Goal: Task Accomplishment & Management: Complete application form

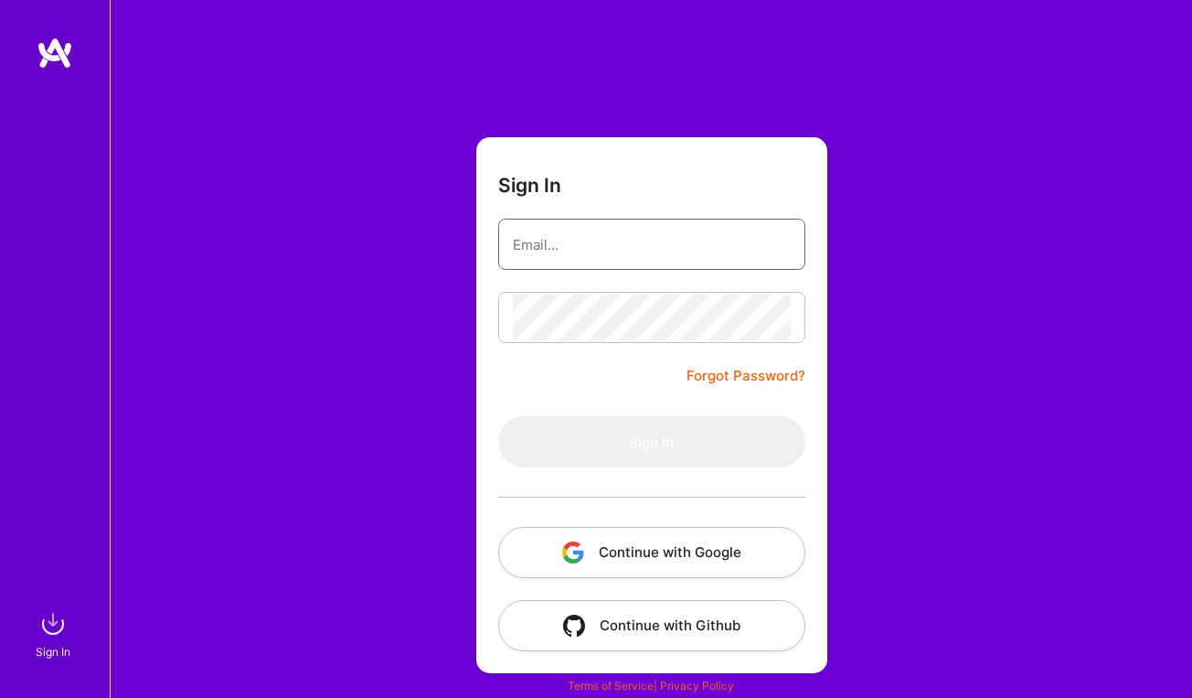
type input "[PERSON_NAME][EMAIL_ADDRESS][PERSON_NAME][DOMAIN_NAME]"
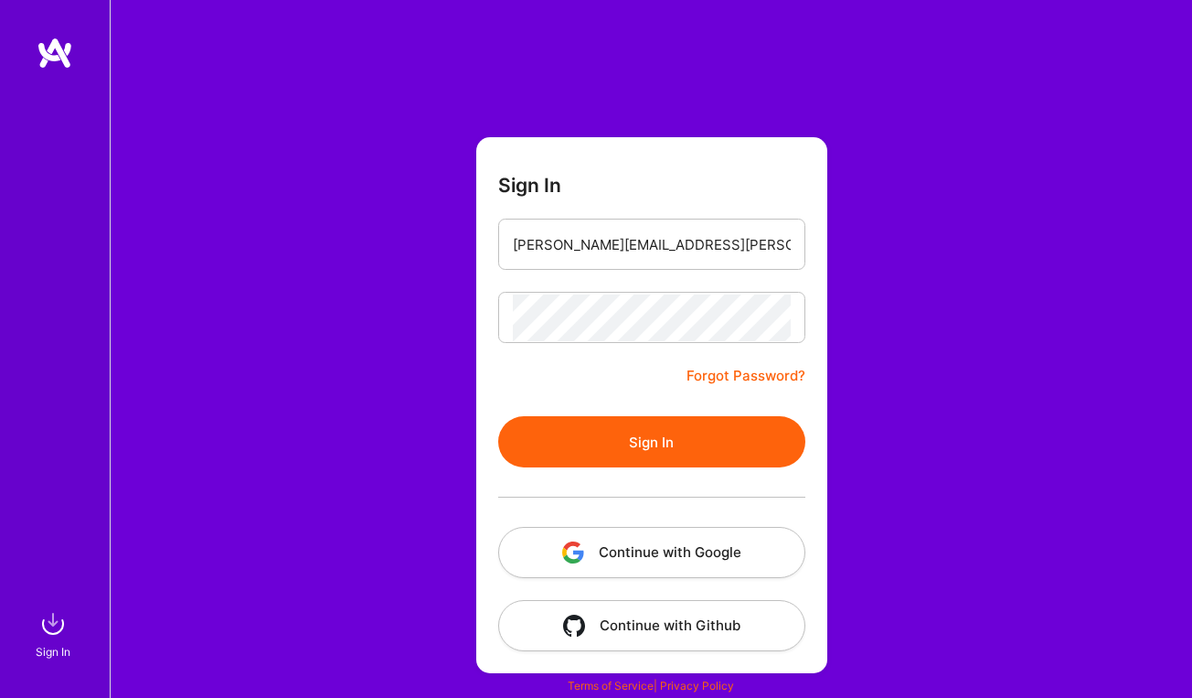
click at [609, 451] on button "Sign In" at bounding box center [651, 441] width 307 height 51
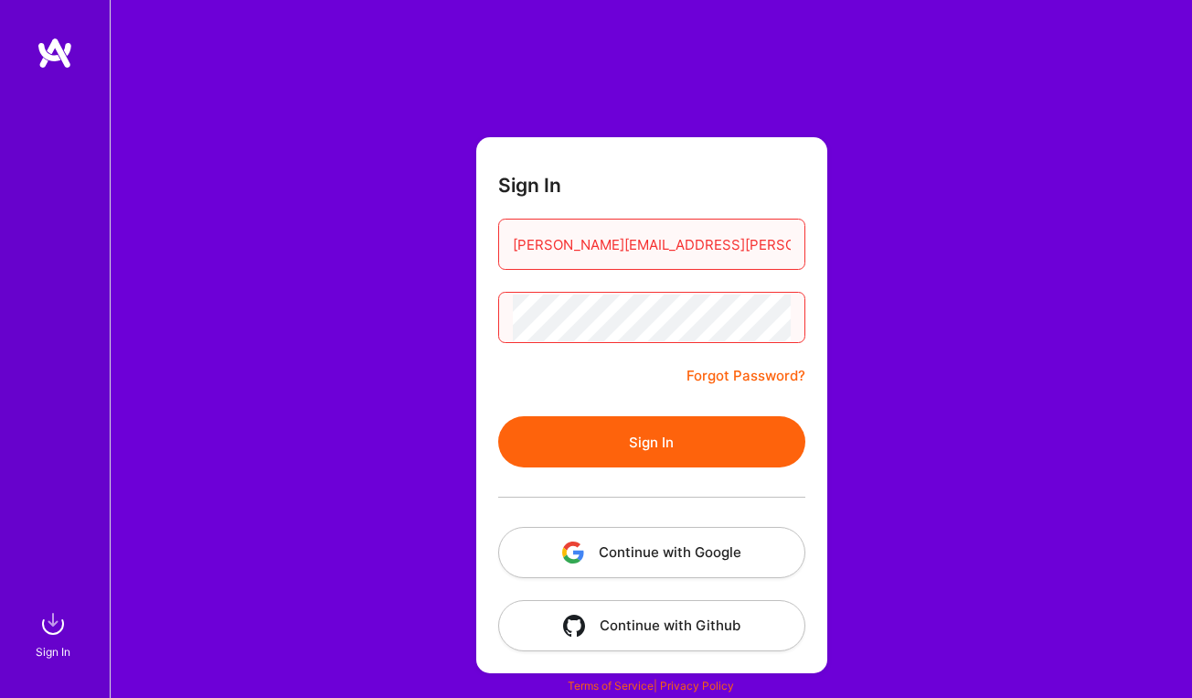
click at [640, 617] on button "Continue with Github" at bounding box center [651, 625] width 307 height 51
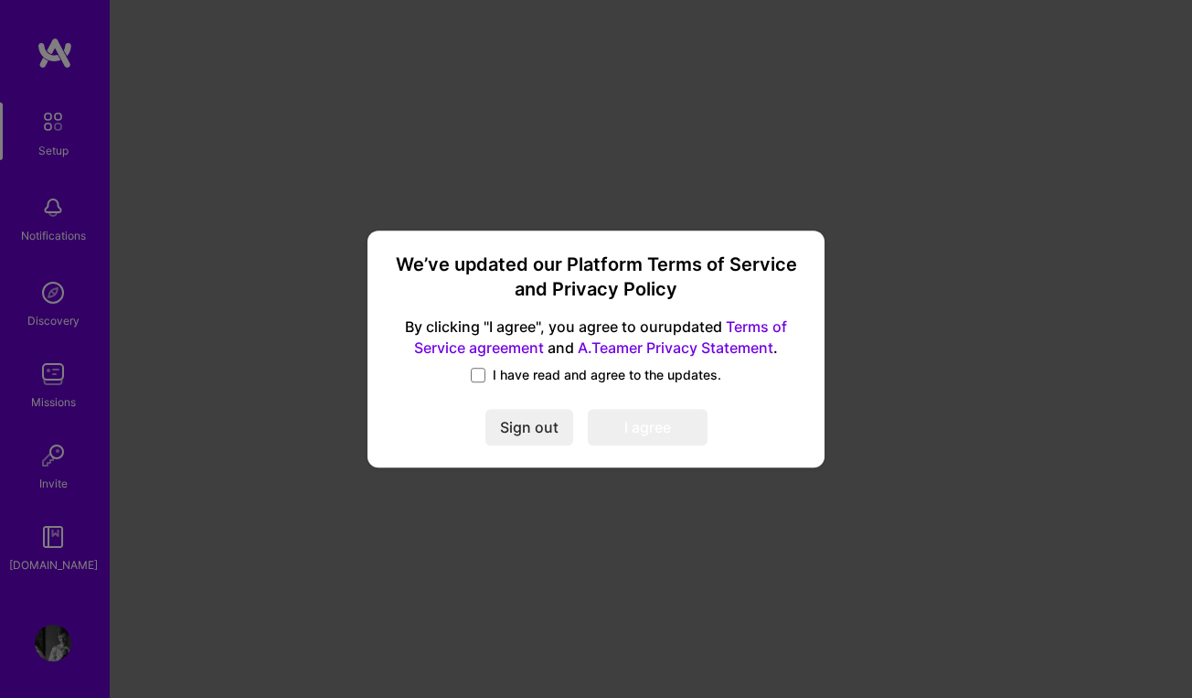
click at [504, 372] on span "I have read and agree to the updates." at bounding box center [607, 375] width 229 height 18
click at [0, 0] on input "I have read and agree to the updates." at bounding box center [0, 0] width 0 height 0
click at [666, 442] on button "I agree" at bounding box center [648, 428] width 120 height 37
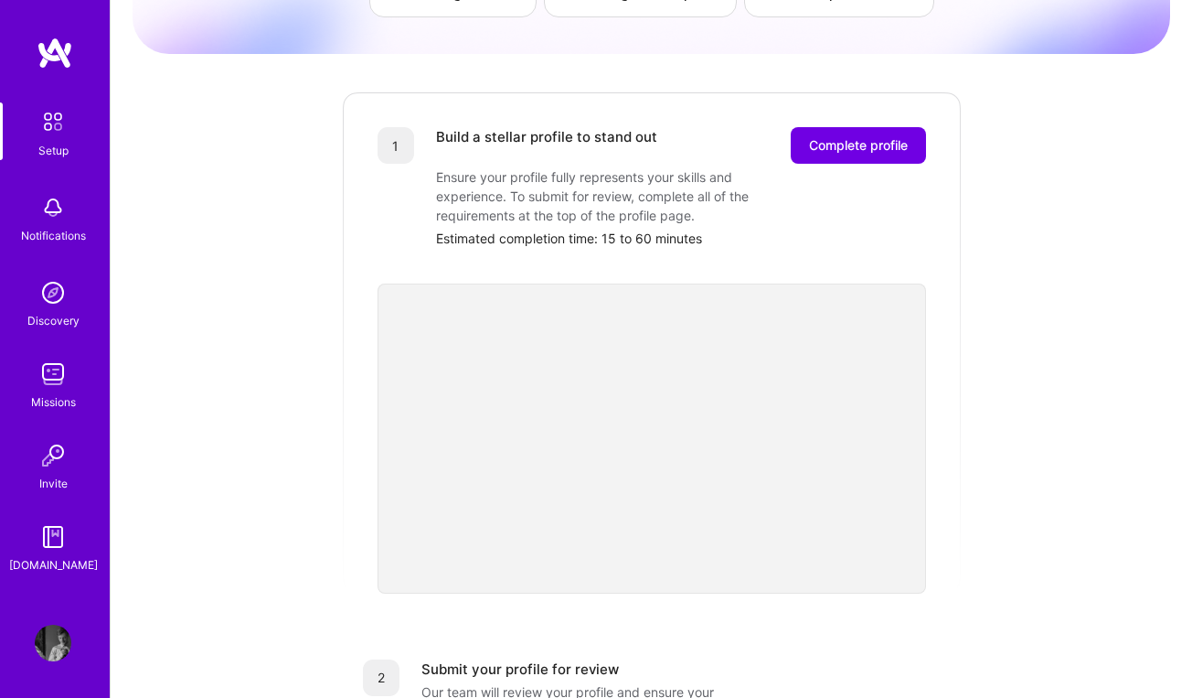
scroll to position [184, 0]
click at [846, 135] on span "Complete profile" at bounding box center [858, 144] width 99 height 18
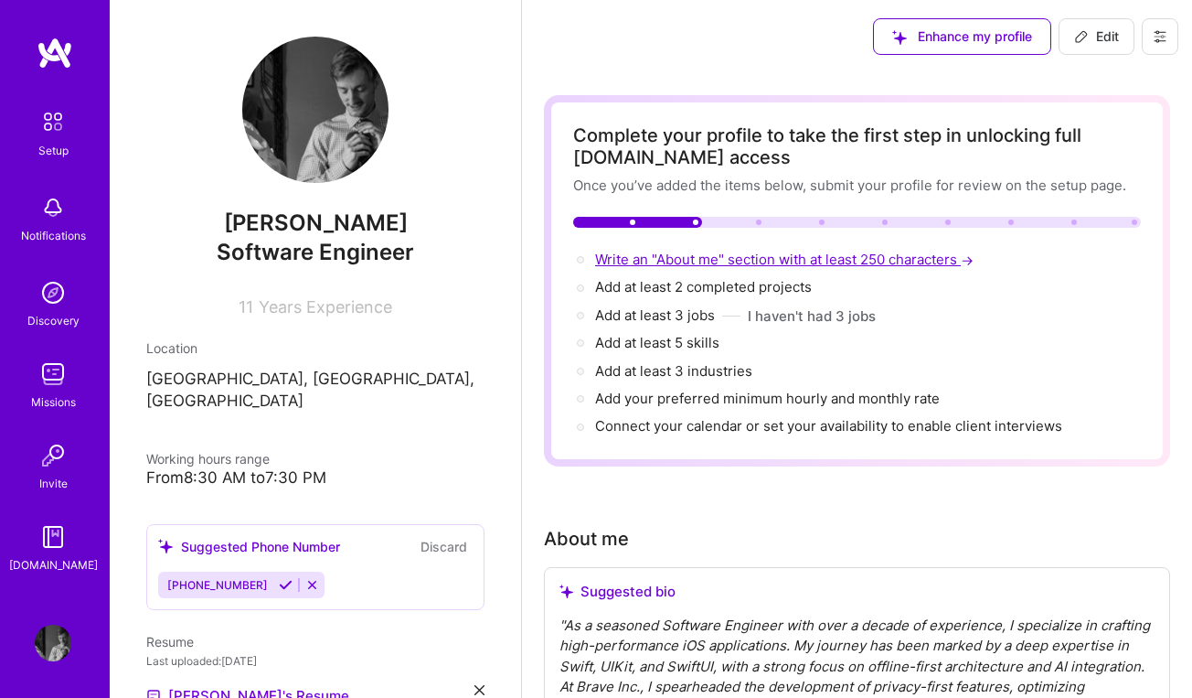
click at [715, 263] on span "Write an "About me" section with at least 250 characters →" at bounding box center [786, 259] width 382 height 17
select select "US"
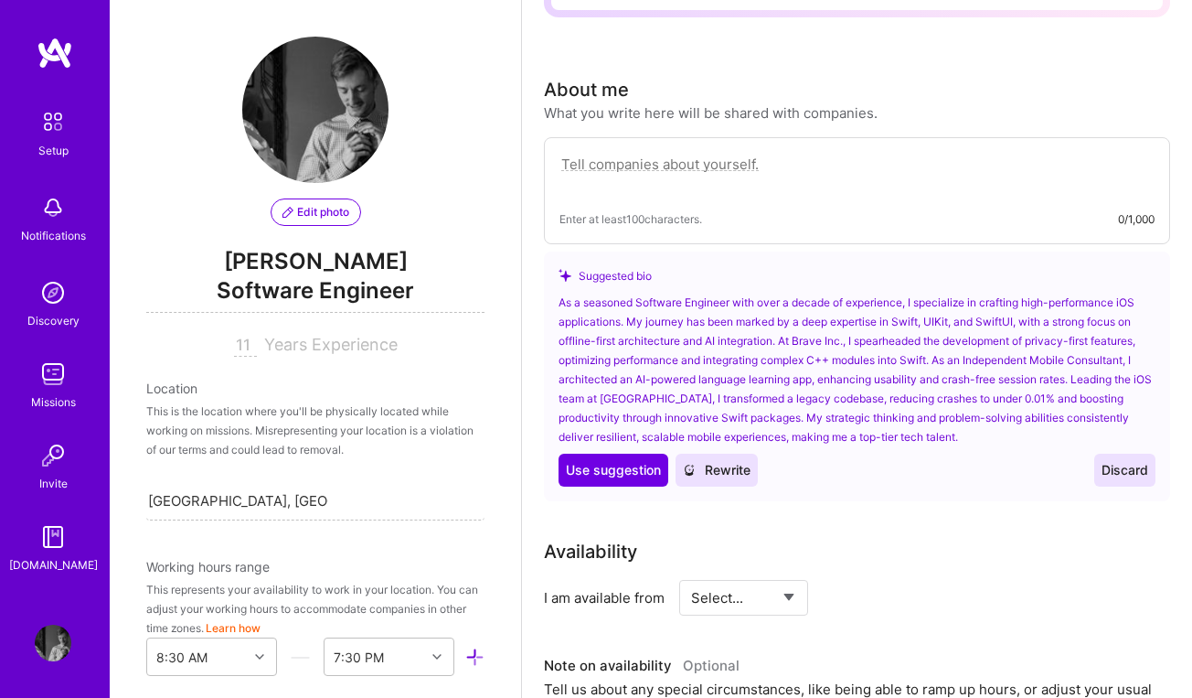
scroll to position [525, 0]
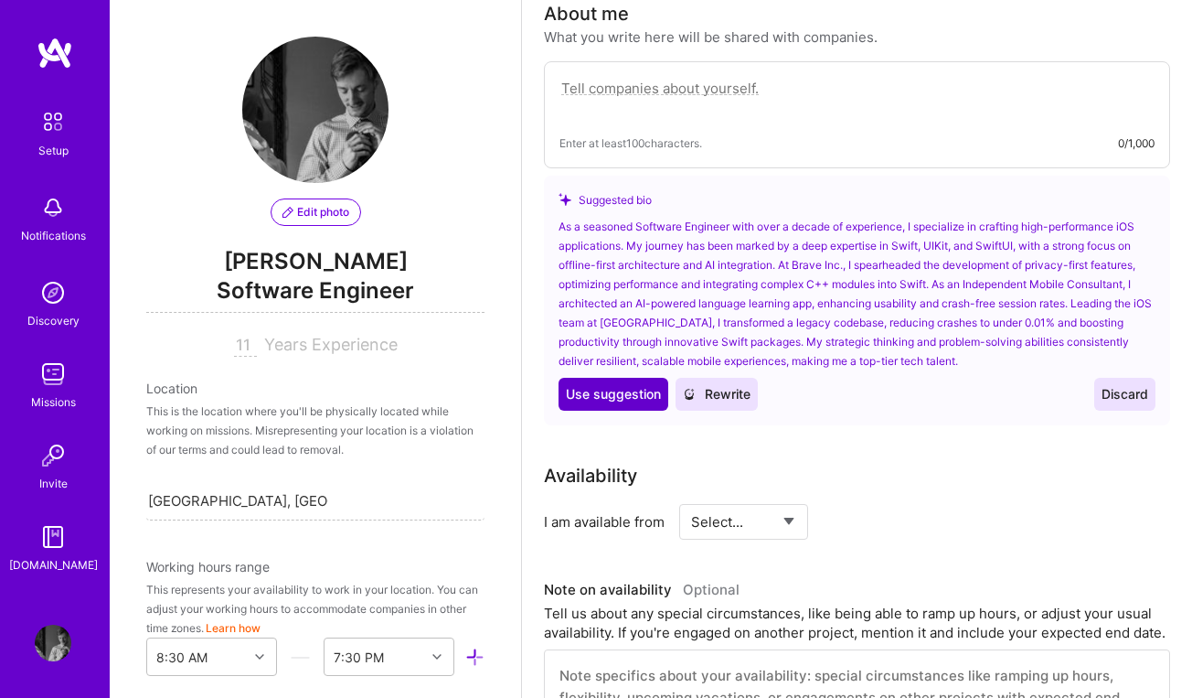
click at [605, 399] on span "Use suggestion" at bounding box center [613, 394] width 95 height 18
type textarea "As a seasoned Software Engineer with over a decade of experience, I specialize …"
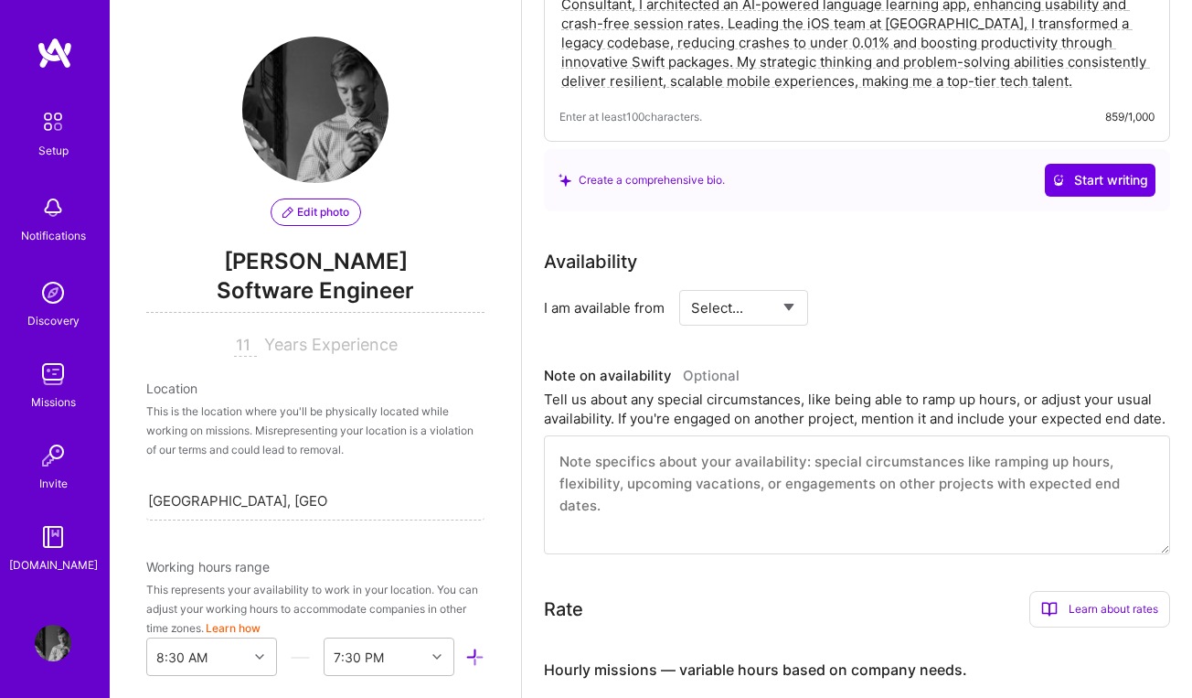
scroll to position [739, 0]
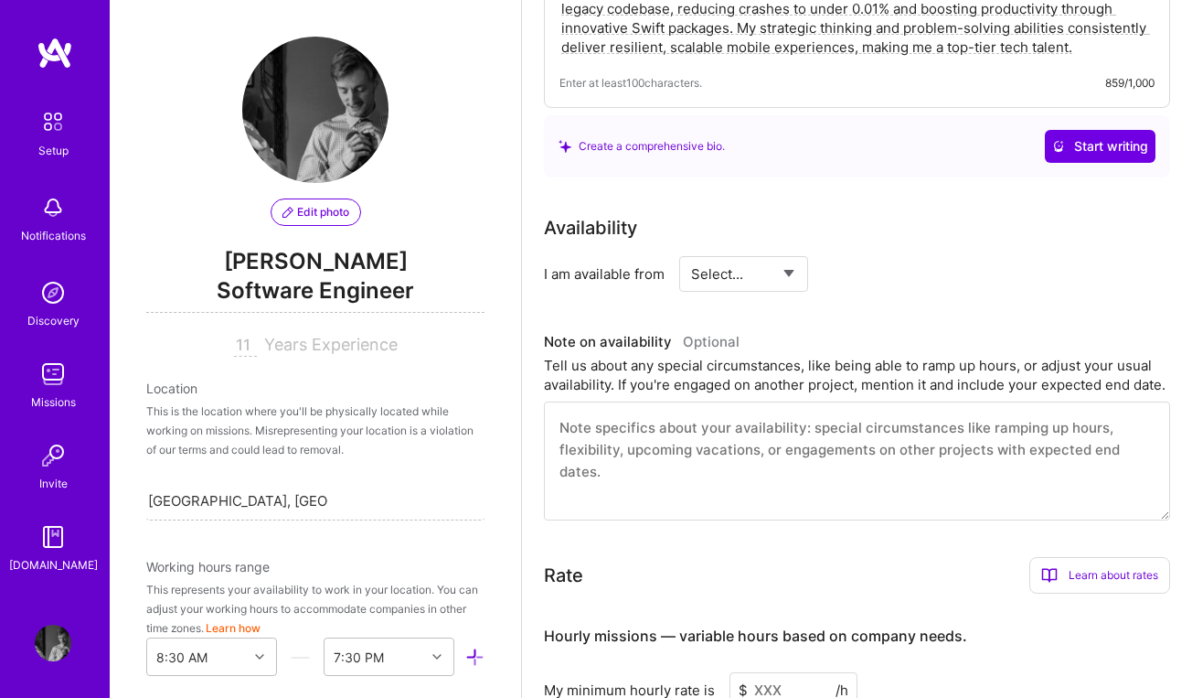
select select "Right Now"
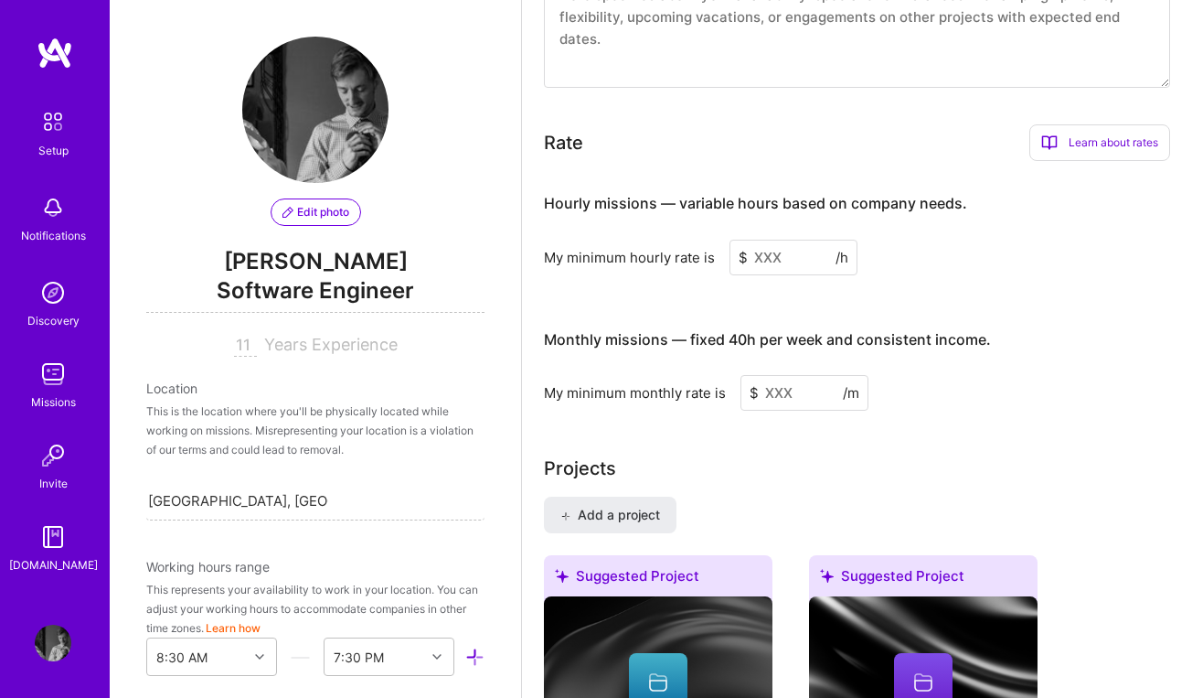
scroll to position [1175, 0]
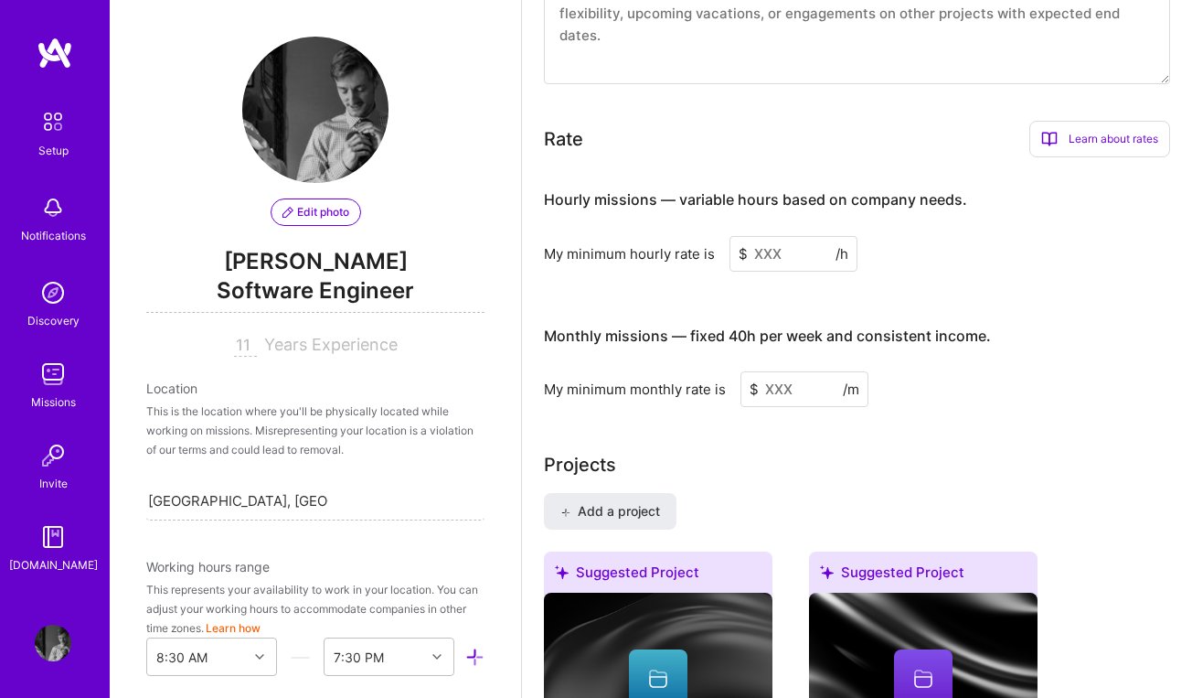
click at [781, 254] on input at bounding box center [794, 254] width 128 height 36
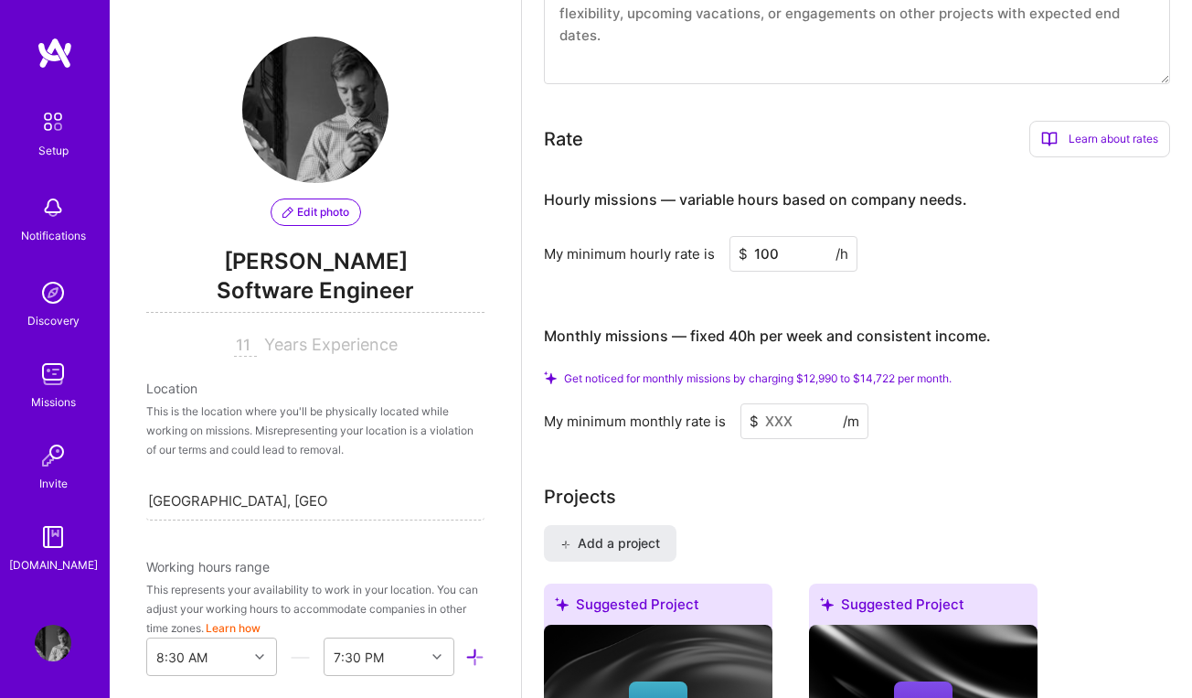
type input "100"
click at [780, 308] on div "Monthly missions — fixed 40h per week and consistent income." at bounding box center [767, 336] width 447 height 57
drag, startPoint x: 726, startPoint y: 339, endPoint x: 796, endPoint y: 338, distance: 69.5
click at [796, 338] on h4 "Monthly missions — fixed 40h per week and consistent income." at bounding box center [767, 335] width 447 height 17
click at [810, 418] on input at bounding box center [805, 421] width 128 height 36
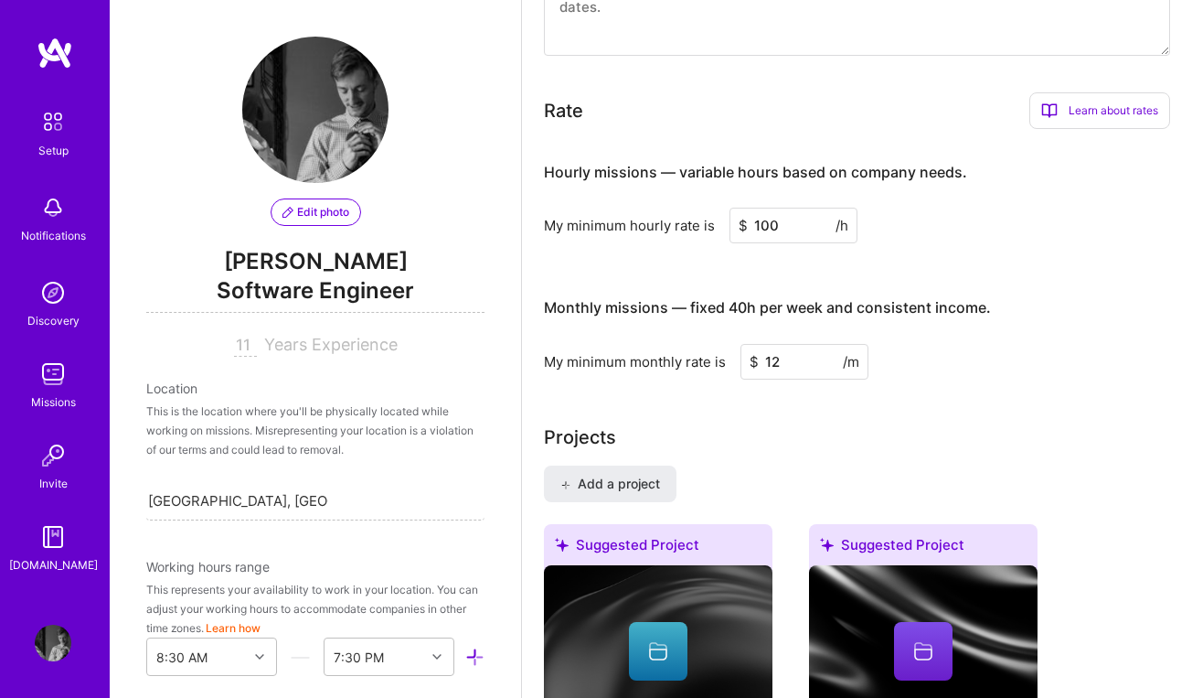
type input "1"
type input "13000"
drag, startPoint x: 791, startPoint y: 232, endPoint x: 692, endPoint y: 233, distance: 98.8
click at [692, 233] on div "My minimum hourly rate is $ 100 /h" at bounding box center [857, 226] width 626 height 36
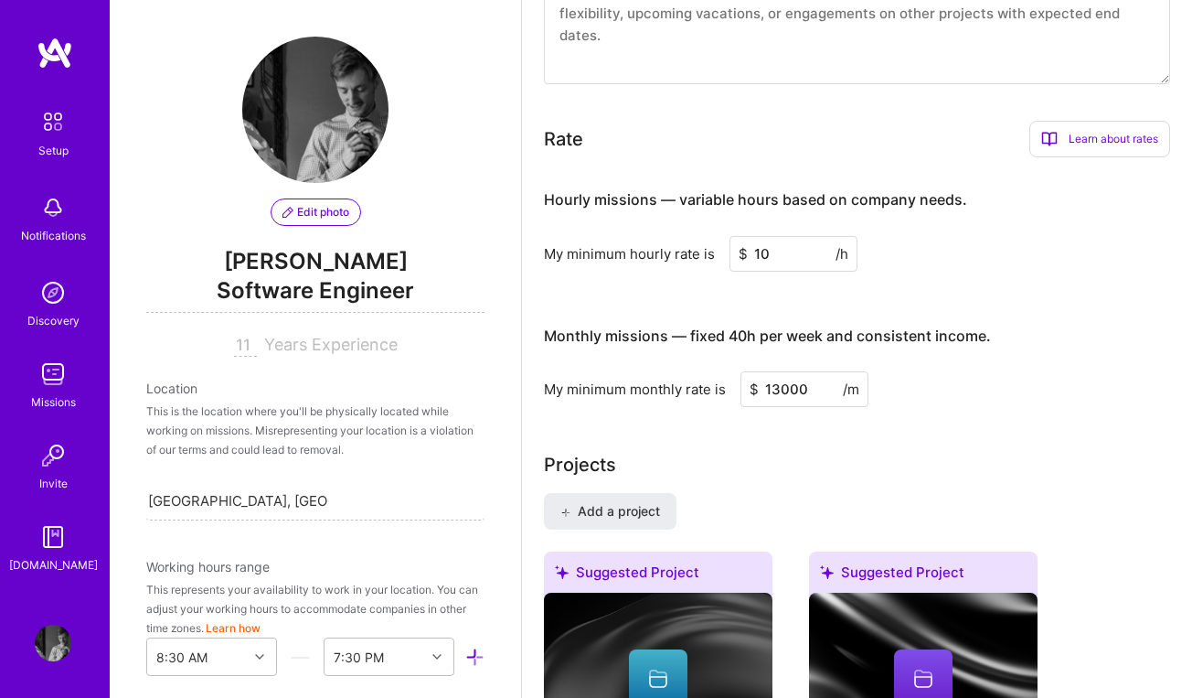
type input "100"
click at [923, 325] on div "Monthly missions — fixed 40h per week and consistent income." at bounding box center [767, 336] width 447 height 57
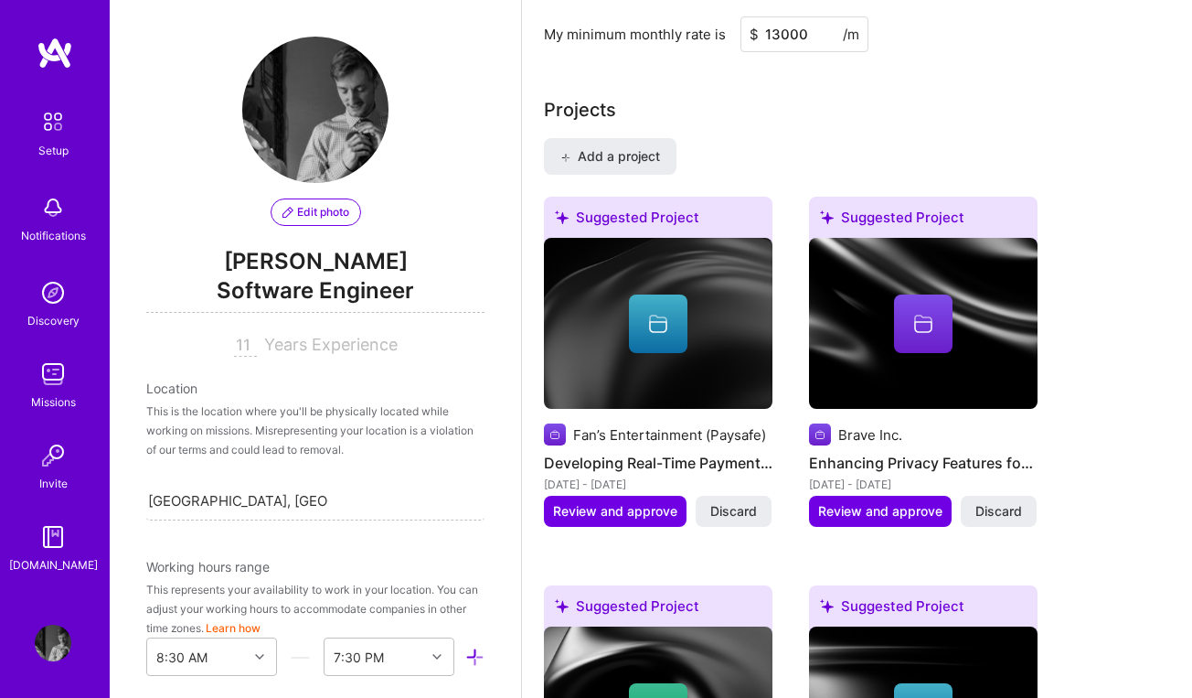
scroll to position [1517, 0]
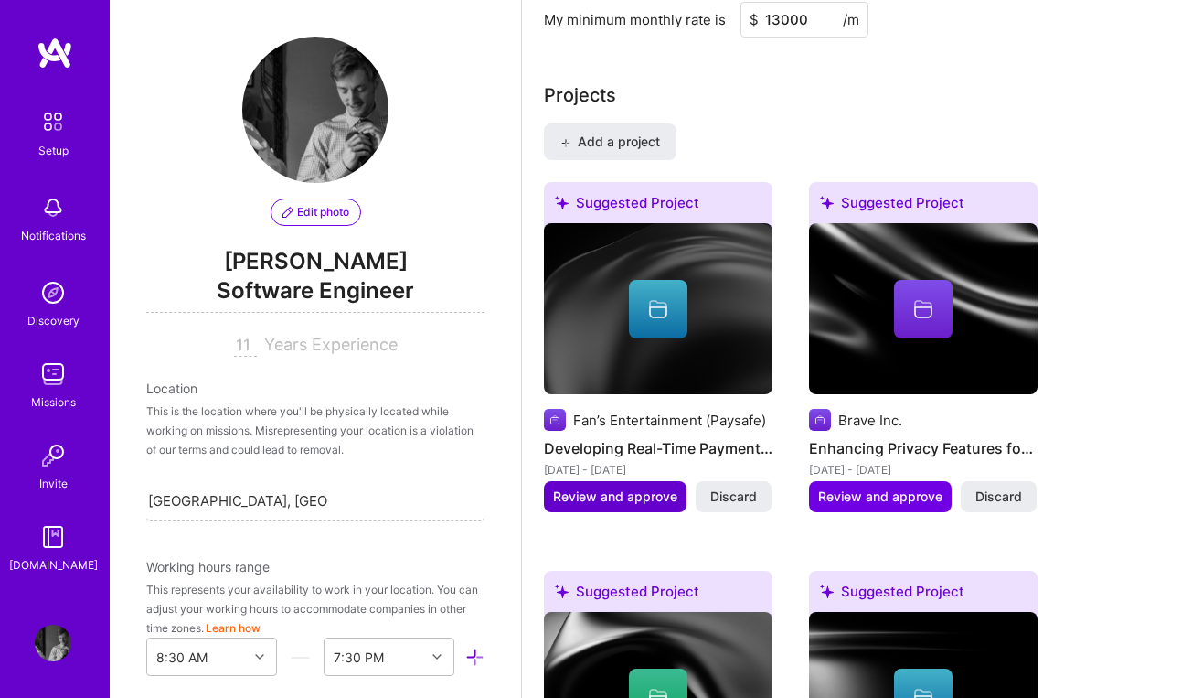
click at [612, 503] on span "Review and approve" at bounding box center [615, 496] width 124 height 18
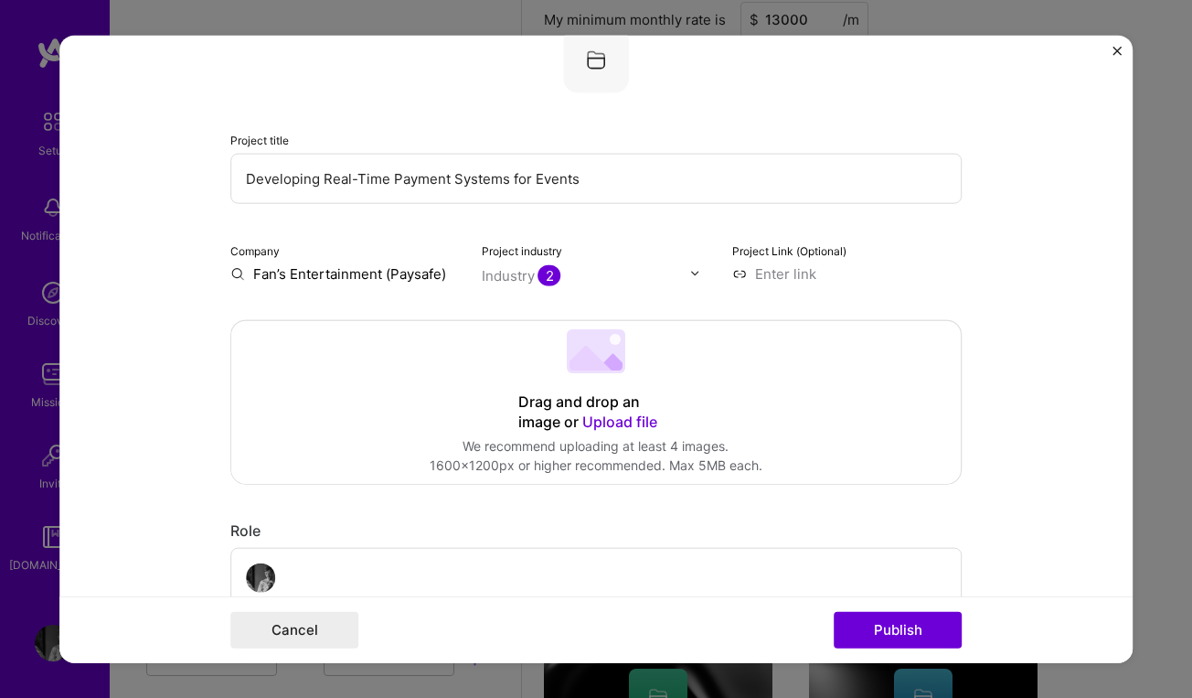
scroll to position [144, 0]
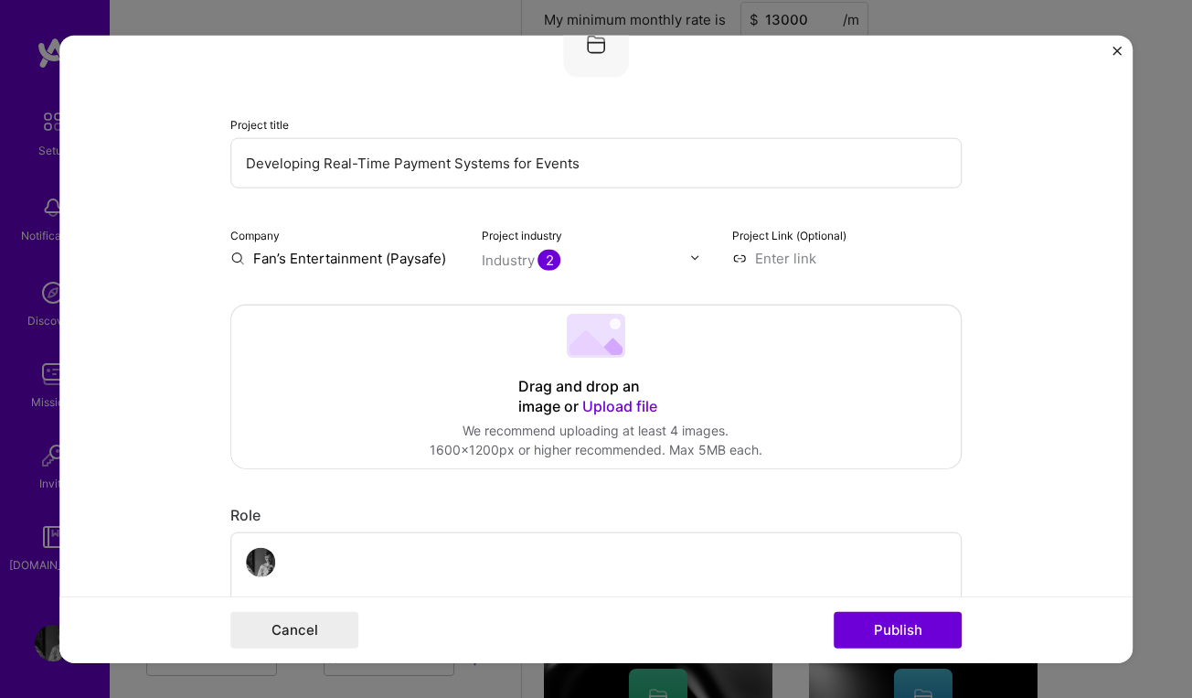
drag, startPoint x: 580, startPoint y: 168, endPoint x: 245, endPoint y: 160, distance: 334.8
click at [432, 152] on input "Developing Real-Time Payment Systems for Events" at bounding box center [596, 162] width 732 height 50
drag, startPoint x: 598, startPoint y: 168, endPoint x: 259, endPoint y: 153, distance: 339.6
click at [259, 153] on input "Developing Real-Time Payment Systems for Events" at bounding box center [596, 162] width 732 height 50
click at [612, 406] on span "Upload file" at bounding box center [619, 405] width 75 height 18
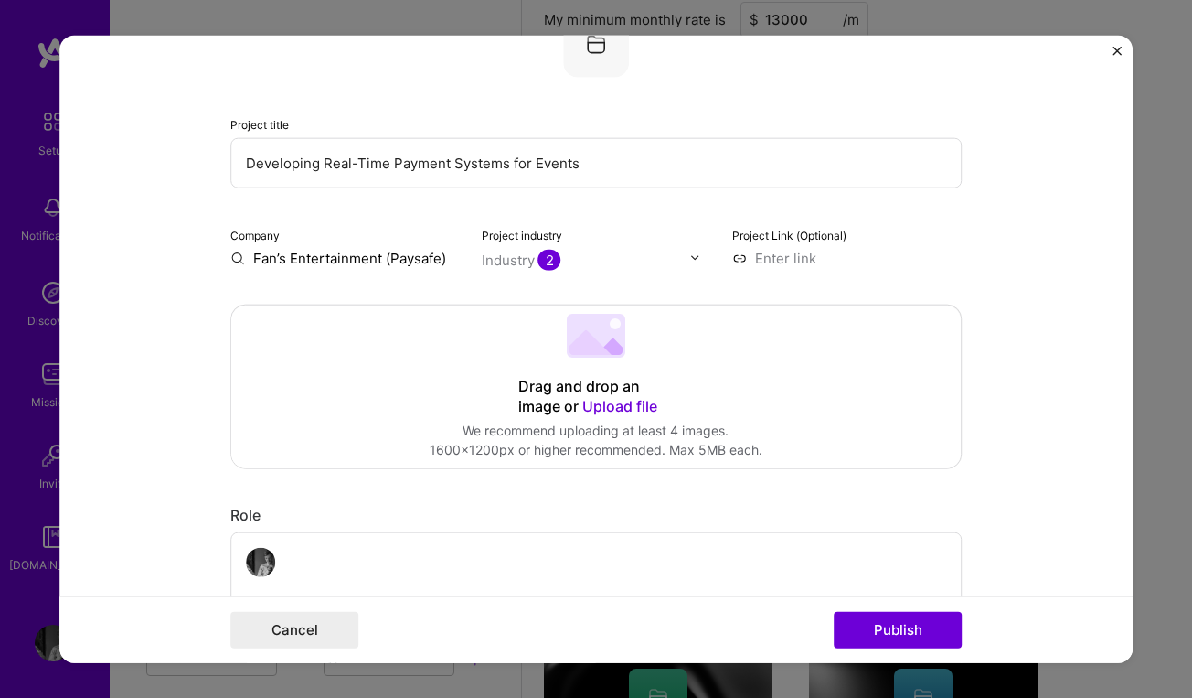
click at [605, 404] on span "Upload file" at bounding box center [619, 405] width 75 height 18
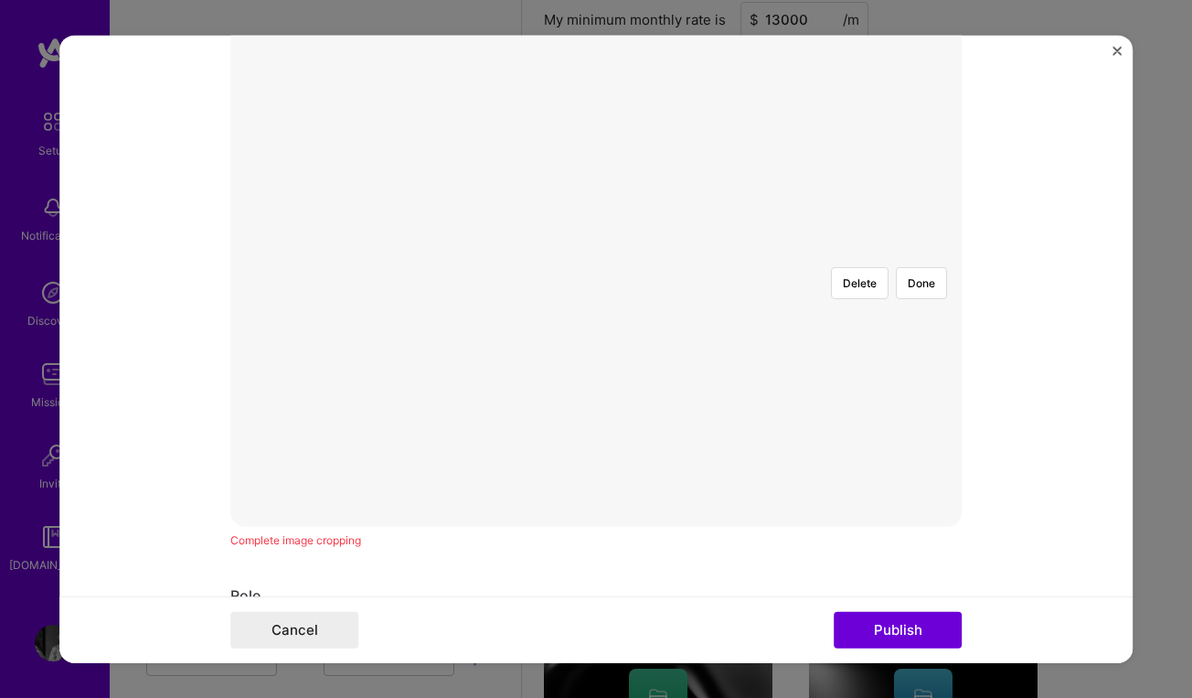
scroll to position [429, 0]
click at [913, 307] on button "Done" at bounding box center [921, 323] width 51 height 32
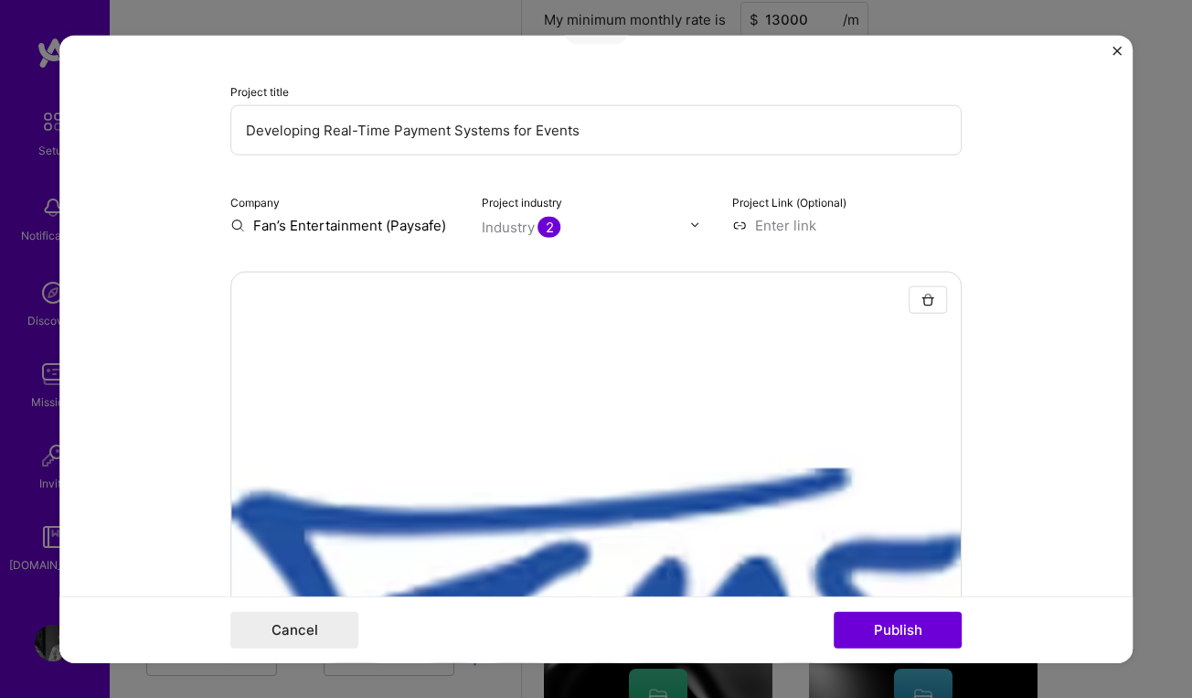
scroll to position [179, 0]
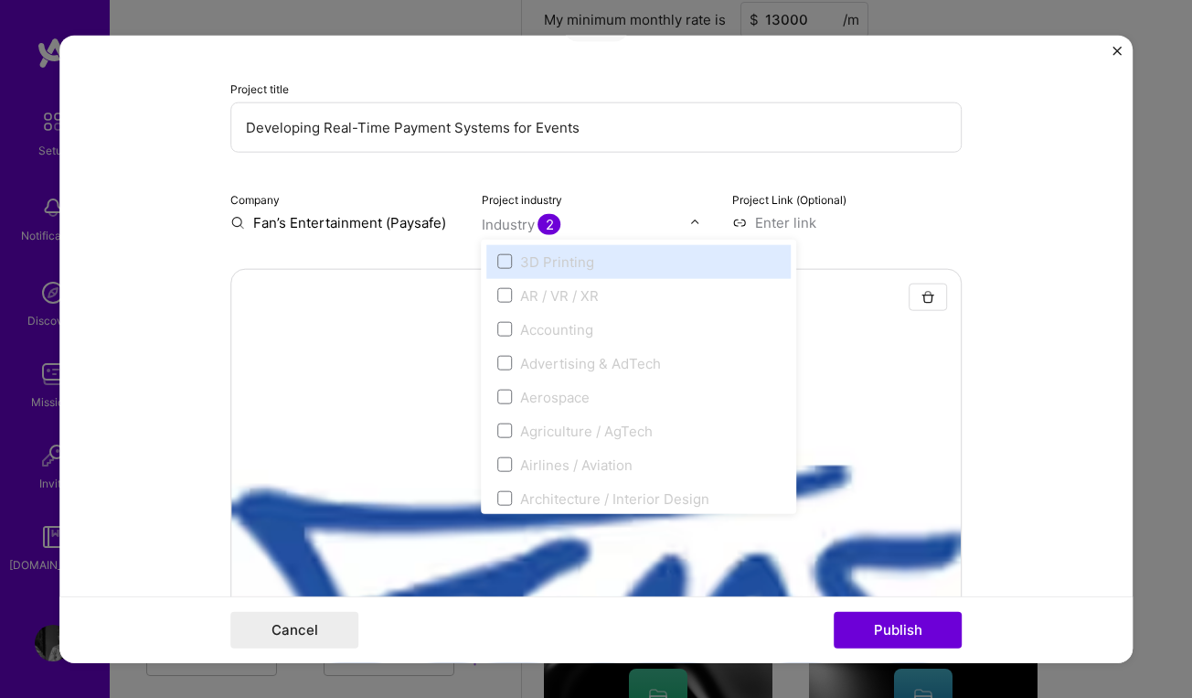
click at [701, 225] on div at bounding box center [699, 221] width 21 height 19
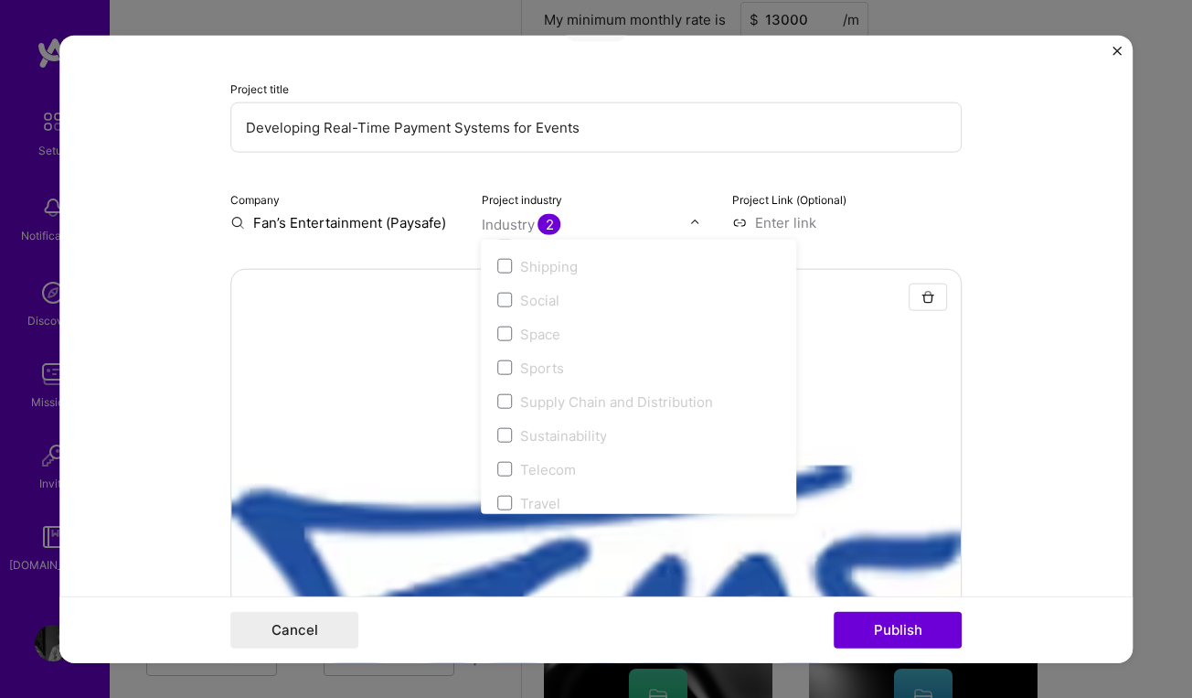
scroll to position [3740, 0]
click at [505, 308] on span at bounding box center [505, 311] width 15 height 15
click at [892, 202] on div "Project Link (Optional)" at bounding box center [847, 209] width 230 height 43
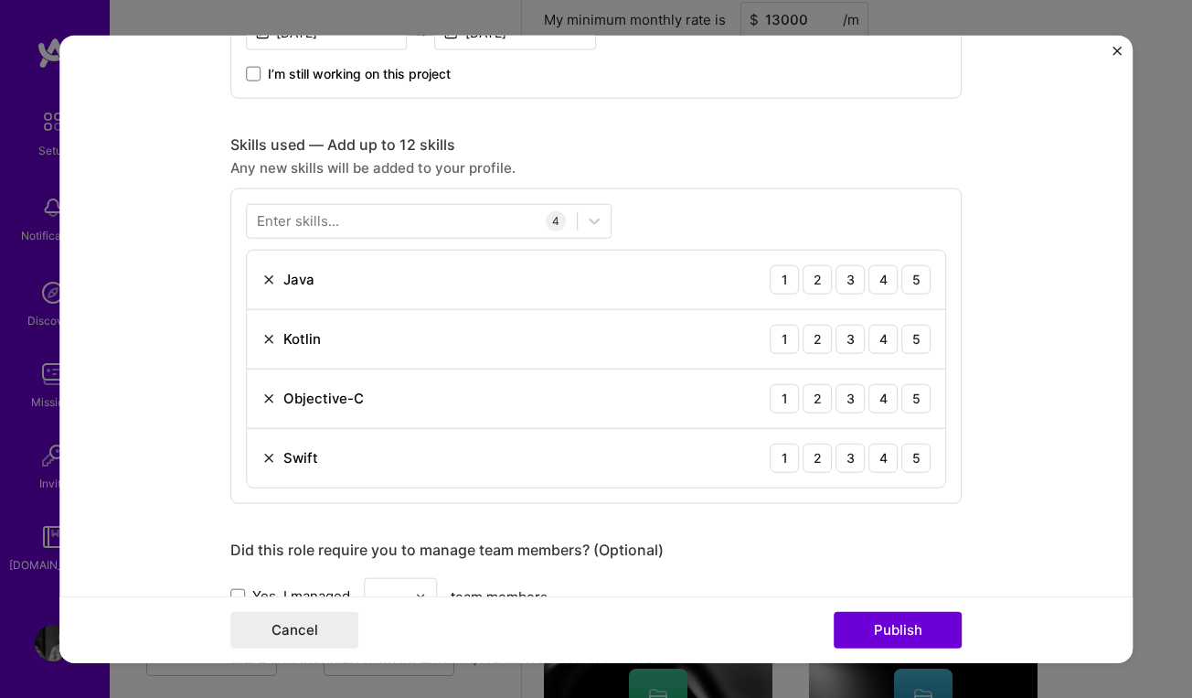
scroll to position [1311, 0]
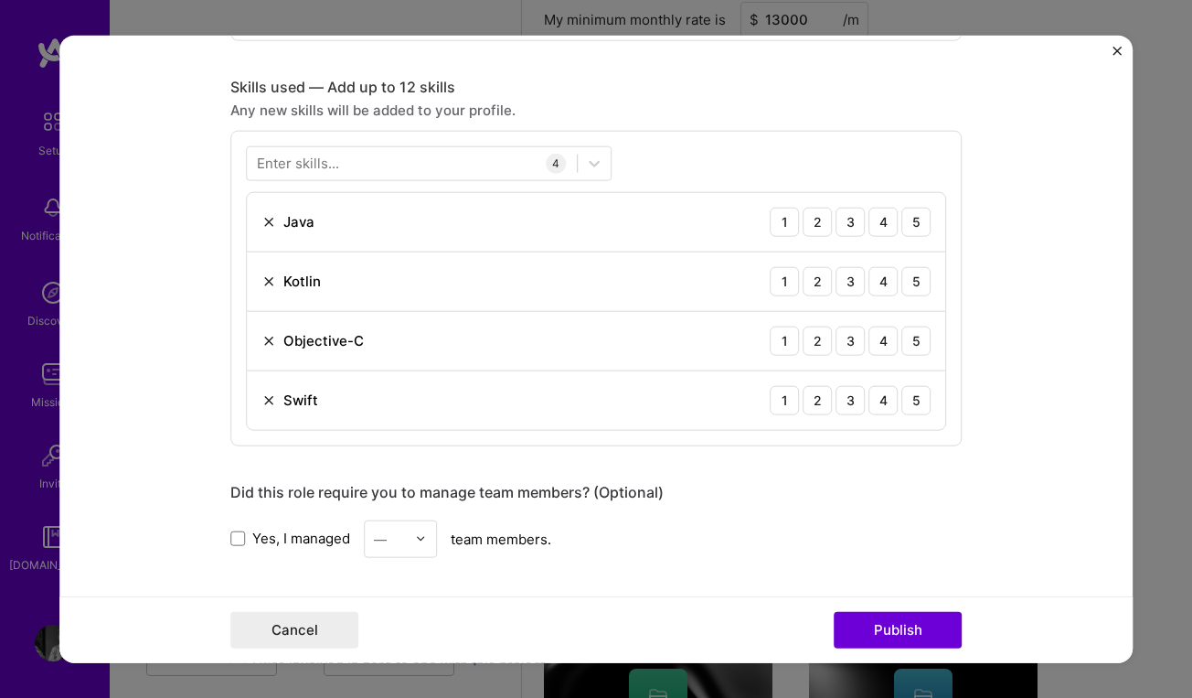
click at [329, 165] on div "Enter skills..." at bounding box center [298, 163] width 82 height 19
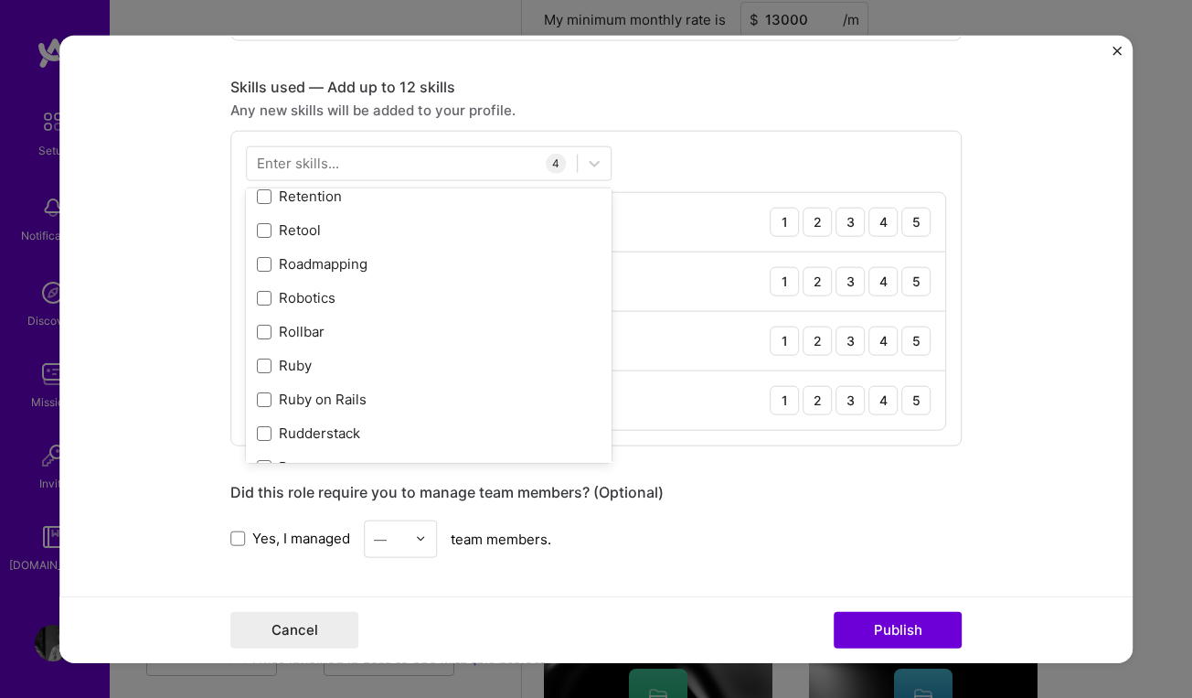
scroll to position [9401, 0]
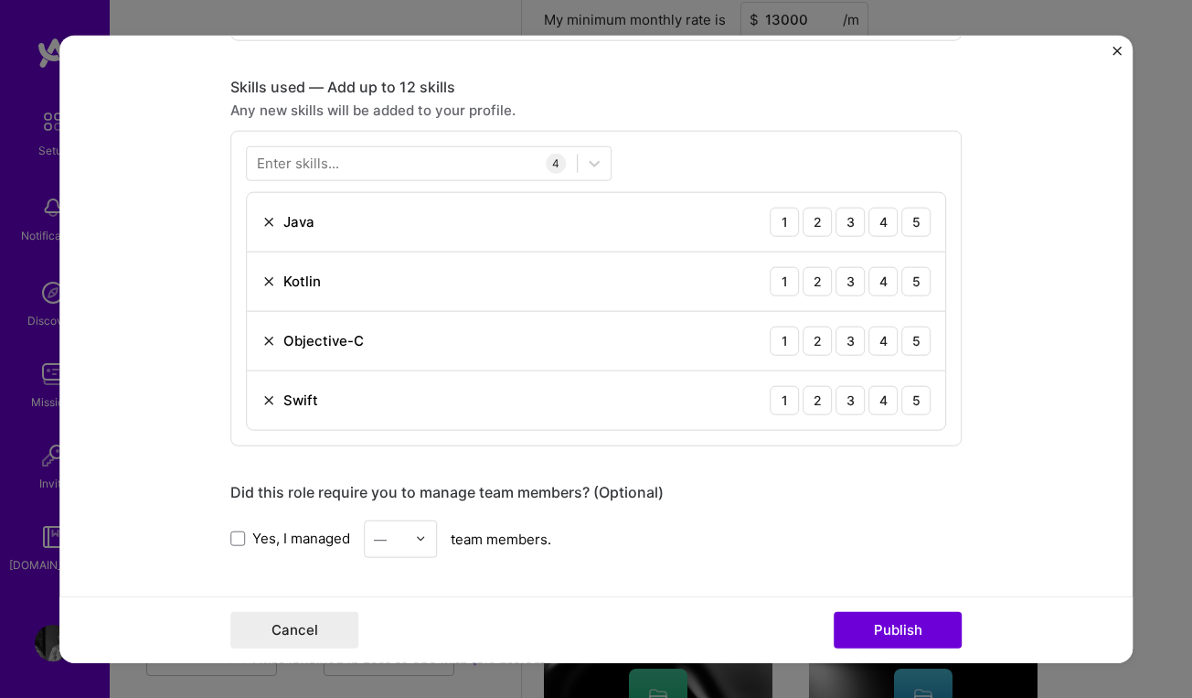
click at [627, 111] on div "Any new skills will be added to your profile." at bounding box center [596, 109] width 732 height 19
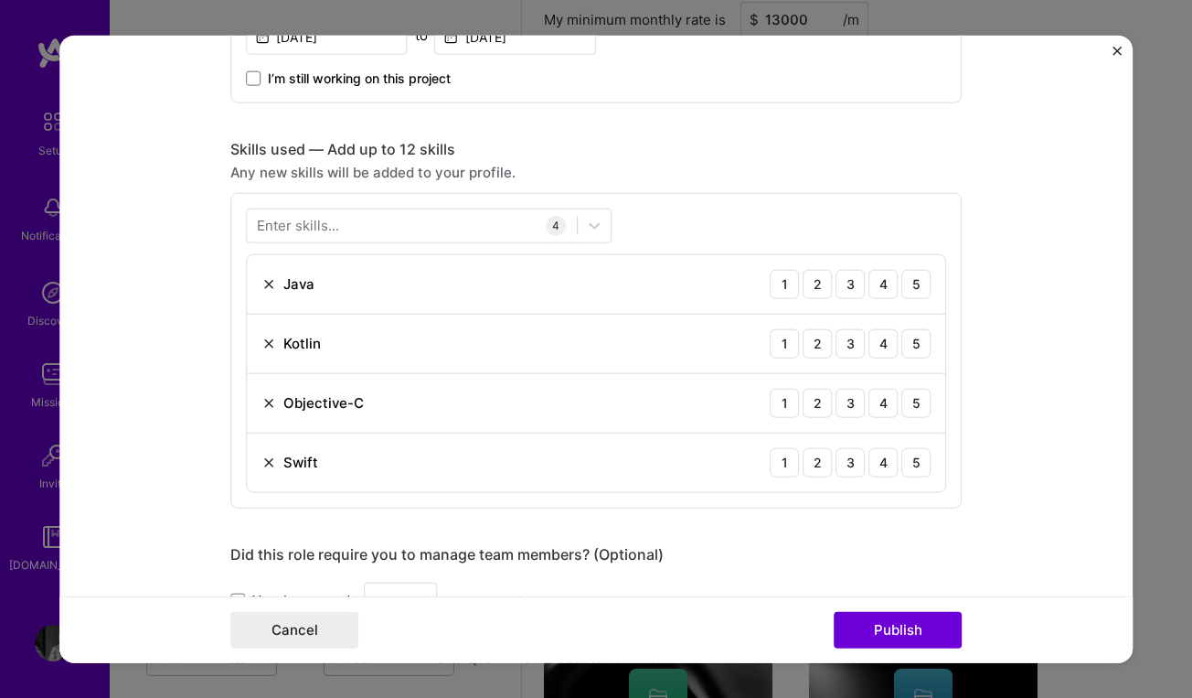
scroll to position [1200, 0]
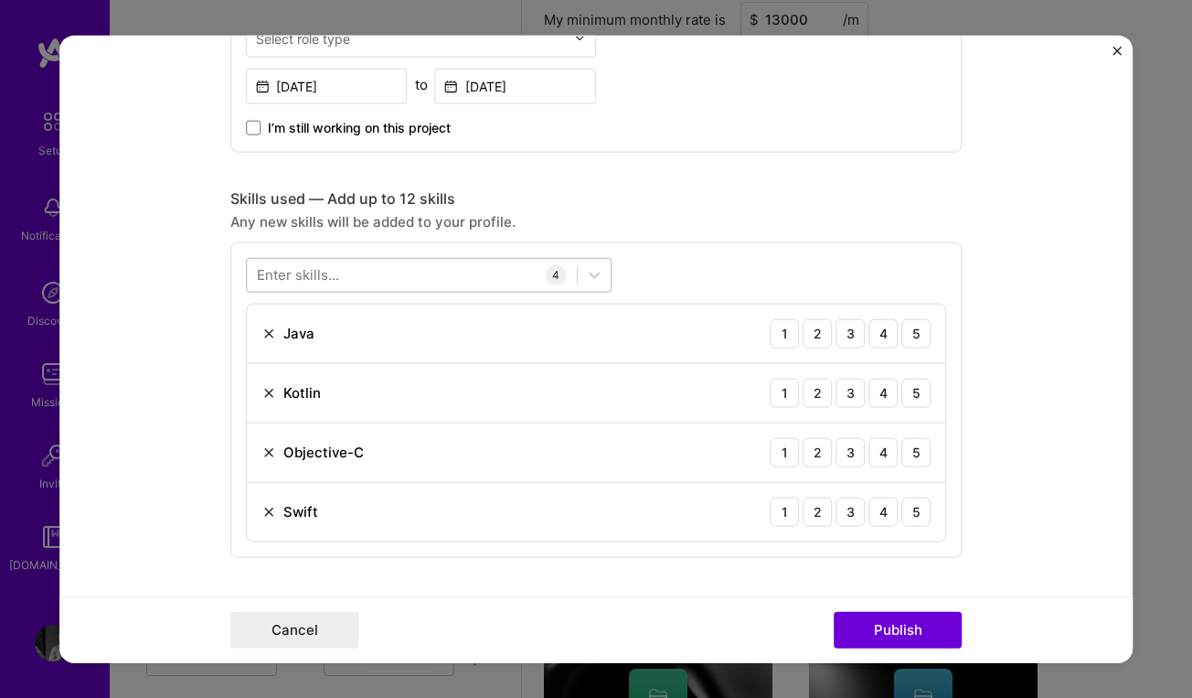
click at [513, 274] on div at bounding box center [412, 275] width 330 height 30
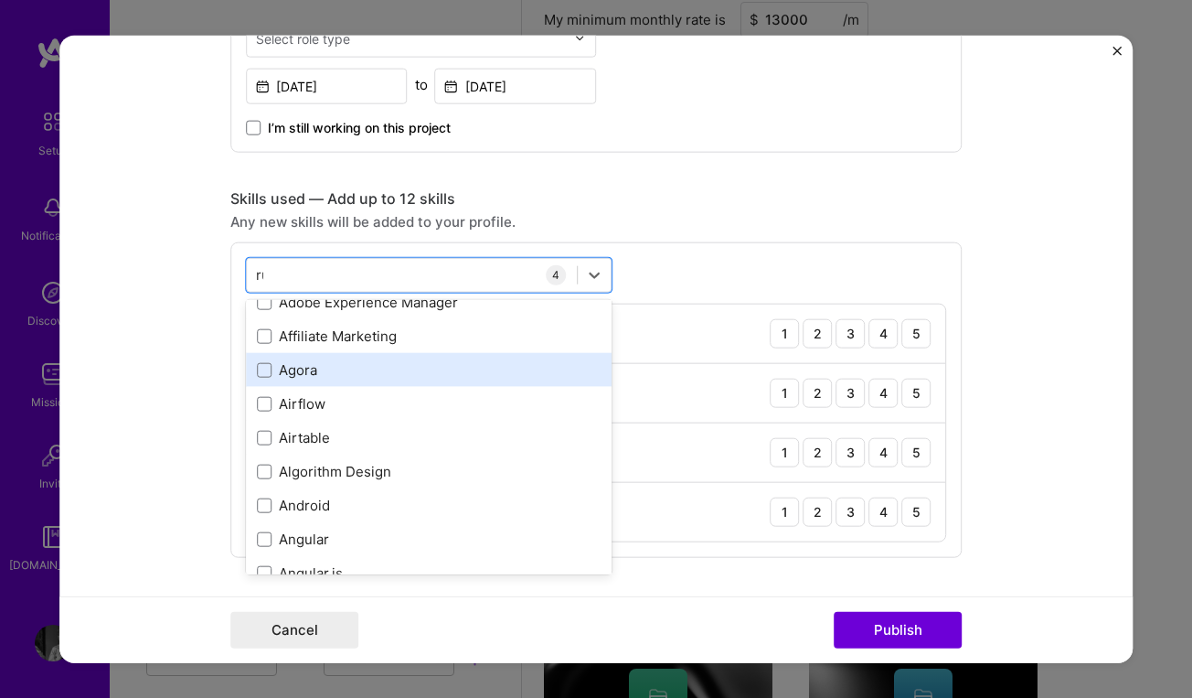
scroll to position [0, 0]
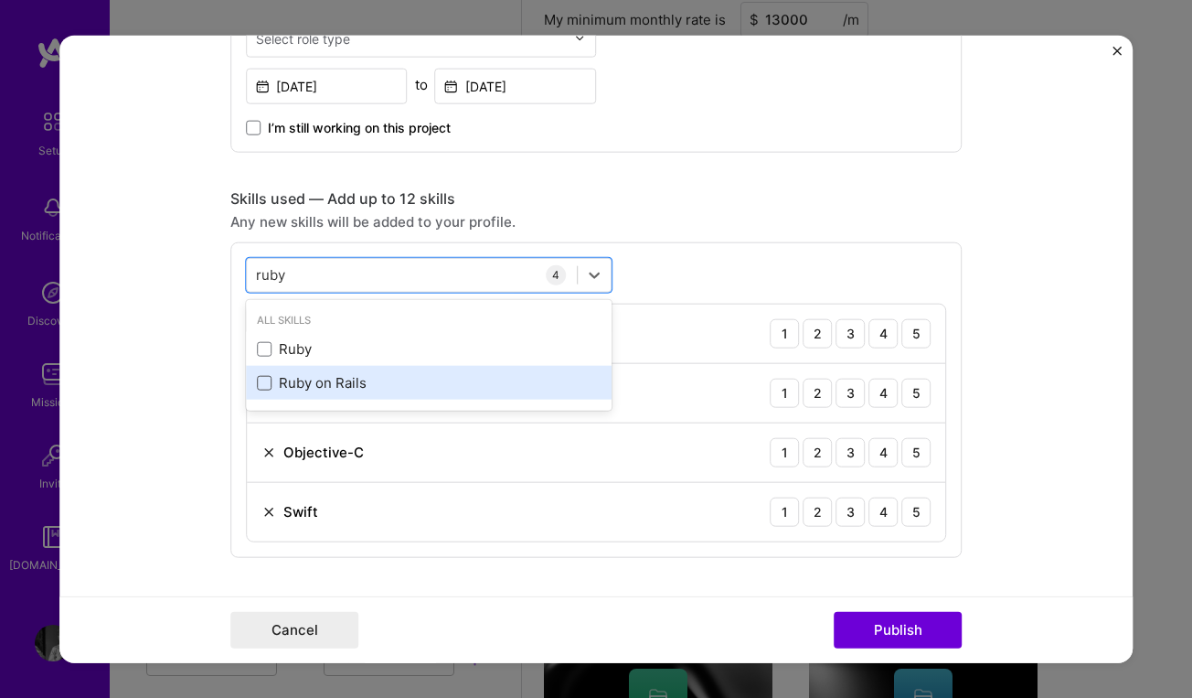
click at [269, 384] on span at bounding box center [264, 382] width 15 height 15
click at [0, 0] on input "checkbox" at bounding box center [0, 0] width 0 height 0
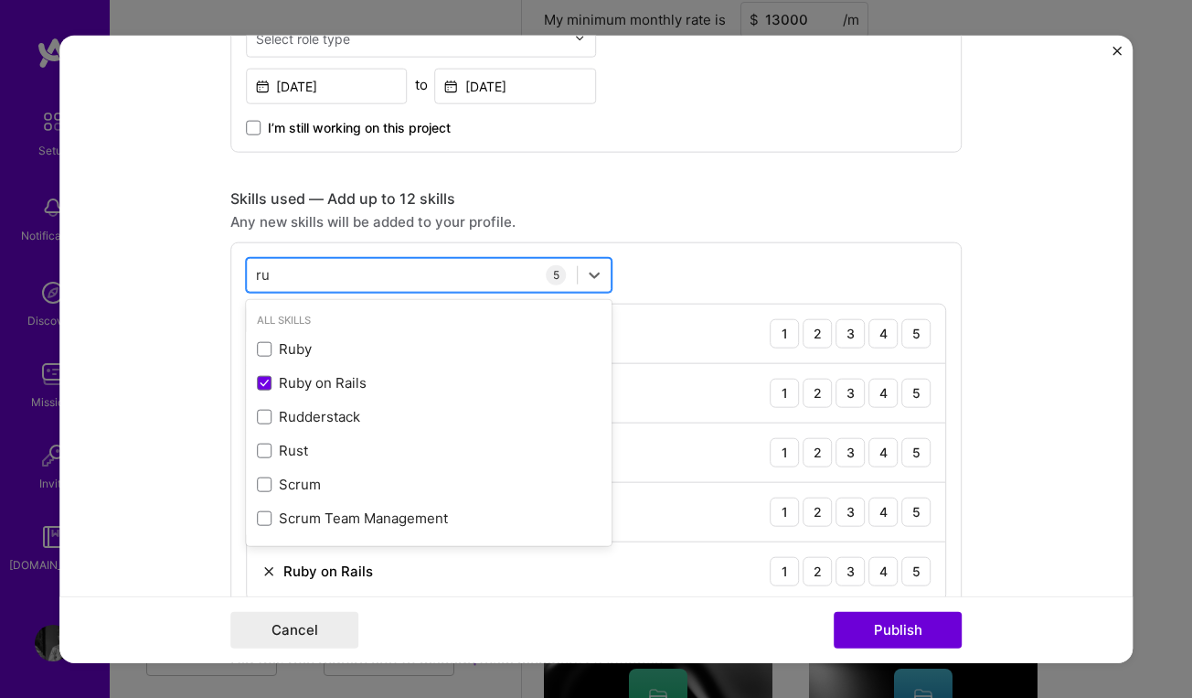
type input "r"
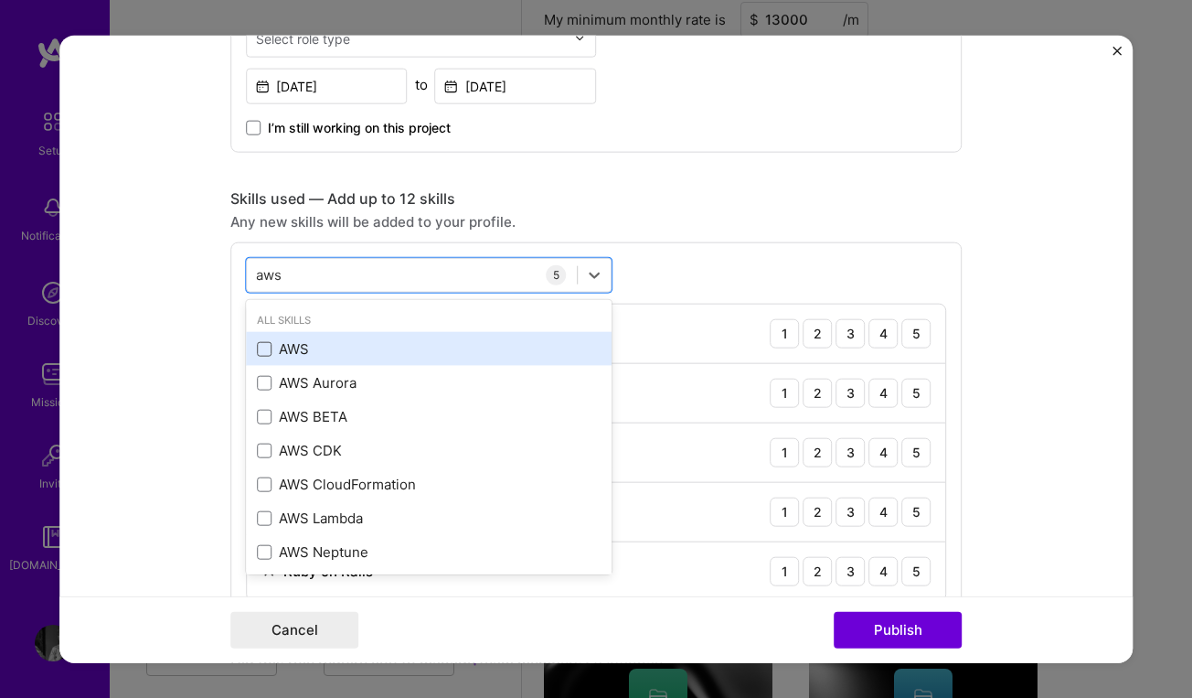
click at [262, 347] on span at bounding box center [264, 348] width 15 height 15
click at [0, 0] on input "checkbox" at bounding box center [0, 0] width 0 height 0
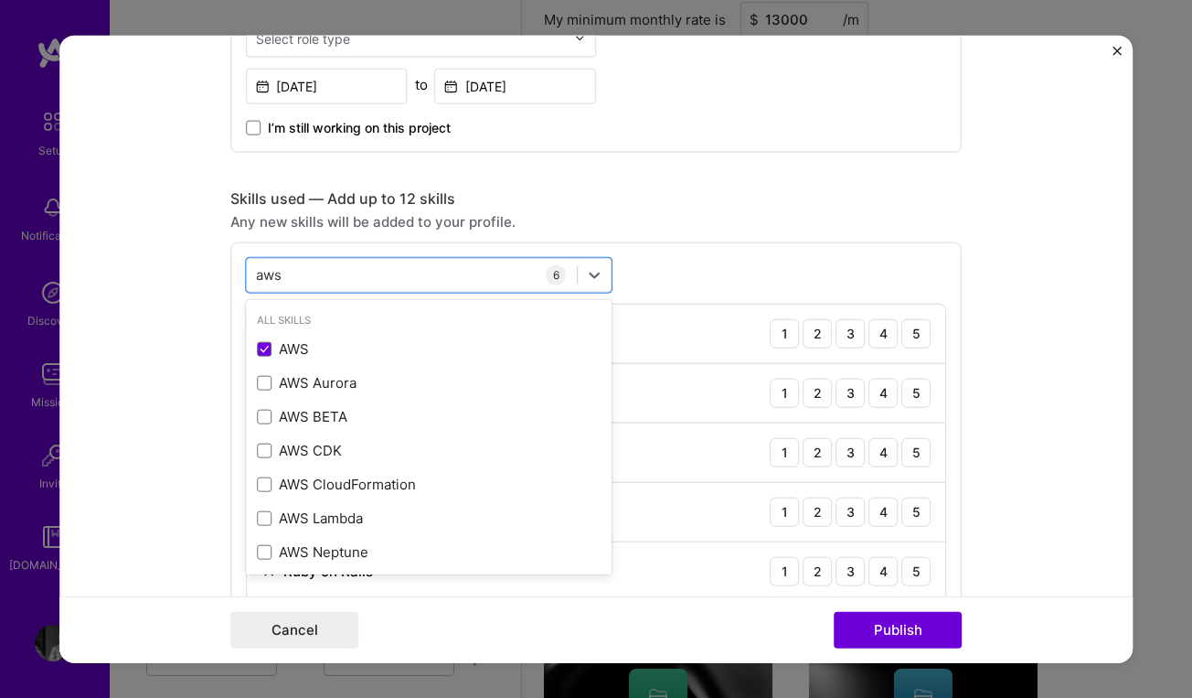
click at [625, 211] on div "Skills used — Add up to 12 skills Any new skills will be added to your profile.…" at bounding box center [596, 431] width 732 height 487
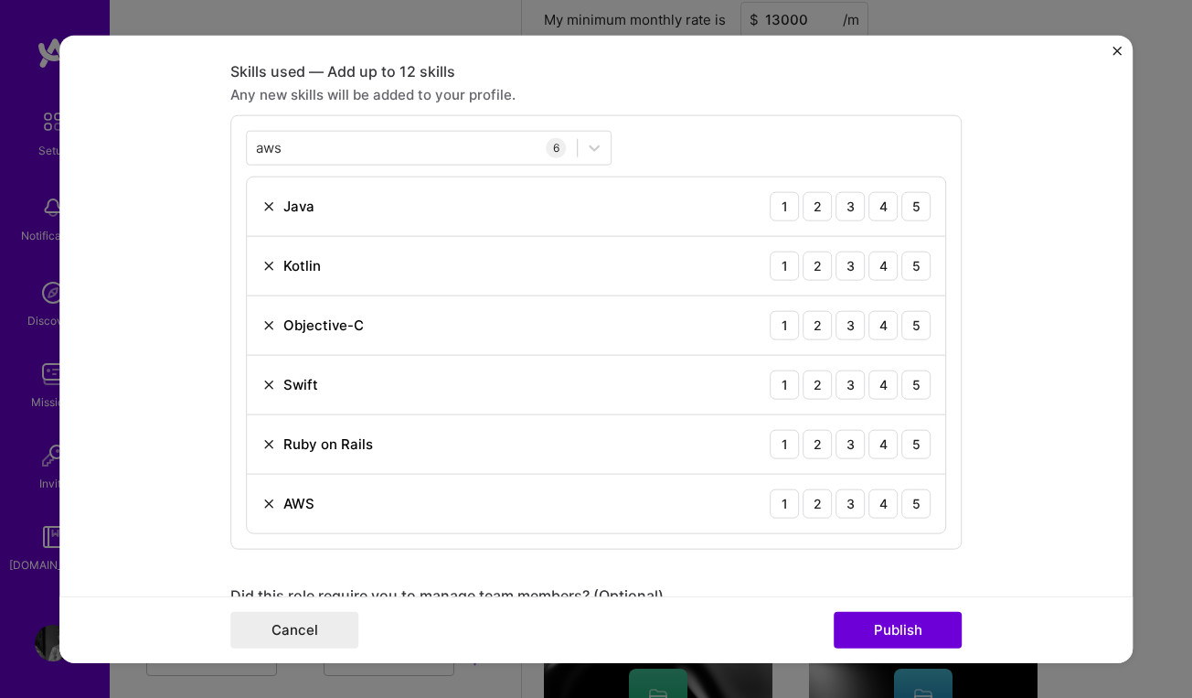
scroll to position [1326, 0]
click at [269, 206] on img at bounding box center [269, 206] width 15 height 15
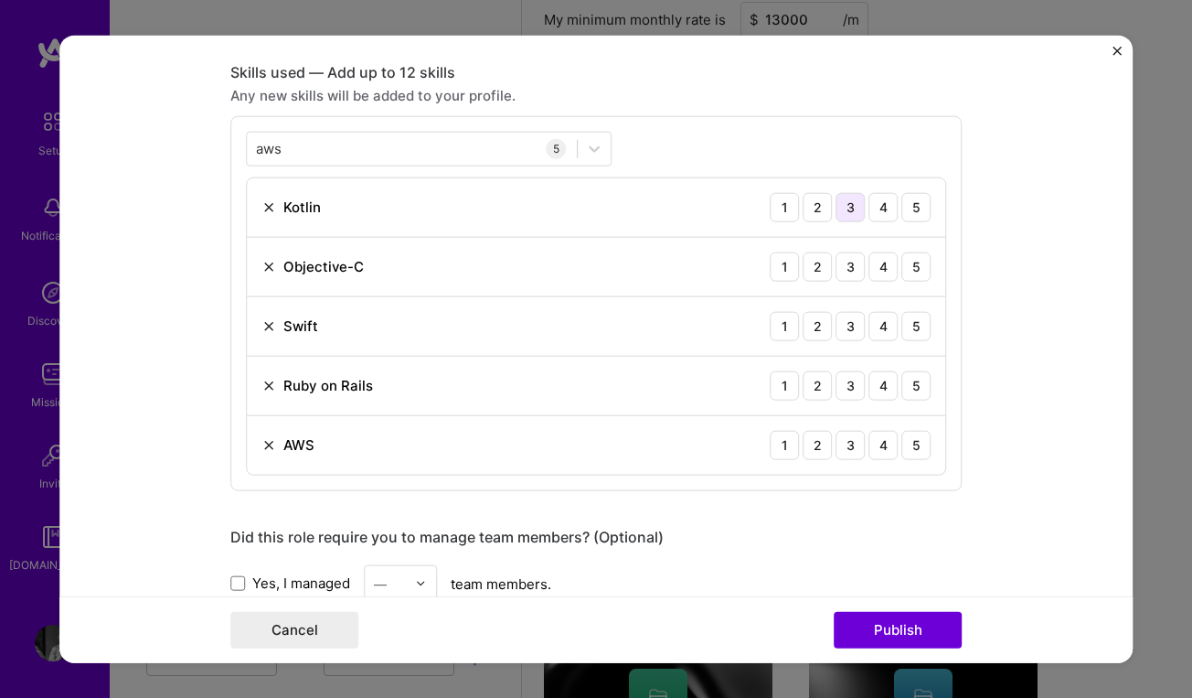
click at [855, 211] on div "3" at bounding box center [850, 206] width 29 height 29
click at [915, 270] on div "5" at bounding box center [916, 265] width 29 height 29
click at [922, 332] on div "5" at bounding box center [916, 325] width 29 height 29
click at [922, 386] on div "5" at bounding box center [916, 384] width 29 height 29
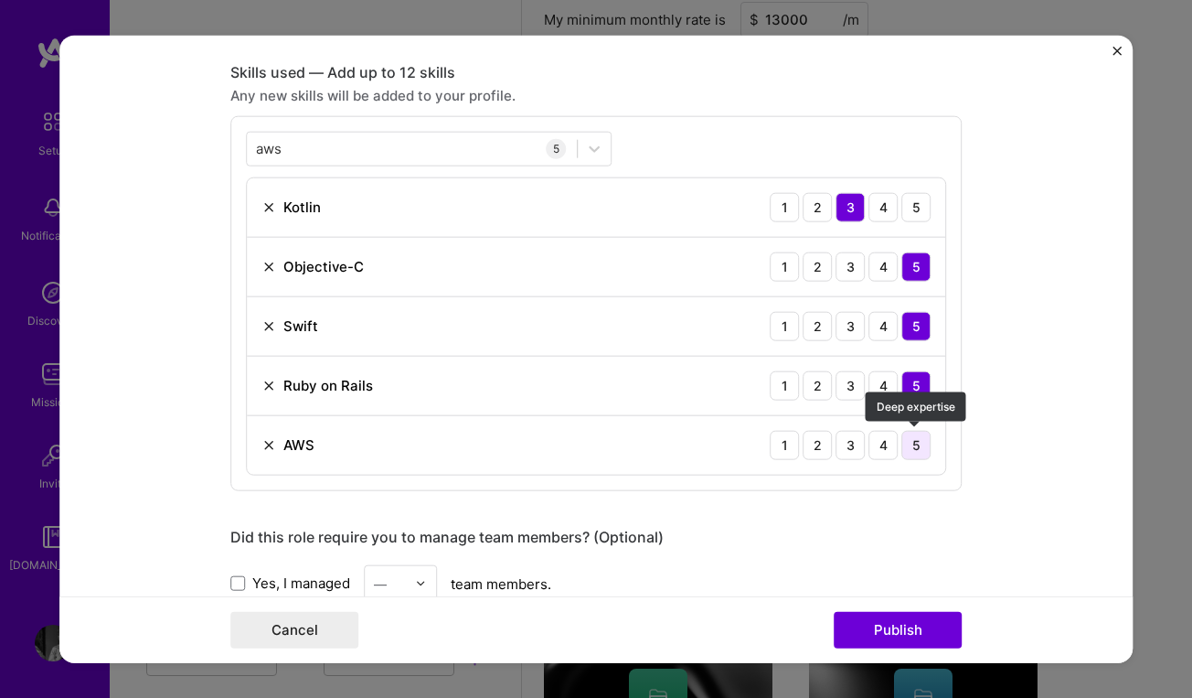
click at [922, 445] on div "5" at bounding box center [916, 444] width 29 height 29
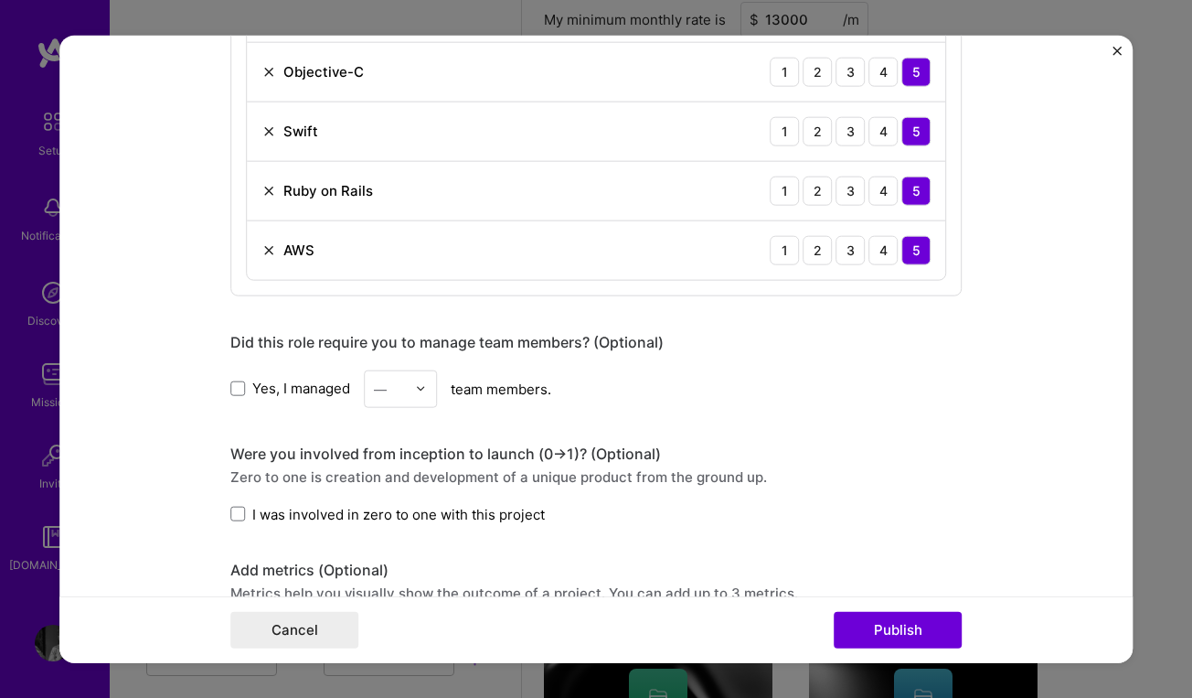
scroll to position [1525, 0]
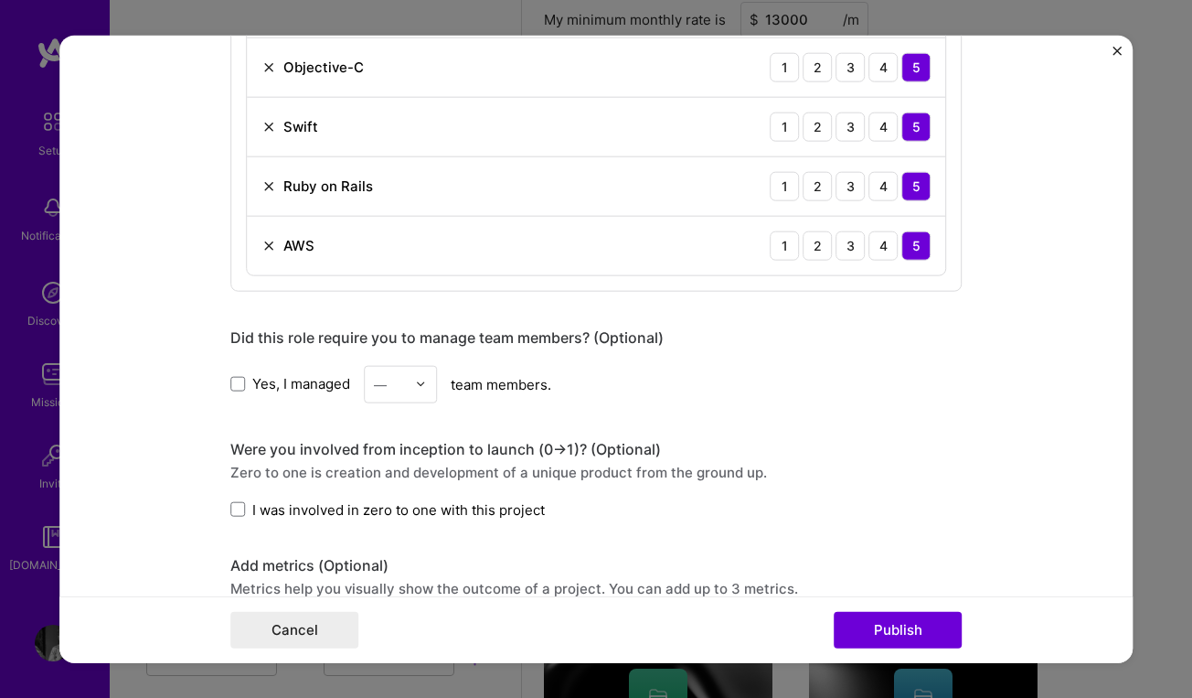
click at [247, 384] on label "Yes, I managed" at bounding box center [290, 383] width 120 height 19
click at [0, 0] on input "Yes, I managed" at bounding box center [0, 0] width 0 height 0
click at [414, 380] on div "—" at bounding box center [390, 384] width 50 height 36
click at [406, 472] on div "2" at bounding box center [400, 466] width 62 height 34
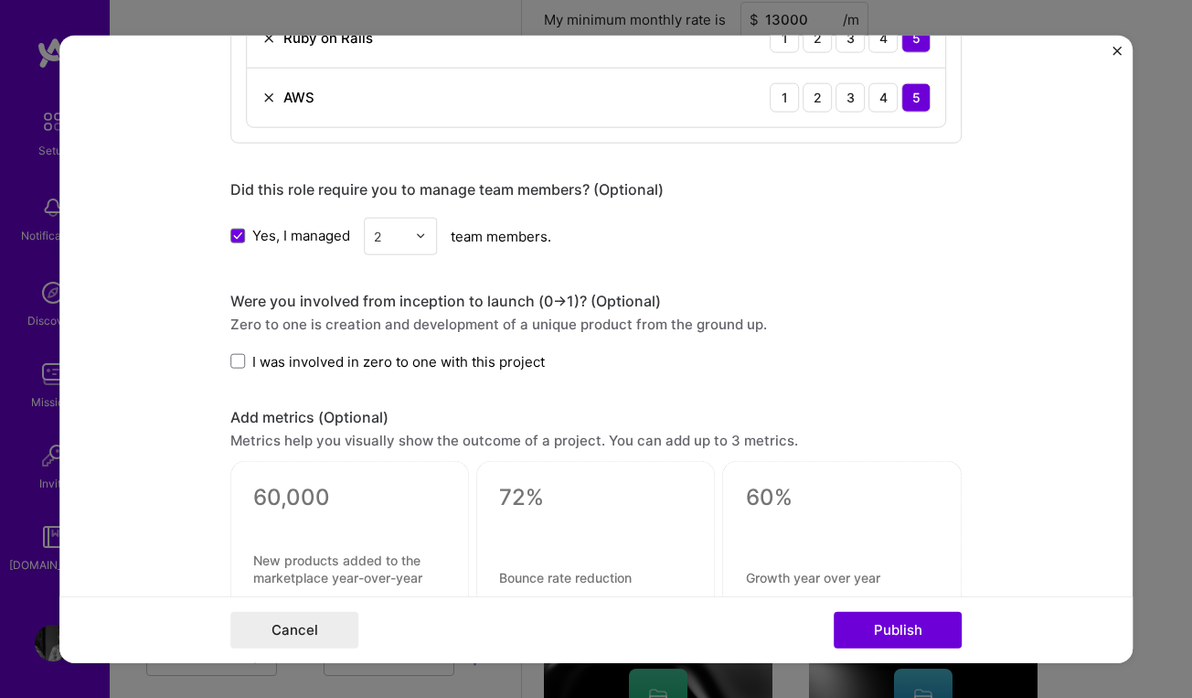
scroll to position [1752, 0]
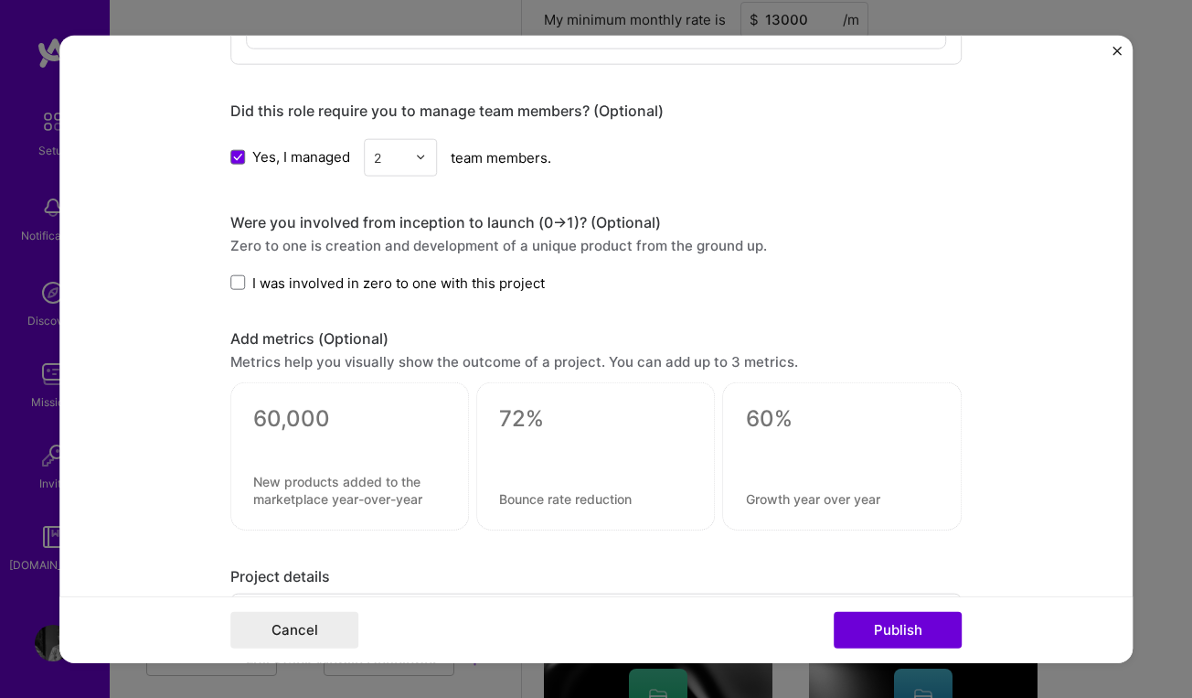
click at [250, 286] on label "I was involved in zero to one with this project" at bounding box center [387, 281] width 315 height 19
click at [0, 0] on input "I was involved in zero to one with this project" at bounding box center [0, 0] width 0 height 0
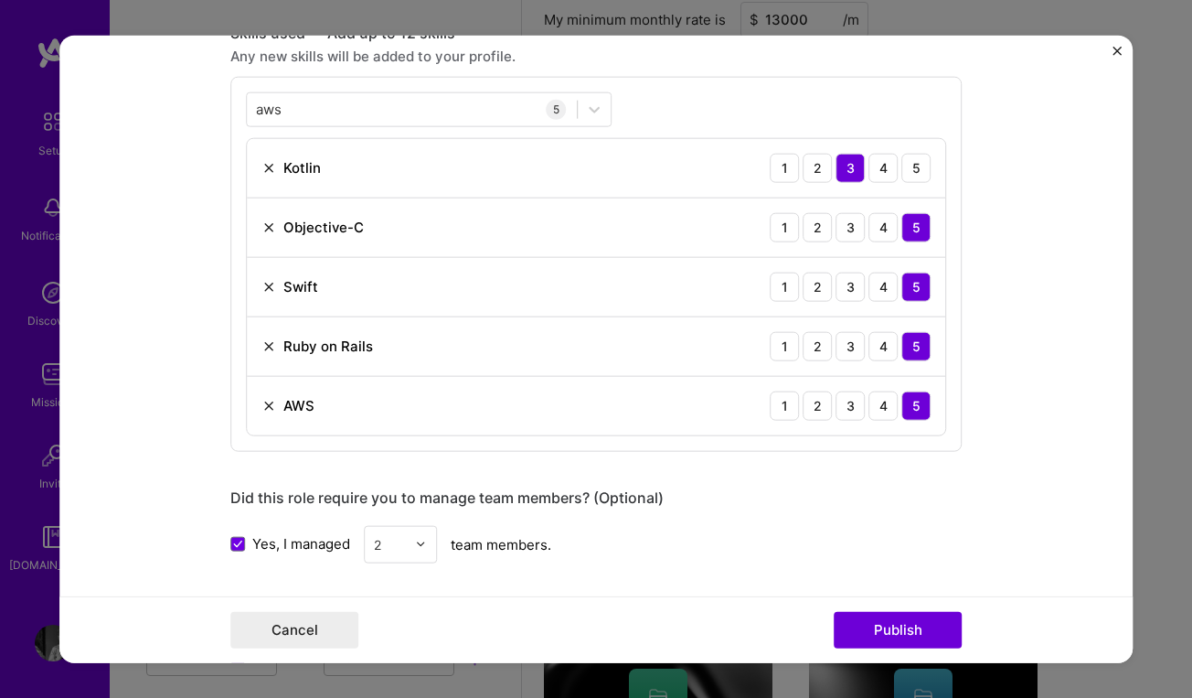
scroll to position [1188, 0]
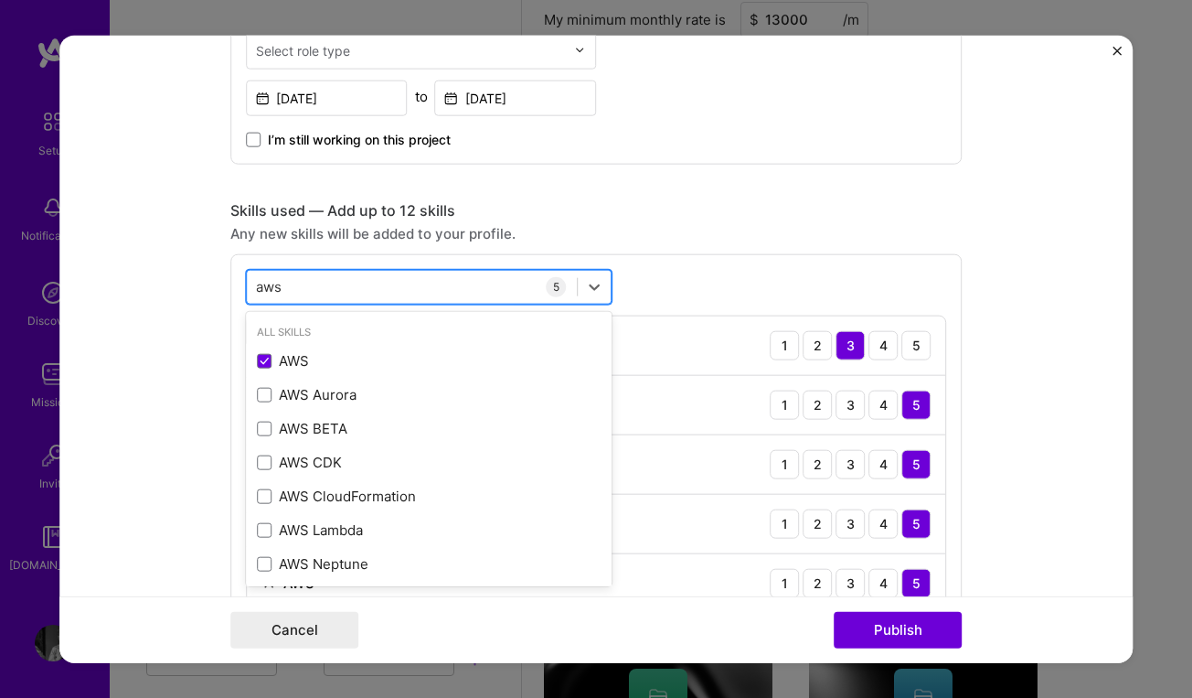
click at [331, 289] on div "aws aws" at bounding box center [412, 287] width 330 height 30
type input "a"
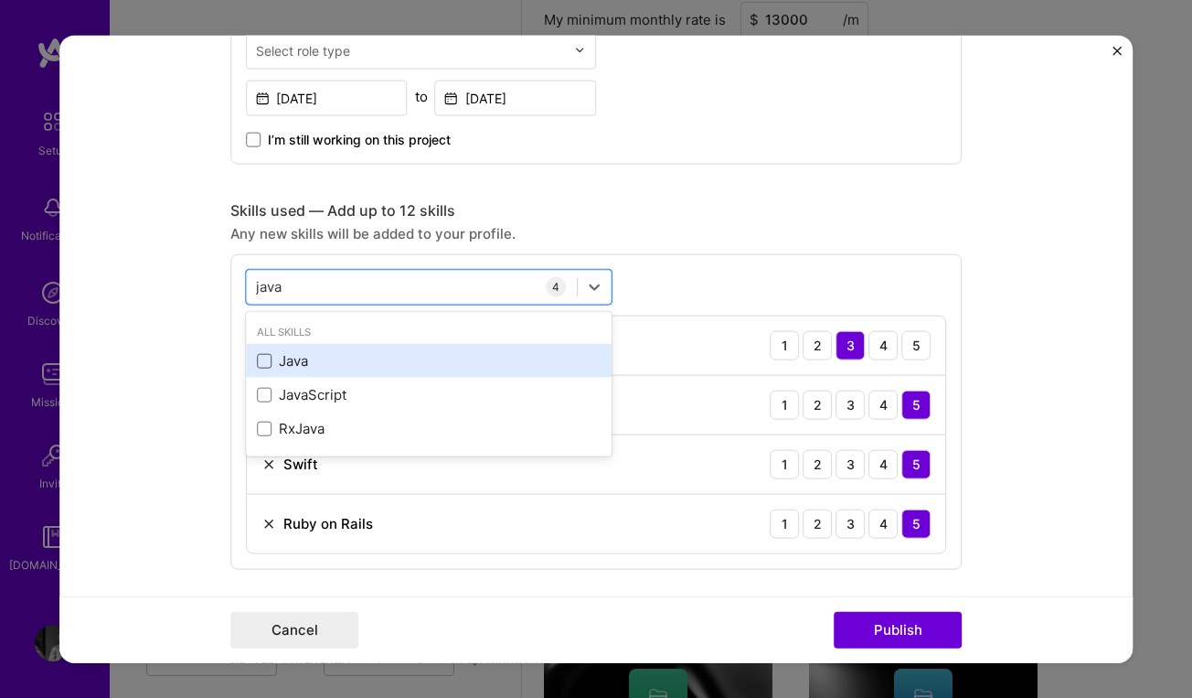
click at [265, 362] on span at bounding box center [264, 360] width 15 height 15
click at [0, 0] on input "checkbox" at bounding box center [0, 0] width 0 height 0
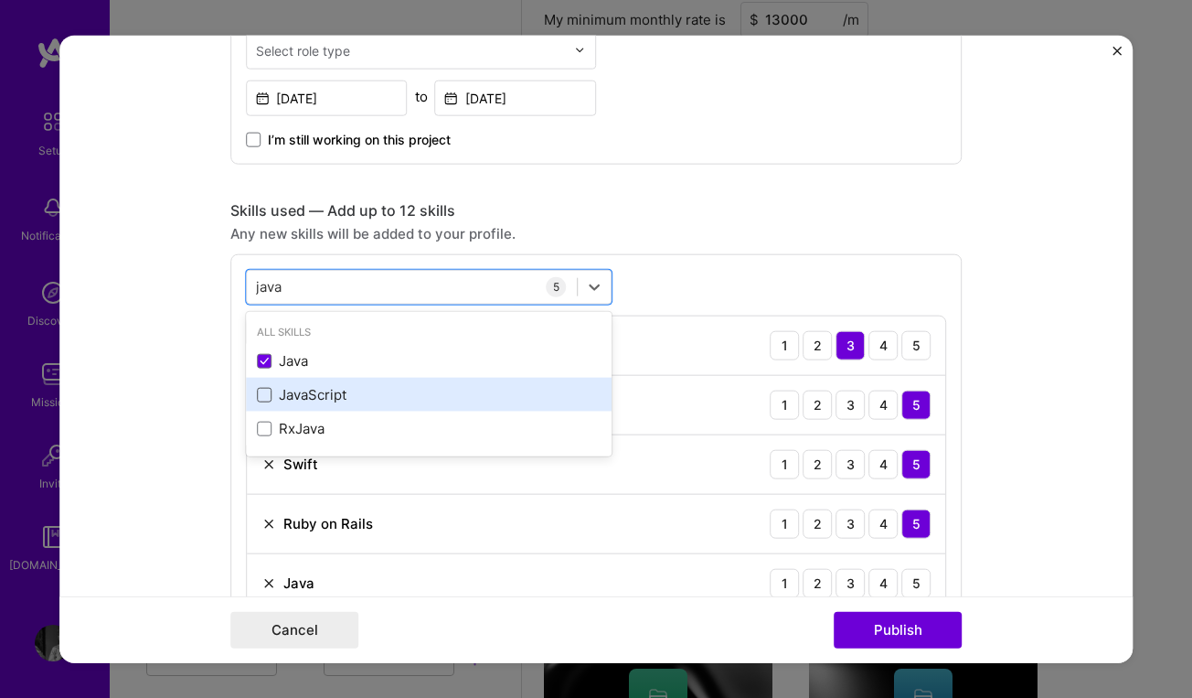
click at [268, 396] on span at bounding box center [264, 394] width 15 height 15
click at [0, 0] on input "checkbox" at bounding box center [0, 0] width 0 height 0
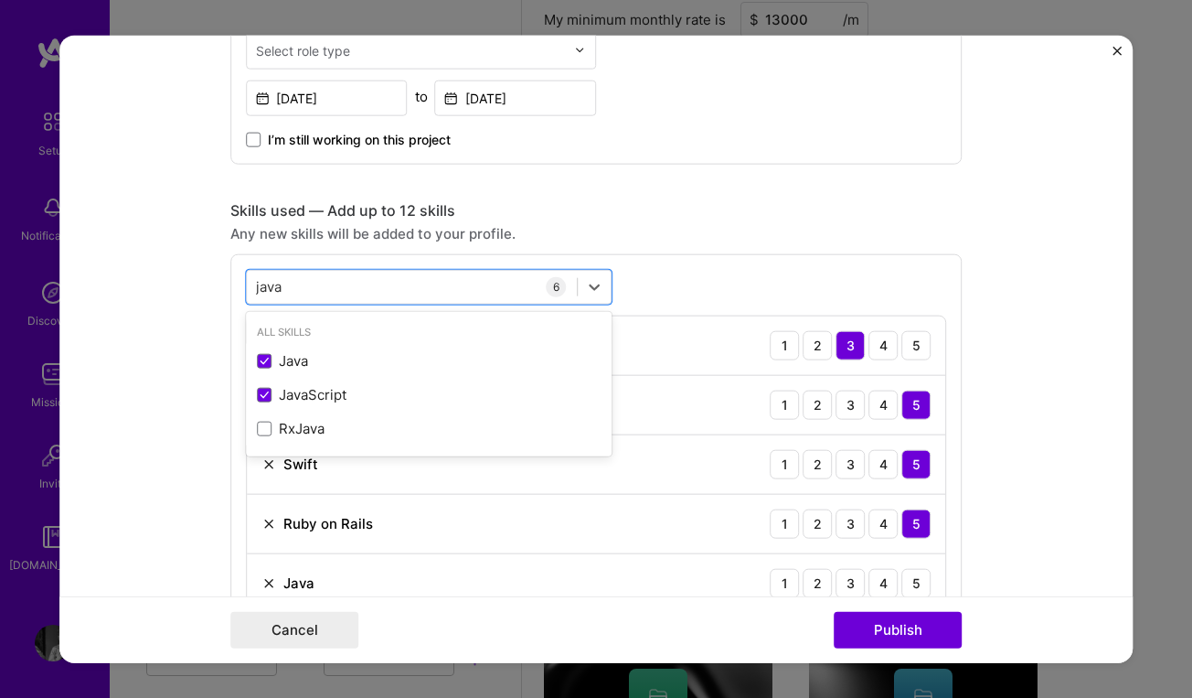
type input "java"
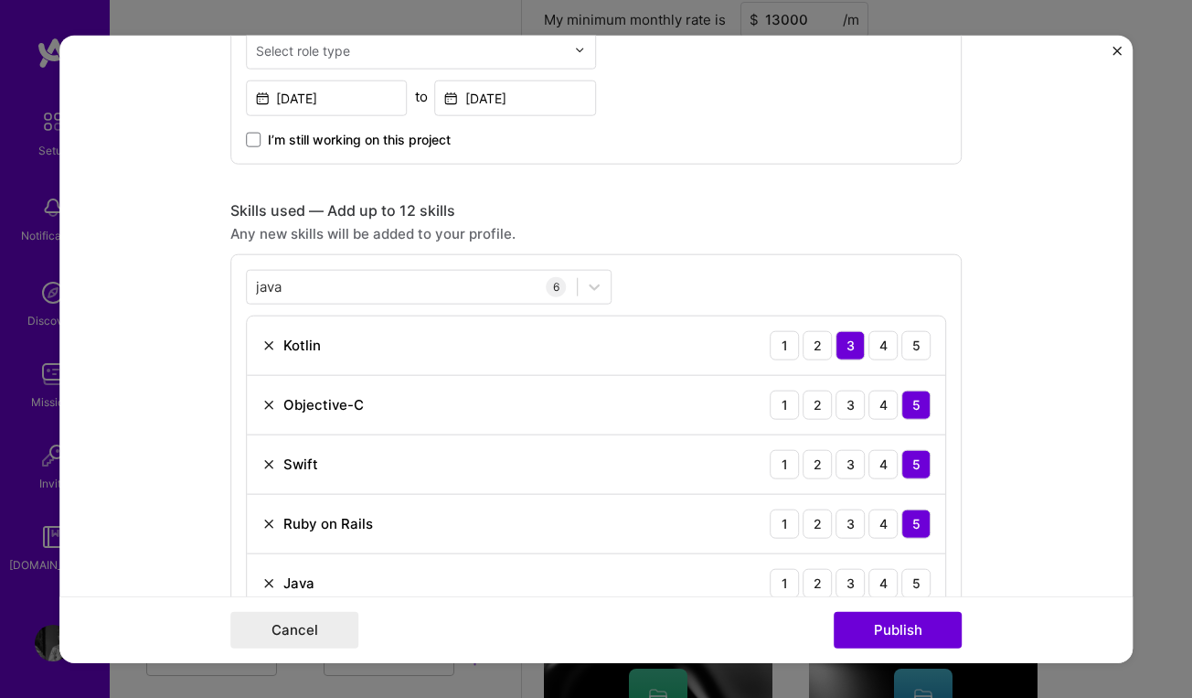
click at [717, 243] on div "Skills used — Add up to 12 skills Any new skills will be added to your profile.…" at bounding box center [596, 443] width 732 height 487
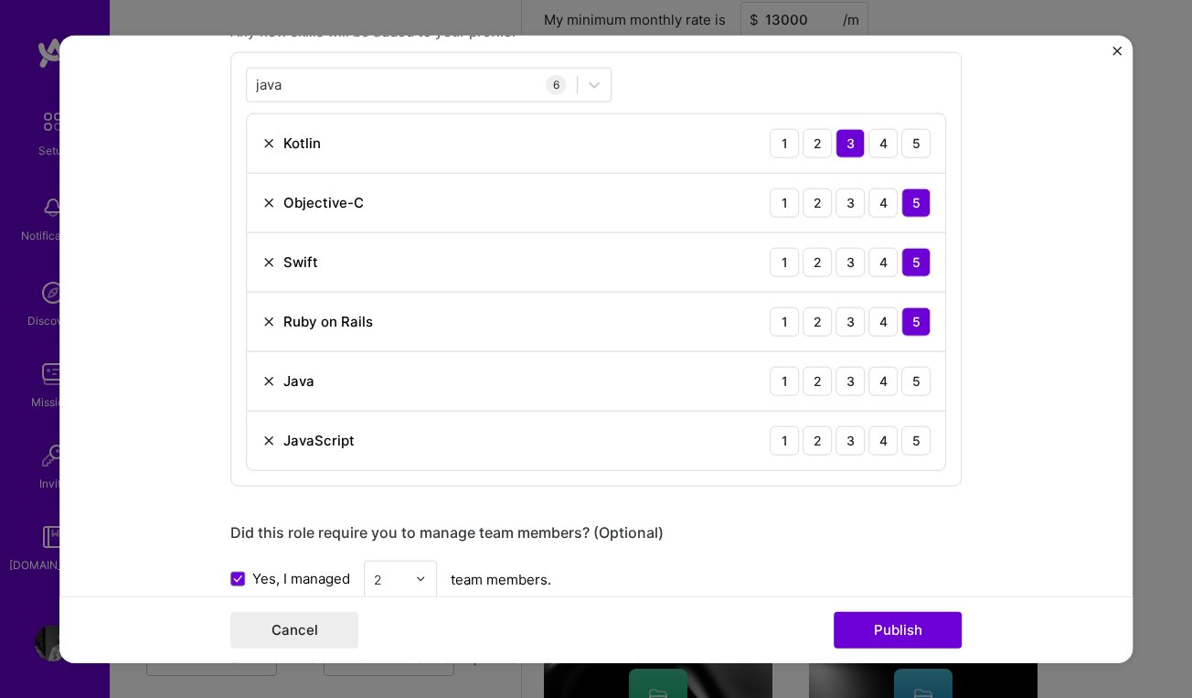
scroll to position [1330, 0]
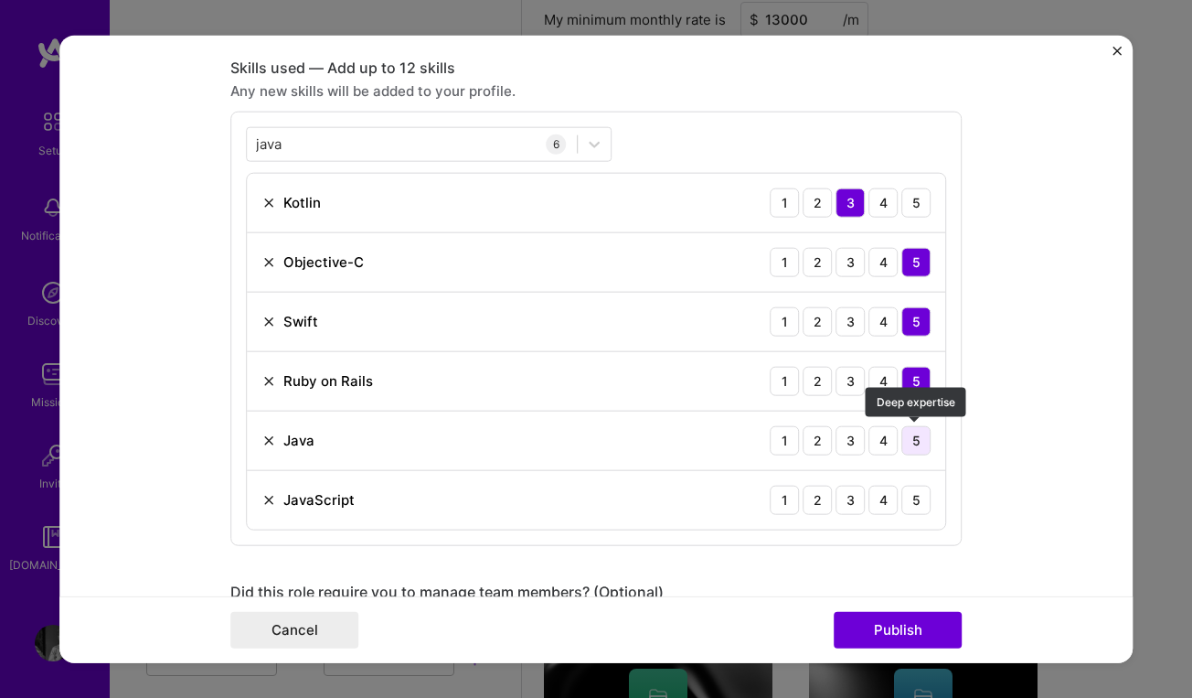
click at [913, 438] on div "5" at bounding box center [916, 439] width 29 height 29
click at [922, 501] on div "5" at bounding box center [916, 499] width 29 height 29
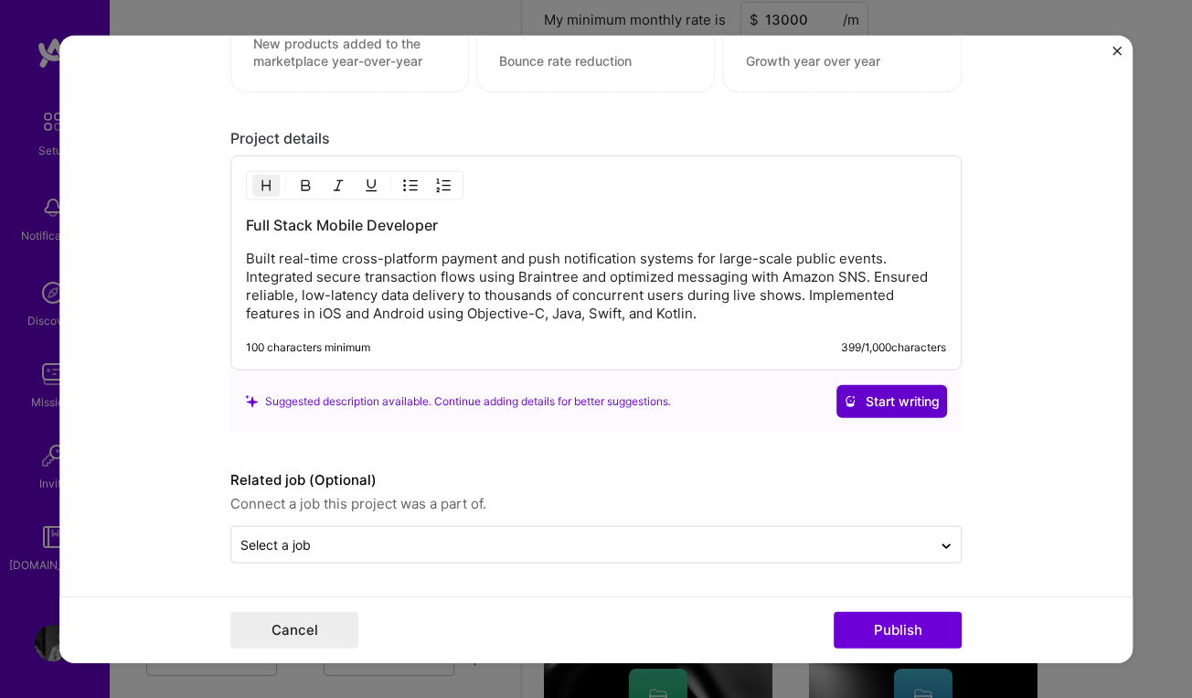
scroll to position [2249, 0]
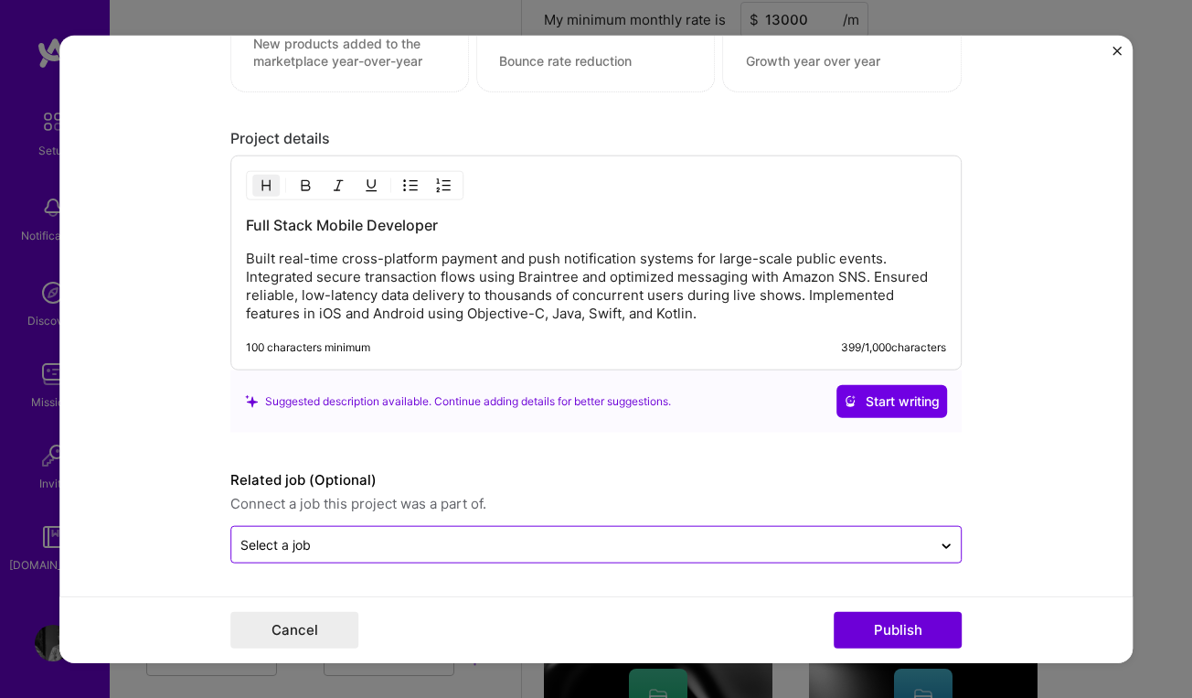
click at [518, 544] on input "text" at bounding box center [581, 544] width 682 height 19
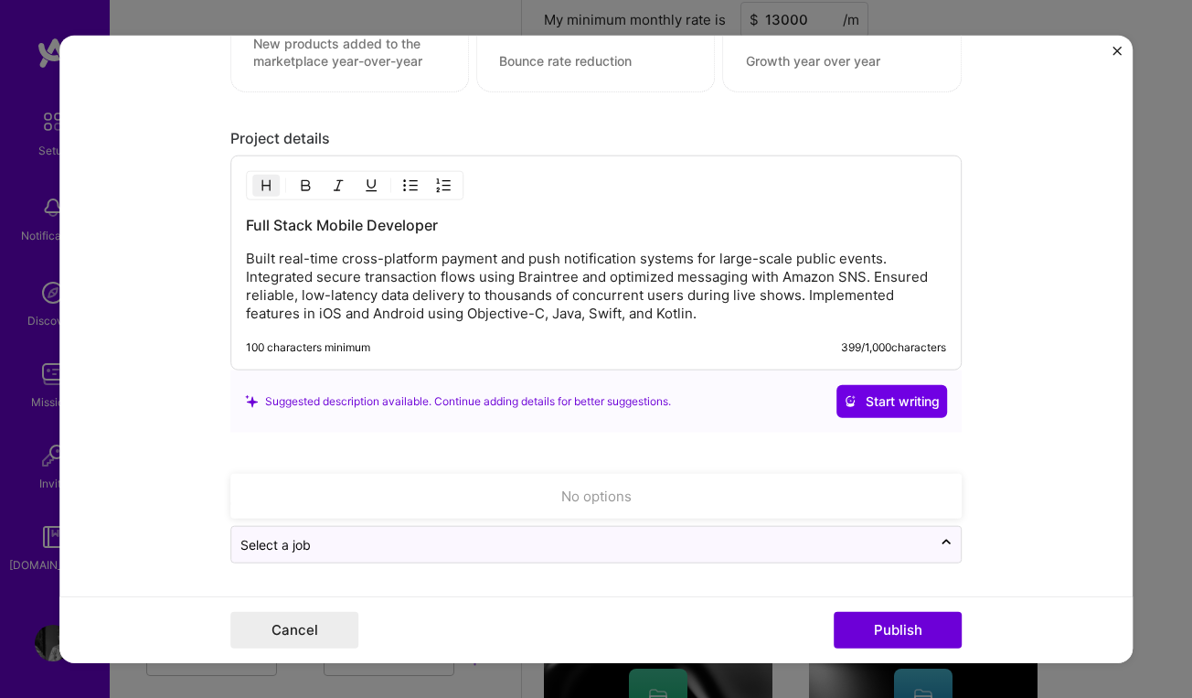
click at [1063, 427] on form "Editing suggested project This project is suggested based on your LinkedIn, res…" at bounding box center [595, 349] width 1073 height 628
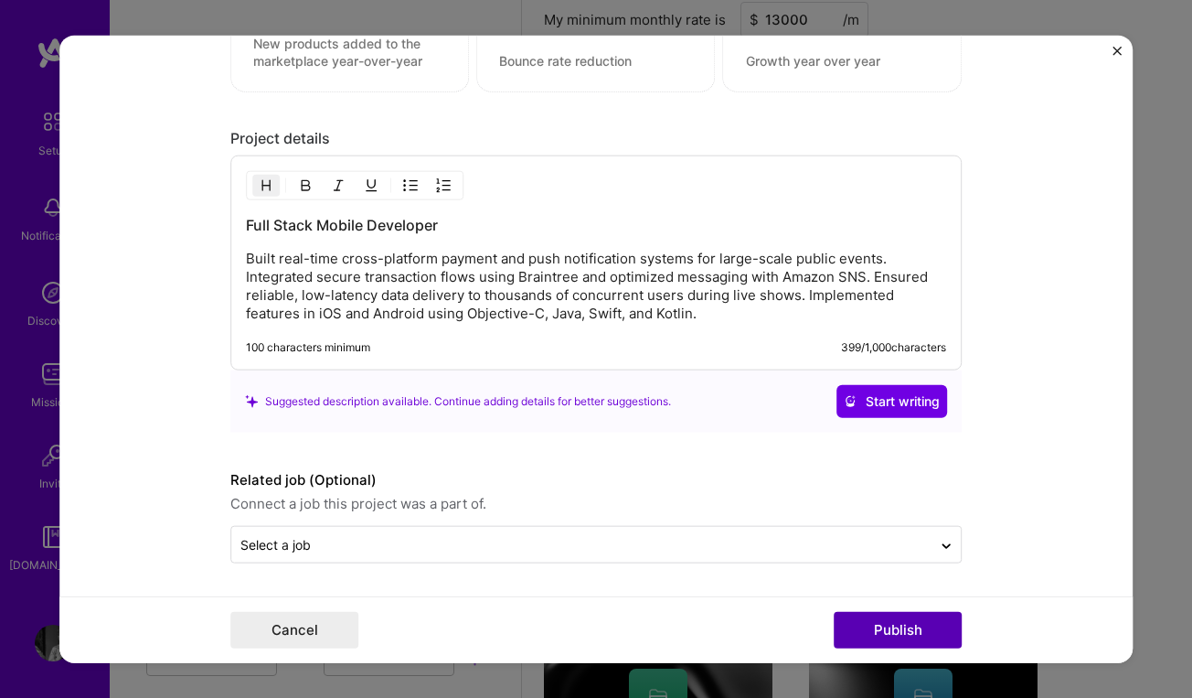
click at [899, 627] on button "Publish" at bounding box center [898, 630] width 128 height 37
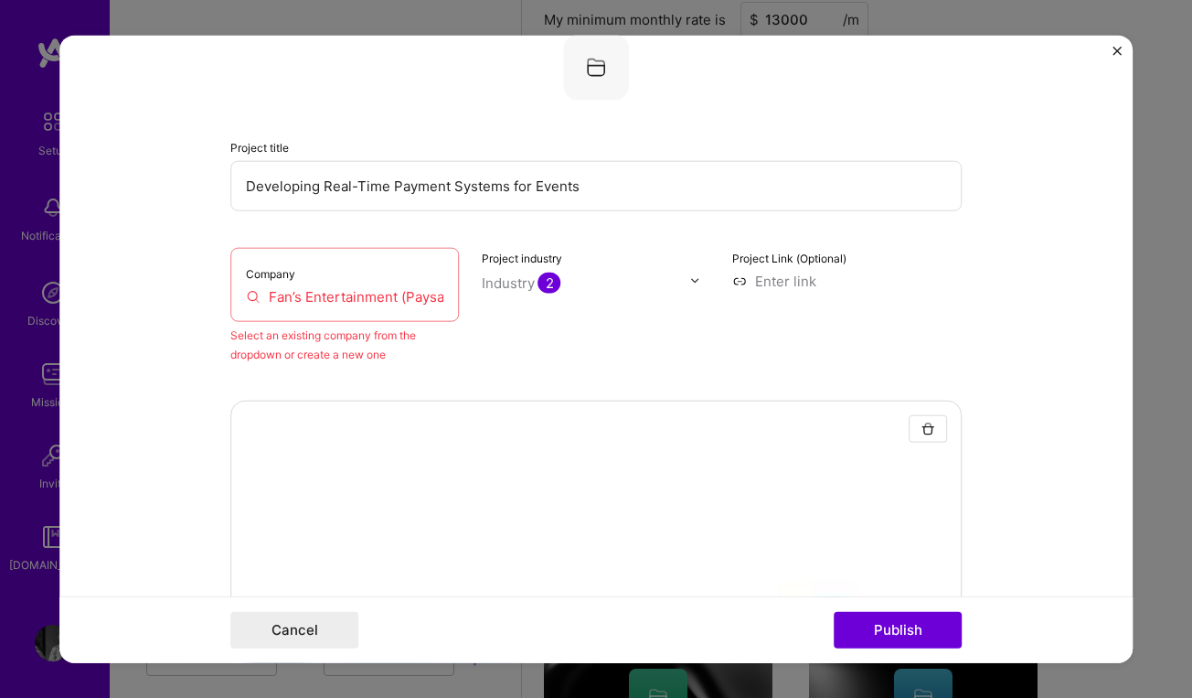
scroll to position [120, 0]
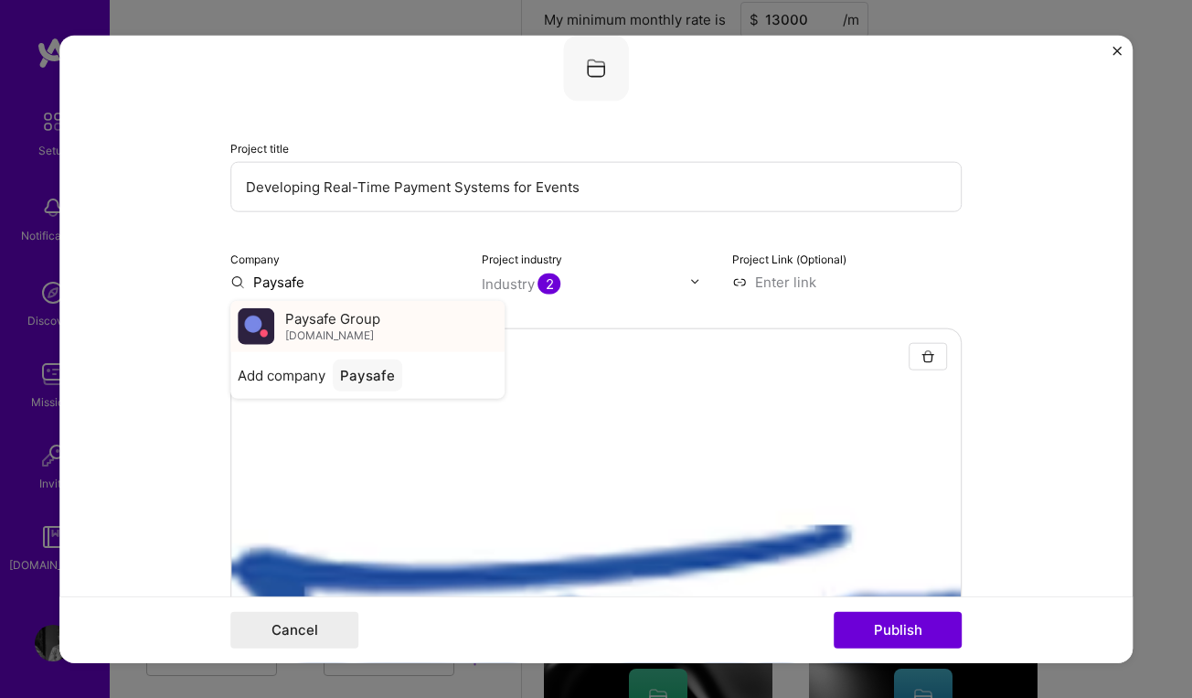
click at [392, 336] on div "Paysafe Group [DOMAIN_NAME]" at bounding box center [367, 325] width 274 height 51
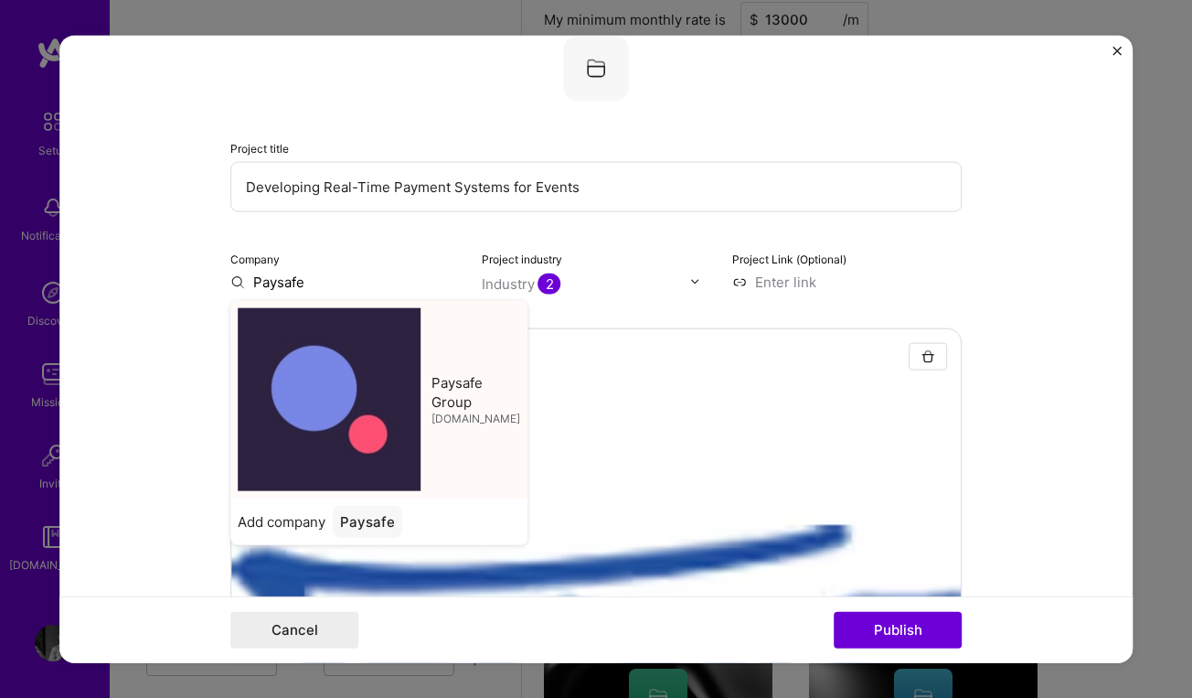
type input "Paysafe Group"
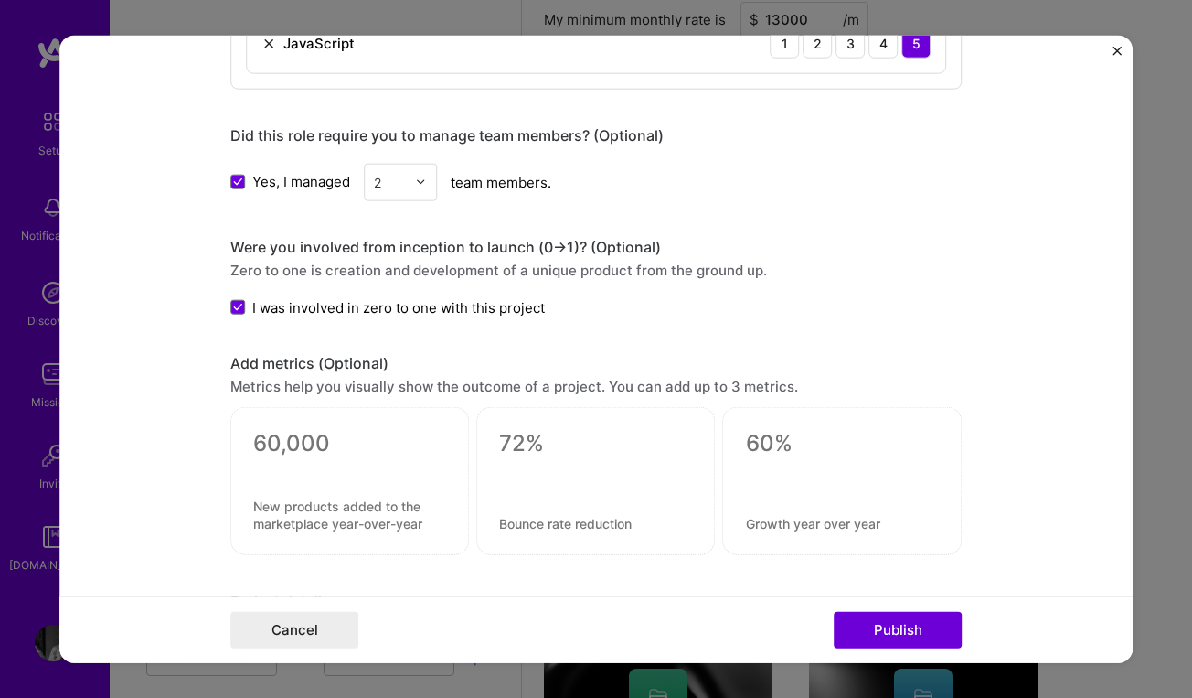
scroll to position [1874, 0]
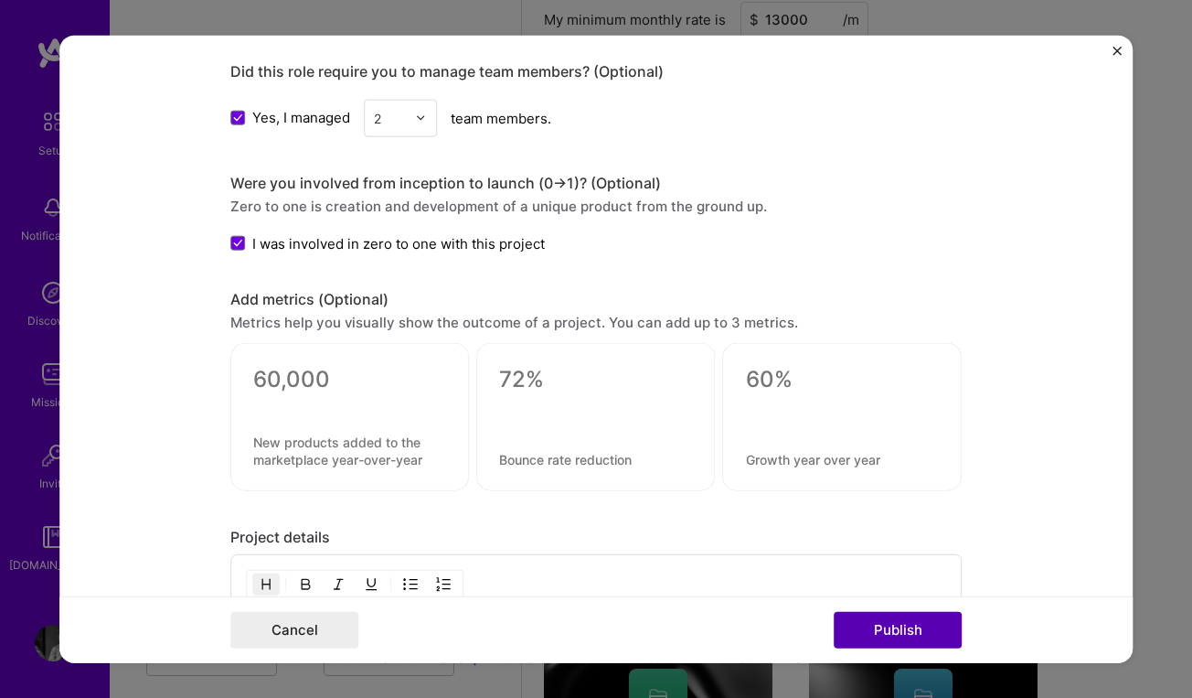
click at [885, 627] on button "Publish" at bounding box center [898, 630] width 128 height 37
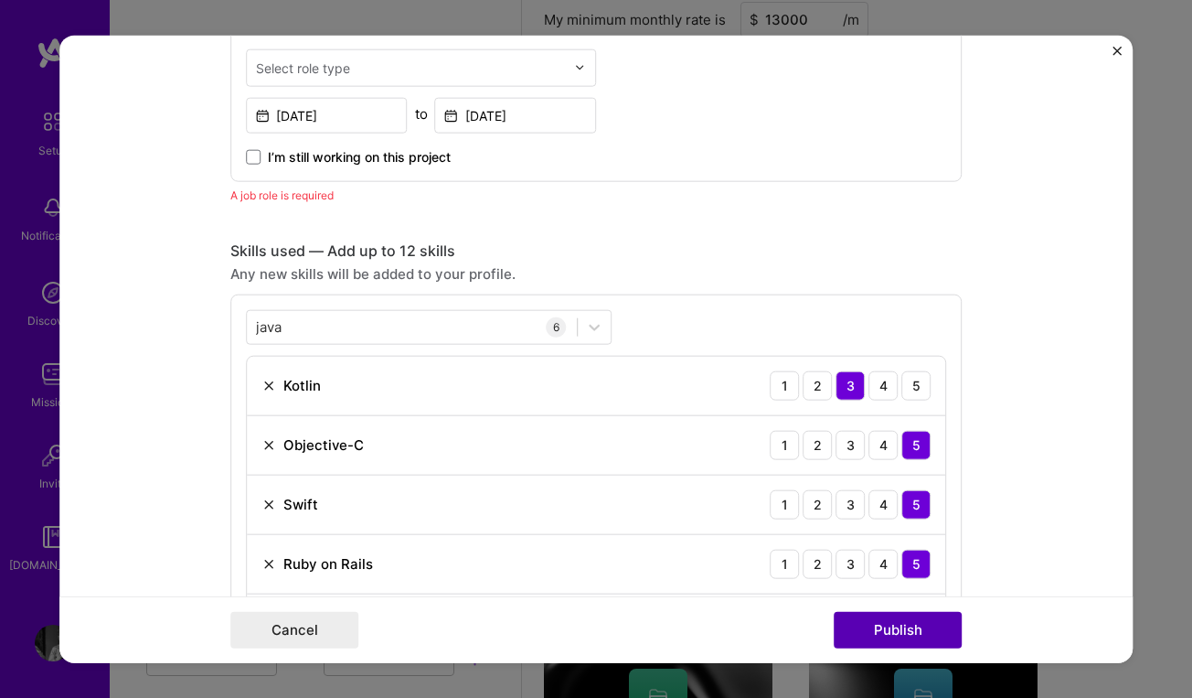
scroll to position [1052, 0]
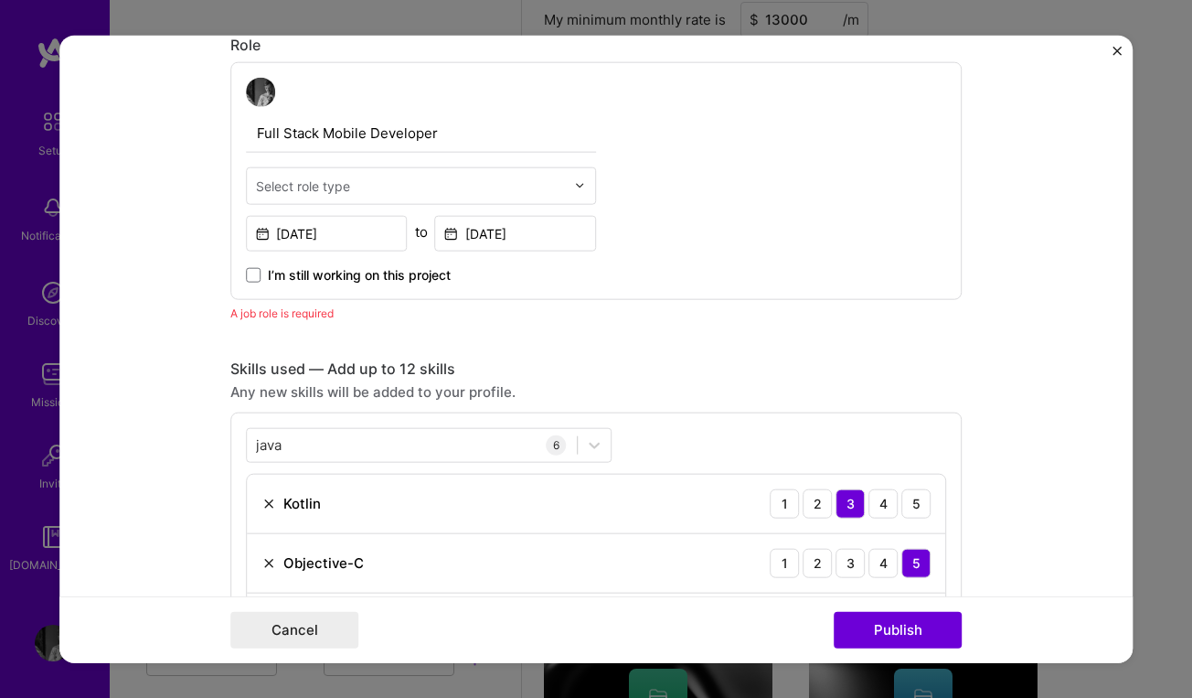
click at [314, 183] on div "Select role type" at bounding box center [303, 185] width 94 height 19
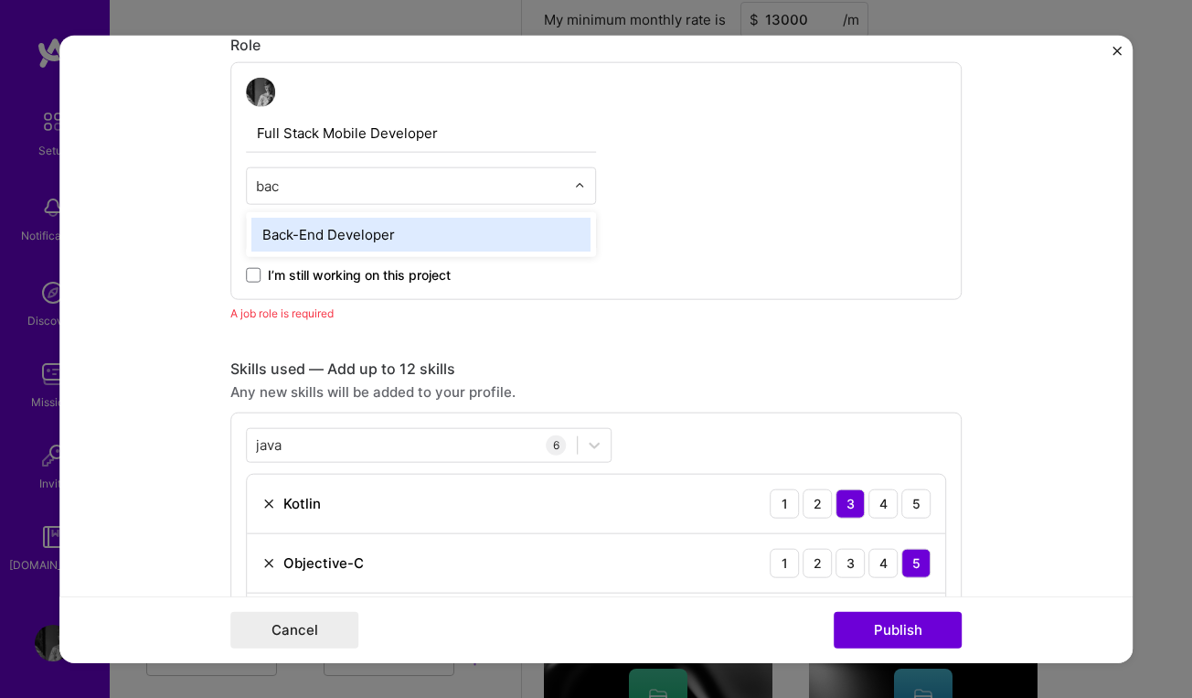
type input "back"
click at [318, 237] on div "Back-End Developer" at bounding box center [420, 234] width 339 height 34
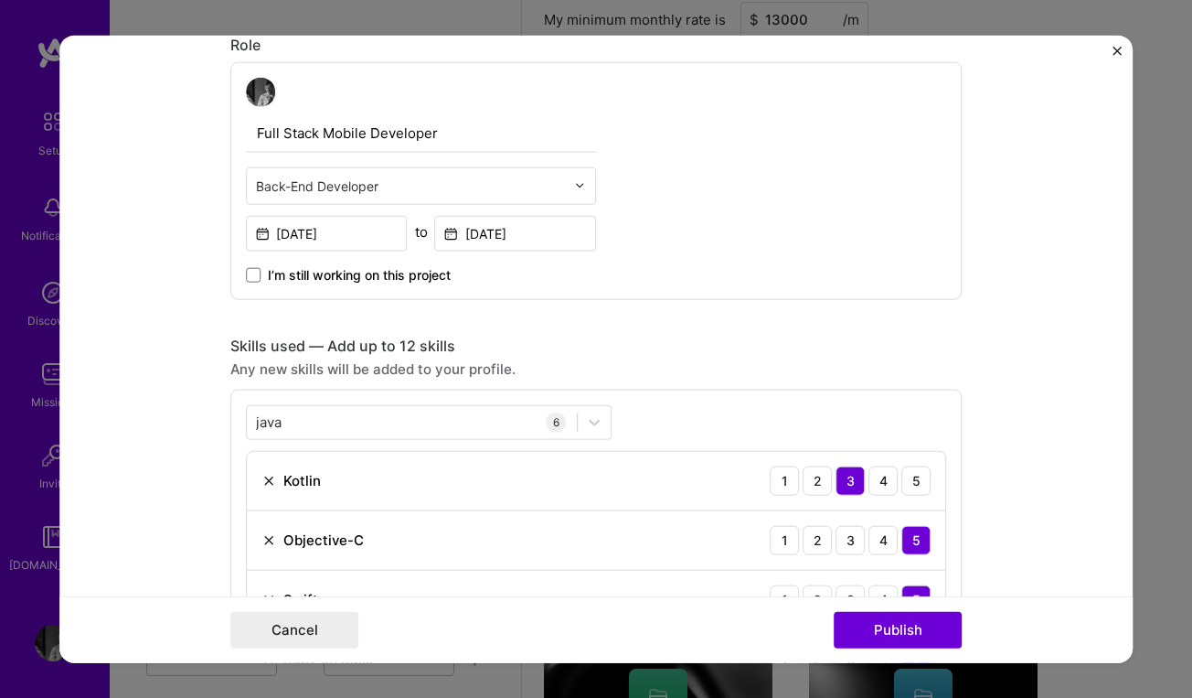
click at [409, 187] on input "text" at bounding box center [410, 185] width 309 height 19
type input "s"
type input "B"
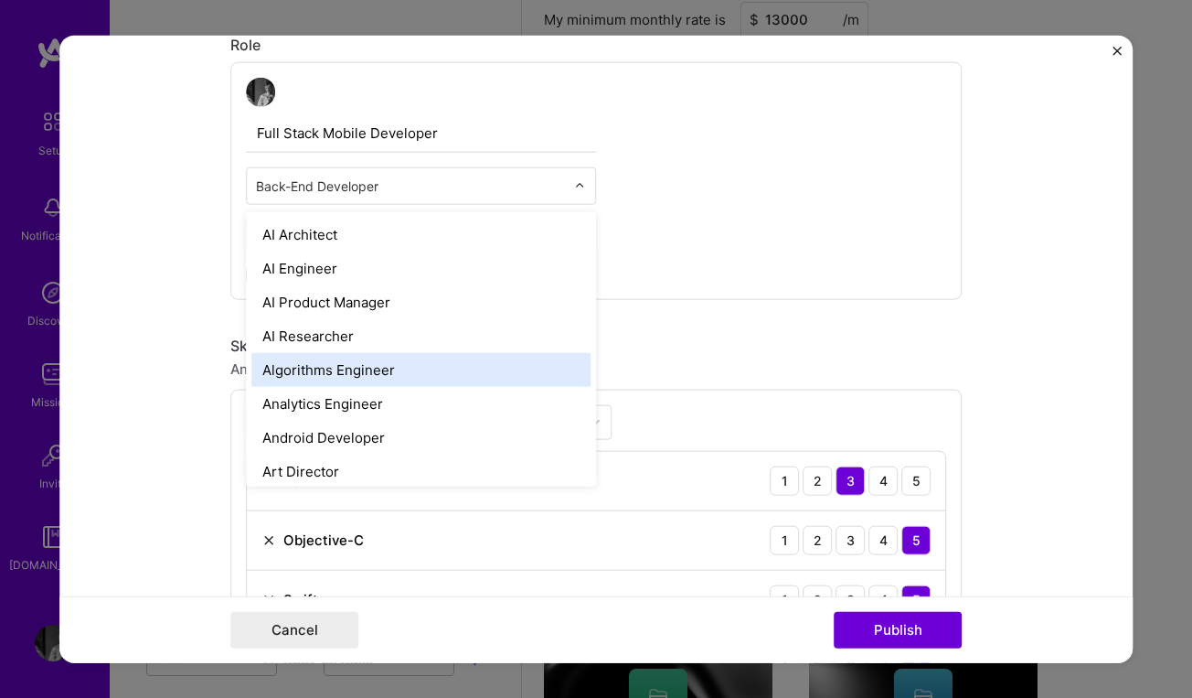
click at [710, 194] on div "Full Stack Mobile Developer option Back-End Developer, selected. option Algorit…" at bounding box center [596, 180] width 732 height 238
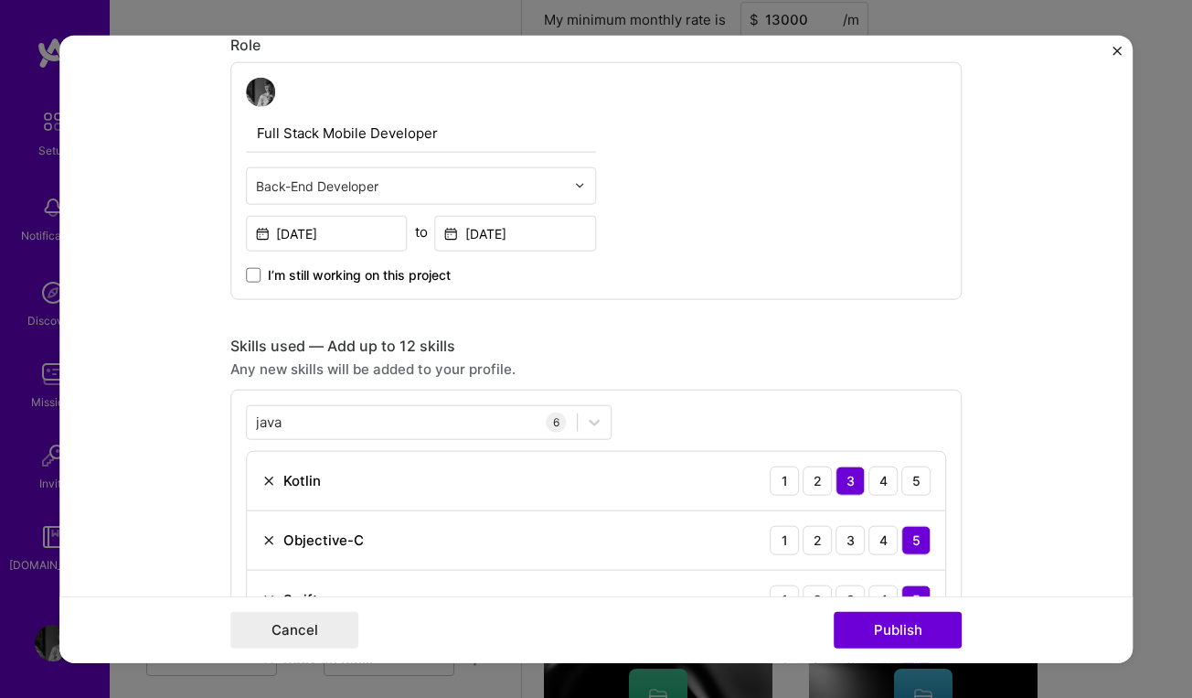
click at [427, 185] on input "text" at bounding box center [410, 185] width 309 height 19
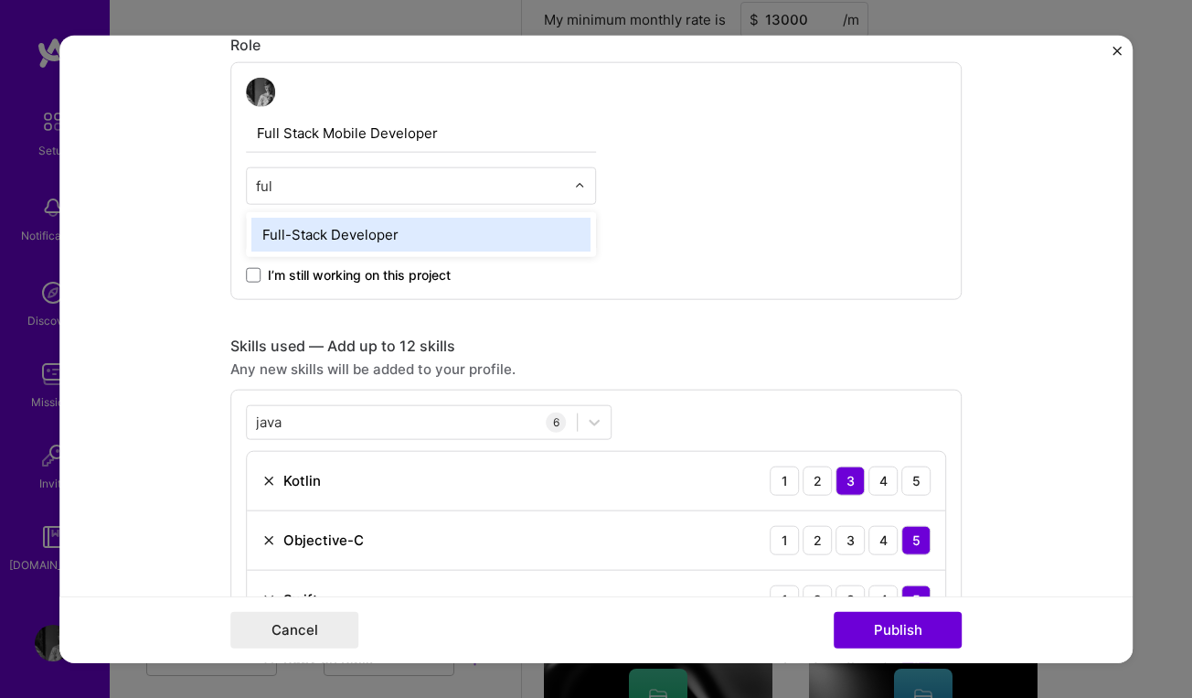
type input "full"
click at [362, 234] on div "Full-Stack Developer" at bounding box center [420, 234] width 339 height 34
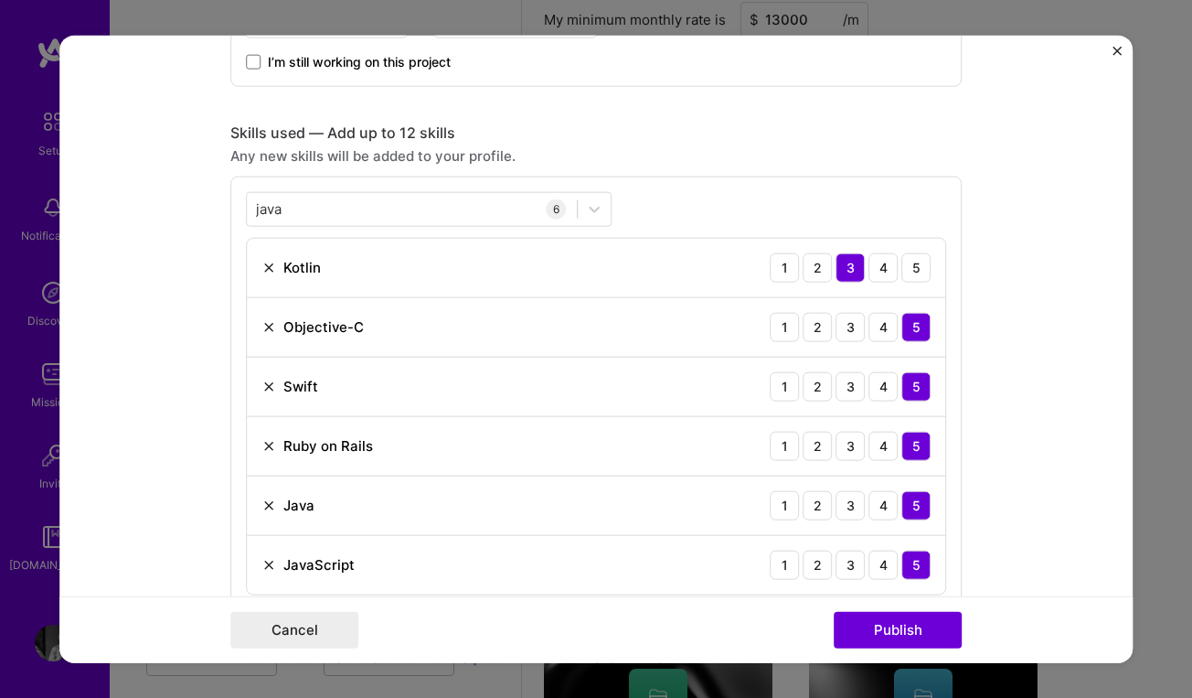
scroll to position [1285, 0]
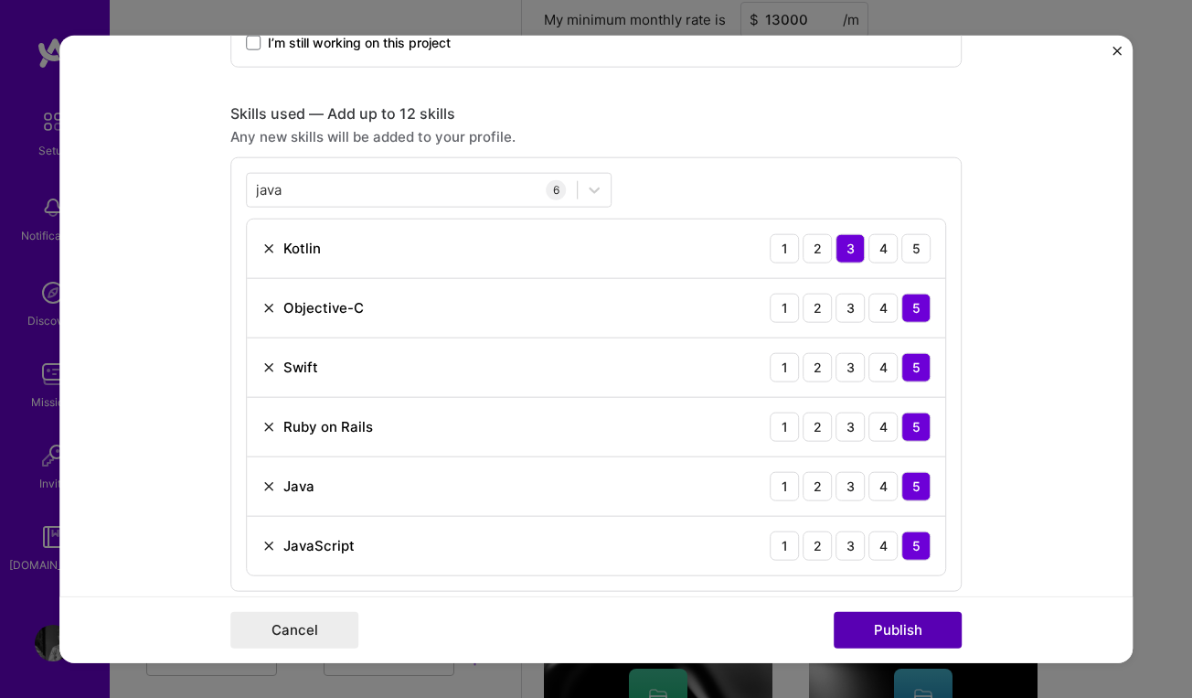
click at [888, 634] on button "Publish" at bounding box center [898, 630] width 128 height 37
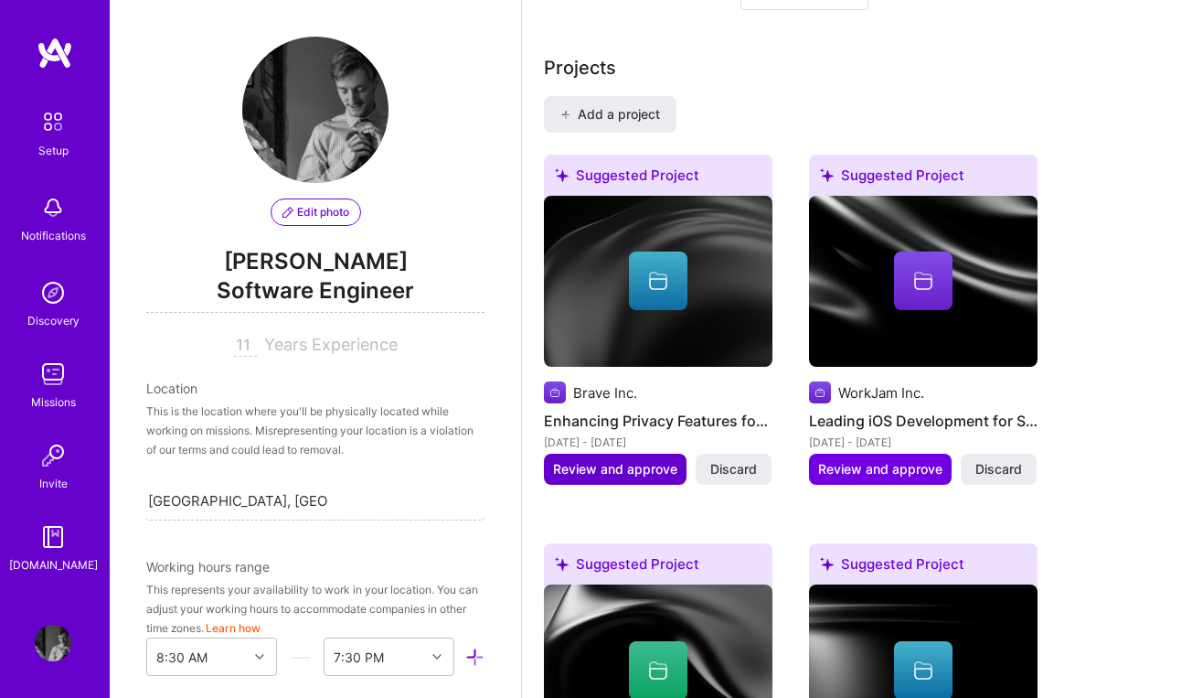
click at [608, 474] on span "Review and approve" at bounding box center [615, 469] width 124 height 18
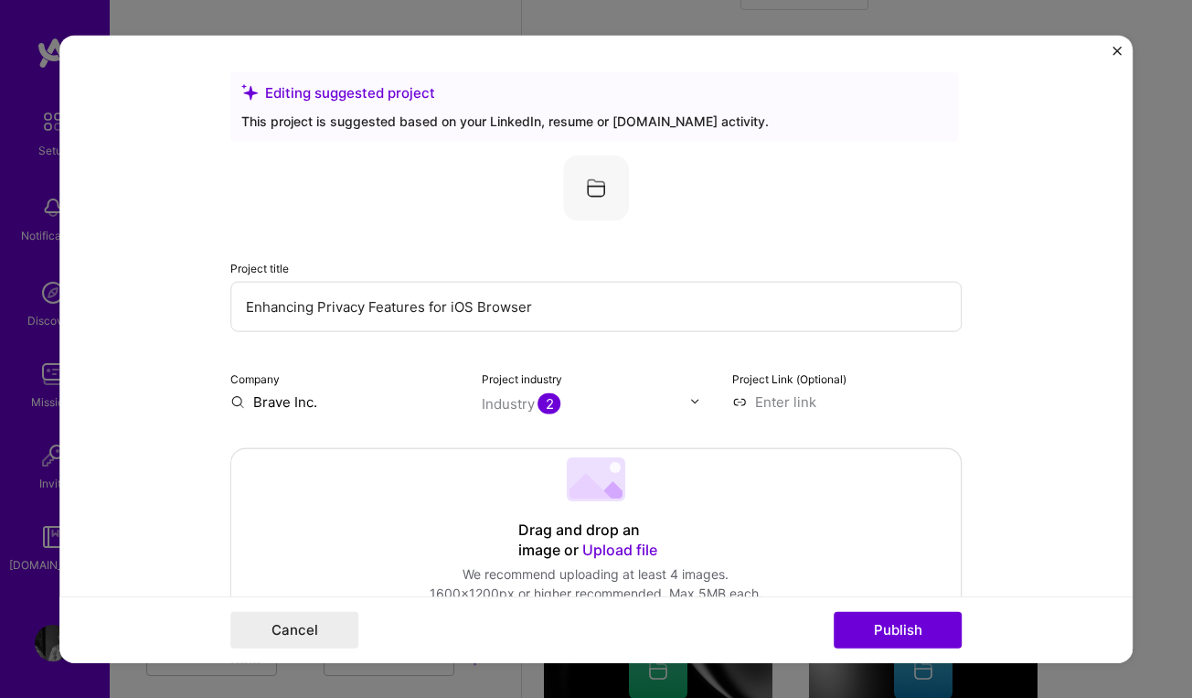
drag, startPoint x: 550, startPoint y: 308, endPoint x: 293, endPoint y: 311, distance: 257.0
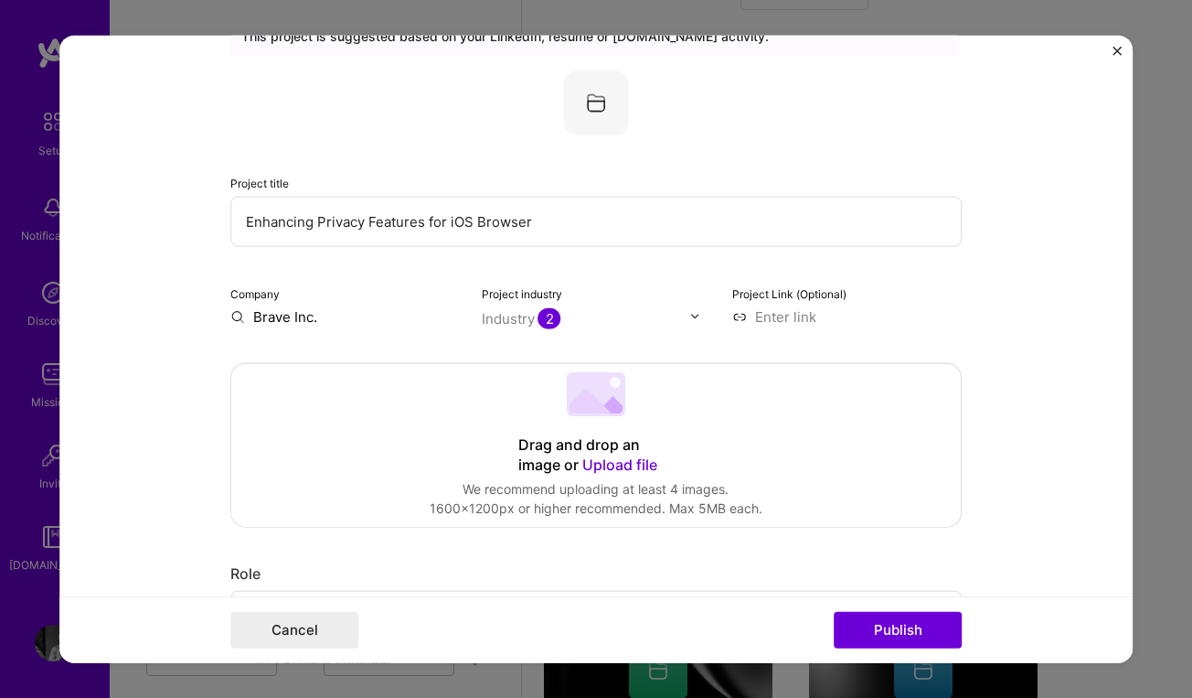
scroll to position [69, 0]
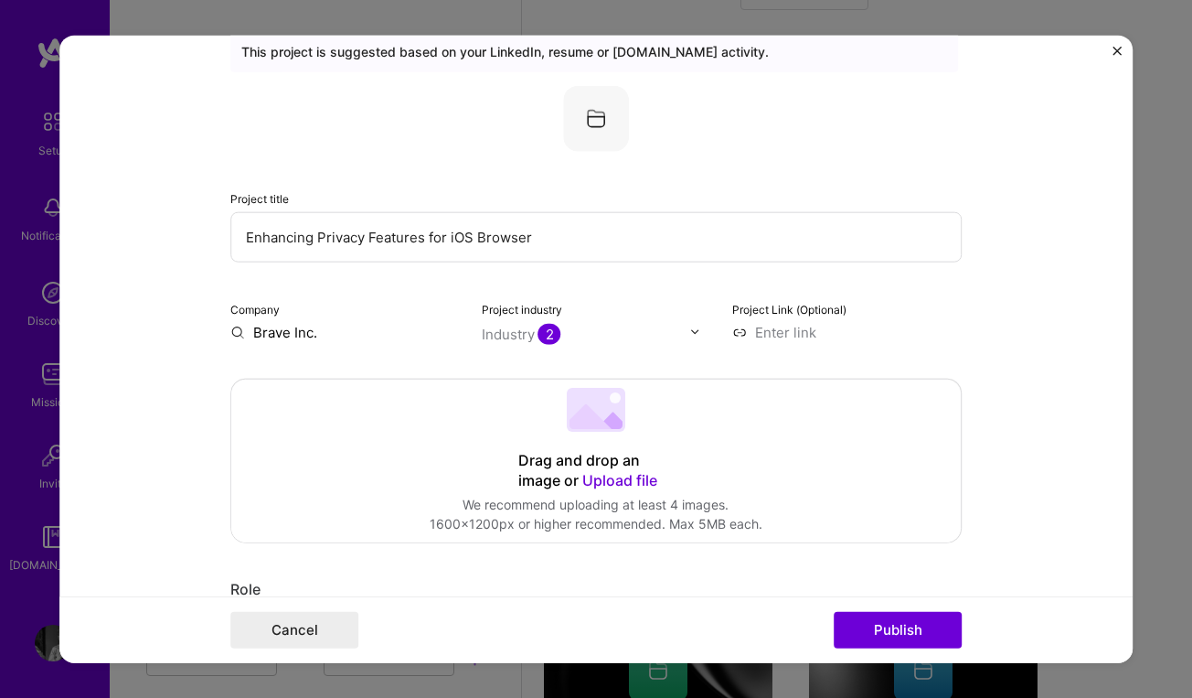
click at [778, 334] on input at bounding box center [847, 331] width 230 height 19
paste input "[URL][DOMAIN_NAME]"
type input "[URL][DOMAIN_NAME]"
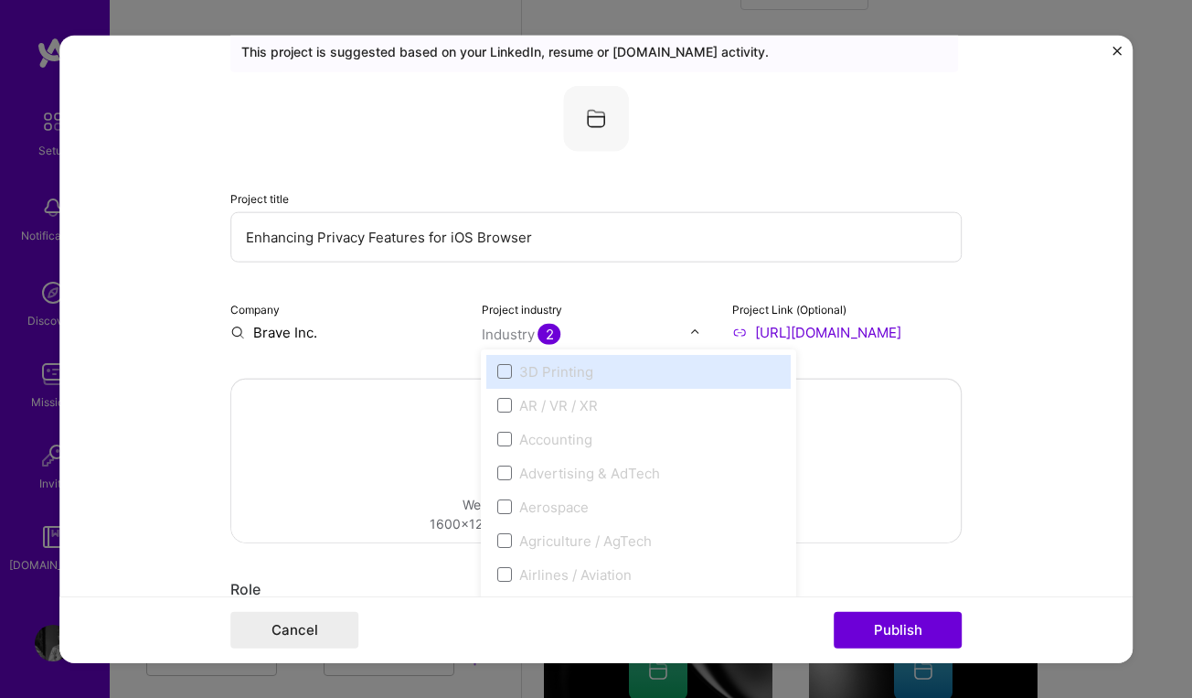
click at [629, 336] on input "text" at bounding box center [586, 333] width 208 height 19
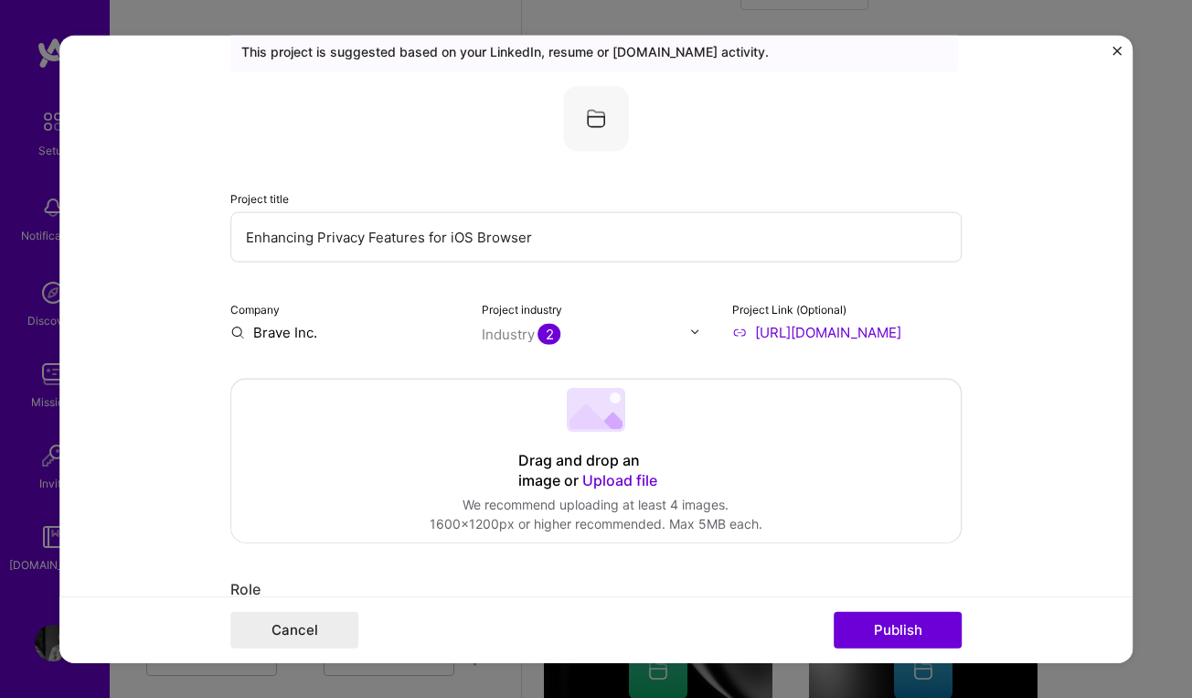
click at [856, 332] on input "[URL][DOMAIN_NAME]" at bounding box center [847, 331] width 230 height 19
drag, startPoint x: 900, startPoint y: 332, endPoint x: 1009, endPoint y: 332, distance: 108.8
click at [1009, 332] on form "Editing suggested project This project is suggested based on your LinkedIn, res…" at bounding box center [595, 349] width 1073 height 628
click at [881, 336] on input "[URL][DOMAIN_NAME]" at bounding box center [847, 331] width 230 height 19
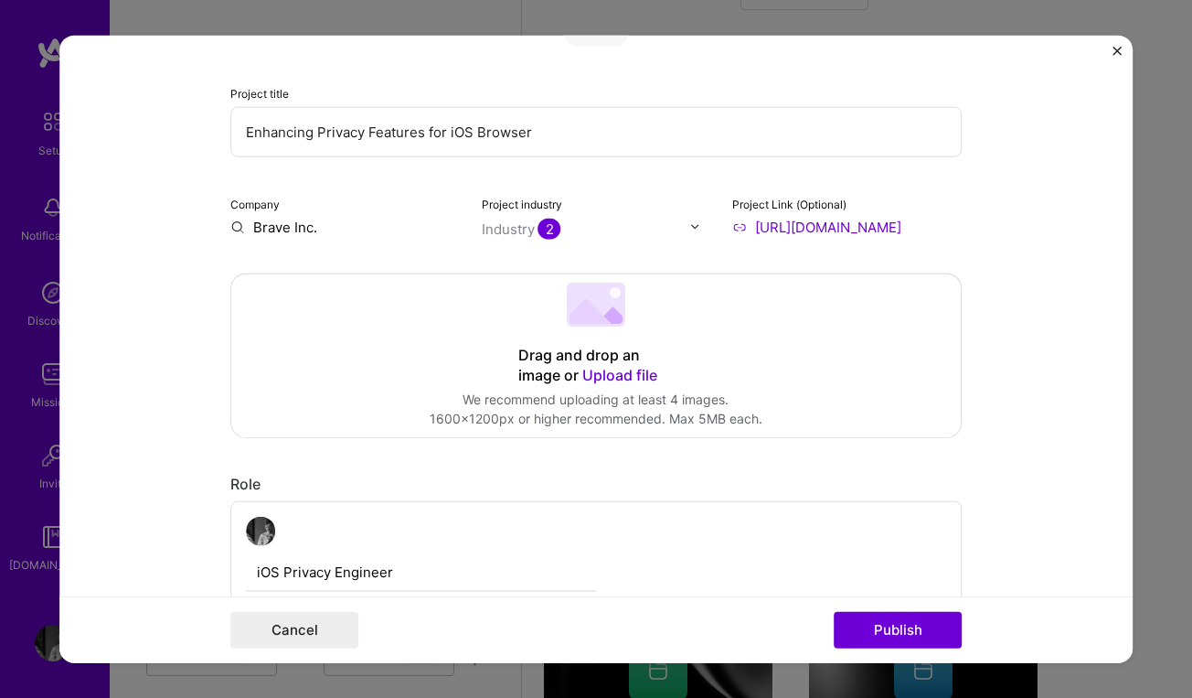
scroll to position [176, 0]
click at [610, 373] on span "Upload file" at bounding box center [619, 372] width 75 height 18
click at [600, 371] on span "Upload file" at bounding box center [619, 372] width 75 height 18
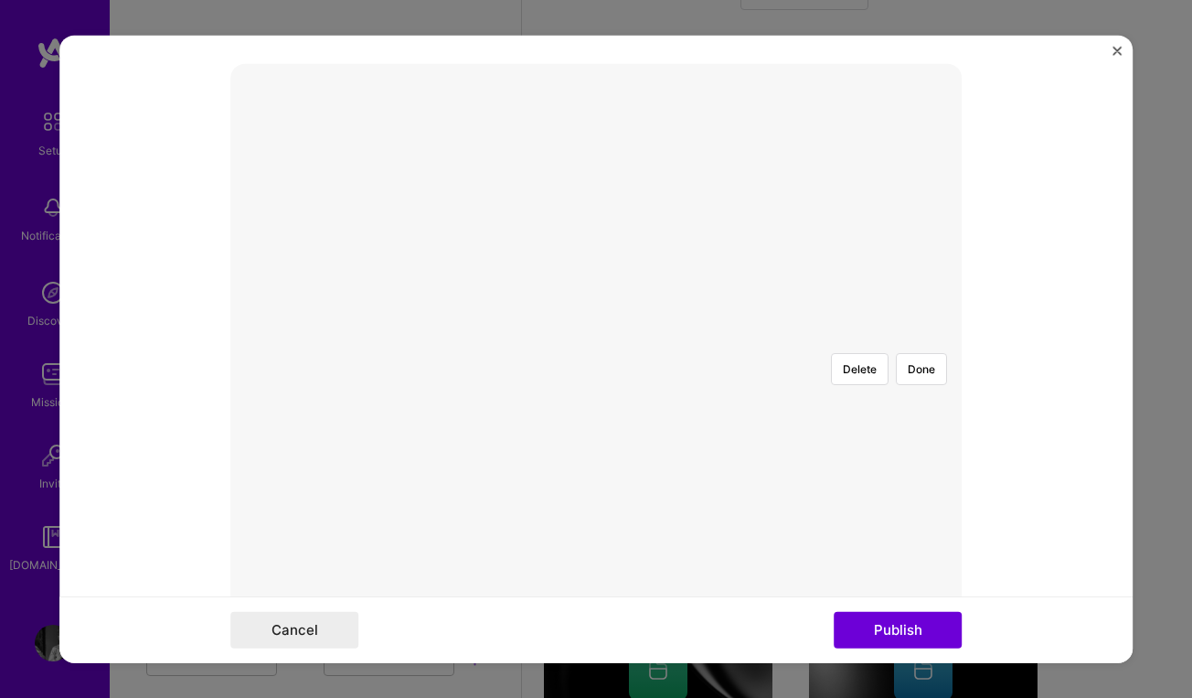
scroll to position [394, 0]
click at [626, 423] on div at bounding box center [741, 532] width 291 height 219
click at [648, 374] on div at bounding box center [741, 483] width 291 height 219
click at [746, 327] on div "Delete Done" at bounding box center [596, 327] width 732 height 0
click at [808, 327] on div "Delete Done" at bounding box center [596, 327] width 732 height 0
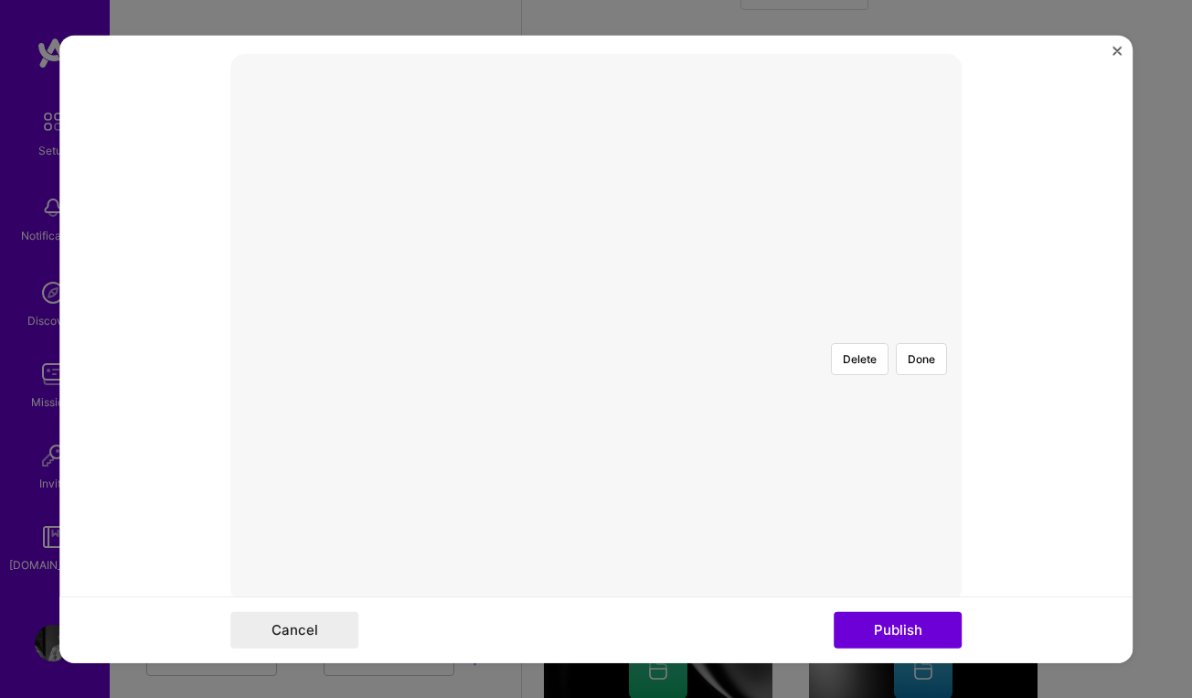
scroll to position [413, 0]
click at [661, 366] on div at bounding box center [741, 475] width 291 height 219
click at [925, 323] on button "Done" at bounding box center [921, 339] width 51 height 32
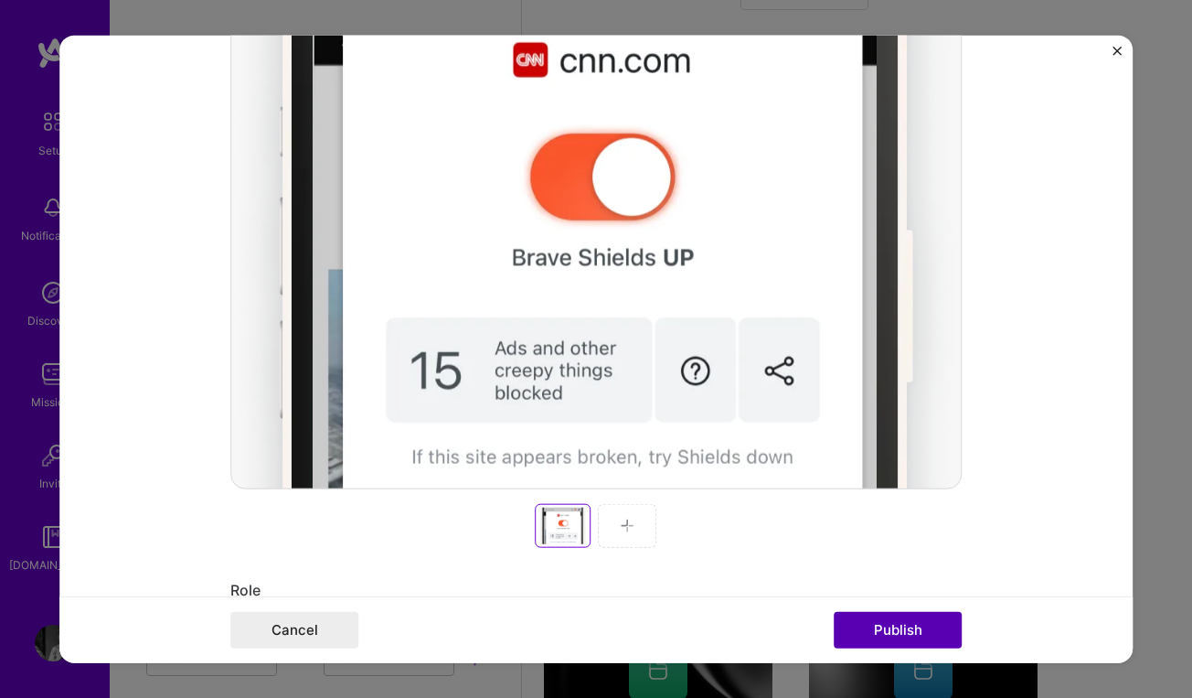
click at [902, 635] on button "Publish" at bounding box center [898, 630] width 128 height 37
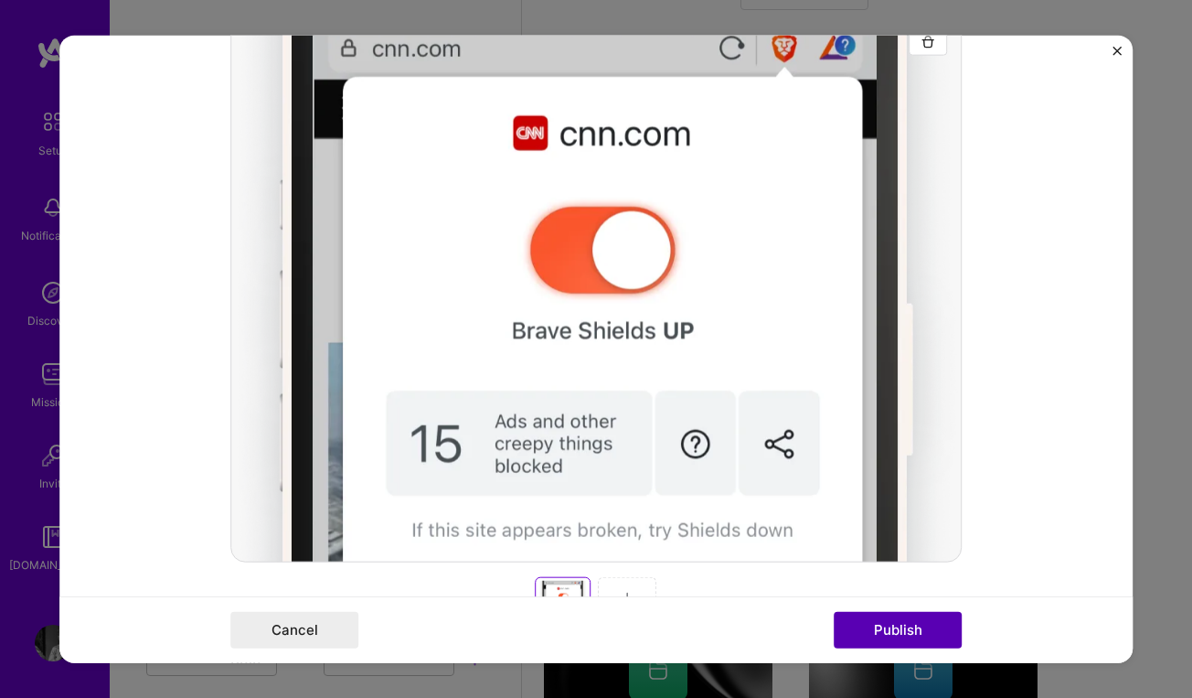
scroll to position [120, 0]
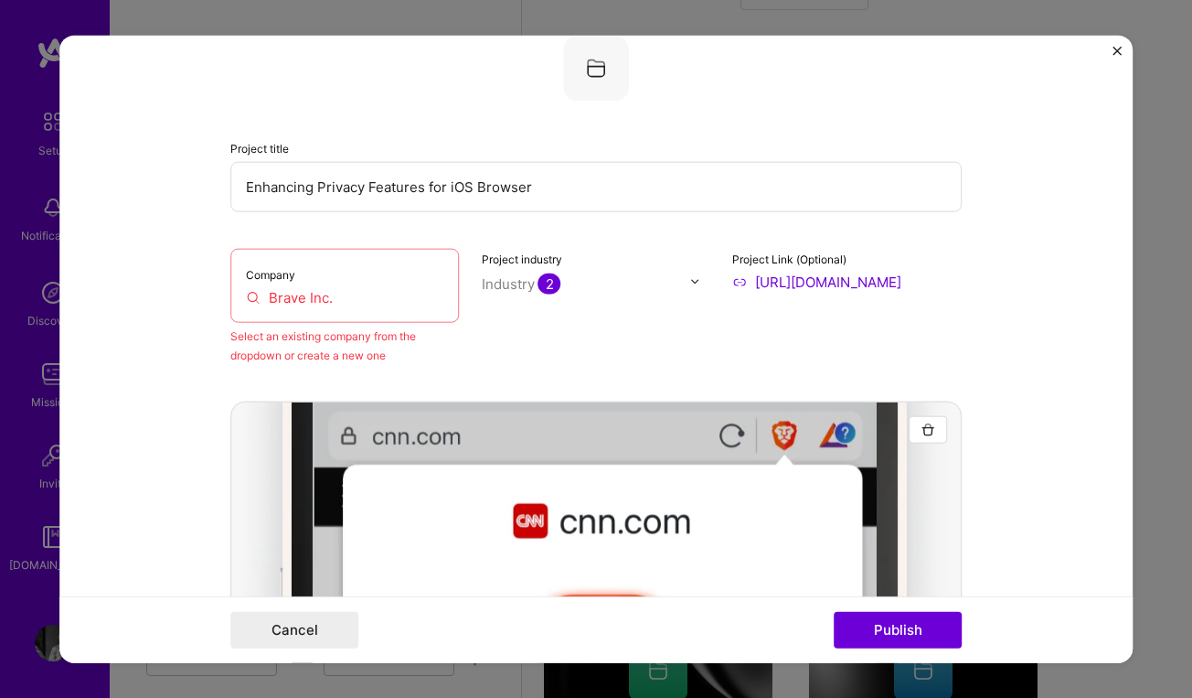
drag, startPoint x: 371, startPoint y: 303, endPoint x: 170, endPoint y: 297, distance: 201.2
click at [170, 298] on form "Editing suggested project This project is suggested based on your LinkedIn, res…" at bounding box center [595, 349] width 1073 height 628
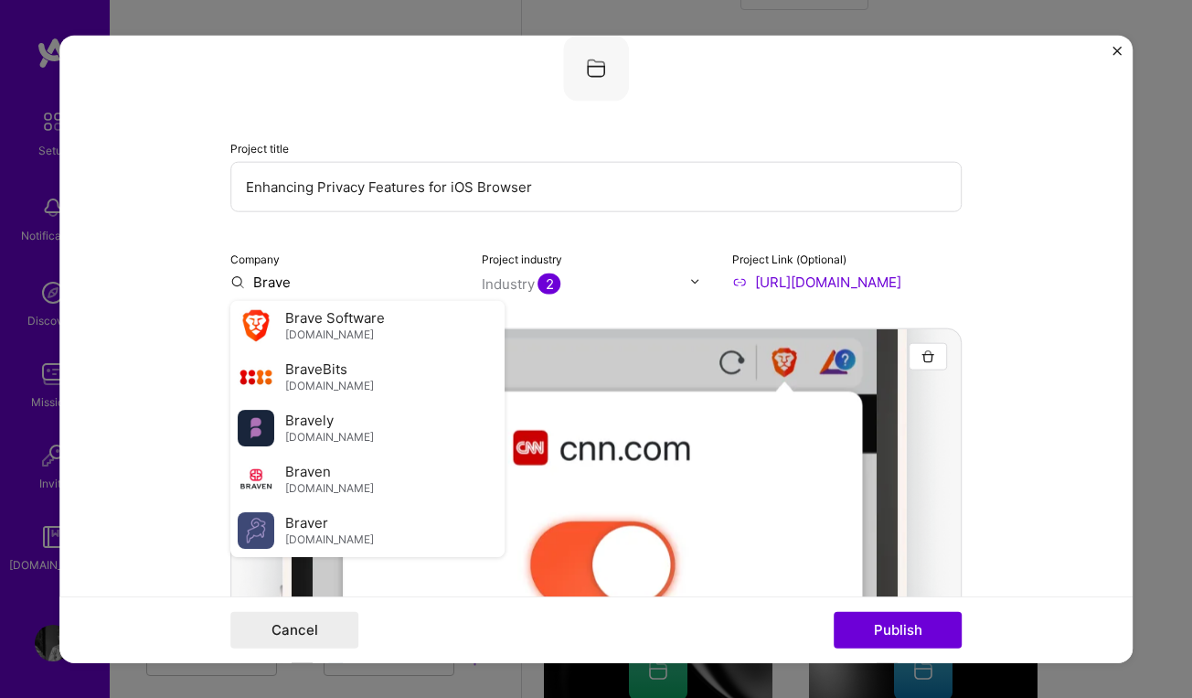
scroll to position [368, 0]
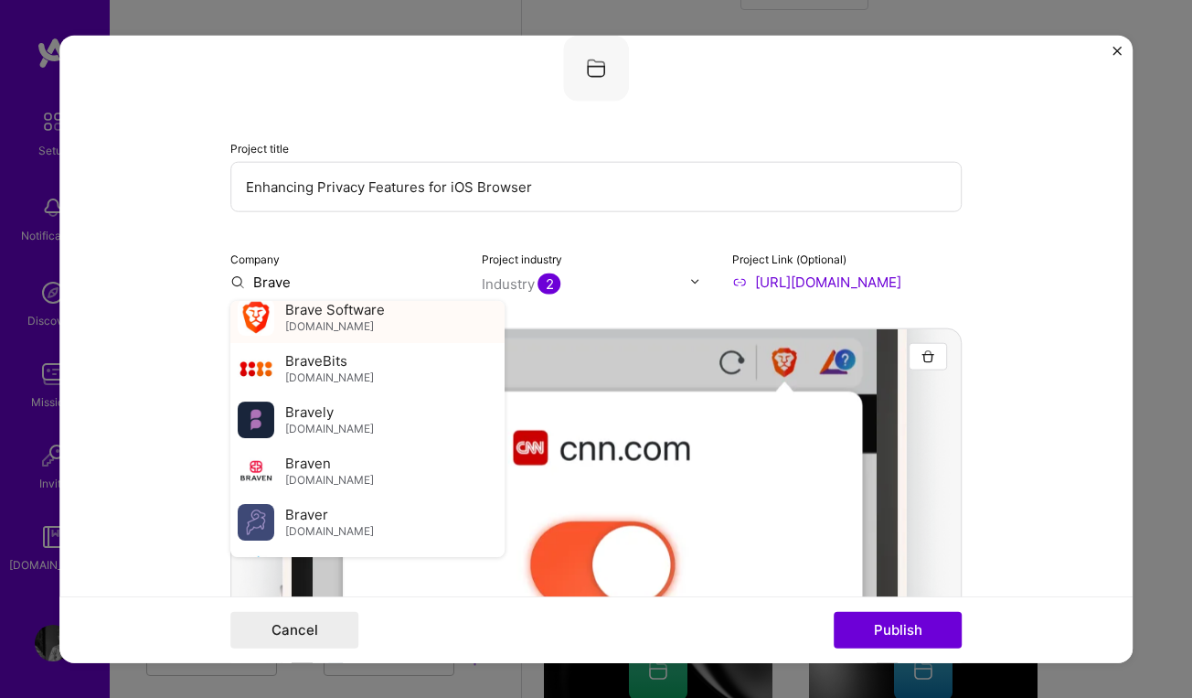
click at [322, 325] on span "[DOMAIN_NAME]" at bounding box center [329, 326] width 89 height 15
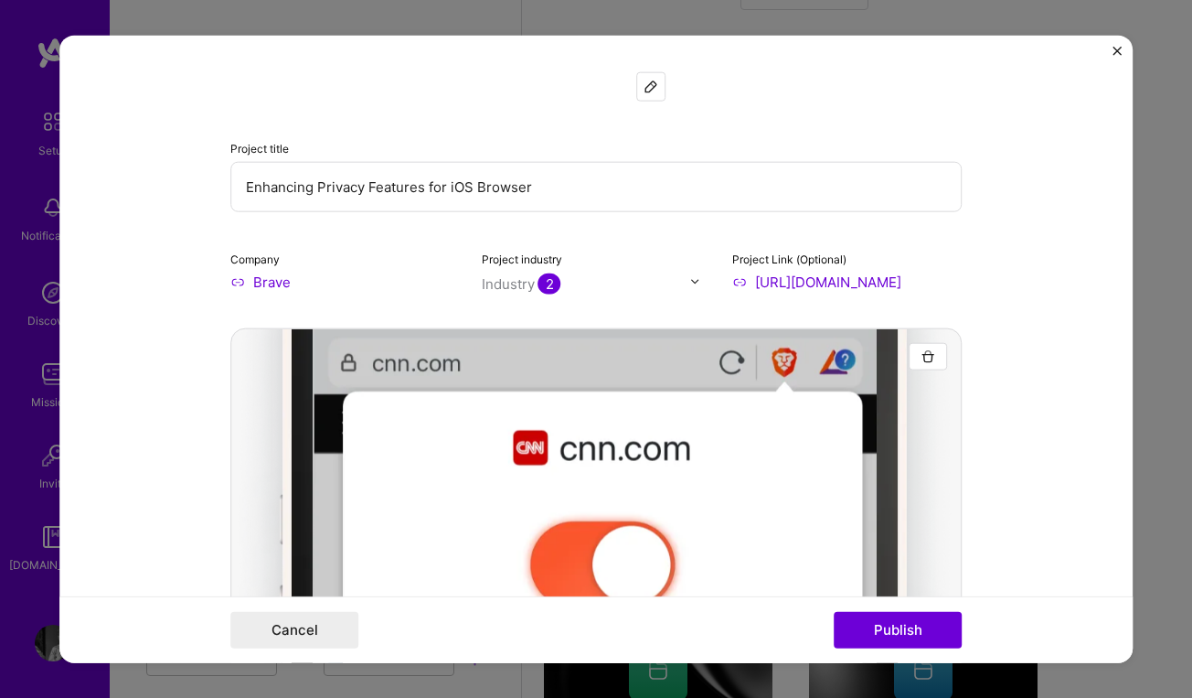
type input "Brave Software"
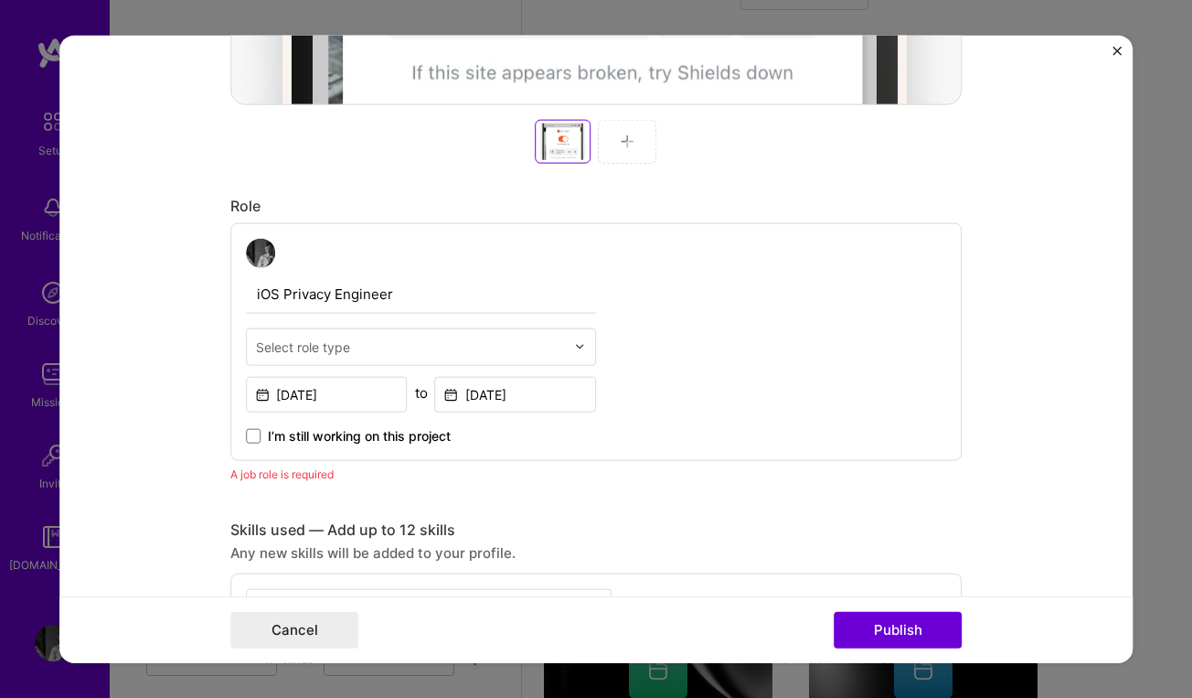
scroll to position [892, 0]
click at [465, 345] on input "text" at bounding box center [410, 345] width 309 height 19
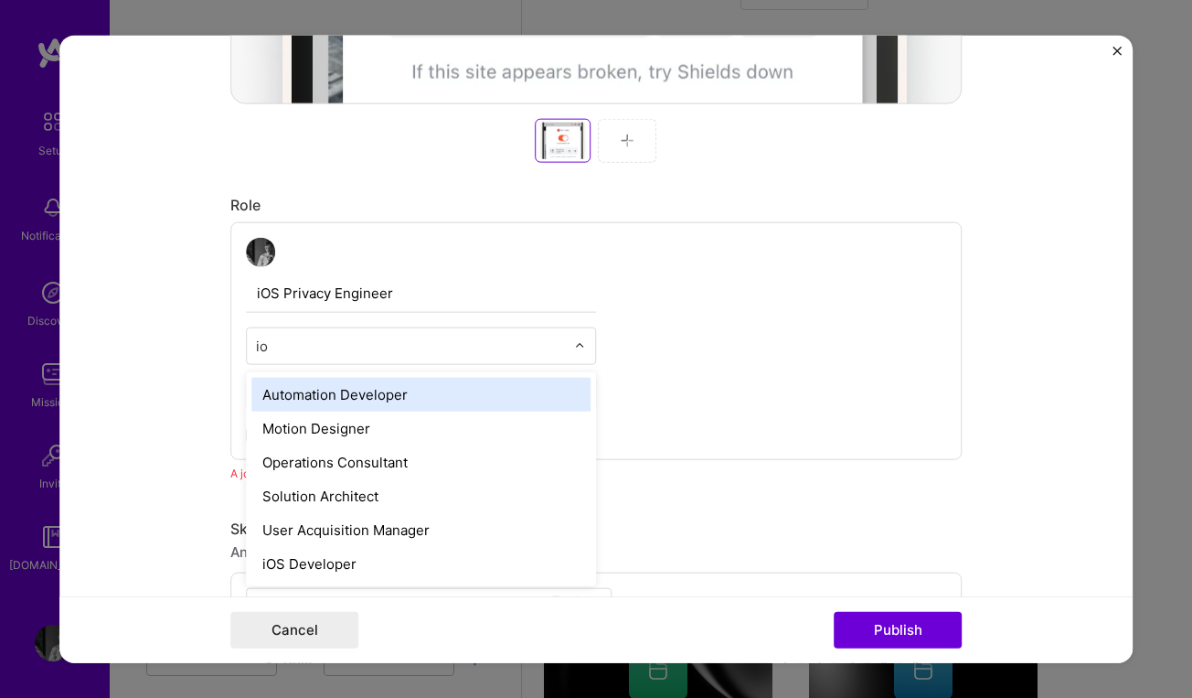
type input "ios"
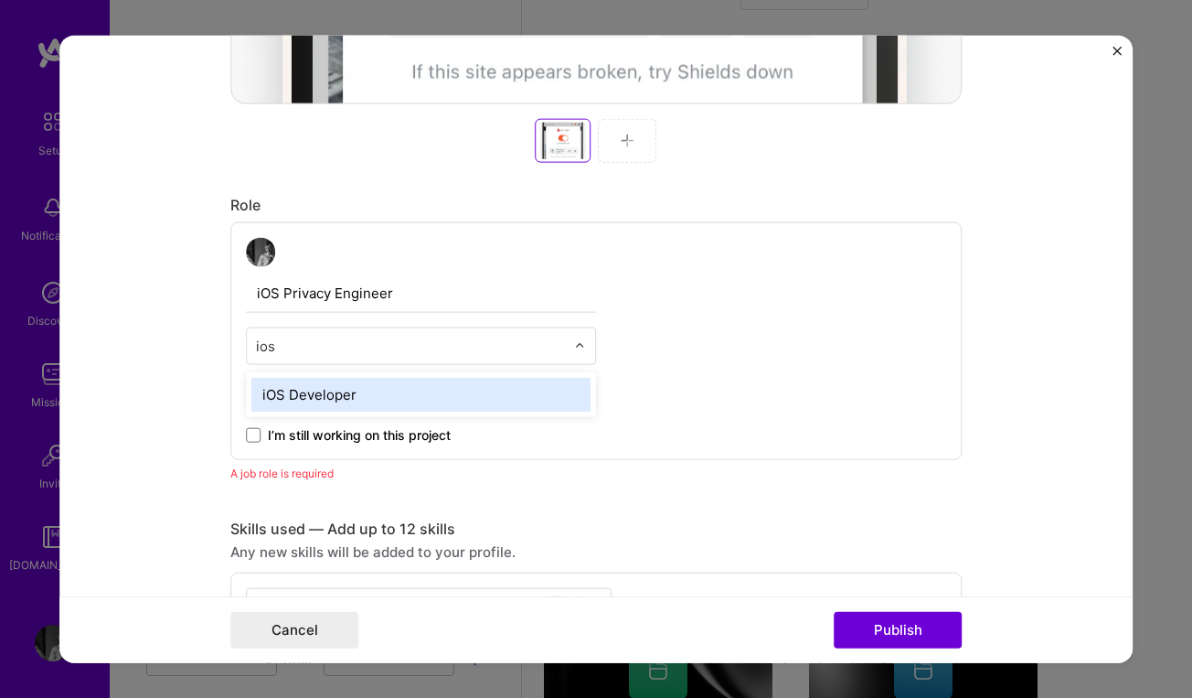
click at [336, 390] on div "iOS Developer" at bounding box center [420, 394] width 339 height 34
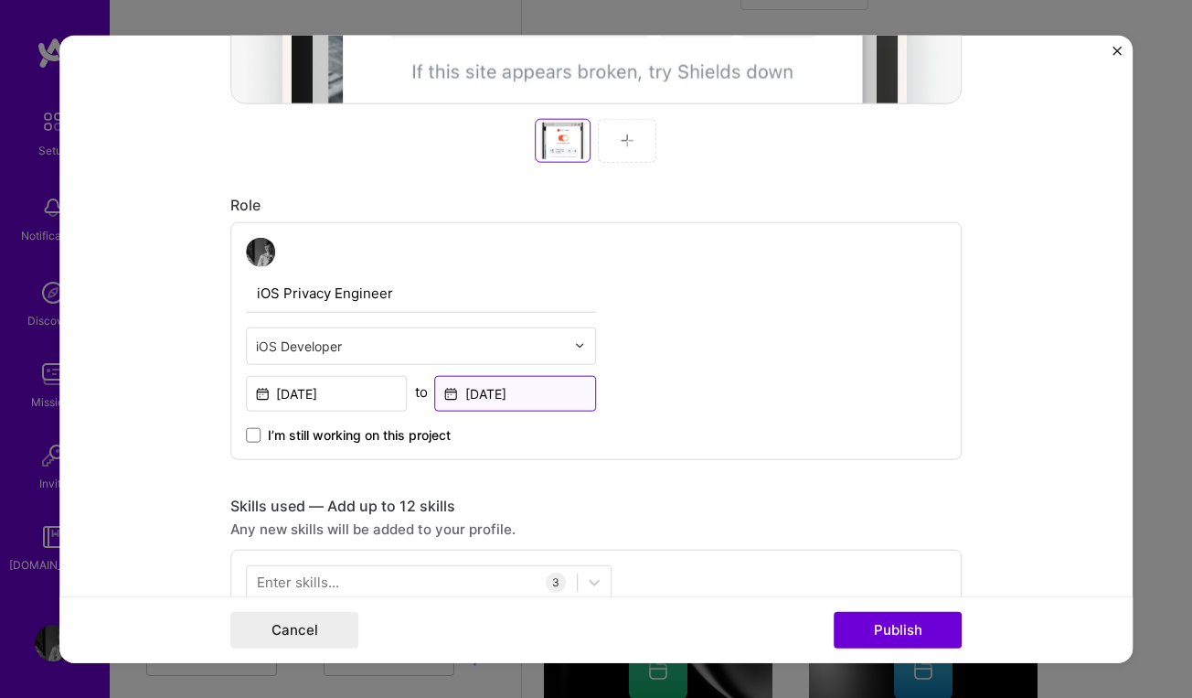
click at [507, 396] on input "[DATE]" at bounding box center [516, 393] width 162 height 36
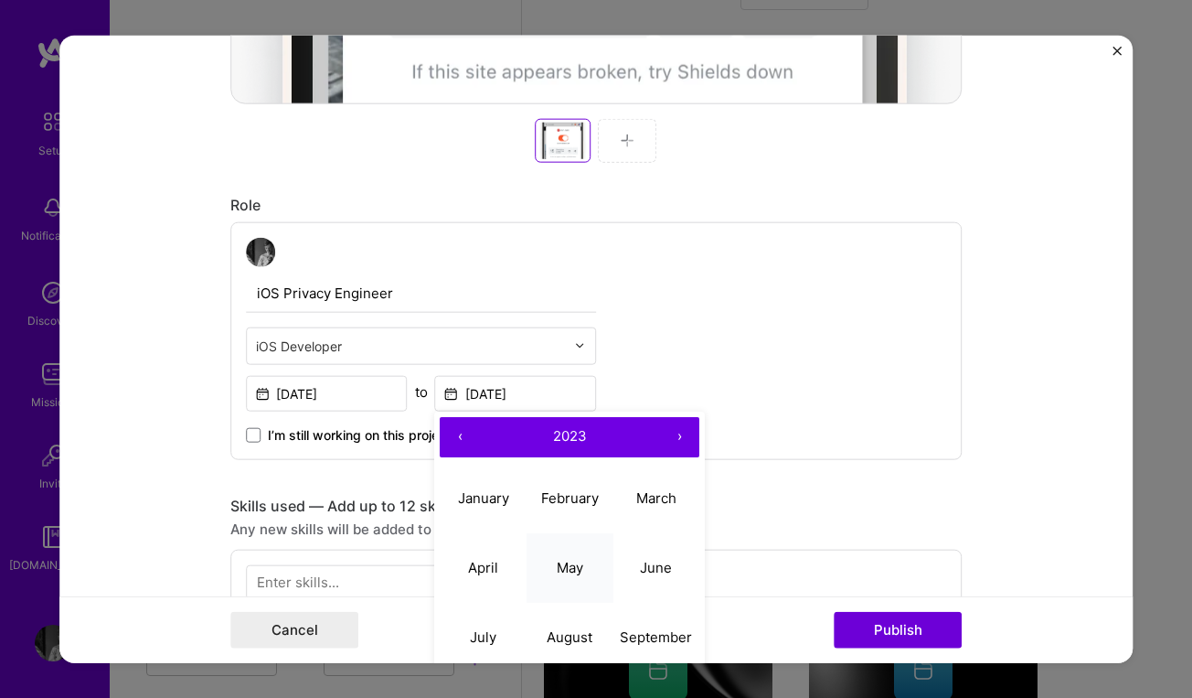
click at [583, 571] on abbr "May" at bounding box center [570, 567] width 27 height 17
type input "[DATE]"
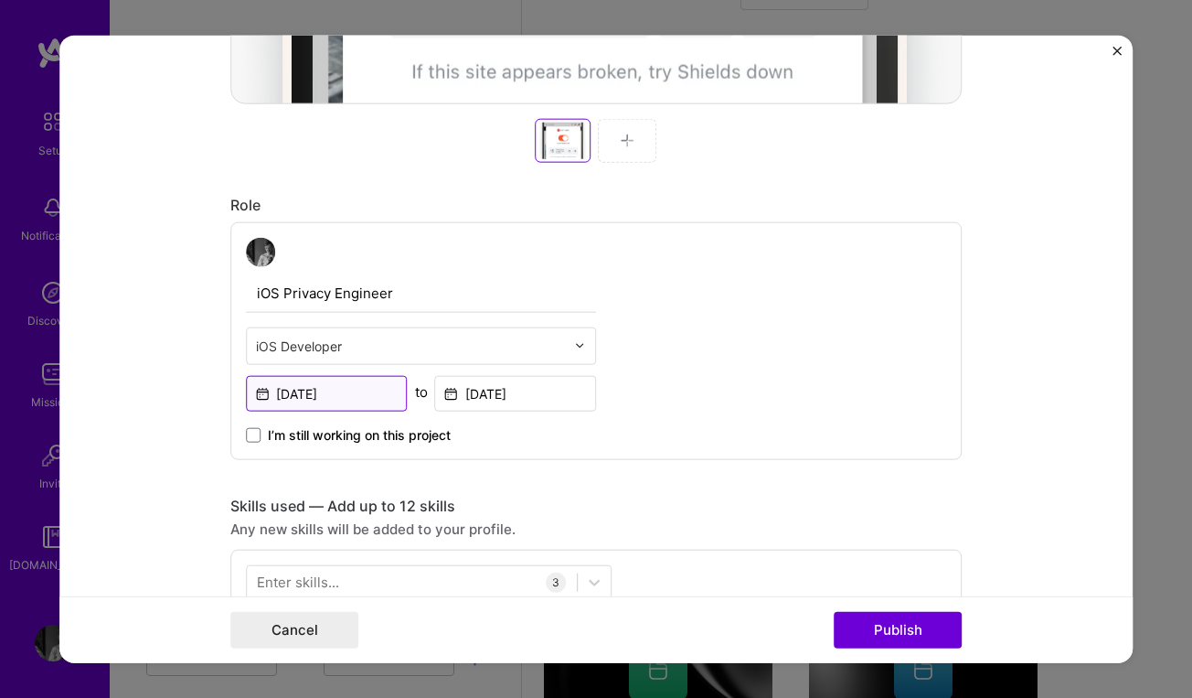
click at [336, 395] on input "[DATE]" at bounding box center [327, 393] width 162 height 36
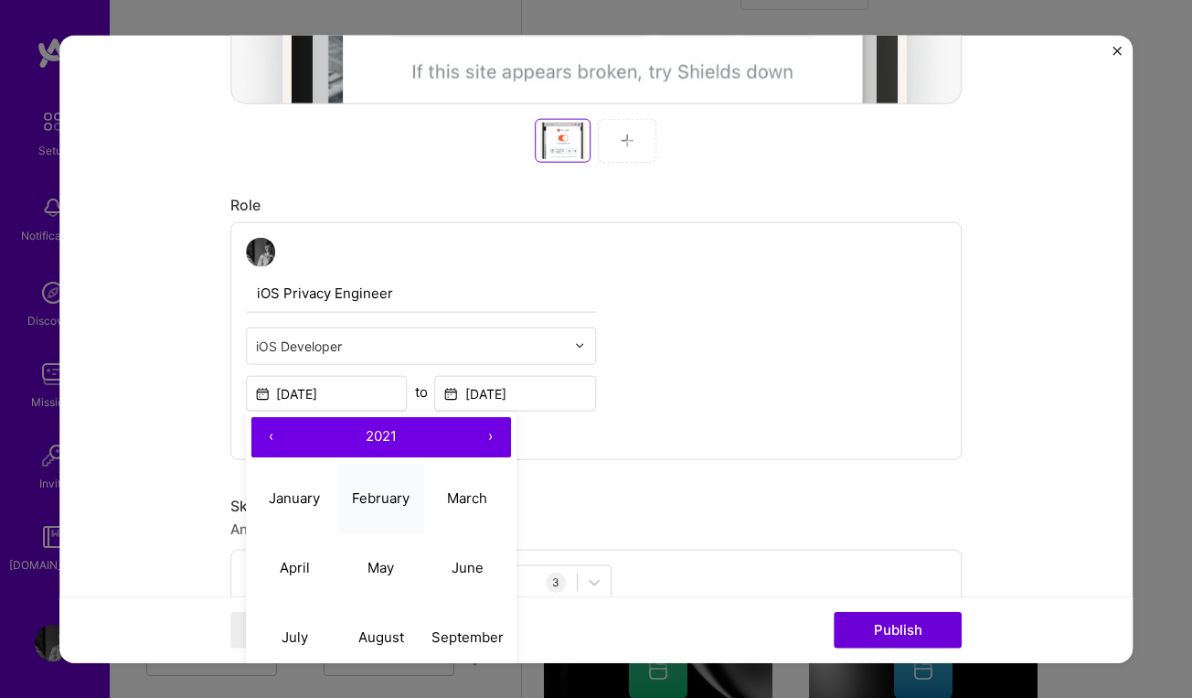
click at [389, 500] on abbr "February" at bounding box center [381, 497] width 58 height 17
type input "[DATE]"
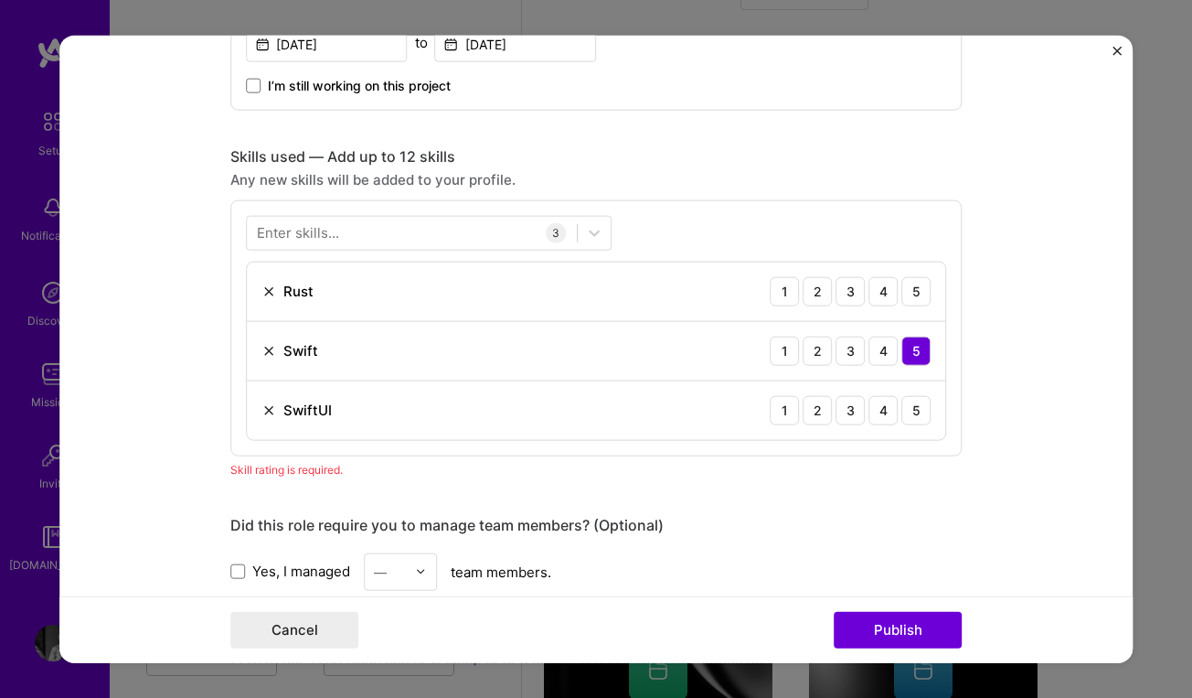
scroll to position [1274, 0]
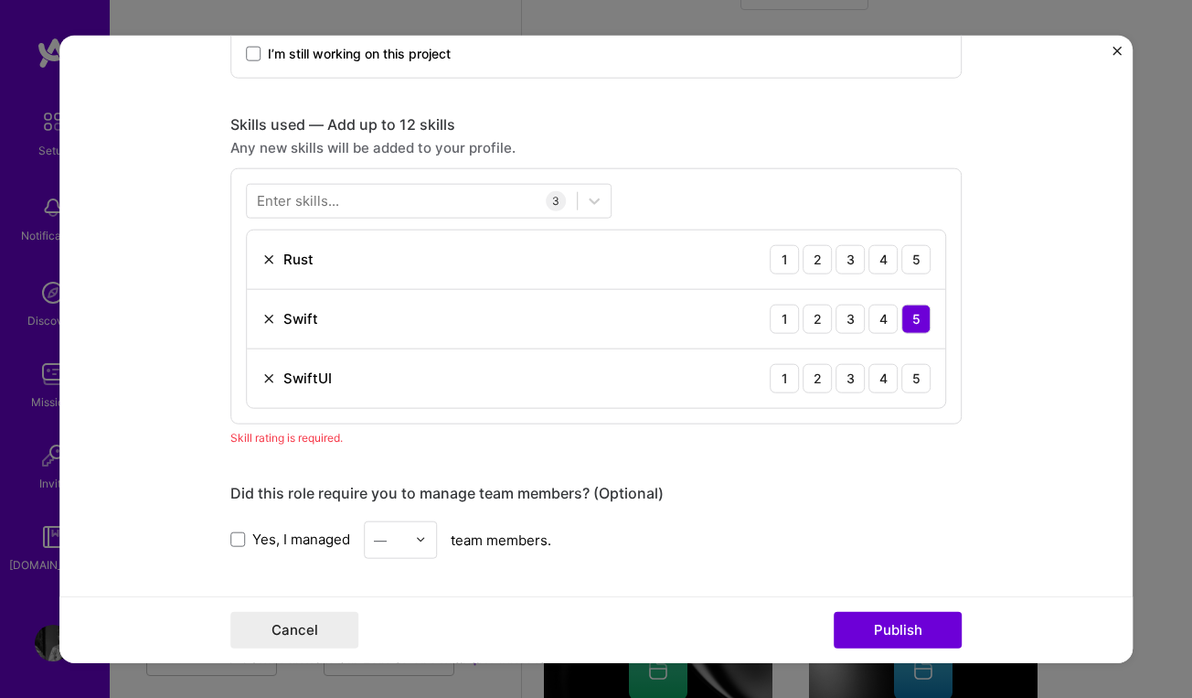
click at [317, 203] on div "Enter skills..." at bounding box center [298, 200] width 82 height 19
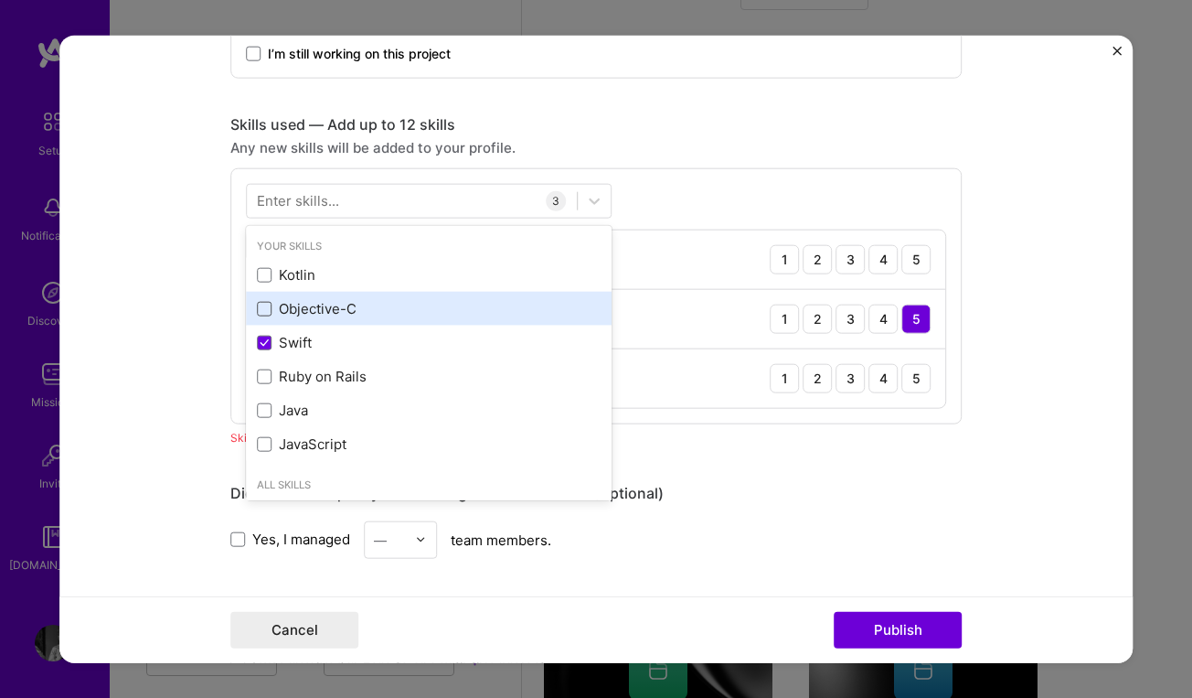
click at [264, 308] on span at bounding box center [264, 308] width 15 height 15
click at [0, 0] on input "checkbox" at bounding box center [0, 0] width 0 height 0
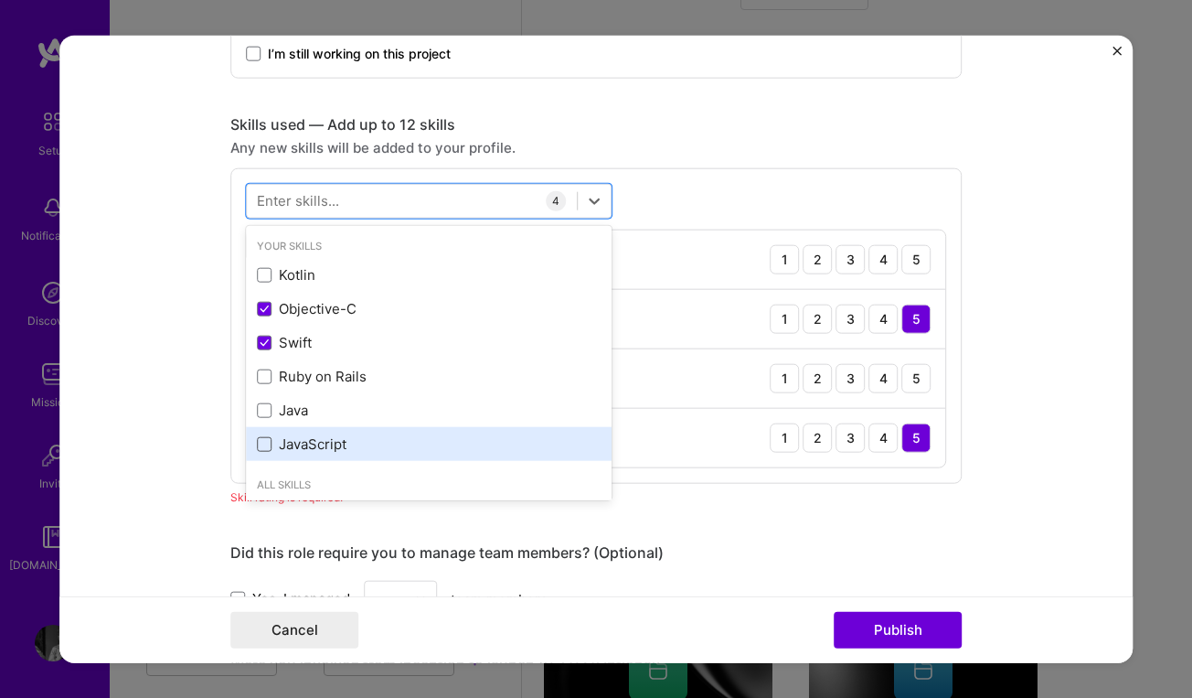
click at [269, 442] on span at bounding box center [264, 443] width 15 height 15
click at [0, 0] on input "checkbox" at bounding box center [0, 0] width 0 height 0
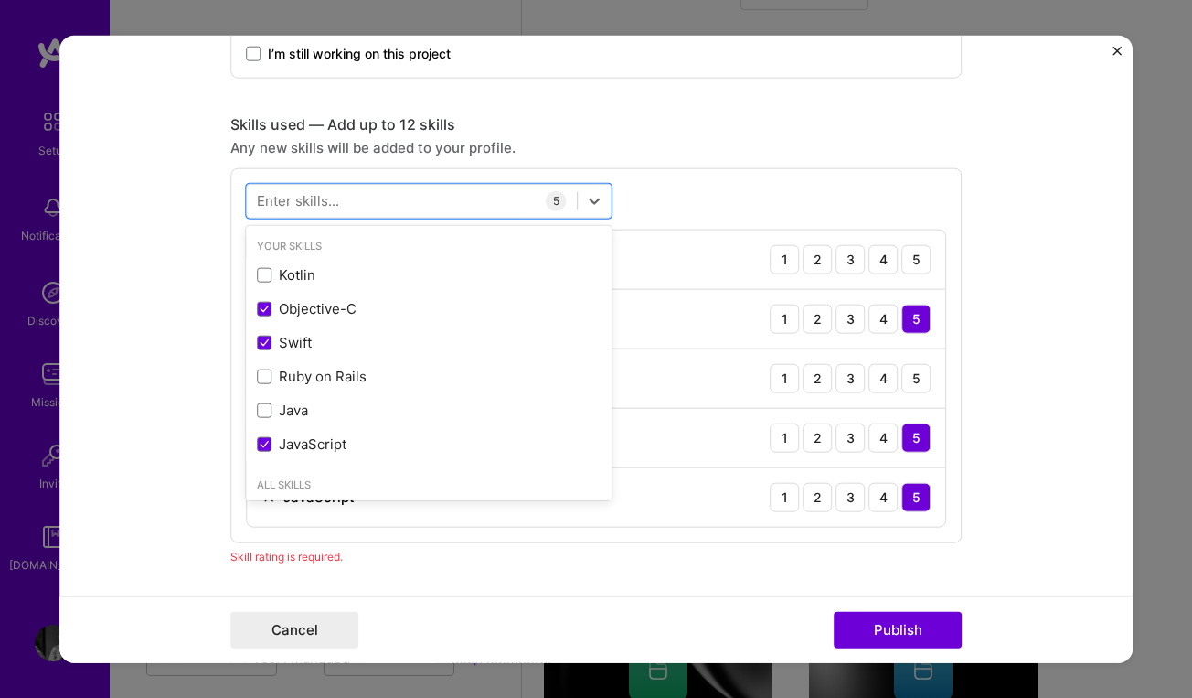
click at [334, 204] on div "Enter skills..." at bounding box center [298, 200] width 82 height 19
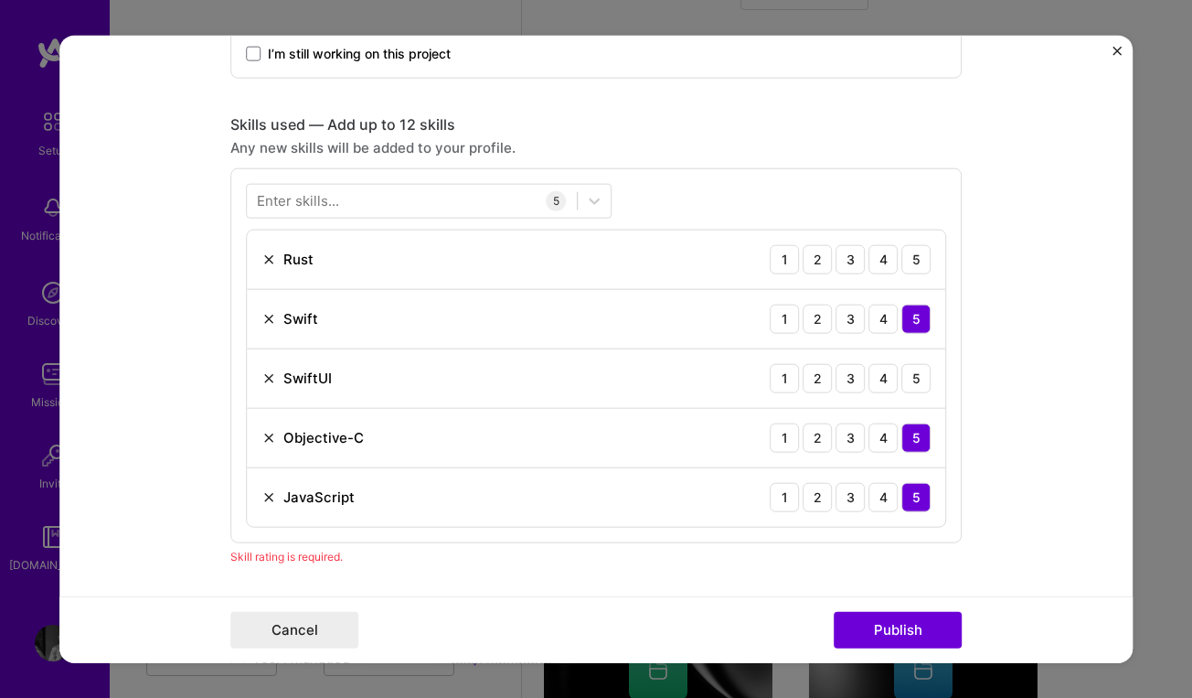
click at [334, 204] on div "Enter skills..." at bounding box center [298, 200] width 82 height 19
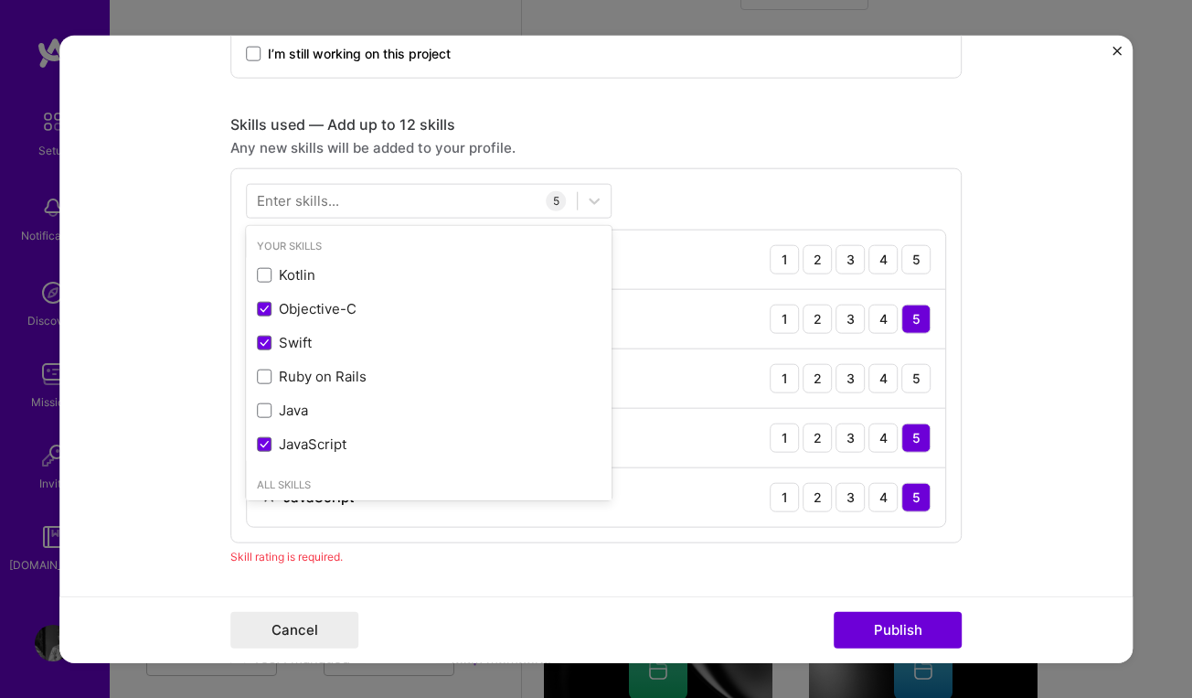
click at [273, 194] on div "Enter skills..." at bounding box center [298, 200] width 82 height 19
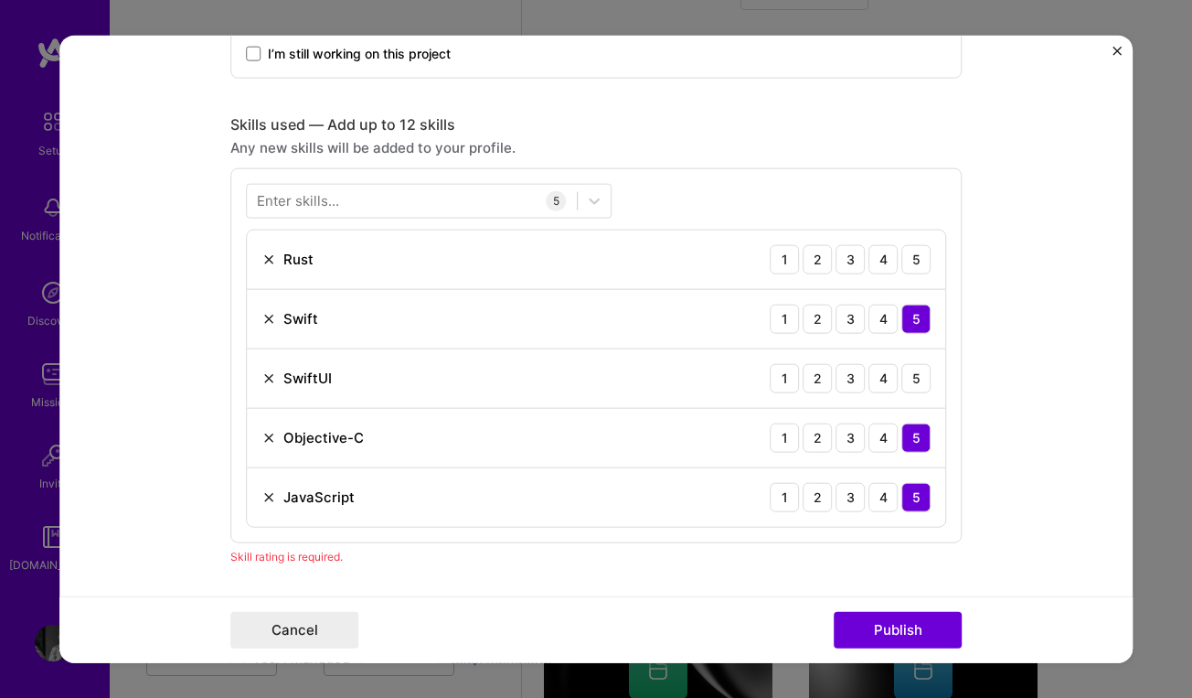
click at [272, 207] on div "Enter skills..." at bounding box center [298, 200] width 82 height 19
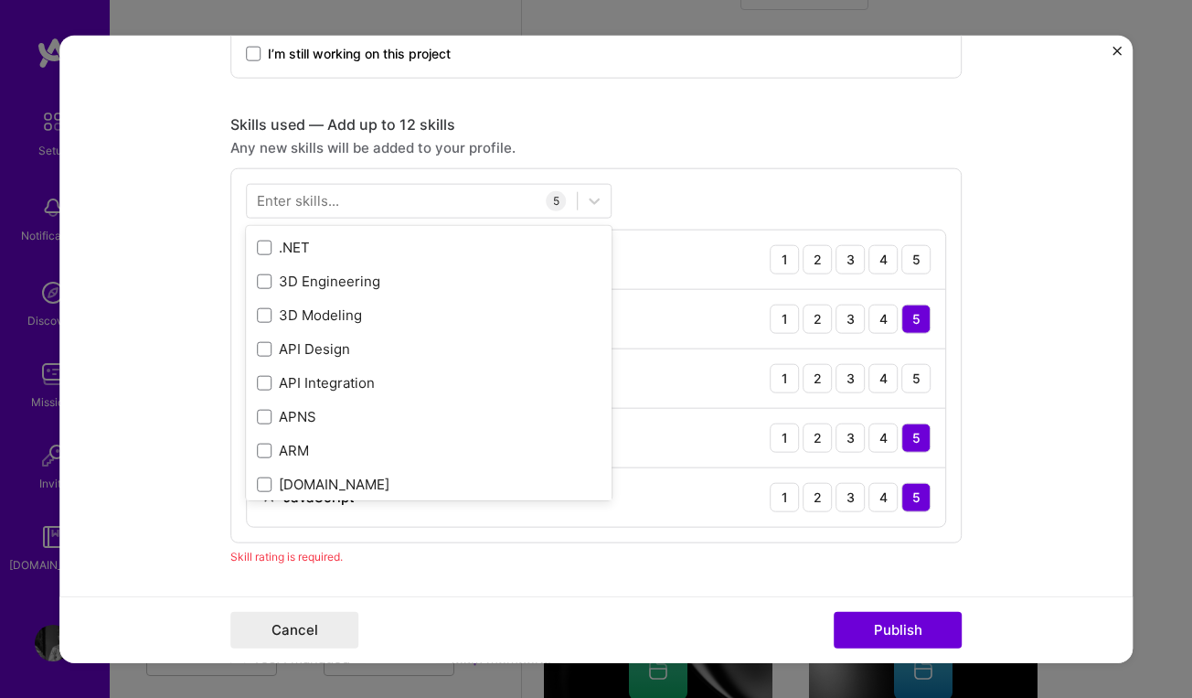
scroll to position [268, 0]
click at [265, 195] on div "Enter skills..." at bounding box center [298, 200] width 82 height 19
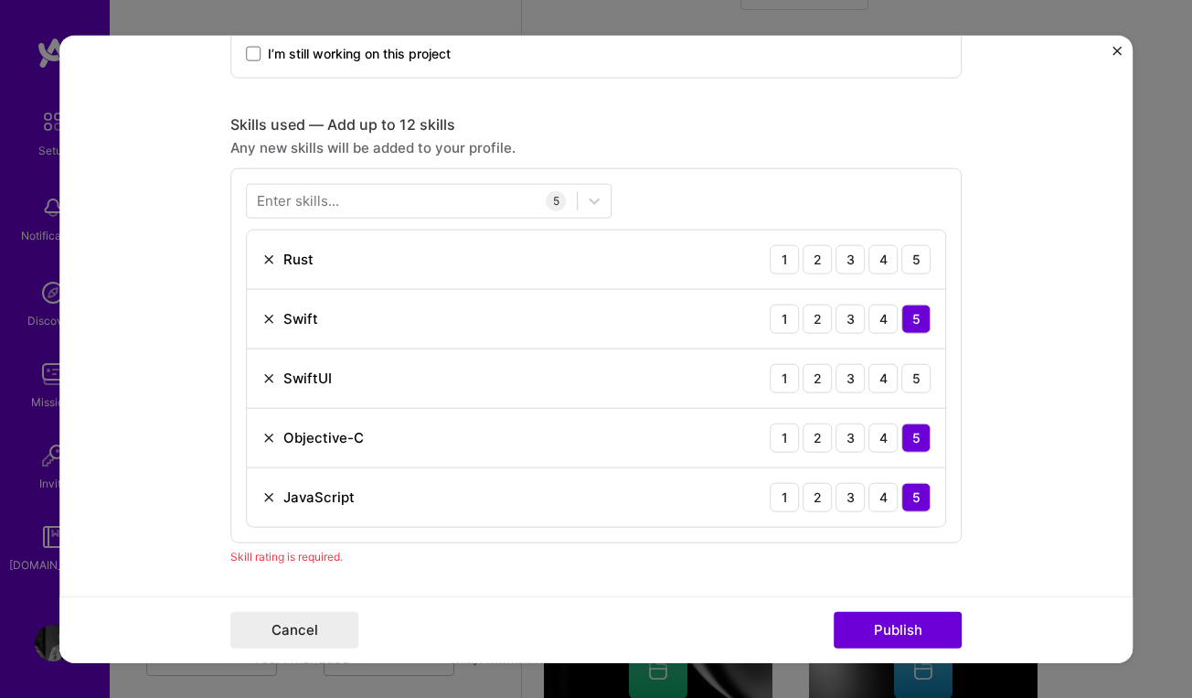
click at [748, 173] on div "Enter skills... 5 Rust 1 2 3 4 5 Swift 1 2 3 4 5 SwiftUI 1 2 3 4 5 Objective-C …" at bounding box center [596, 354] width 732 height 375
click at [290, 201] on div "Enter skills..." at bounding box center [298, 200] width 82 height 19
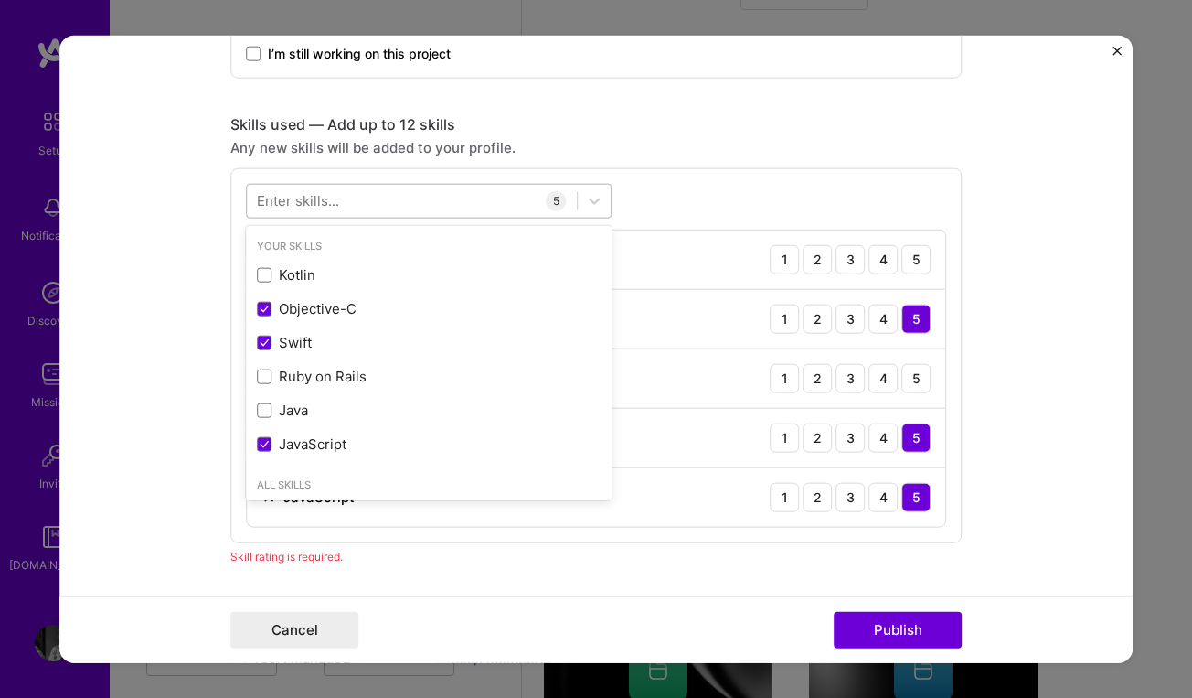
click at [270, 187] on div at bounding box center [412, 201] width 330 height 30
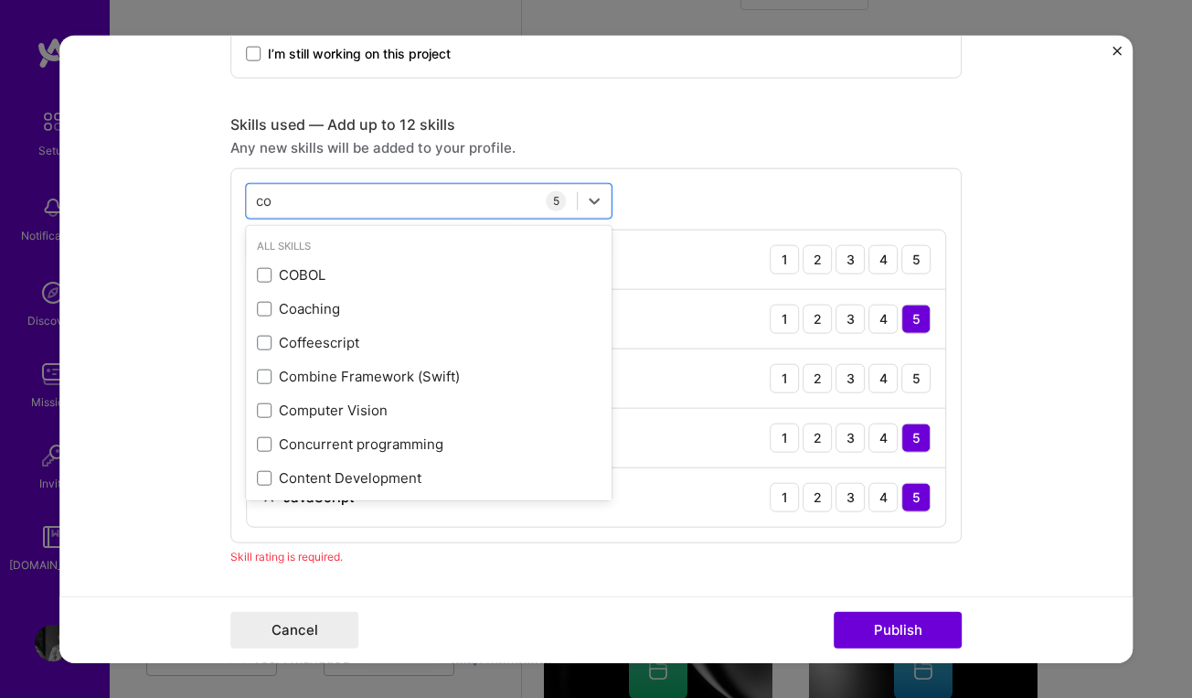
type input "c"
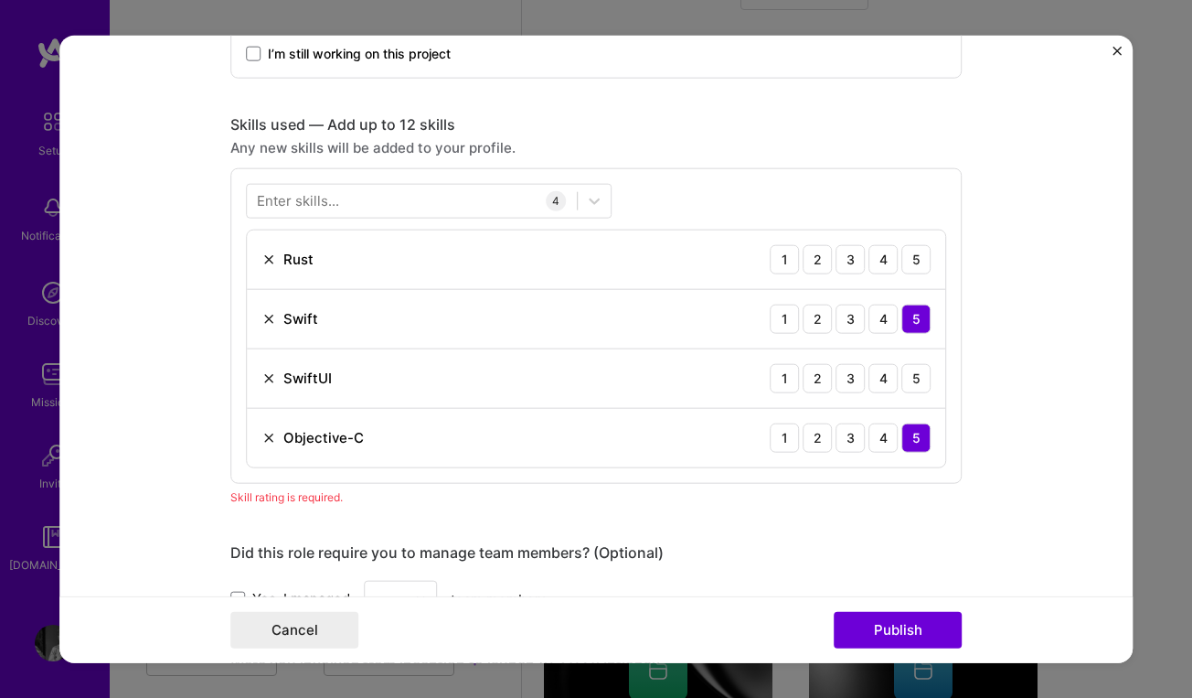
click at [570, 135] on div "Skills used — Add up to 12 skills Any new skills will be added to your profile.…" at bounding box center [596, 298] width 732 height 368
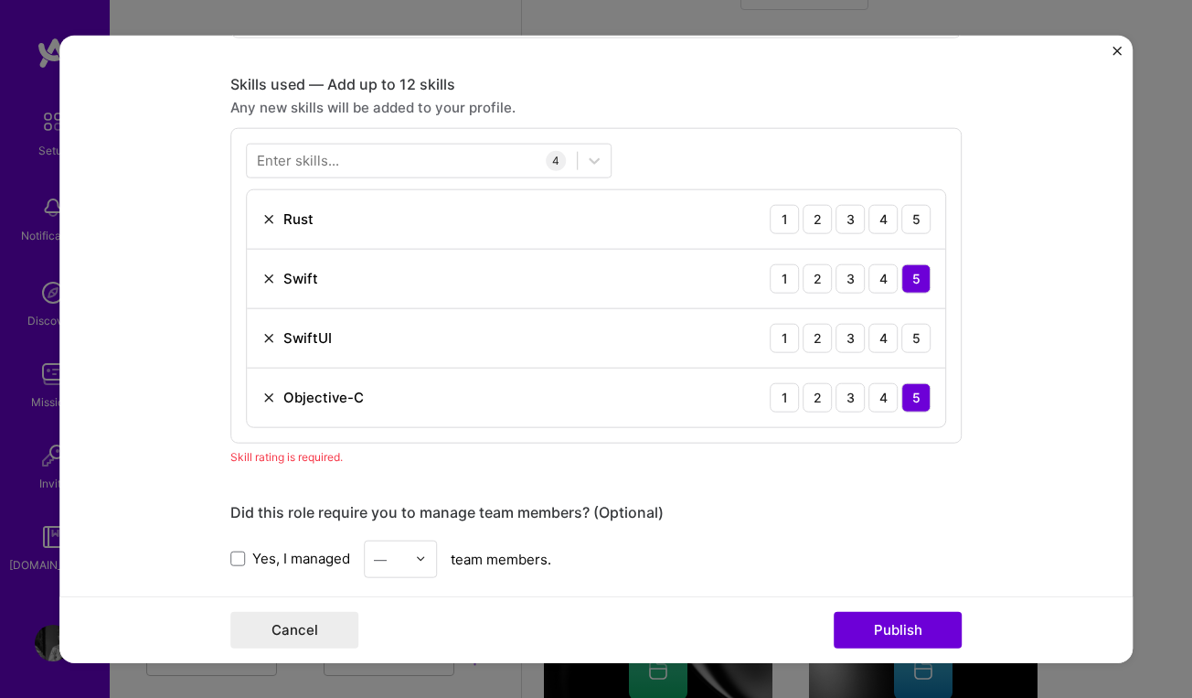
scroll to position [1316, 0]
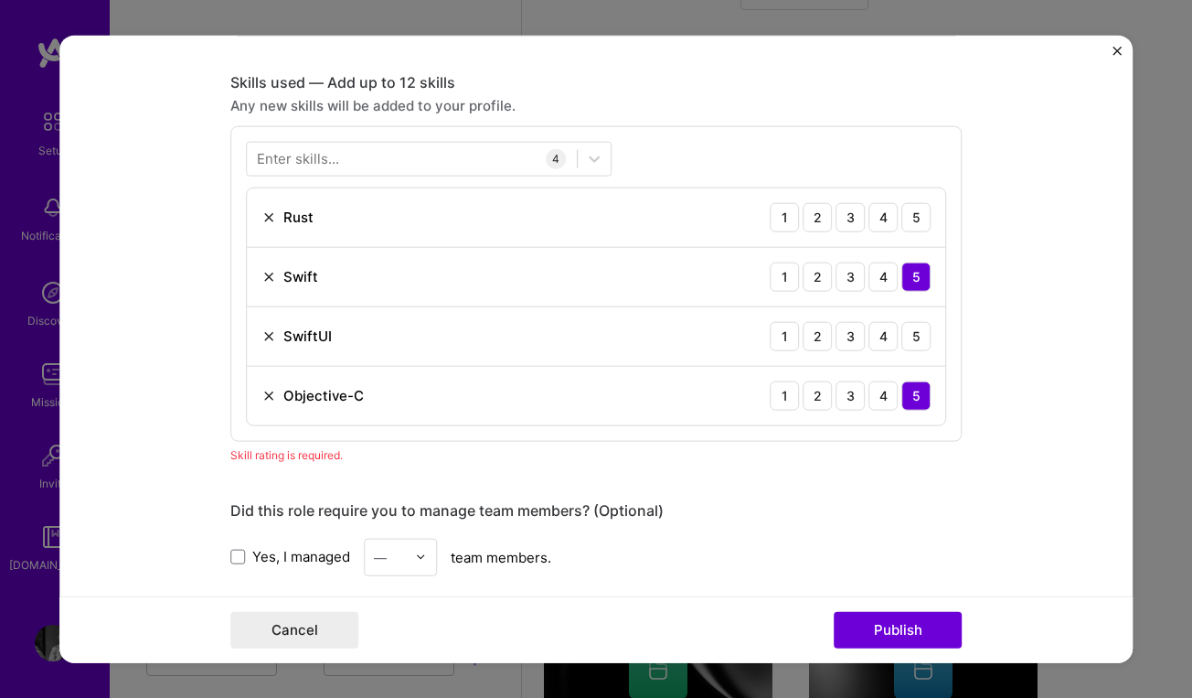
click at [294, 158] on div "Enter skills..." at bounding box center [298, 158] width 82 height 19
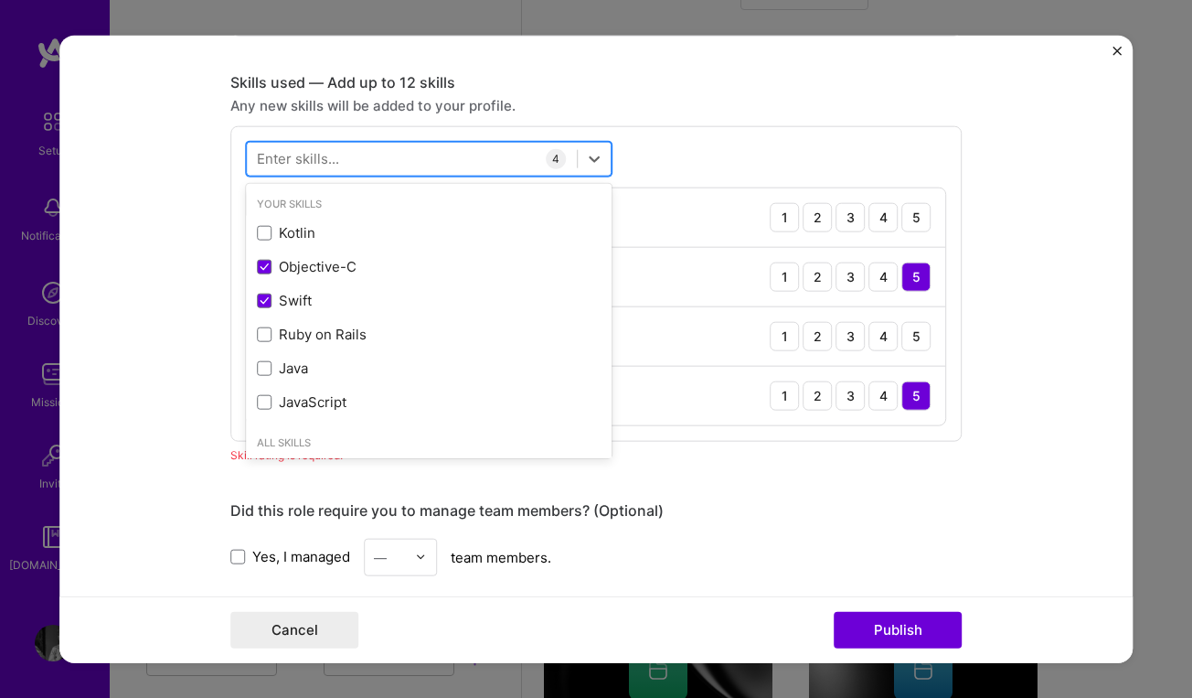
click at [257, 151] on input "text" at bounding box center [257, 158] width 2 height 19
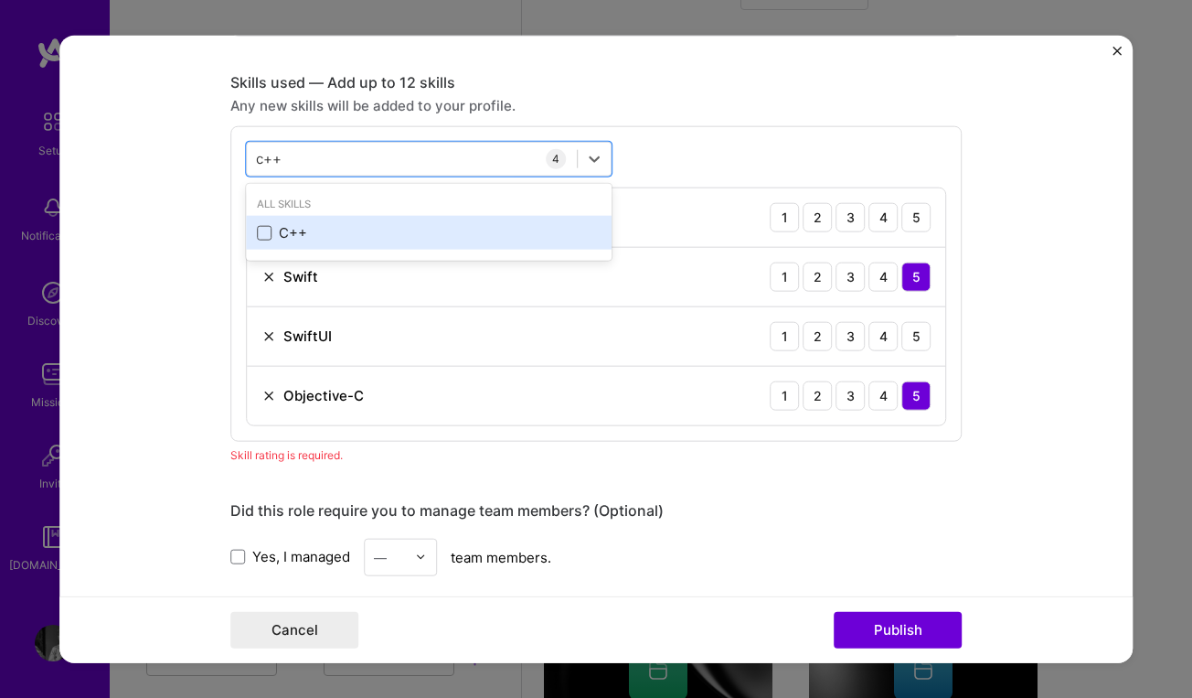
click at [261, 230] on span at bounding box center [264, 232] width 15 height 15
click at [0, 0] on input "checkbox" at bounding box center [0, 0] width 0 height 0
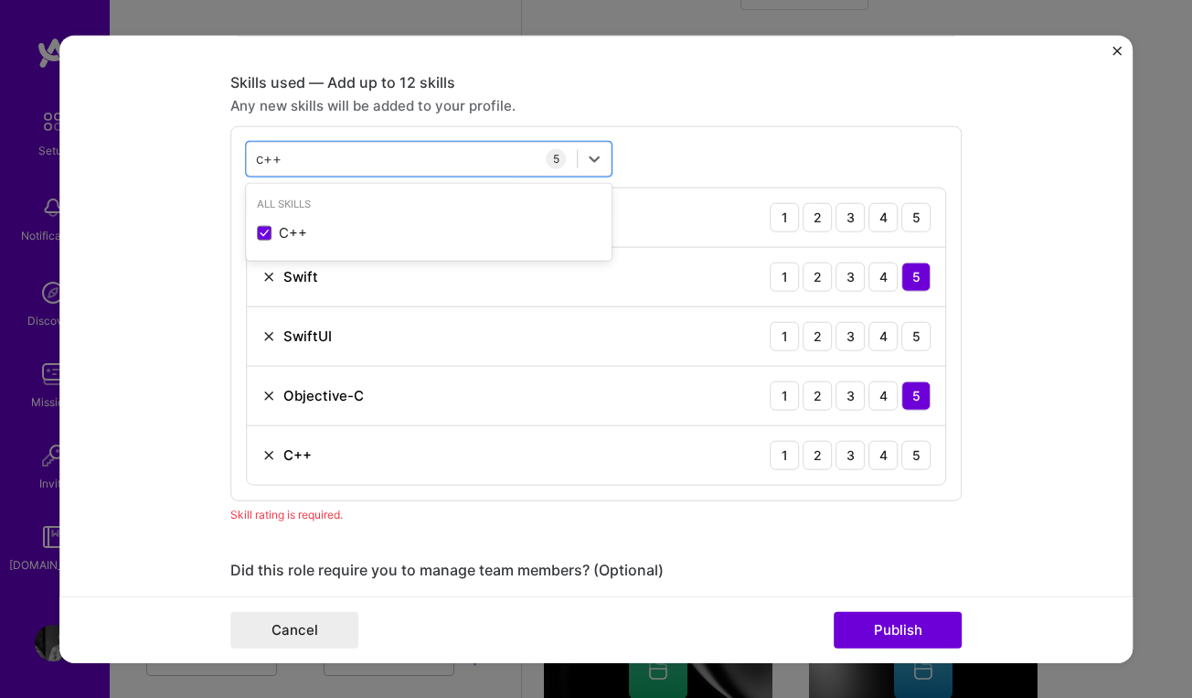
click at [716, 102] on div "Any new skills will be added to your profile." at bounding box center [596, 104] width 732 height 19
click at [309, 158] on div "c++ c++" at bounding box center [412, 159] width 330 height 30
type input "c"
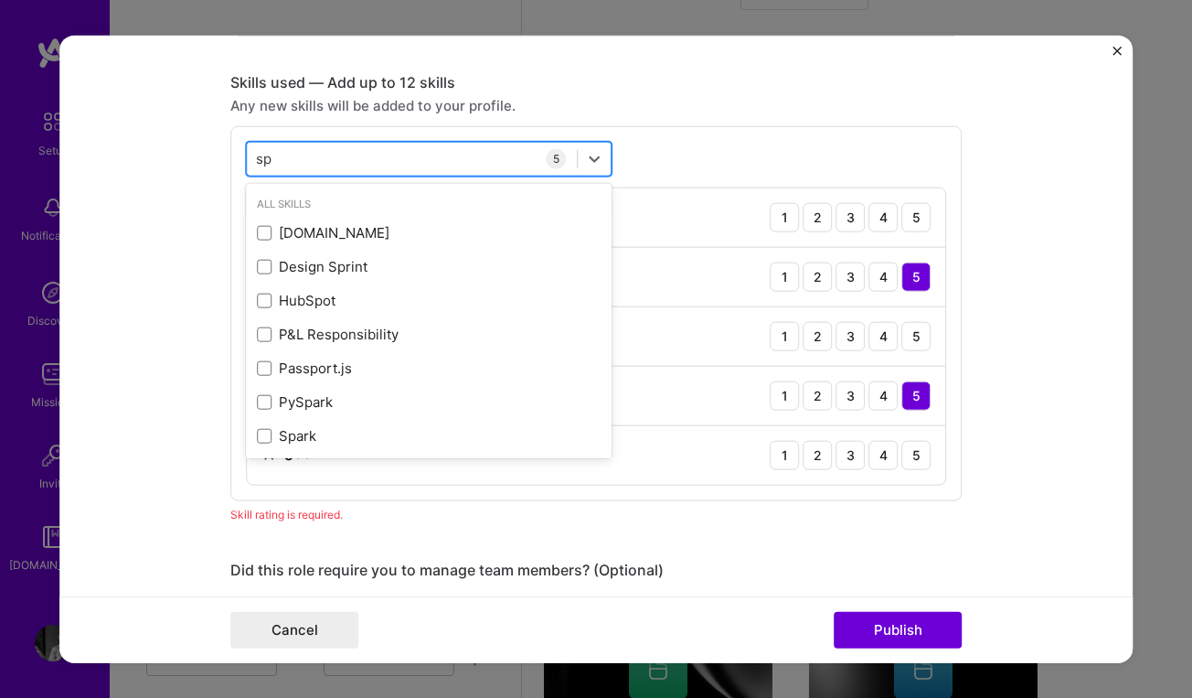
type input "s"
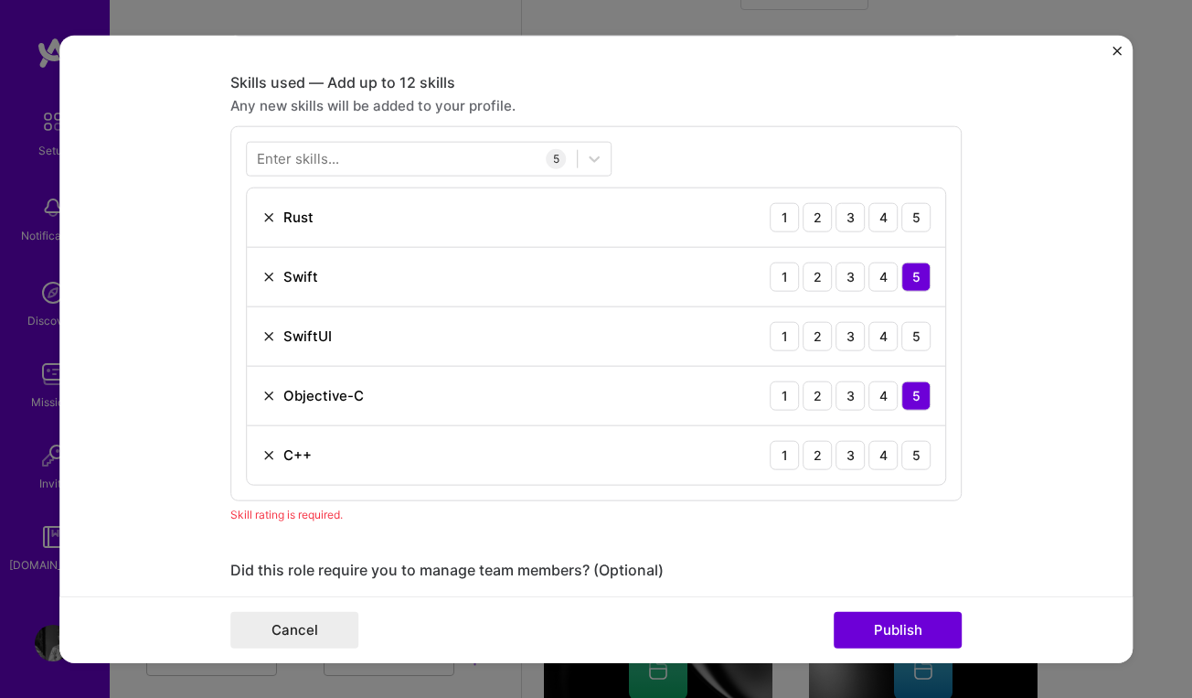
click at [644, 112] on div "Any new skills will be added to your profile." at bounding box center [596, 104] width 732 height 19
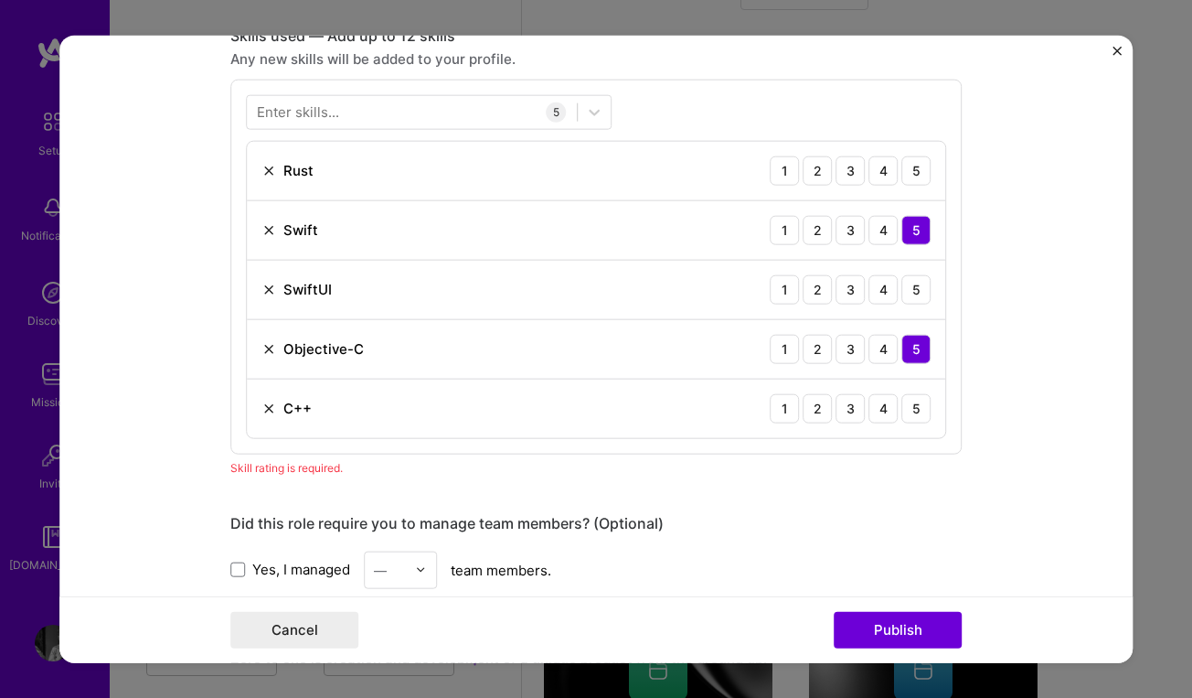
scroll to position [1340, 0]
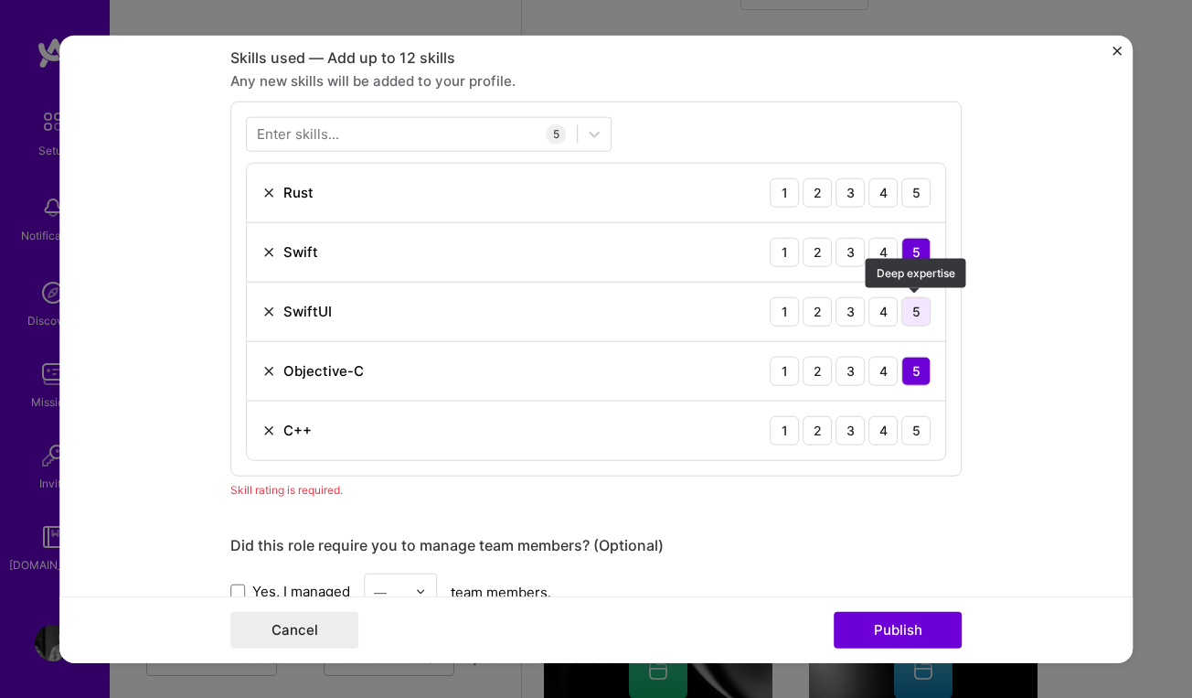
click at [920, 310] on div "5" at bounding box center [916, 310] width 29 height 29
click at [858, 195] on div "3" at bounding box center [850, 191] width 29 height 29
click at [859, 430] on div "3" at bounding box center [850, 429] width 29 height 29
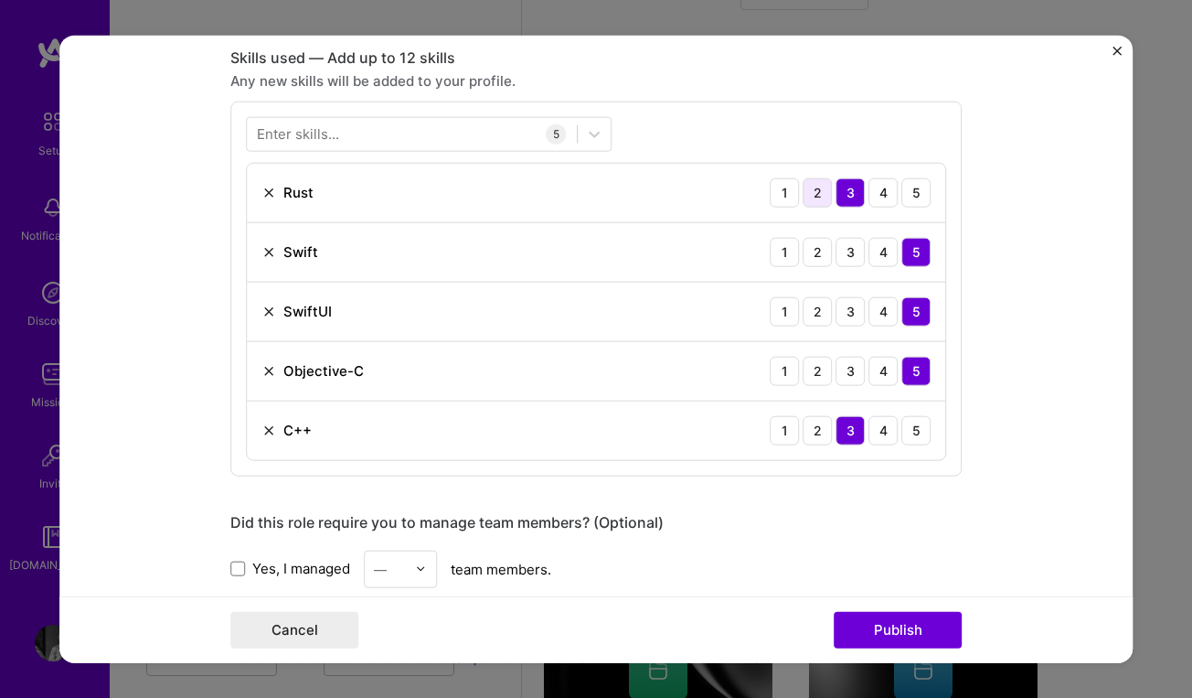
click at [820, 191] on div "2" at bounding box center [817, 191] width 29 height 29
click at [822, 435] on div "2" at bounding box center [817, 429] width 29 height 29
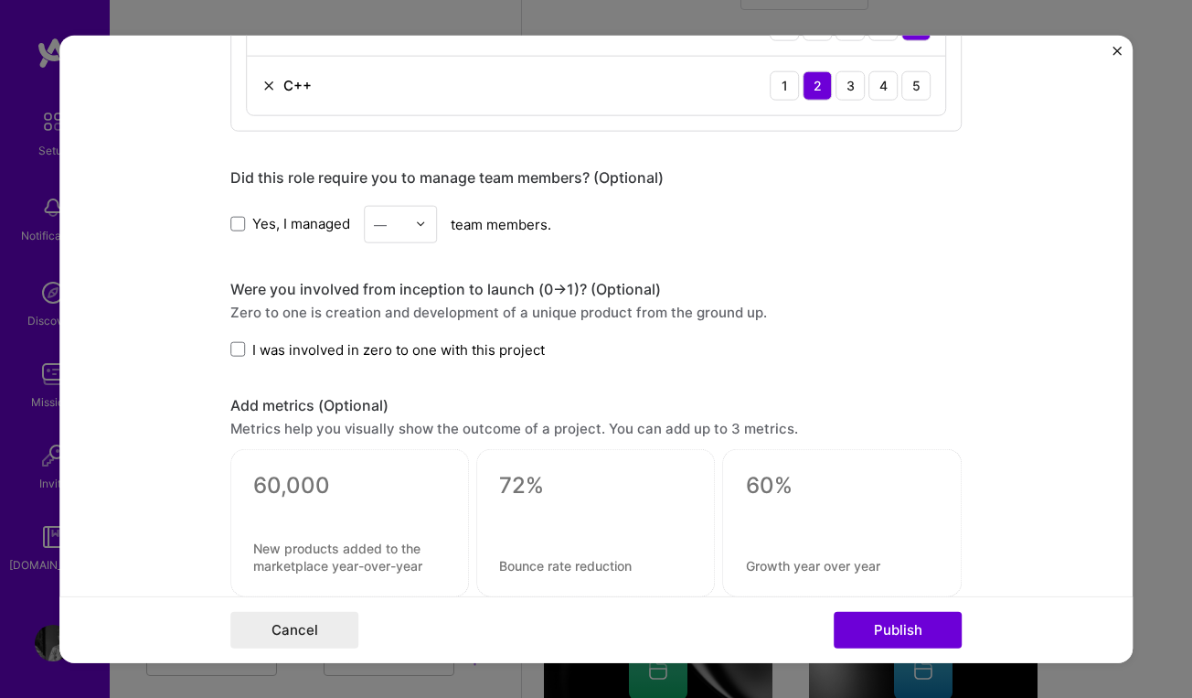
scroll to position [1744, 0]
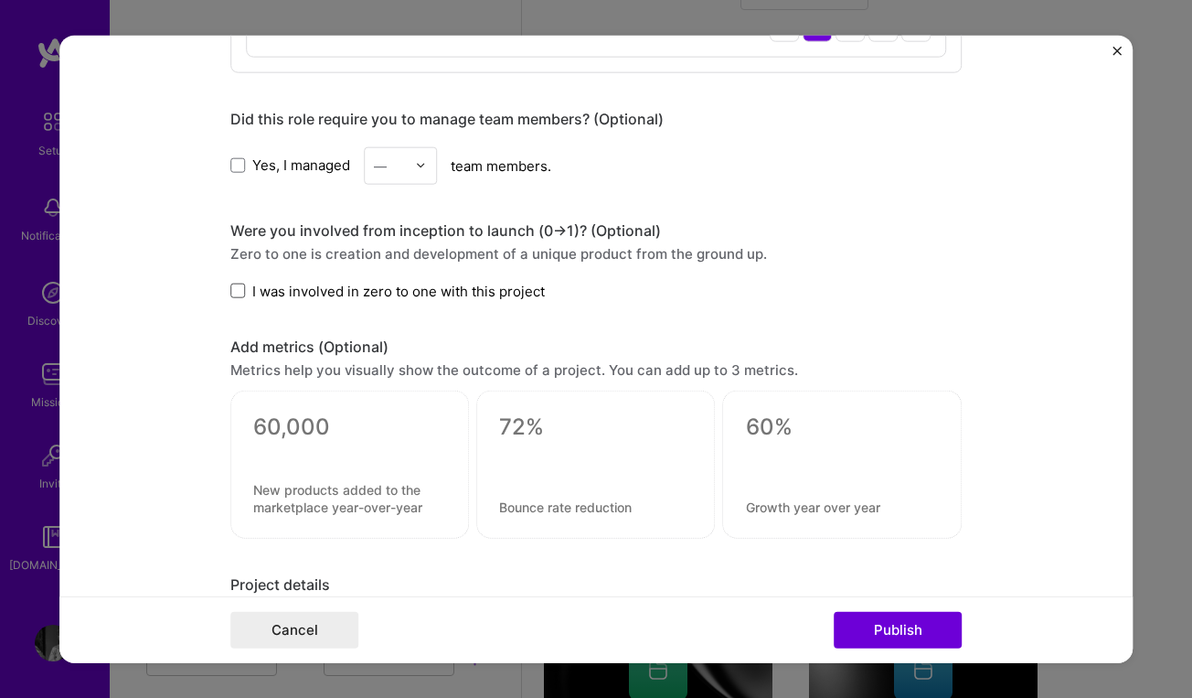
click at [239, 291] on span at bounding box center [237, 290] width 15 height 15
click at [0, 0] on input "I was involved in zero to one with this project" at bounding box center [0, 0] width 0 height 0
click at [239, 291] on icon at bounding box center [237, 290] width 7 height 5
click at [0, 0] on input "I was involved in zero to one with this project" at bounding box center [0, 0] width 0 height 0
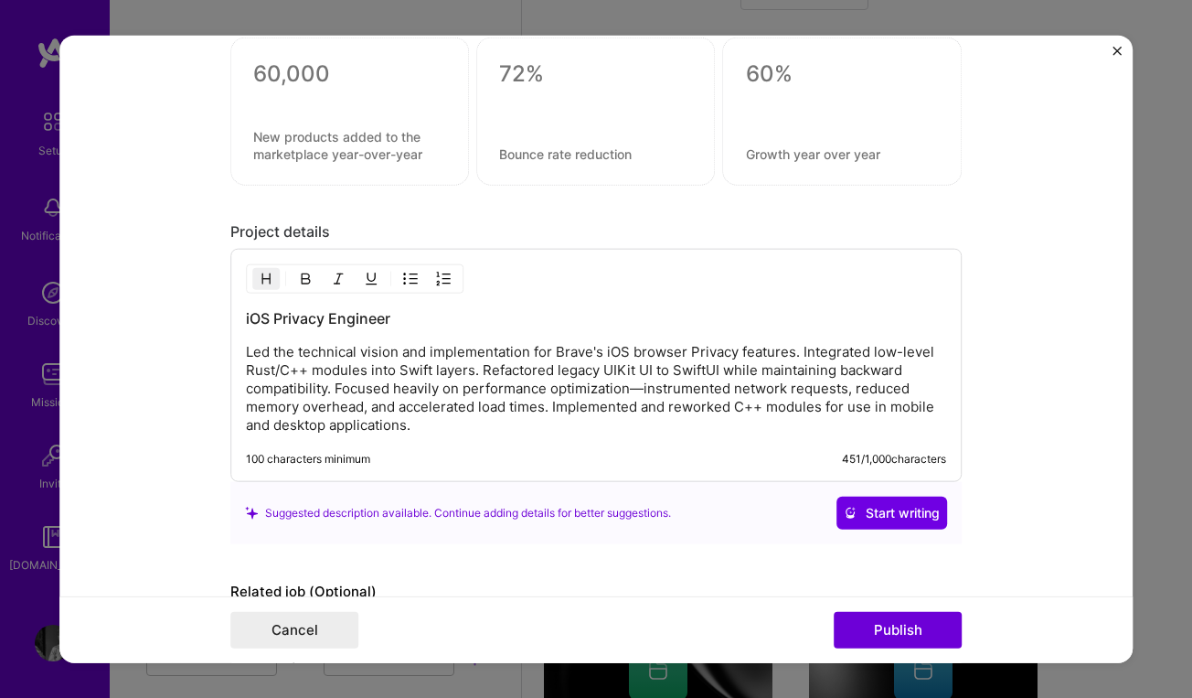
scroll to position [2101, 0]
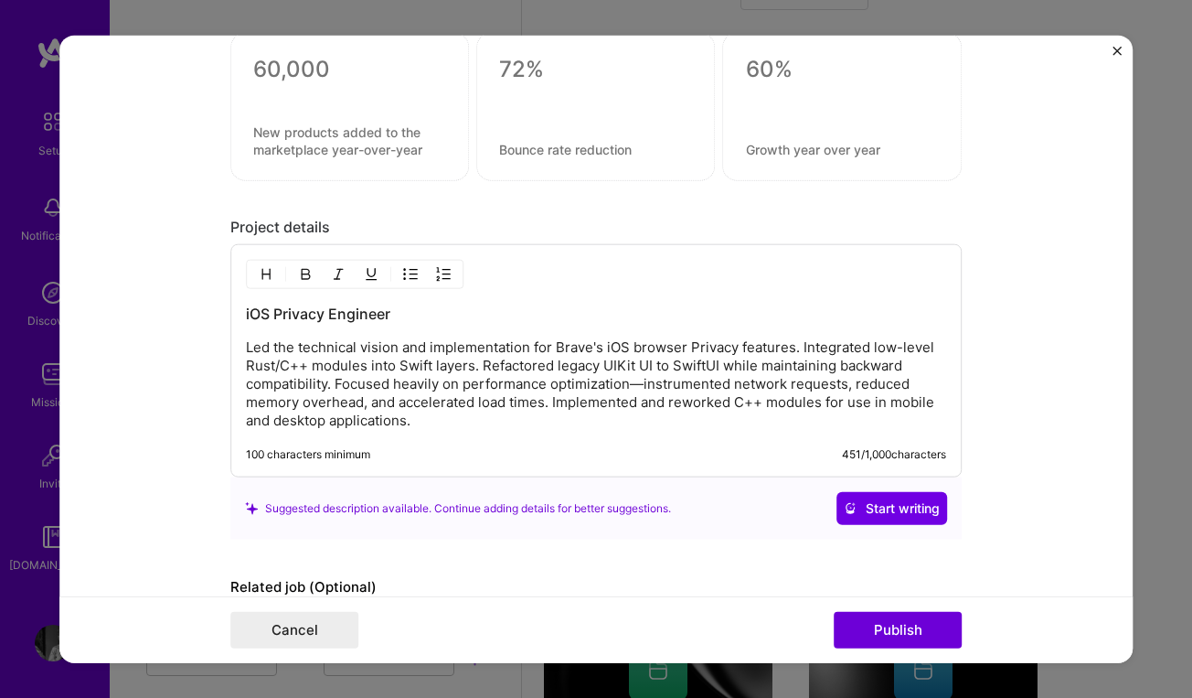
click at [443, 422] on p "Led the technical vision and implementation for Brave's iOS browser Privacy fea…" at bounding box center [596, 383] width 700 height 91
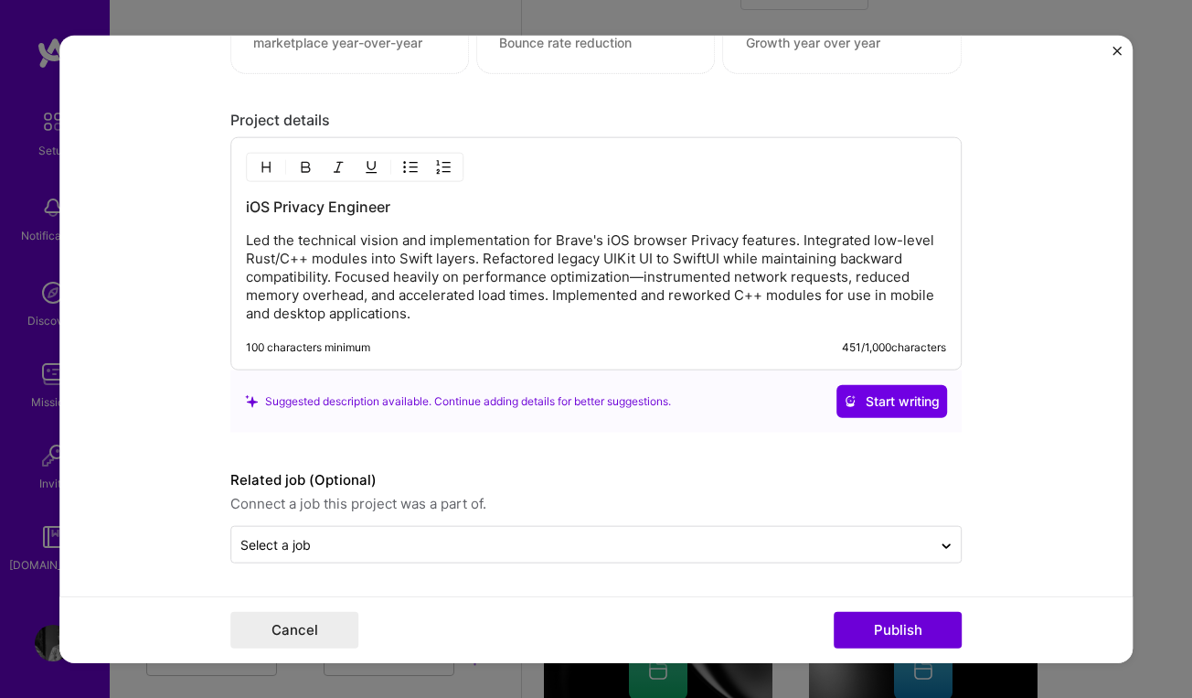
scroll to position [2208, 0]
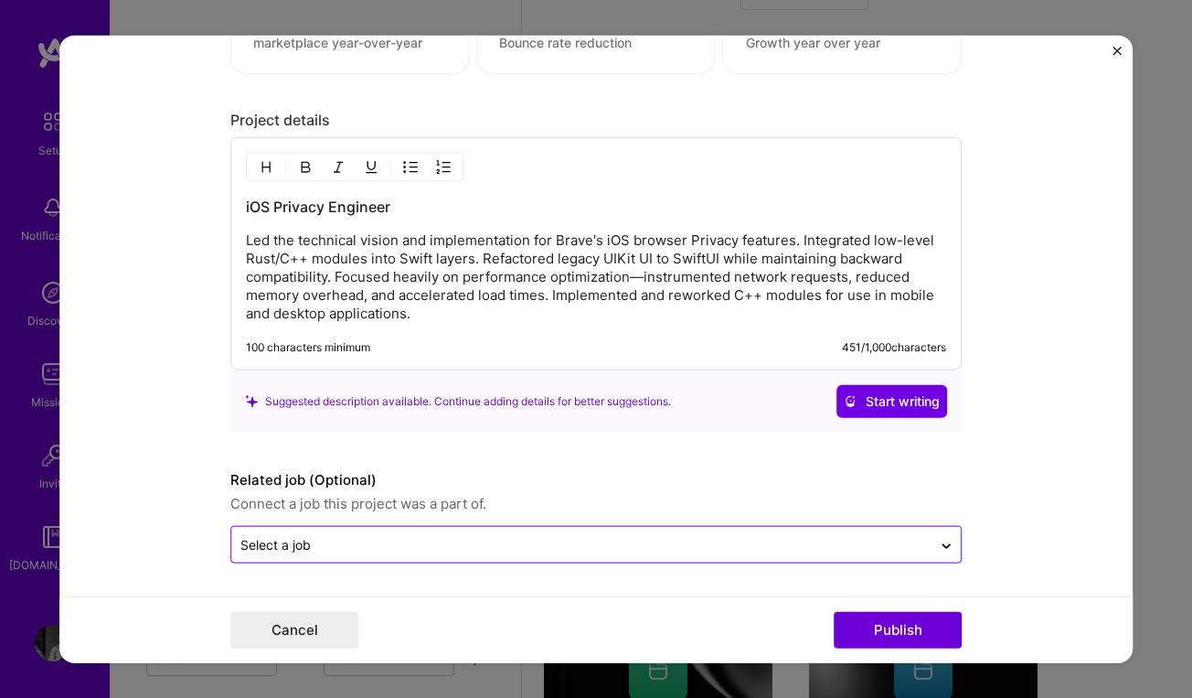
click at [347, 548] on input "text" at bounding box center [581, 544] width 682 height 19
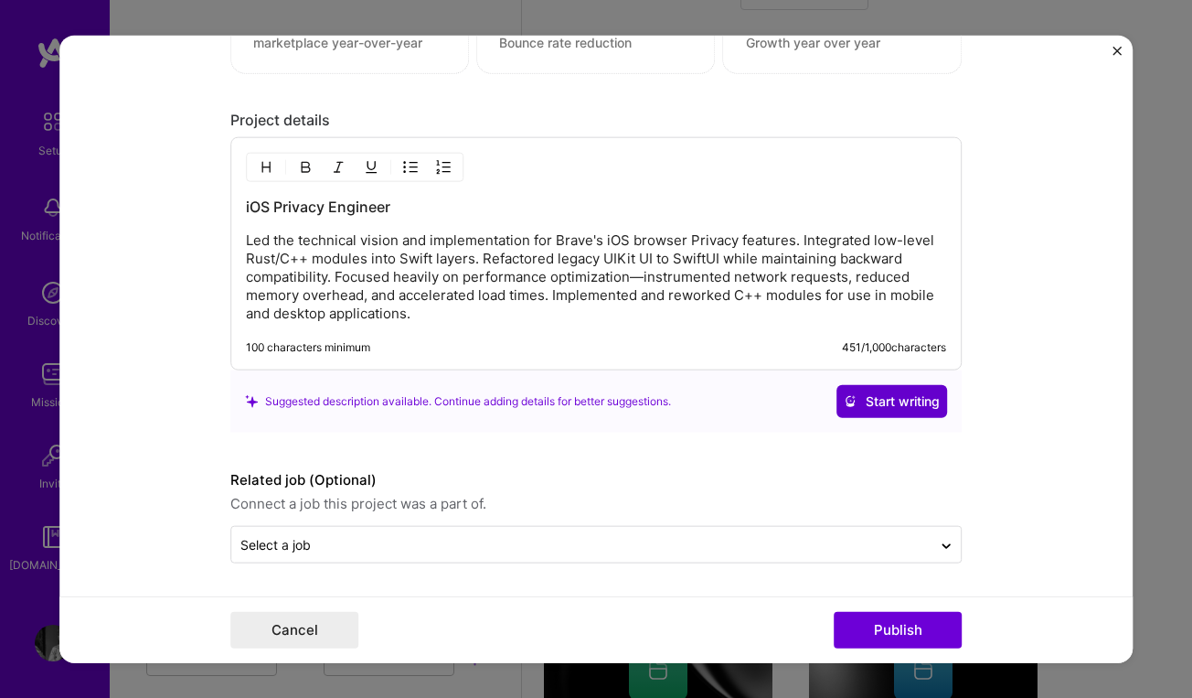
click at [871, 403] on span "Start writing" at bounding box center [892, 401] width 96 height 18
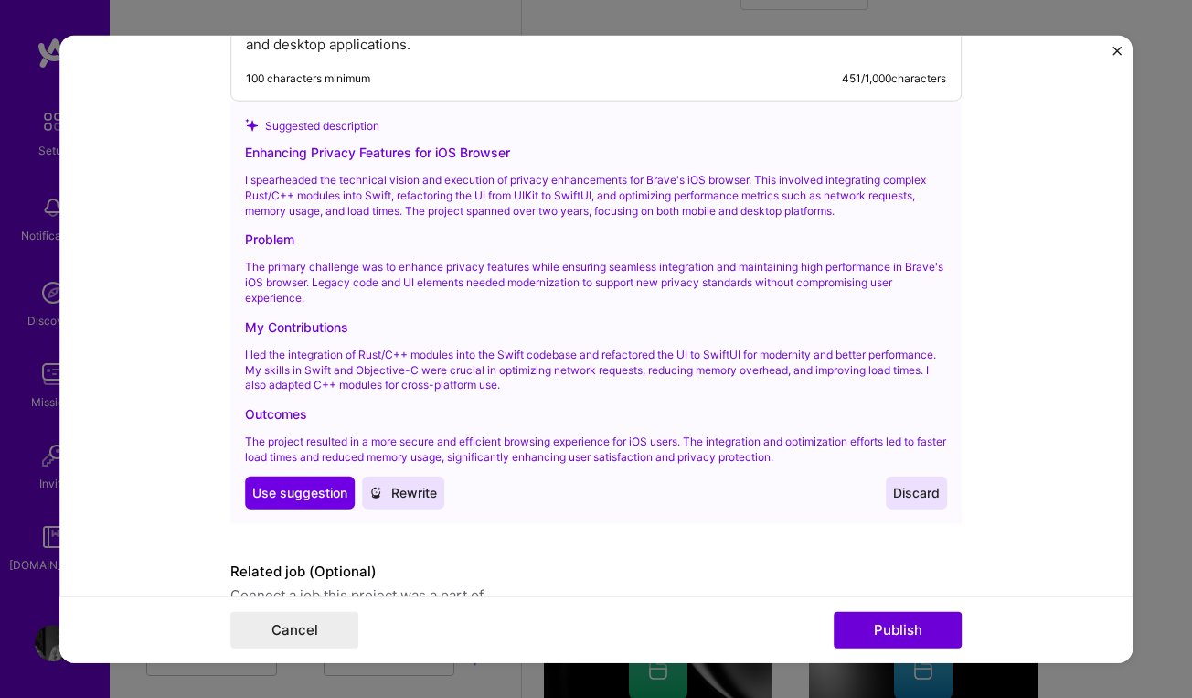
scroll to position [2485, 0]
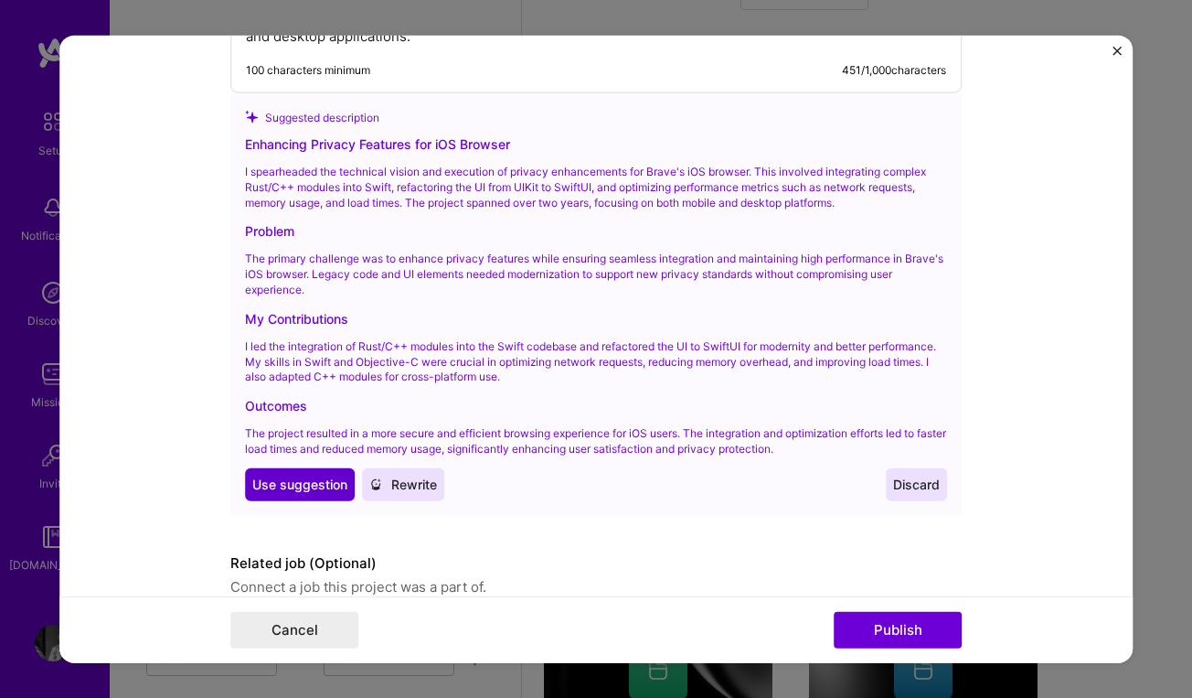
click at [283, 475] on span "Use suggestion" at bounding box center [299, 484] width 95 height 18
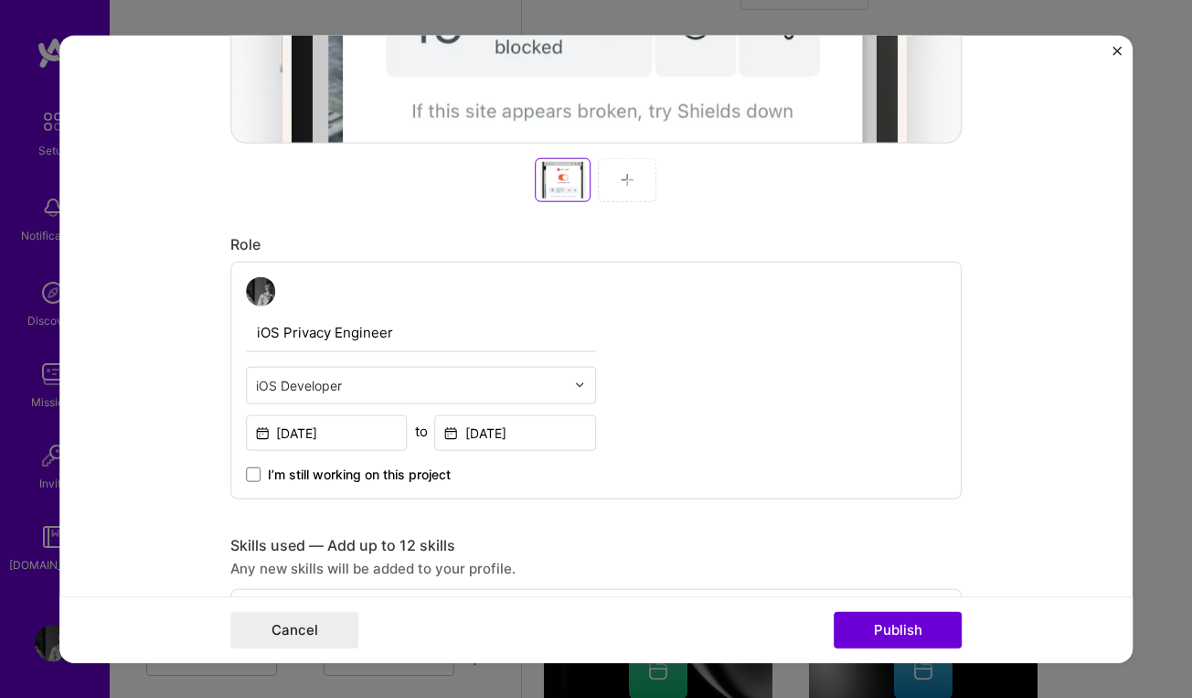
scroll to position [850, 0]
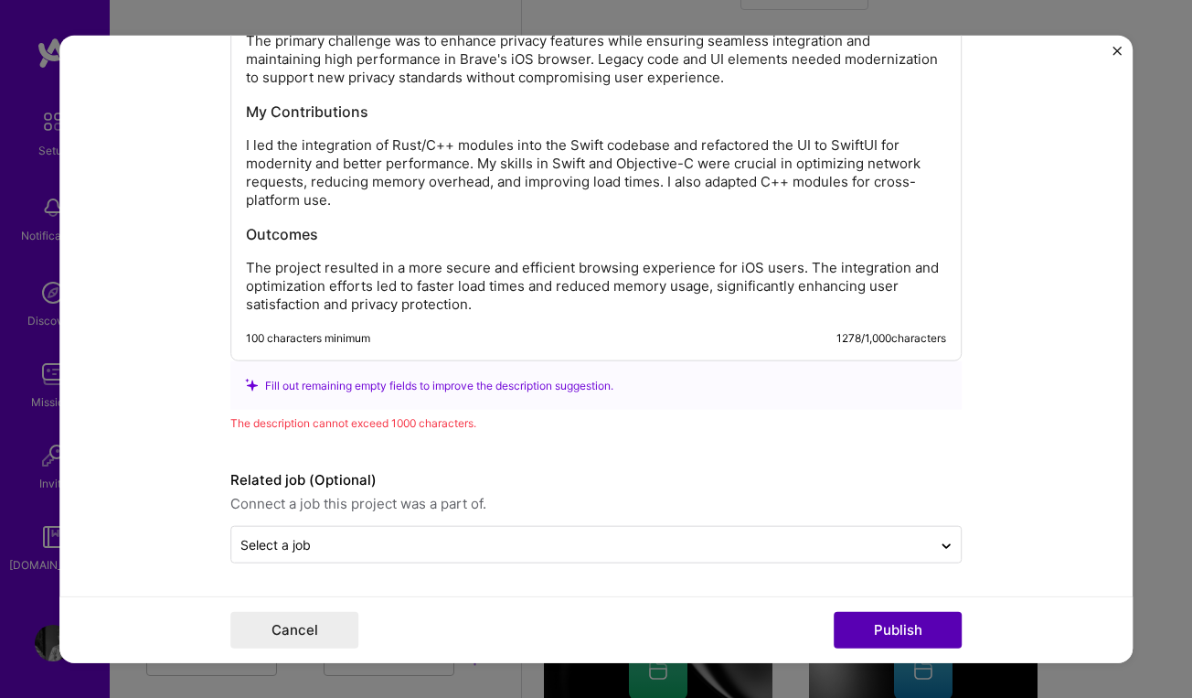
click at [889, 640] on button "Publish" at bounding box center [898, 630] width 128 height 37
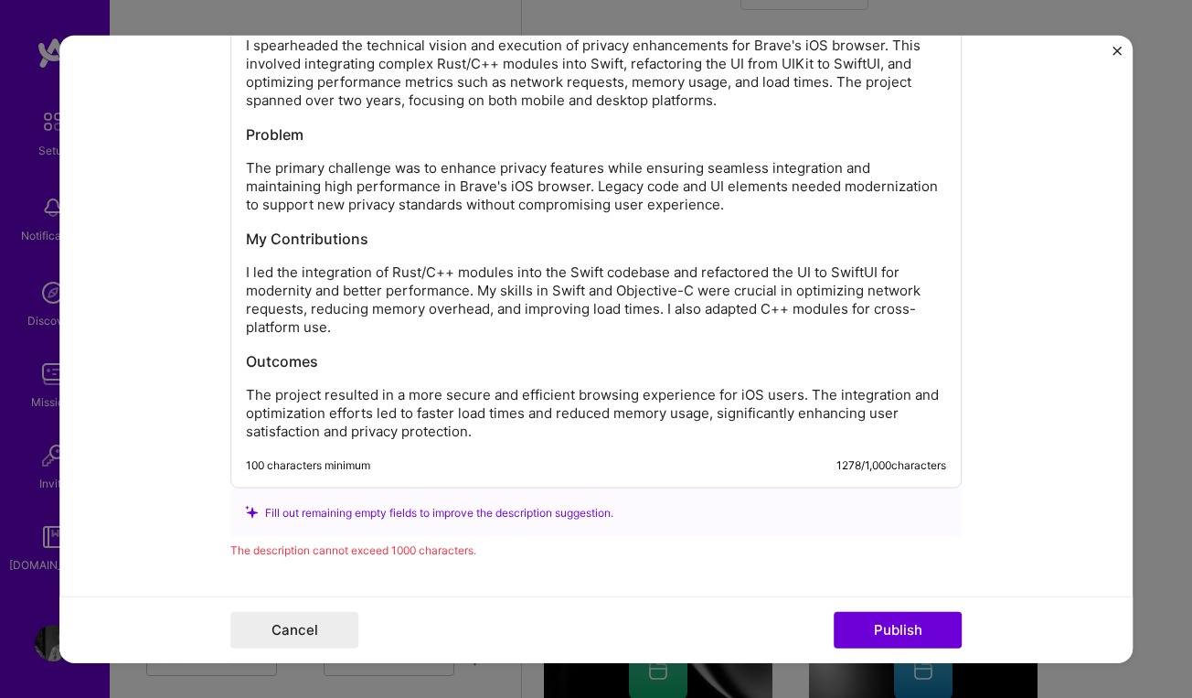
scroll to position [2394, 0]
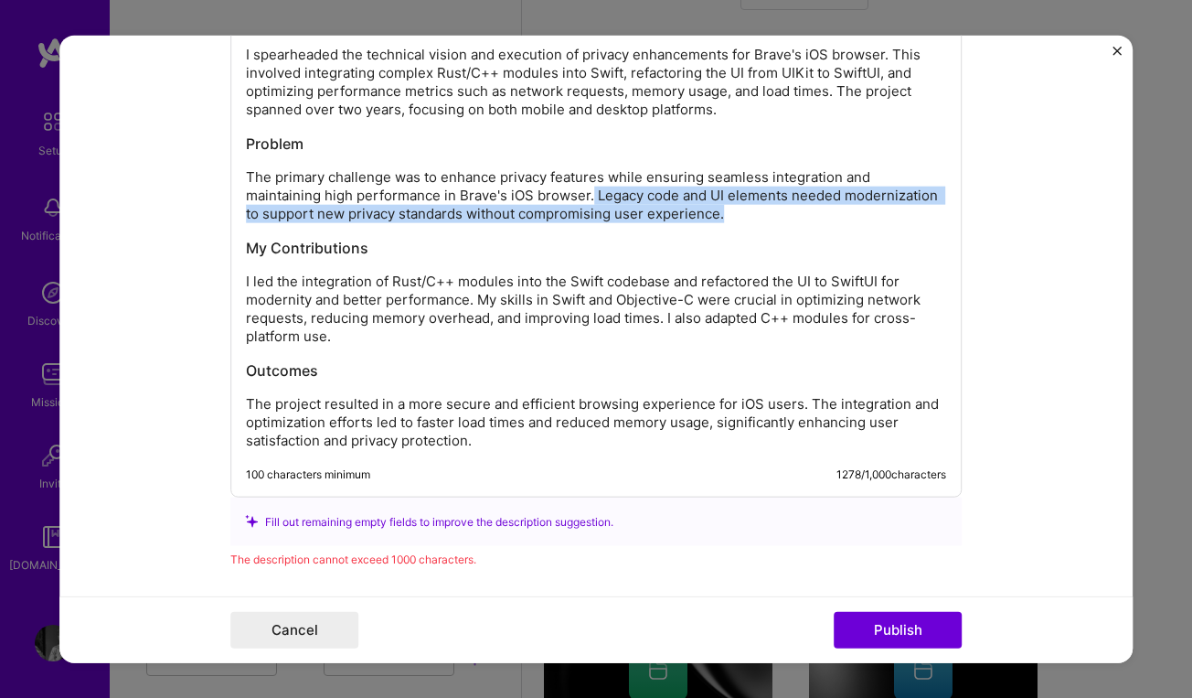
drag, startPoint x: 753, startPoint y: 214, endPoint x: 592, endPoint y: 197, distance: 161.9
click at [592, 197] on p "The primary challenge was to enhance privacy features while ensuring seamless i…" at bounding box center [596, 195] width 700 height 55
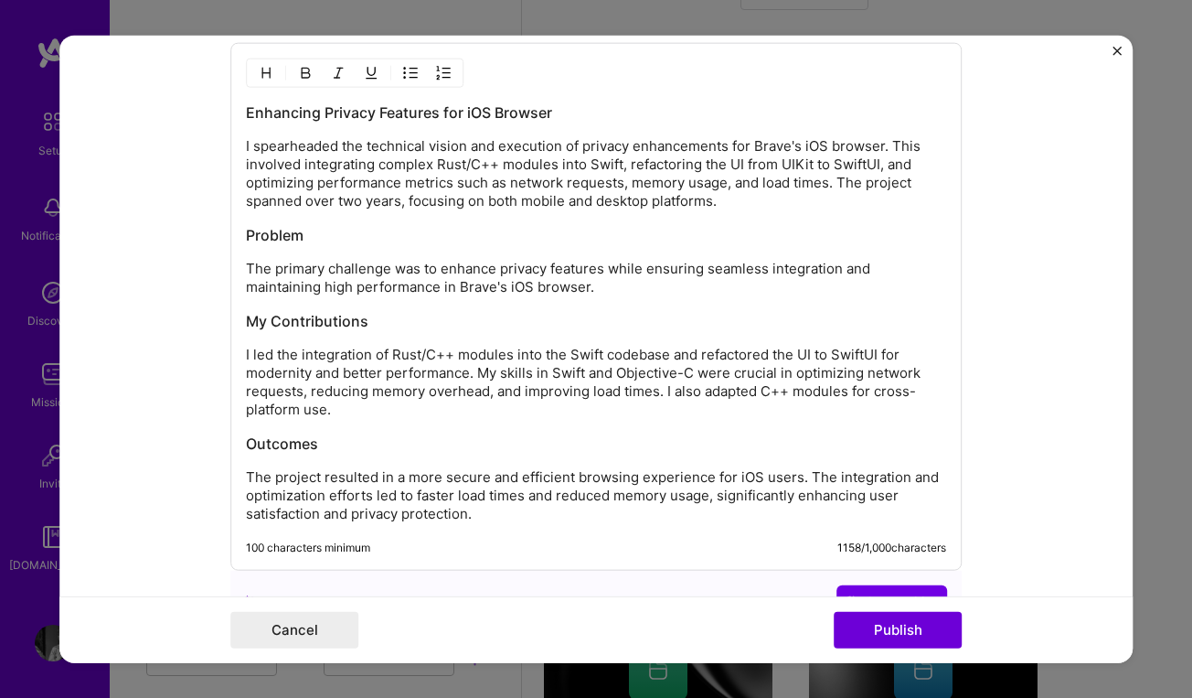
scroll to position [2260, 0]
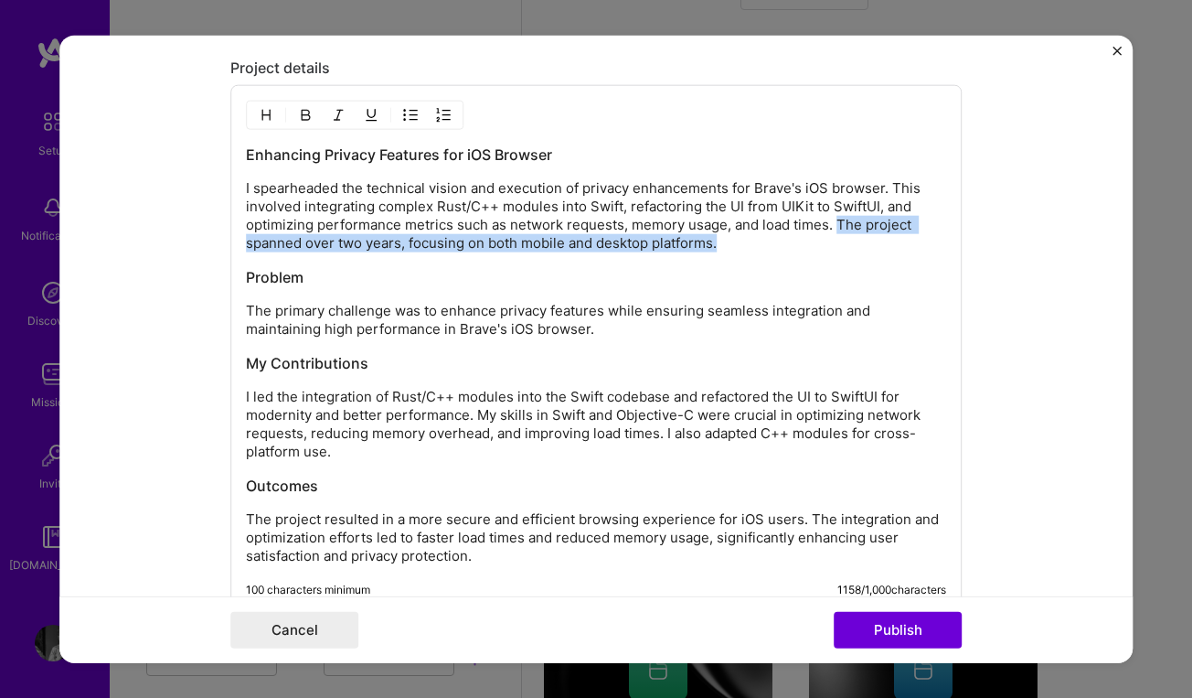
drag, startPoint x: 753, startPoint y: 240, endPoint x: 838, endPoint y: 222, distance: 85.9
click at [838, 222] on p "I spearheaded the technical vision and execution of privacy enhancements for Br…" at bounding box center [596, 215] width 700 height 73
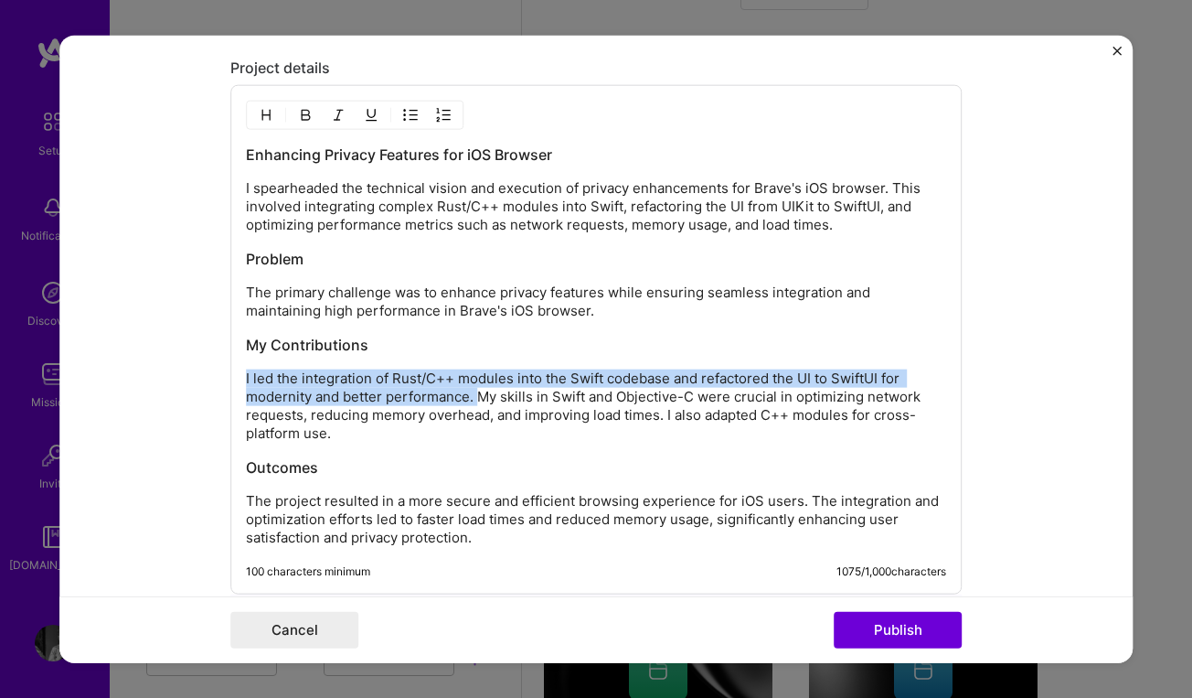
drag, startPoint x: 480, startPoint y: 396, endPoint x: 167, endPoint y: 367, distance: 314.1
click at [167, 367] on form "Editing suggested project This project is suggested based on your LinkedIn, res…" at bounding box center [595, 349] width 1073 height 628
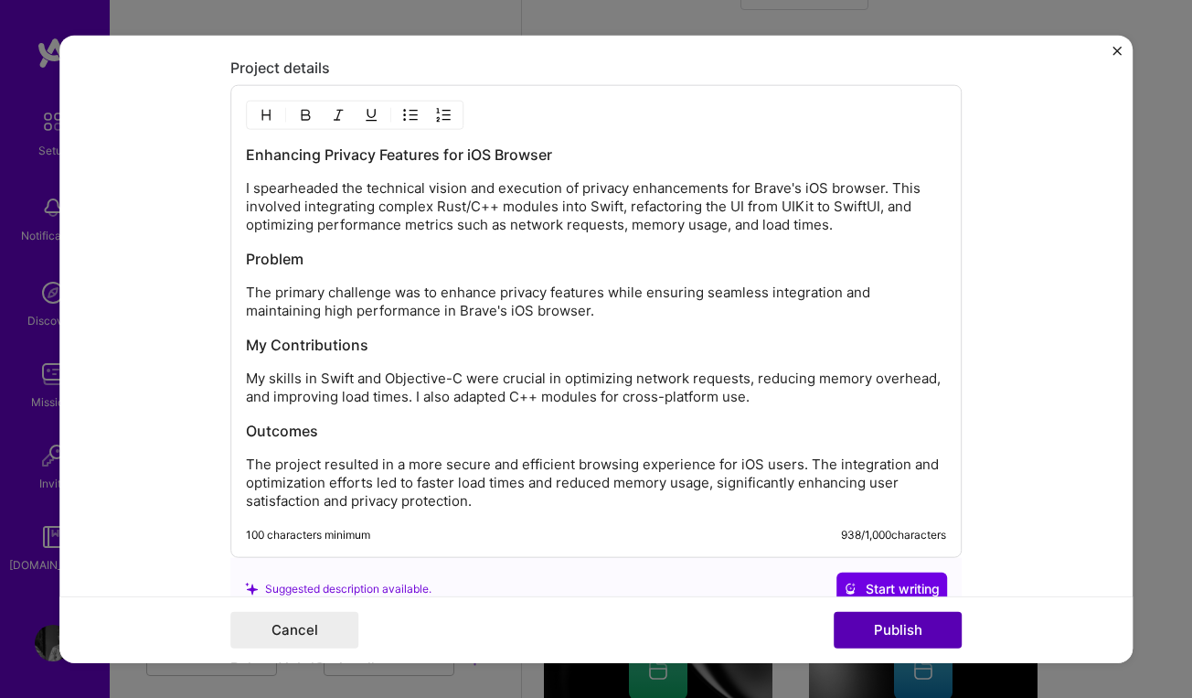
click at [871, 631] on button "Publish" at bounding box center [898, 630] width 128 height 37
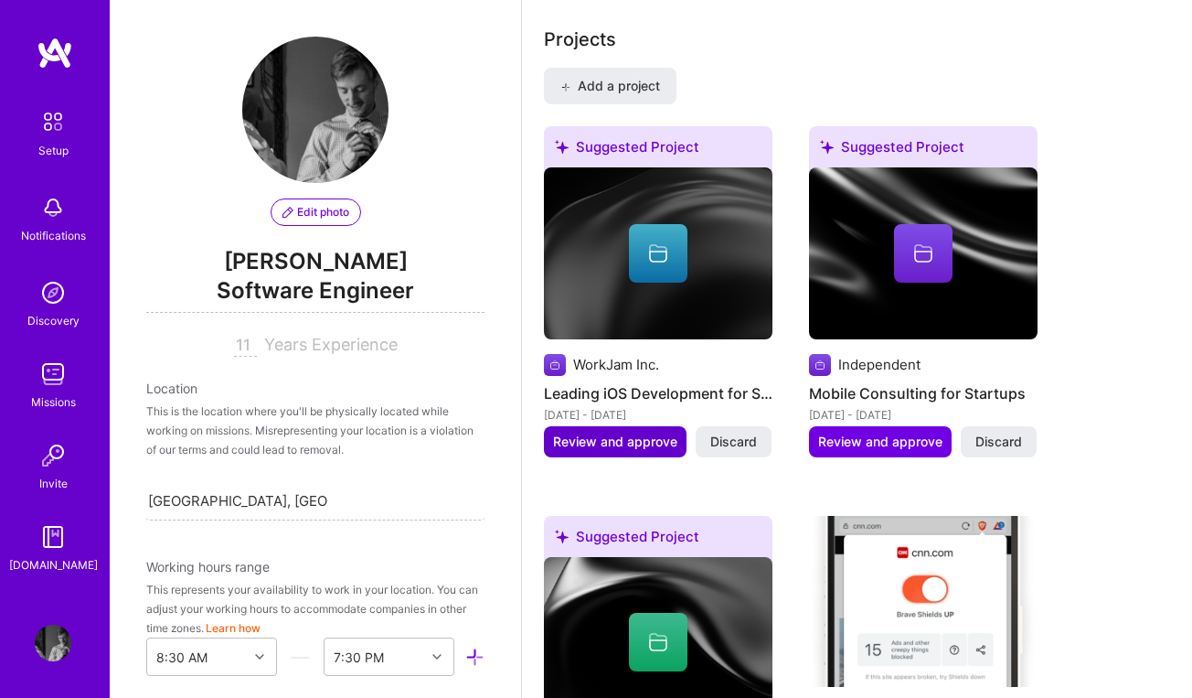
click at [617, 442] on span "Review and approve" at bounding box center [615, 442] width 124 height 18
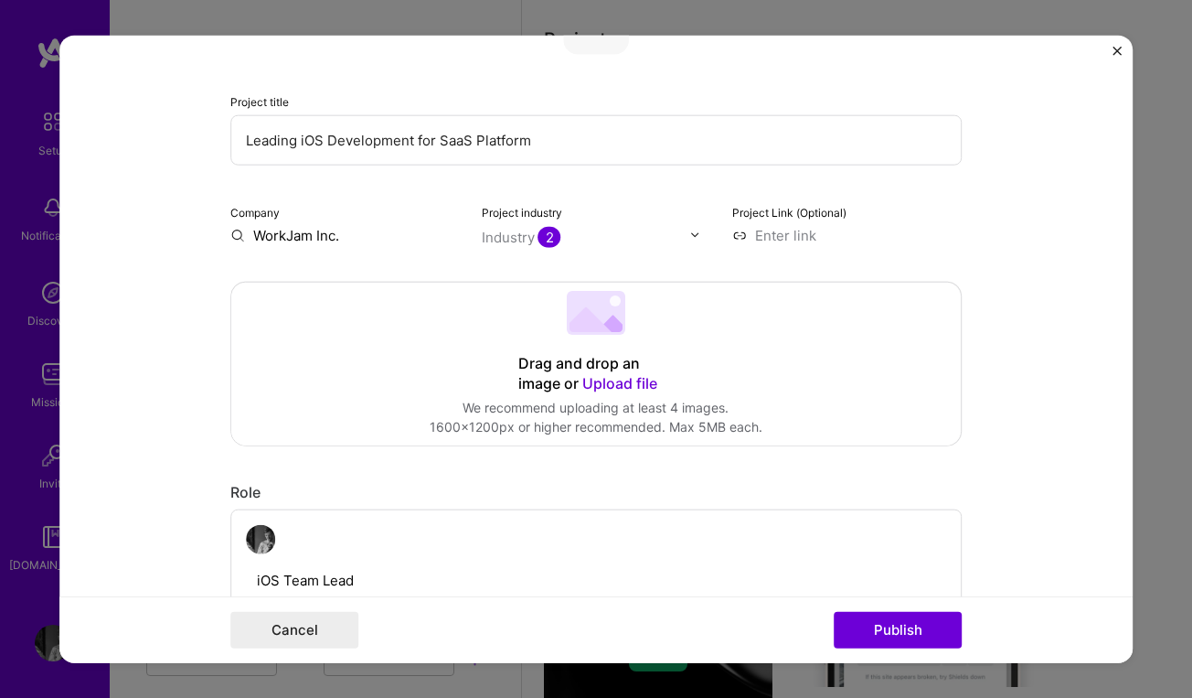
scroll to position [167, 0]
click at [786, 227] on input at bounding box center [847, 233] width 230 height 19
paste input "[URL][DOMAIN_NAME]"
type input "[URL][DOMAIN_NAME]"
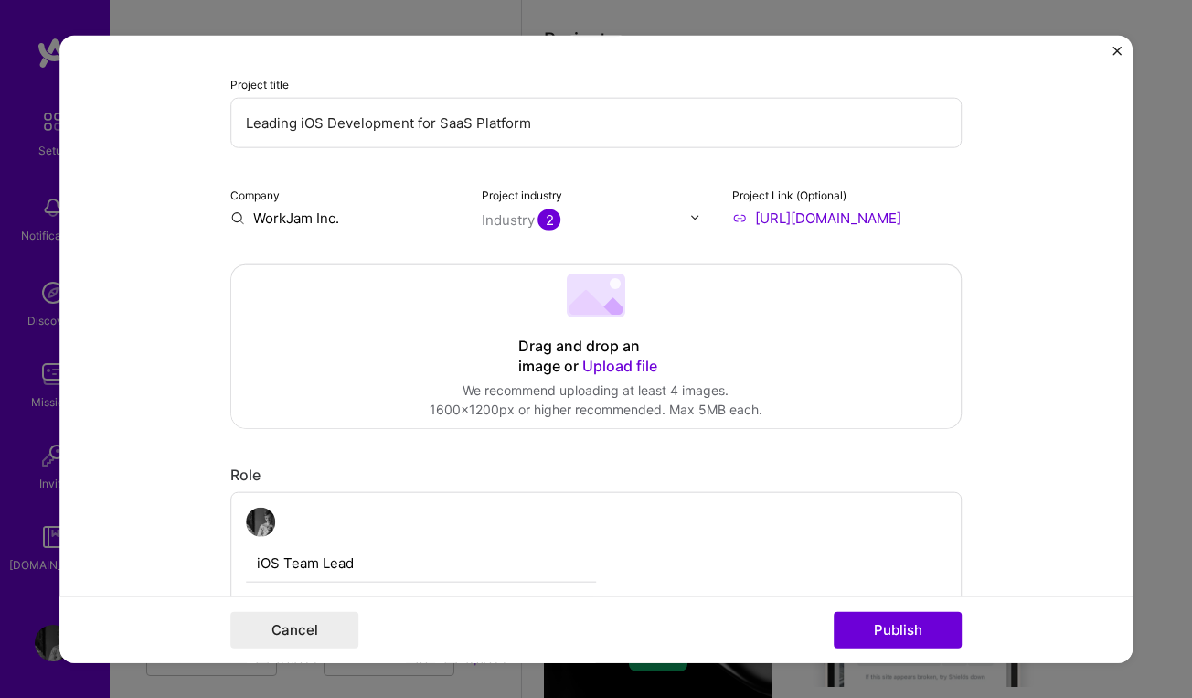
click at [296, 125] on input "Leading iOS Development for SaaS Platform" at bounding box center [596, 122] width 732 height 50
type input "Leading iOS Development for SaaS Platform"
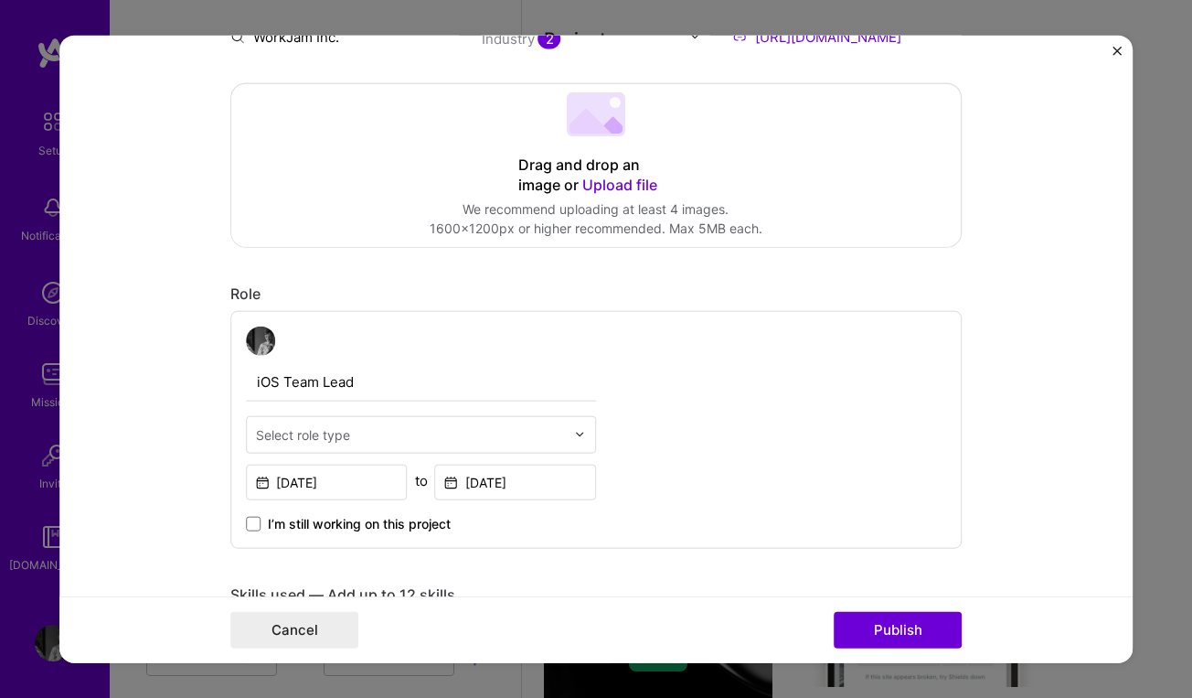
scroll to position [432, 0]
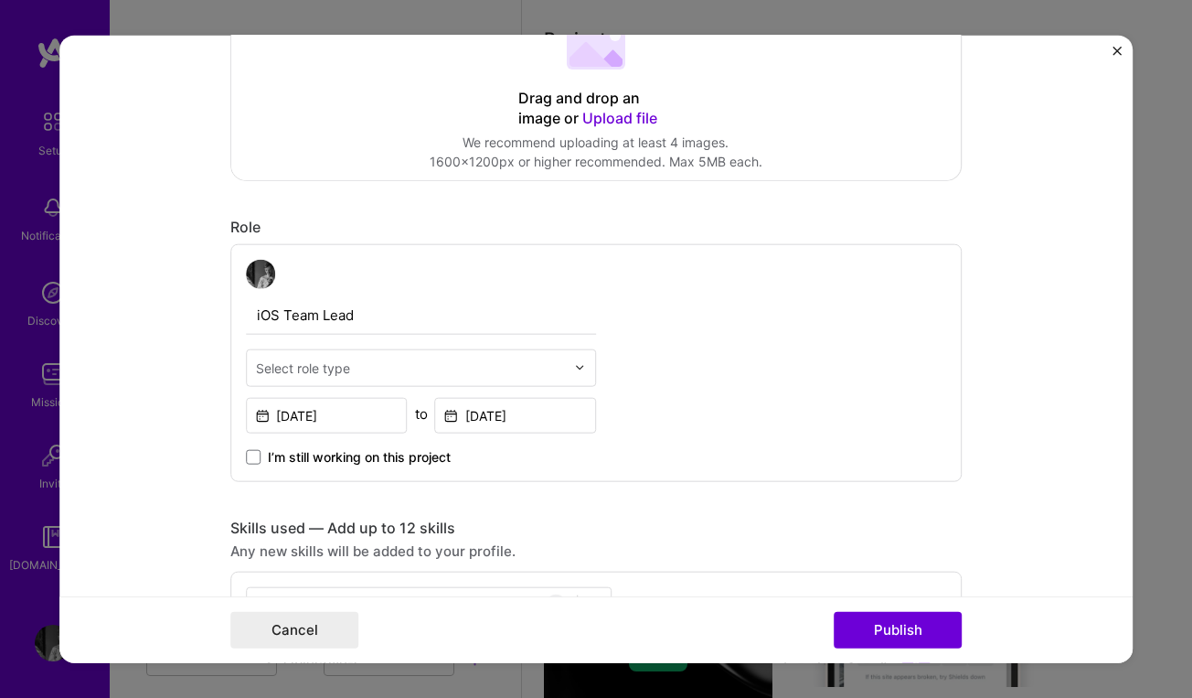
click at [364, 363] on input "text" at bounding box center [410, 367] width 309 height 19
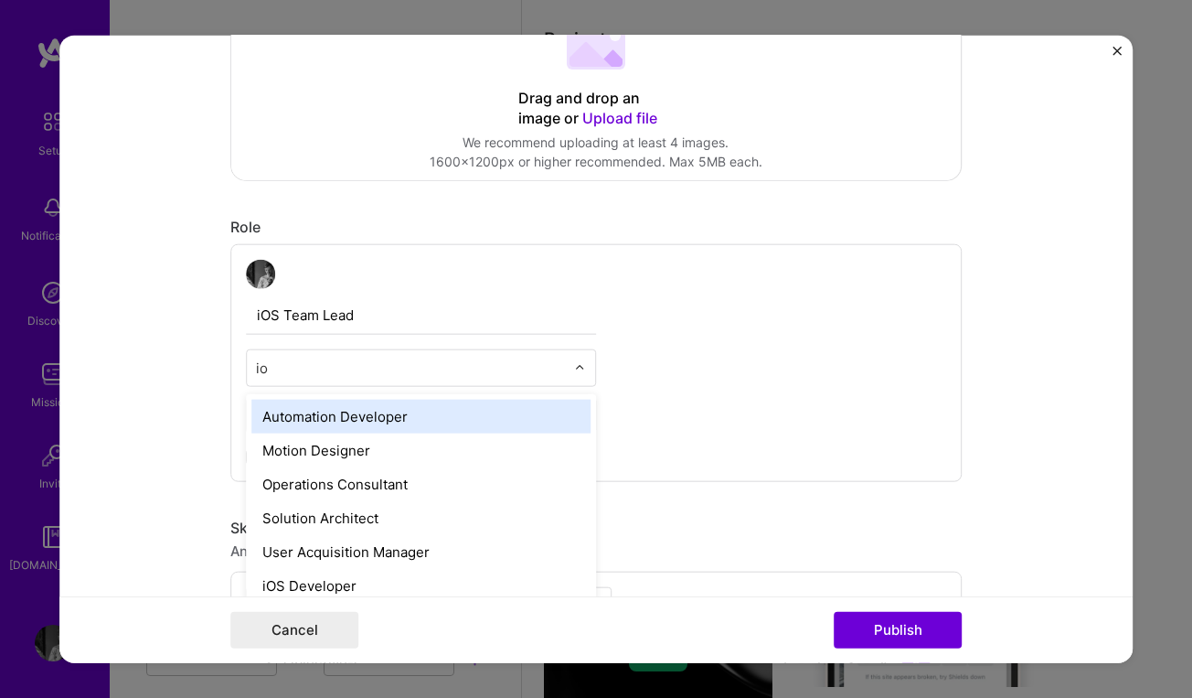
type input "ios"
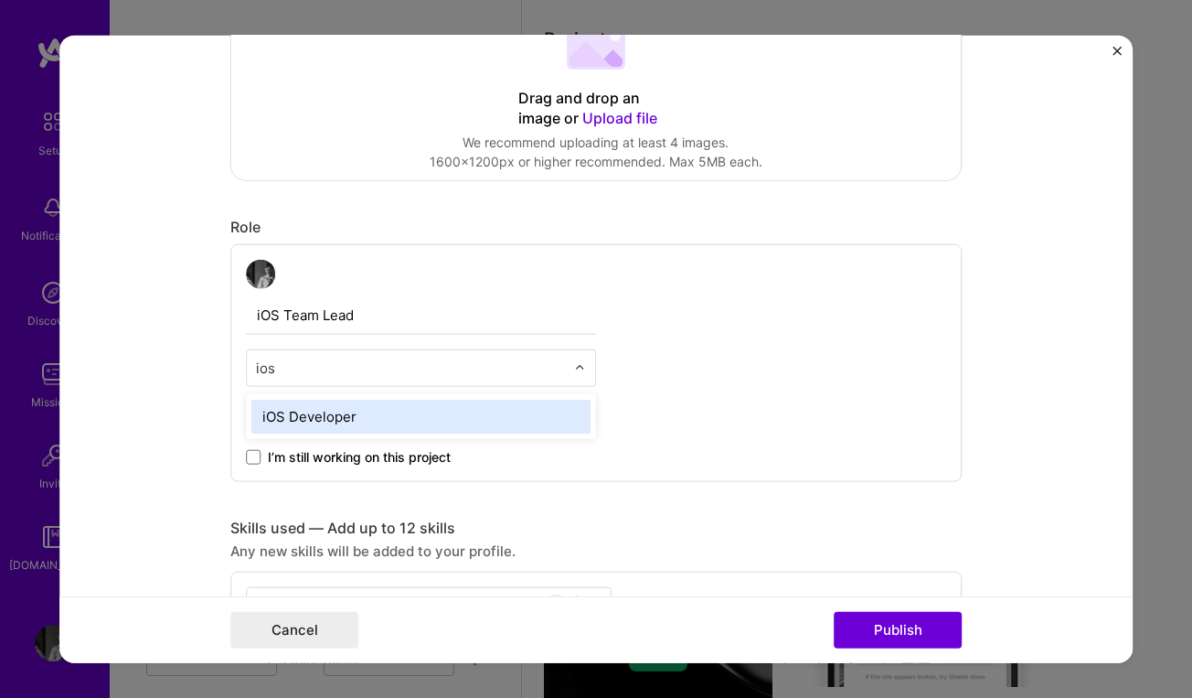
click at [351, 415] on div "iOS Developer" at bounding box center [420, 416] width 339 height 34
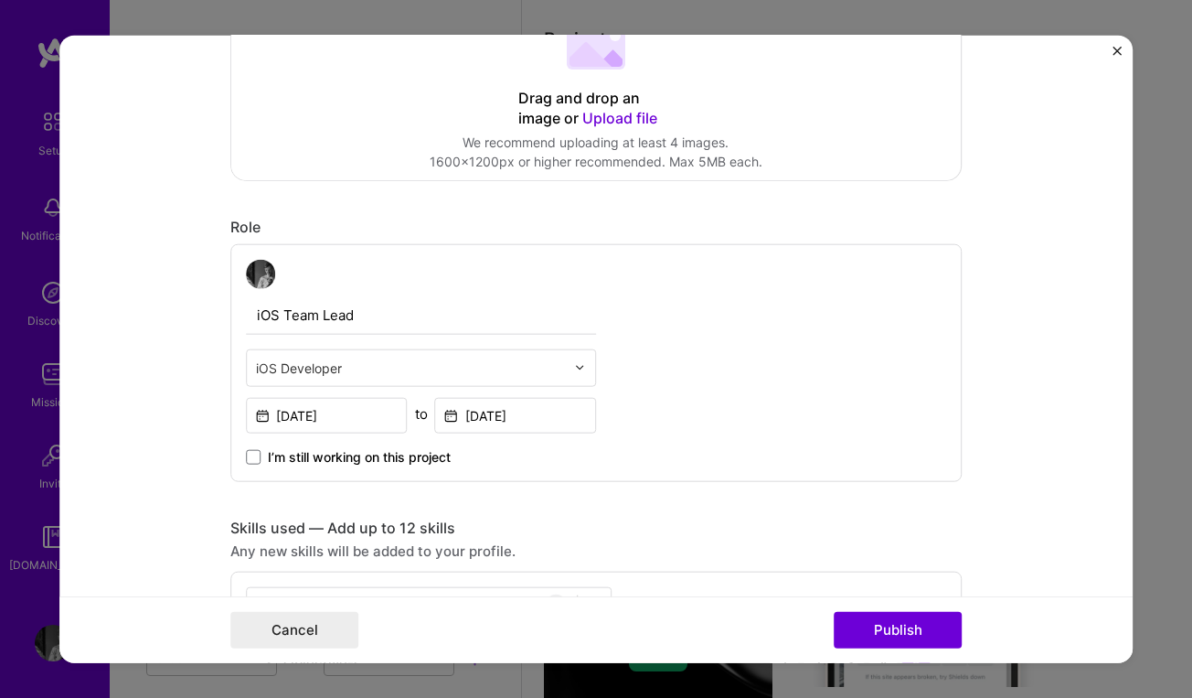
scroll to position [450, 0]
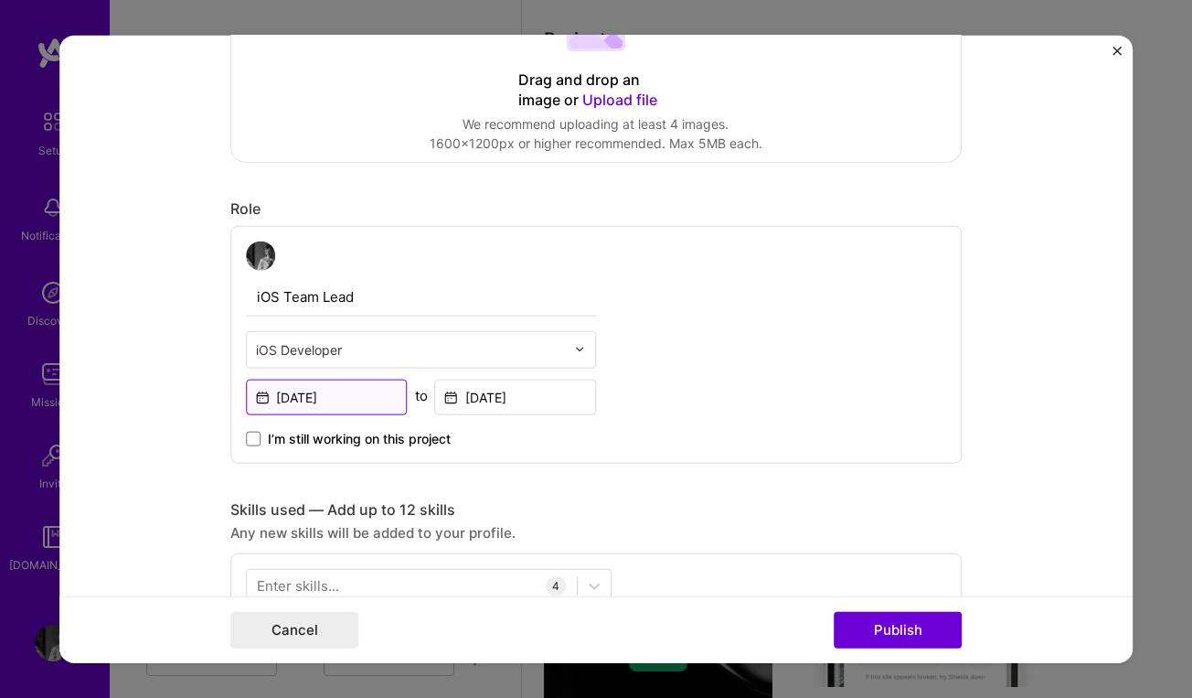
click at [335, 407] on input "[DATE]" at bounding box center [327, 397] width 162 height 36
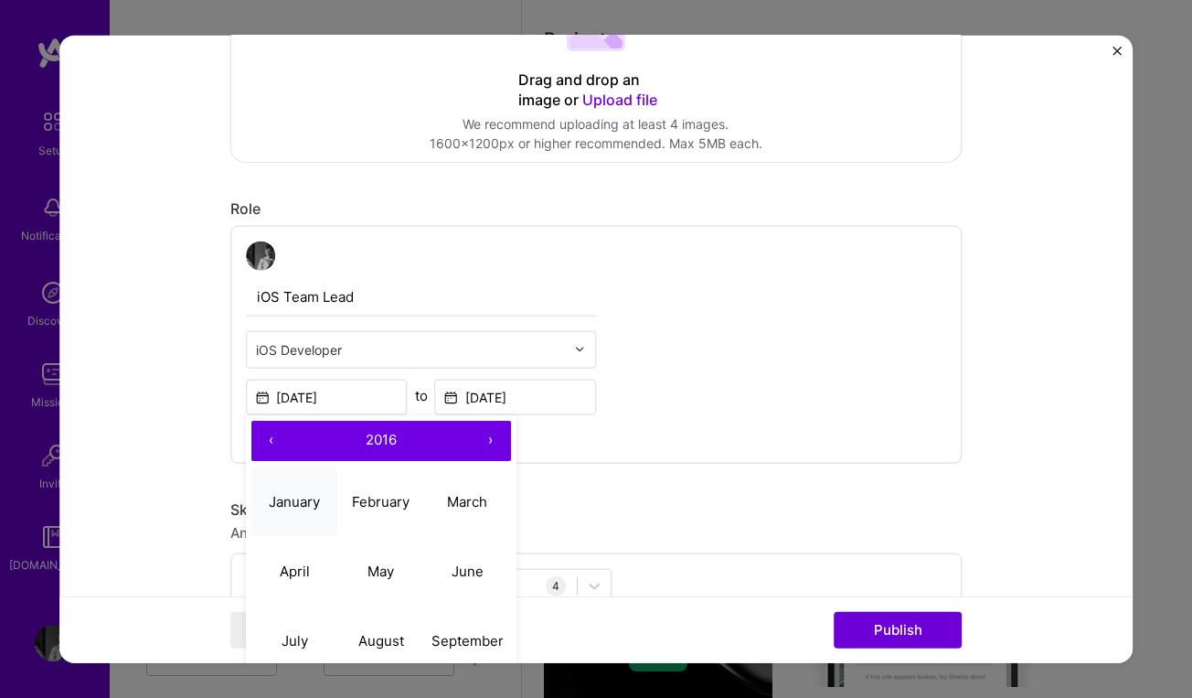
click at [304, 498] on abbr "January" at bounding box center [294, 501] width 51 height 17
type input "[DATE]"
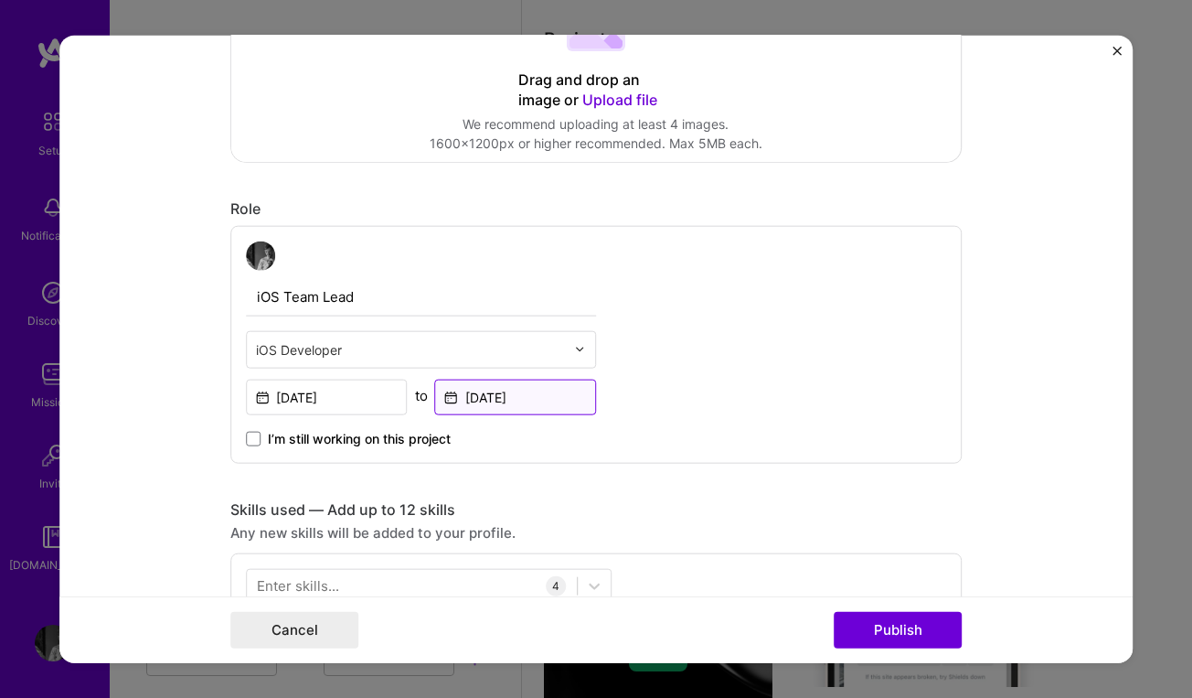
click at [553, 397] on input "[DATE]" at bounding box center [516, 397] width 162 height 36
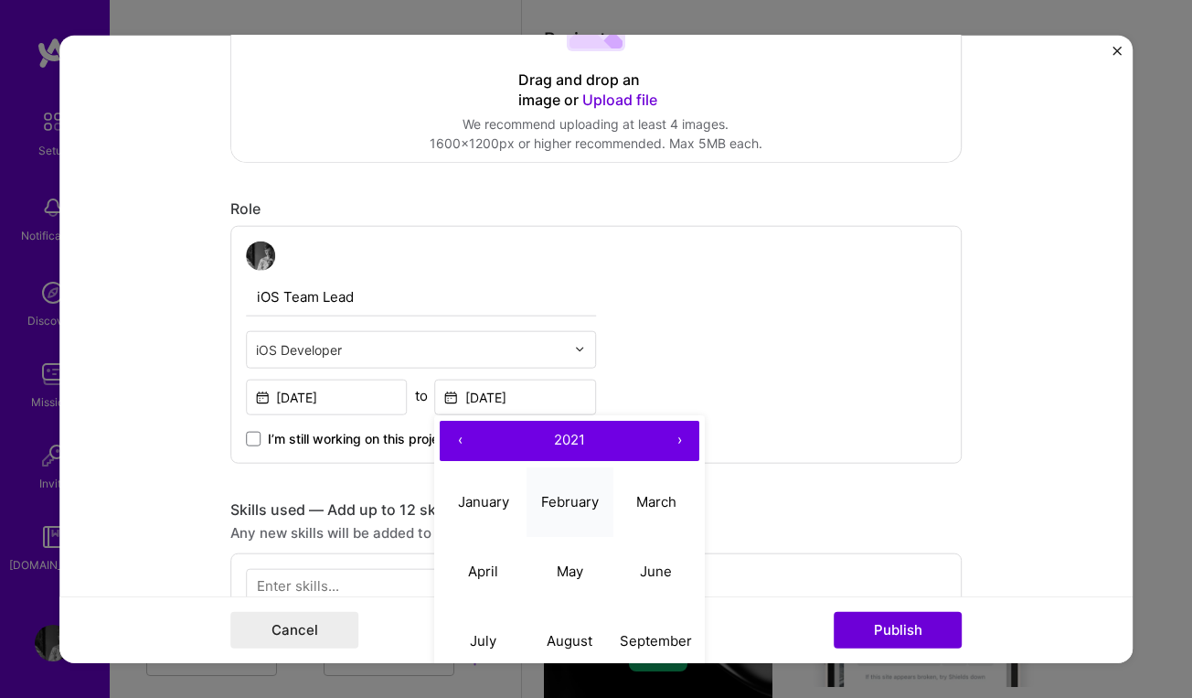
click at [568, 505] on abbr "February" at bounding box center [570, 501] width 58 height 17
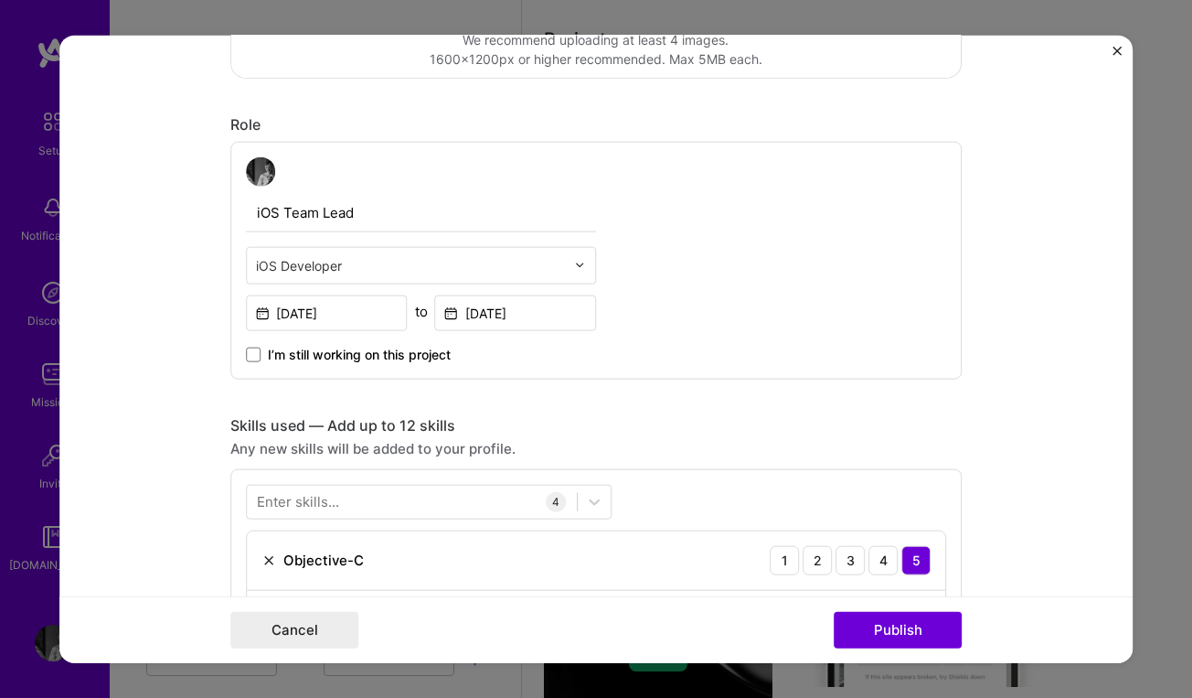
scroll to position [550, 0]
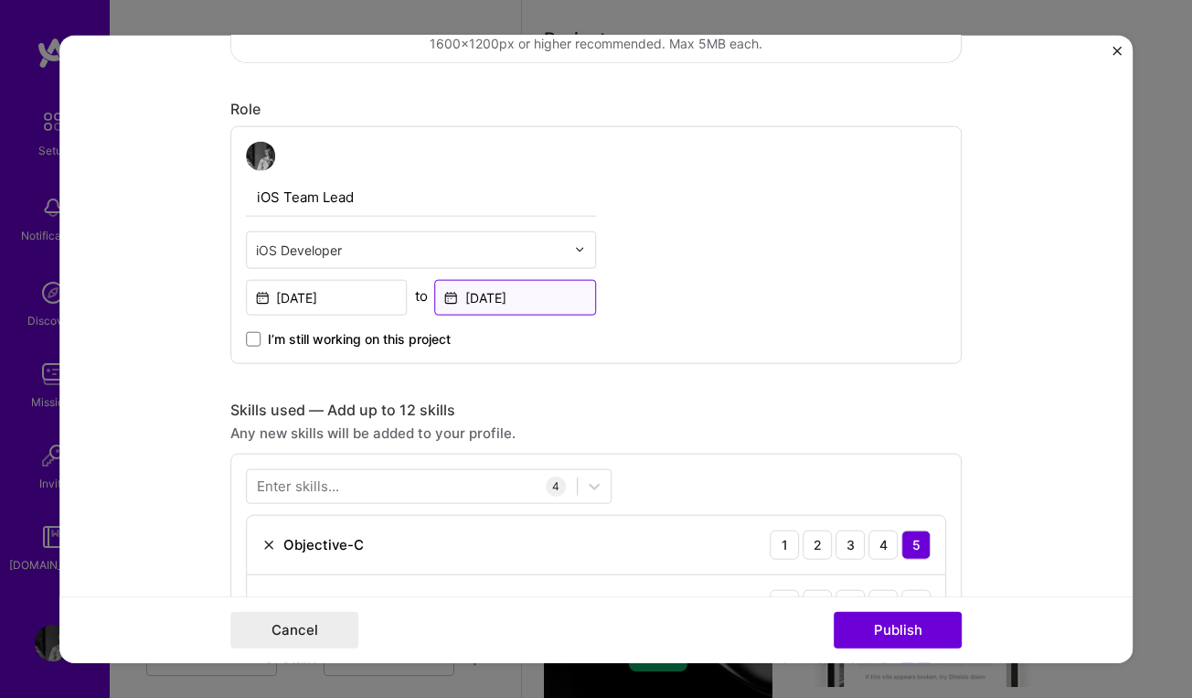
click at [531, 303] on input "[DATE]" at bounding box center [516, 297] width 162 height 36
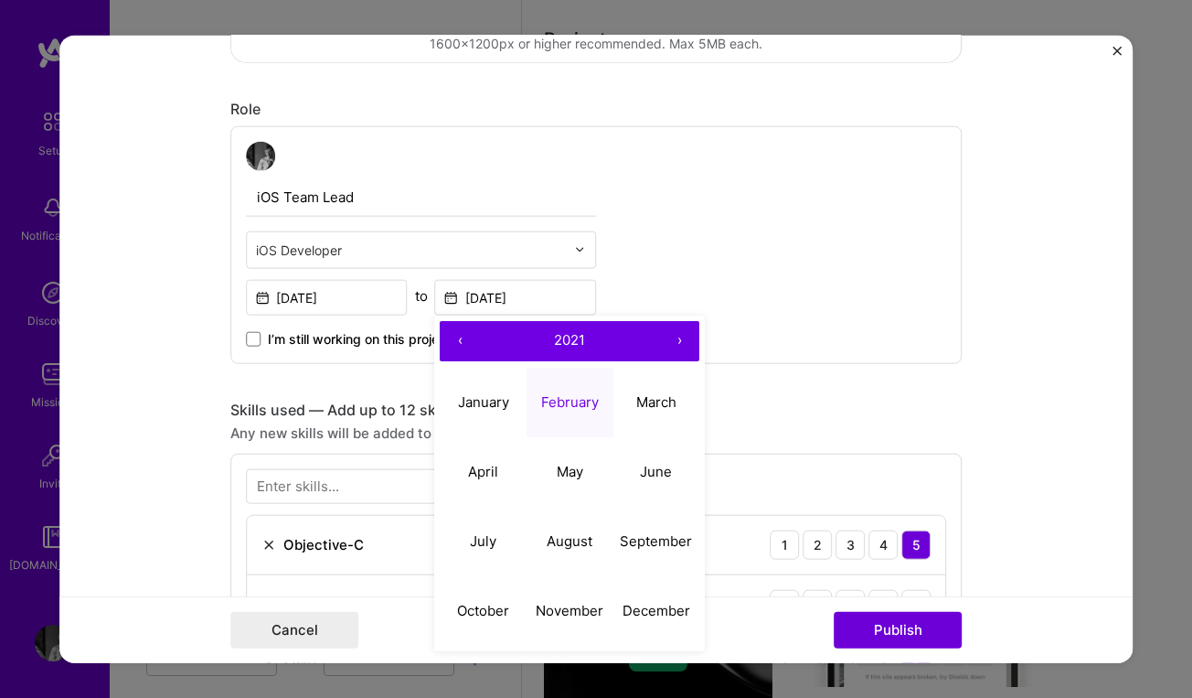
click at [668, 341] on button "›" at bounding box center [680, 340] width 40 height 40
click at [564, 411] on button "February" at bounding box center [570, 402] width 87 height 69
type input "[DATE]"
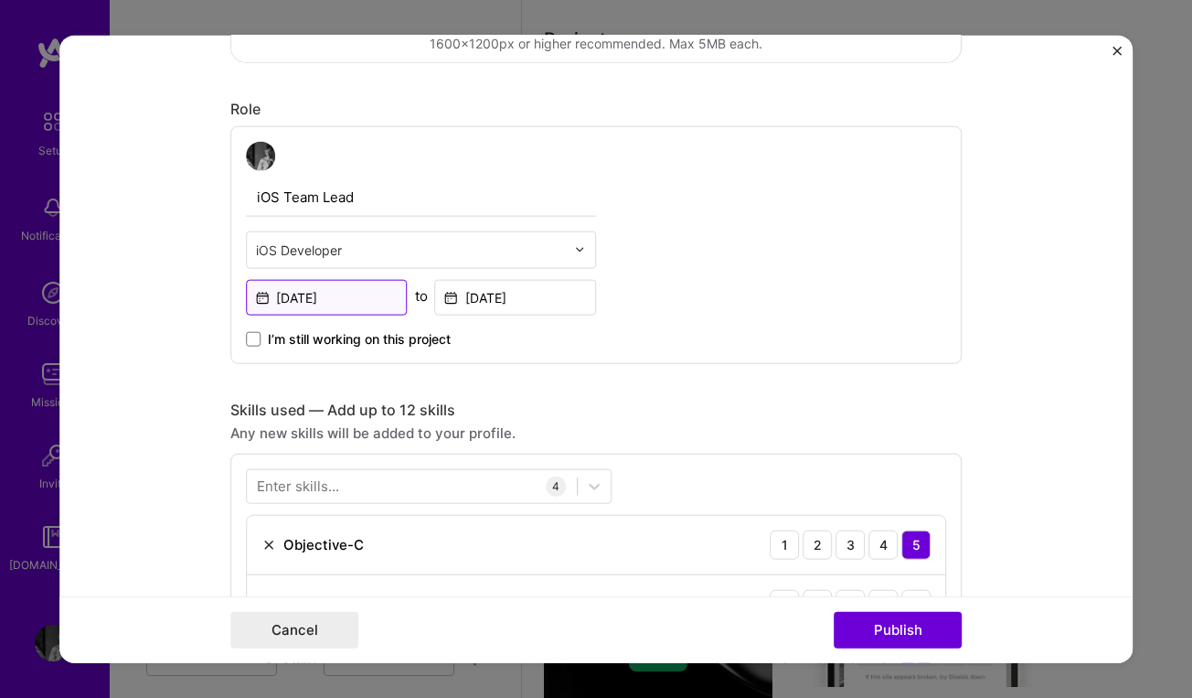
click at [353, 296] on input "[DATE]" at bounding box center [327, 297] width 162 height 36
click at [782, 345] on div "iOS Team Lead iOS Developer [DATE] to [DATE] I’m still working on this project" at bounding box center [596, 244] width 732 height 238
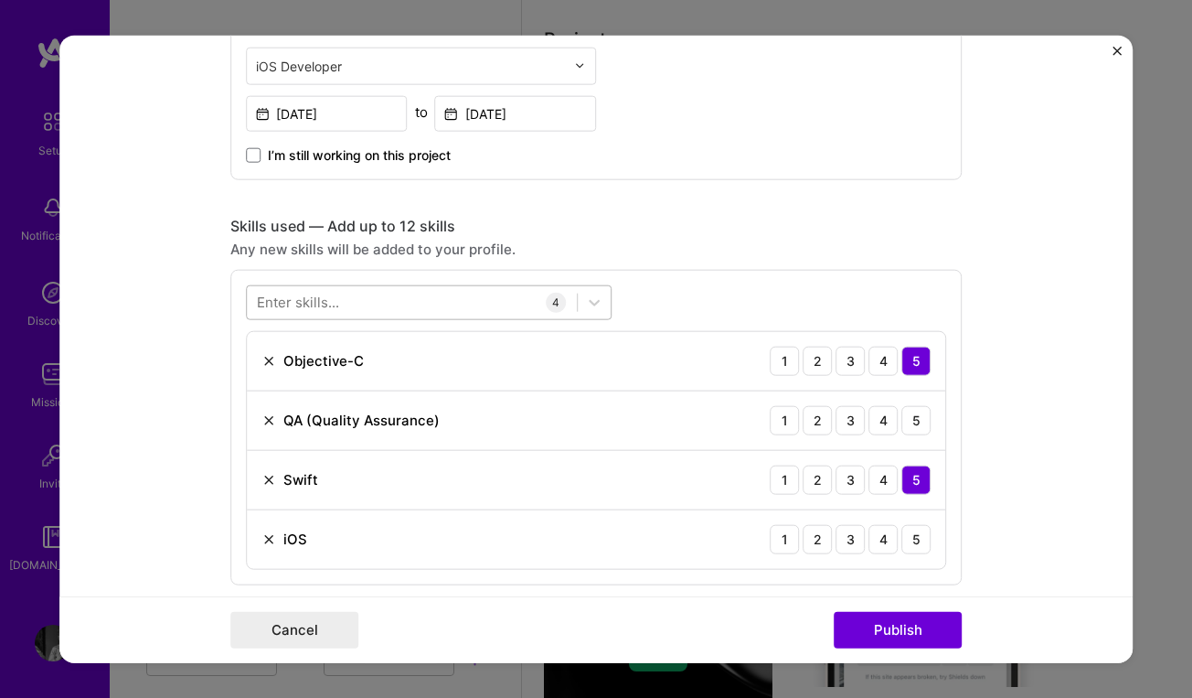
scroll to position [741, 0]
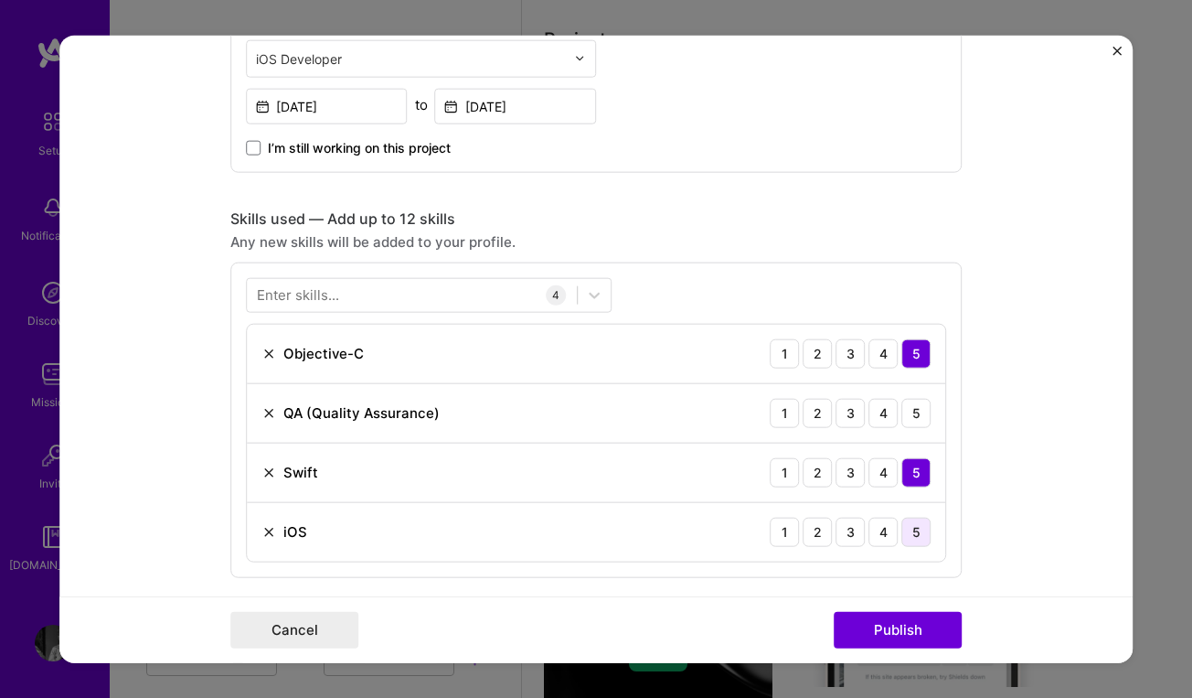
click at [923, 527] on div "5" at bounding box center [916, 531] width 29 height 29
click at [336, 297] on div "Enter skills..." at bounding box center [298, 294] width 82 height 19
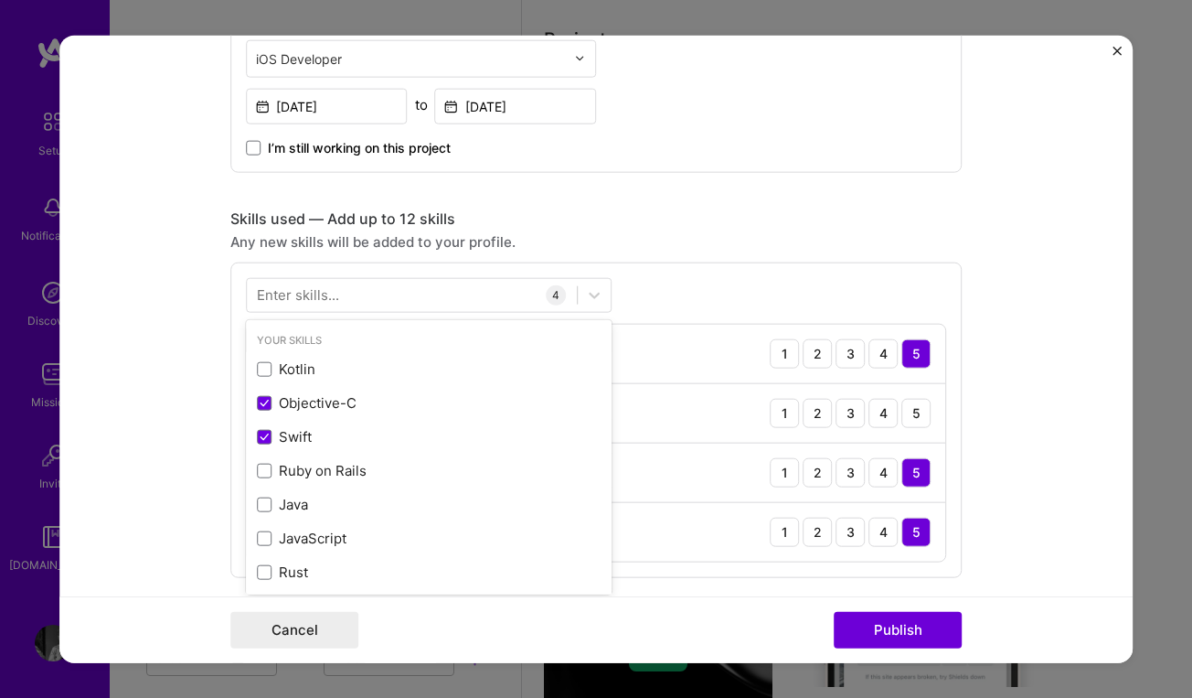
click at [336, 297] on div "Enter skills..." at bounding box center [298, 294] width 82 height 19
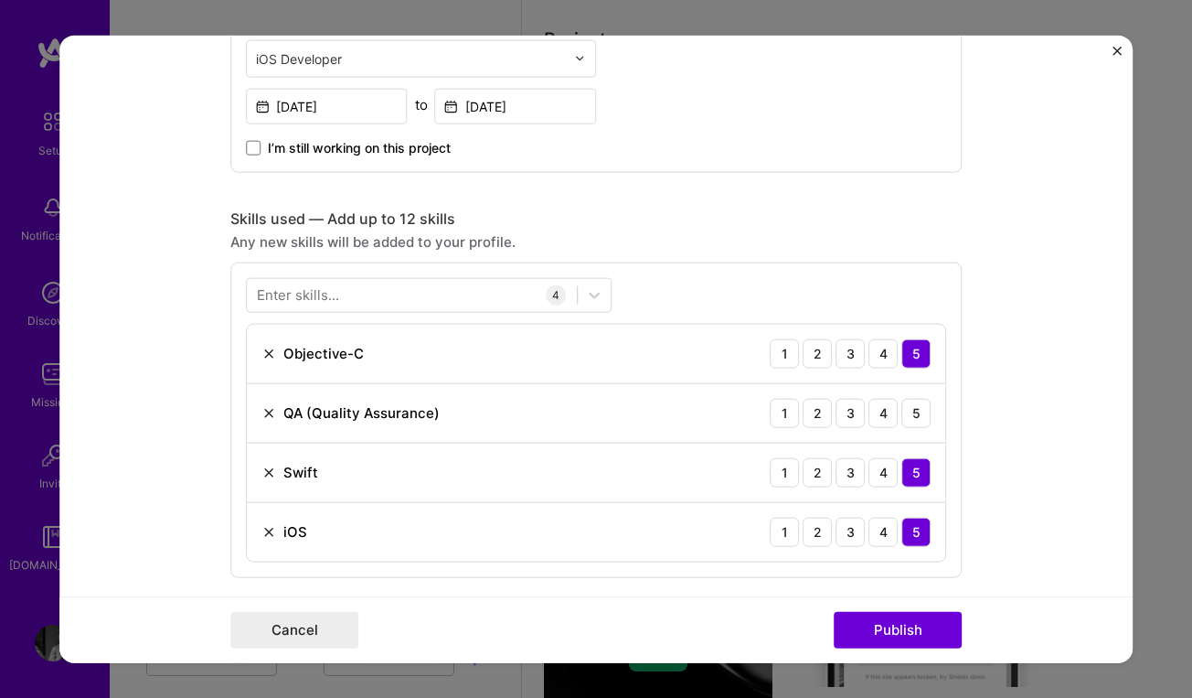
click at [336, 297] on div "Enter skills..." at bounding box center [298, 294] width 82 height 19
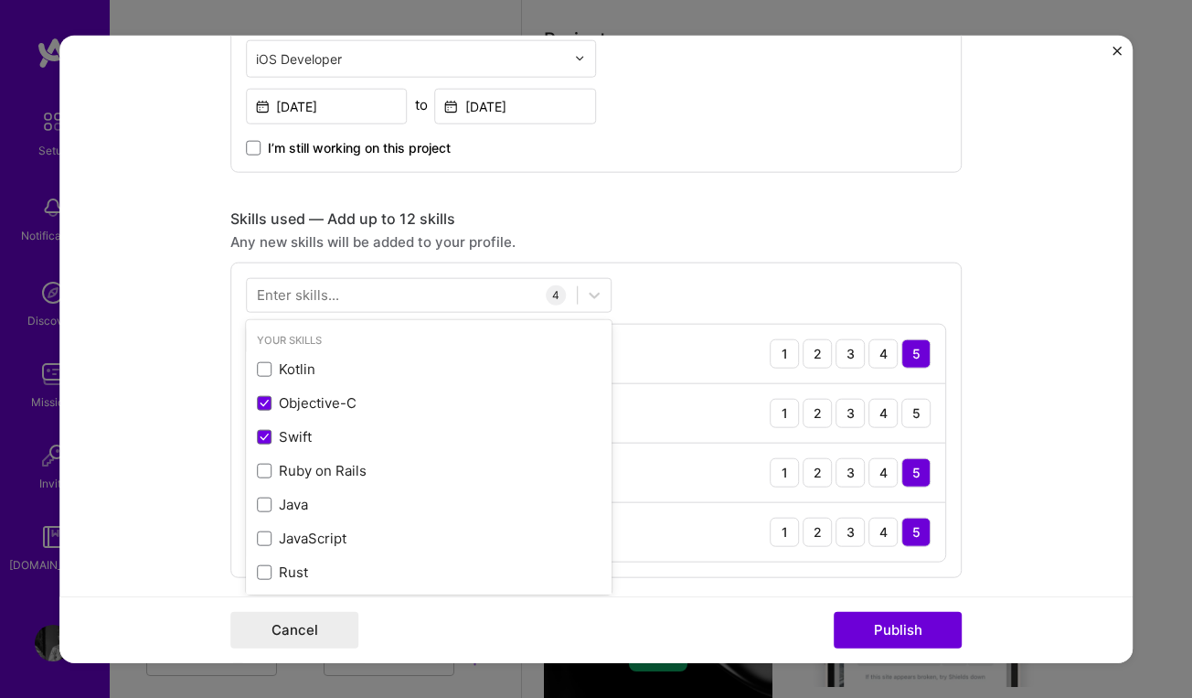
click at [266, 287] on div "Enter skills..." at bounding box center [298, 294] width 82 height 19
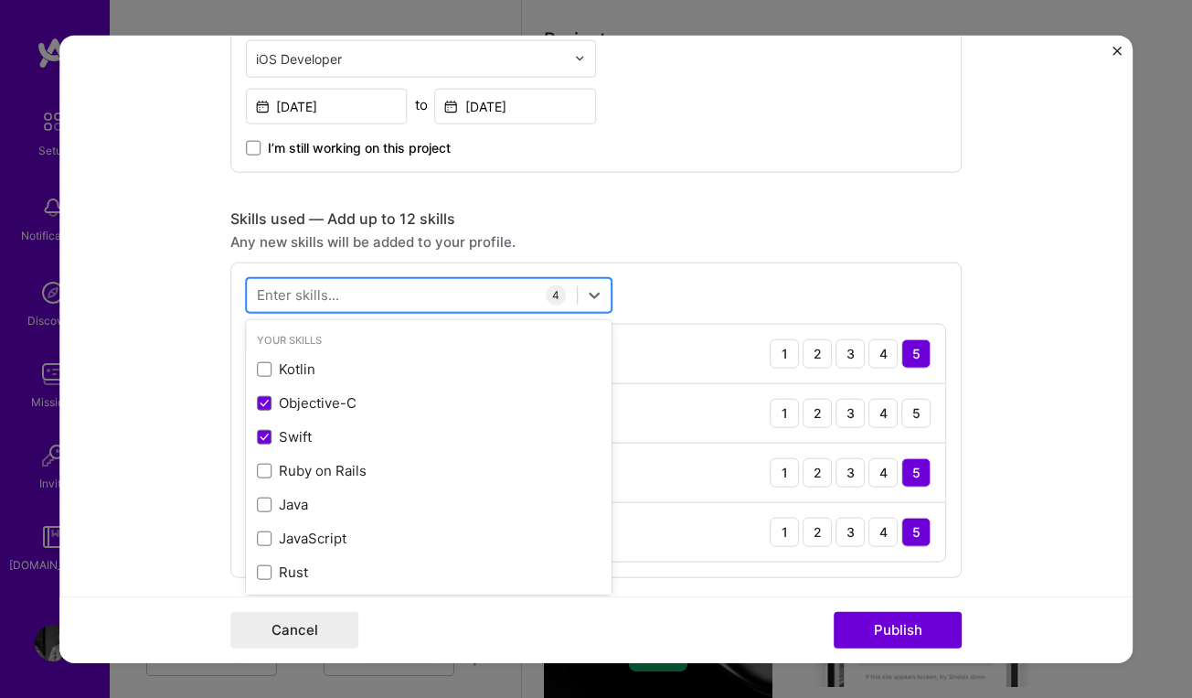
click at [257, 291] on input "text" at bounding box center [257, 294] width 2 height 19
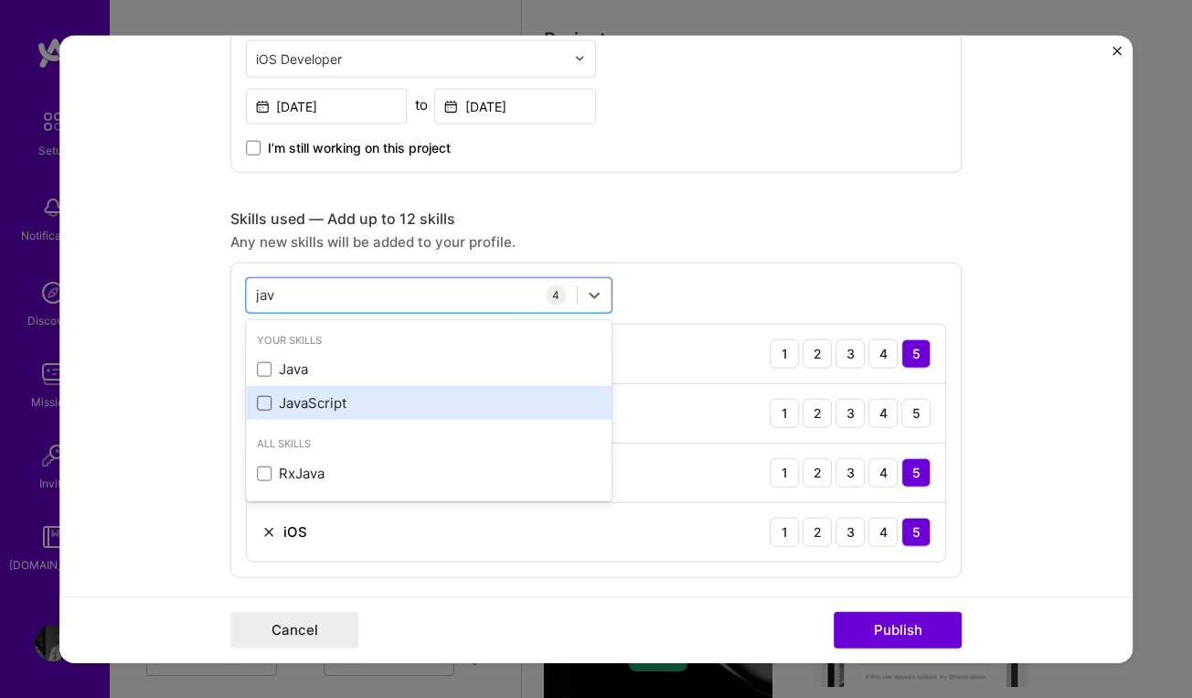
click at [269, 403] on span at bounding box center [264, 402] width 15 height 15
click at [0, 0] on input "checkbox" at bounding box center [0, 0] width 0 height 0
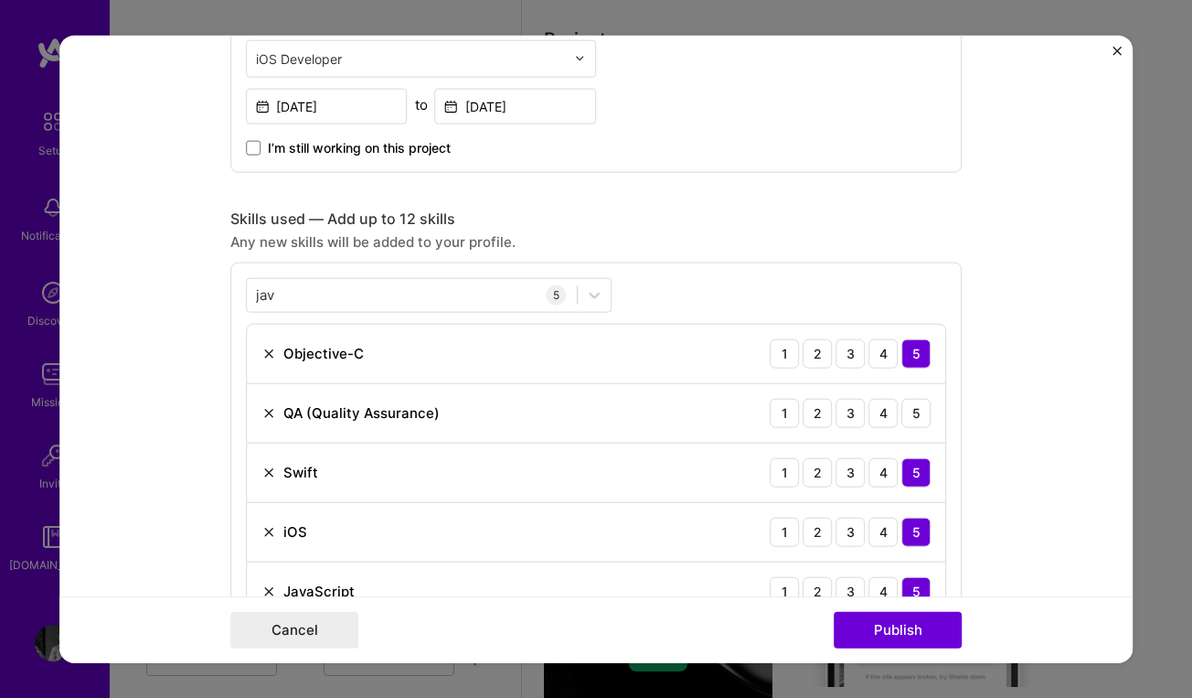
click at [678, 215] on div "Skills used — Add up to 12 skills" at bounding box center [596, 217] width 732 height 19
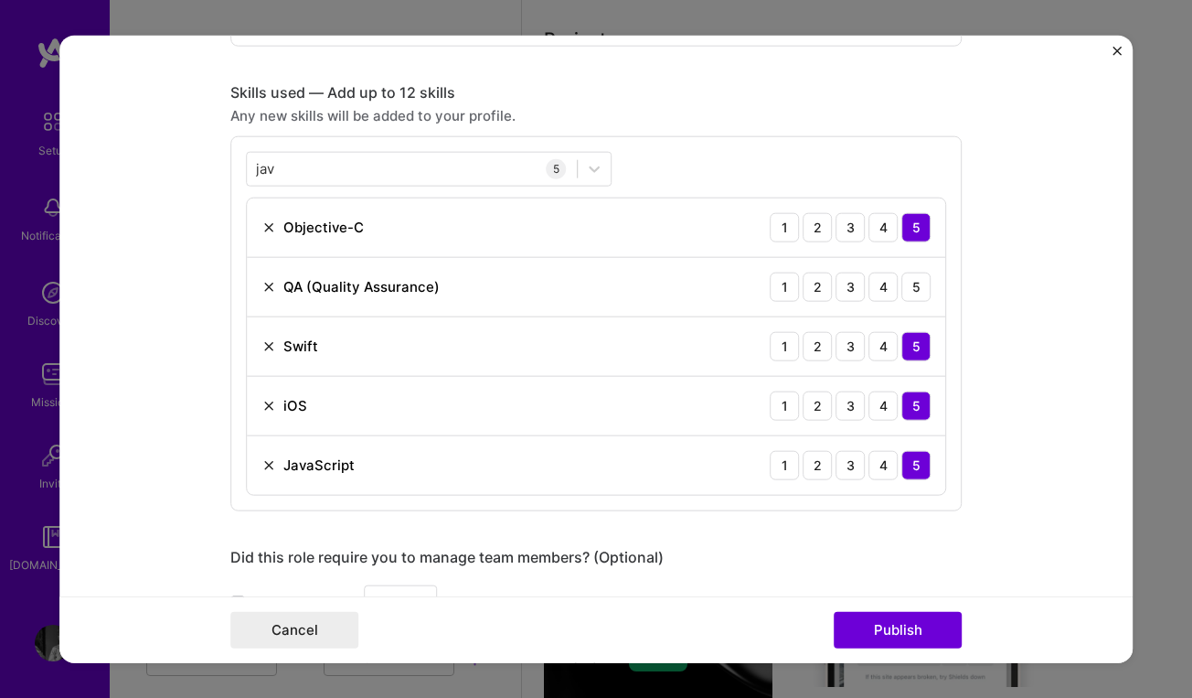
scroll to position [878, 0]
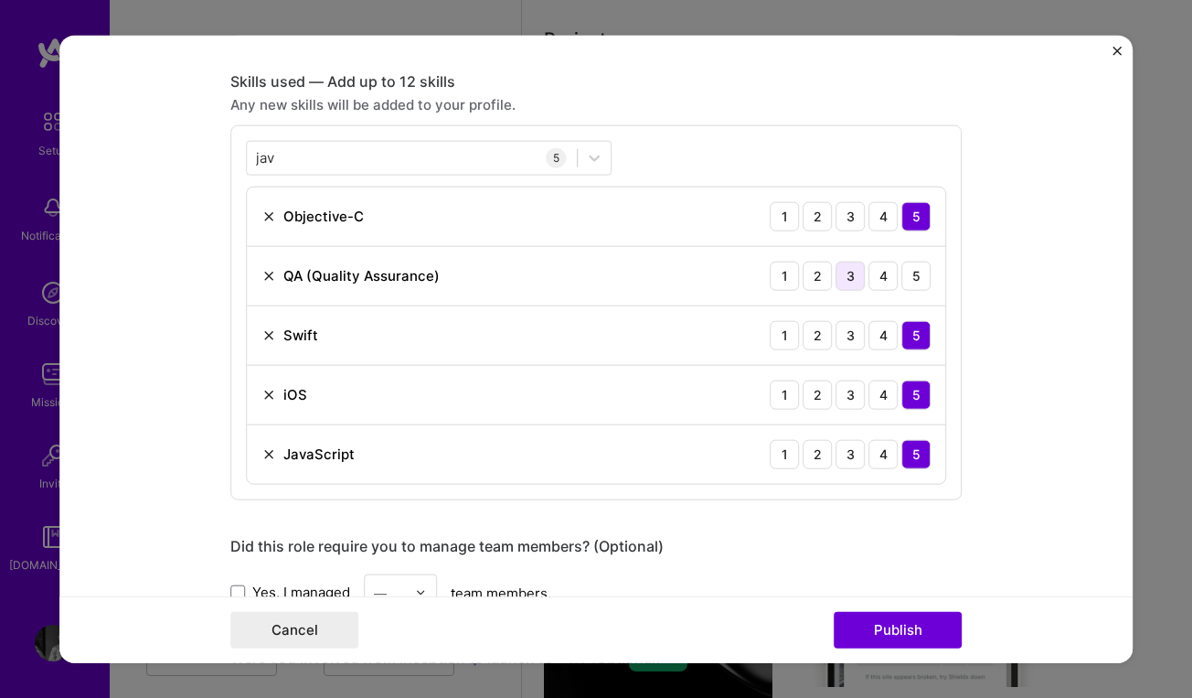
click at [849, 278] on div "3" at bounding box center [850, 275] width 29 height 29
click at [282, 157] on div "jav jav" at bounding box center [412, 158] width 330 height 30
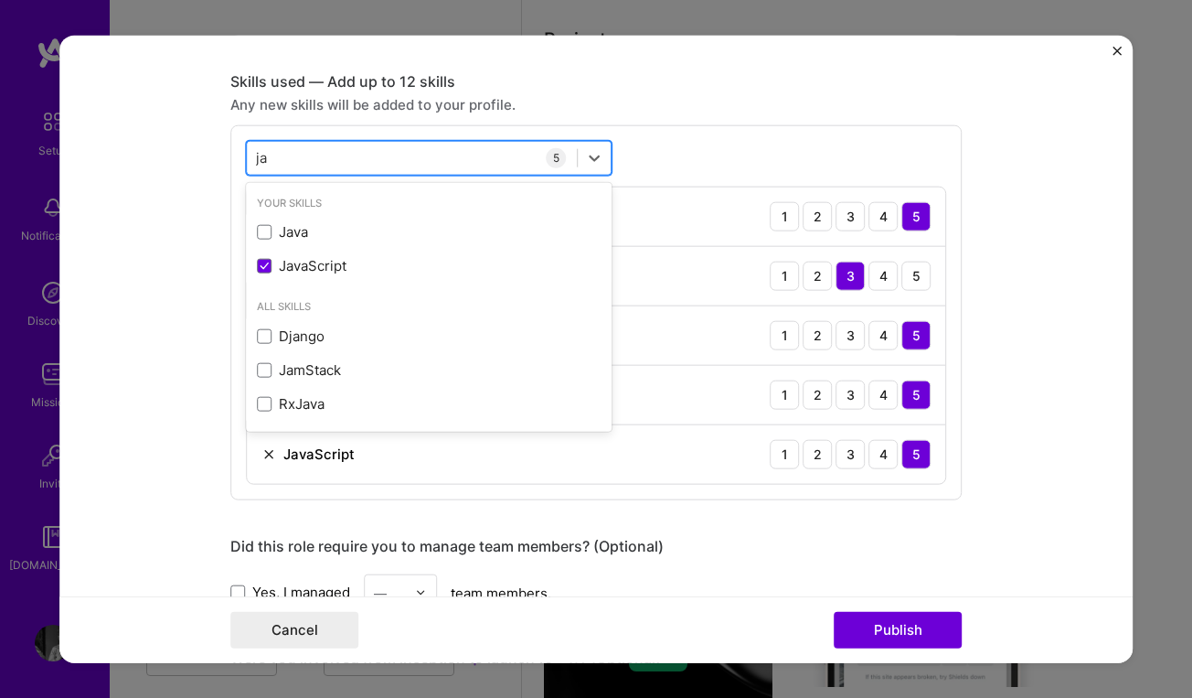
type input "j"
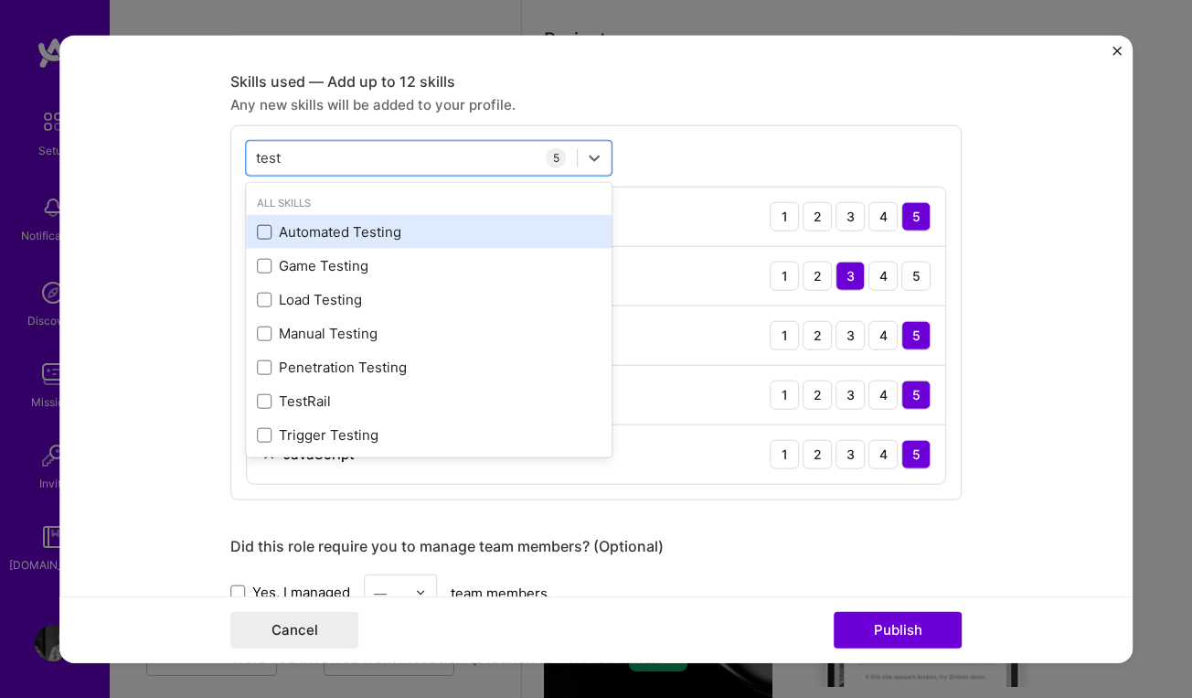
click at [265, 230] on span at bounding box center [264, 231] width 15 height 15
click at [0, 0] on input "checkbox" at bounding box center [0, 0] width 0 height 0
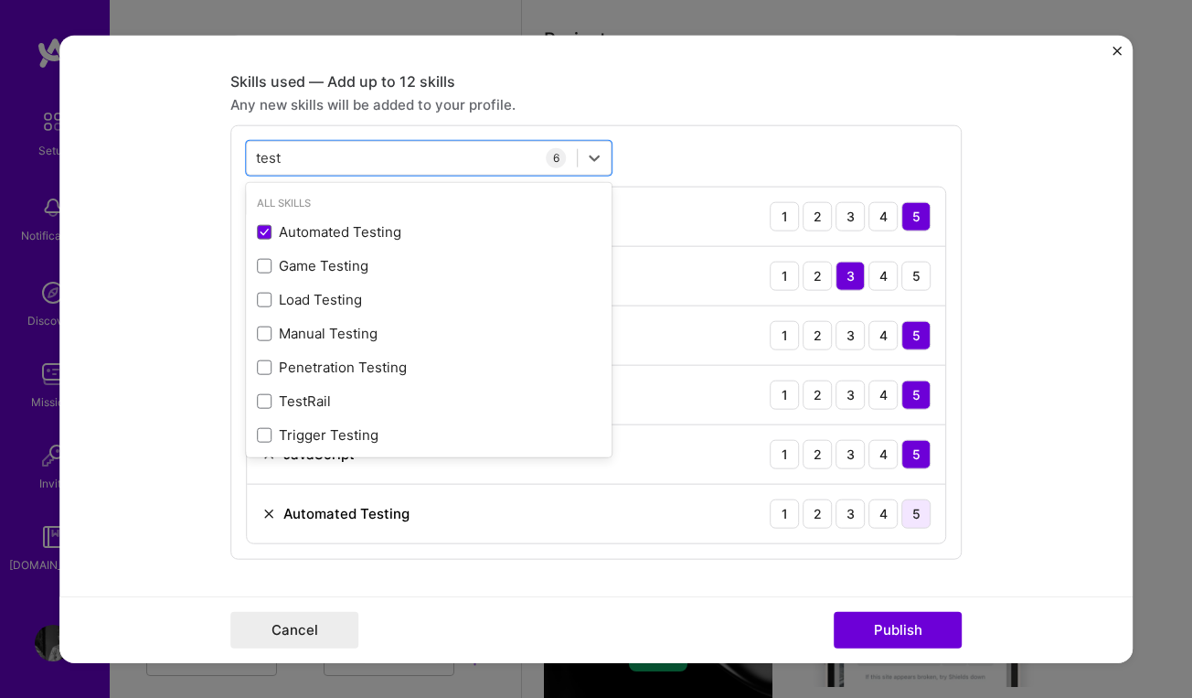
type input "test"
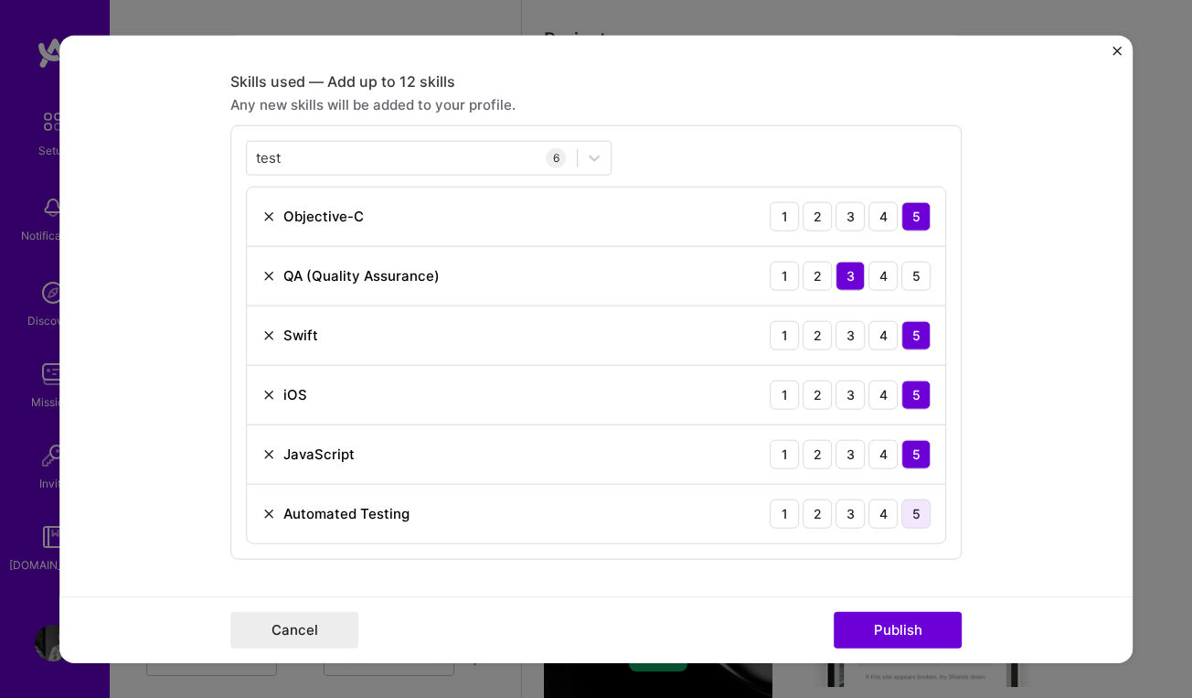
click at [911, 511] on div "5" at bounding box center [916, 512] width 29 height 29
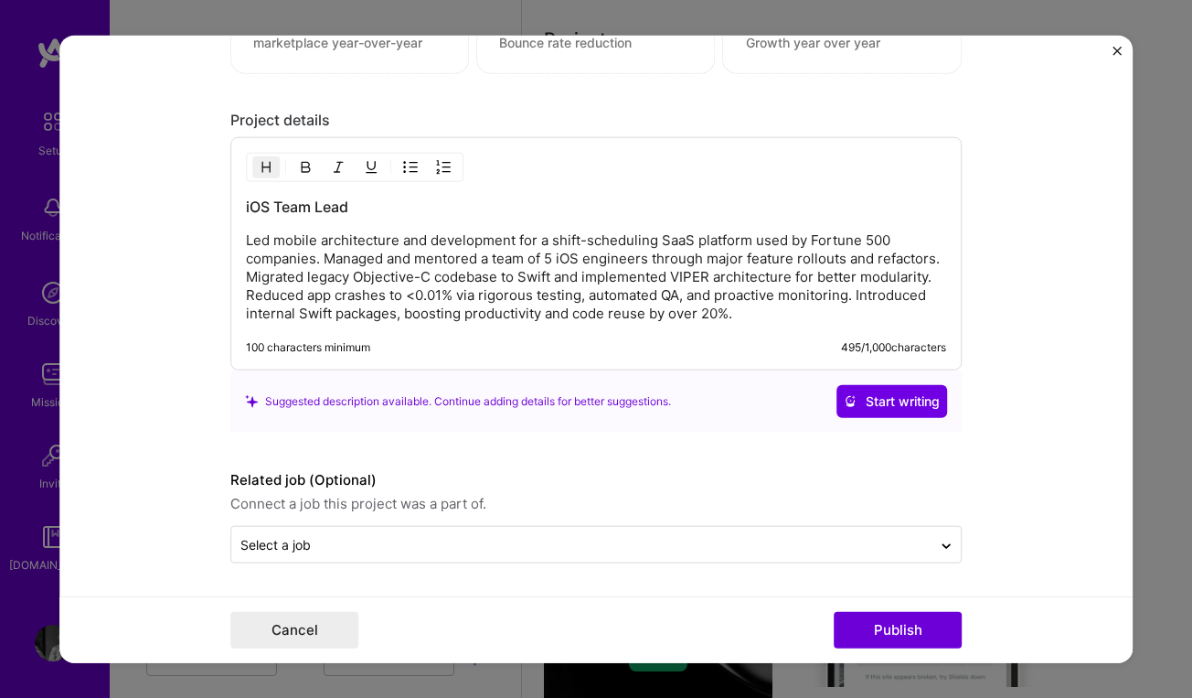
scroll to position [1829, 0]
click at [884, 400] on span "Start writing" at bounding box center [892, 401] width 96 height 18
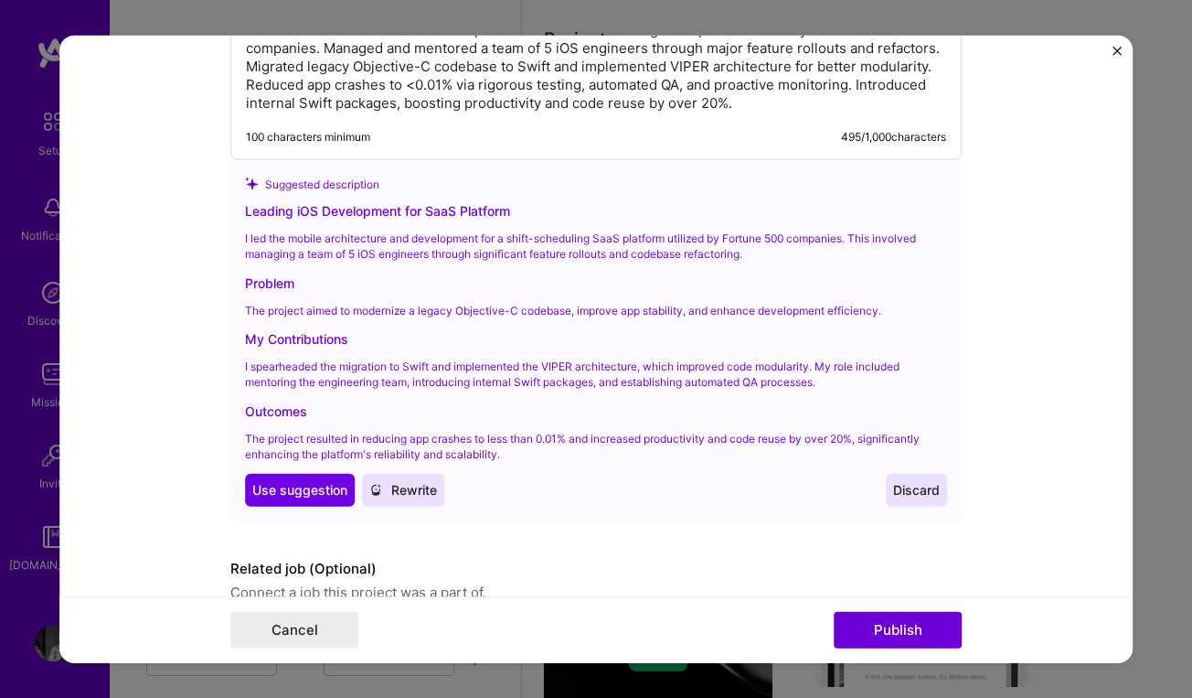
scroll to position [2040, 0]
click at [301, 484] on span "Use suggestion" at bounding box center [299, 488] width 95 height 18
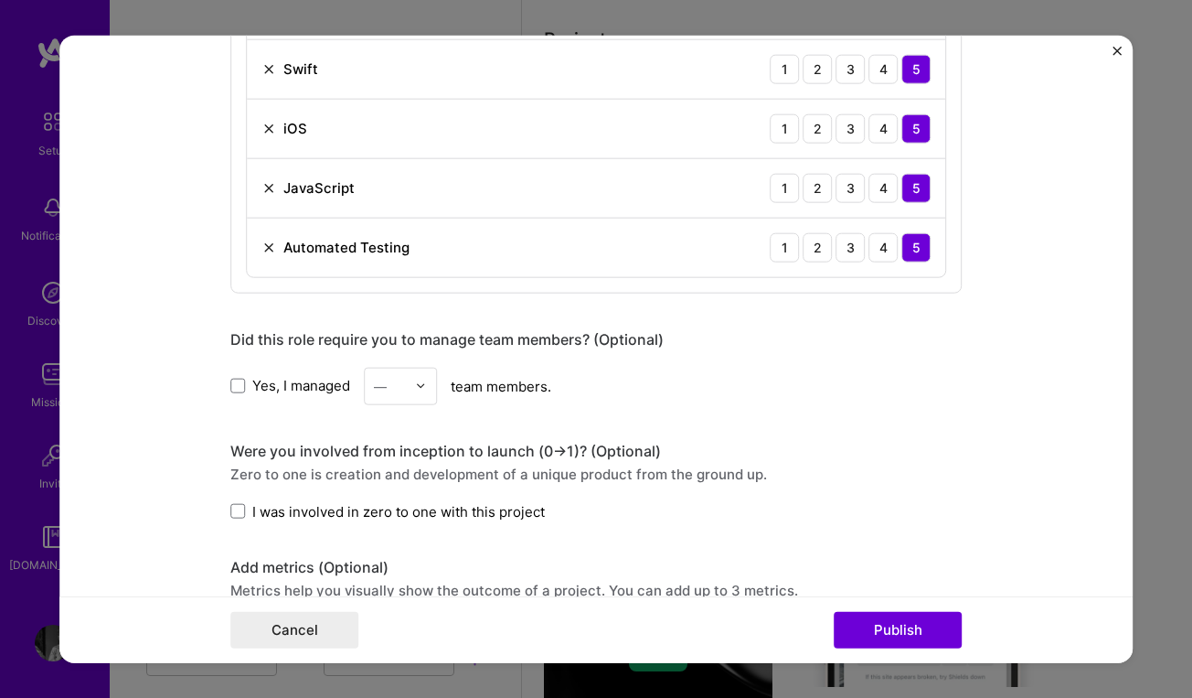
scroll to position [1191, 0]
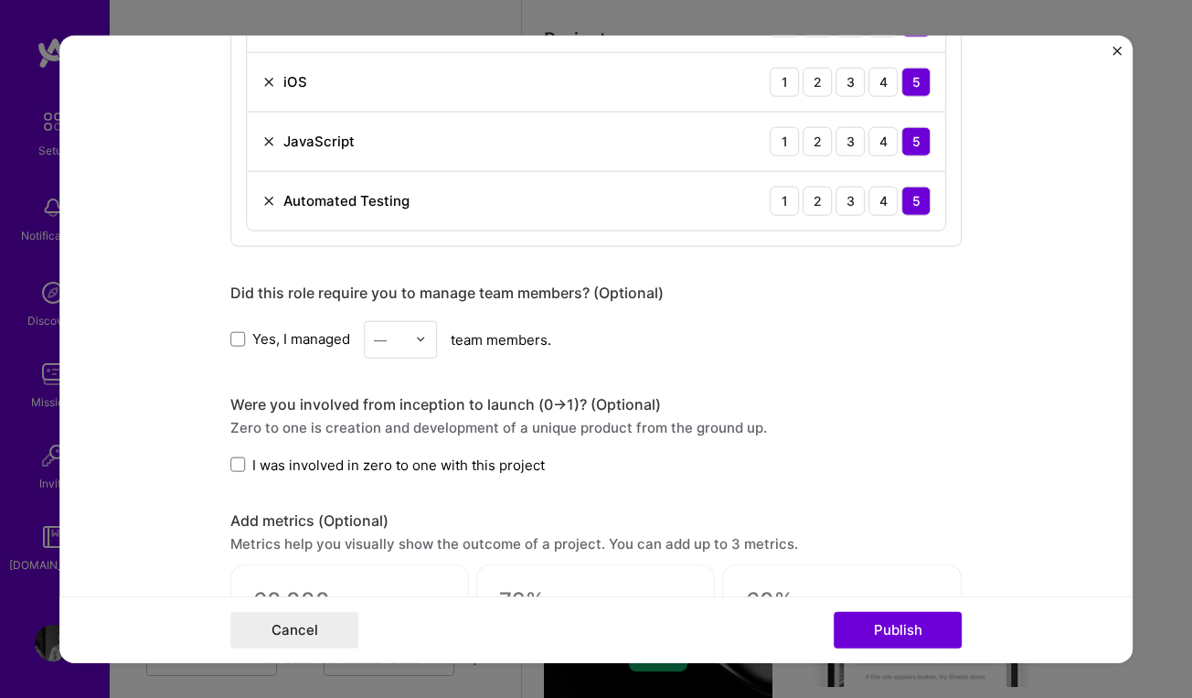
click at [240, 331] on label "Yes, I managed" at bounding box center [290, 338] width 120 height 19
click at [0, 0] on input "Yes, I managed" at bounding box center [0, 0] width 0 height 0
click at [427, 347] on div at bounding box center [425, 339] width 21 height 36
click at [392, 511] on div "5" at bounding box center [400, 523] width 62 height 34
click at [251, 459] on label "I was involved in zero to one with this project" at bounding box center [387, 463] width 315 height 19
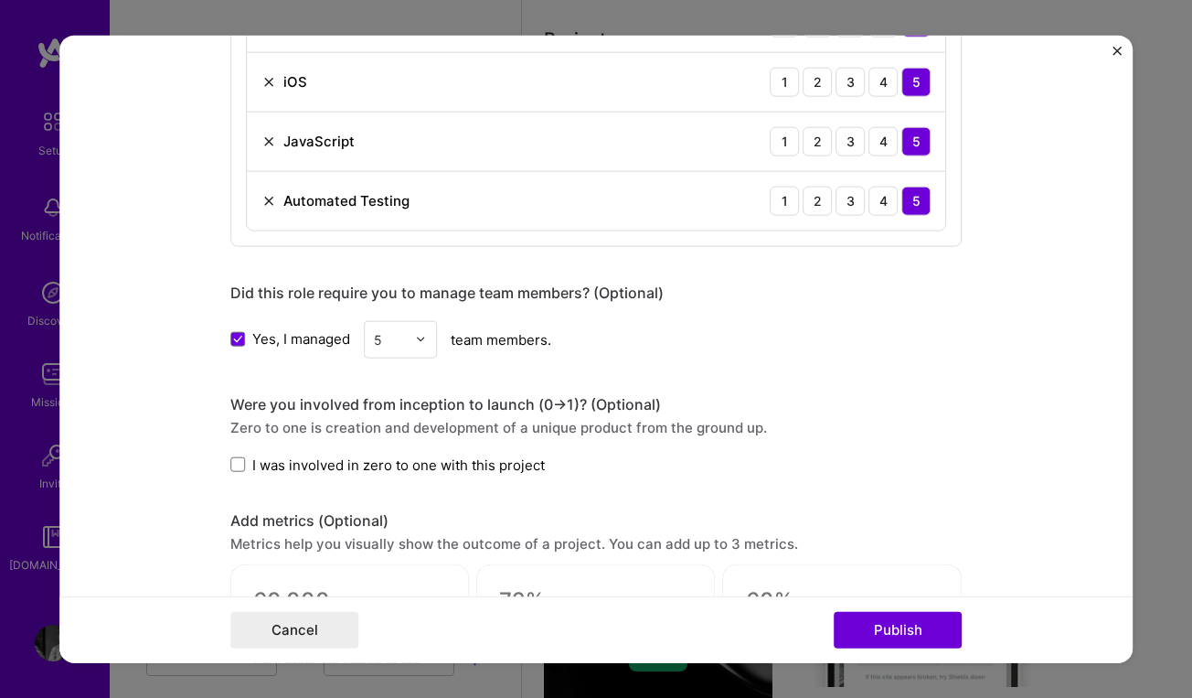
click at [0, 0] on input "I was involved in zero to one with this project" at bounding box center [0, 0] width 0 height 0
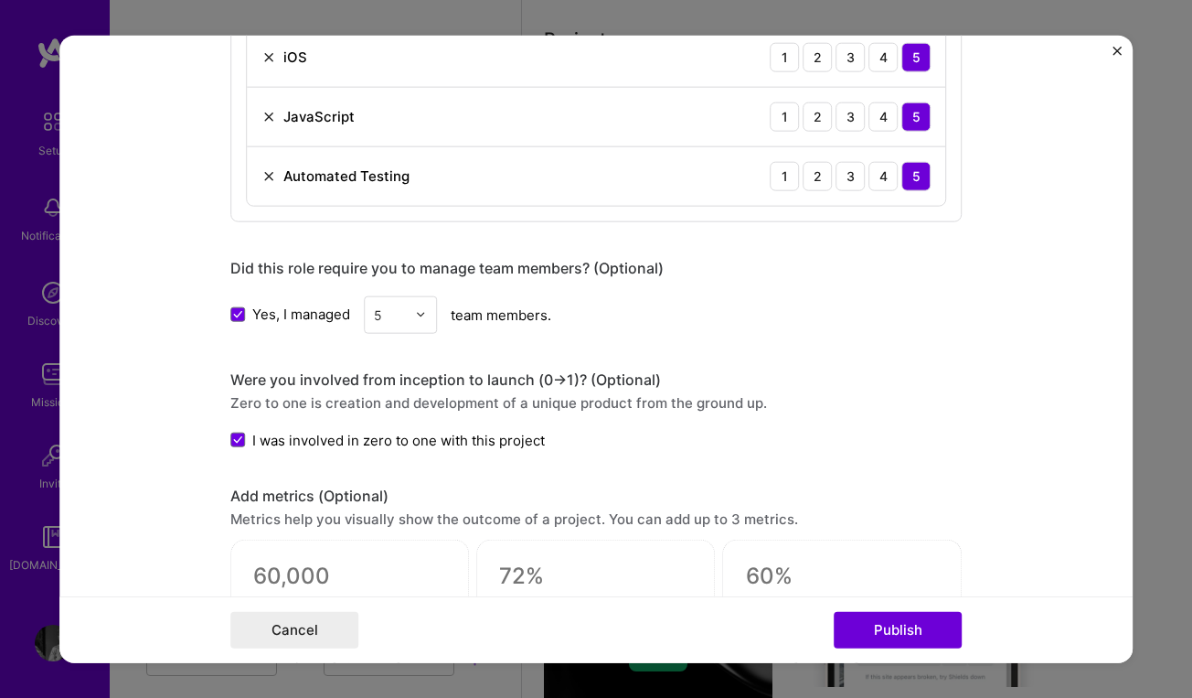
scroll to position [1298, 0]
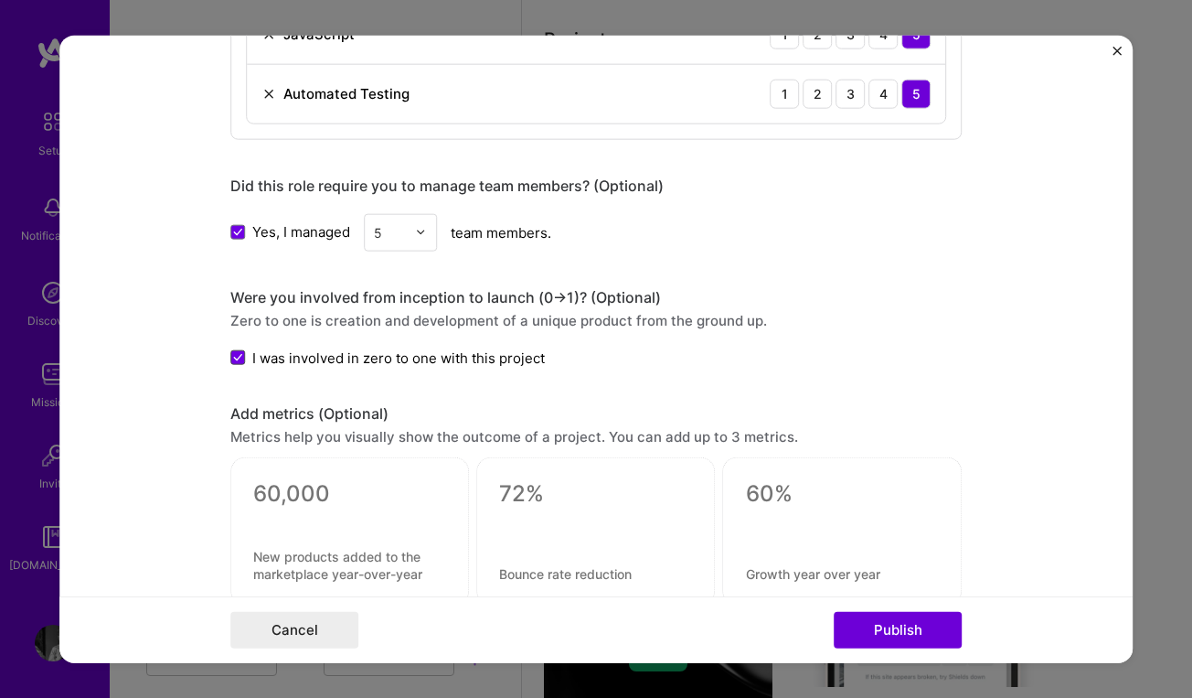
click at [238, 355] on icon at bounding box center [237, 357] width 9 height 7
click at [0, 0] on input "I was involved in zero to one with this project" at bounding box center [0, 0] width 0 height 0
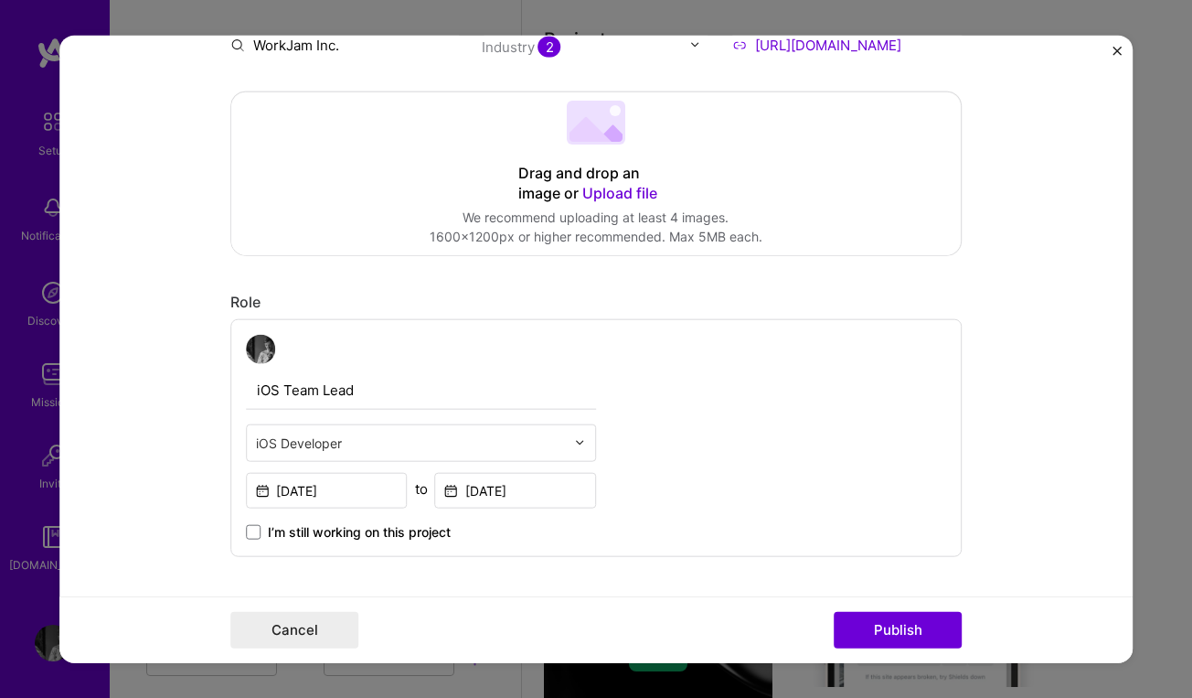
scroll to position [365, 0]
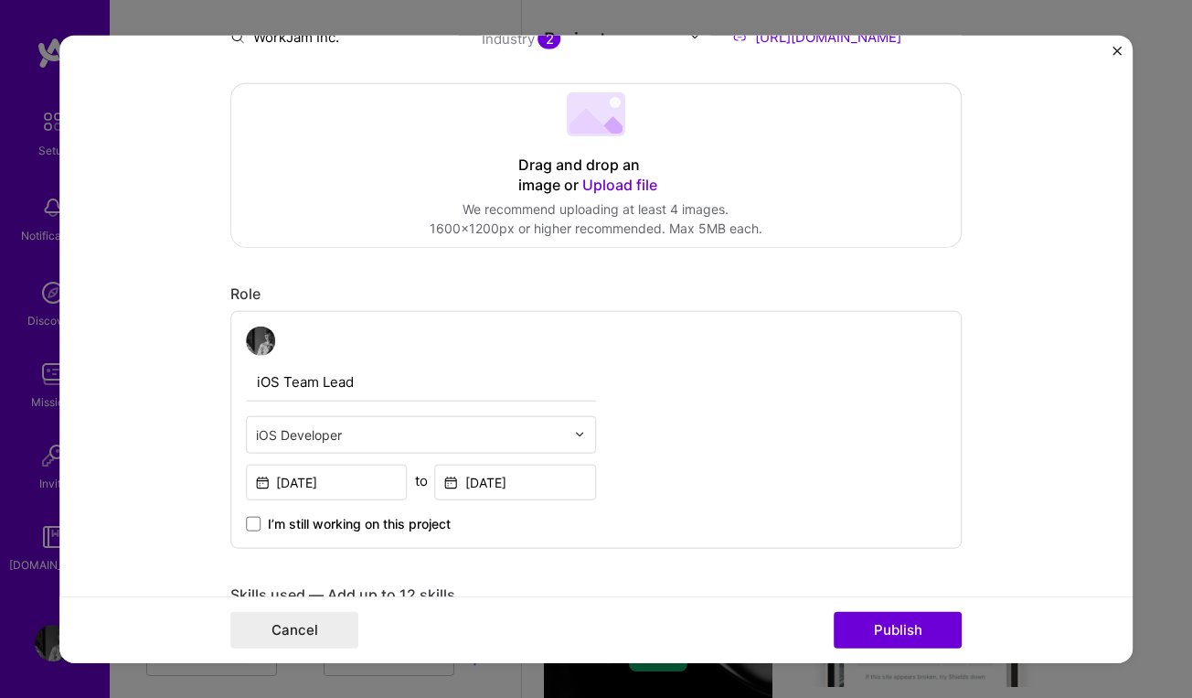
click at [625, 191] on span "Upload file" at bounding box center [619, 184] width 75 height 18
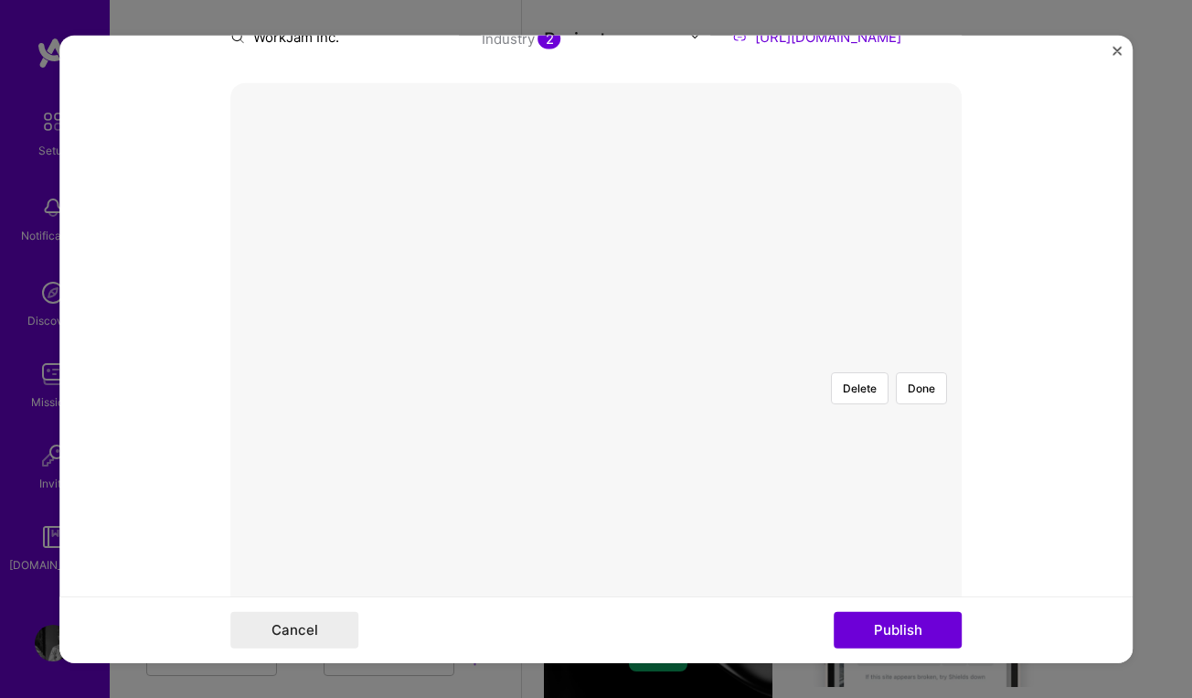
click at [728, 396] on div at bounding box center [864, 558] width 536 height 403
click at [915, 635] on button "Publish" at bounding box center [898, 630] width 128 height 37
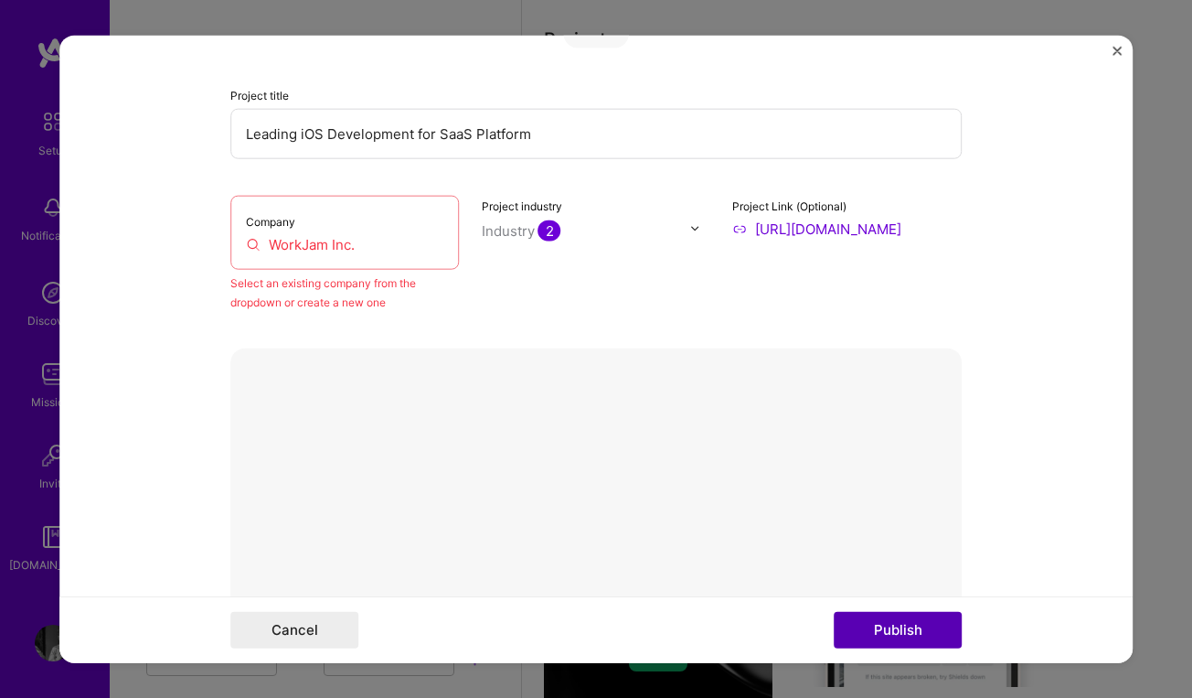
scroll to position [120, 0]
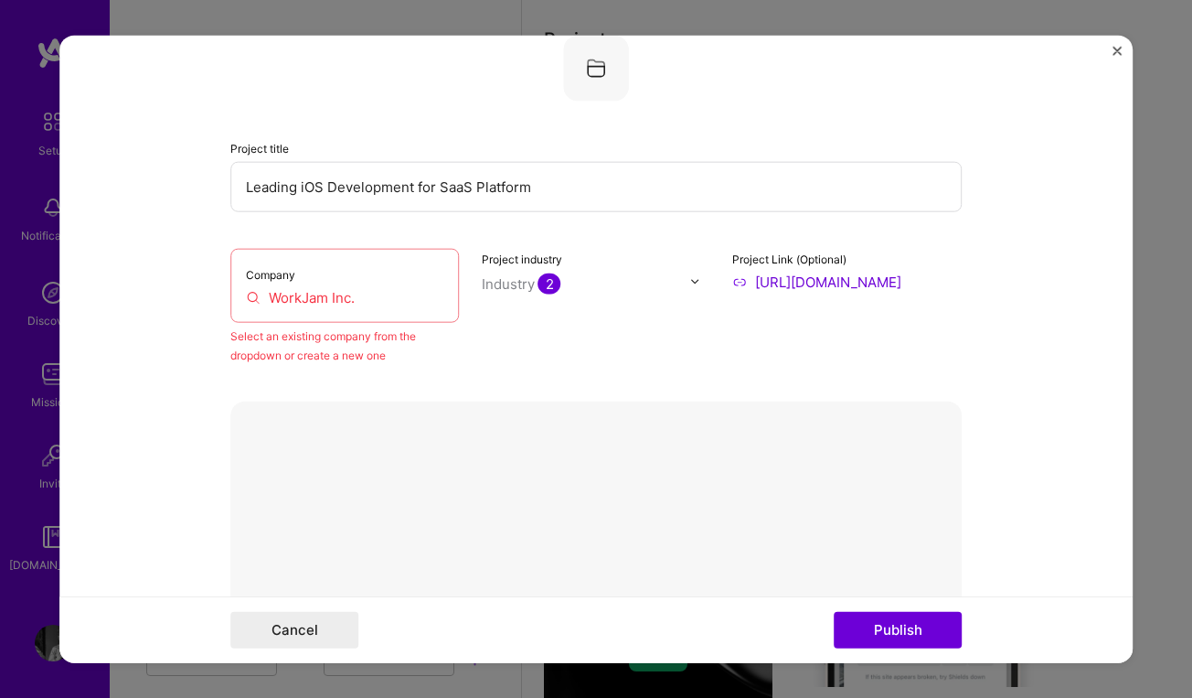
click at [386, 309] on div "Company WorkJam Inc." at bounding box center [345, 285] width 230 height 74
drag, startPoint x: 379, startPoint y: 298, endPoint x: 175, endPoint y: 293, distance: 204.0
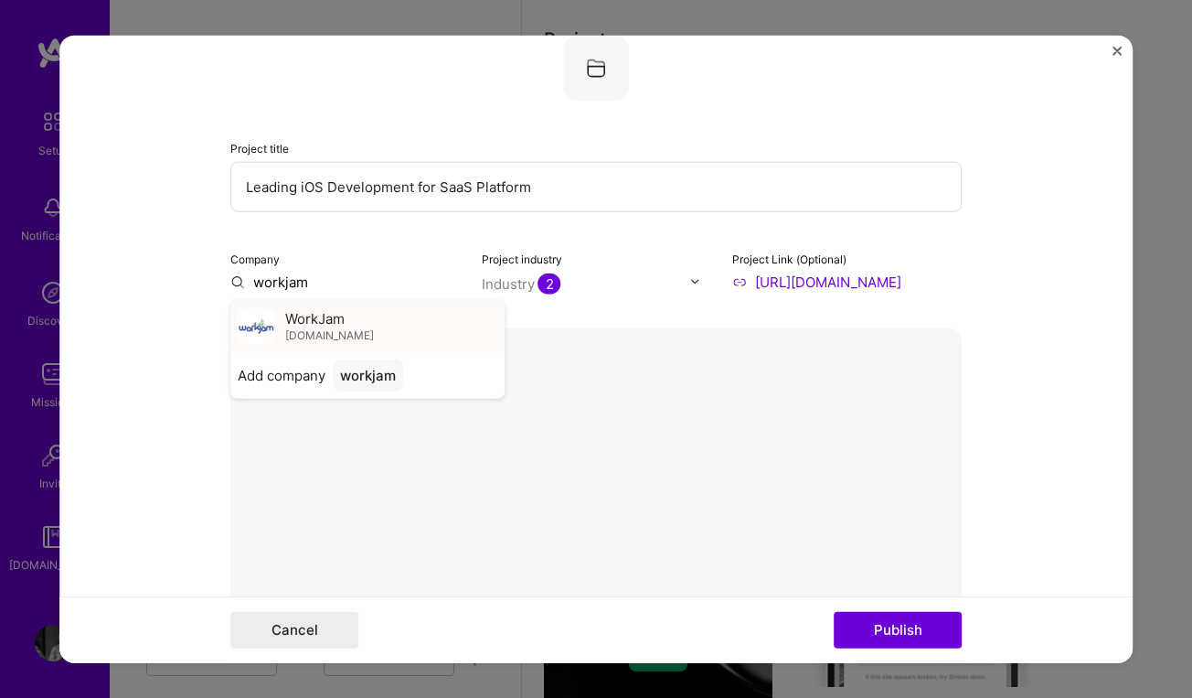
click at [315, 334] on span "[DOMAIN_NAME]" at bounding box center [329, 335] width 89 height 15
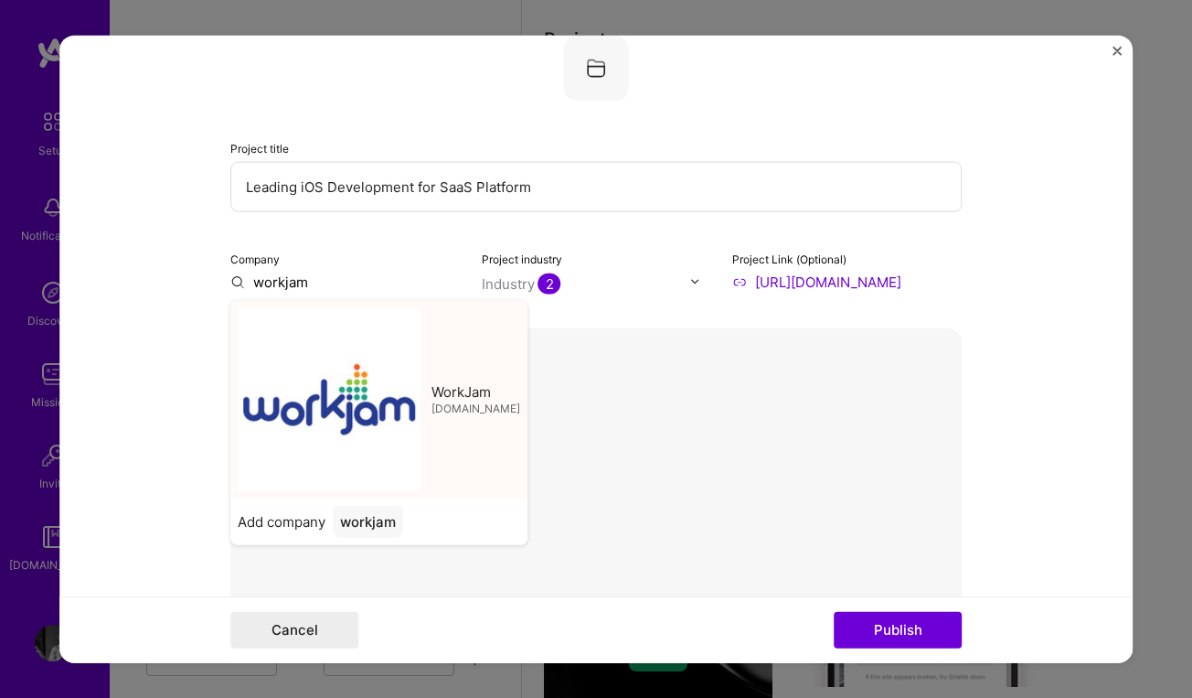
type input "WorkJam"
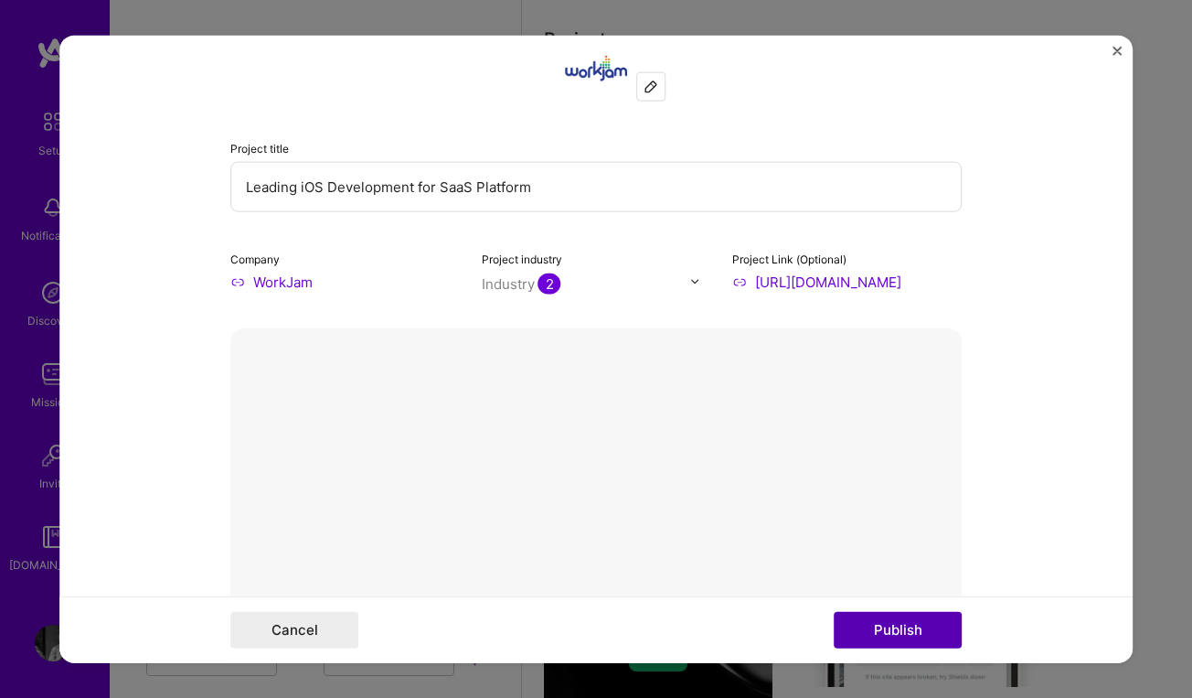
click at [903, 626] on button "Publish" at bounding box center [898, 630] width 128 height 37
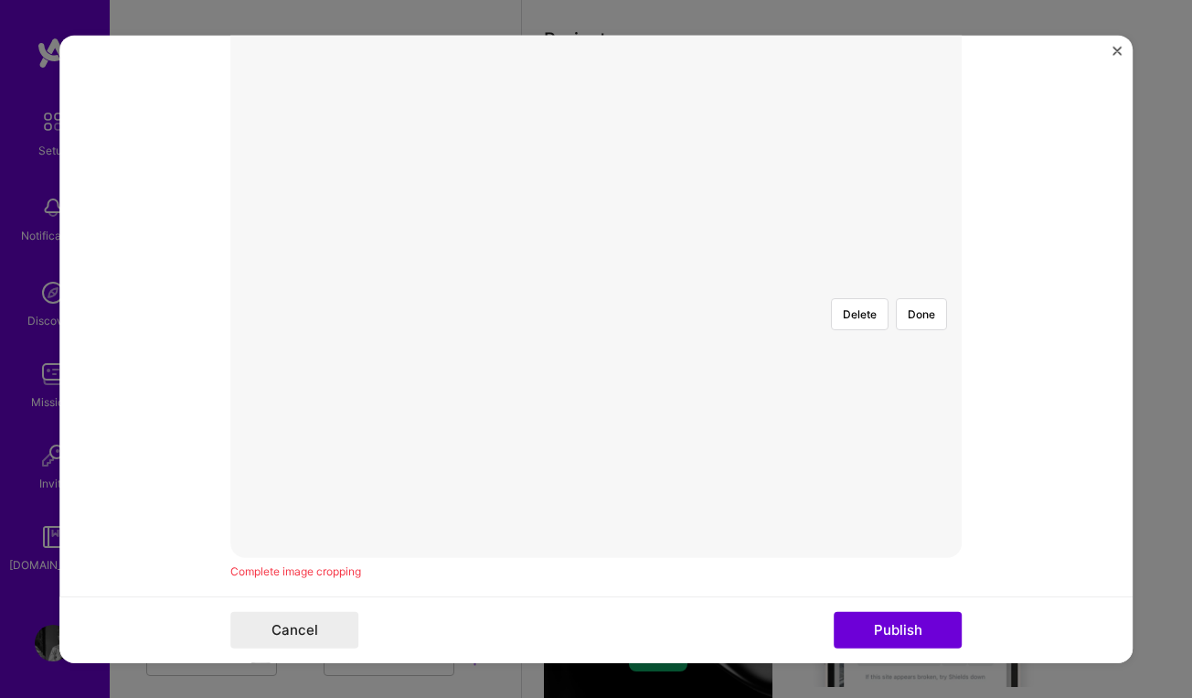
scroll to position [87, 0]
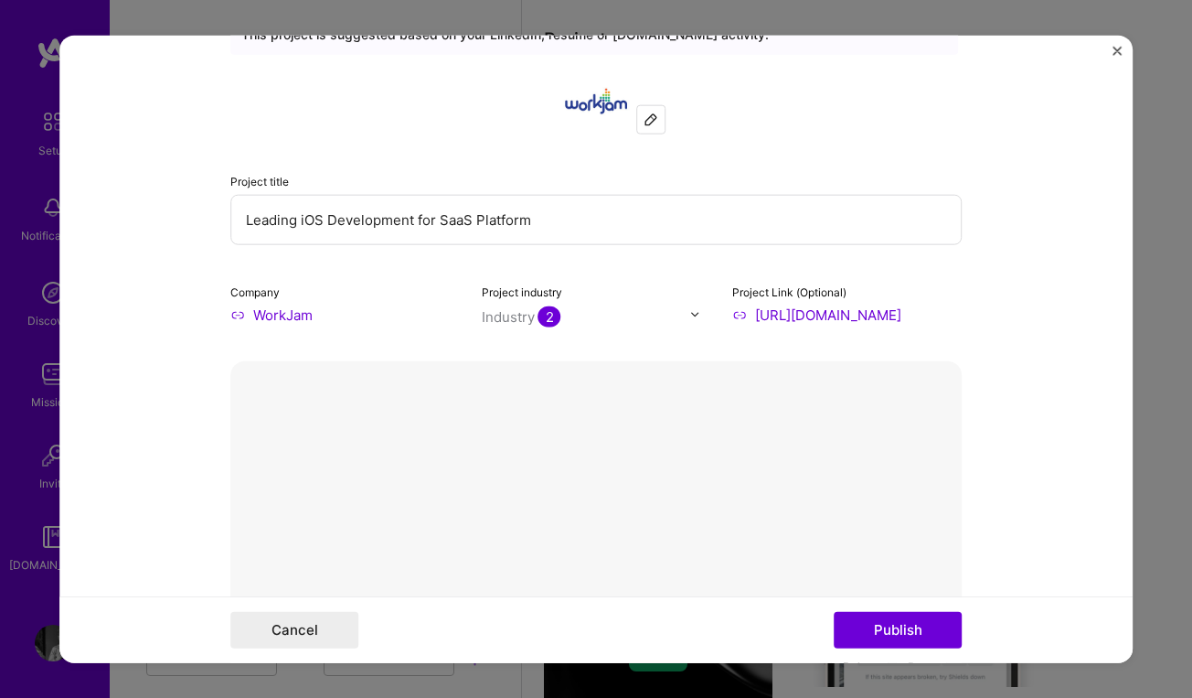
click at [914, 649] on button "Done" at bounding box center [921, 665] width 51 height 32
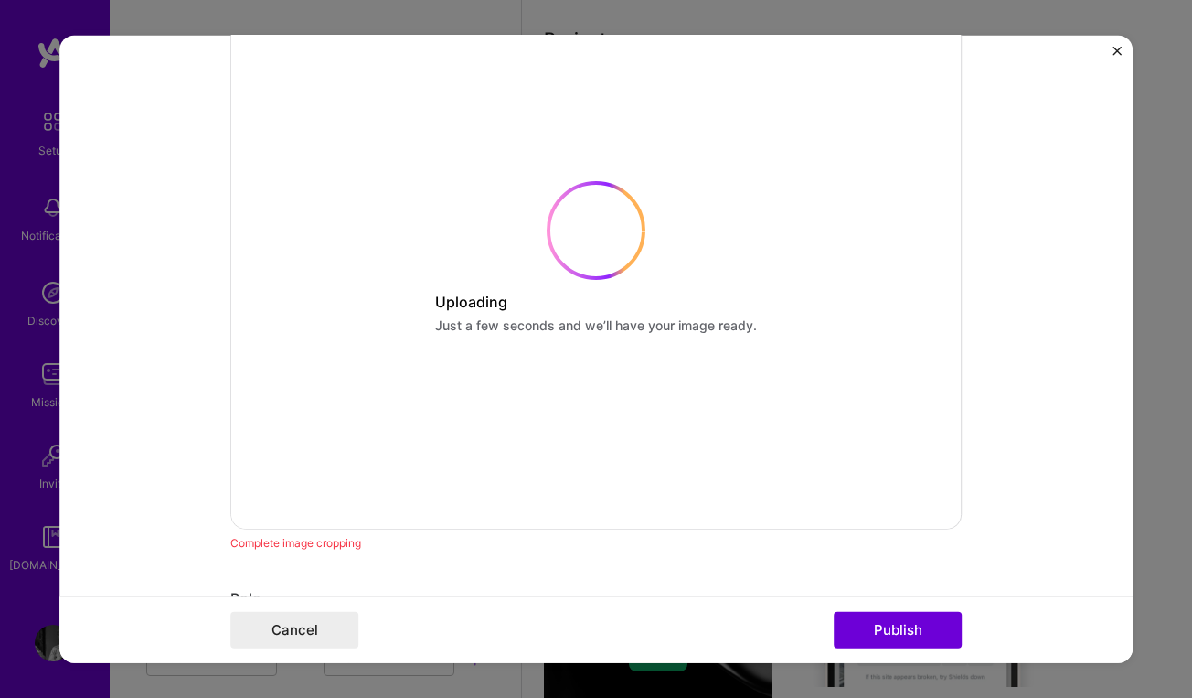
scroll to position [474, 0]
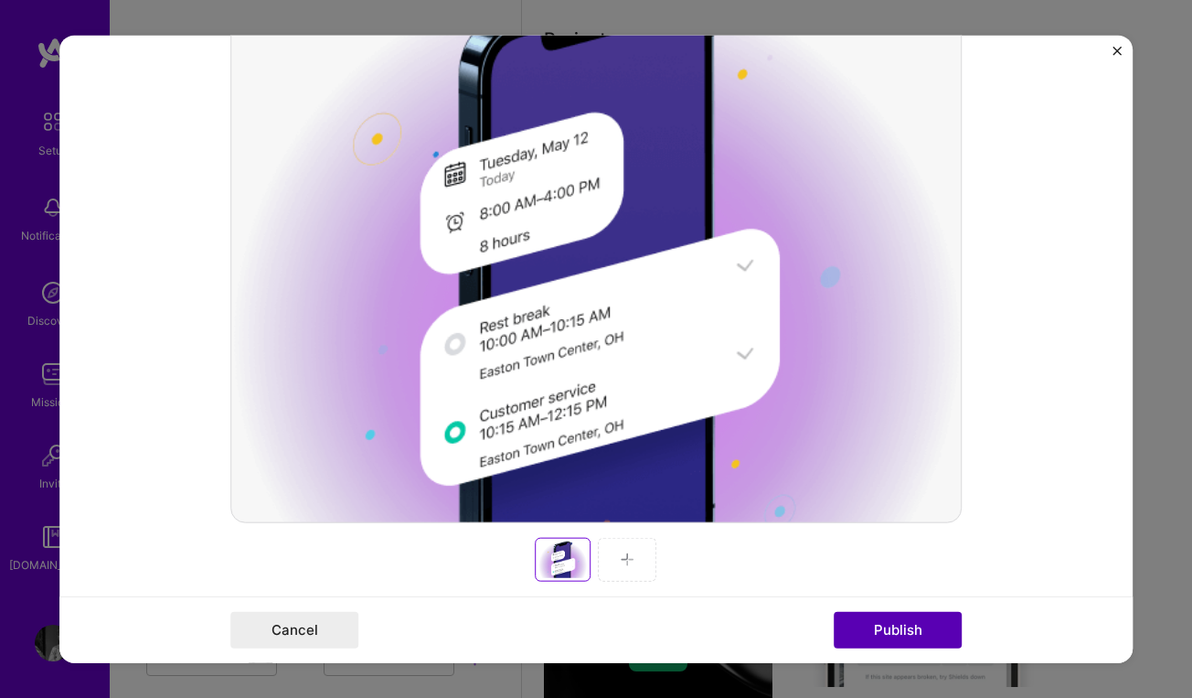
click at [892, 627] on button "Publish" at bounding box center [898, 630] width 128 height 37
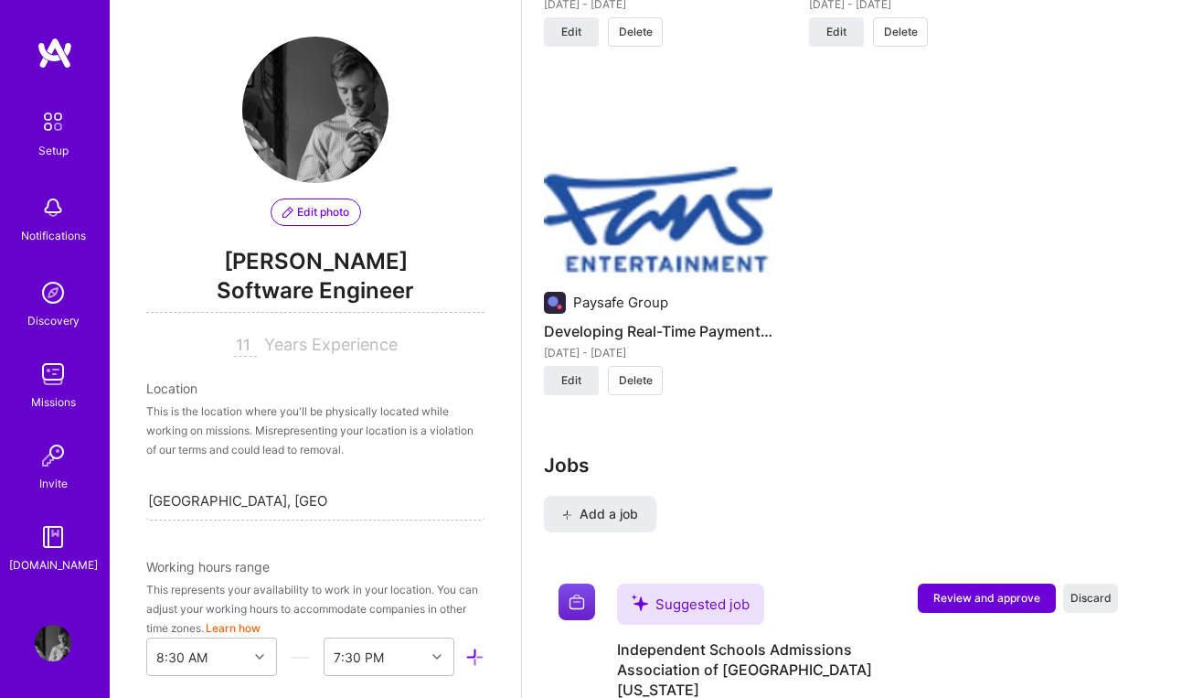
scroll to position [2341, 0]
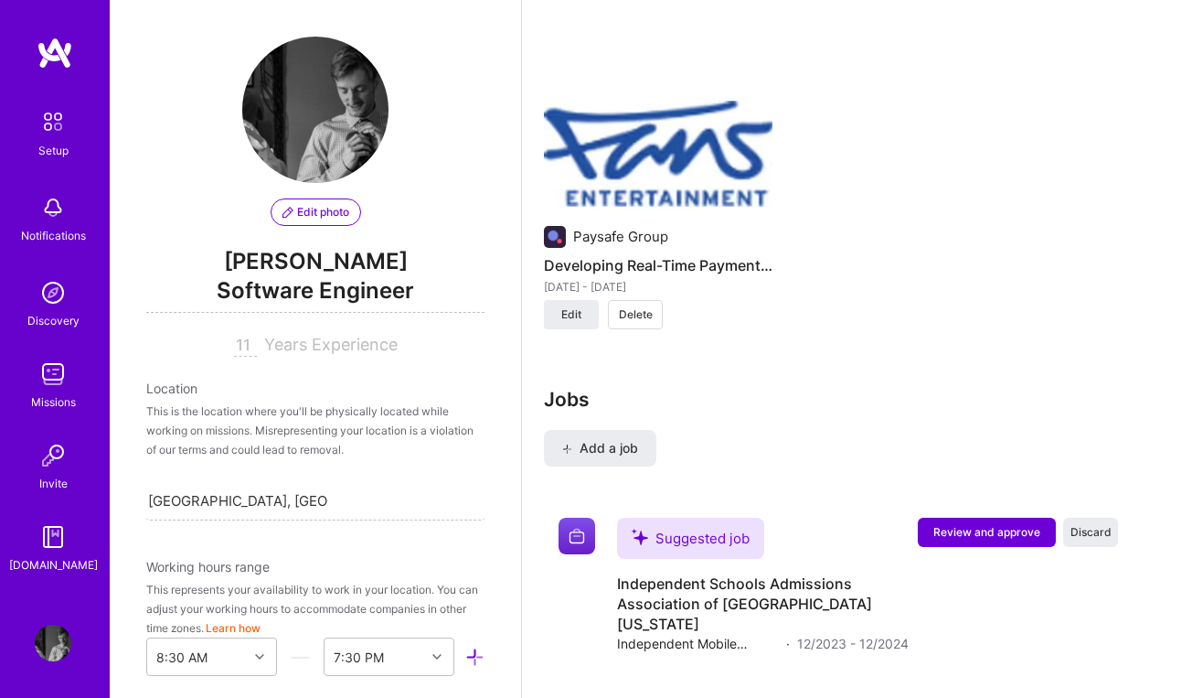
click at [651, 179] on img at bounding box center [658, 125] width 229 height 172
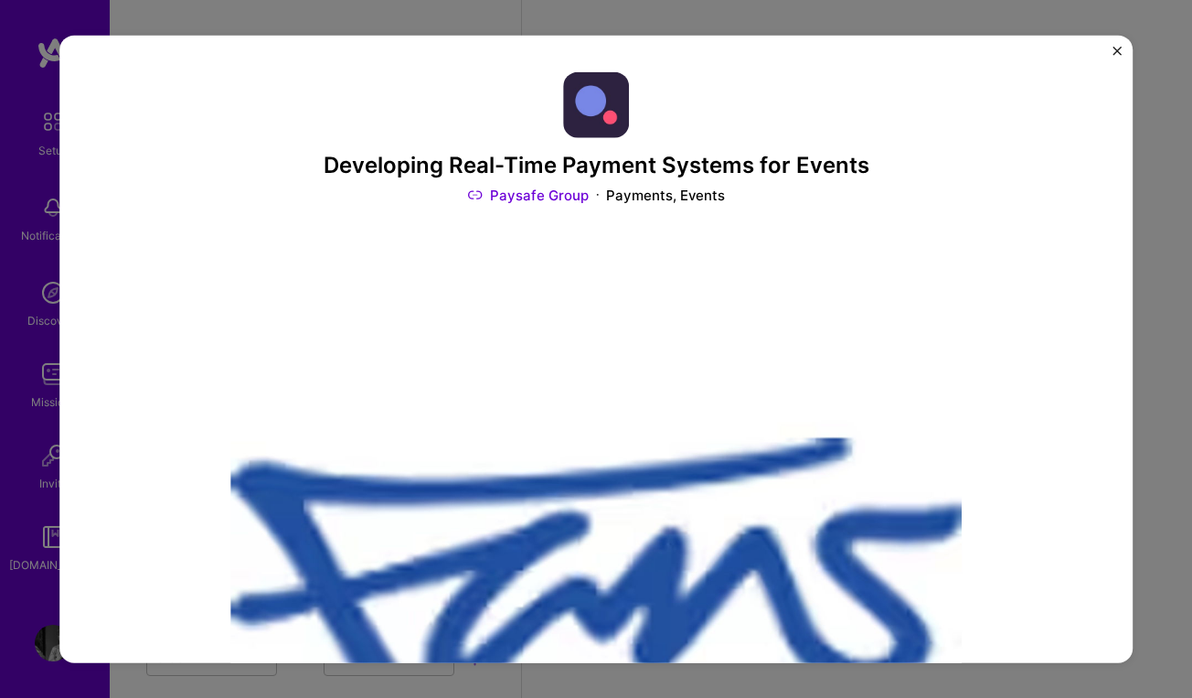
click at [1114, 48] on img "Close" at bounding box center [1117, 50] width 9 height 9
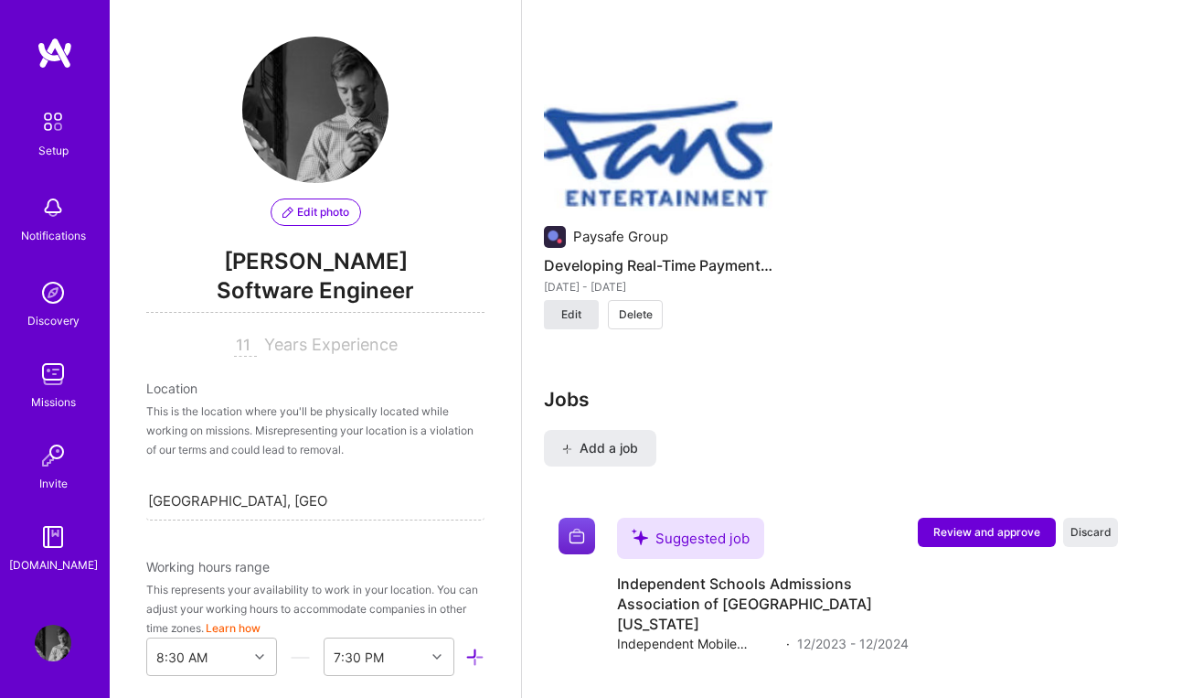
click at [570, 306] on span "Edit" at bounding box center [571, 314] width 20 height 16
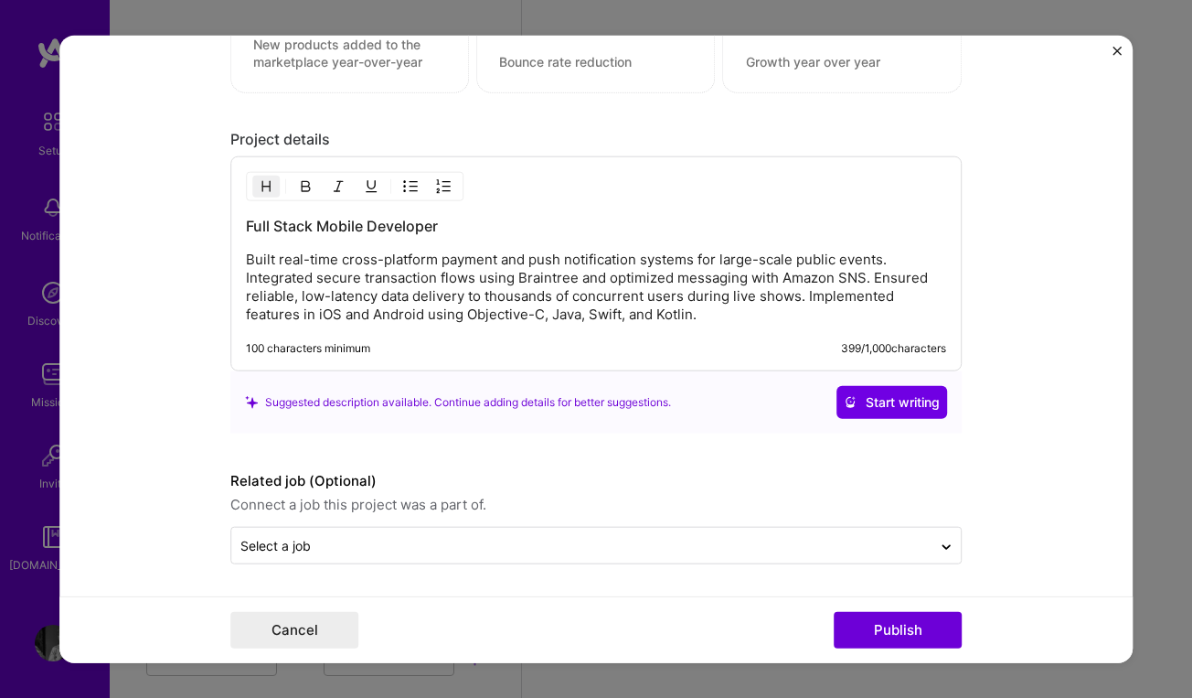
scroll to position [2166, 0]
click at [863, 401] on span "Start writing" at bounding box center [892, 401] width 96 height 18
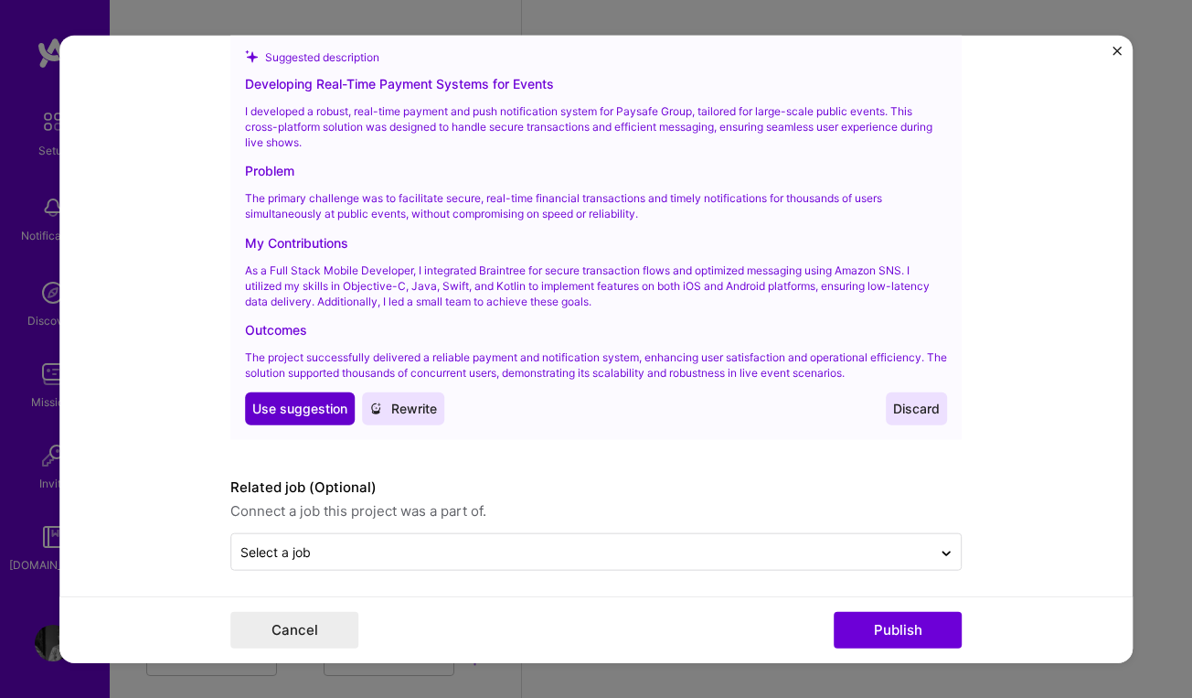
click at [318, 401] on span "Use suggestion" at bounding box center [299, 409] width 95 height 18
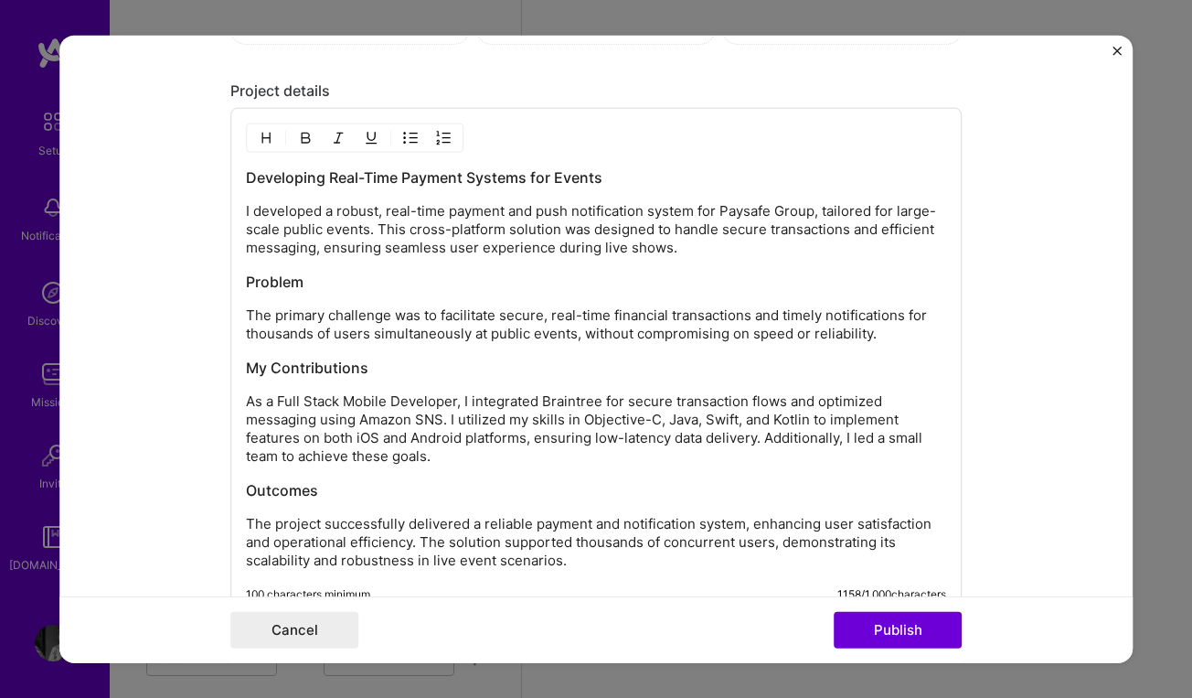
scroll to position [2218, 0]
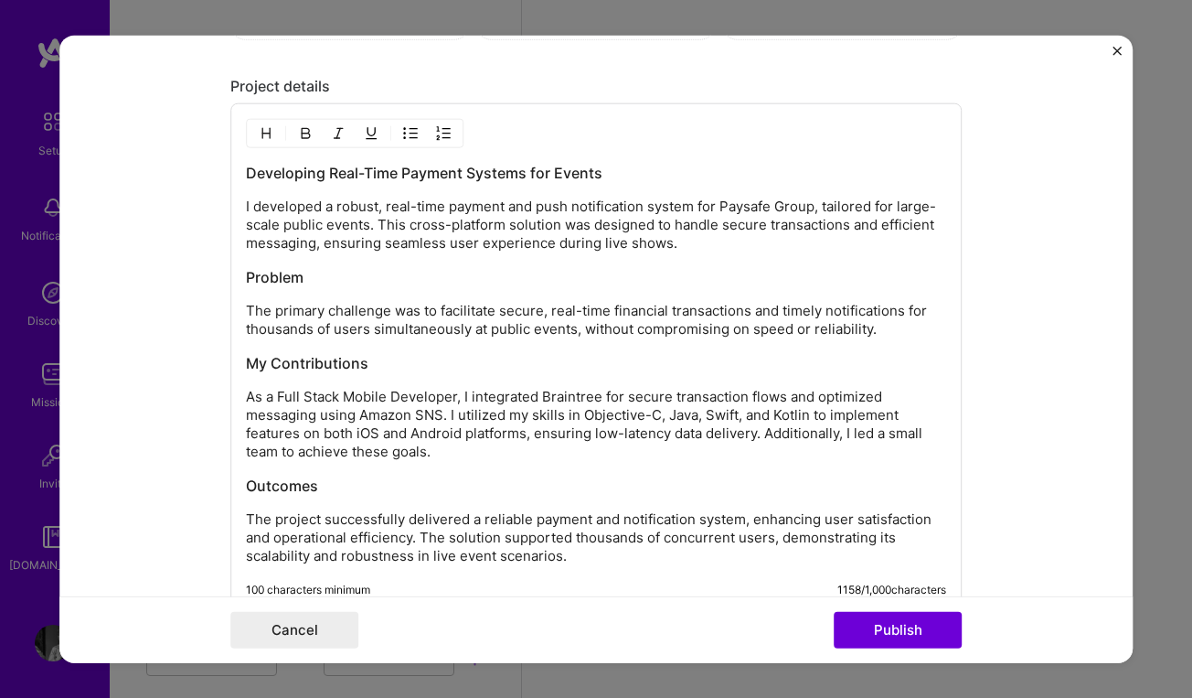
click at [689, 238] on p "I developed a robust, real-time payment and push notification system for Paysaf…" at bounding box center [596, 225] width 700 height 55
click at [765, 435] on p "As a Full Stack Mobile Developer, I integrated Braintree for secure transaction…" at bounding box center [596, 424] width 700 height 73
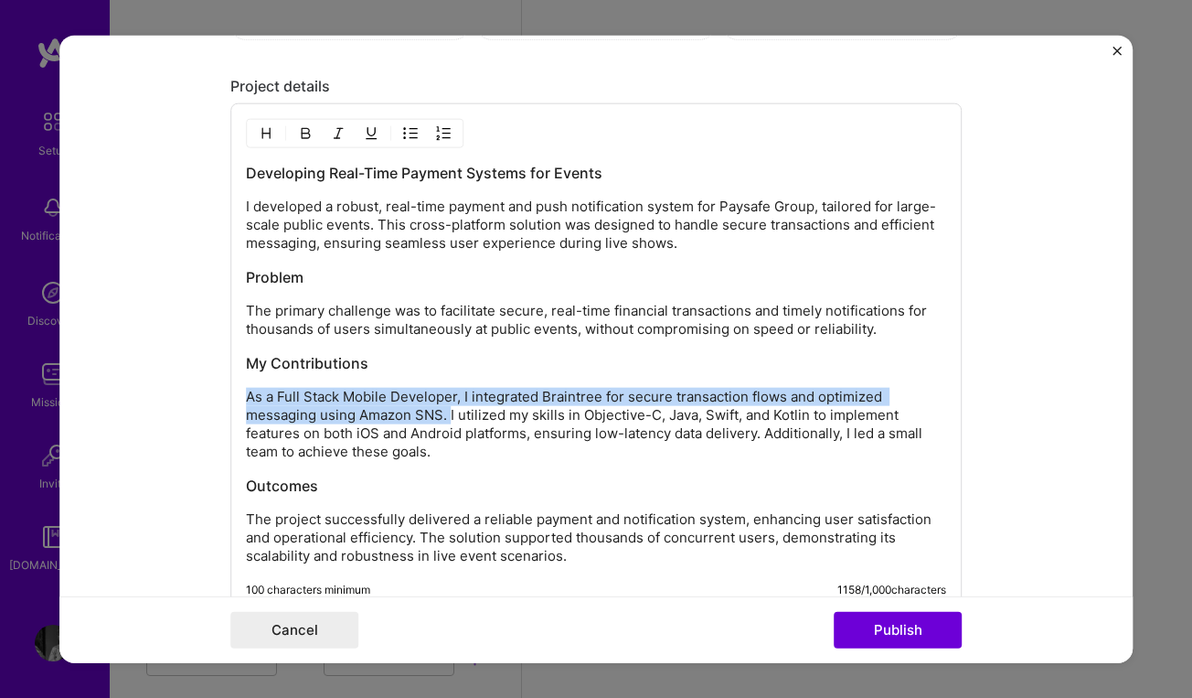
drag, startPoint x: 450, startPoint y: 415, endPoint x: 177, endPoint y: 397, distance: 273.1
click at [176, 399] on form "Project title Developing Real-Time Payment Systems for Events Company Paysafe G…" at bounding box center [595, 349] width 1073 height 628
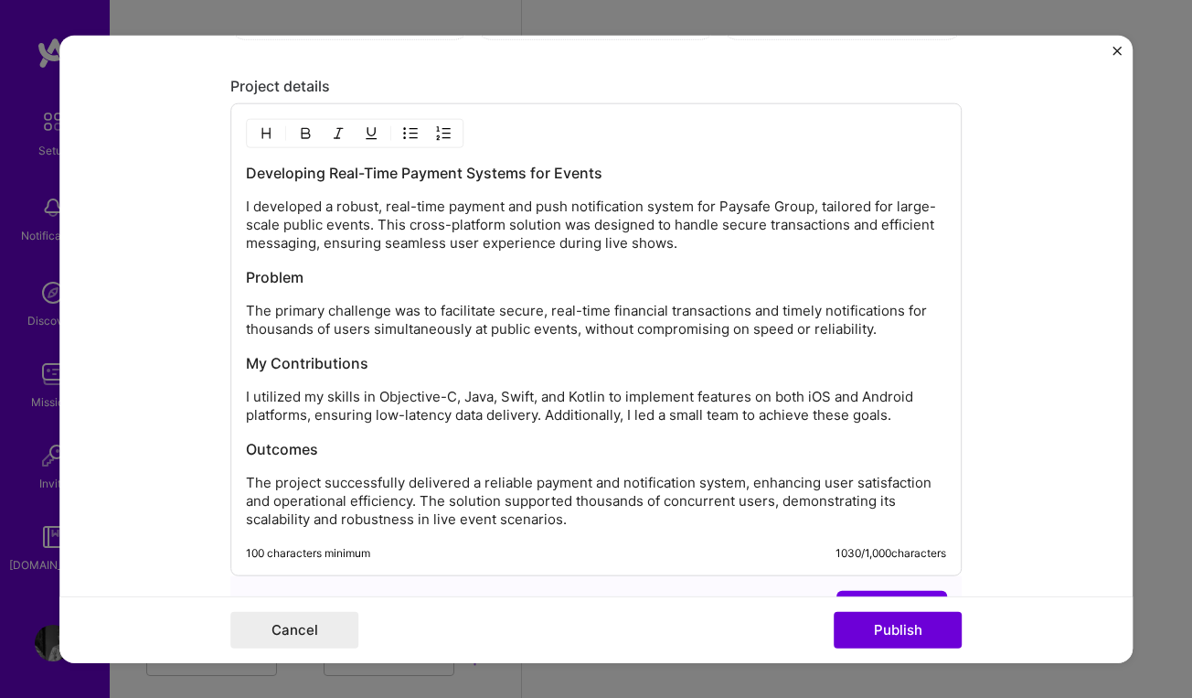
click at [583, 518] on p "The project successfully delivered a reliable payment and notification system, …" at bounding box center [596, 501] width 700 height 55
drag, startPoint x: 578, startPoint y: 521, endPoint x: 416, endPoint y: 523, distance: 161.9
click at [416, 523] on p "The project successfully delivered a reliable payment and notification system, …" at bounding box center [596, 501] width 700 height 55
drag, startPoint x: 684, startPoint y: 245, endPoint x: 550, endPoint y: 247, distance: 133.5
click at [550, 247] on p "I developed a robust, real-time payment and push notification system for Paysaf…" at bounding box center [596, 225] width 700 height 55
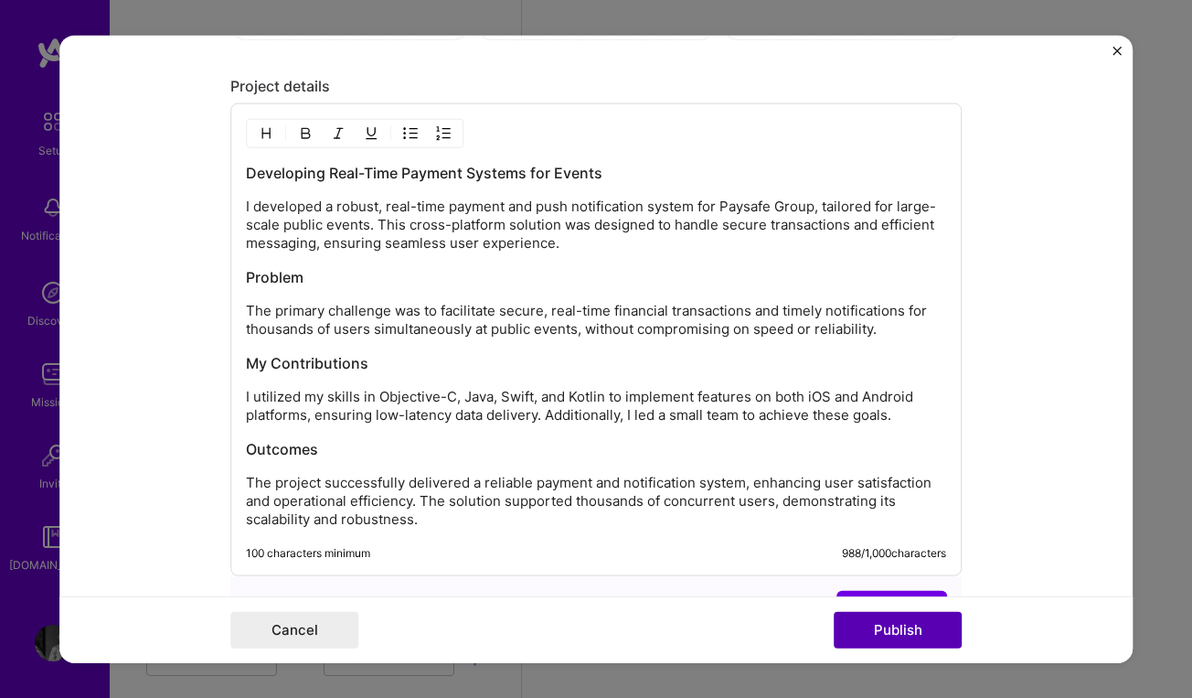
click at [887, 626] on button "Publish" at bounding box center [898, 630] width 128 height 37
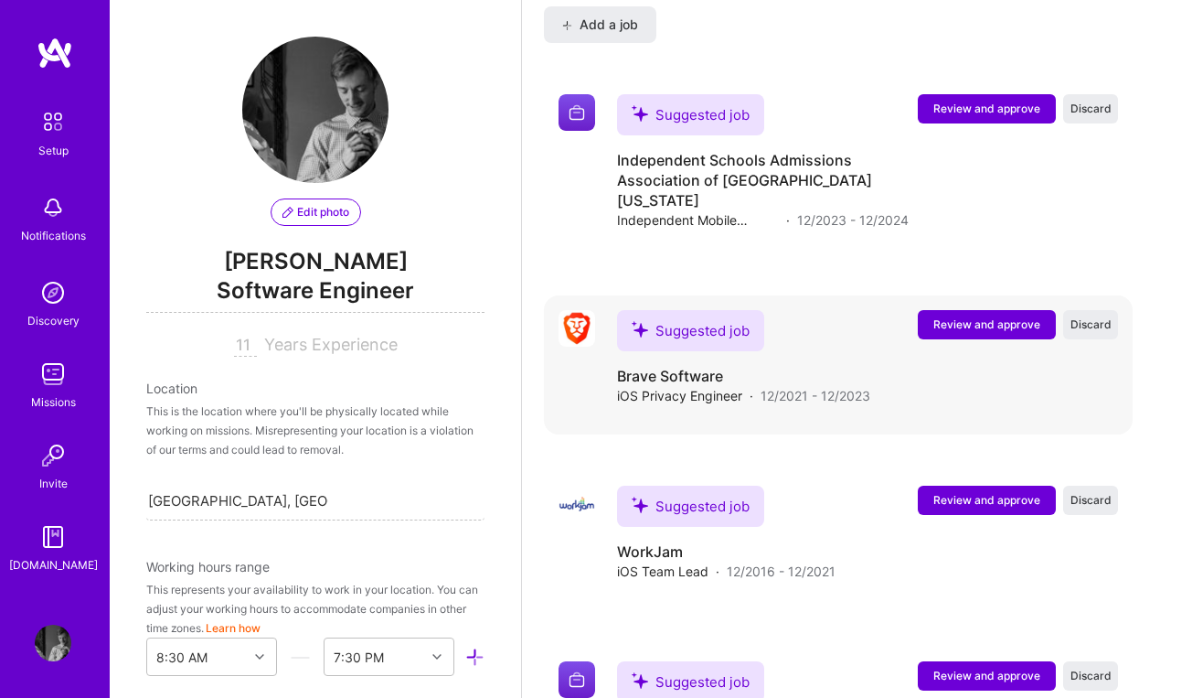
scroll to position [2771, 0]
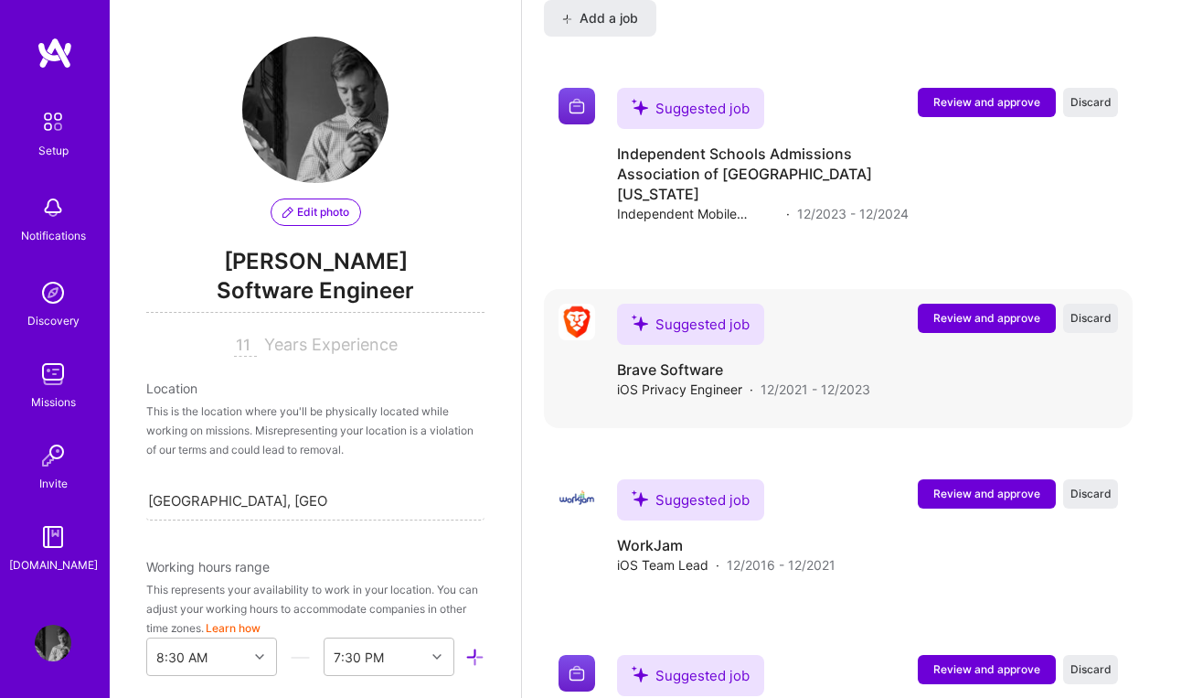
click at [962, 310] on span "Review and approve" at bounding box center [987, 318] width 107 height 16
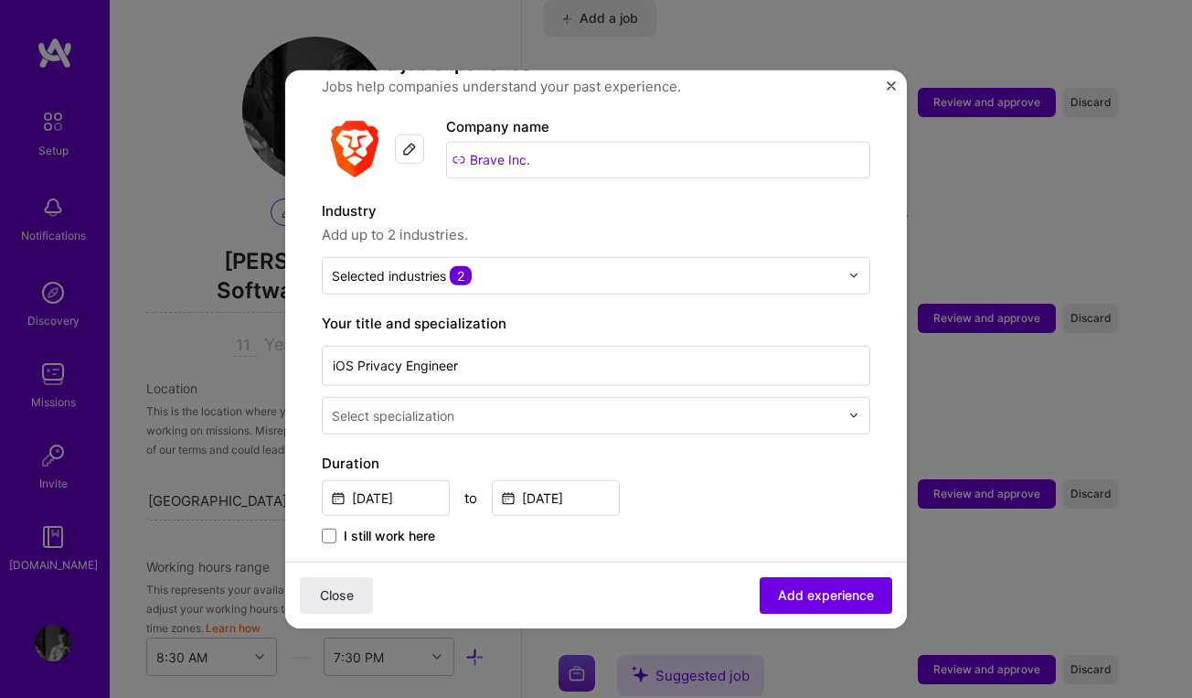
scroll to position [153, 0]
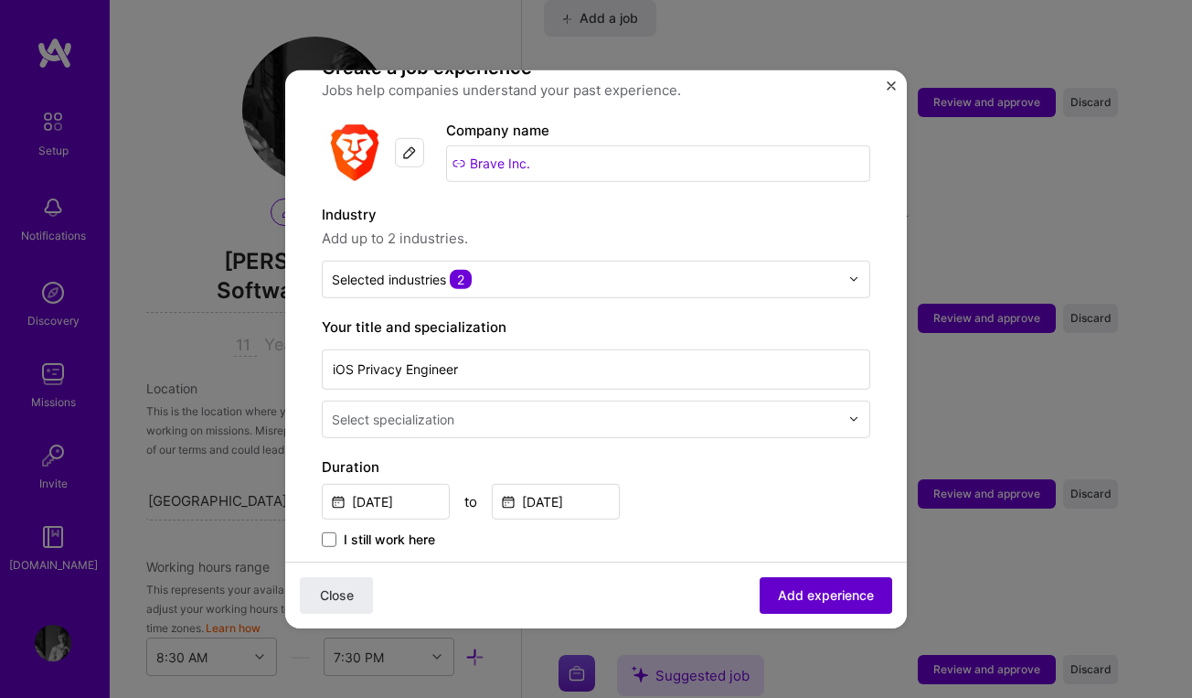
click at [825, 607] on button "Add experience" at bounding box center [826, 595] width 133 height 37
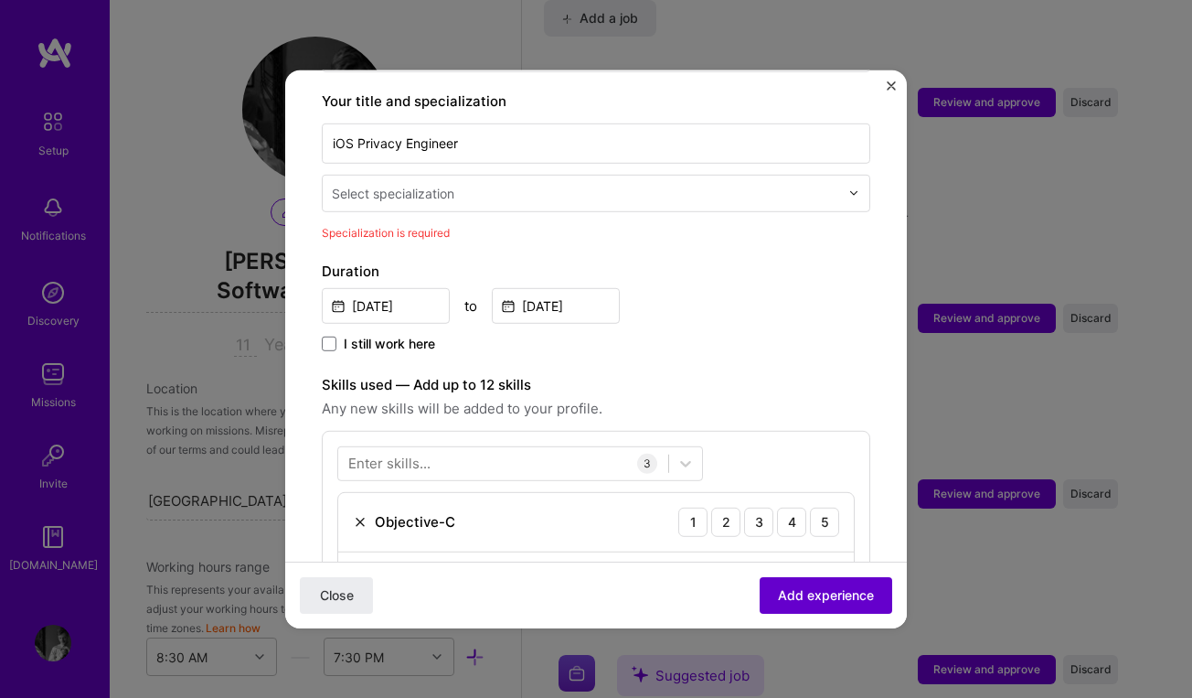
scroll to position [379, 0]
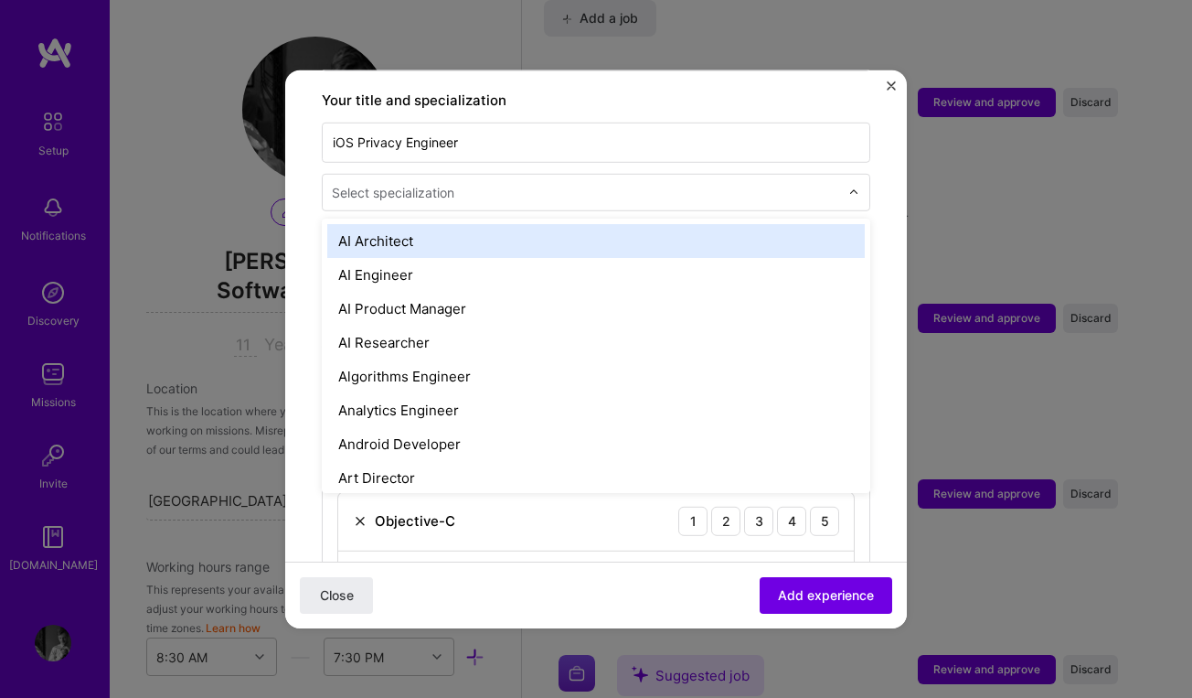
click at [432, 182] on div "Select specialization" at bounding box center [393, 191] width 123 height 19
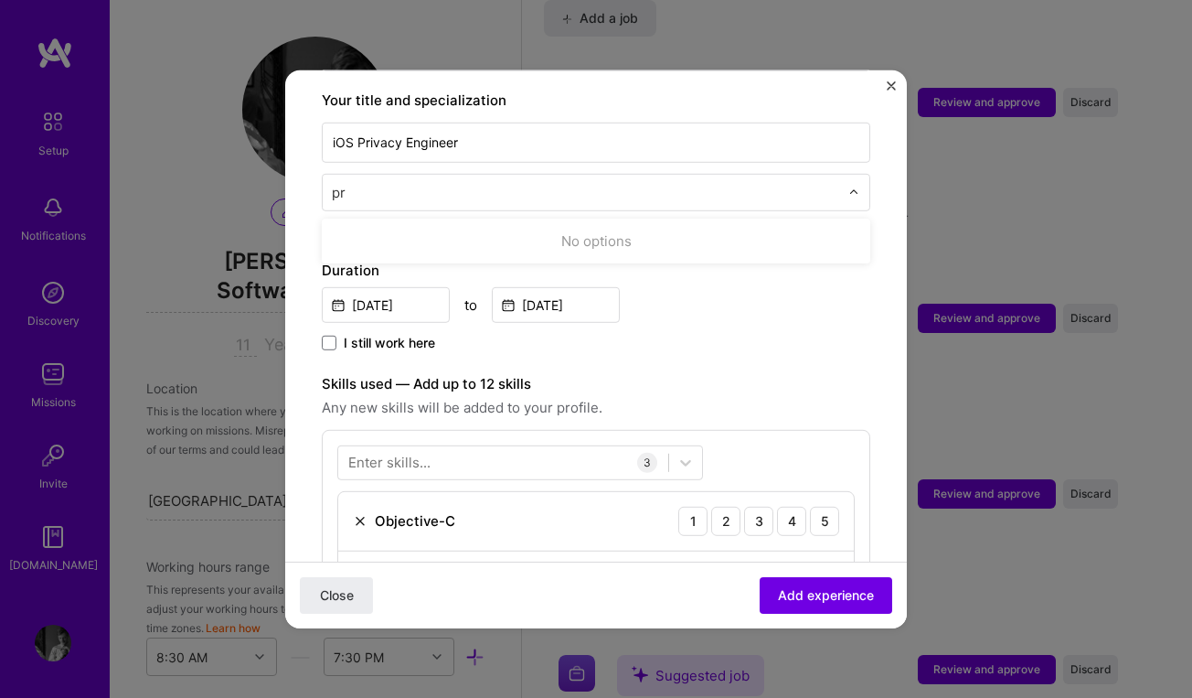
type input "p"
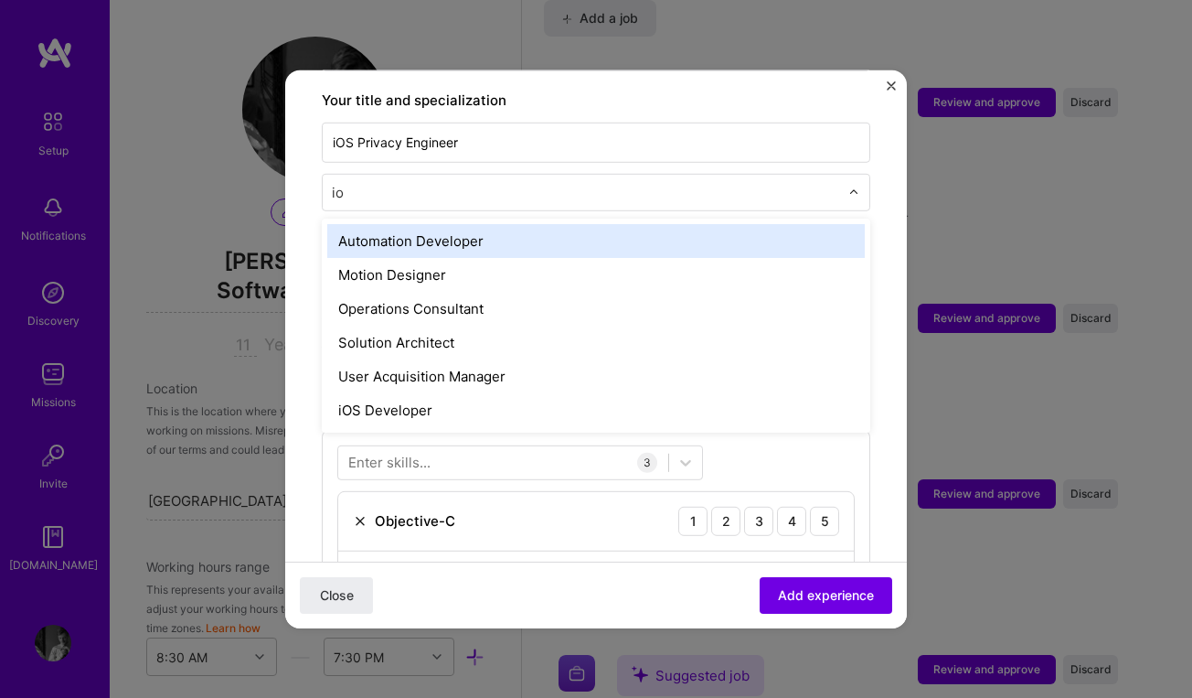
type input "ios"
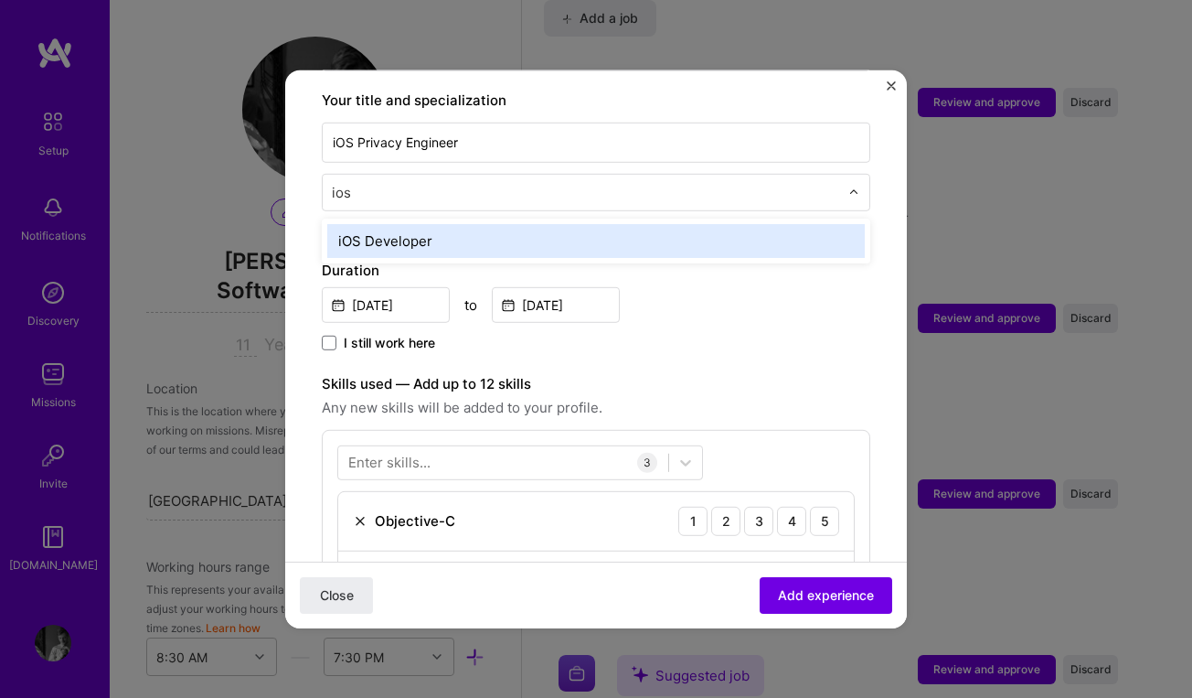
click at [441, 223] on div "iOS Developer" at bounding box center [596, 240] width 538 height 34
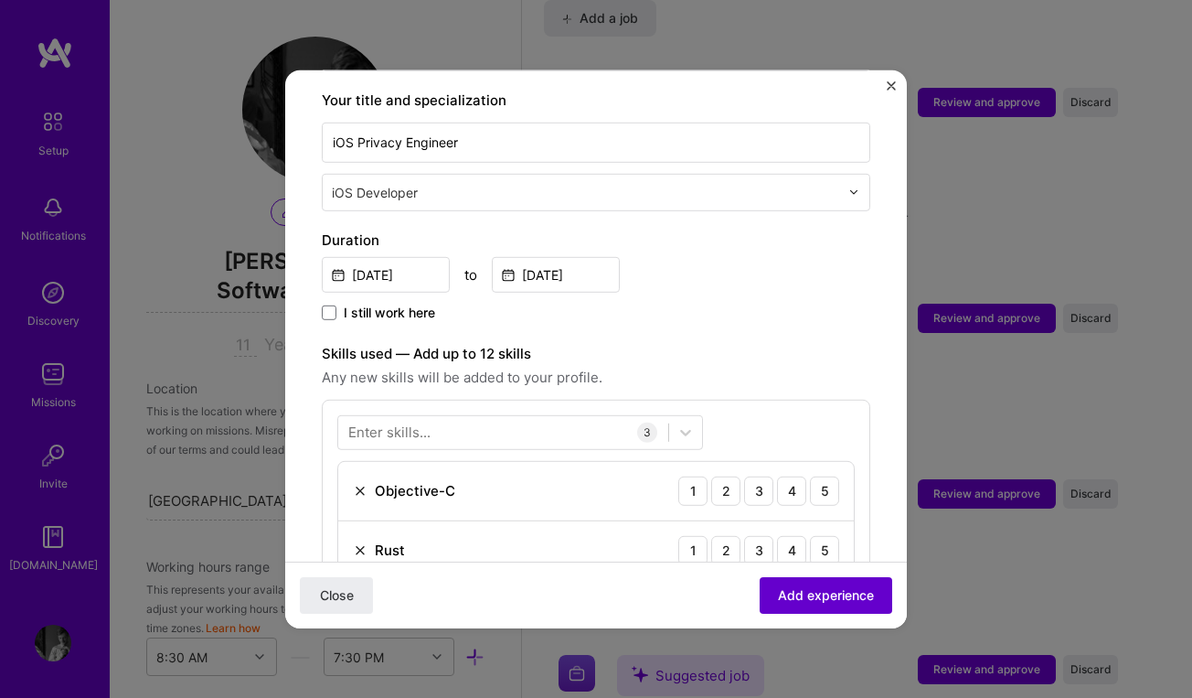
click at [817, 599] on span "Add experience" at bounding box center [826, 595] width 96 height 18
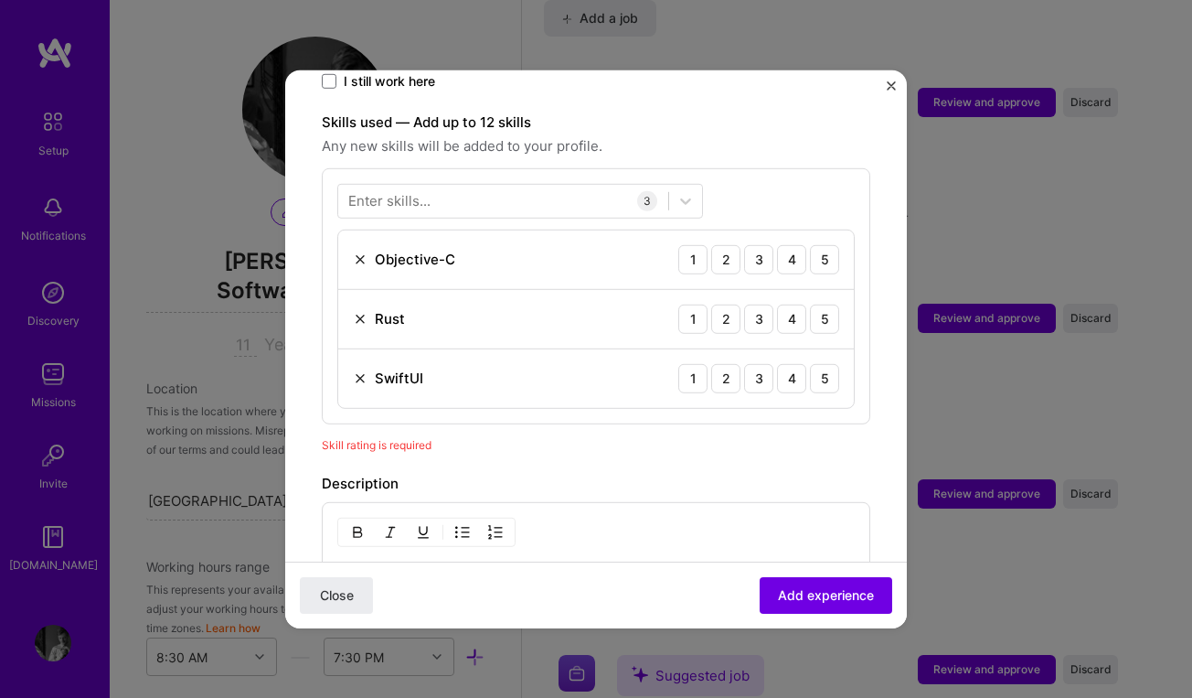
scroll to position [611, 0]
click at [831, 244] on div "5" at bounding box center [824, 258] width 29 height 29
click at [835, 304] on div "5" at bounding box center [824, 318] width 29 height 29
click at [767, 304] on div "3" at bounding box center [758, 318] width 29 height 29
click at [823, 370] on div "5" at bounding box center [824, 377] width 29 height 29
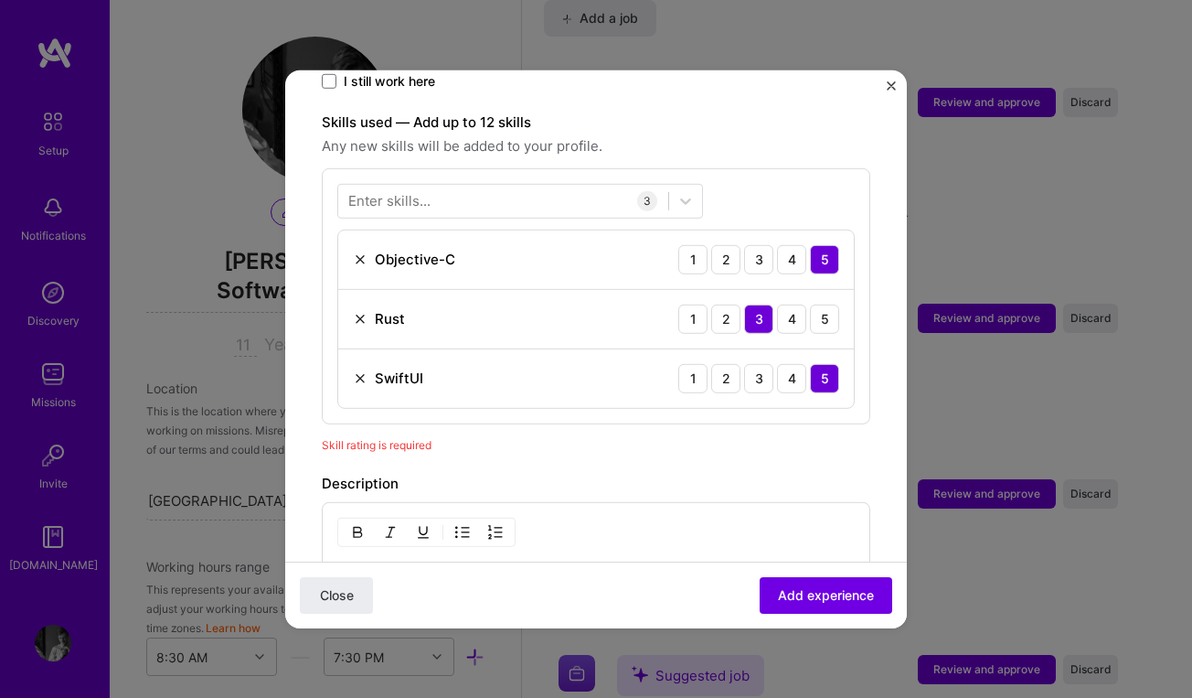
click at [421, 191] on div "Enter skills..." at bounding box center [389, 200] width 82 height 19
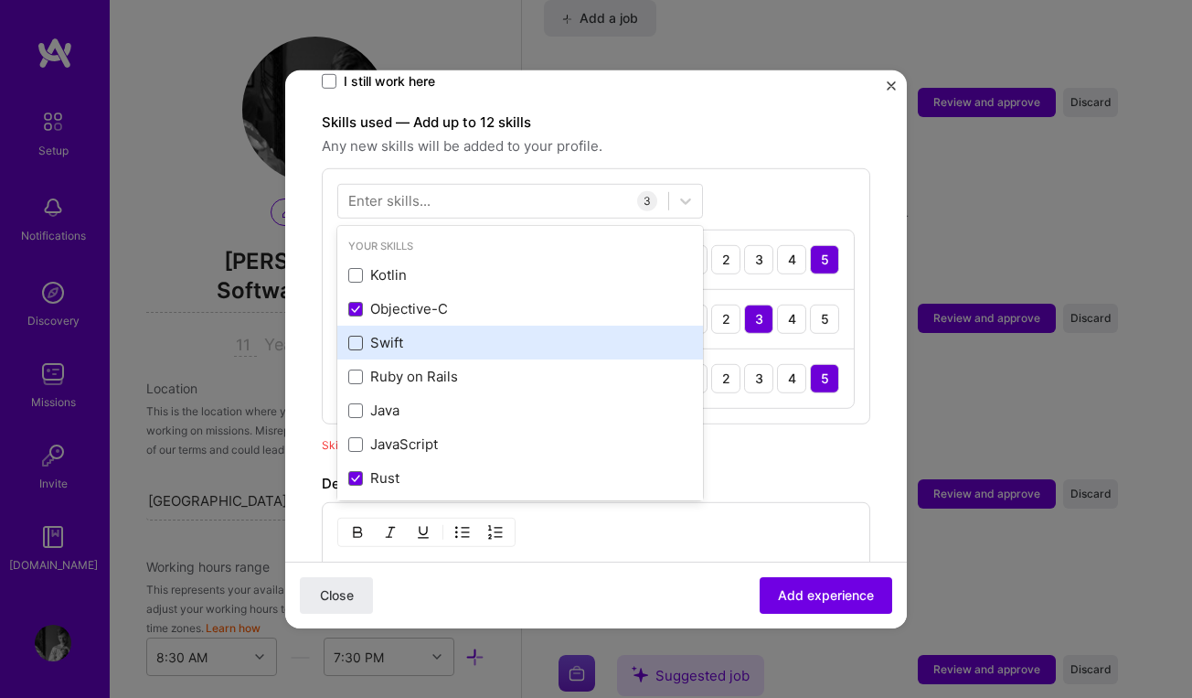
click at [360, 336] on span at bounding box center [355, 343] width 15 height 15
click at [0, 0] on input "checkbox" at bounding box center [0, 0] width 0 height 0
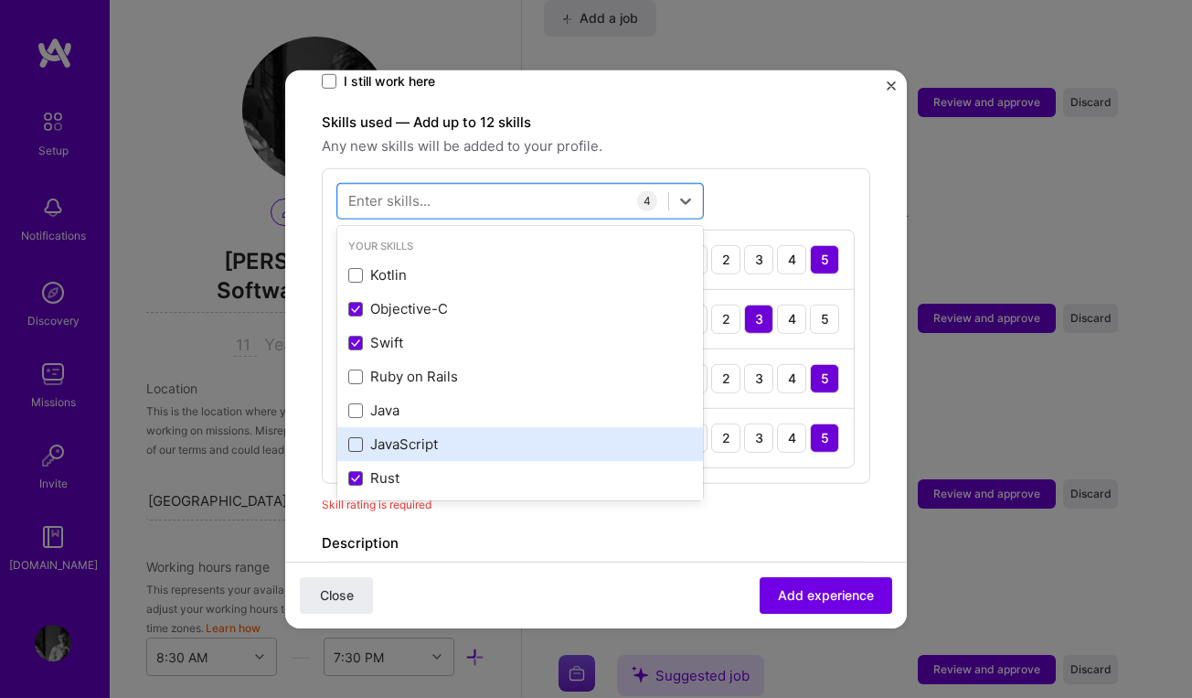
click at [357, 437] on span at bounding box center [355, 444] width 15 height 15
click at [0, 0] on input "checkbox" at bounding box center [0, 0] width 0 height 0
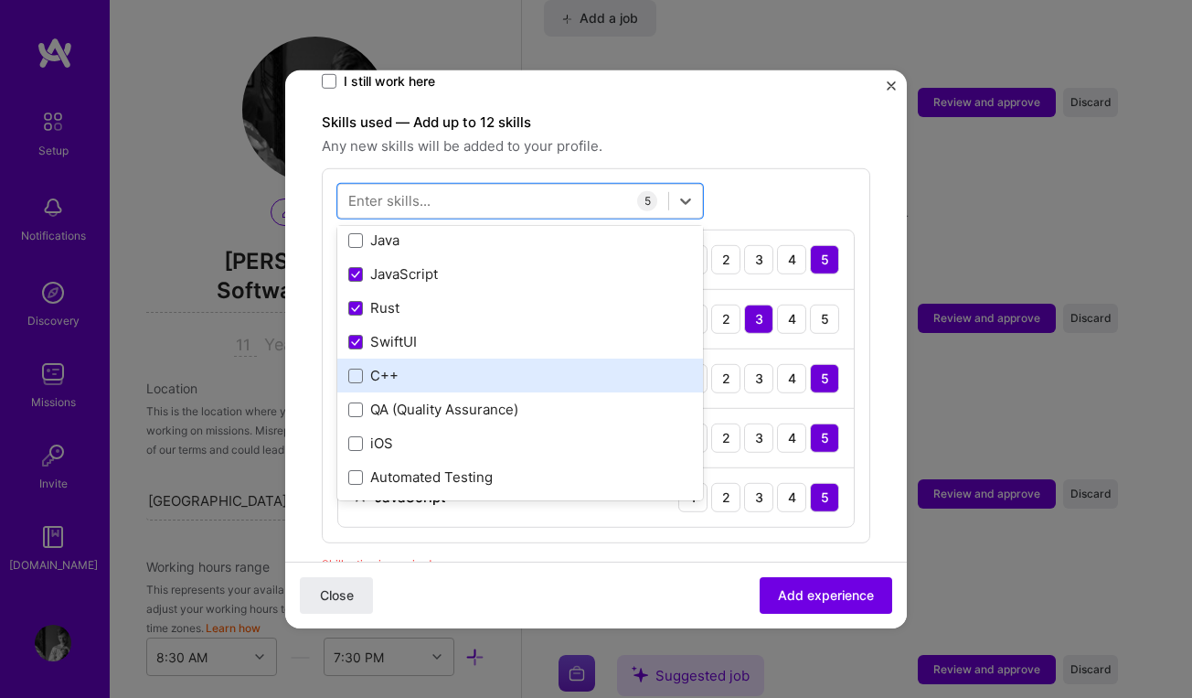
scroll to position [172, 0]
click at [351, 367] on span at bounding box center [355, 374] width 15 height 15
click at [0, 0] on input "checkbox" at bounding box center [0, 0] width 0 height 0
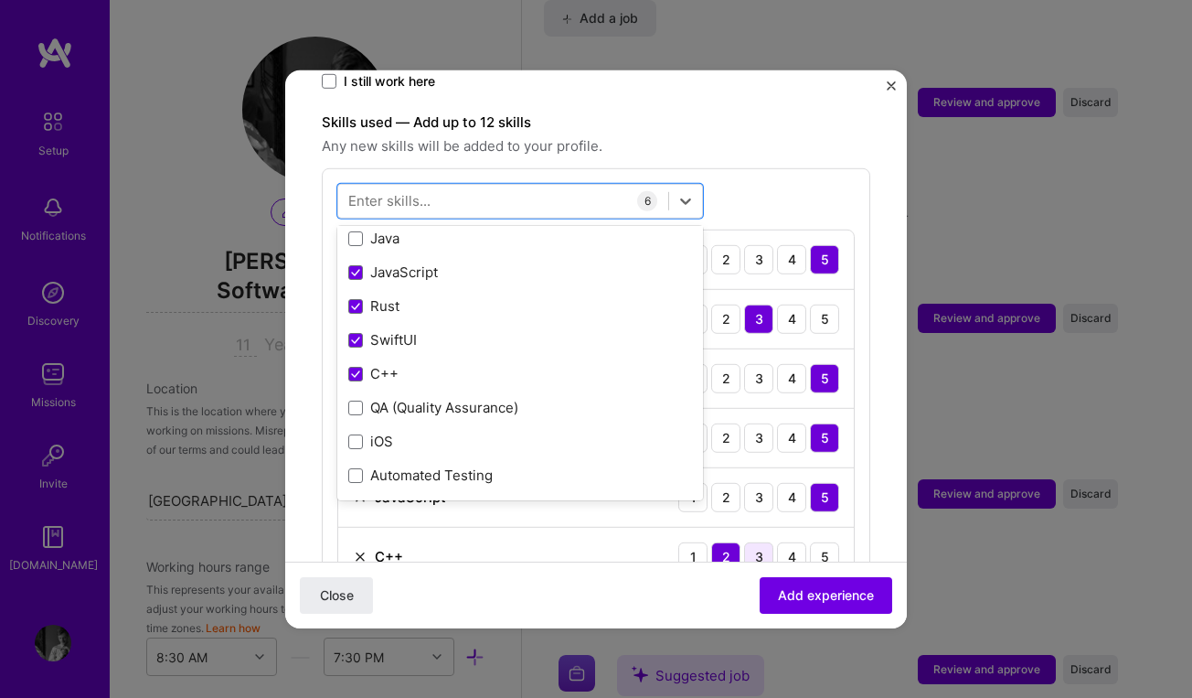
click at [753, 541] on div "3" at bounding box center [758, 555] width 29 height 29
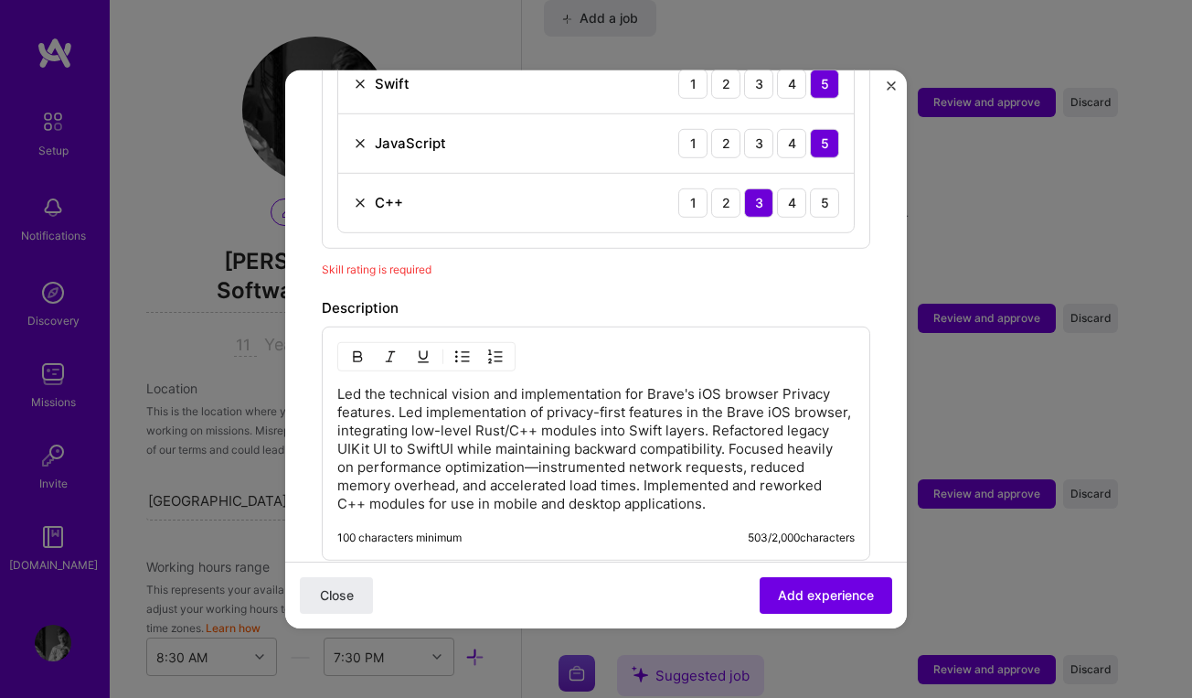
scroll to position [1170, 0]
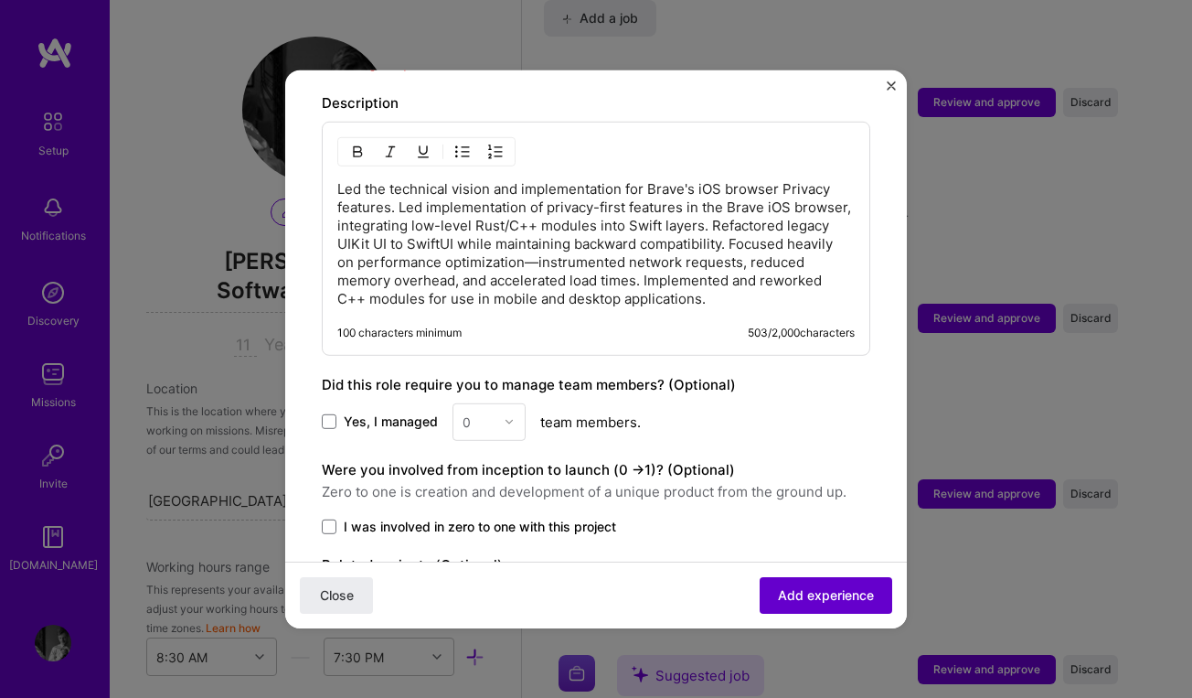
click at [815, 595] on span "Add experience" at bounding box center [826, 595] width 96 height 18
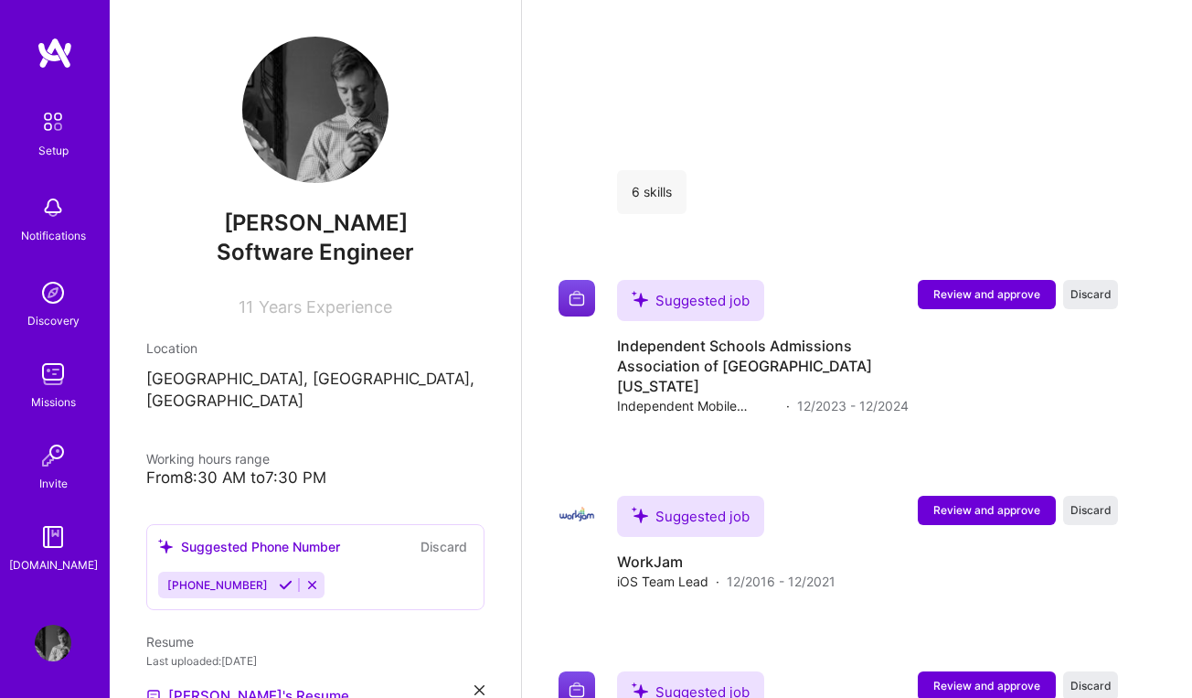
scroll to position [2116, 0]
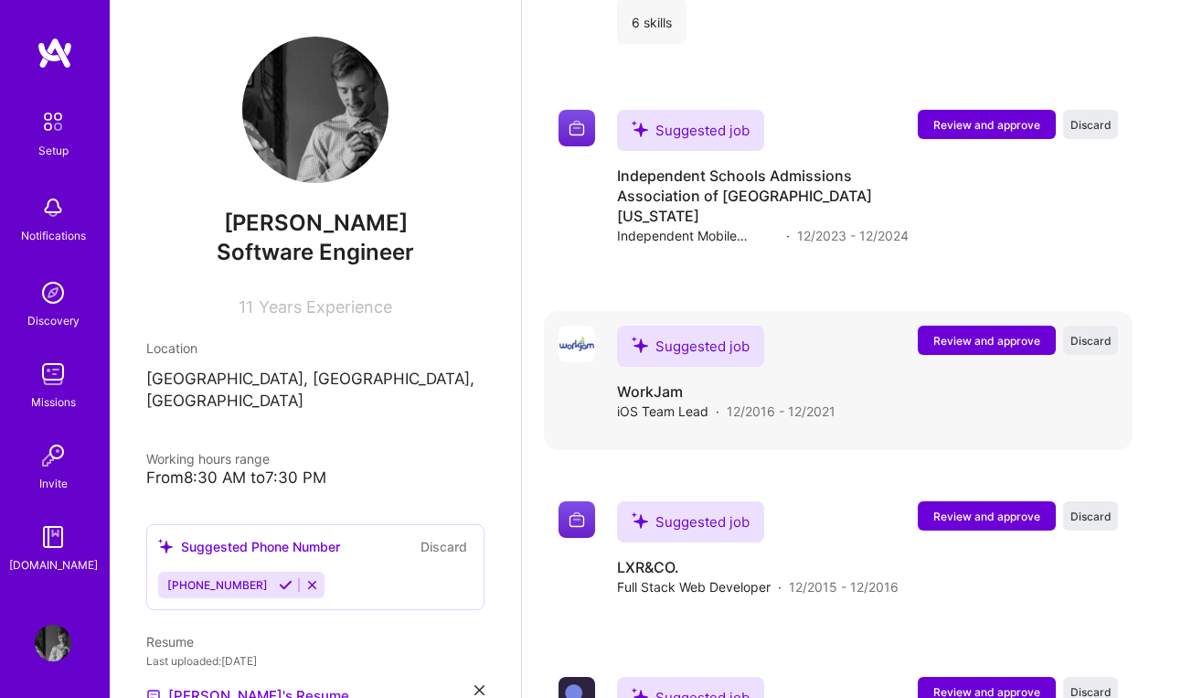
click at [960, 333] on span "Review and approve" at bounding box center [987, 341] width 107 height 16
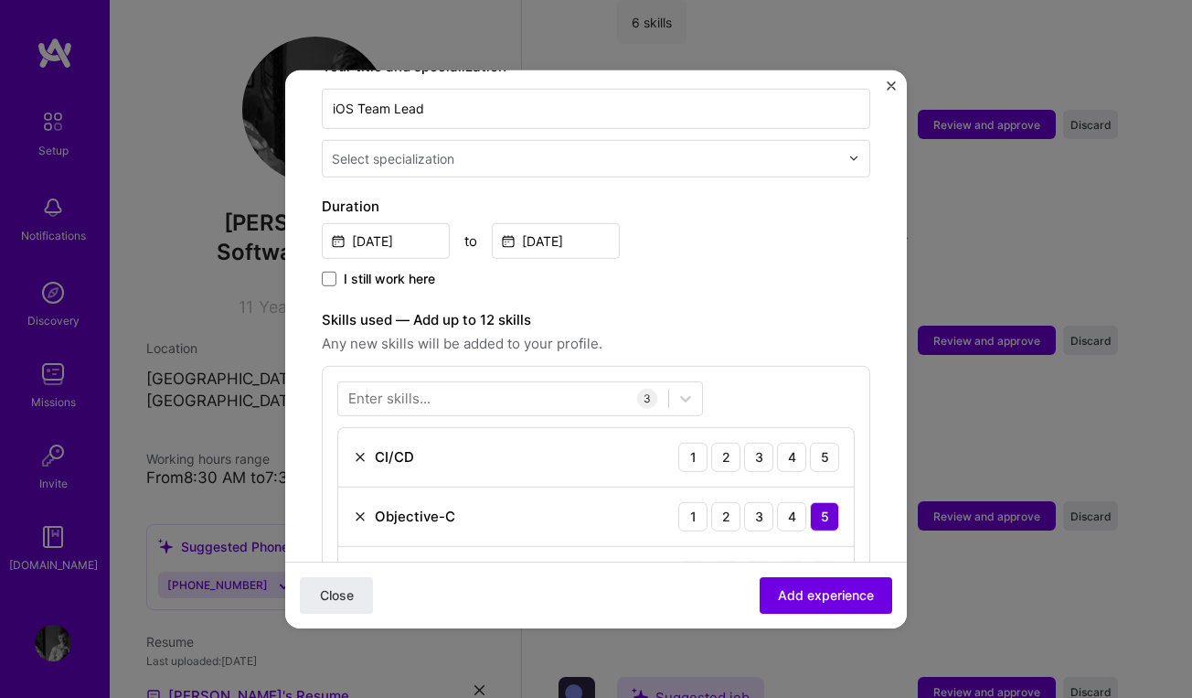
scroll to position [427, 0]
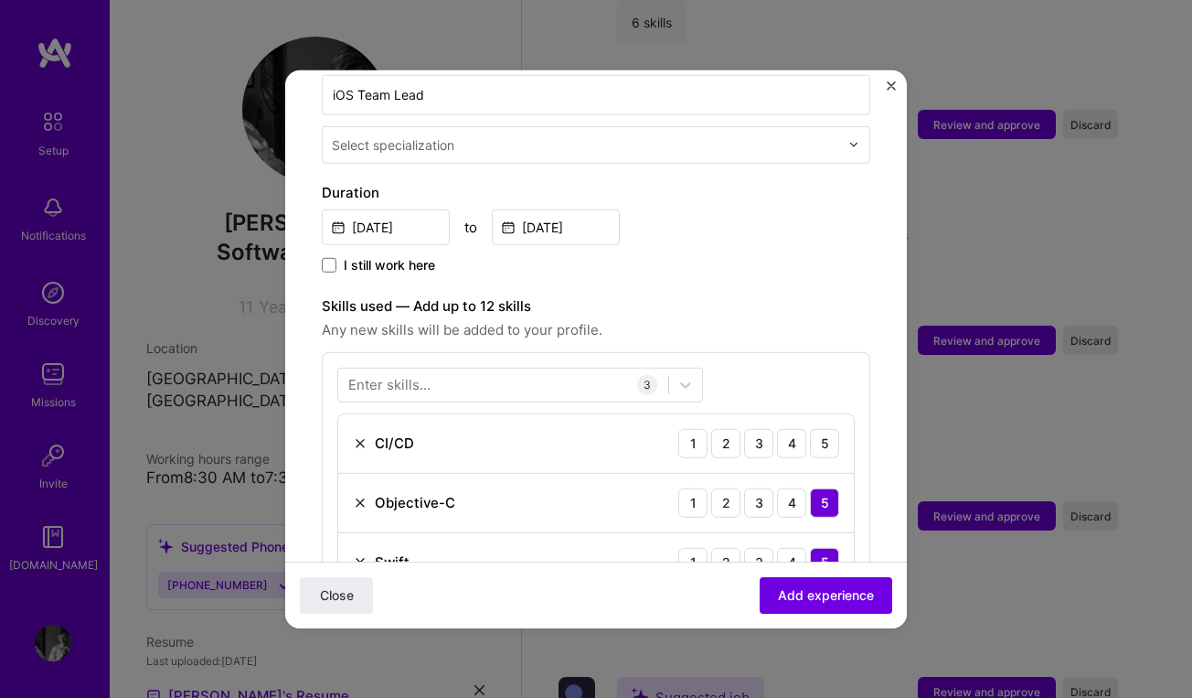
click at [893, 82] on img "Close" at bounding box center [891, 84] width 9 height 9
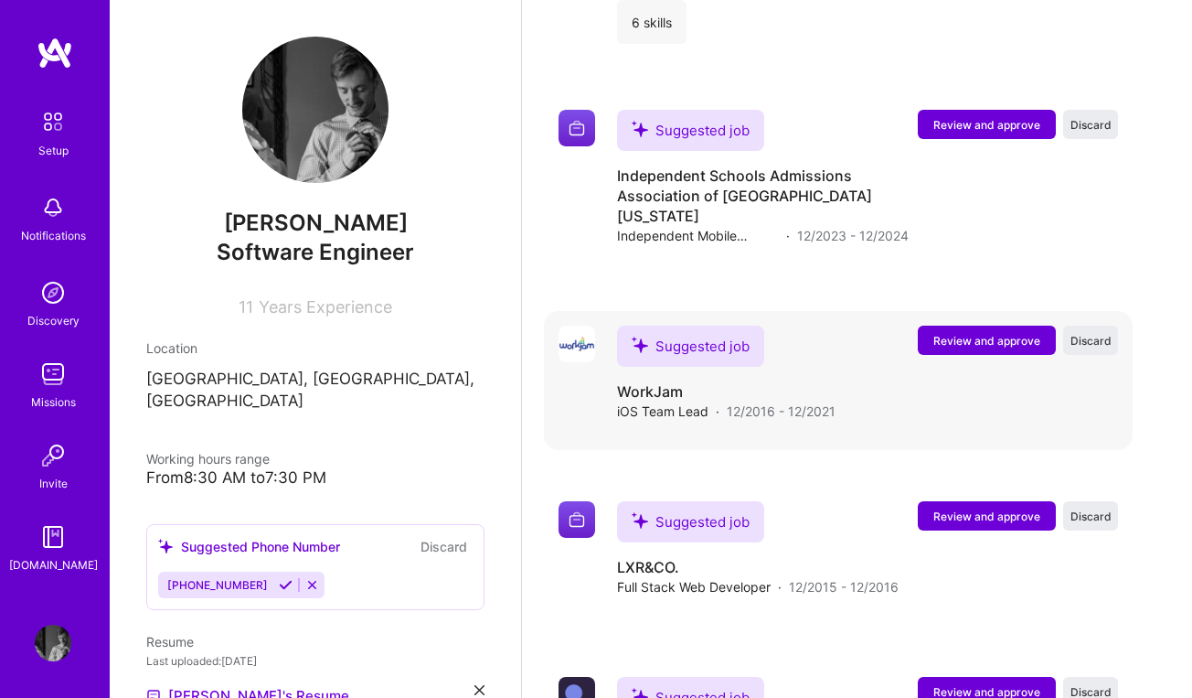
click at [982, 333] on span "Review and approve" at bounding box center [987, 341] width 107 height 16
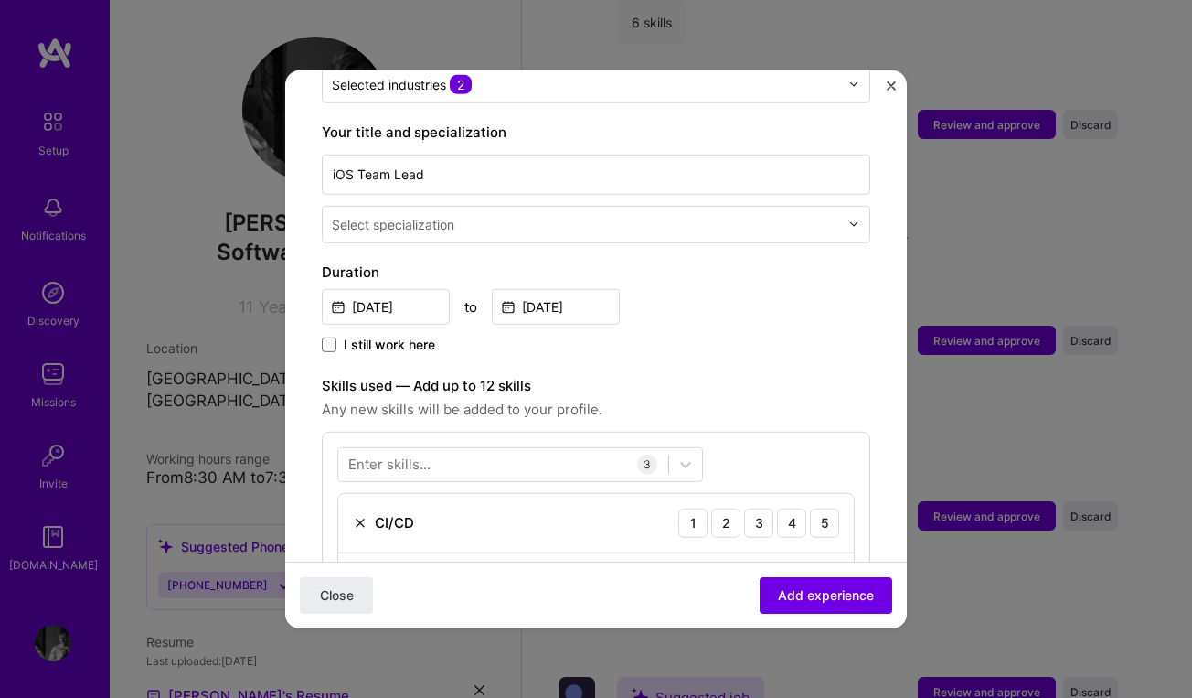
scroll to position [378, 0]
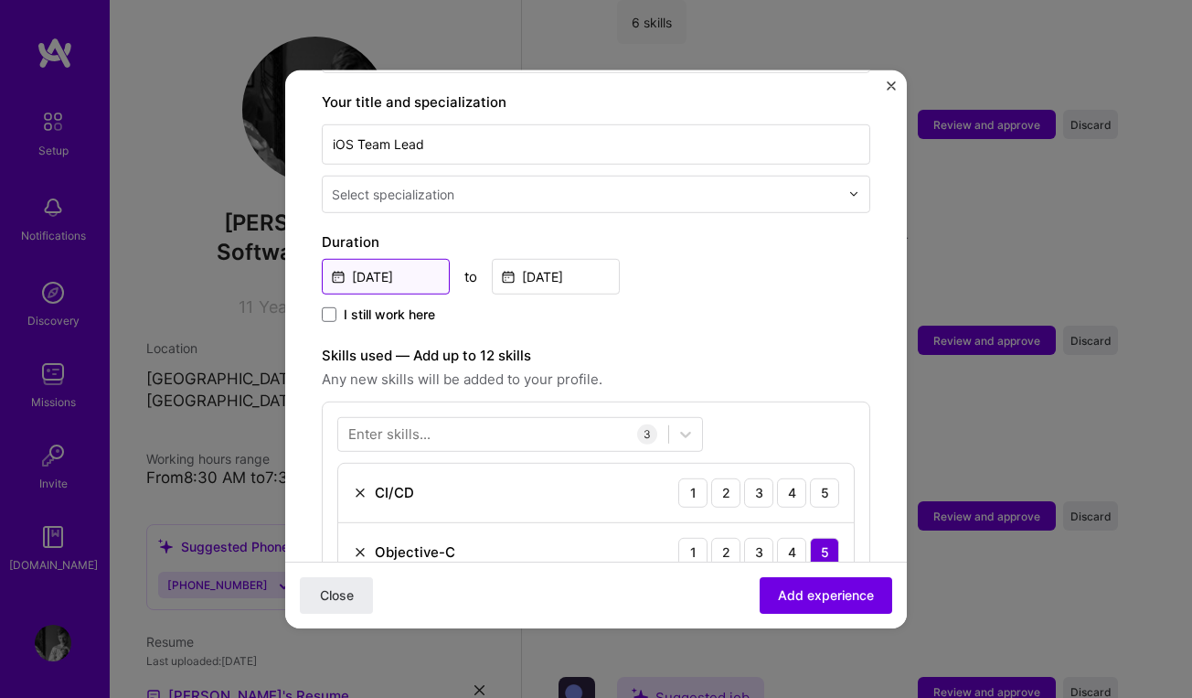
click at [387, 259] on input "[DATE]" at bounding box center [386, 276] width 128 height 36
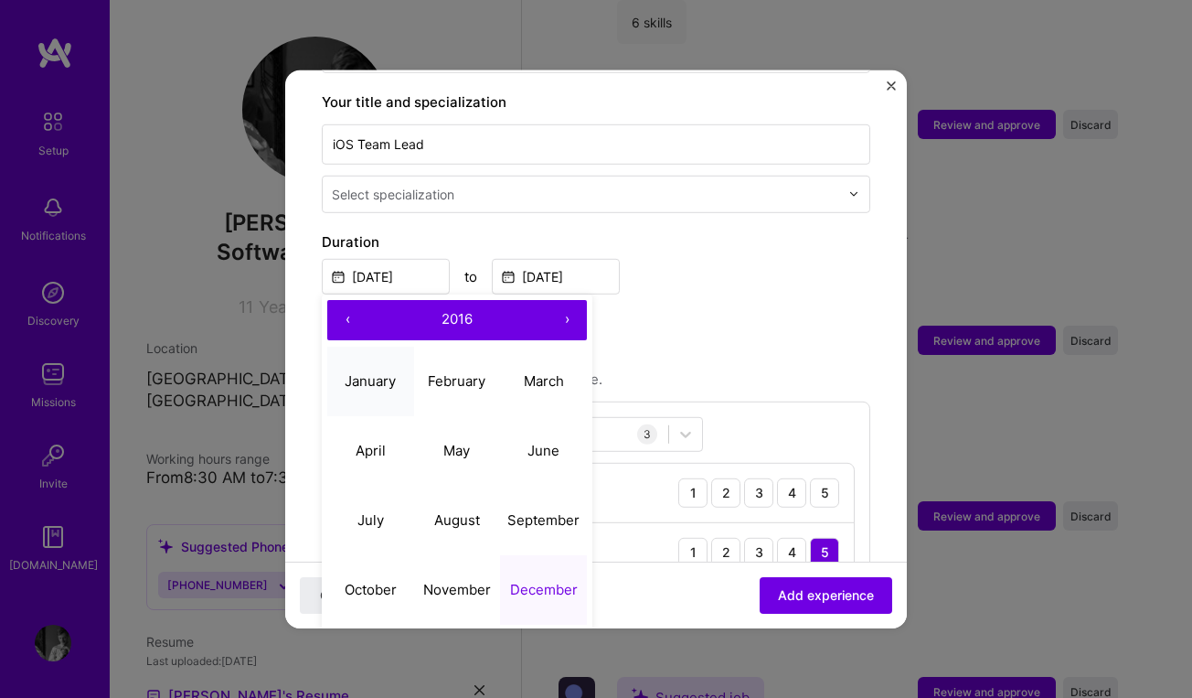
click at [386, 372] on abbr "January" at bounding box center [370, 380] width 51 height 17
type input "[DATE]"
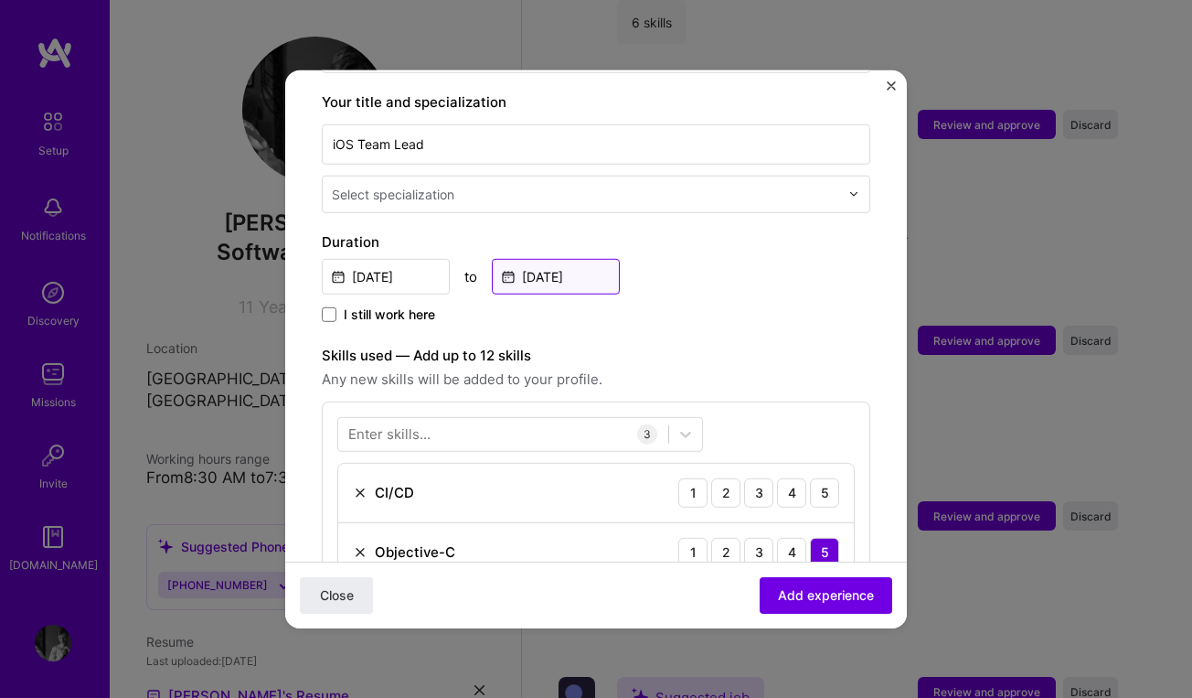
click at [585, 268] on input "[DATE]" at bounding box center [556, 276] width 128 height 36
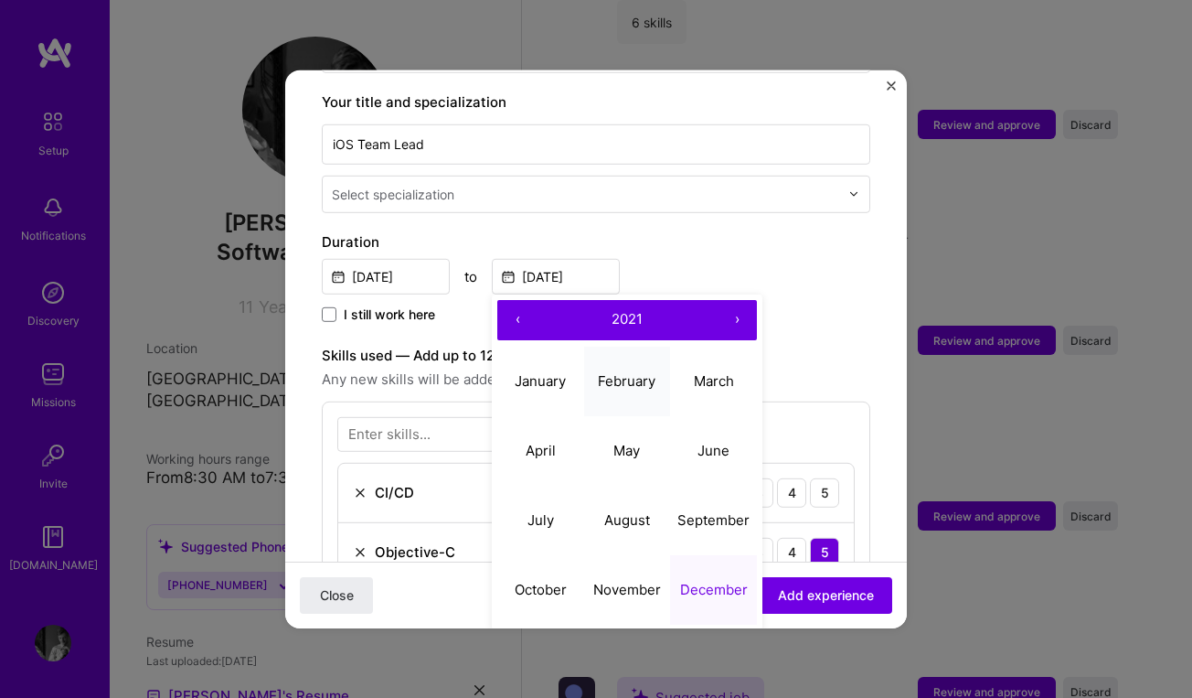
click at [630, 372] on abbr "February" at bounding box center [627, 380] width 58 height 17
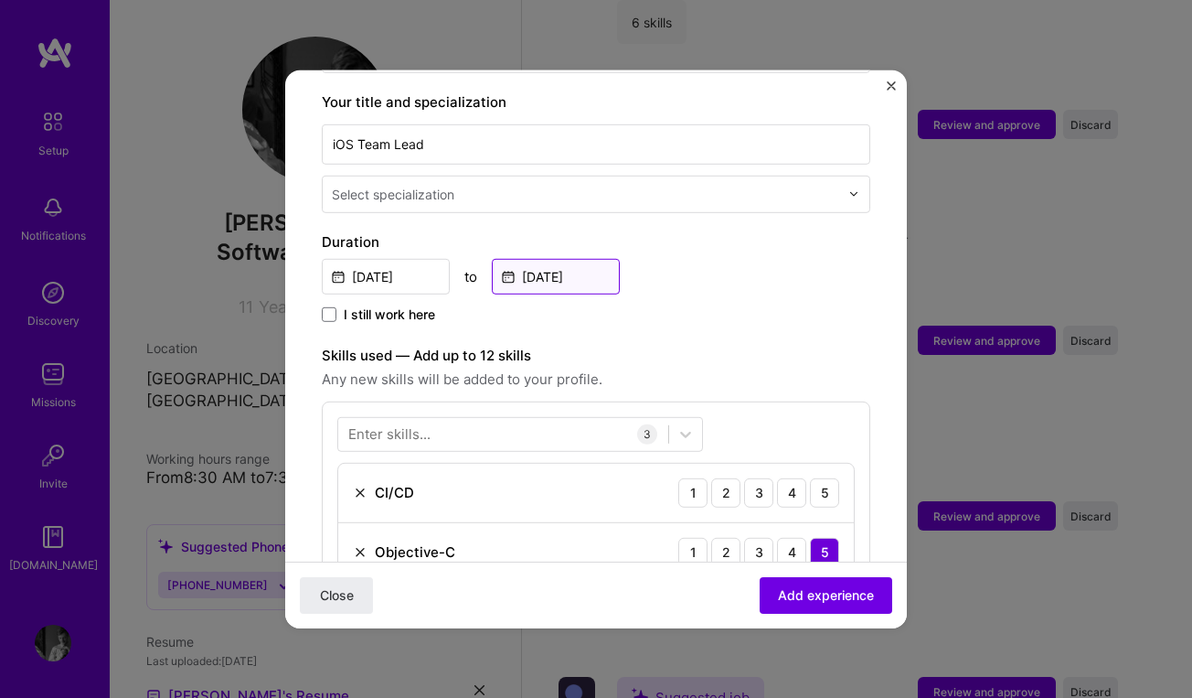
click at [602, 259] on input "[DATE]" at bounding box center [556, 276] width 128 height 36
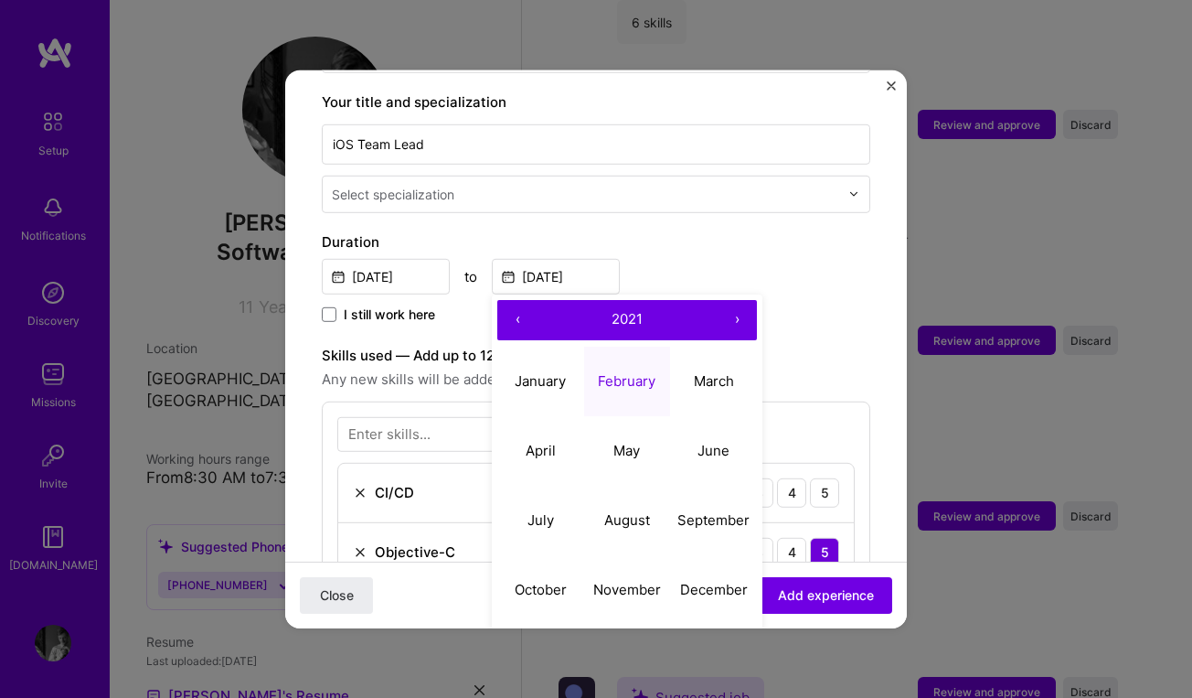
click at [739, 299] on button "›" at bounding box center [737, 319] width 40 height 40
click at [632, 372] on abbr "February" at bounding box center [627, 380] width 58 height 17
type input "[DATE]"
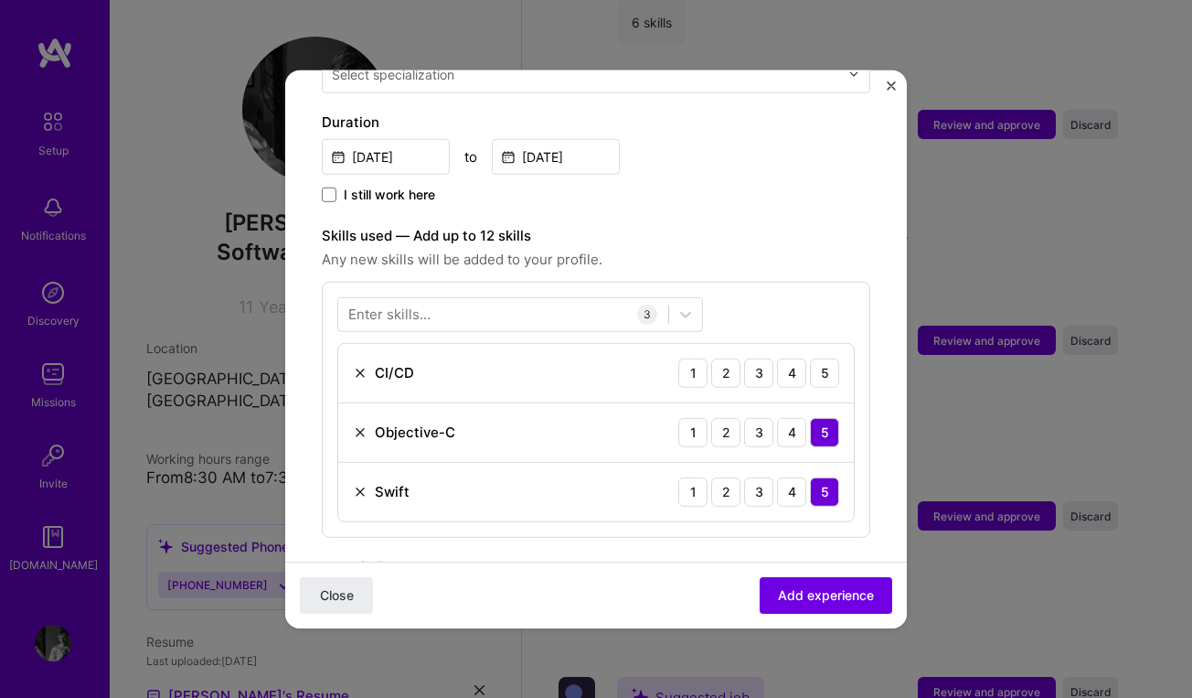
scroll to position [504, 0]
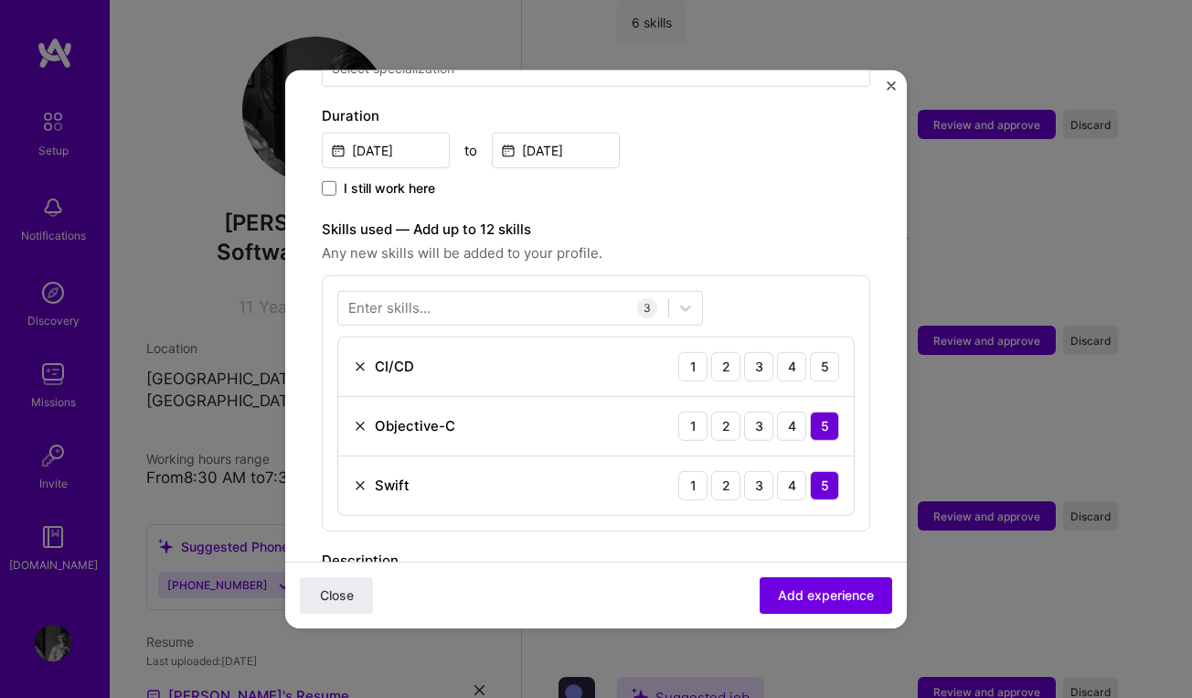
click at [425, 298] on div "Enter skills..." at bounding box center [389, 307] width 82 height 19
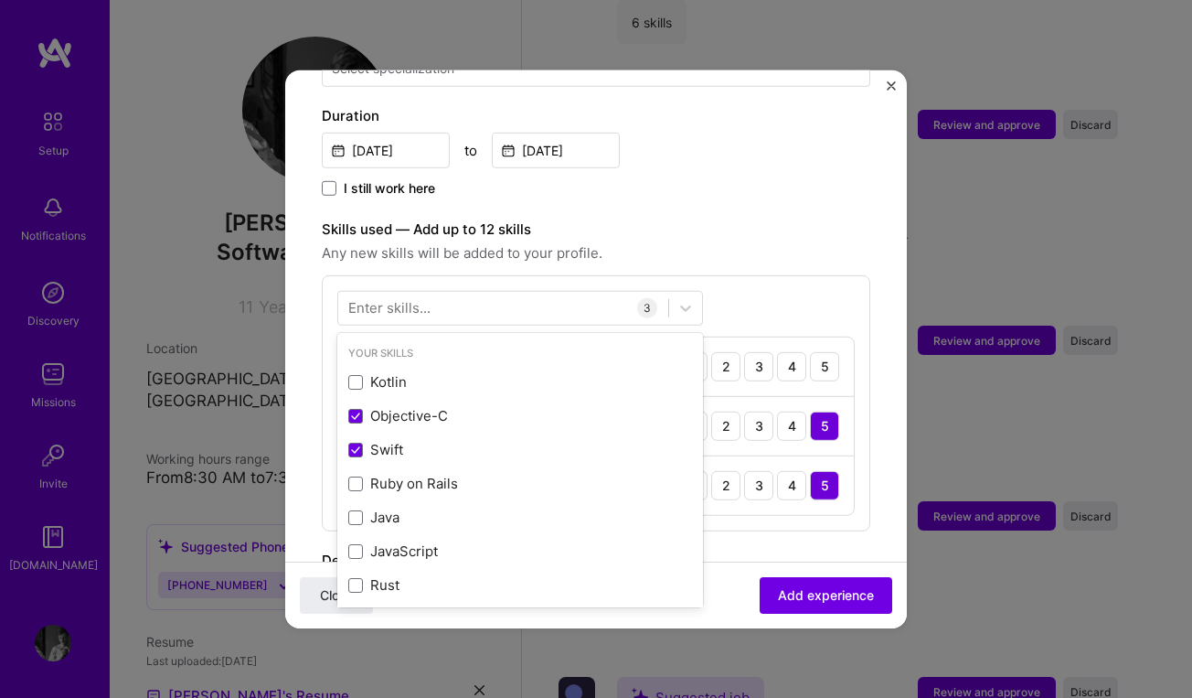
click at [647, 241] on span "Any new skills will be added to your profile." at bounding box center [596, 252] width 549 height 22
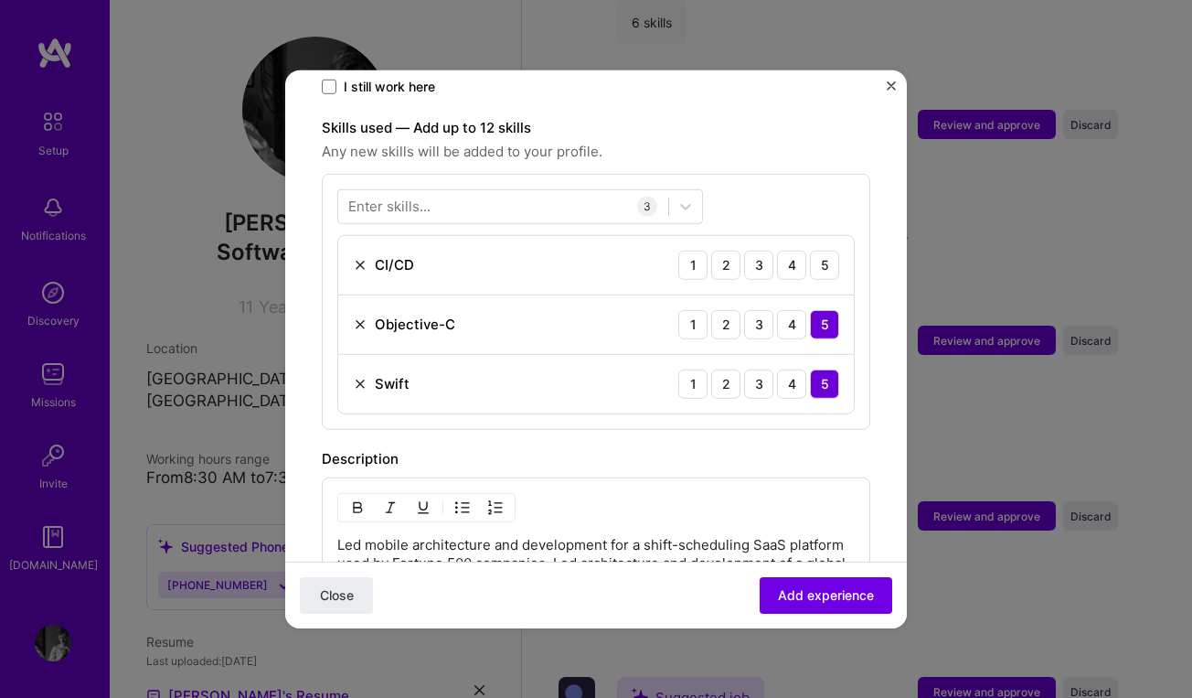
scroll to position [510, 0]
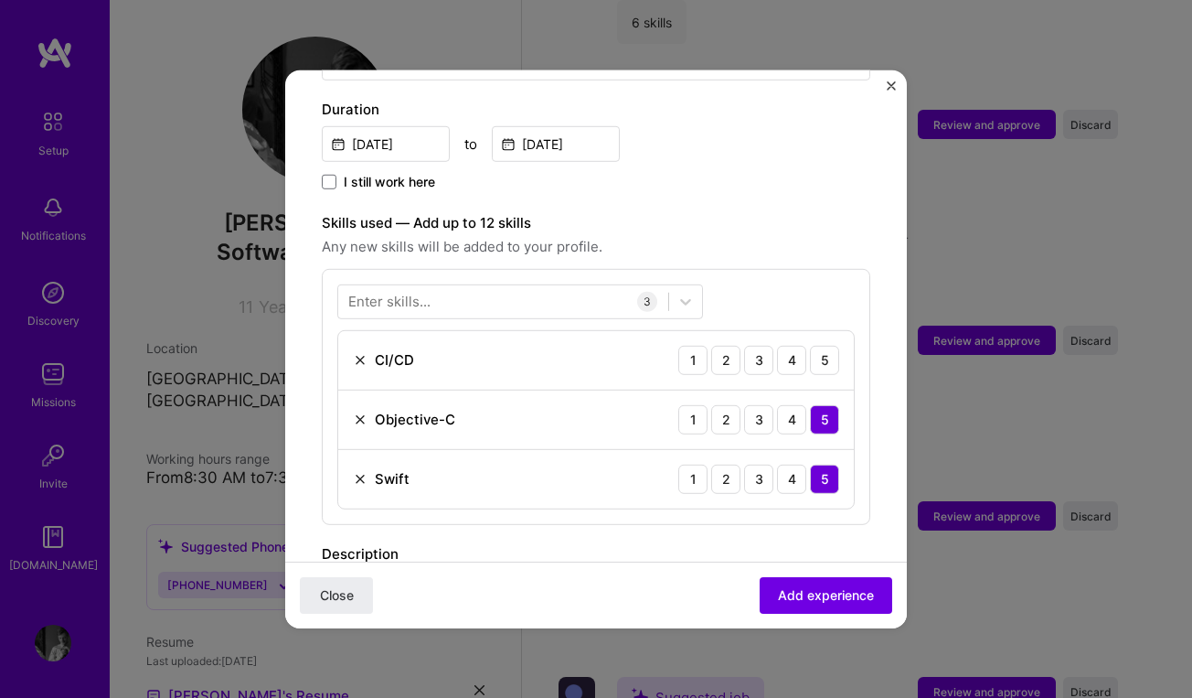
click at [402, 292] on div "Enter skills..." at bounding box center [389, 301] width 82 height 19
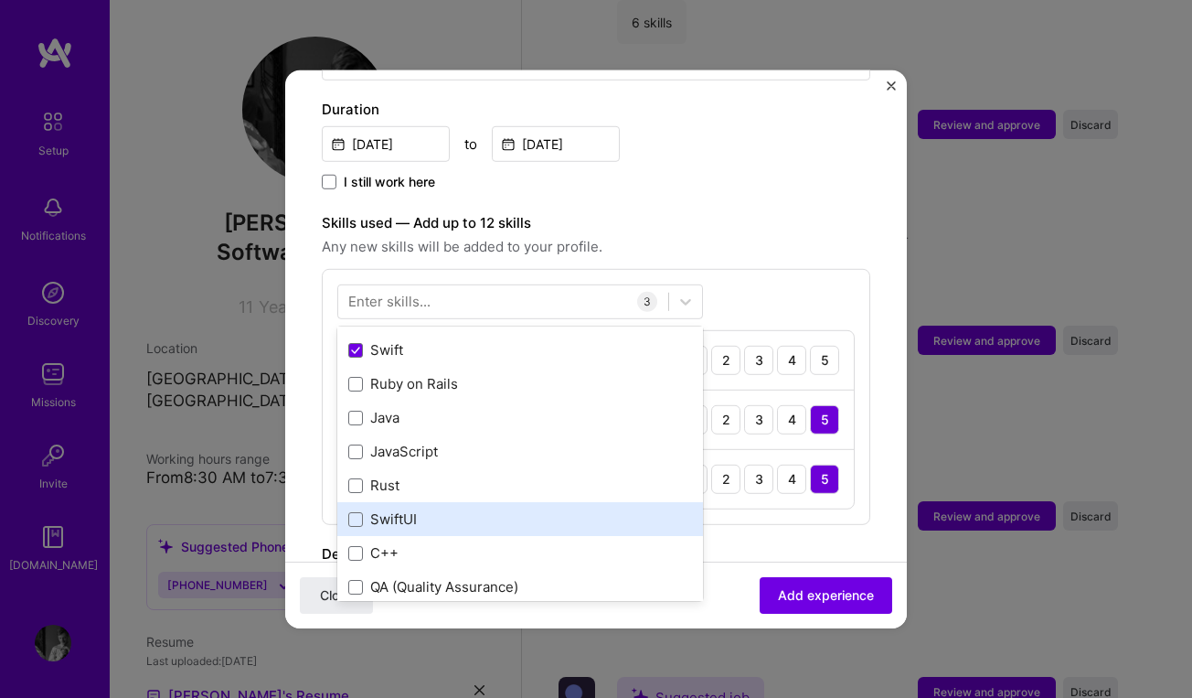
scroll to position [116, 0]
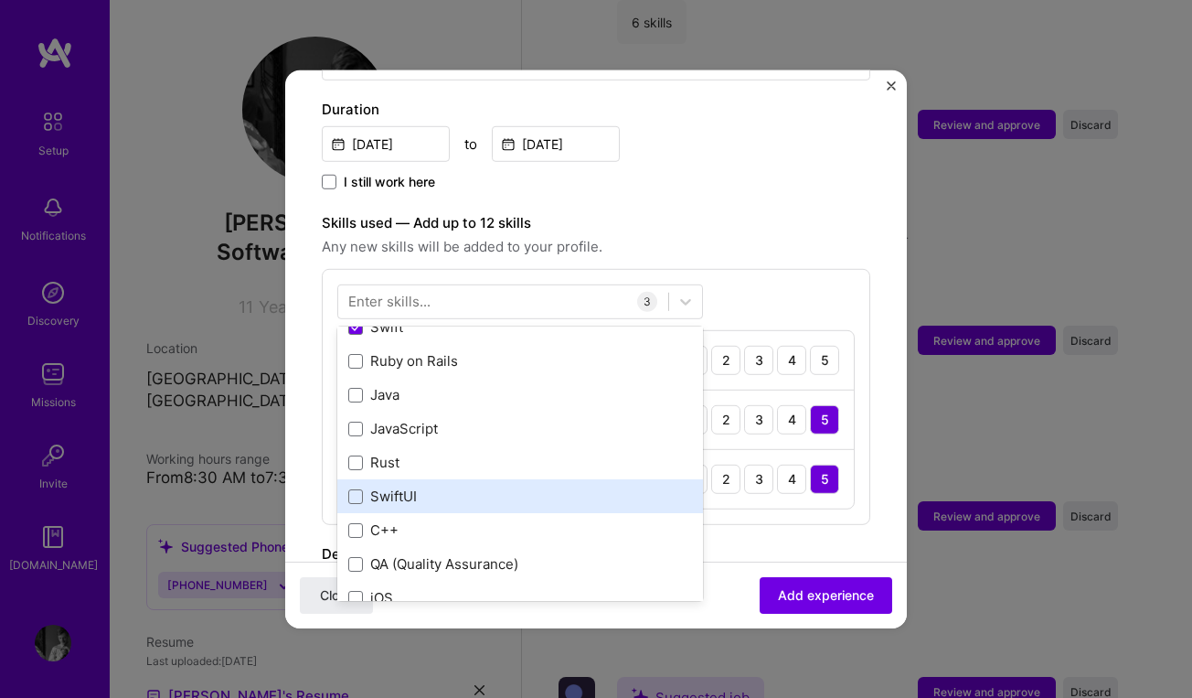
click at [351, 465] on div "Kotlin Objective-C [PERSON_NAME] on Rails Java JavaScript Rust SwiftUI C++ QA (…" at bounding box center [520, 445] width 366 height 406
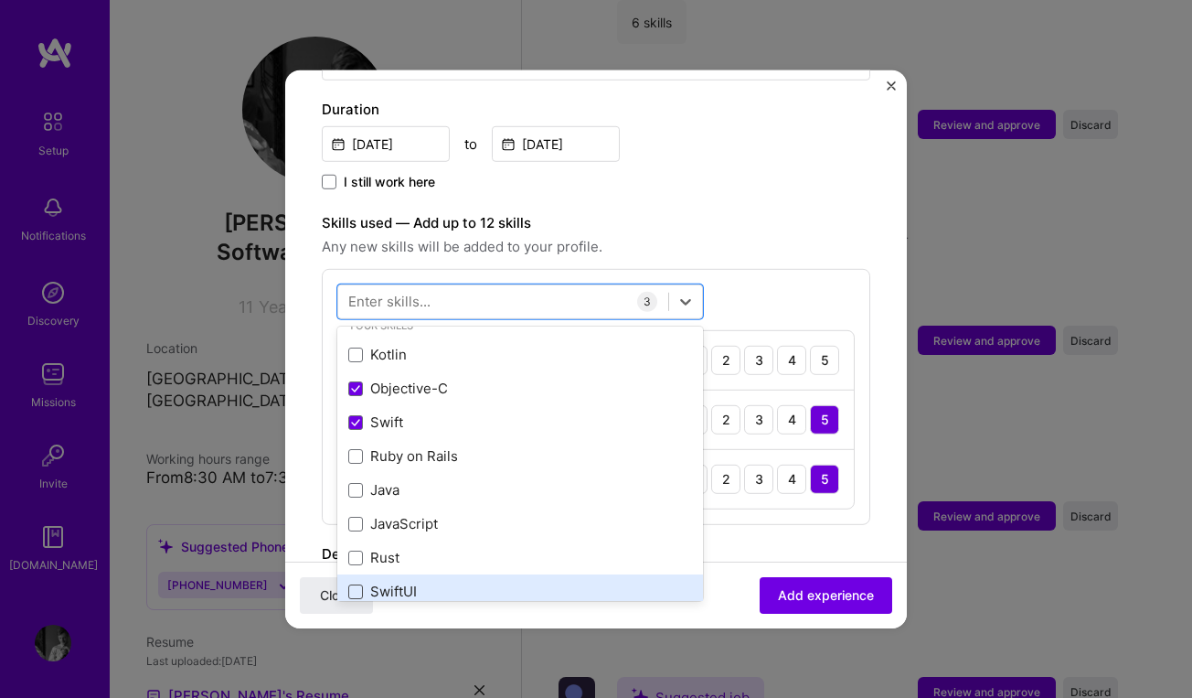
click at [355, 584] on span at bounding box center [355, 591] width 15 height 15
click at [0, 0] on input "checkbox" at bounding box center [0, 0] width 0 height 0
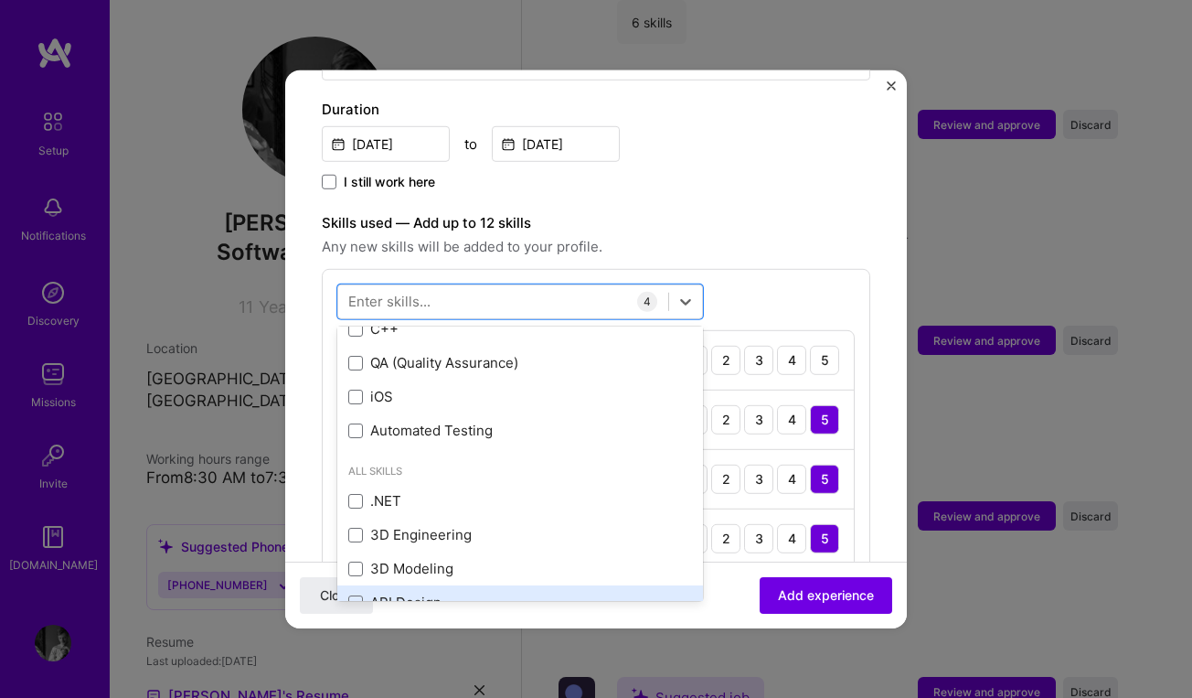
scroll to position [345, 0]
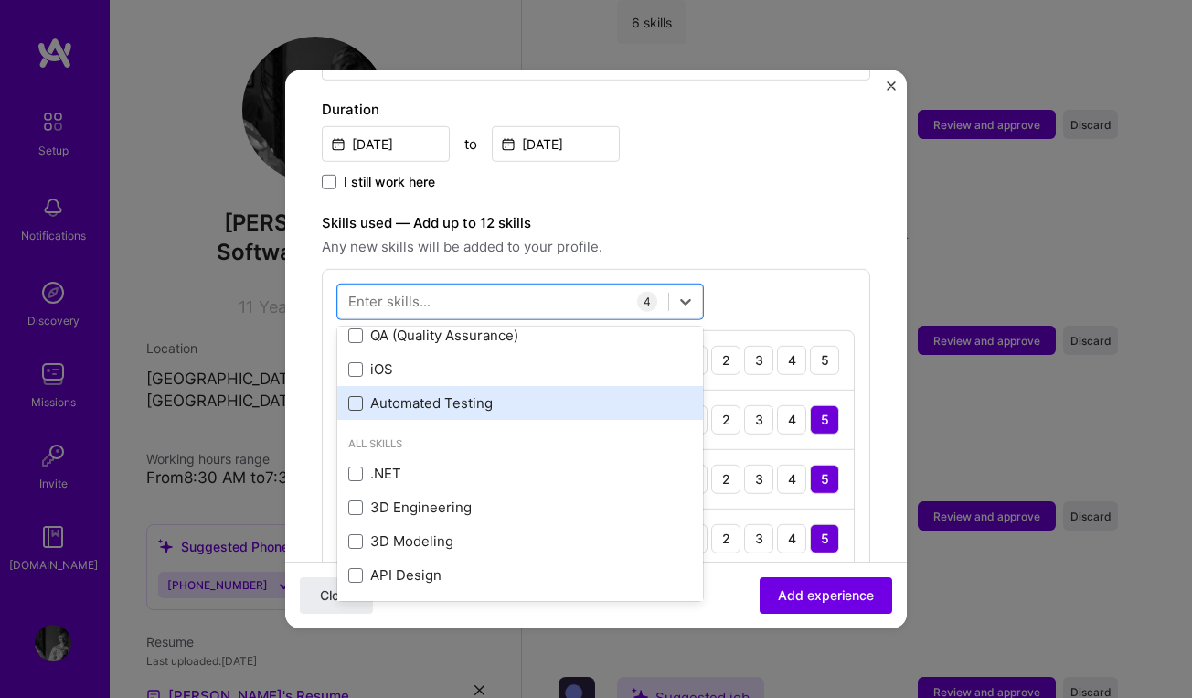
click at [350, 396] on span at bounding box center [355, 403] width 15 height 15
click at [0, 0] on input "checkbox" at bounding box center [0, 0] width 0 height 0
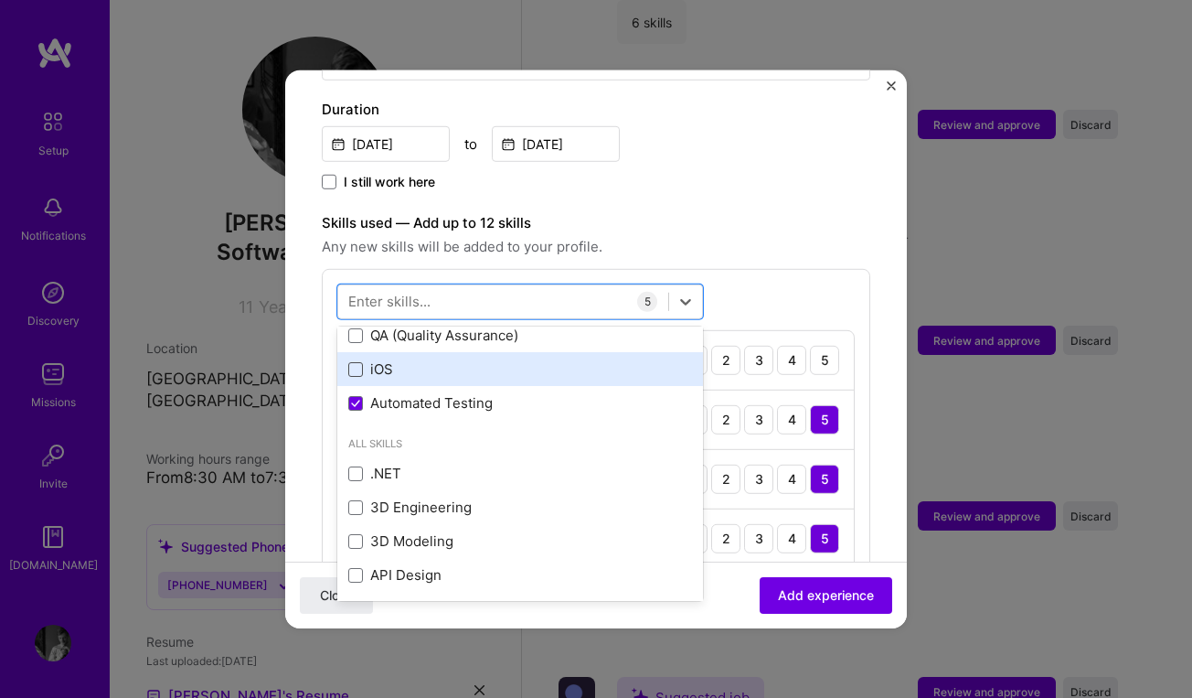
click at [349, 362] on span at bounding box center [355, 369] width 15 height 15
click at [0, 0] on input "checkbox" at bounding box center [0, 0] width 0 height 0
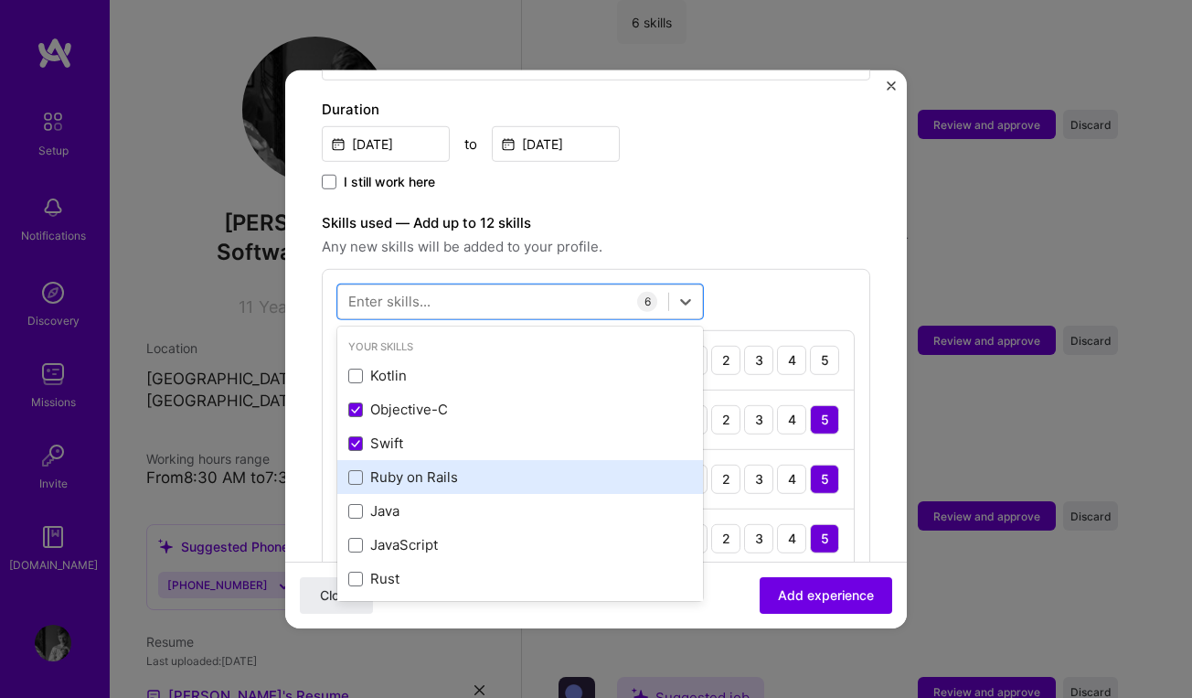
scroll to position [0, 0]
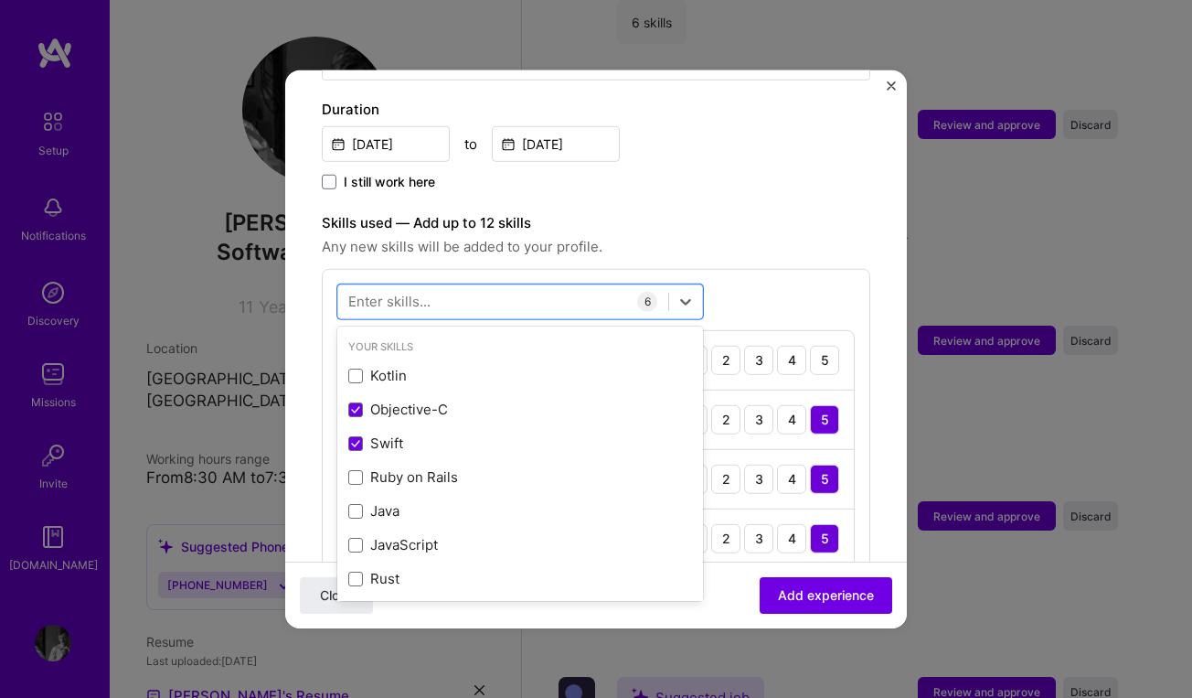
click at [742, 238] on span "Any new skills will be added to your profile." at bounding box center [596, 246] width 549 height 22
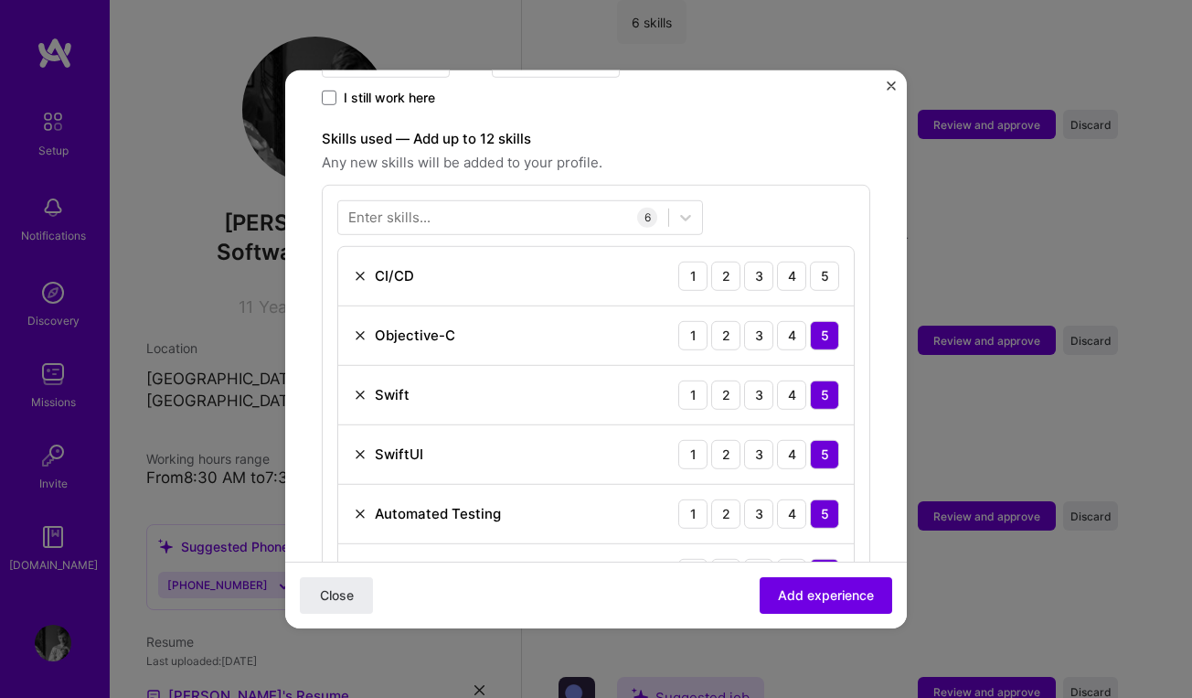
scroll to position [597, 0]
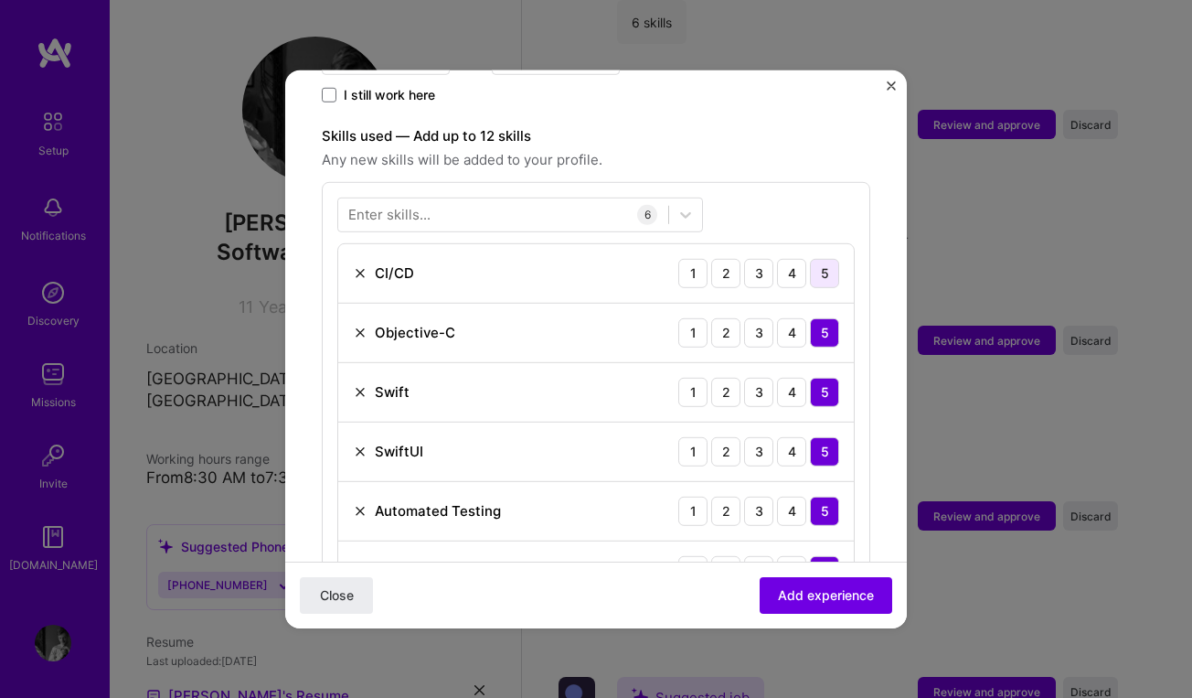
click at [817, 258] on div "5" at bounding box center [824, 272] width 29 height 29
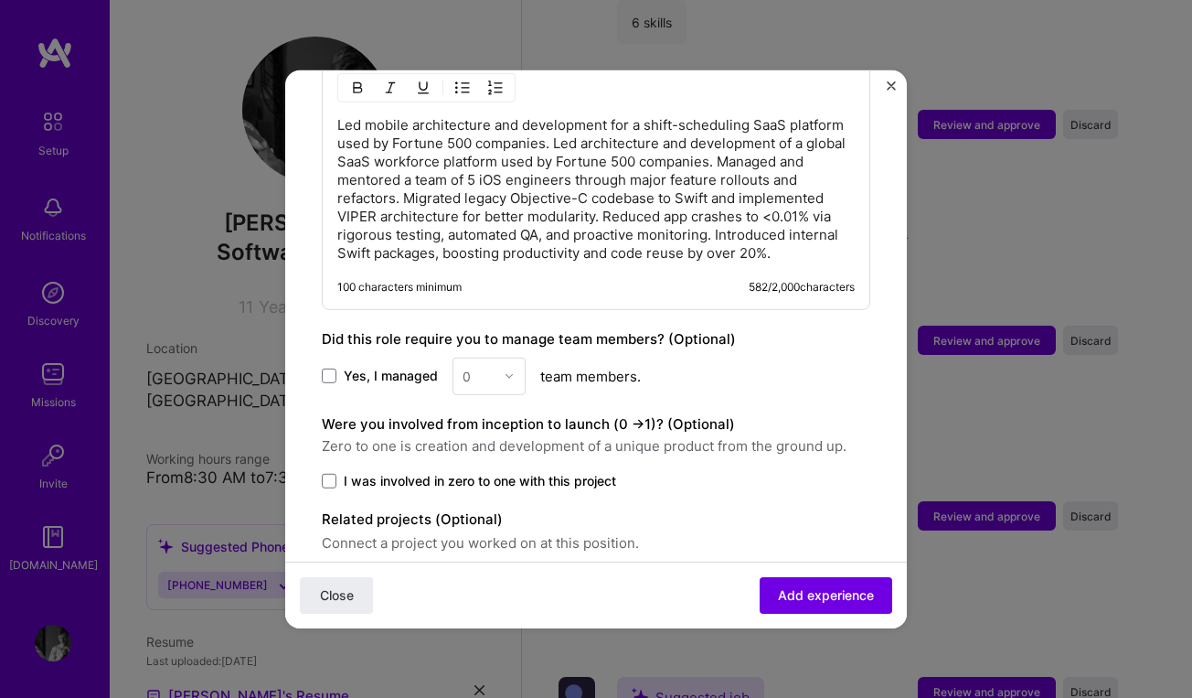
scroll to position [1262, 0]
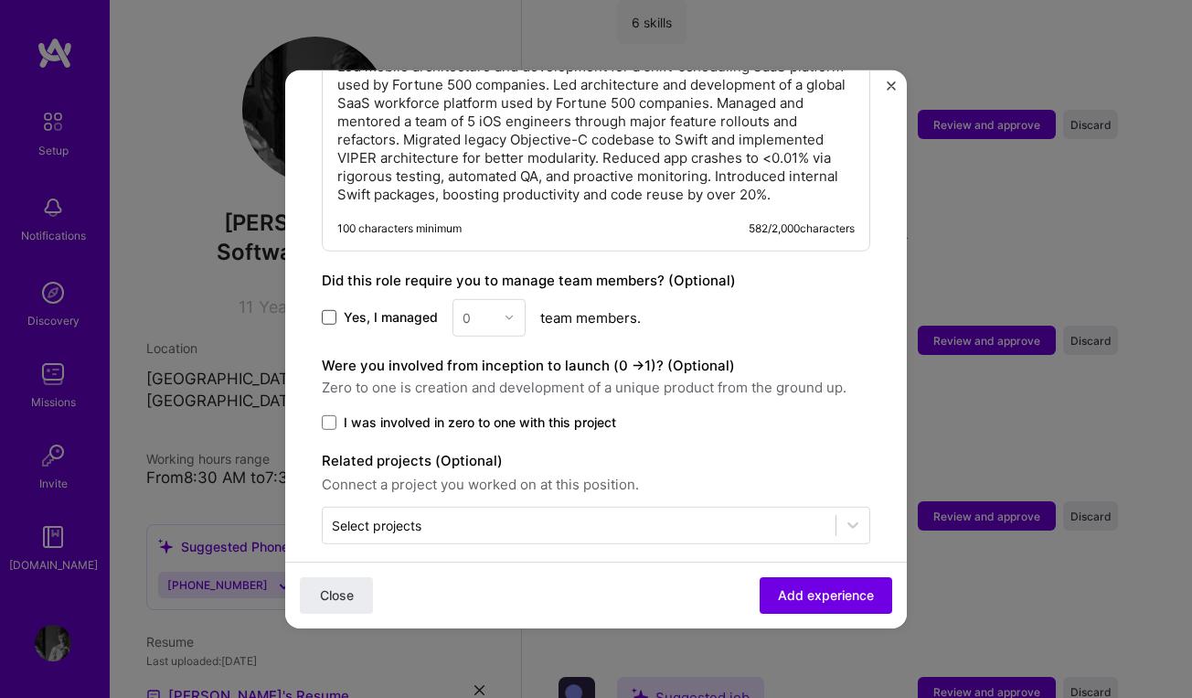
click at [332, 310] on span at bounding box center [329, 317] width 15 height 15
click at [0, 0] on input "Yes, I managed" at bounding box center [0, 0] width 0 height 0
click at [502, 300] on div "0" at bounding box center [479, 317] width 50 height 36
click at [488, 484] on div "5" at bounding box center [489, 501] width 62 height 34
click at [433, 412] on span "I was involved in zero to one with this project" at bounding box center [480, 421] width 272 height 18
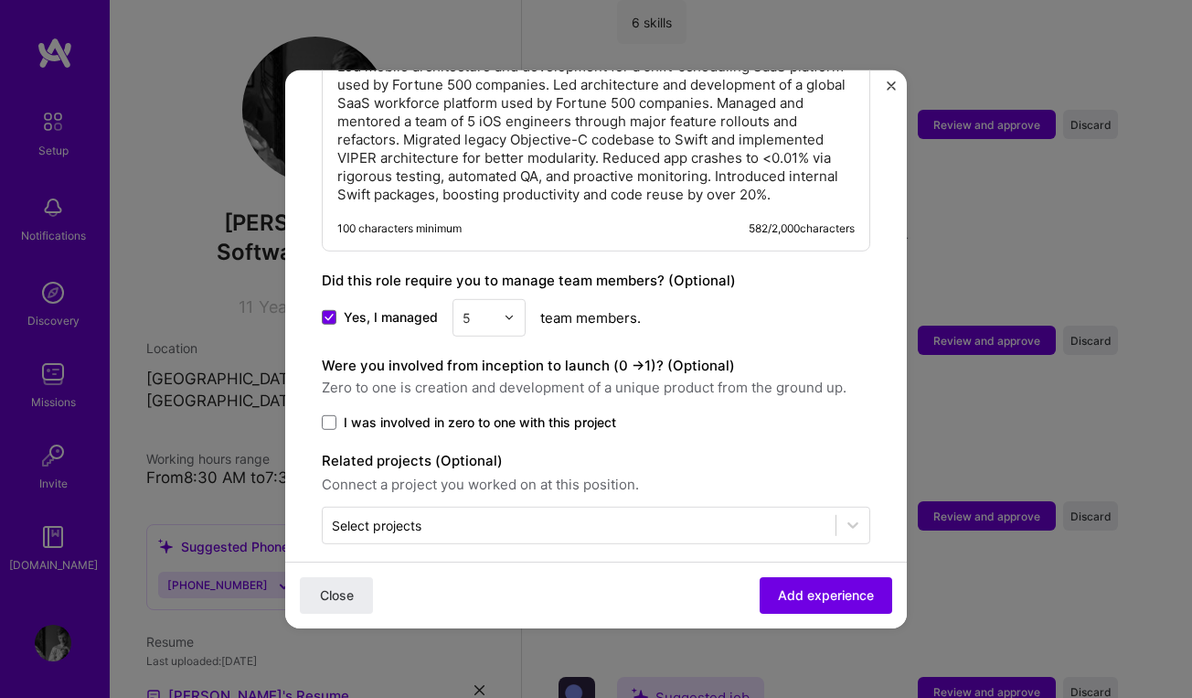
click at [0, 0] on input "I was involved in zero to one with this project" at bounding box center [0, 0] width 0 height 0
click at [433, 412] on span "I was involved in zero to one with this project" at bounding box center [480, 421] width 272 height 18
click at [0, 0] on input "I was involved in zero to one with this project" at bounding box center [0, 0] width 0 height 0
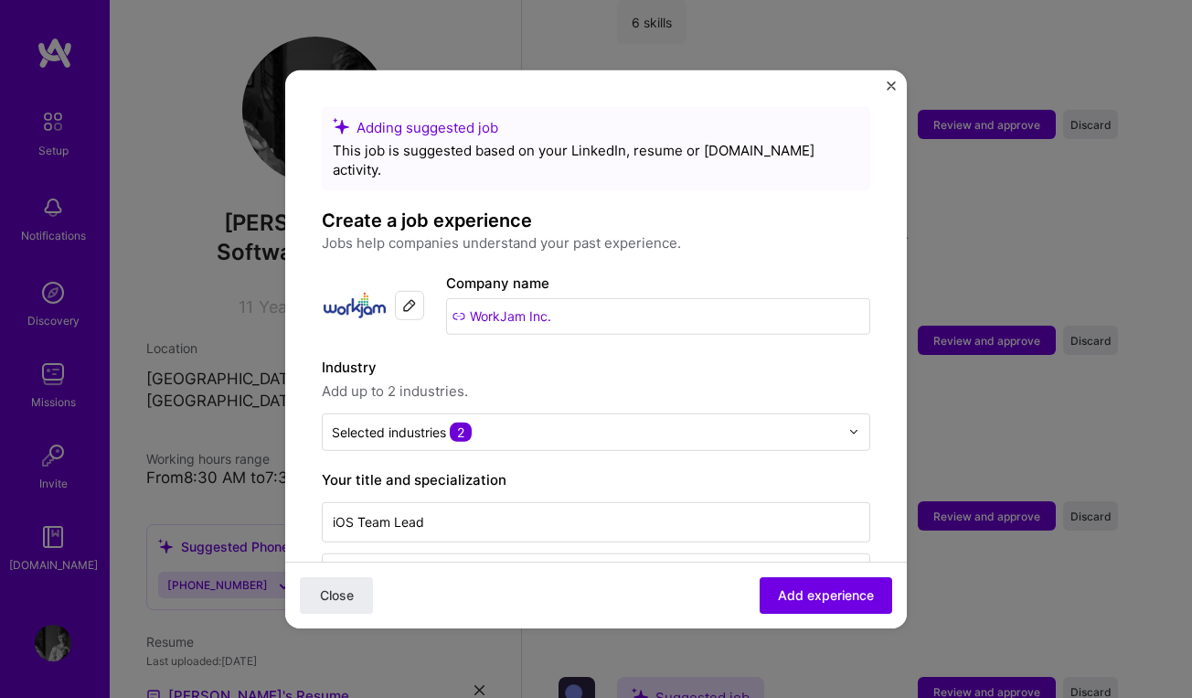
scroll to position [0, 0]
click at [835, 594] on span "Add experience" at bounding box center [826, 595] width 96 height 18
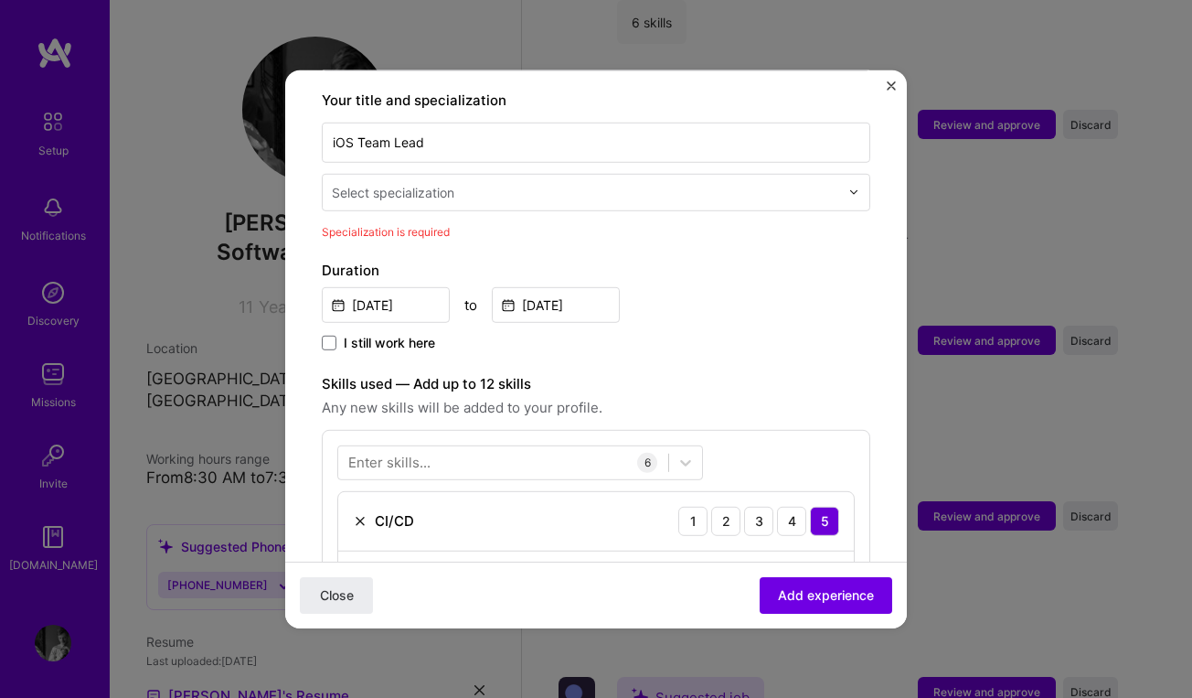
click at [447, 182] on div "Select specialization" at bounding box center [393, 191] width 123 height 19
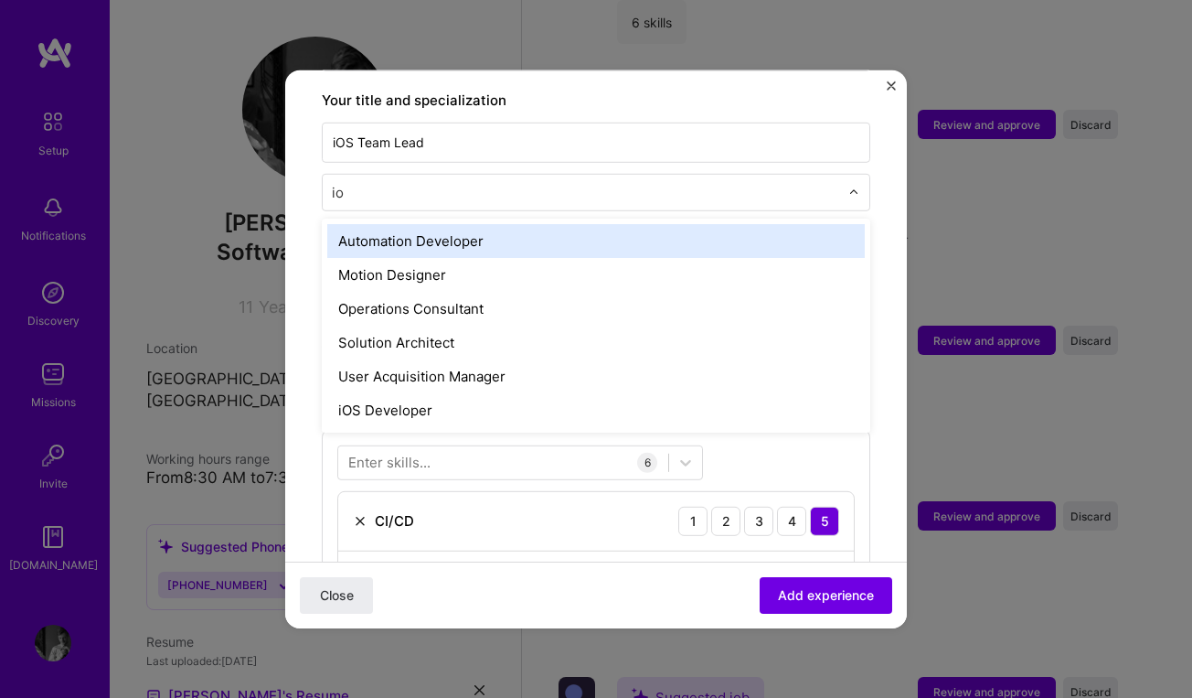
type input "ios"
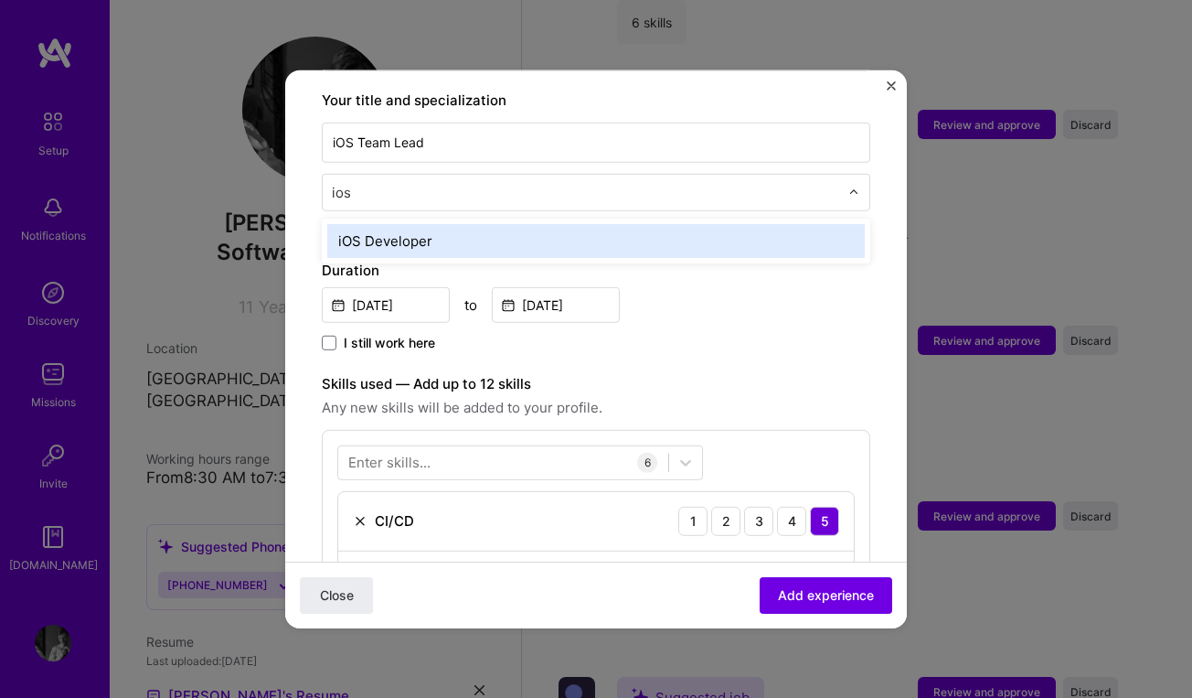
click at [411, 228] on div "iOS Developer" at bounding box center [596, 240] width 538 height 34
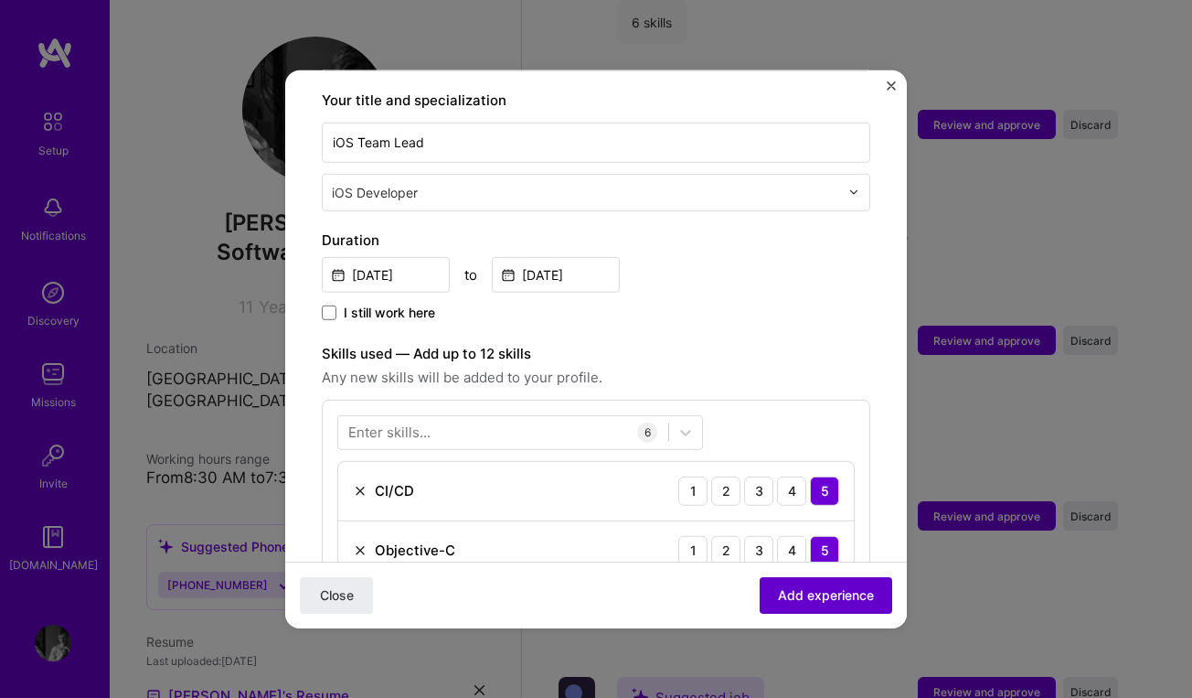
click at [807, 597] on span "Add experience" at bounding box center [826, 595] width 96 height 18
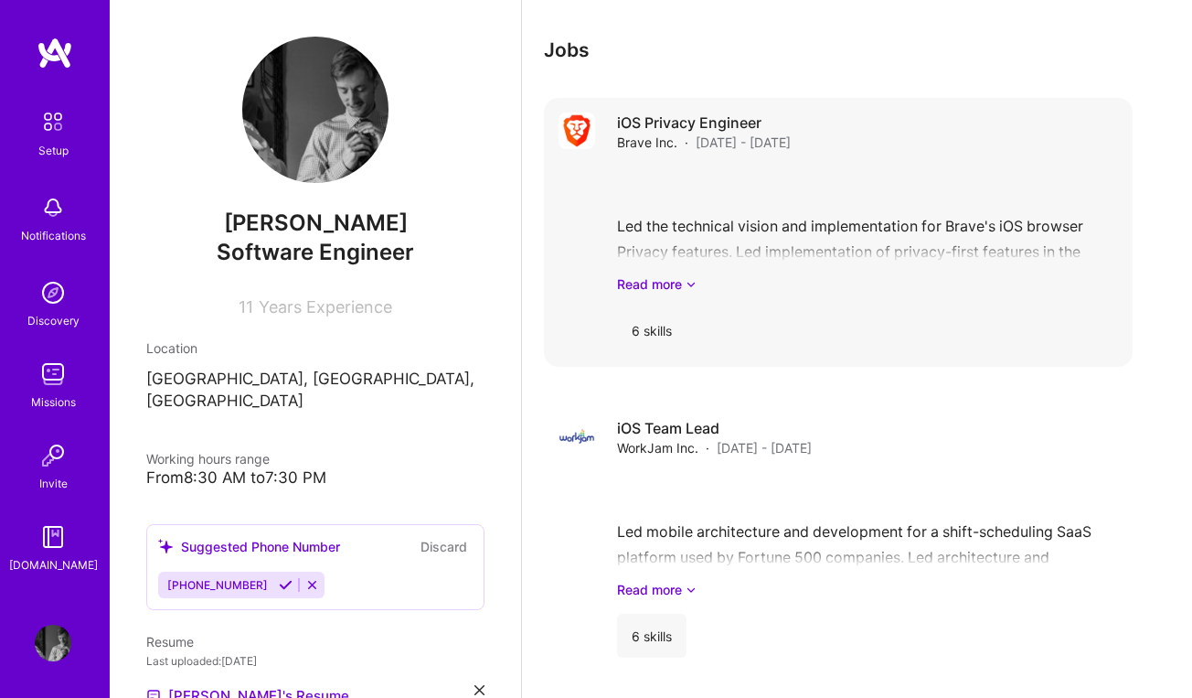
scroll to position [1799, 0]
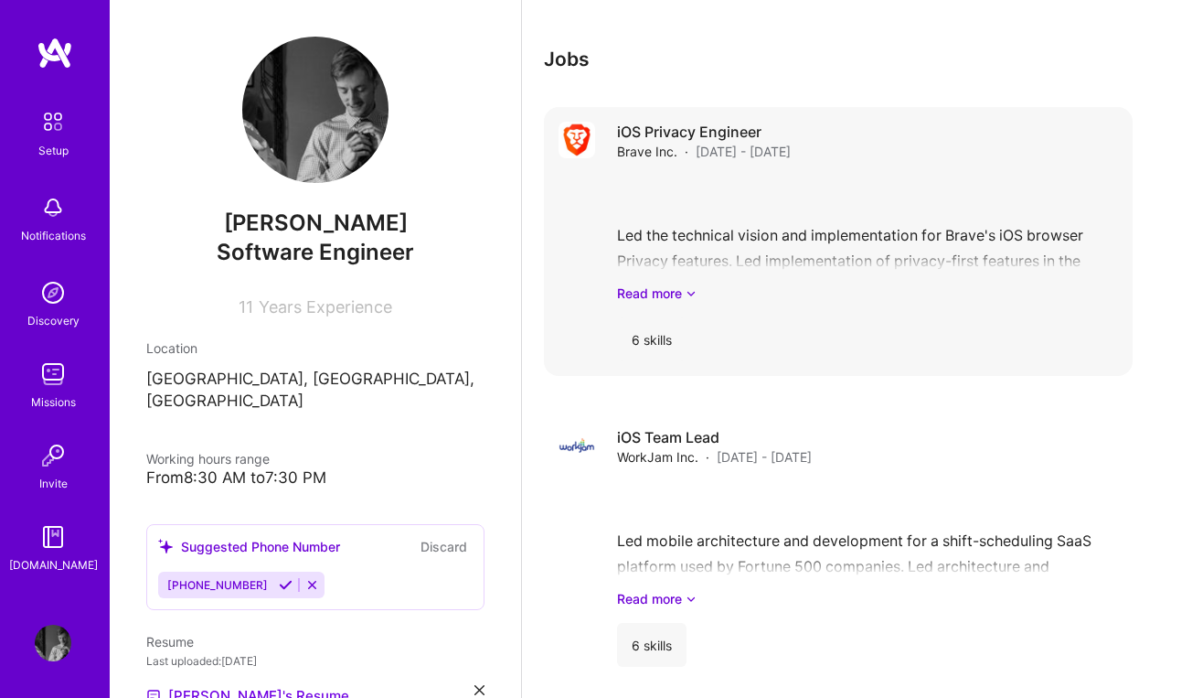
click at [736, 179] on div "Led the technical vision and implementation for Brave's iOS browser Privacy fea…" at bounding box center [867, 239] width 501 height 127
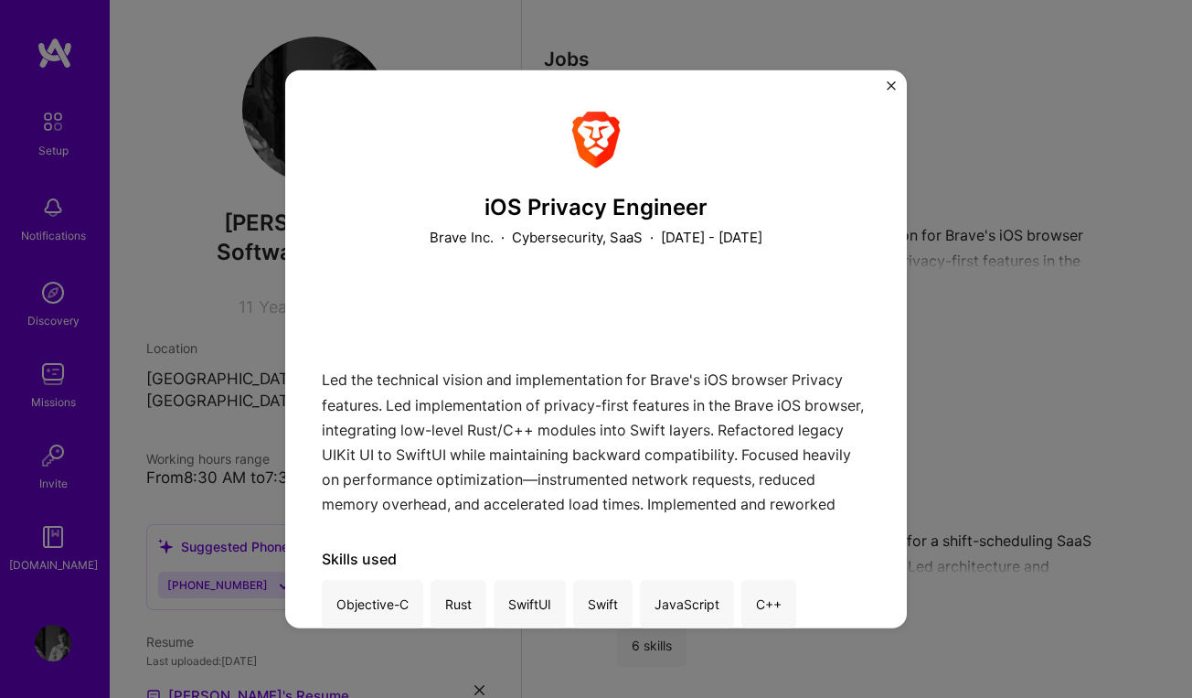
click at [892, 67] on div "iOS Privacy Engineer Brave Inc. · Cybersecurity, SaaS · [DATE] - [DATE] Led the…" at bounding box center [596, 349] width 1192 height 698
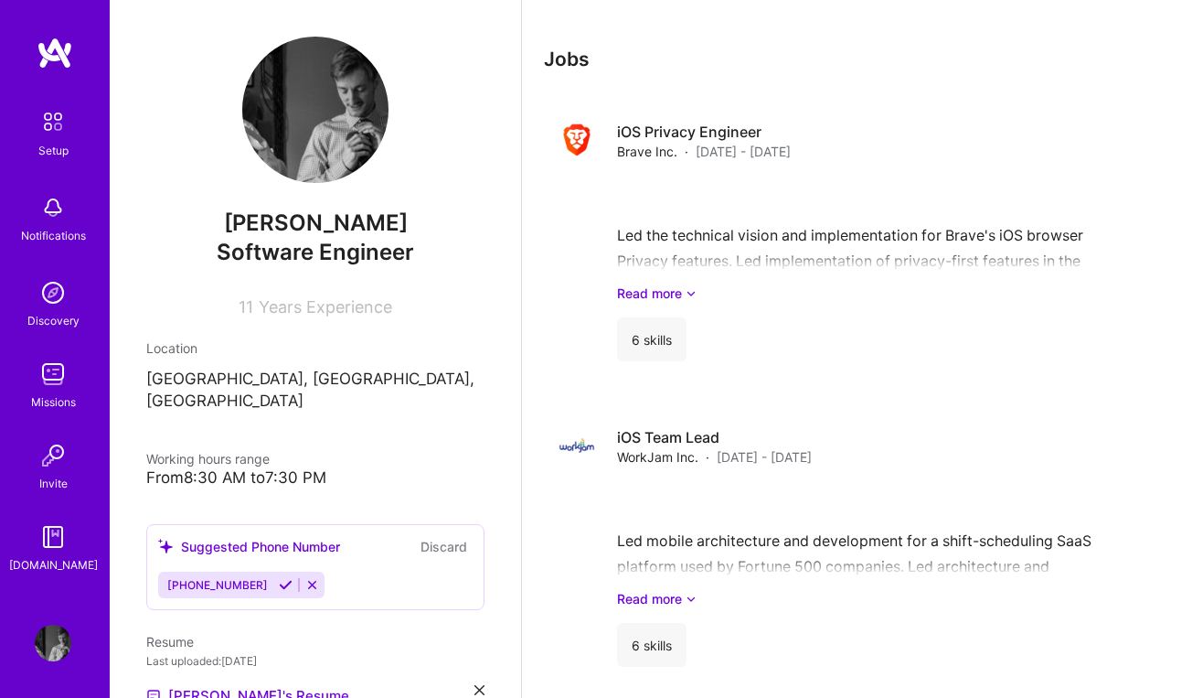
click at [888, 80] on div "Jobs iOS Privacy Engineer Brave Inc. · [DATE] - [DATE] Led the technical vision…" at bounding box center [838, 648] width 589 height 1201
click at [678, 175] on div "iOS Privacy Engineer Brave Inc. · [DATE] - [DATE] Led the technical vision and …" at bounding box center [867, 242] width 501 height 240
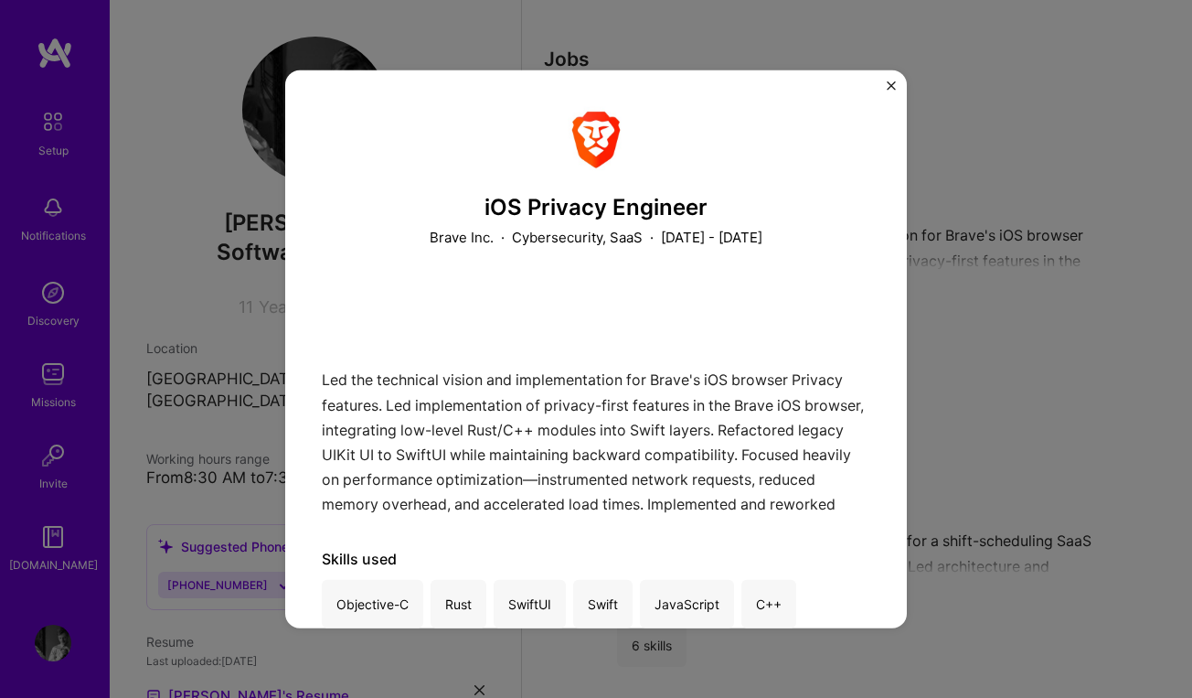
click at [888, 91] on button "Close" at bounding box center [891, 89] width 9 height 19
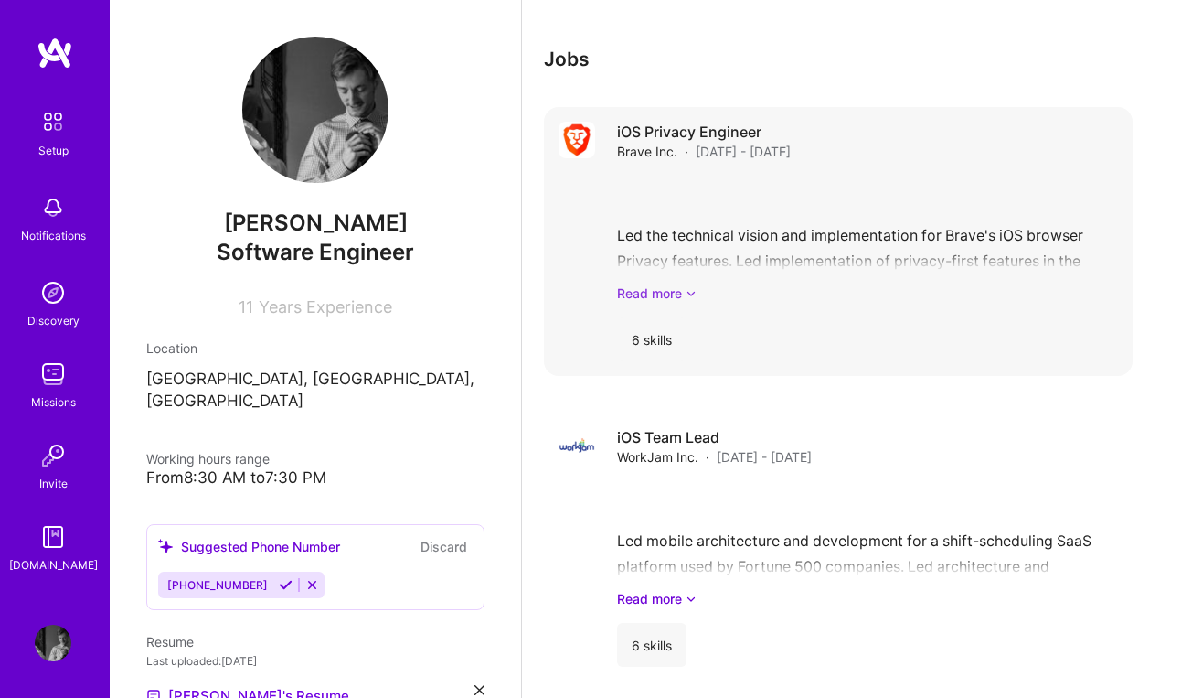
click at [655, 294] on link "Read more" at bounding box center [867, 292] width 501 height 19
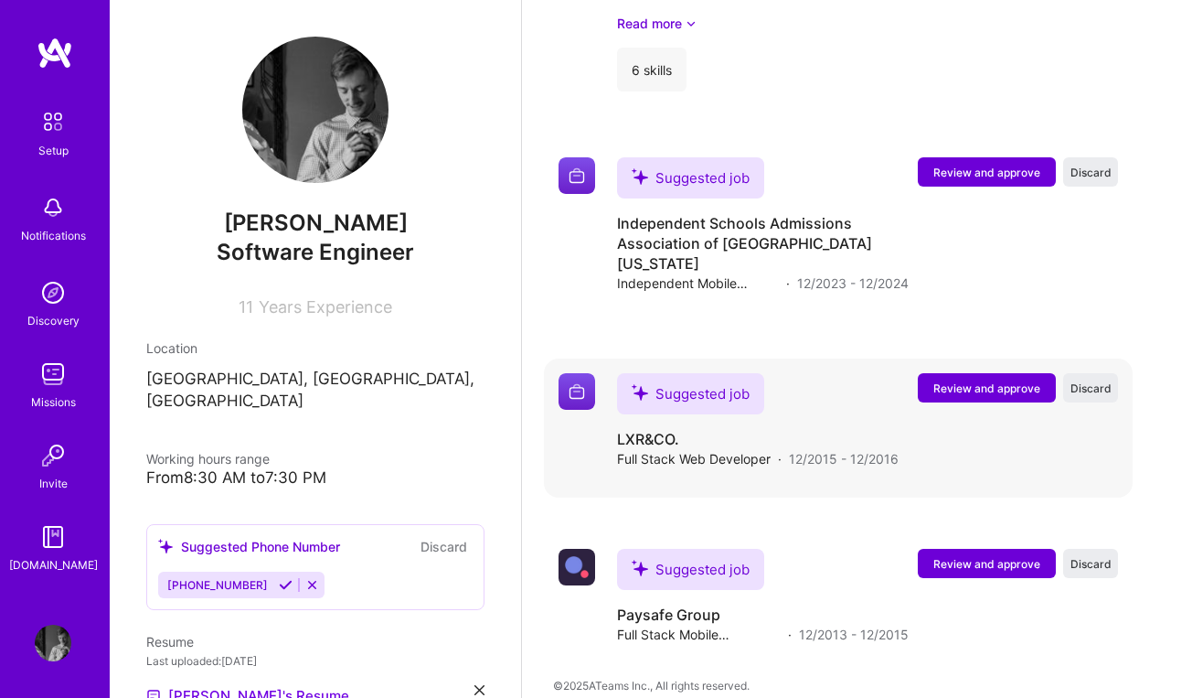
scroll to position [2526, 0]
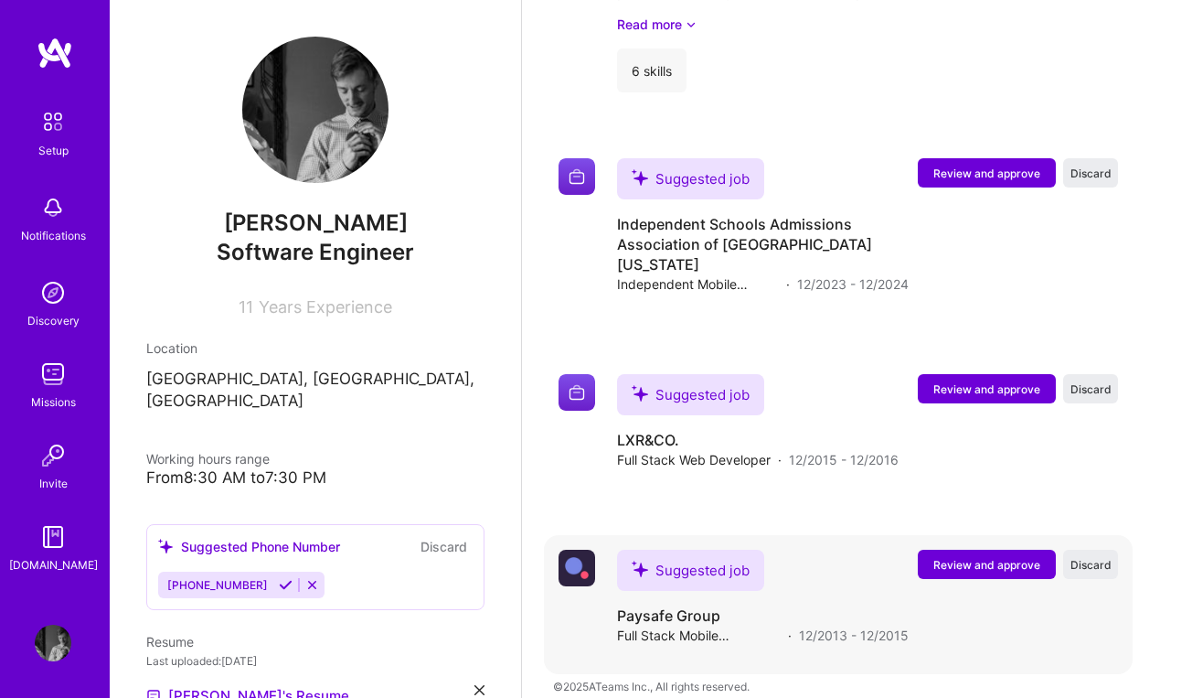
click at [957, 557] on span "Review and approve" at bounding box center [987, 565] width 107 height 16
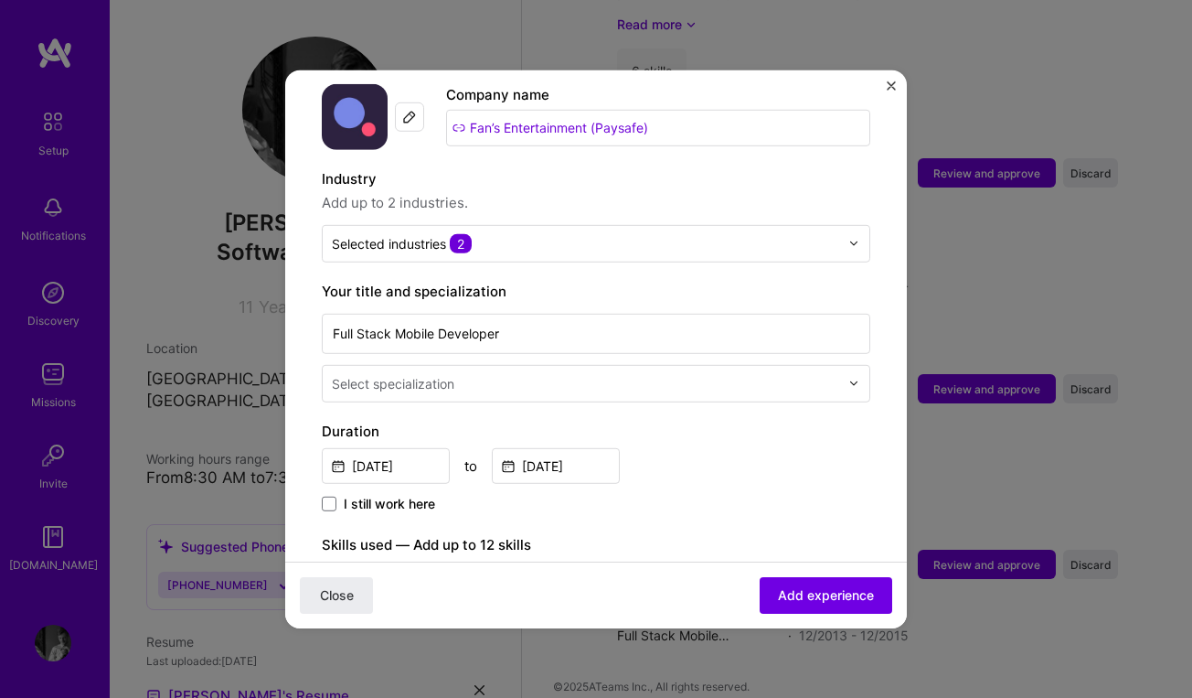
scroll to position [189, 0]
click at [486, 377] on div "Select specialization" at bounding box center [586, 382] width 526 height 36
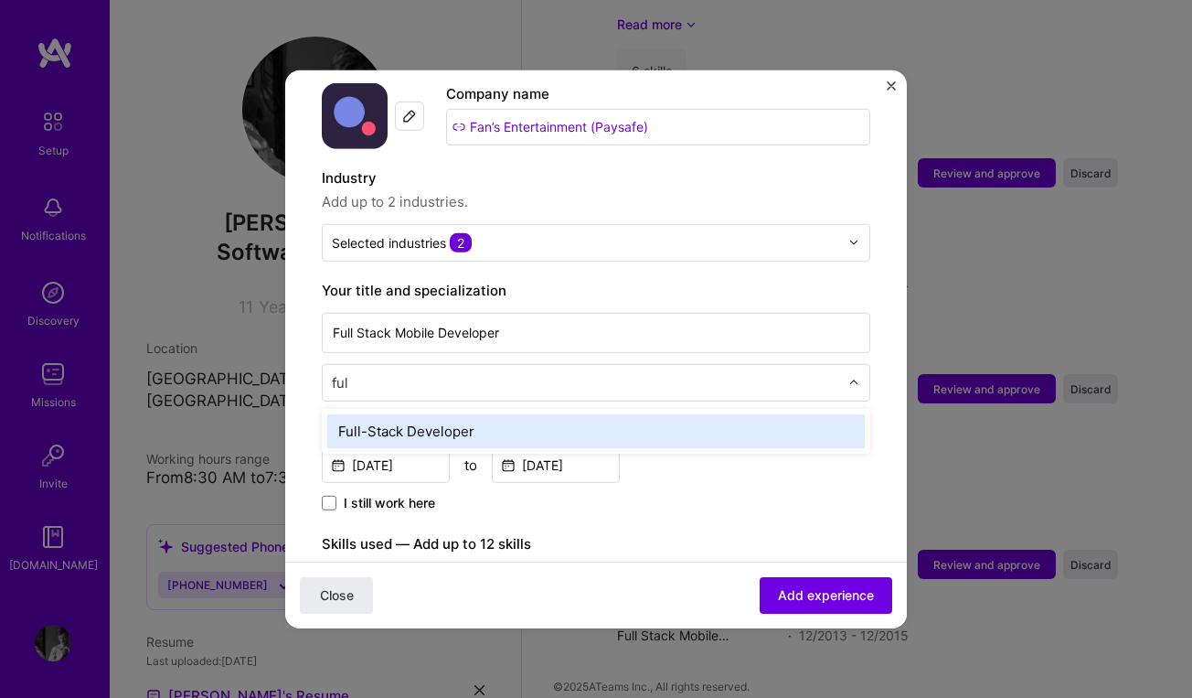
type input "full"
click at [452, 413] on div "Full-Stack Developer" at bounding box center [596, 430] width 538 height 34
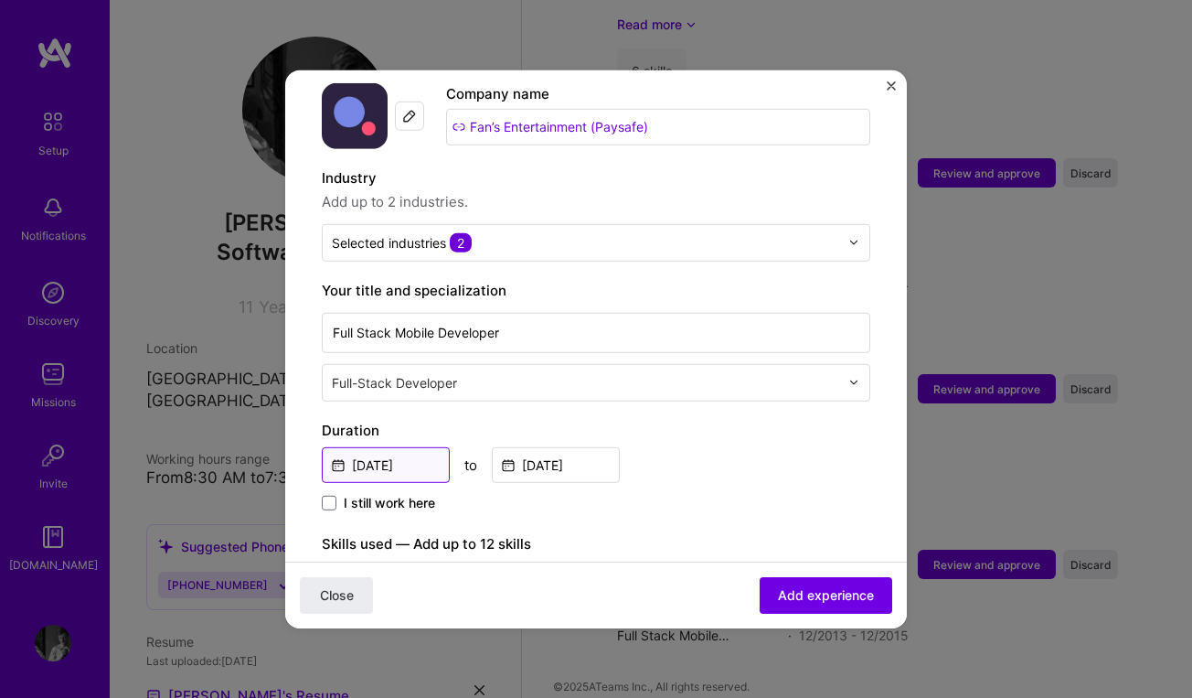
click at [426, 446] on input "[DATE]" at bounding box center [386, 464] width 128 height 36
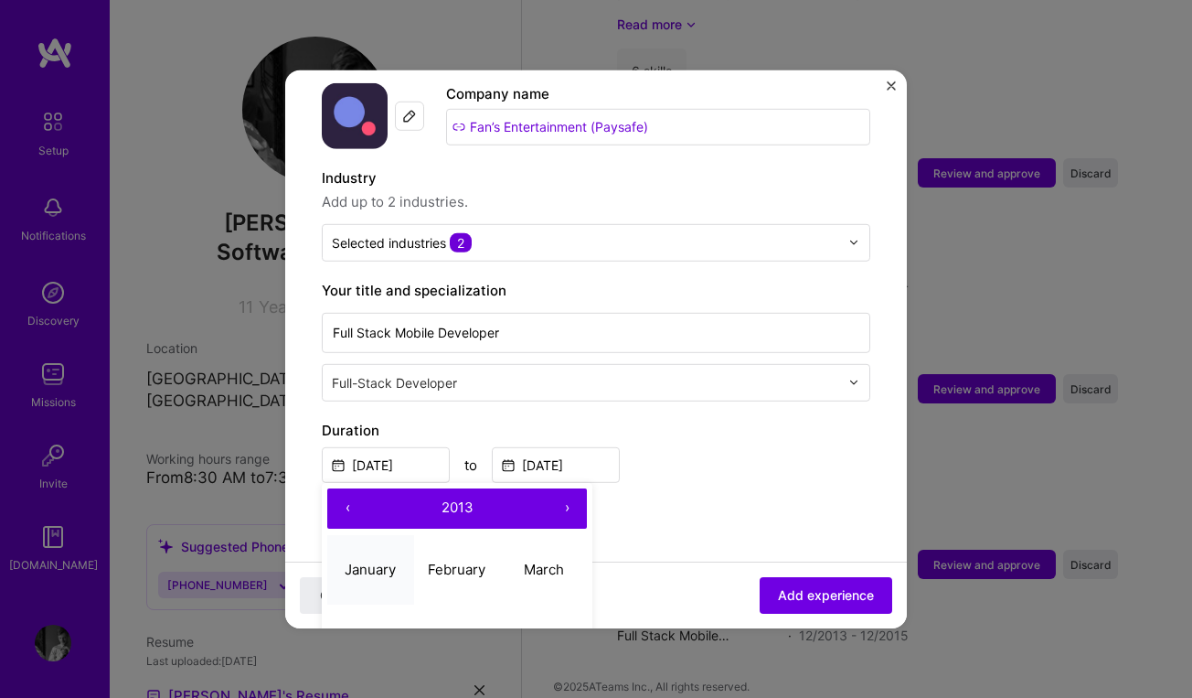
click at [379, 561] on abbr "January" at bounding box center [370, 569] width 51 height 17
type input "[DATE]"
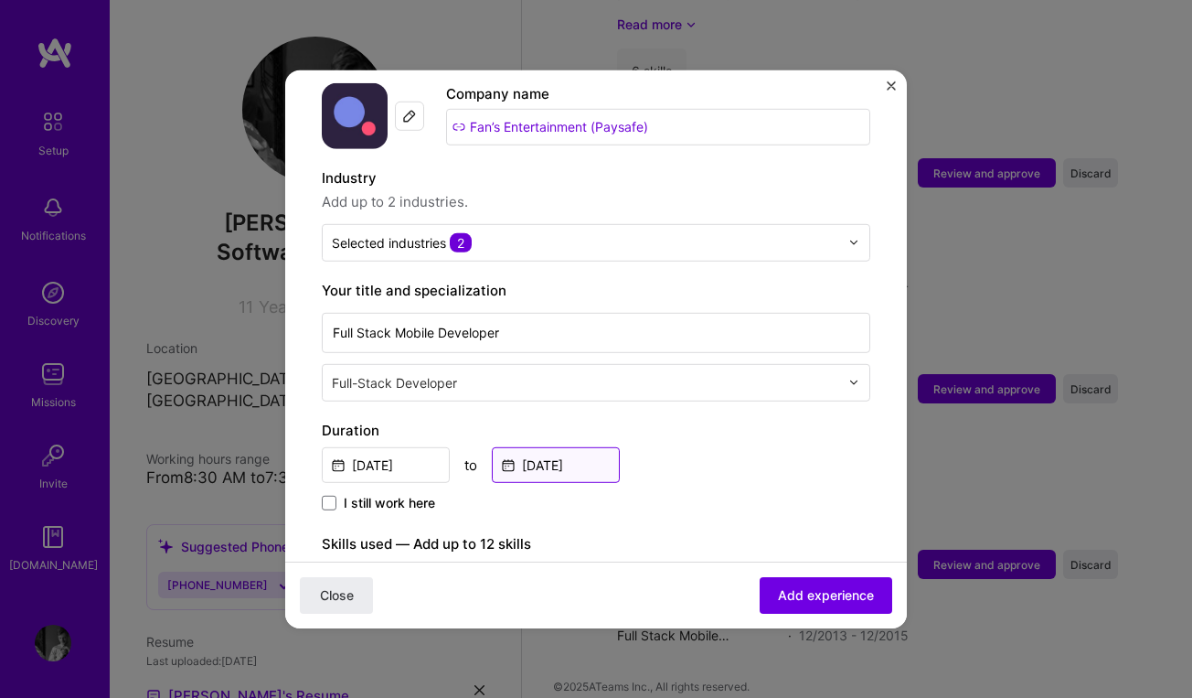
click at [554, 448] on input "[DATE]" at bounding box center [556, 464] width 128 height 36
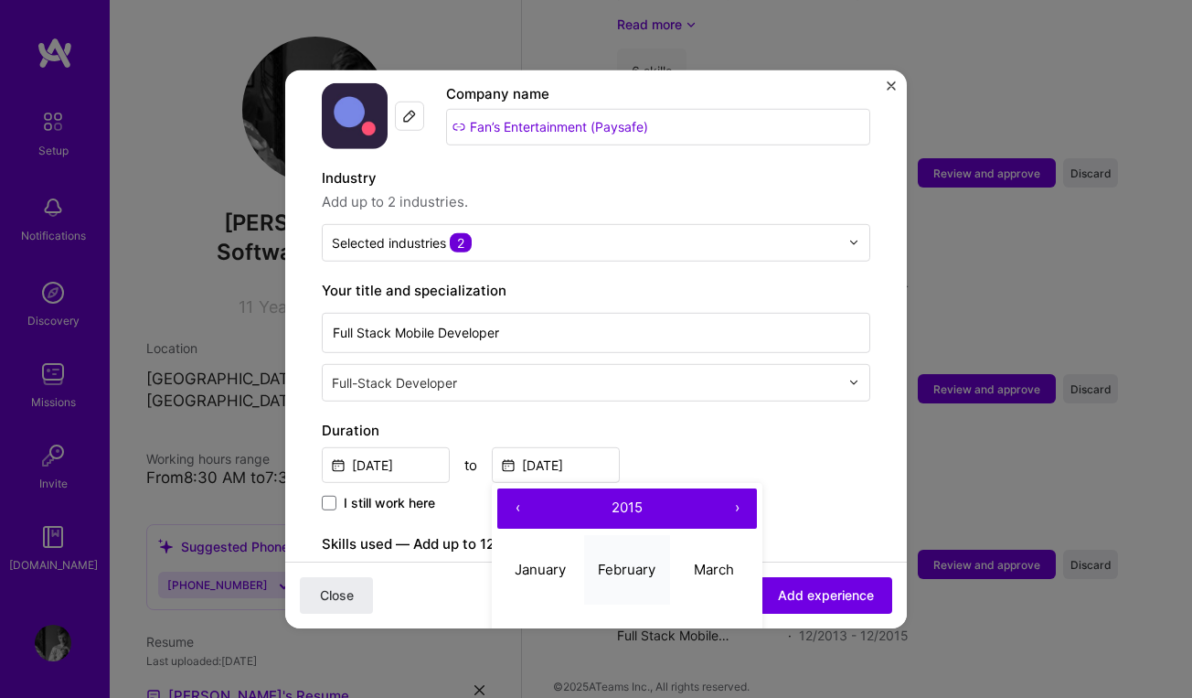
click at [617, 561] on abbr "February" at bounding box center [627, 569] width 58 height 17
type input "[DATE]"
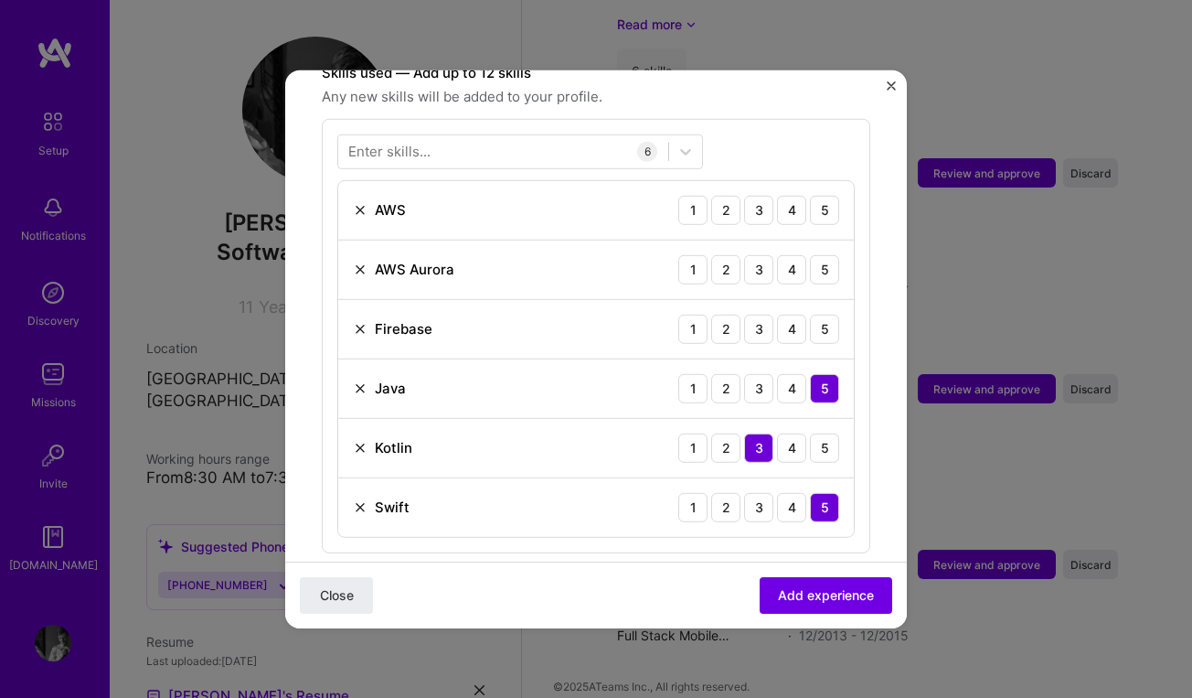
scroll to position [676, 0]
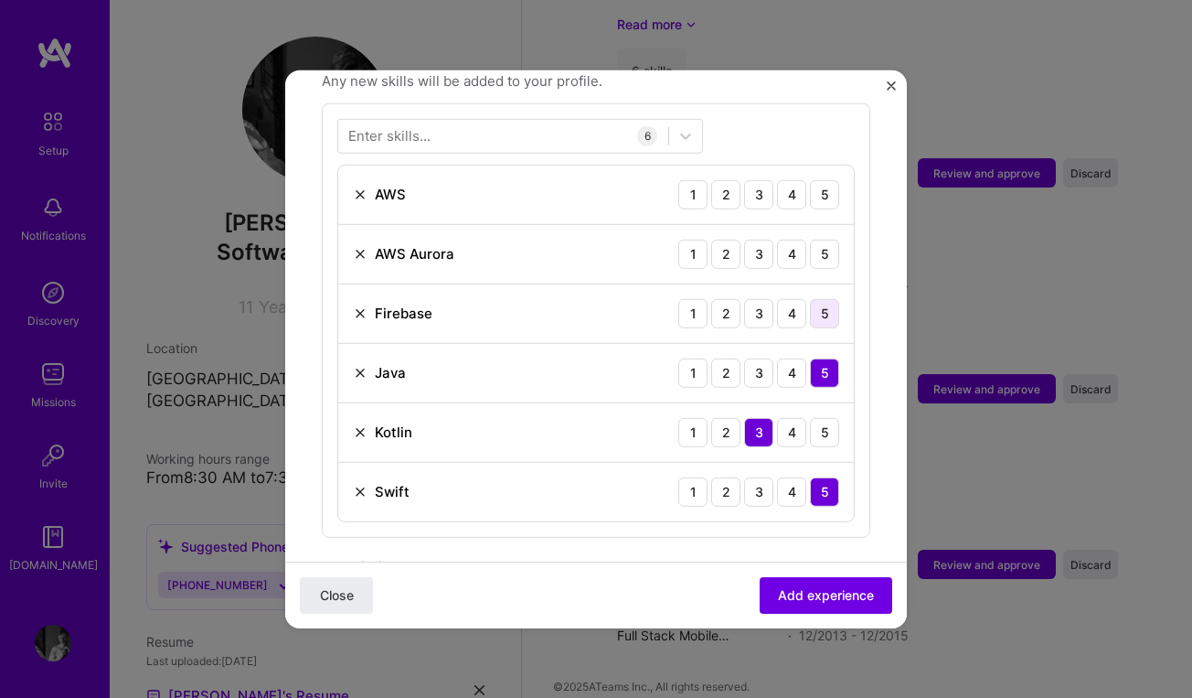
click at [829, 298] on div "5" at bounding box center [824, 312] width 29 height 29
click at [358, 246] on img at bounding box center [360, 253] width 15 height 15
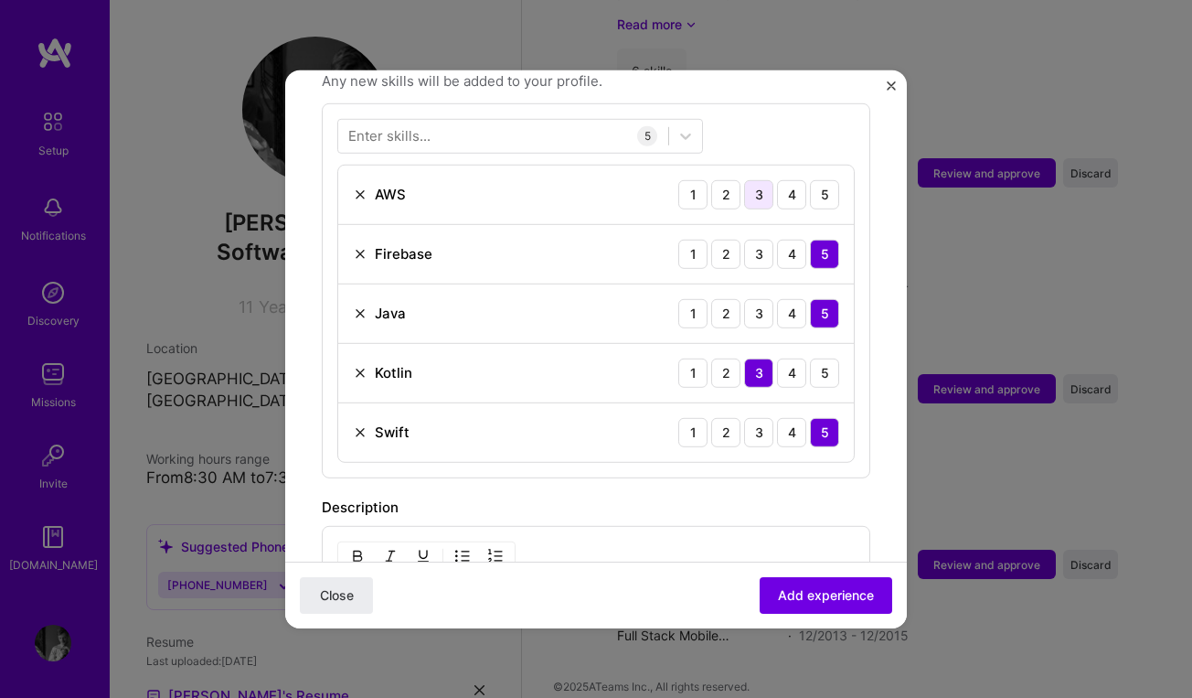
click at [766, 179] on div "3" at bounding box center [758, 193] width 29 height 29
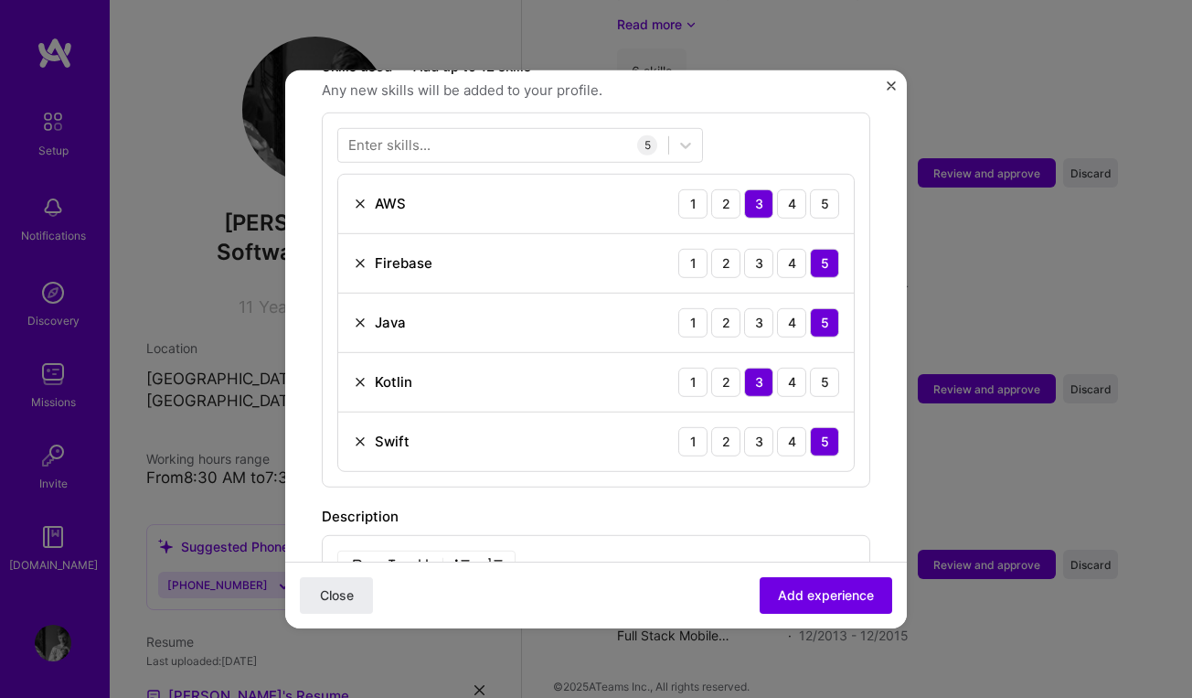
scroll to position [650, 0]
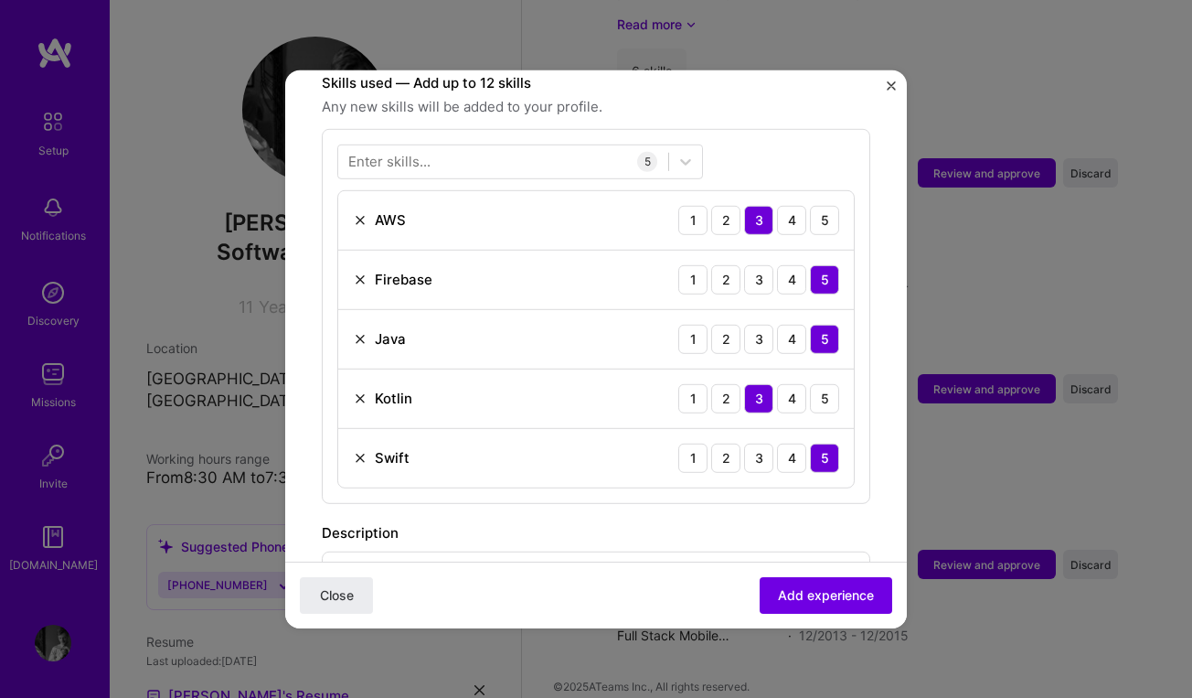
click at [414, 152] on div "Enter skills..." at bounding box center [389, 161] width 82 height 19
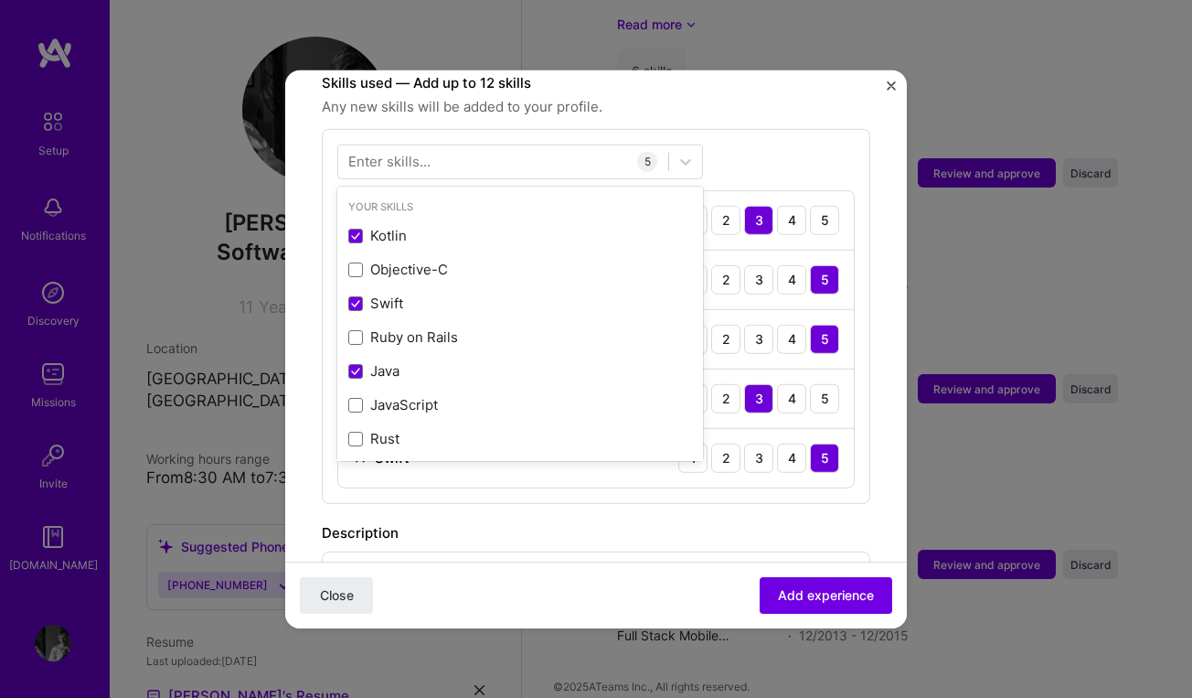
click at [355, 152] on div "Enter skills..." at bounding box center [389, 161] width 82 height 19
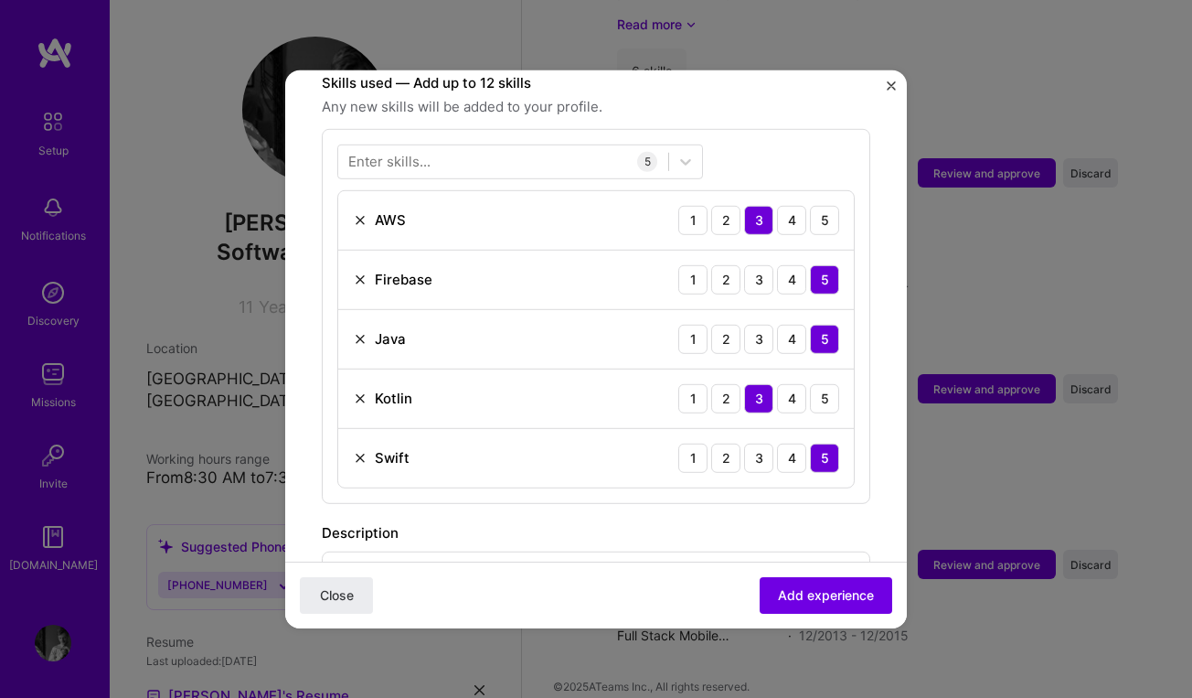
click at [348, 152] on div "Enter skills..." at bounding box center [389, 161] width 82 height 19
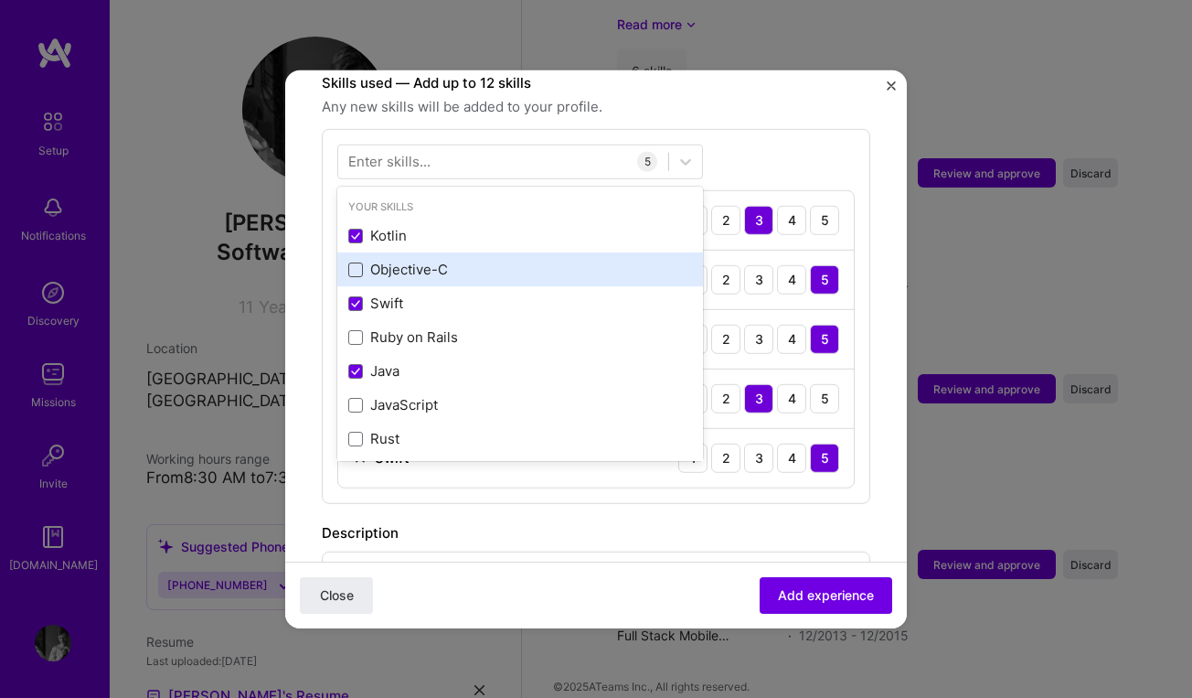
click at [352, 262] on span at bounding box center [355, 269] width 15 height 15
click at [0, 0] on input "checkbox" at bounding box center [0, 0] width 0 height 0
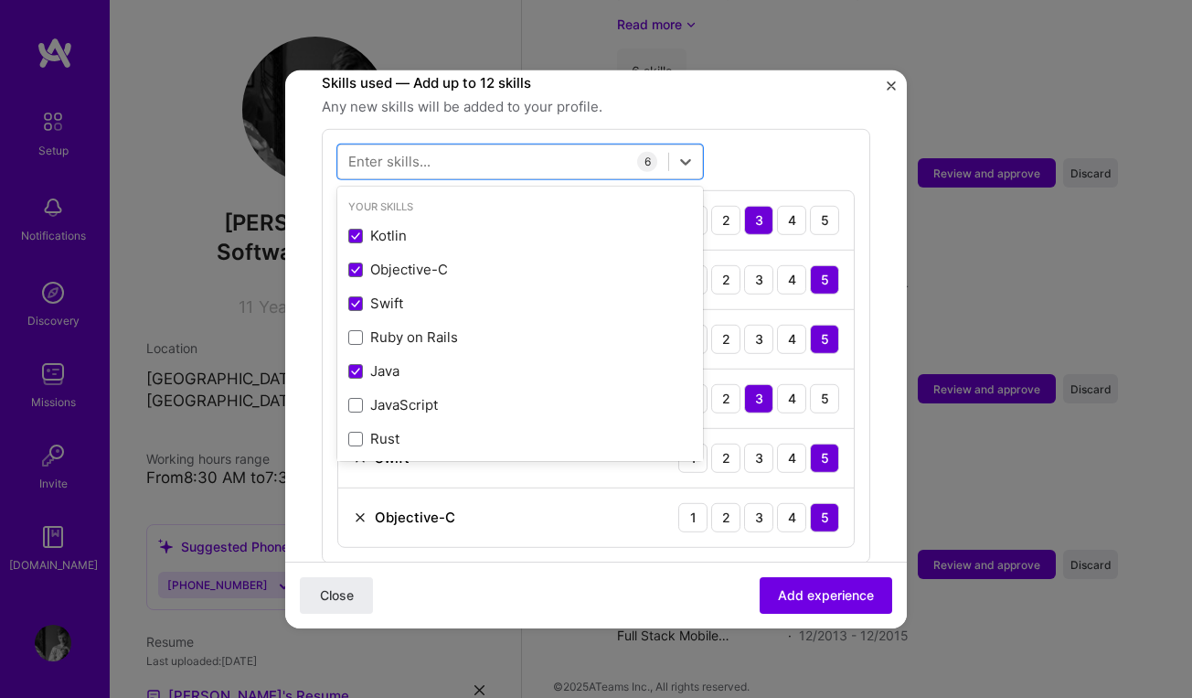
click at [871, 304] on form "Adding suggested job This job is suggested based on your LinkedIn, resume or [D…" at bounding box center [596, 329] width 622 height 1747
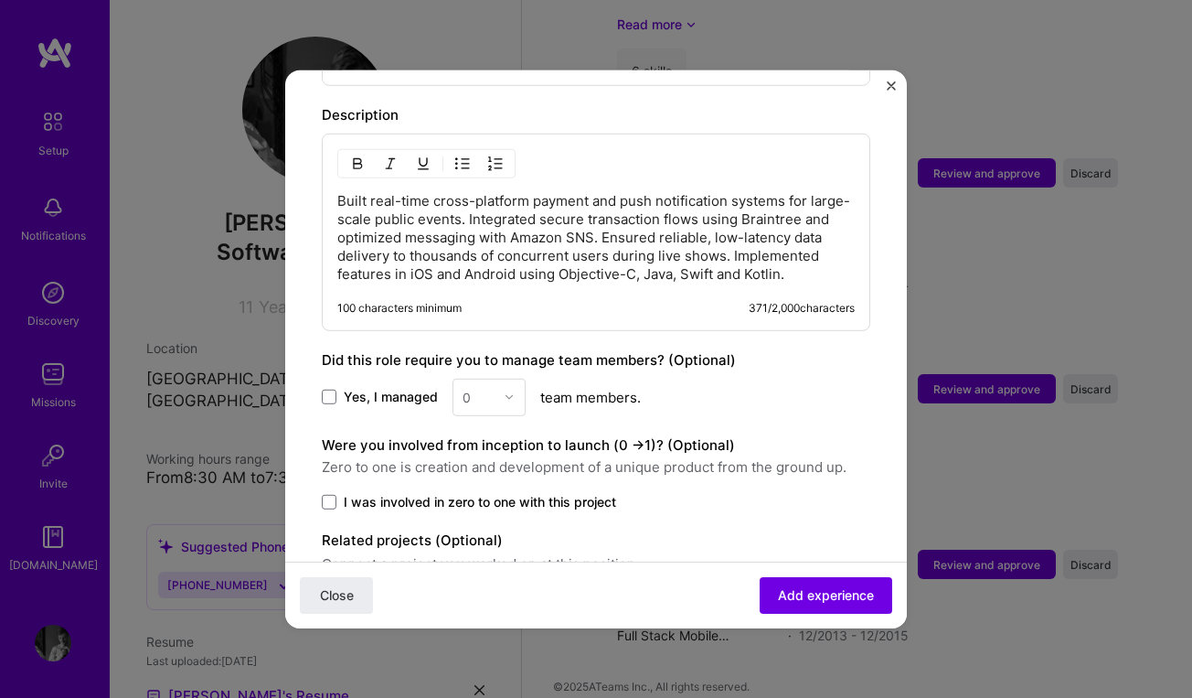
scroll to position [1201, 0]
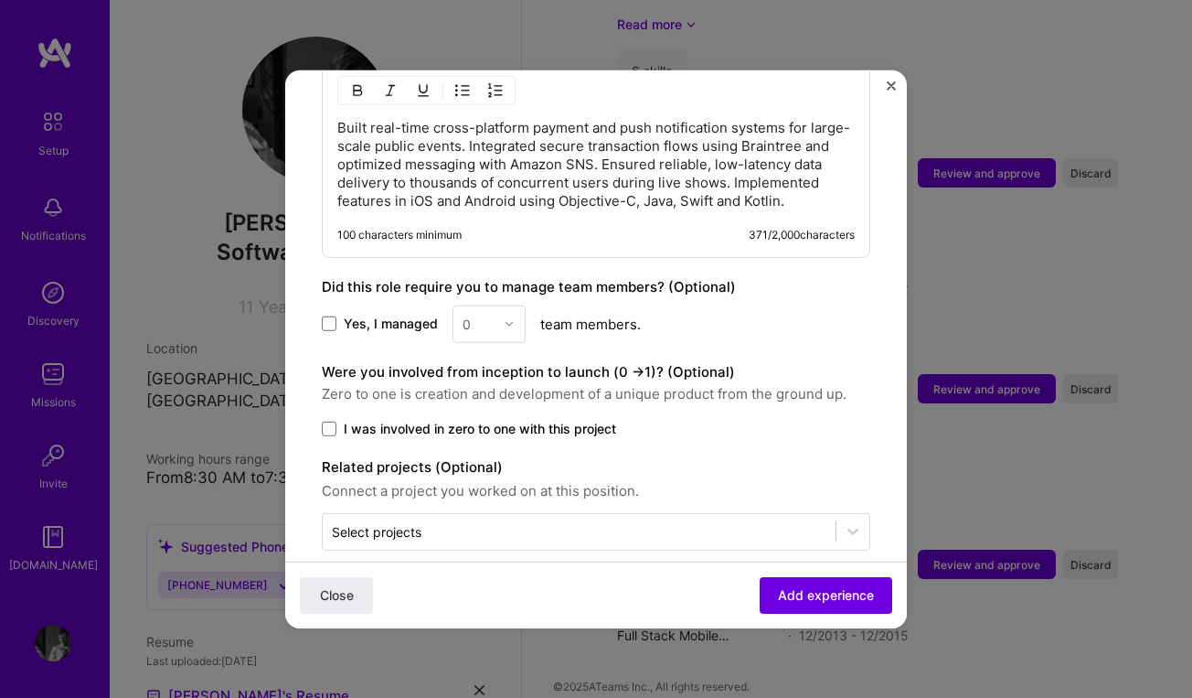
click at [336, 315] on label "Yes, I managed" at bounding box center [380, 324] width 116 height 18
click at [0, 0] on input "Yes, I managed" at bounding box center [0, 0] width 0 height 0
click at [515, 305] on div at bounding box center [514, 323] width 21 height 36
click at [486, 389] on div "2" at bounding box center [489, 406] width 62 height 34
click at [338, 419] on label "I was involved in zero to one with this project" at bounding box center [596, 428] width 549 height 18
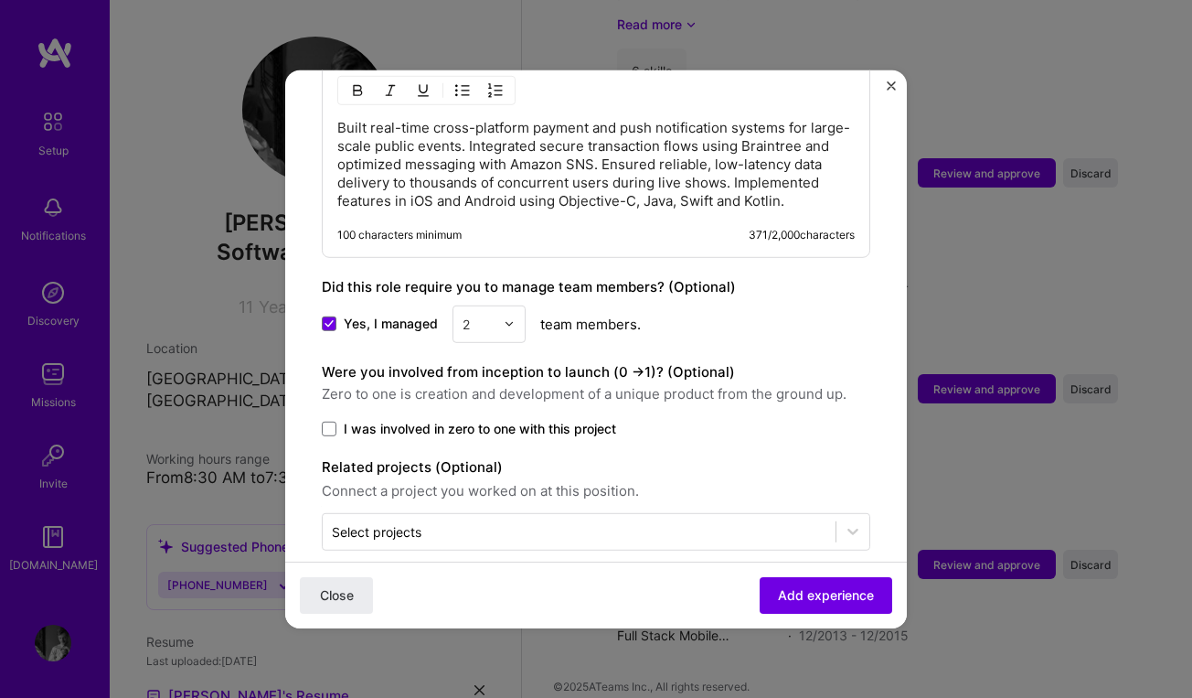
click at [0, 0] on input "I was involved in zero to one with this project" at bounding box center [0, 0] width 0 height 0
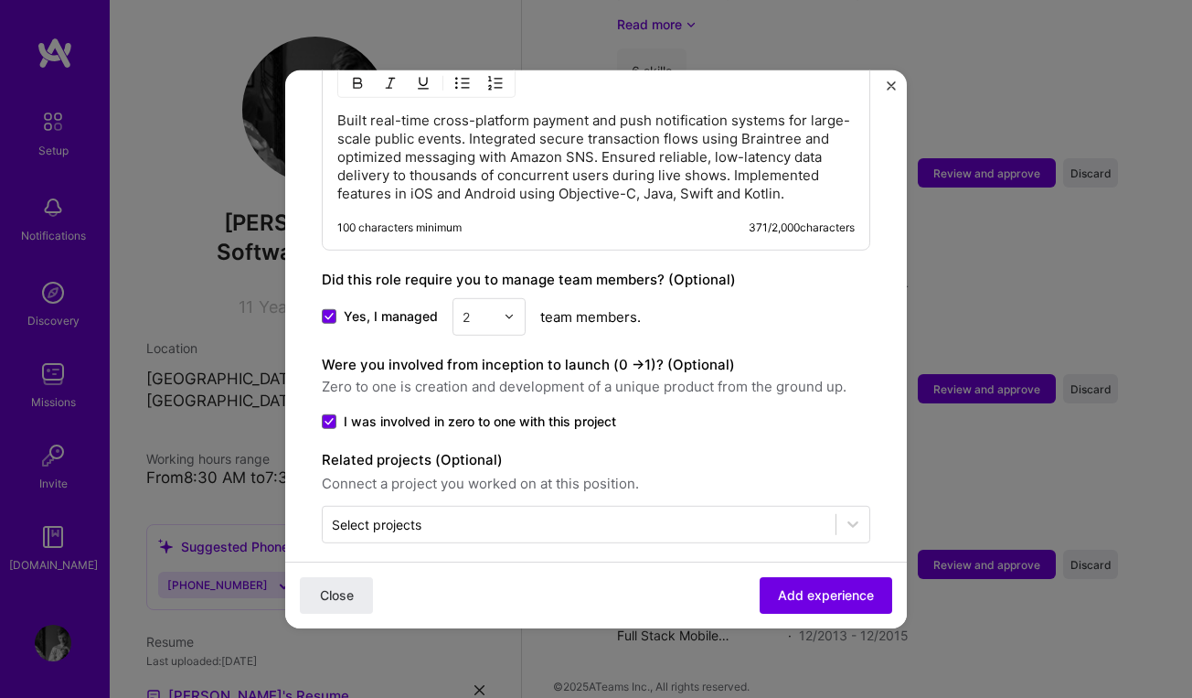
scroll to position [1207, 0]
click at [821, 595] on span "Add experience" at bounding box center [826, 595] width 96 height 18
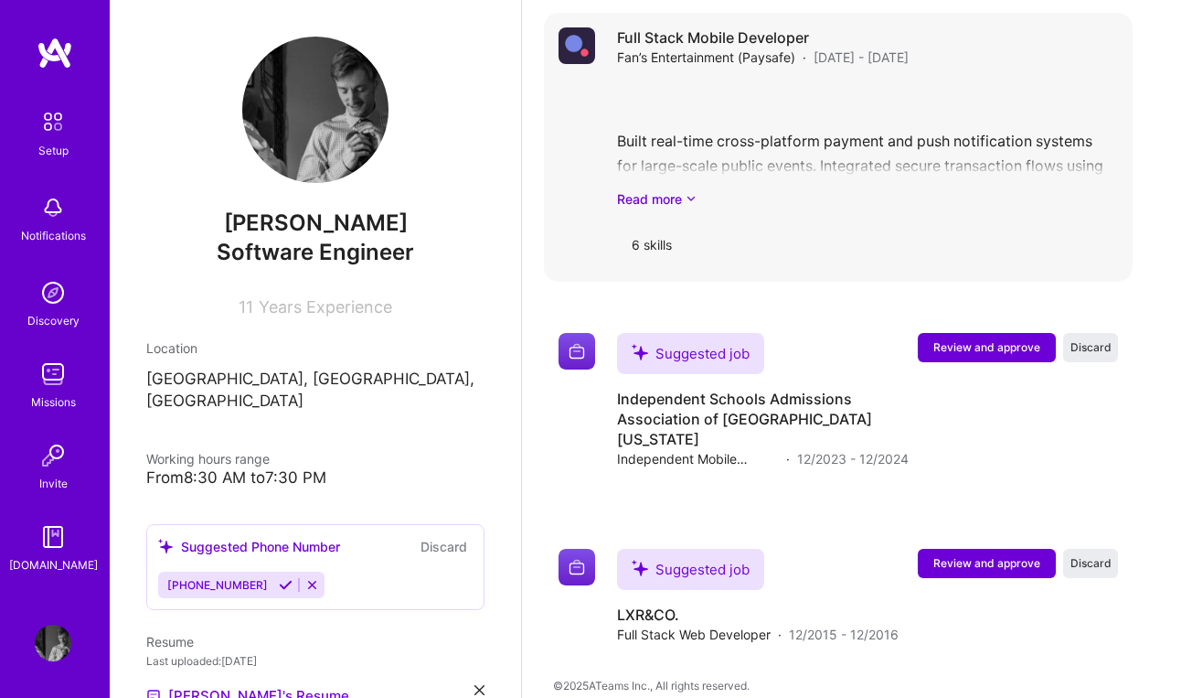
scroll to position [2629, 0]
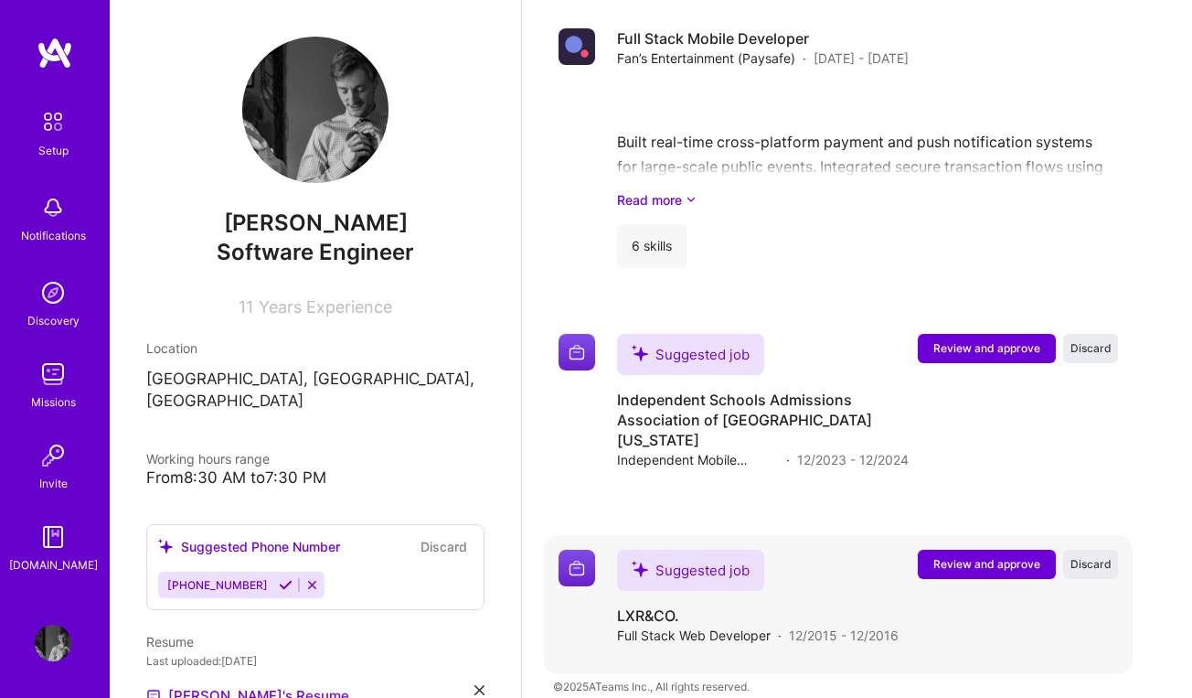
click at [963, 550] on button "Review and approve" at bounding box center [987, 564] width 138 height 29
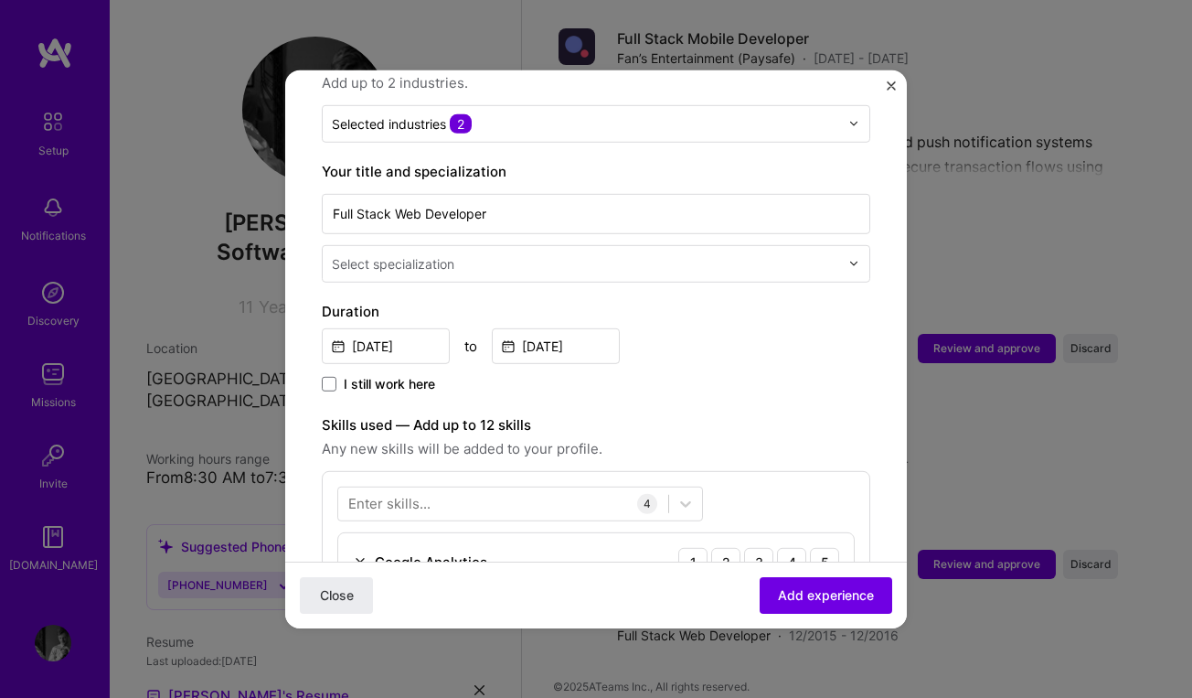
scroll to position [346, 0]
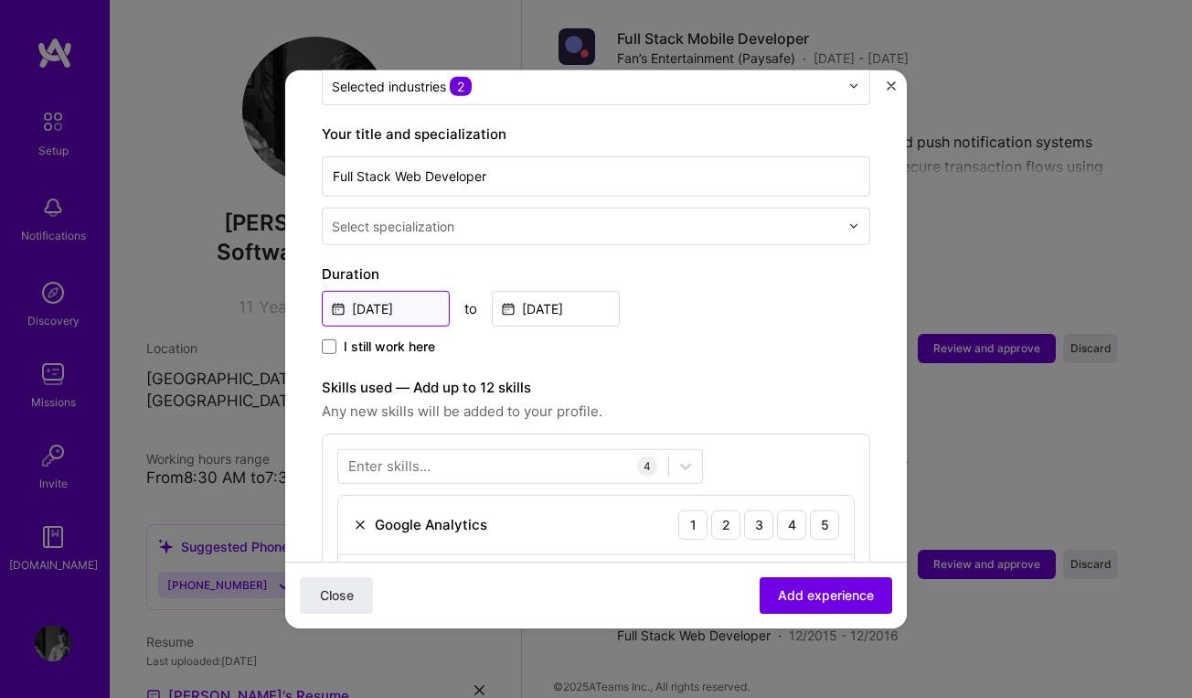
click at [425, 291] on input "[DATE]" at bounding box center [386, 308] width 128 height 36
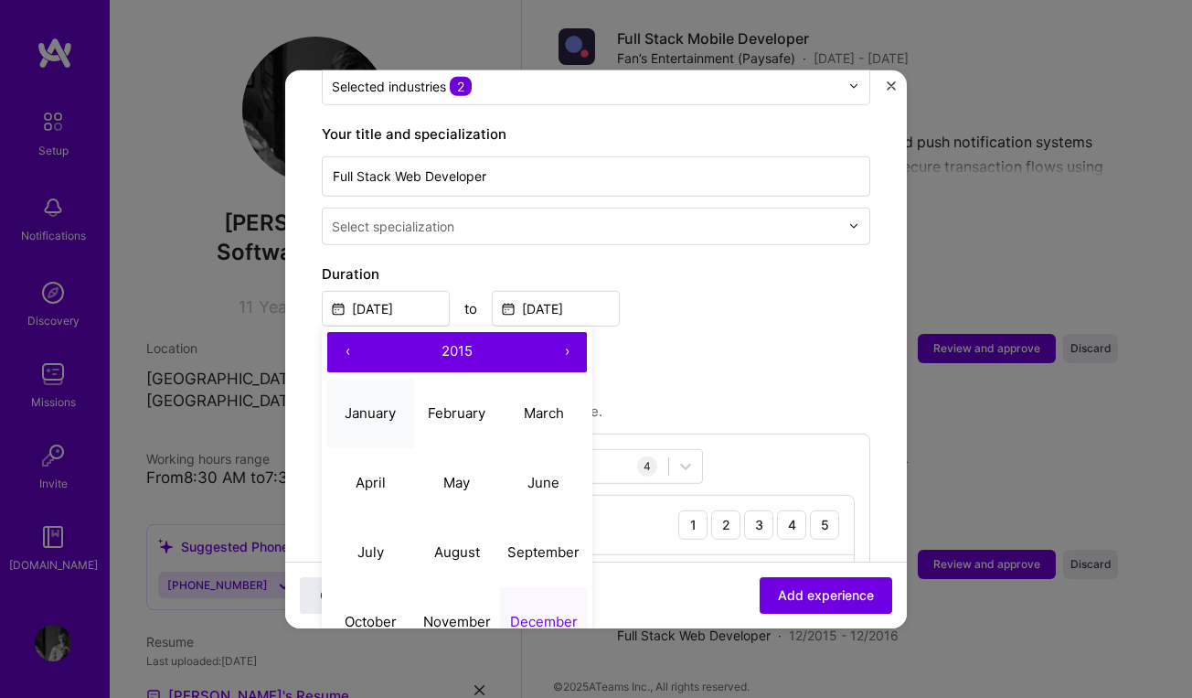
click at [388, 404] on abbr "January" at bounding box center [370, 412] width 51 height 17
type input "[DATE]"
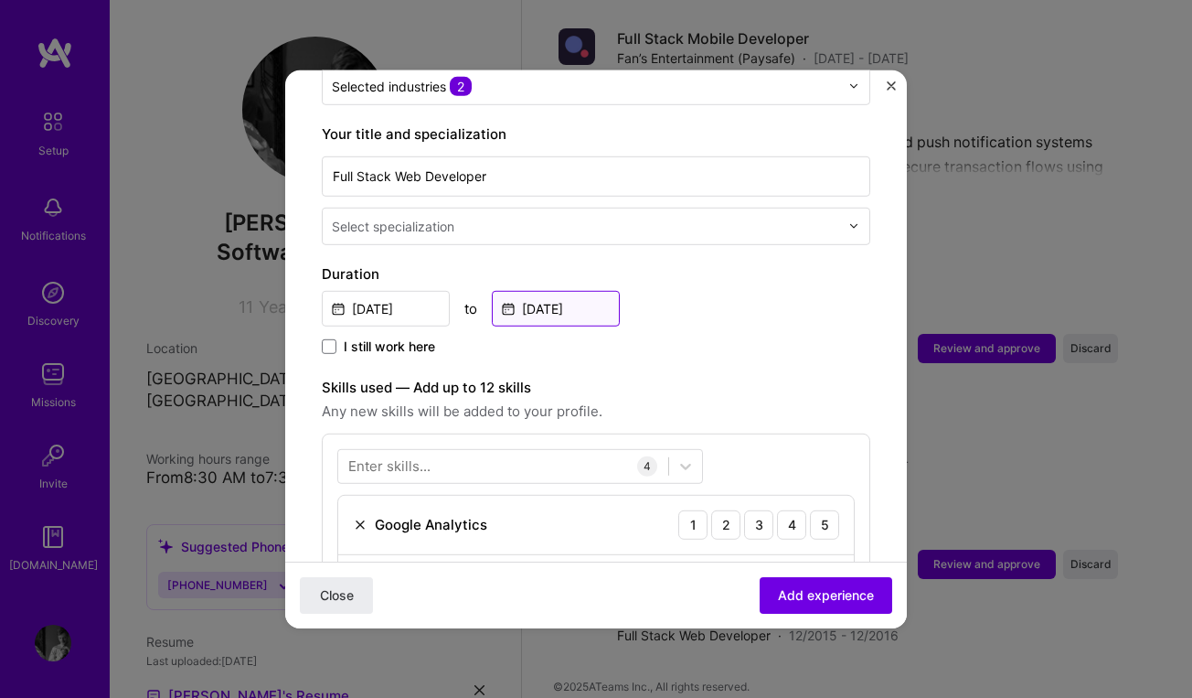
click at [538, 292] on input "[DATE]" at bounding box center [556, 308] width 128 height 36
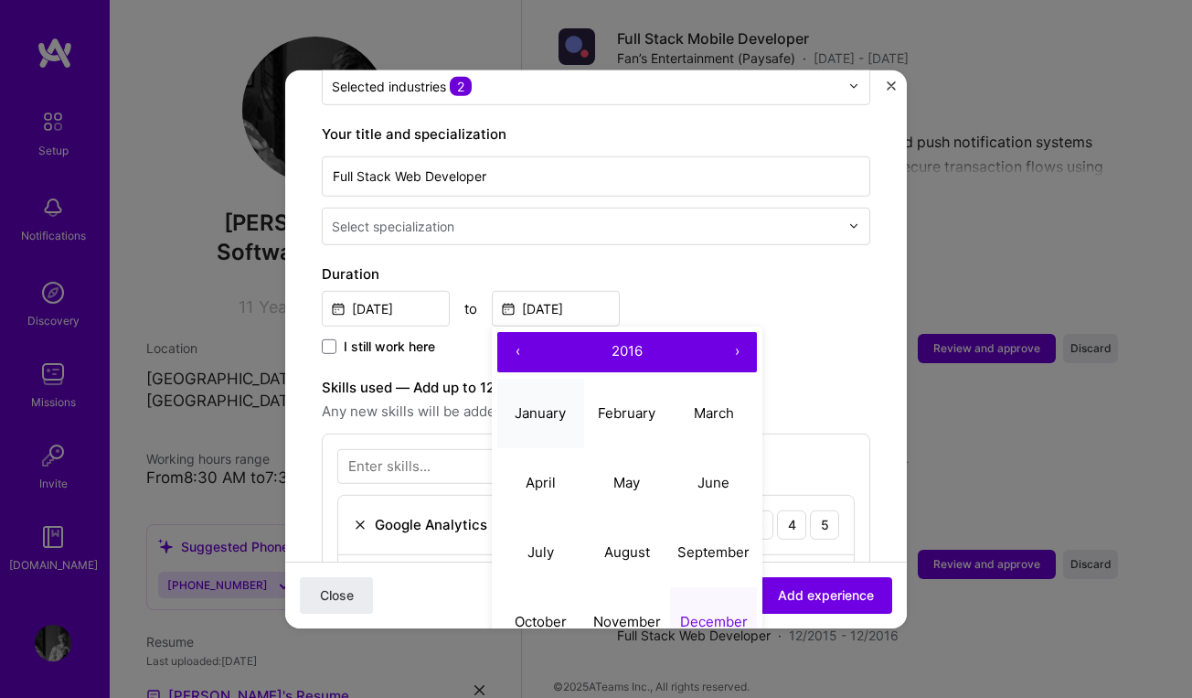
click at [552, 404] on abbr "January" at bounding box center [540, 412] width 51 height 17
type input "[DATE]"
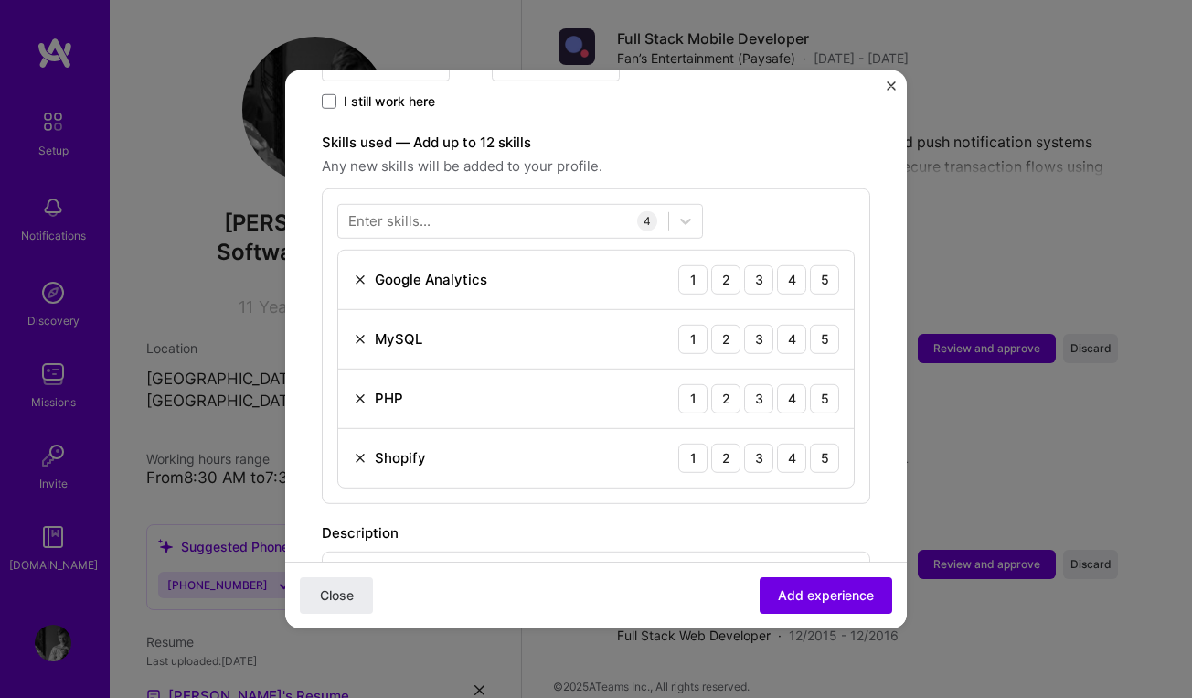
scroll to position [542, 0]
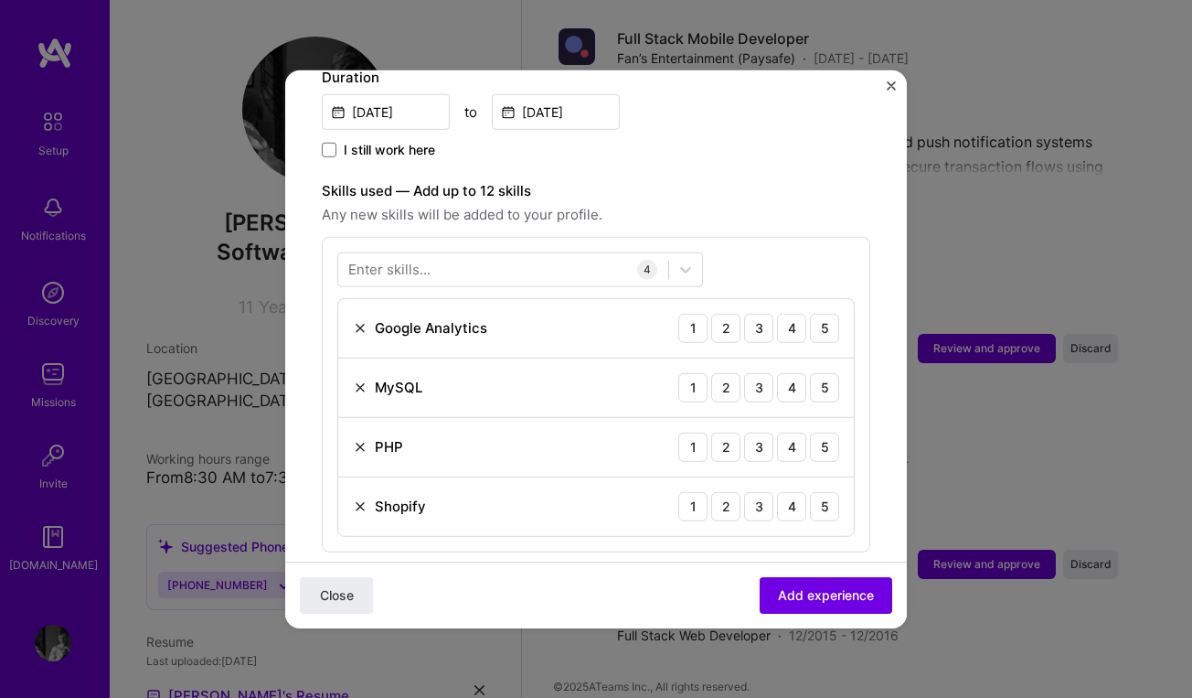
click at [409, 260] on div "Enter skills..." at bounding box center [389, 269] width 82 height 19
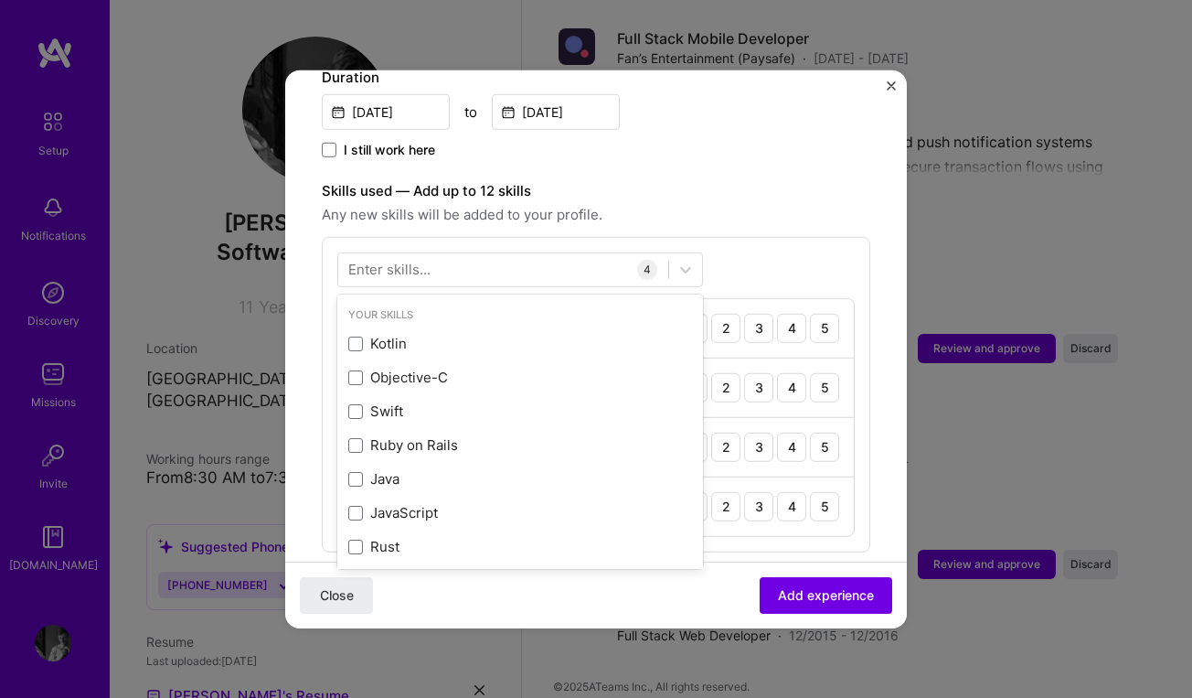
click at [353, 260] on div "Enter skills..." at bounding box center [389, 269] width 82 height 19
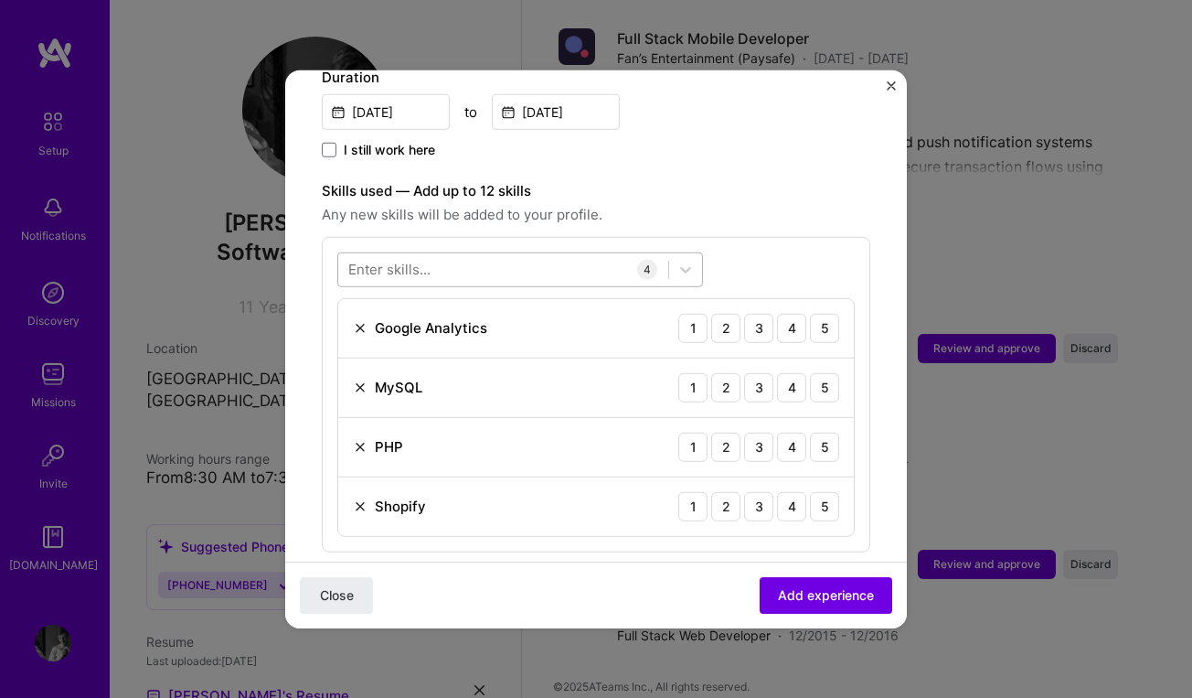
click at [346, 254] on div at bounding box center [503, 269] width 330 height 30
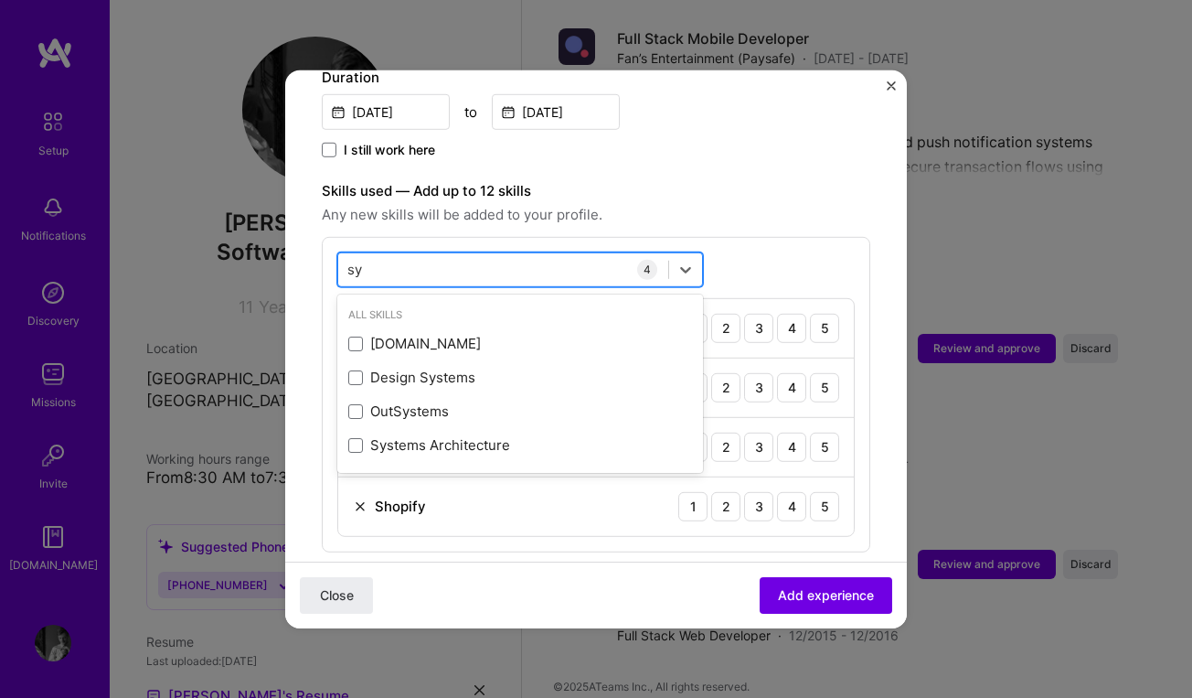
type input "s"
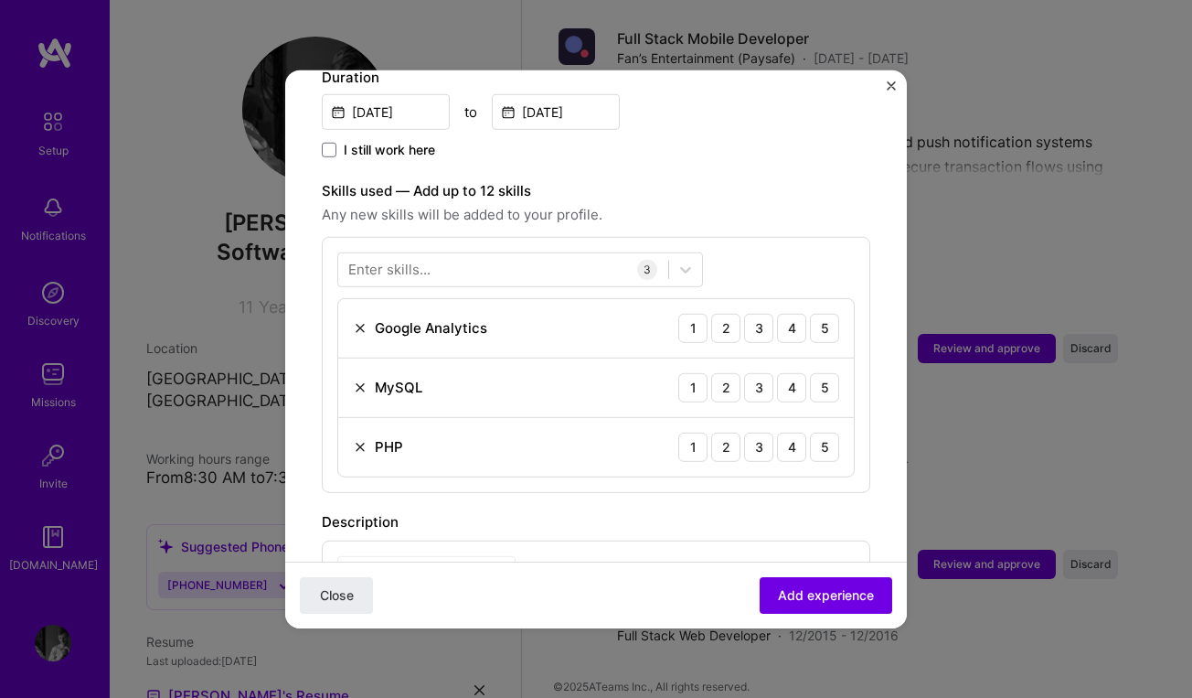
click at [678, 203] on span "Any new skills will be added to your profile." at bounding box center [596, 214] width 549 height 22
click at [423, 260] on div "Enter skills..." at bounding box center [389, 269] width 82 height 19
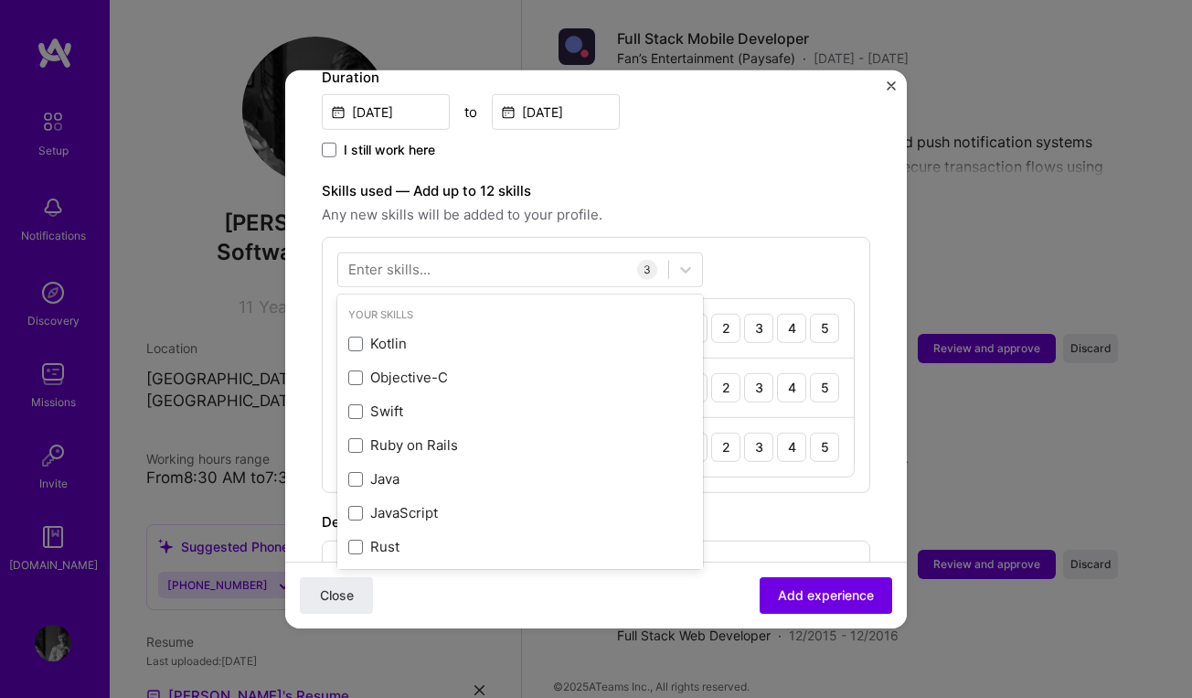
click at [359, 260] on div "Enter skills..." at bounding box center [389, 269] width 82 height 19
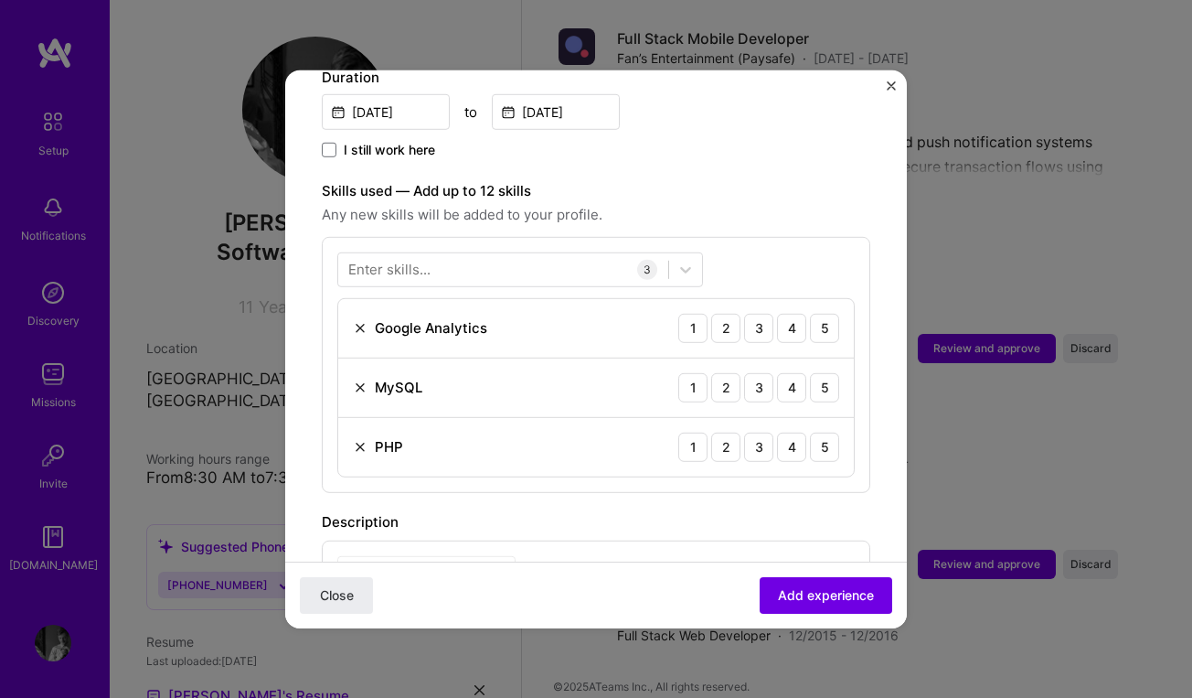
click at [357, 260] on div "Enter skills..." at bounding box center [389, 269] width 82 height 19
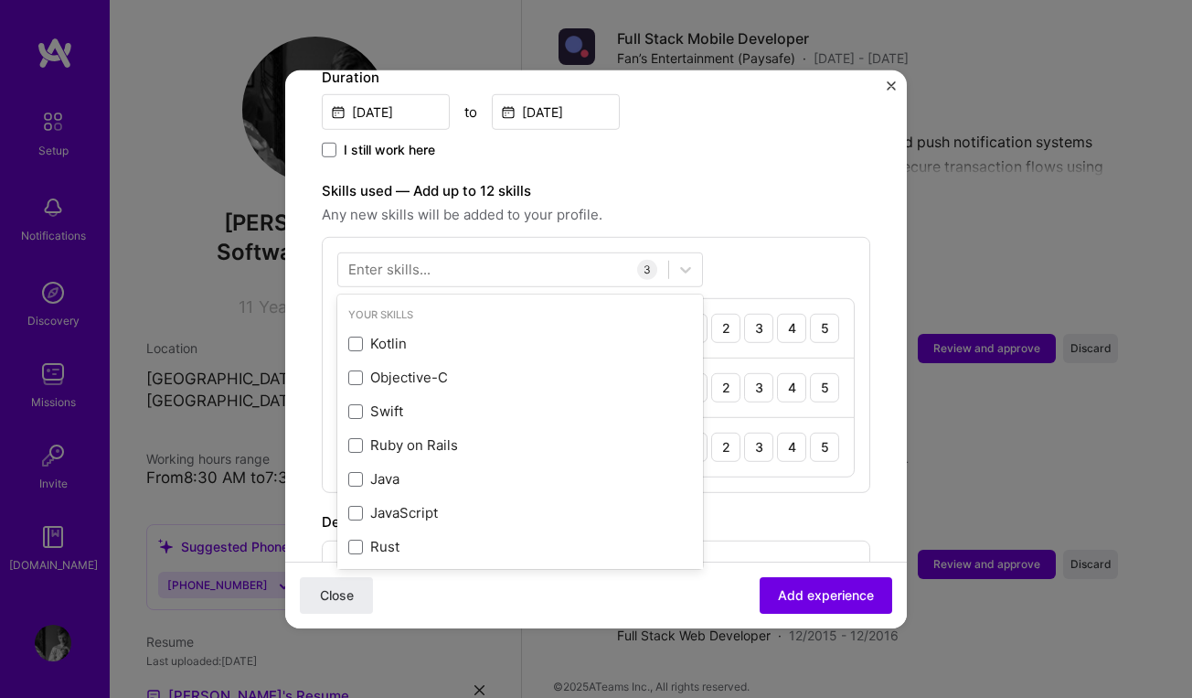
click at [352, 260] on div "Enter skills..." at bounding box center [389, 269] width 82 height 19
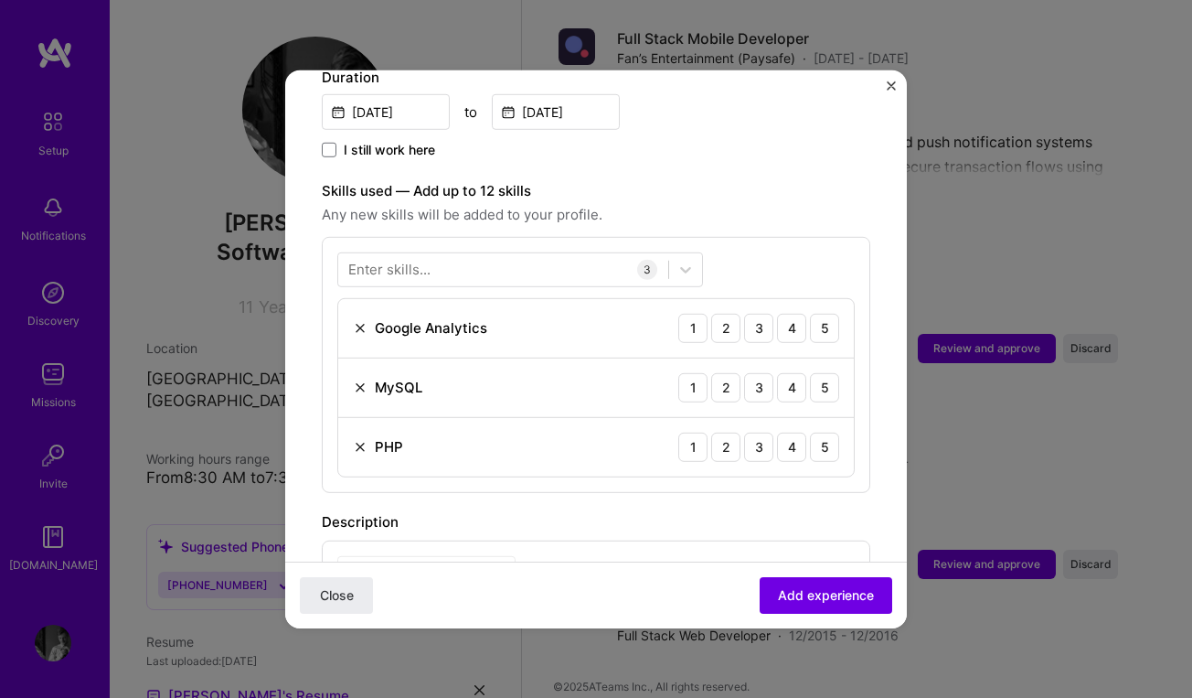
click at [352, 260] on div "Enter skills..." at bounding box center [389, 269] width 82 height 19
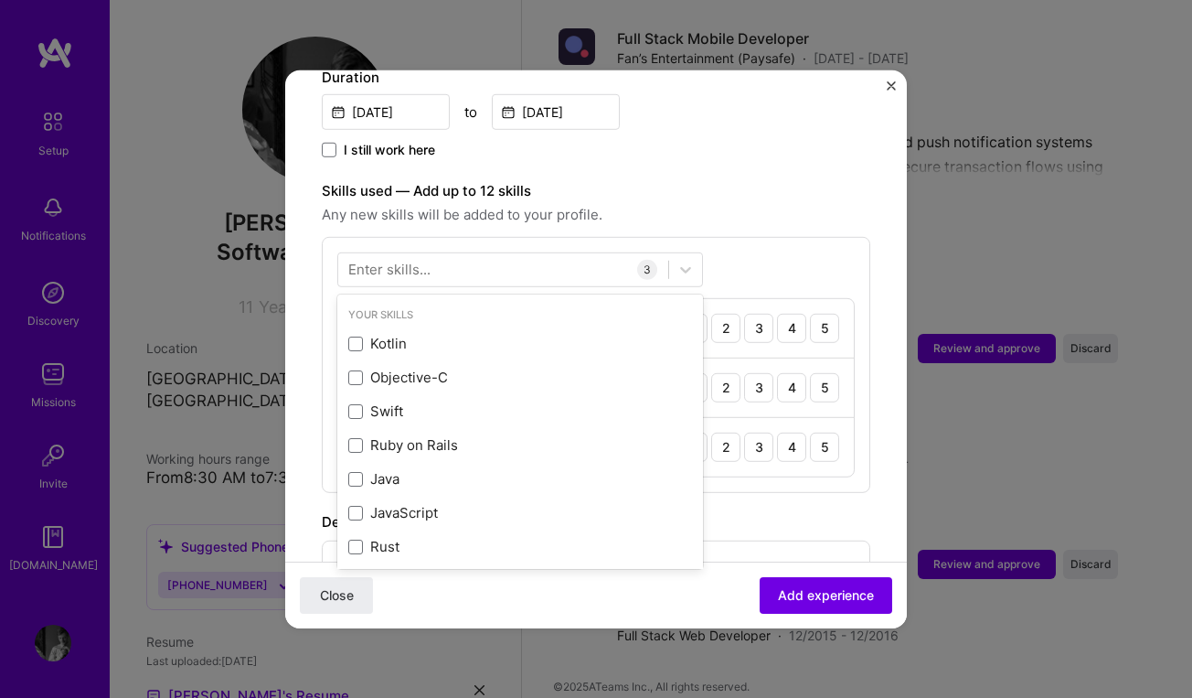
click at [348, 260] on div "Enter skills..." at bounding box center [389, 269] width 82 height 19
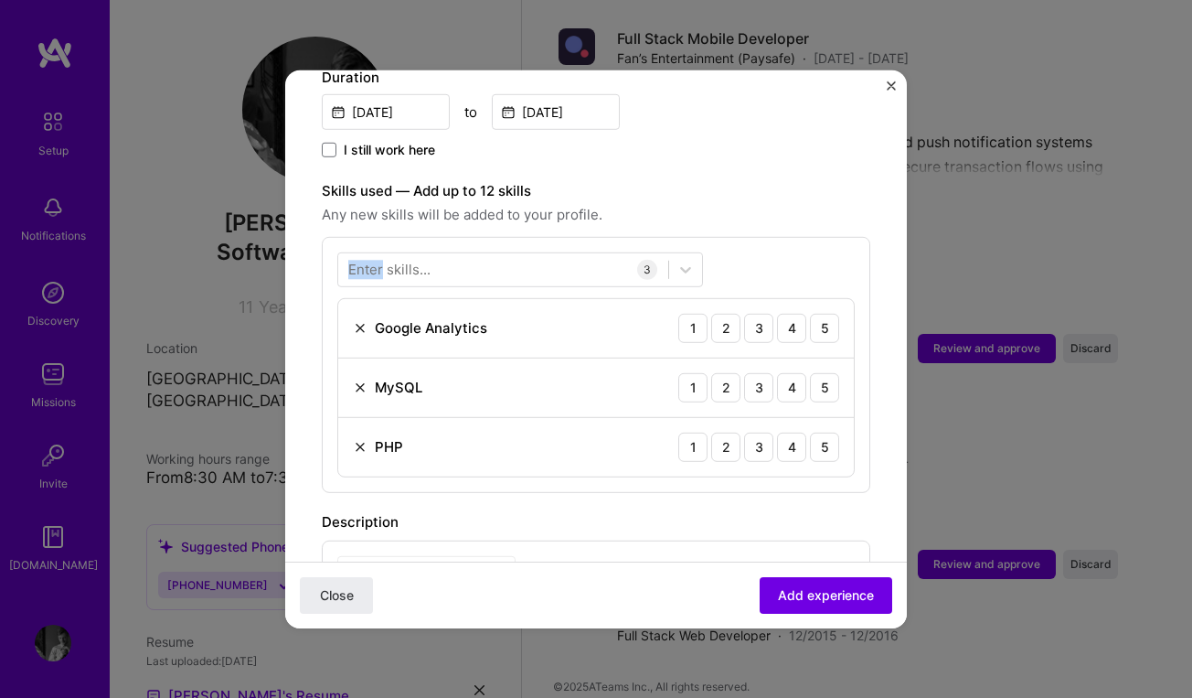
click at [348, 260] on div "Enter skills..." at bounding box center [389, 269] width 82 height 19
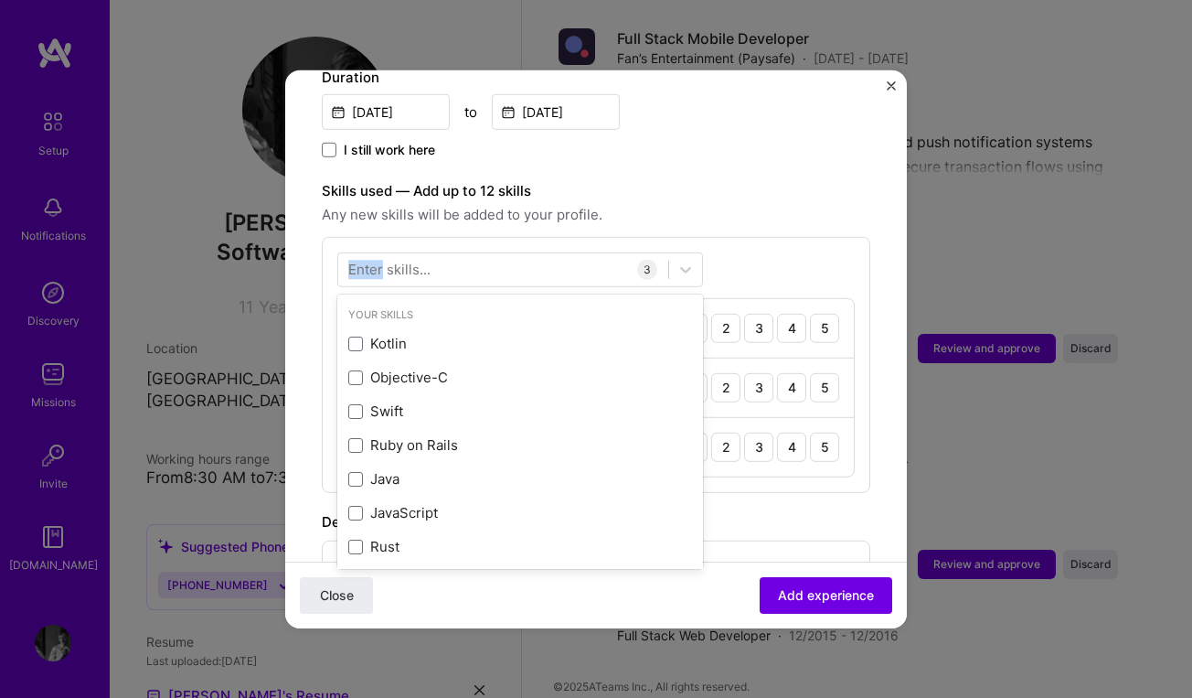
click at [348, 260] on div "Enter skills..." at bounding box center [389, 269] width 82 height 19
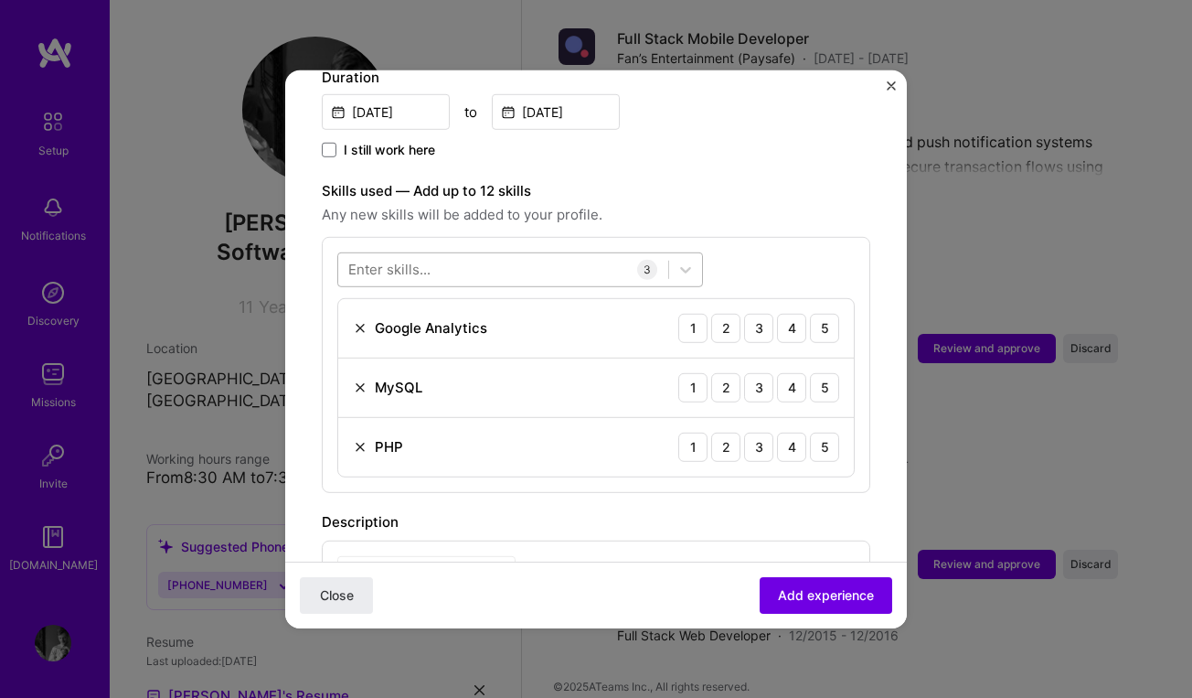
click at [348, 261] on div at bounding box center [348, 269] width 2 height 23
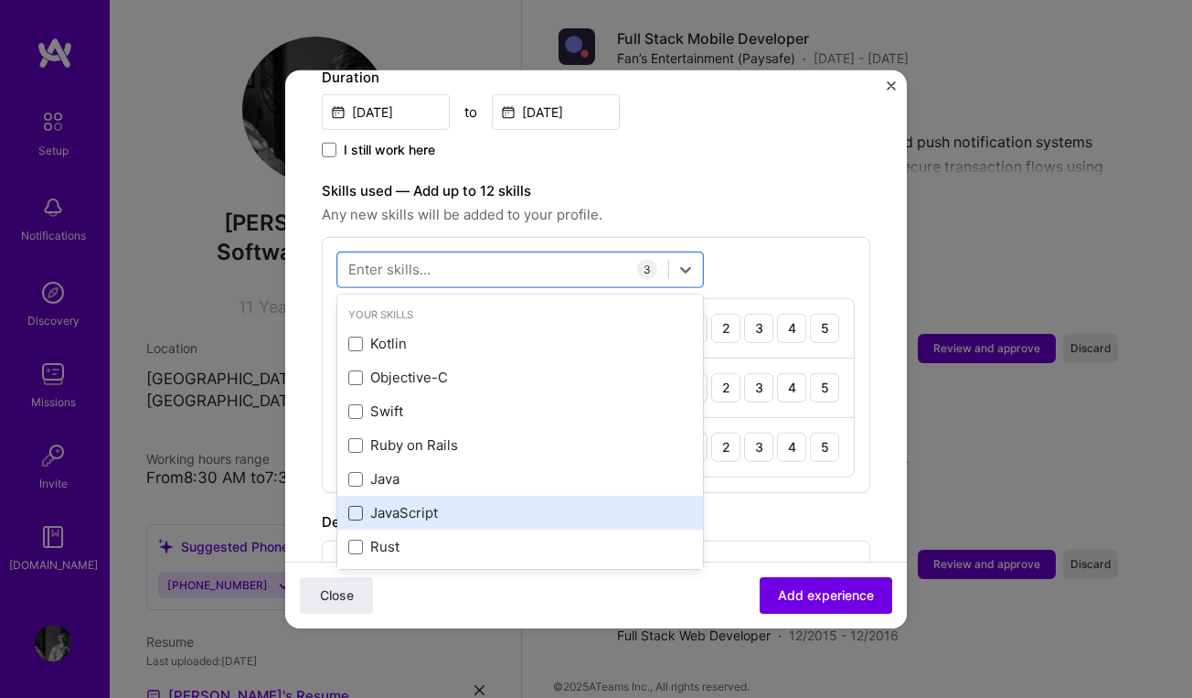
click at [352, 506] on span at bounding box center [355, 513] width 15 height 15
click at [0, 0] on input "checkbox" at bounding box center [0, 0] width 0 height 0
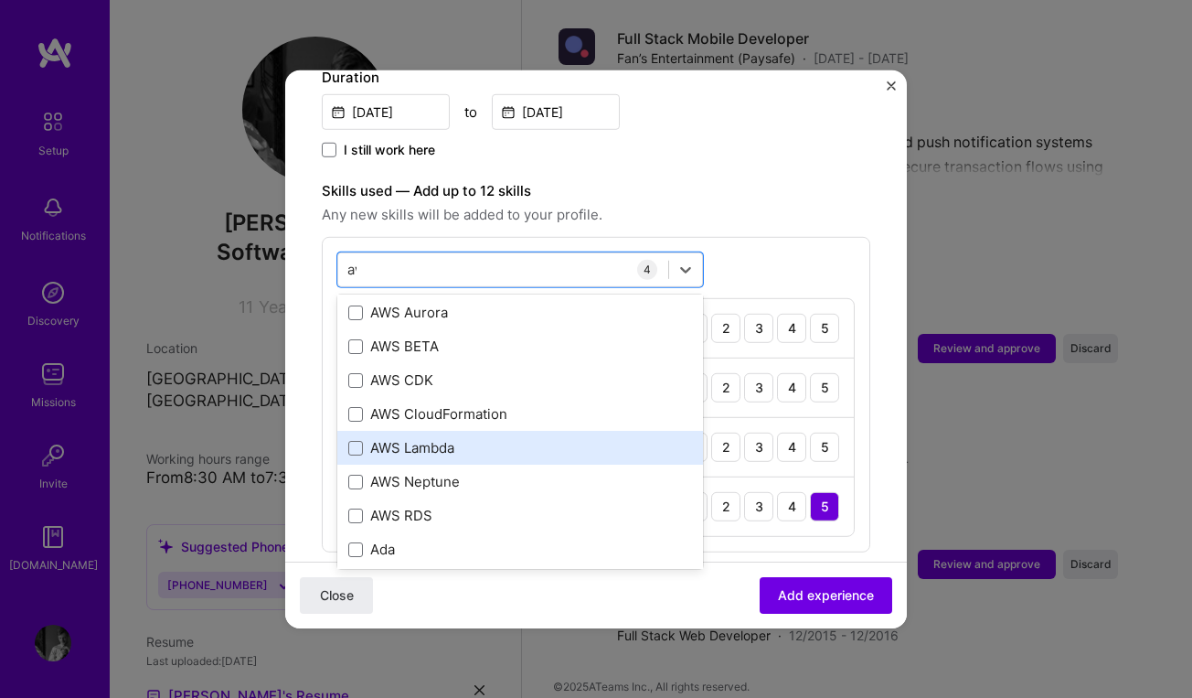
scroll to position [77, 0]
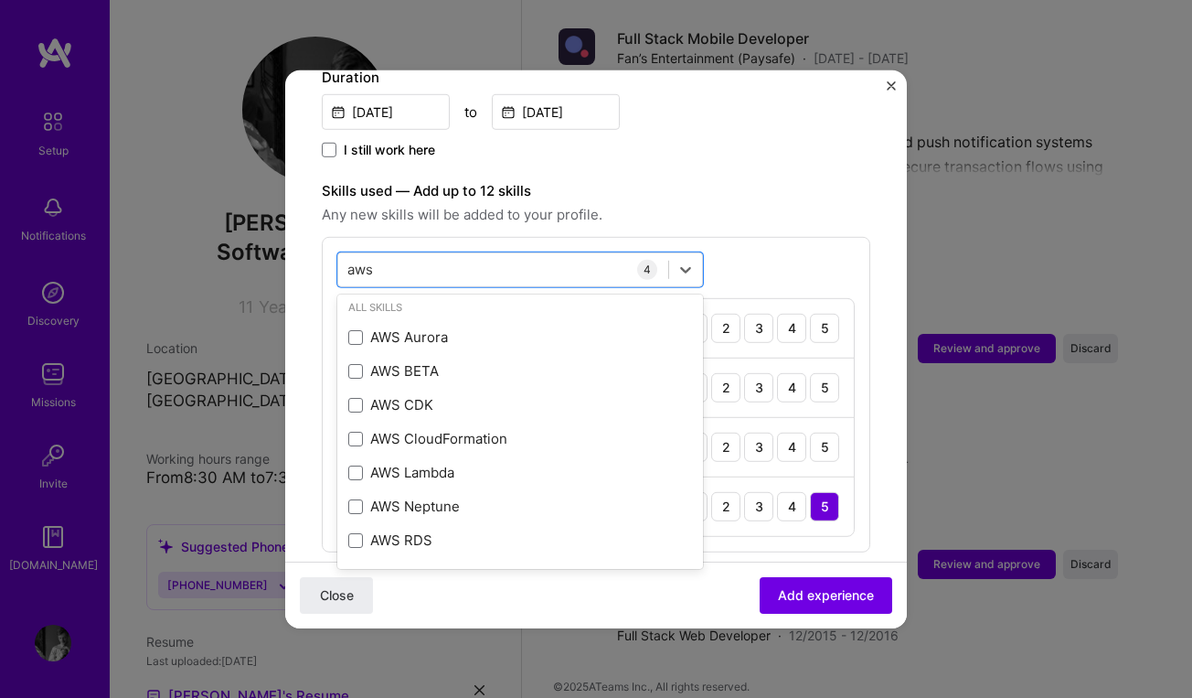
type input "aws"
click at [678, 179] on label "Skills used — Add up to 12 skills" at bounding box center [596, 190] width 549 height 22
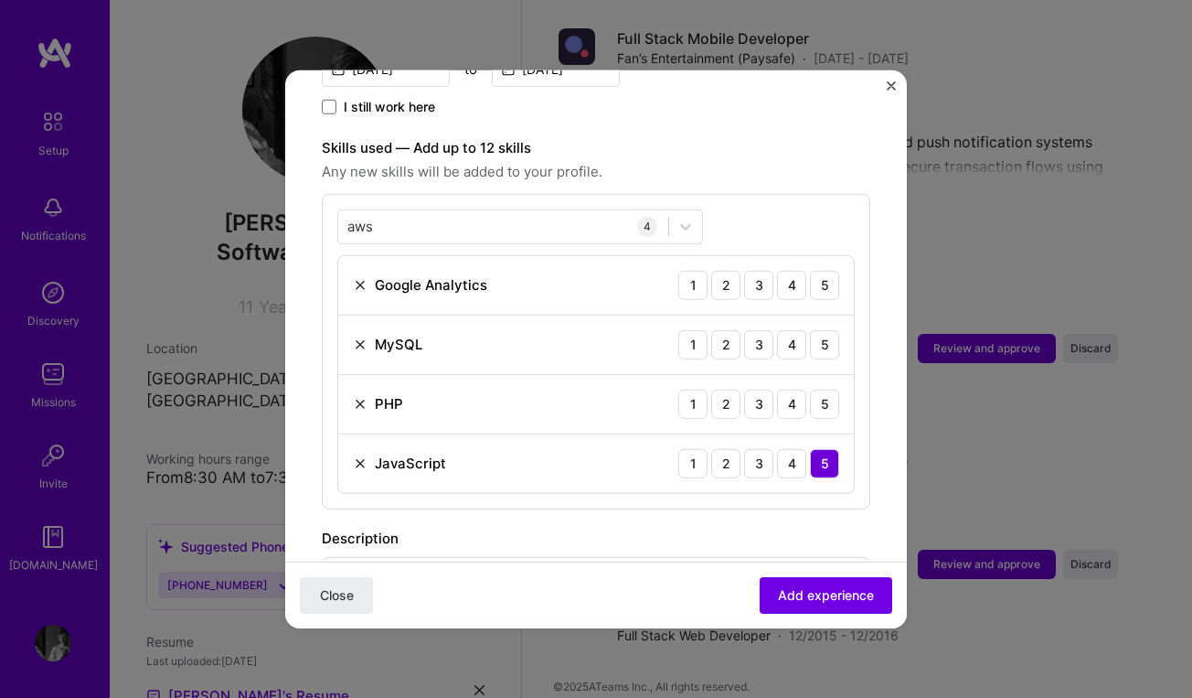
scroll to position [565, 0]
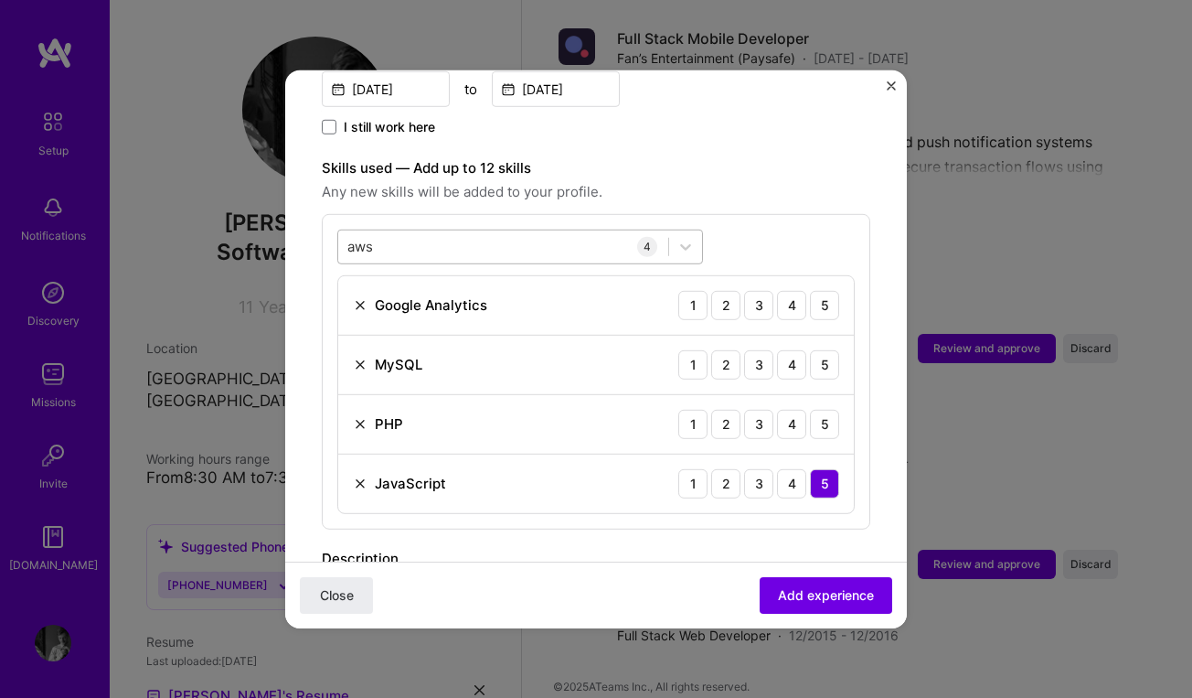
click at [405, 231] on div "aws aws" at bounding box center [503, 246] width 330 height 30
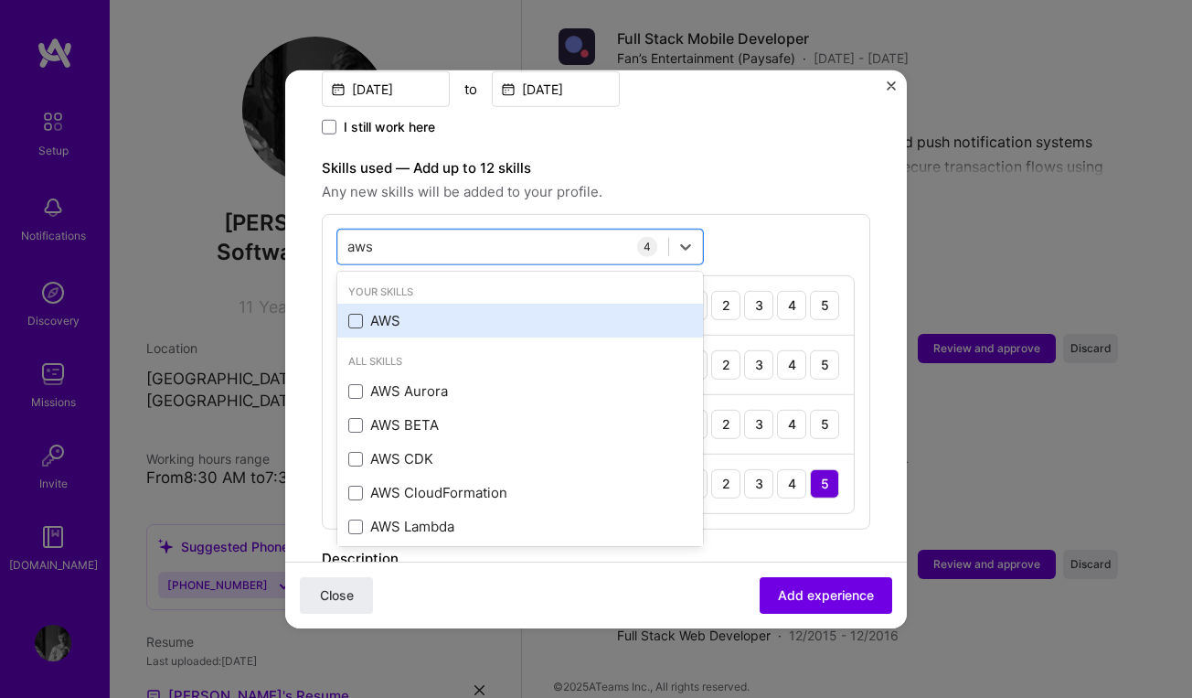
click at [355, 314] on span at bounding box center [355, 321] width 15 height 15
click at [0, 0] on input "checkbox" at bounding box center [0, 0] width 0 height 0
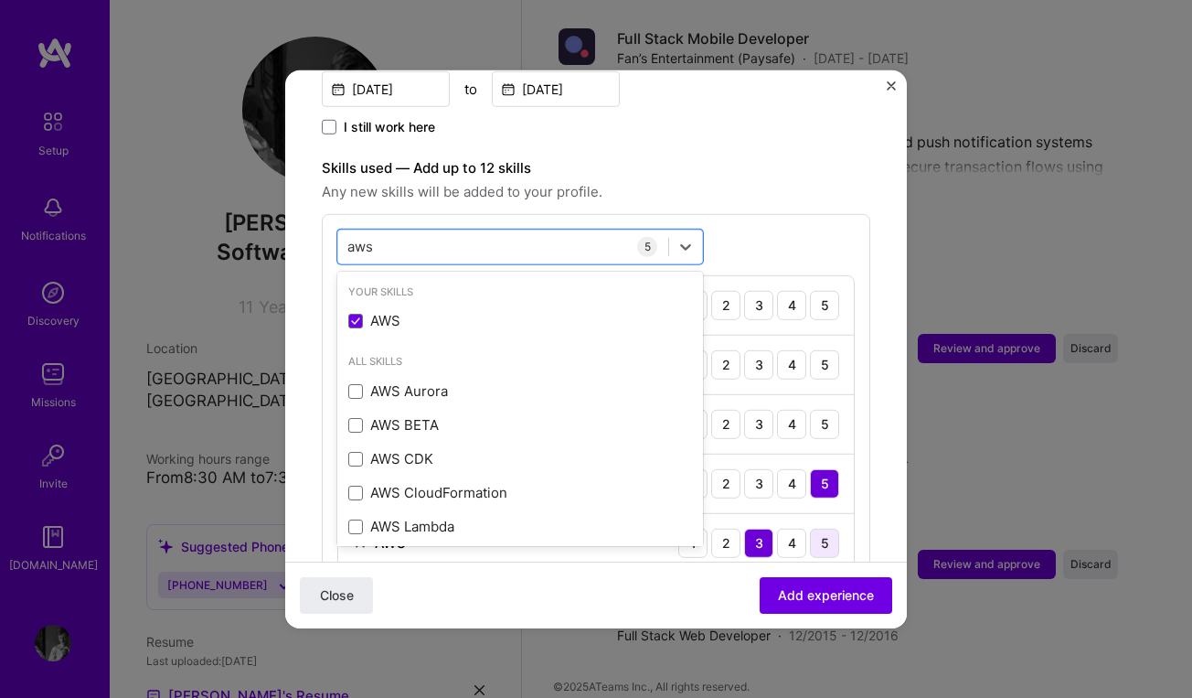
click at [820, 528] on div "5" at bounding box center [824, 542] width 29 height 29
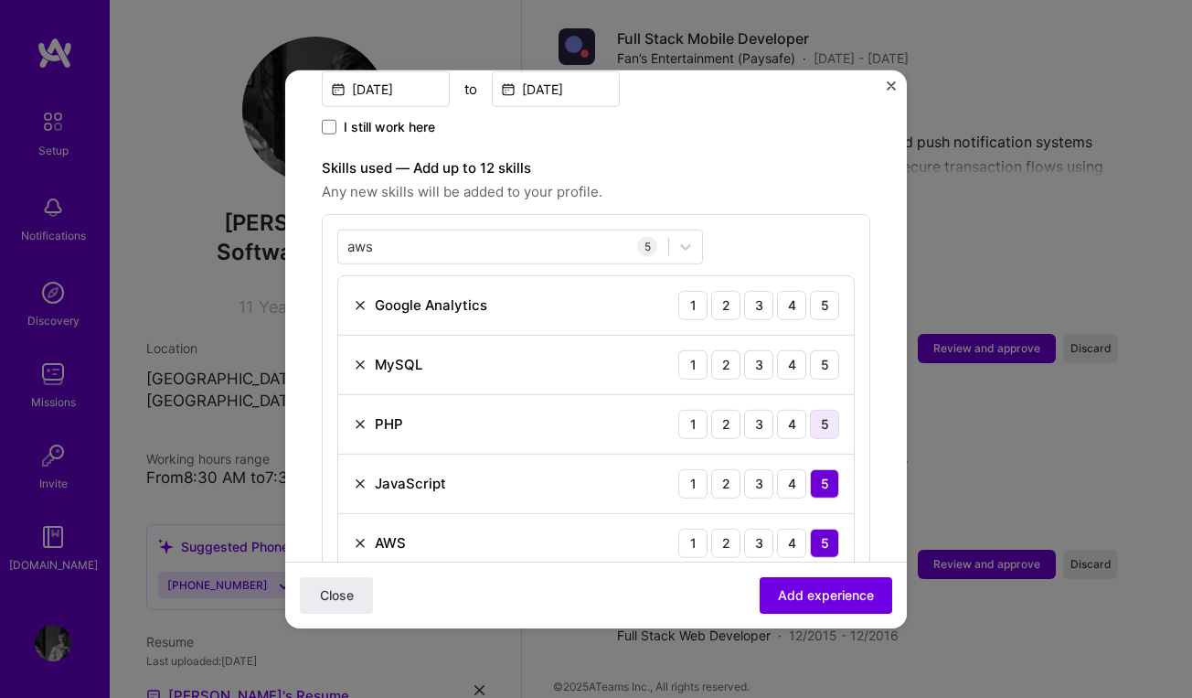
click at [828, 409] on div "5" at bounding box center [824, 423] width 29 height 29
click at [825, 349] on div "5" at bounding box center [824, 363] width 29 height 29
click at [828, 290] on div "5" at bounding box center [824, 304] width 29 height 29
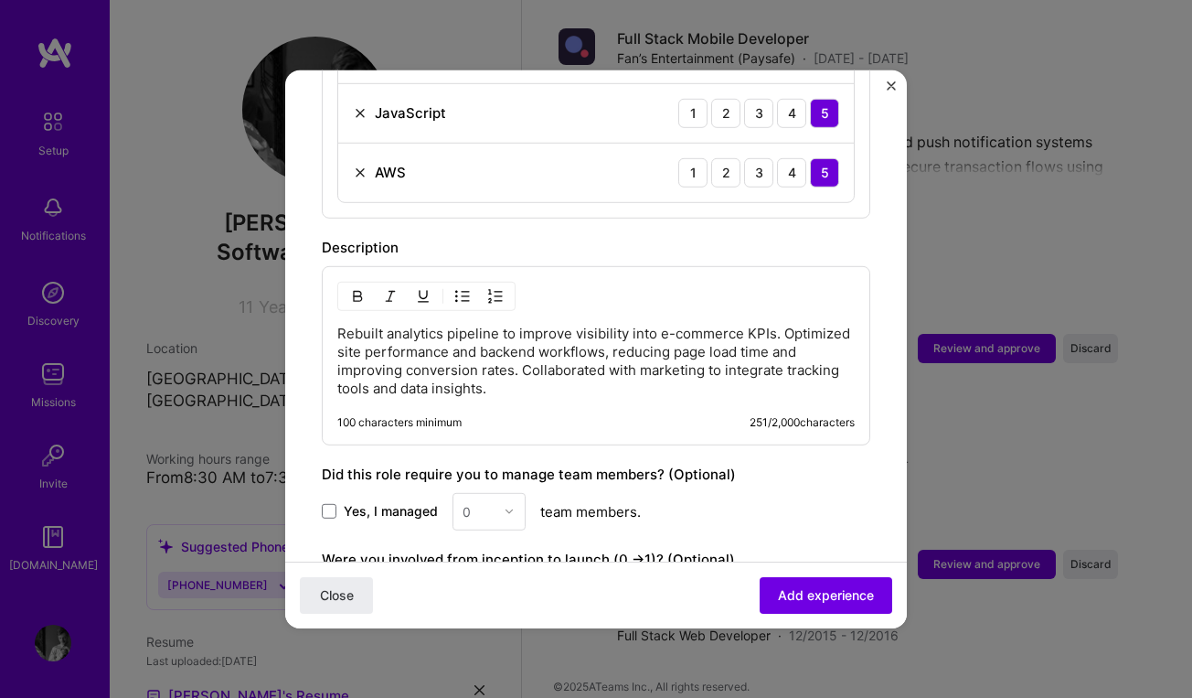
scroll to position [951, 0]
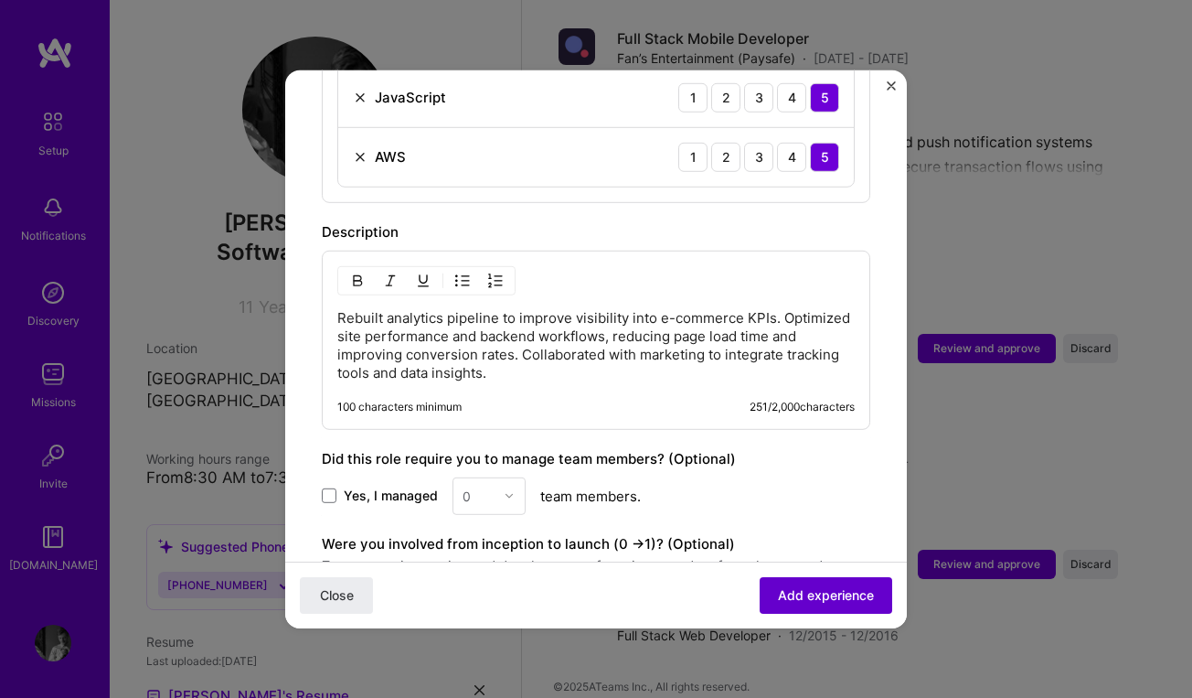
click at [815, 594] on span "Add experience" at bounding box center [826, 595] width 96 height 18
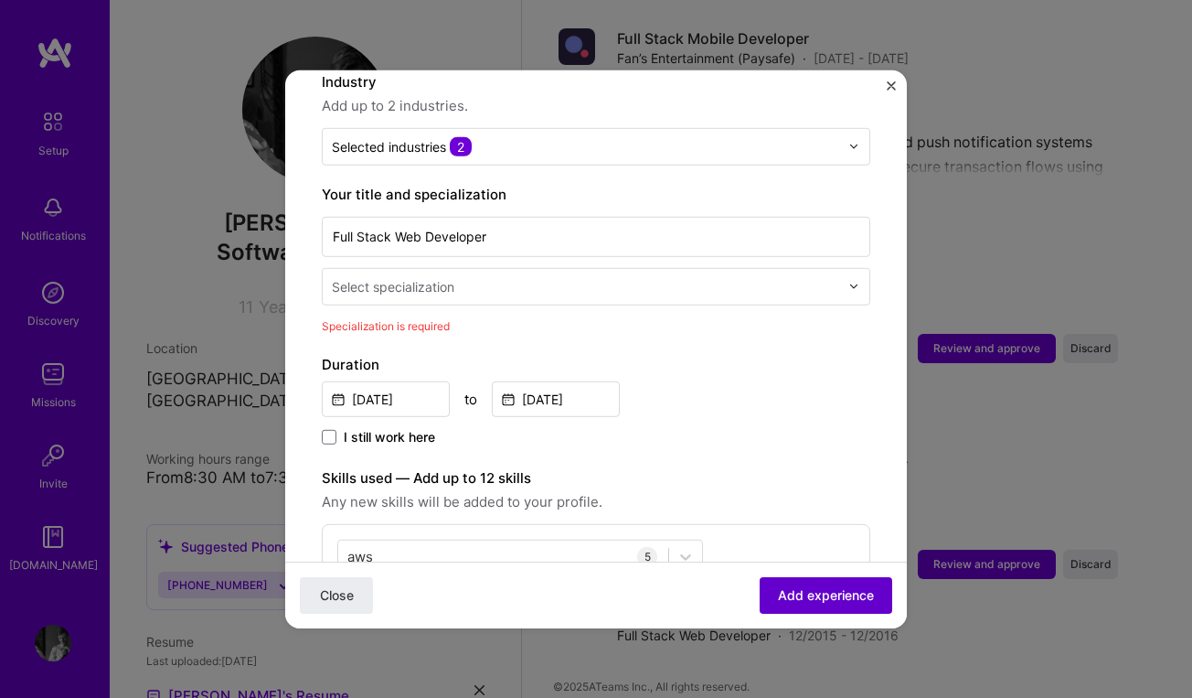
scroll to position [183, 0]
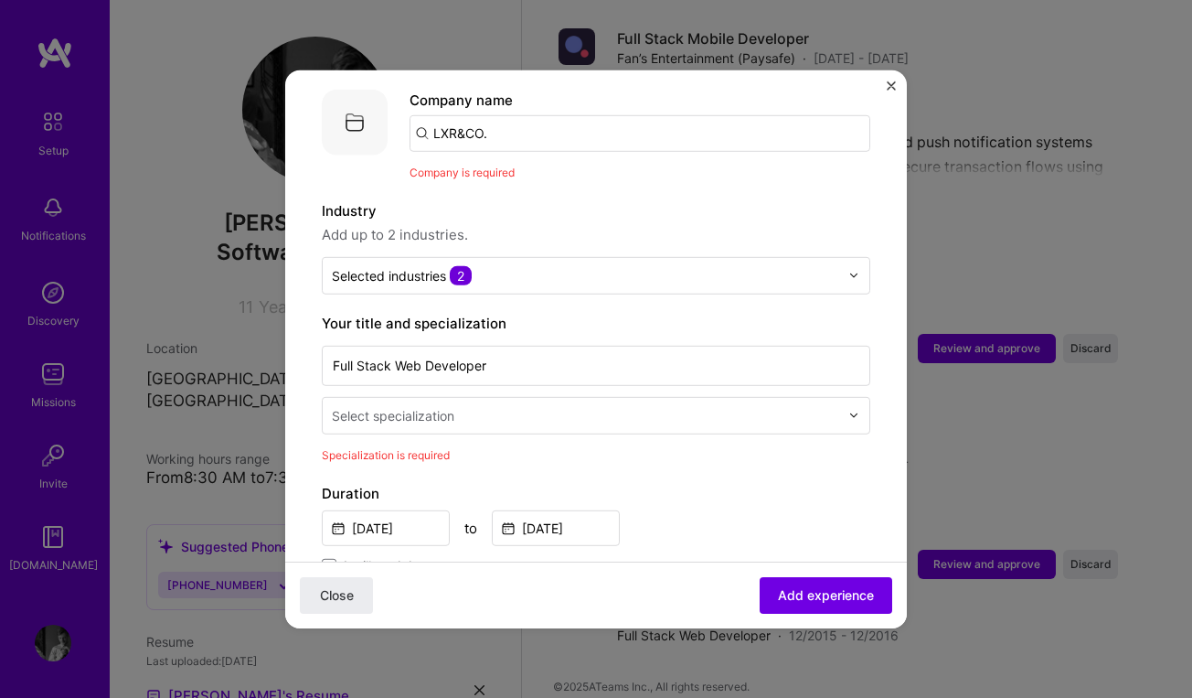
click at [432, 405] on div "Select specialization" at bounding box center [393, 414] width 123 height 19
type input "p"
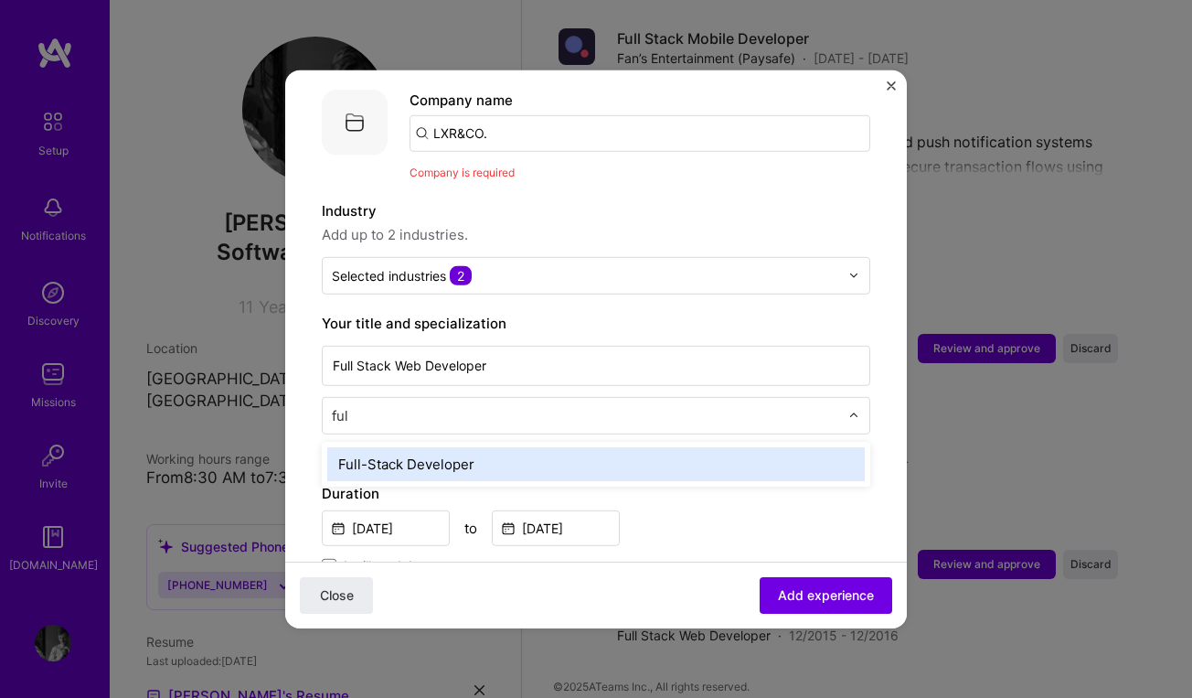
type input "full"
click at [411, 446] on div "Full-Stack Developer" at bounding box center [596, 463] width 538 height 34
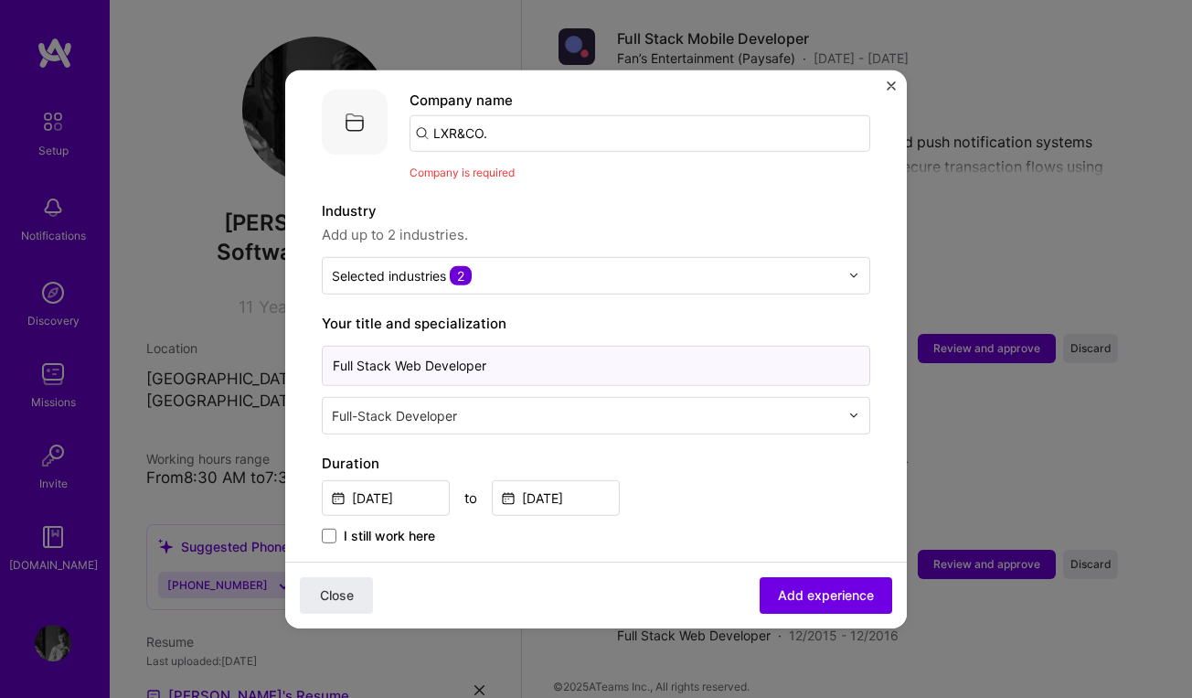
drag, startPoint x: 515, startPoint y: 349, endPoint x: 257, endPoint y: 333, distance: 258.4
click at [257, 333] on div "Adding suggested job This job is suggested based on your LinkedIn, resume or [D…" at bounding box center [596, 349] width 1192 height 698
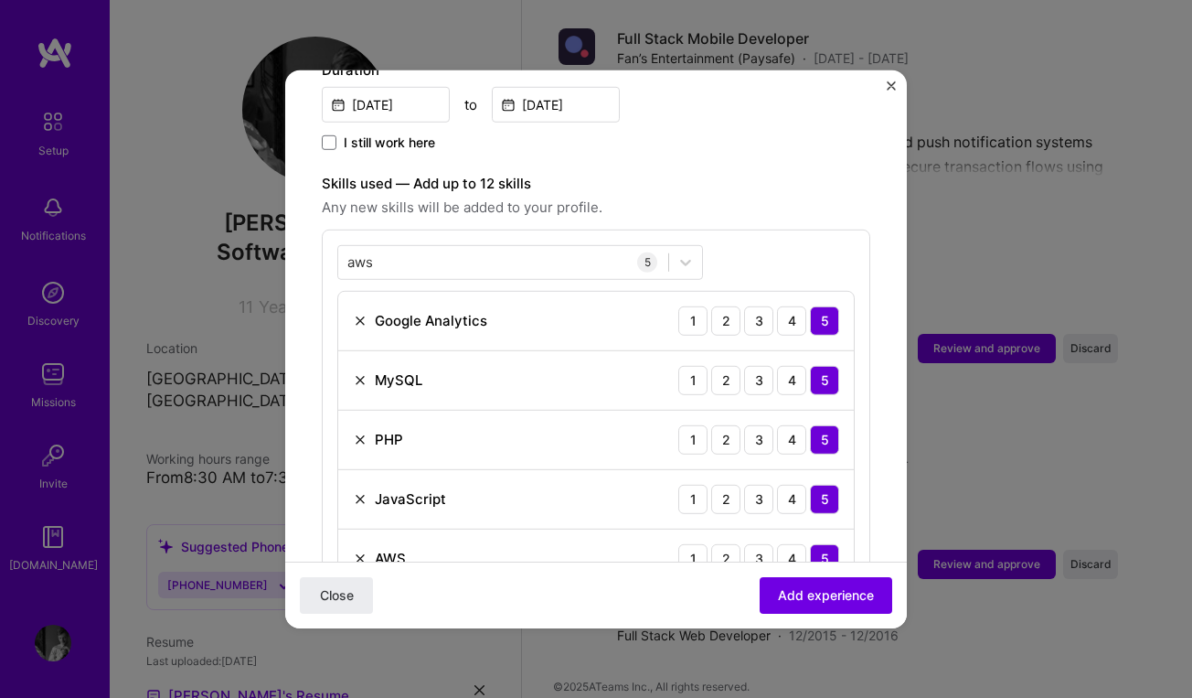
scroll to position [585, 0]
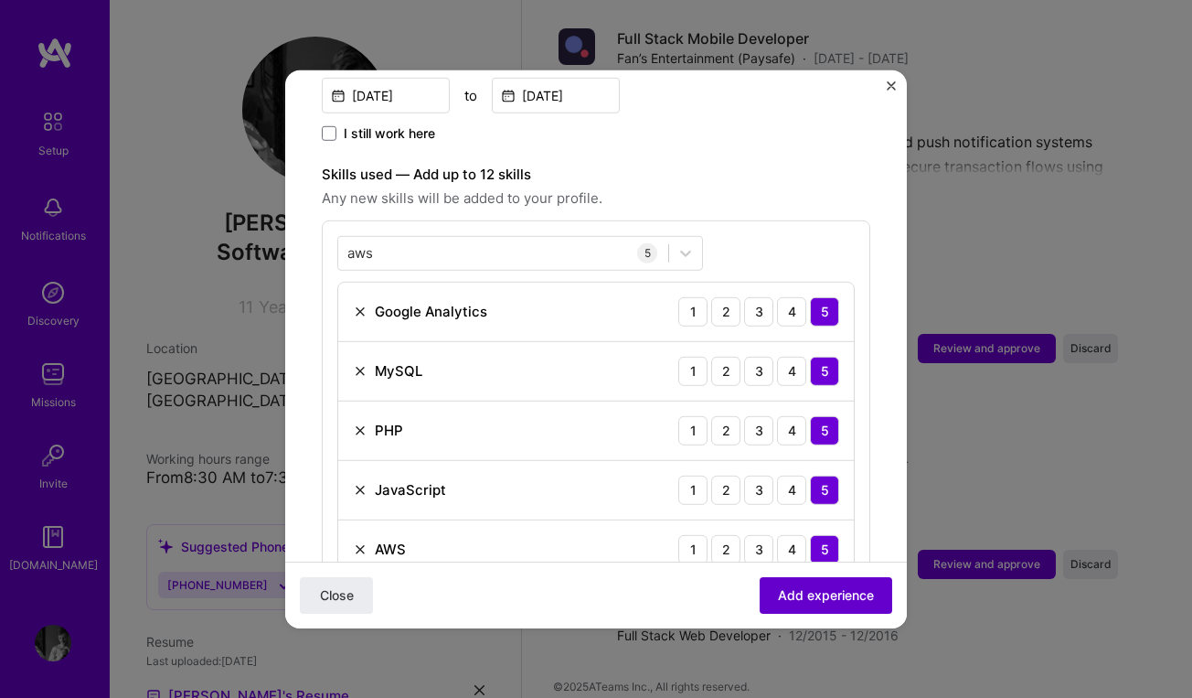
click at [818, 605] on button "Add experience" at bounding box center [826, 595] width 133 height 37
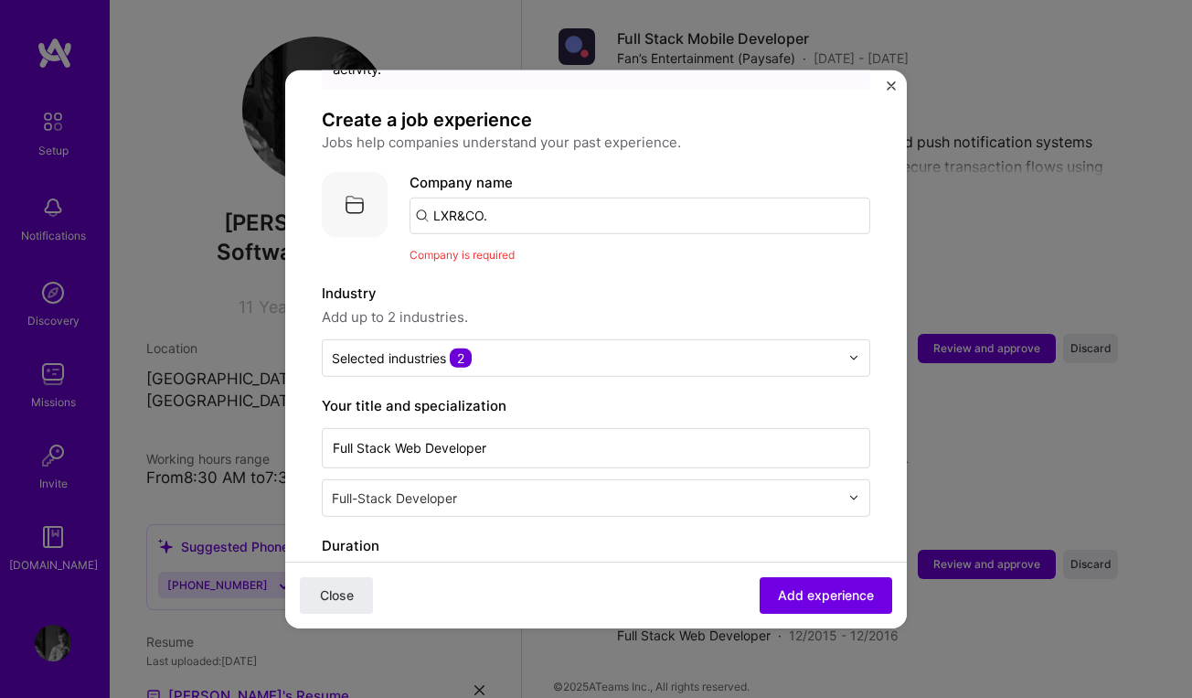
scroll to position [73, 0]
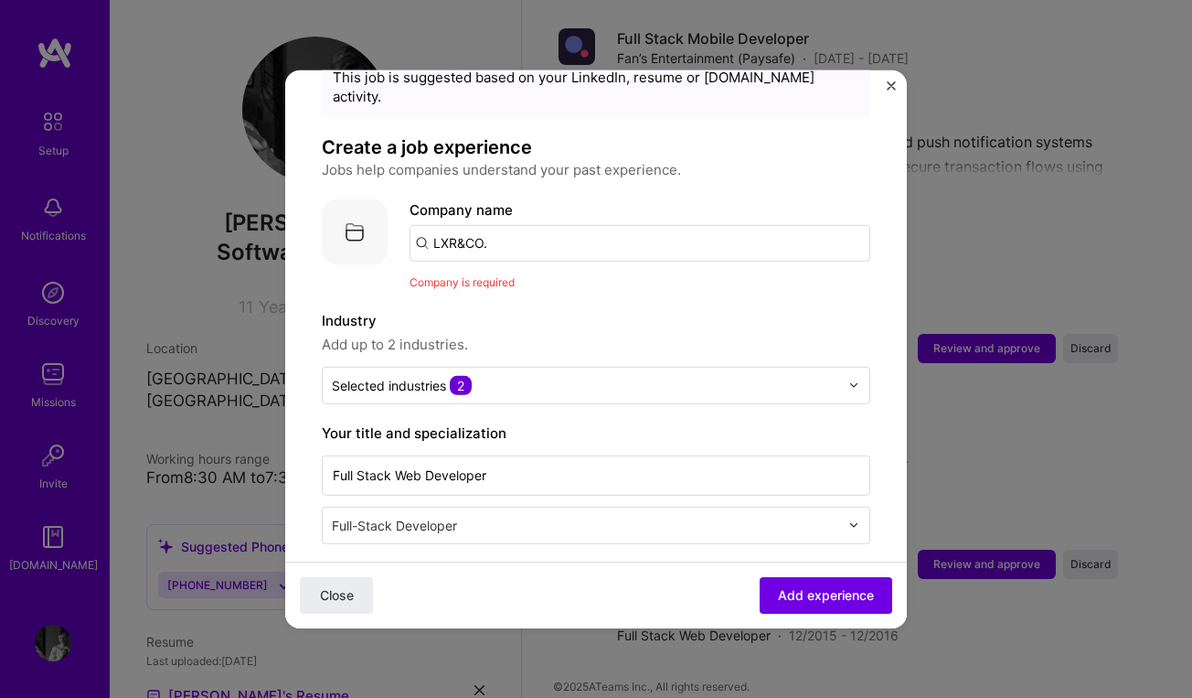
click at [510, 230] on input "LXR&CO." at bounding box center [640, 242] width 461 height 37
drag, startPoint x: 516, startPoint y: 230, endPoint x: 333, endPoint y: 229, distance: 182.9
click at [333, 229] on div "Company logo Company name LXR&CO. Company is required" at bounding box center [596, 244] width 549 height 92
type input "LXR&CO"
click at [501, 283] on span "Add company" at bounding box center [461, 292] width 88 height 19
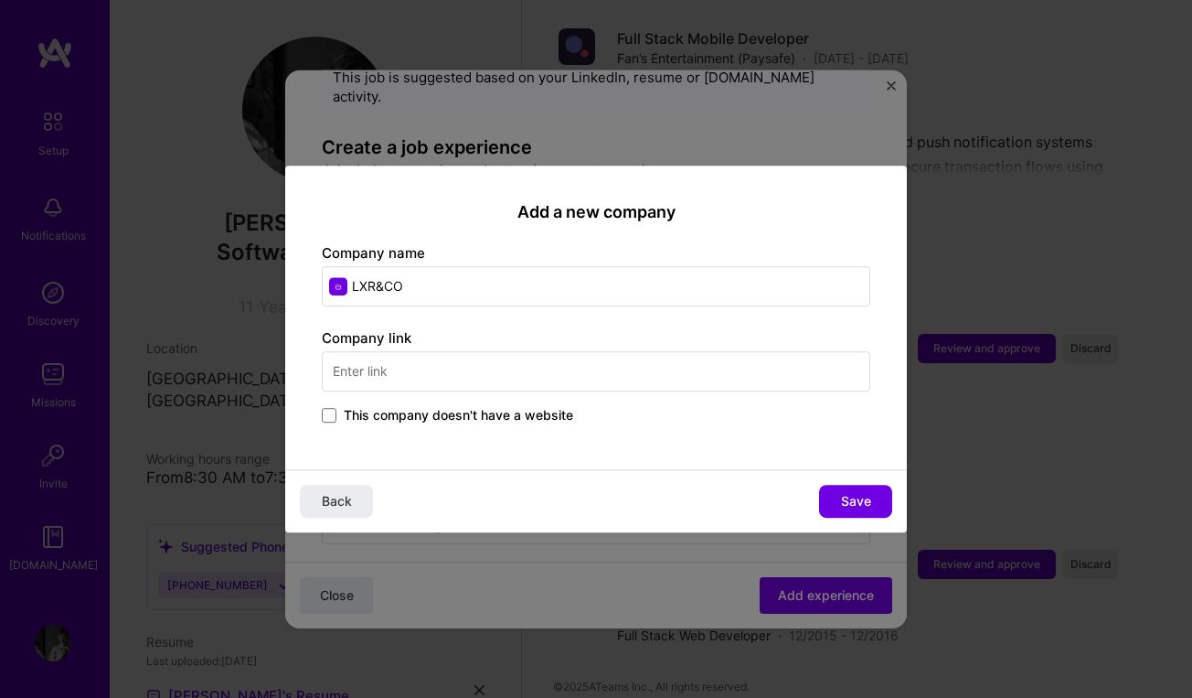
click at [415, 374] on input "text" at bounding box center [596, 371] width 549 height 40
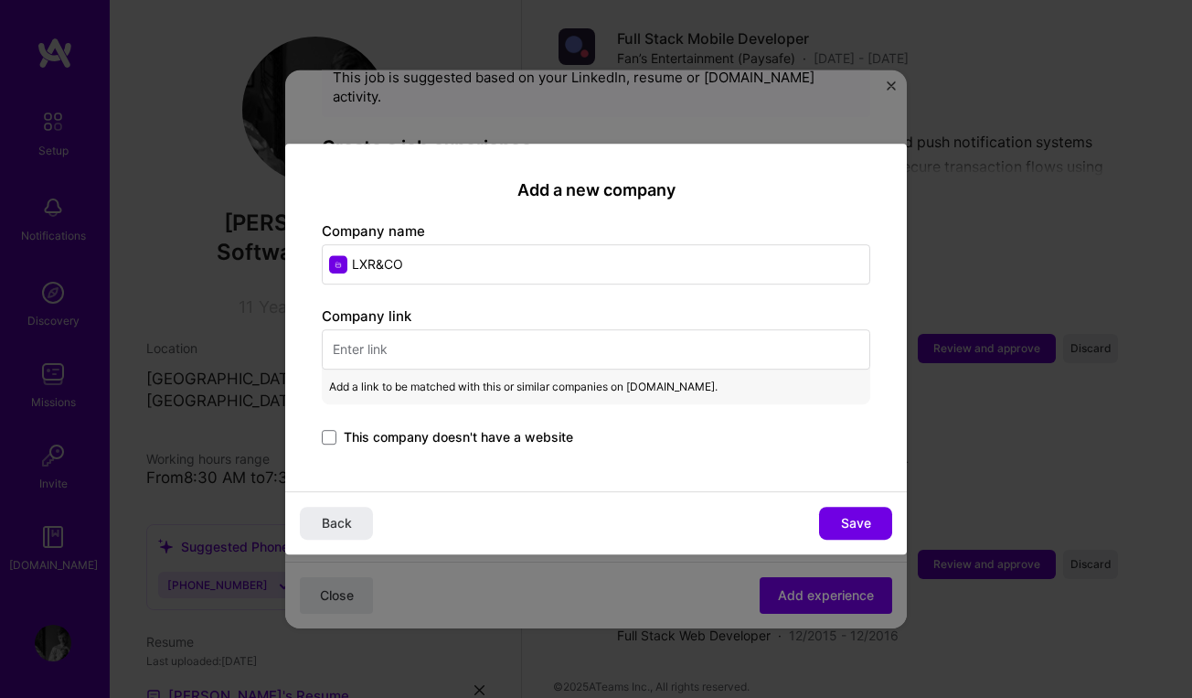
click at [339, 435] on label "This company doesn't have a website" at bounding box center [447, 437] width 251 height 18
click at [0, 0] on input "This company doesn't have a website" at bounding box center [0, 0] width 0 height 0
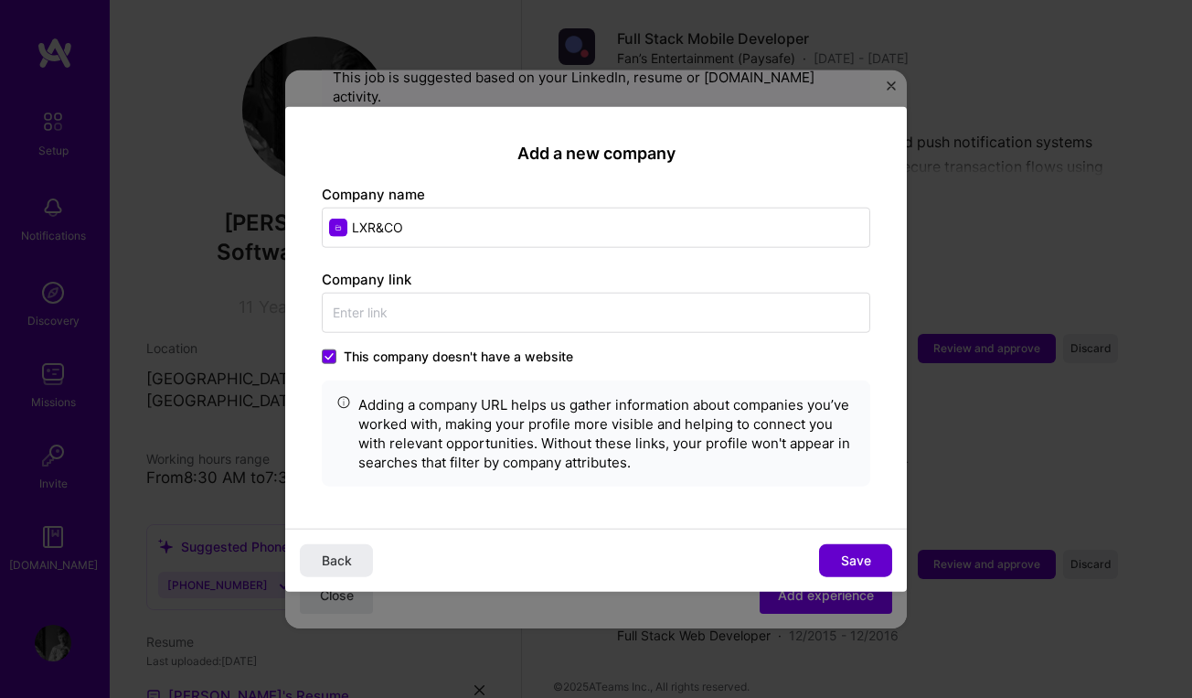
click at [853, 556] on span "Save" at bounding box center [856, 560] width 30 height 18
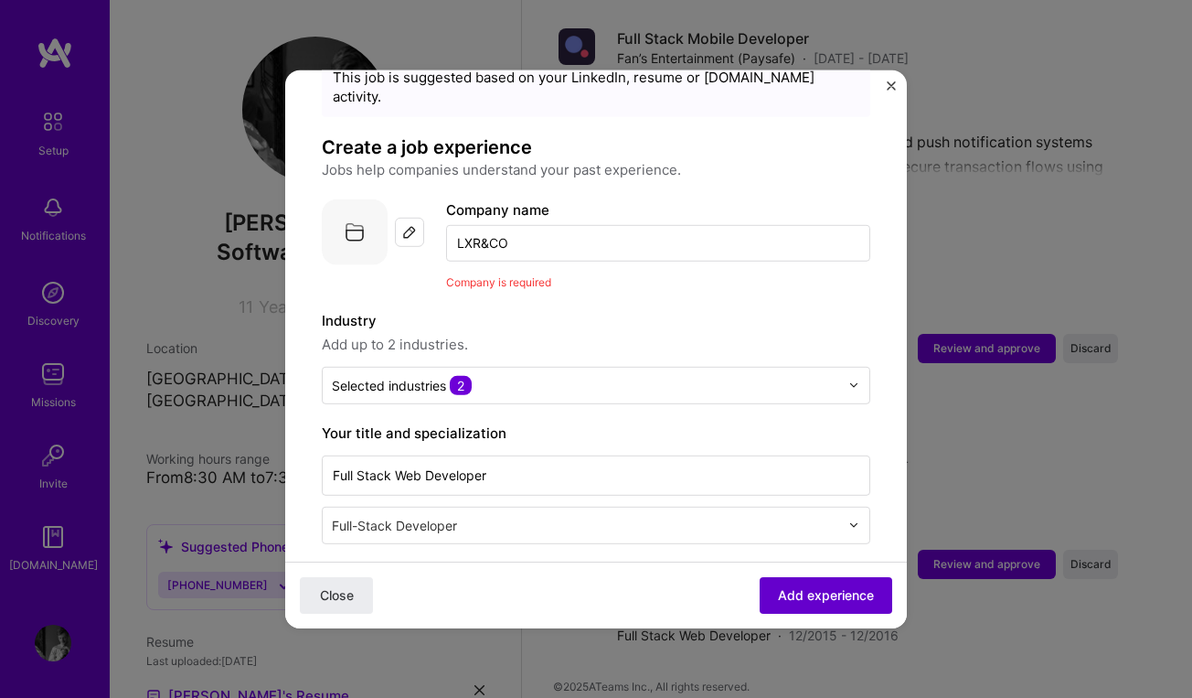
click at [826, 608] on button "Add experience" at bounding box center [826, 595] width 133 height 37
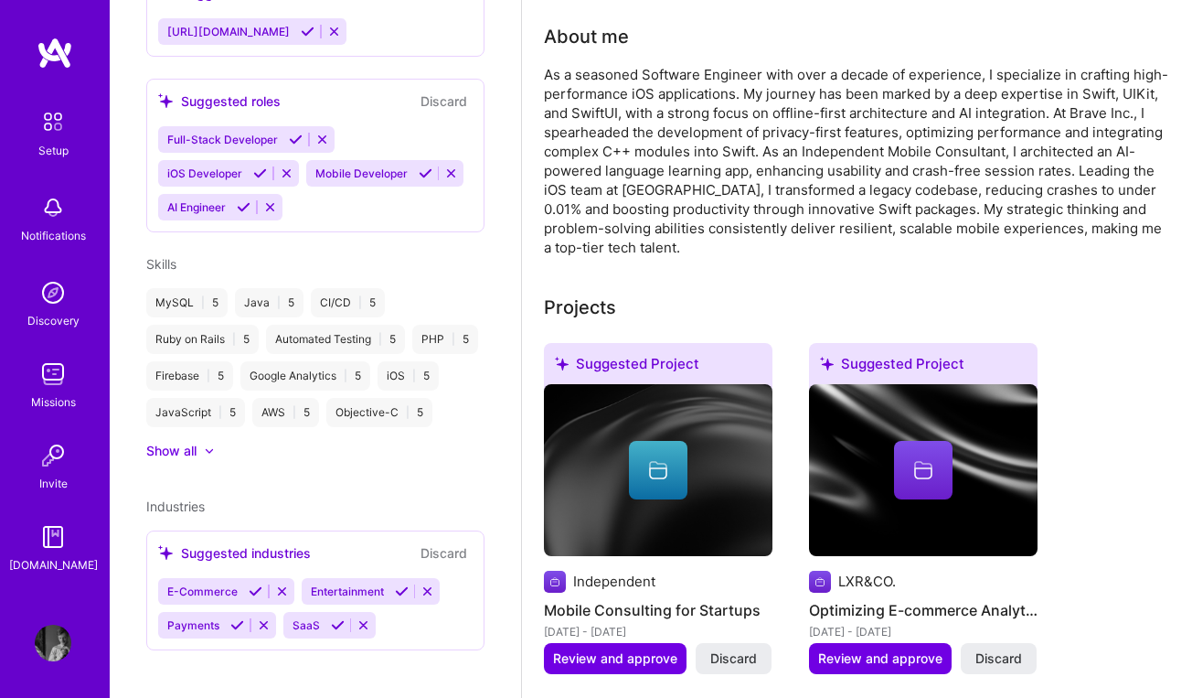
scroll to position [772, 0]
click at [180, 443] on div "Show all" at bounding box center [171, 452] width 50 height 18
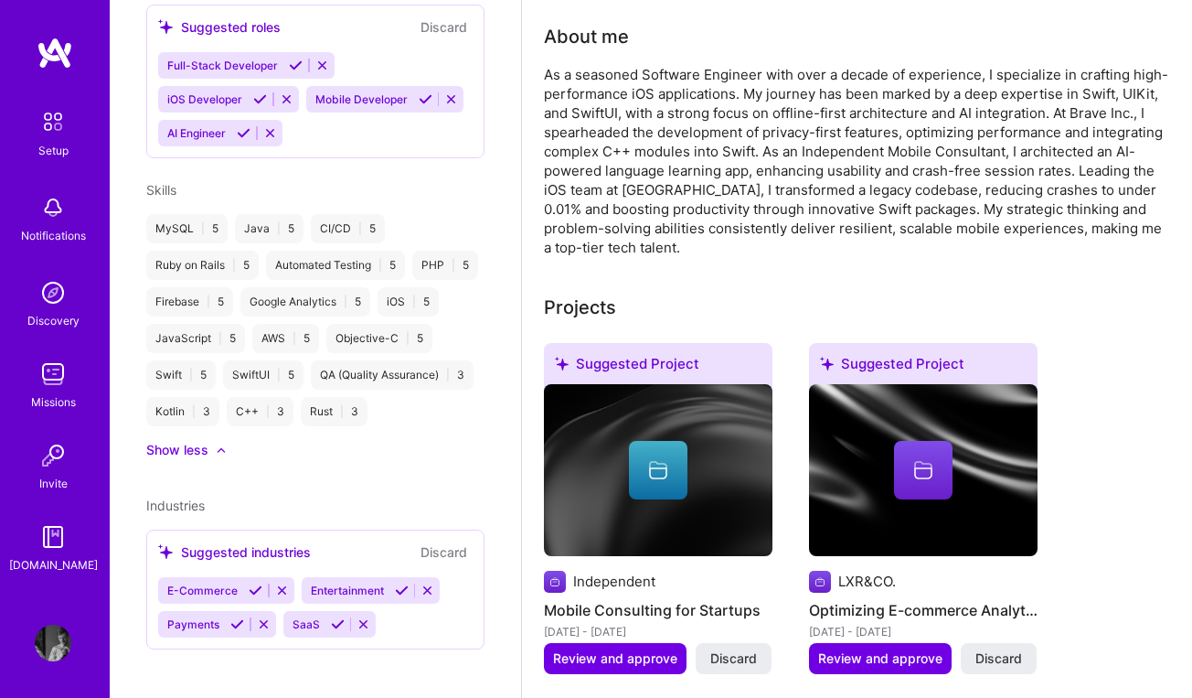
scroll to position [845, 0]
click at [251, 585] on icon at bounding box center [256, 592] width 14 height 14
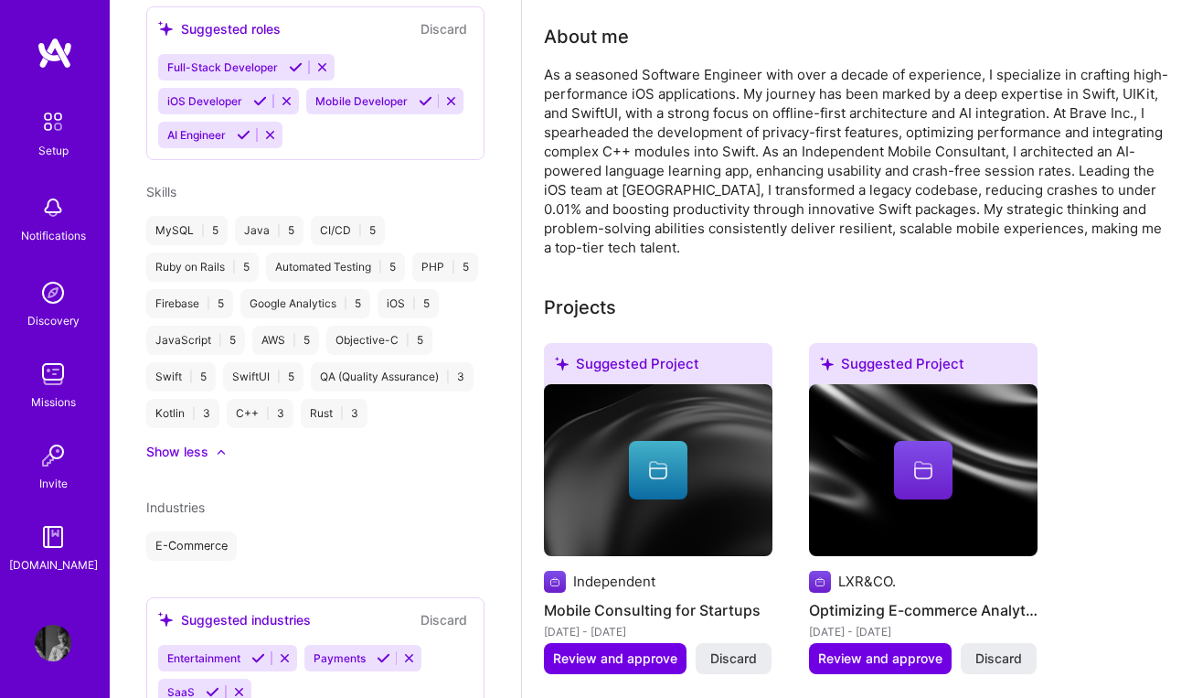
click at [258, 580] on div "[PERSON_NAME] Software Engineer 11 Years Experience Location [GEOGRAPHIC_DATA],…" at bounding box center [315, 349] width 411 height 698
click at [258, 651] on icon at bounding box center [258, 658] width 14 height 14
click at [236, 651] on icon at bounding box center [237, 658] width 14 height 14
click at [212, 651] on icon at bounding box center [213, 658] width 14 height 14
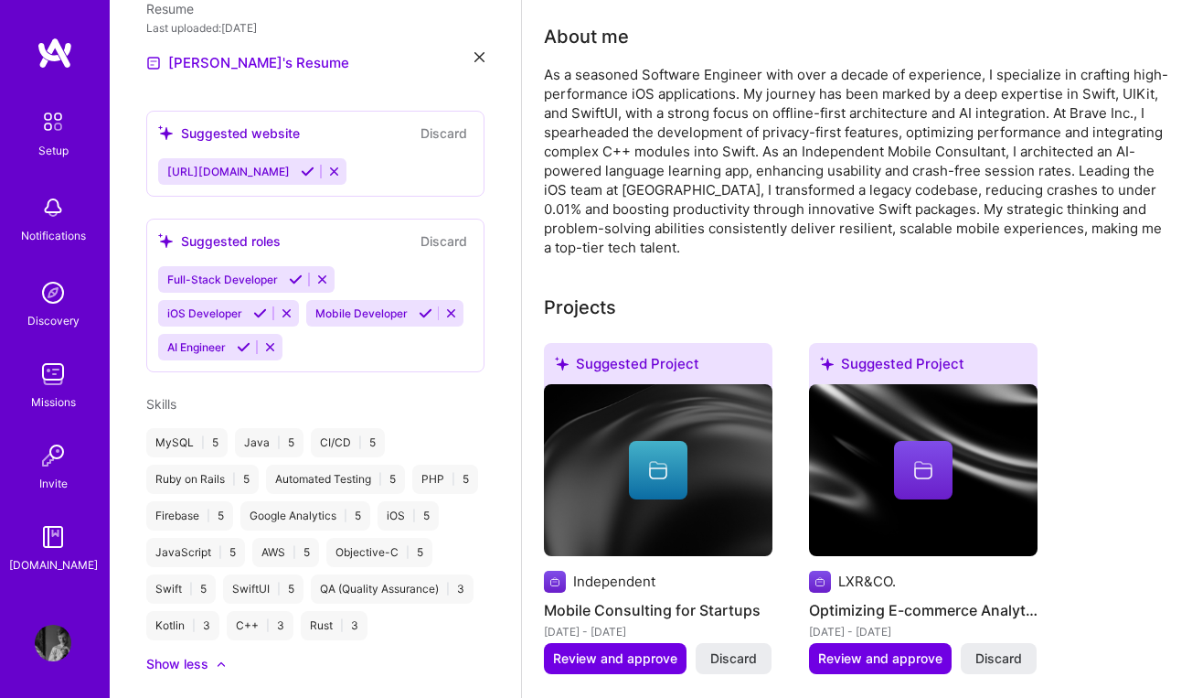
scroll to position [590, 0]
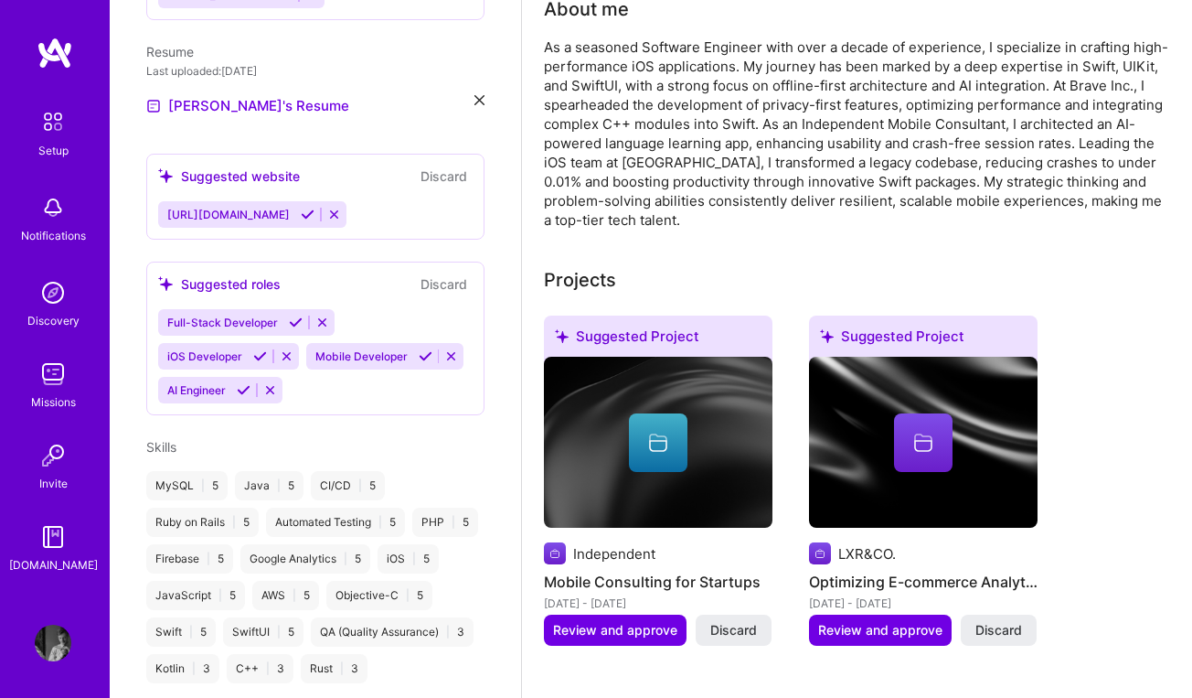
click at [297, 315] on icon at bounding box center [296, 322] width 14 height 14
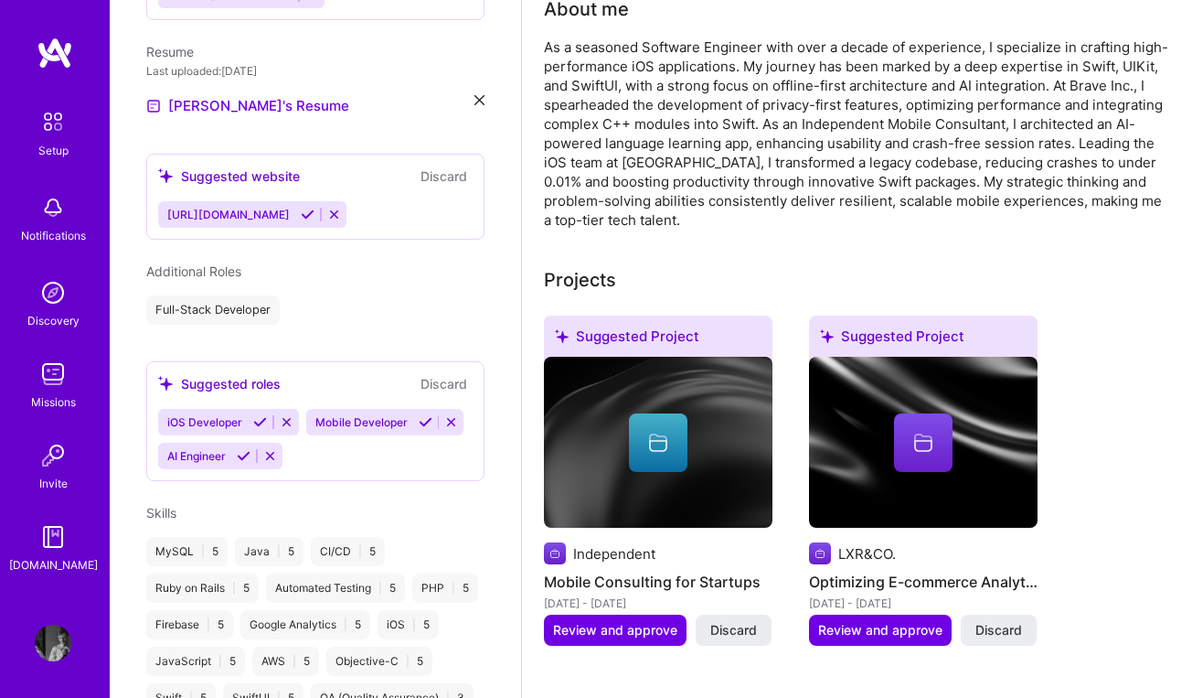
click at [260, 415] on icon at bounding box center [260, 422] width 14 height 14
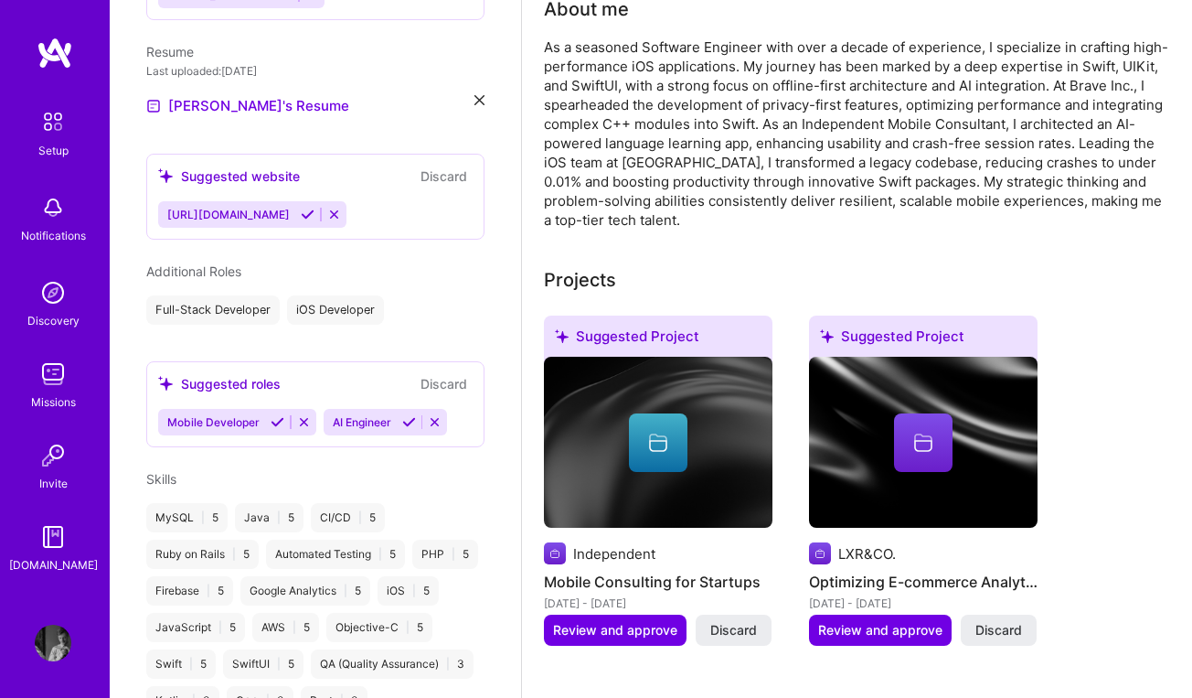
click at [411, 415] on icon at bounding box center [409, 422] width 14 height 14
click at [277, 415] on icon at bounding box center [278, 422] width 14 height 14
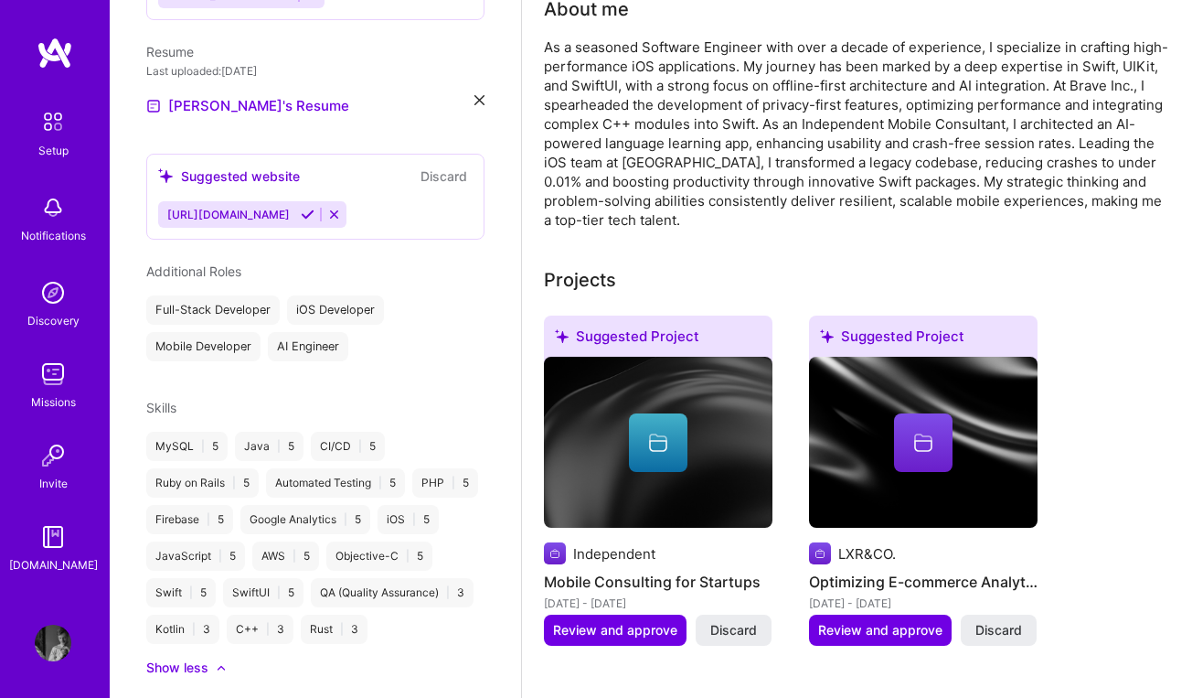
click at [312, 208] on icon at bounding box center [308, 215] width 14 height 14
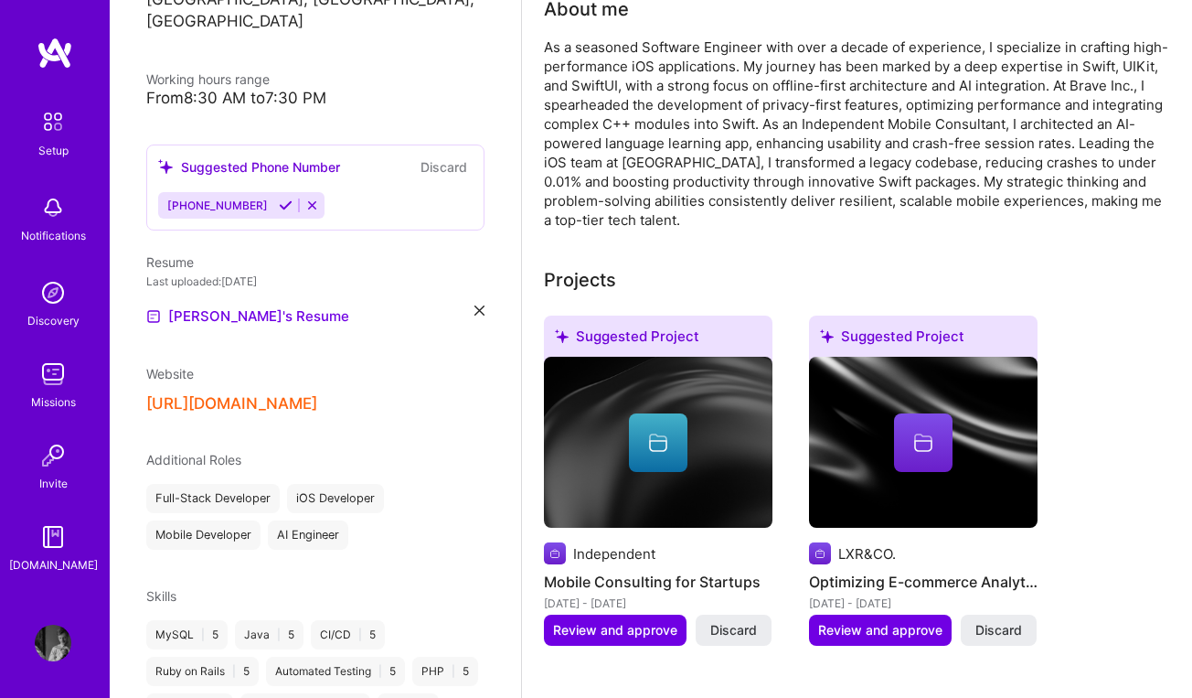
scroll to position [324, 0]
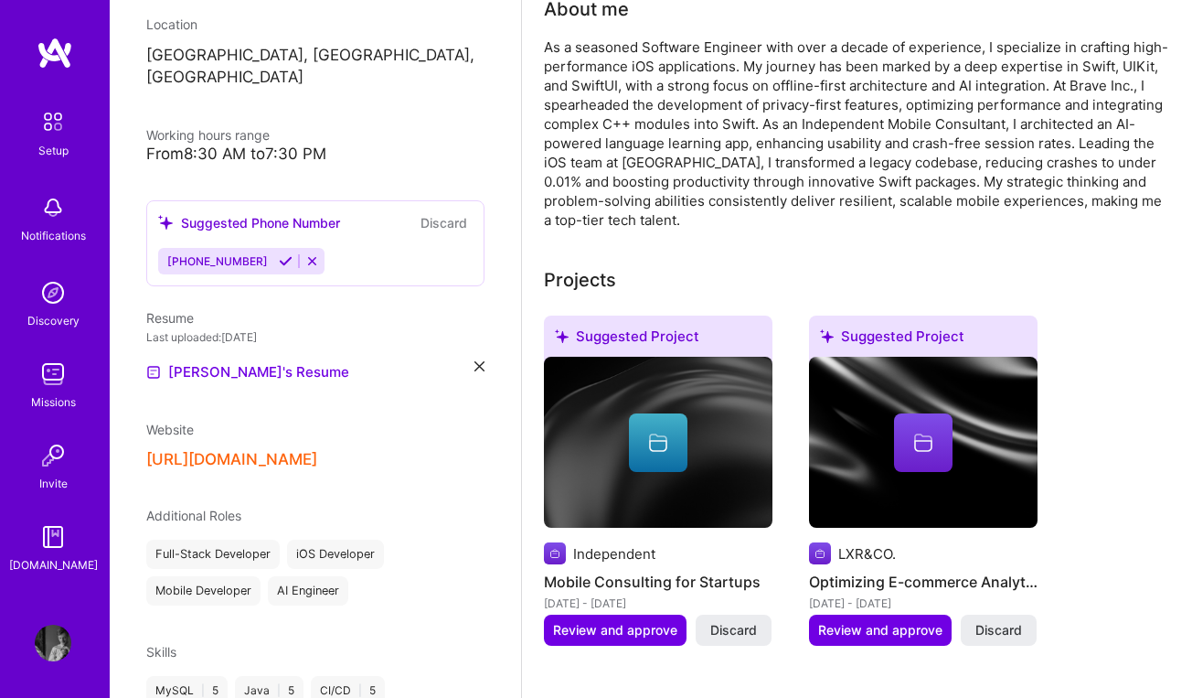
click at [279, 254] on icon at bounding box center [286, 261] width 14 height 14
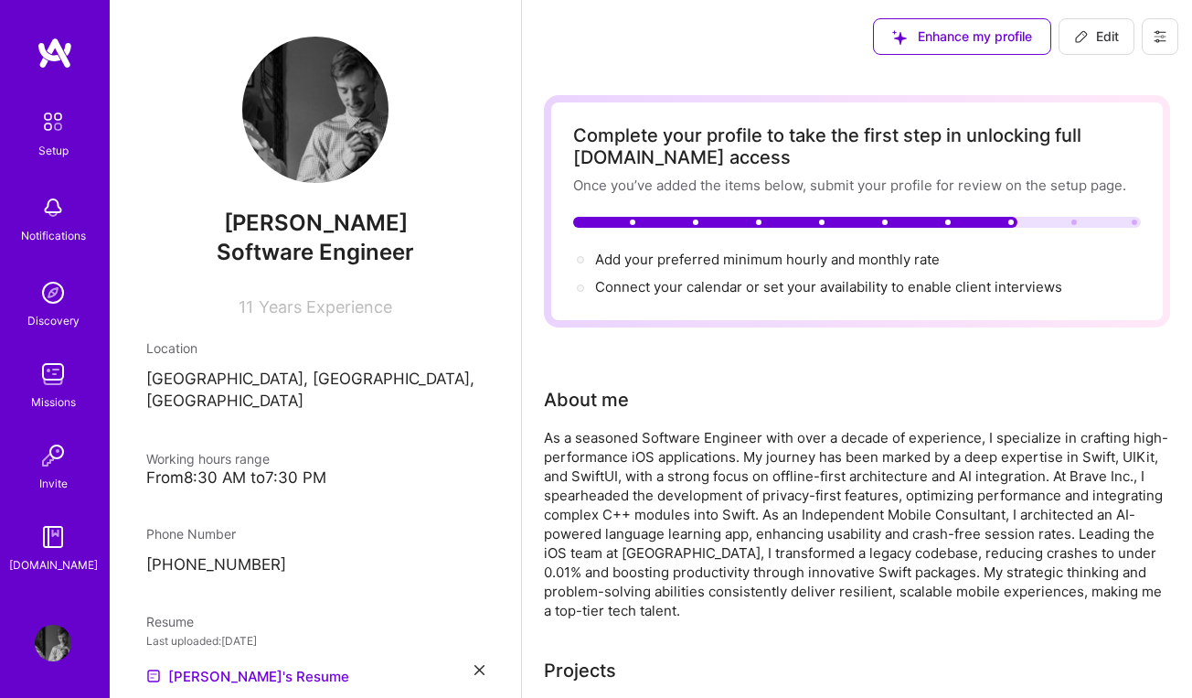
scroll to position [0, 0]
click at [699, 260] on span "Add your preferred minimum hourly and monthly rate →" at bounding box center [775, 259] width 361 height 17
select select "CA"
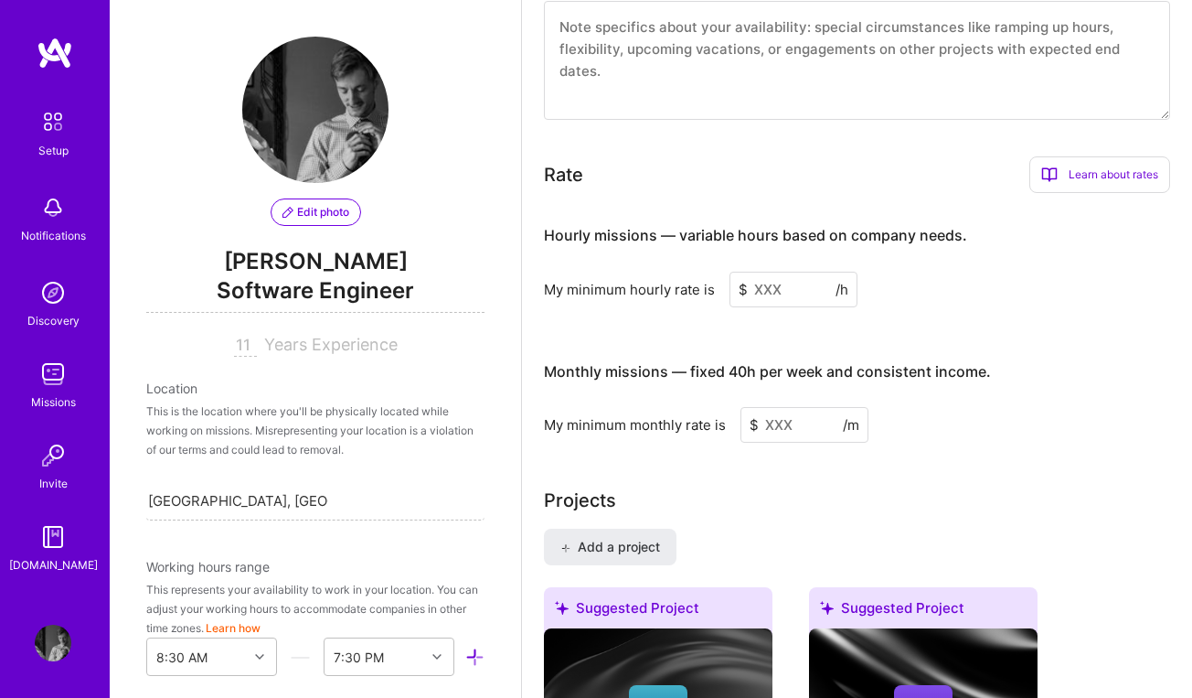
scroll to position [1157, 0]
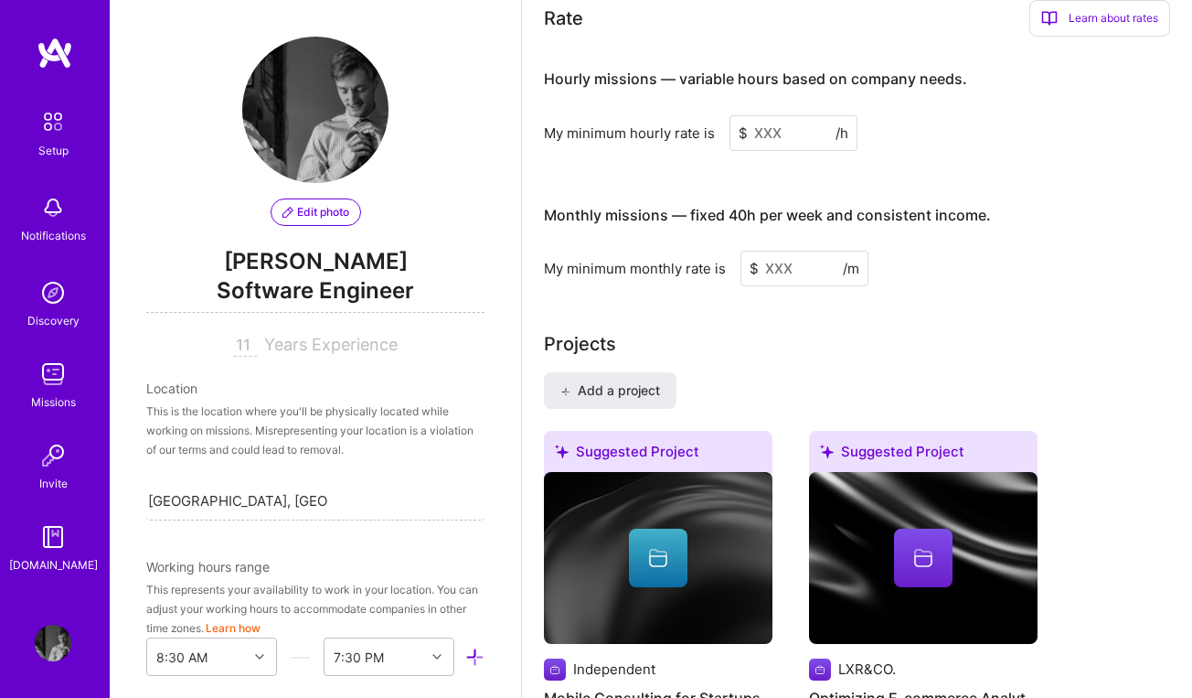
click at [777, 131] on input at bounding box center [794, 133] width 128 height 36
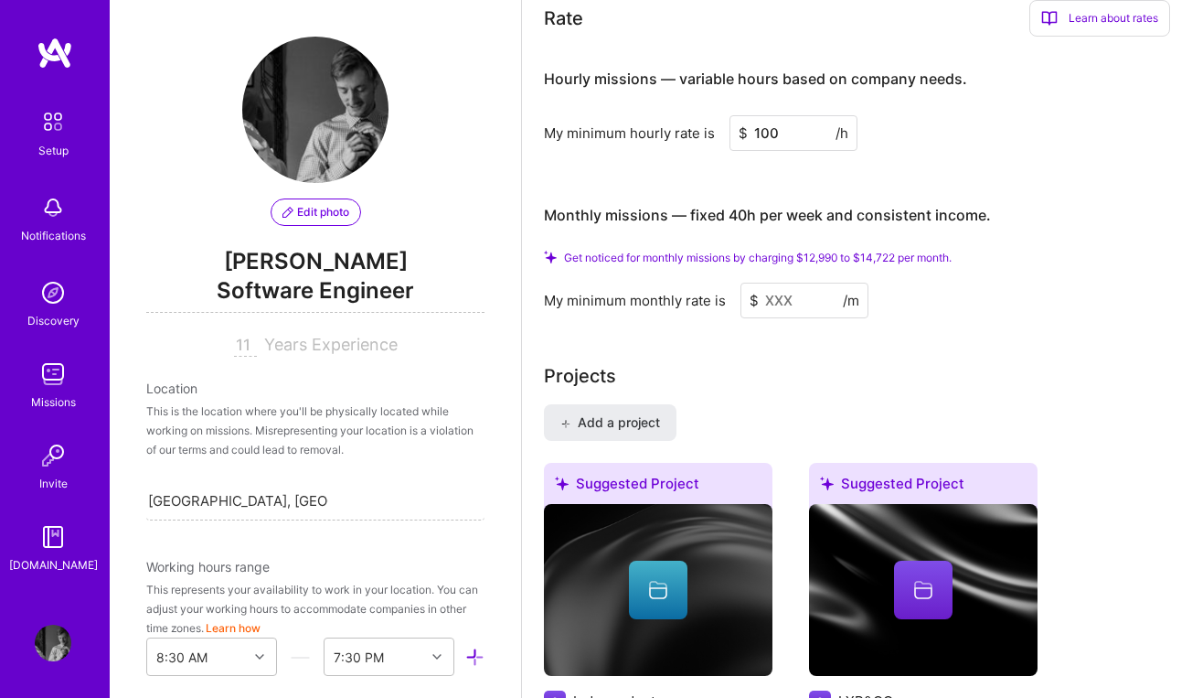
type input "100"
click at [777, 303] on input at bounding box center [805, 301] width 128 height 36
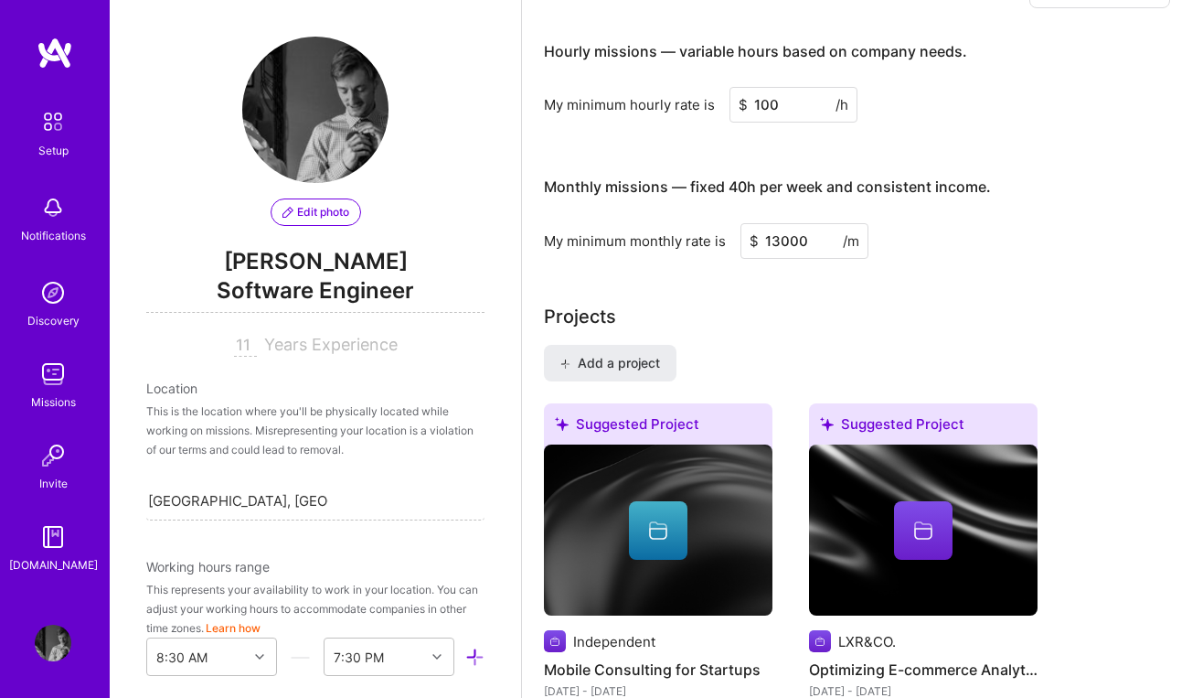
type input "13000"
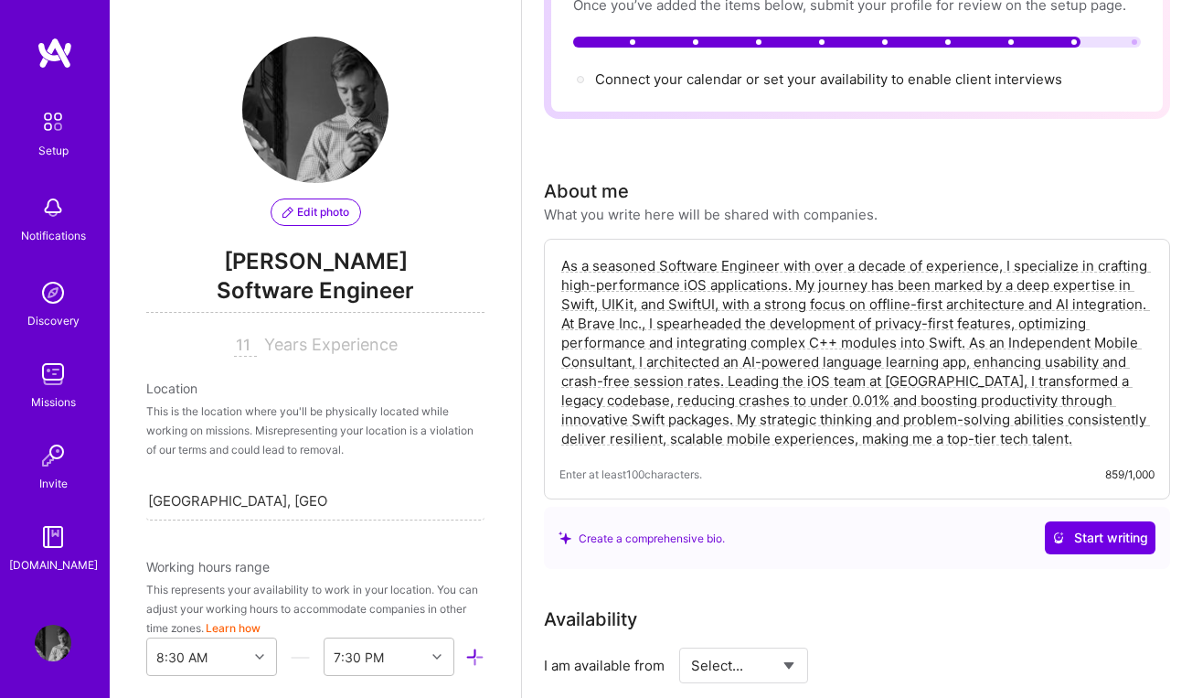
scroll to position [219, 0]
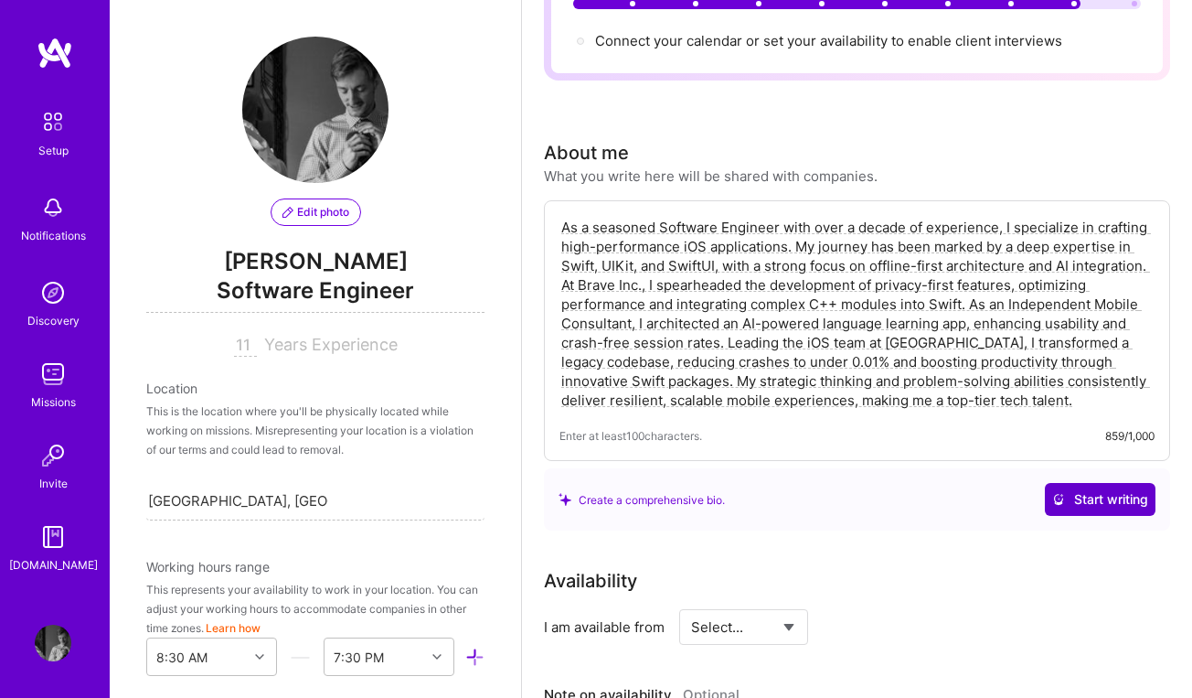
click at [1075, 500] on span "Start writing" at bounding box center [1100, 499] width 96 height 18
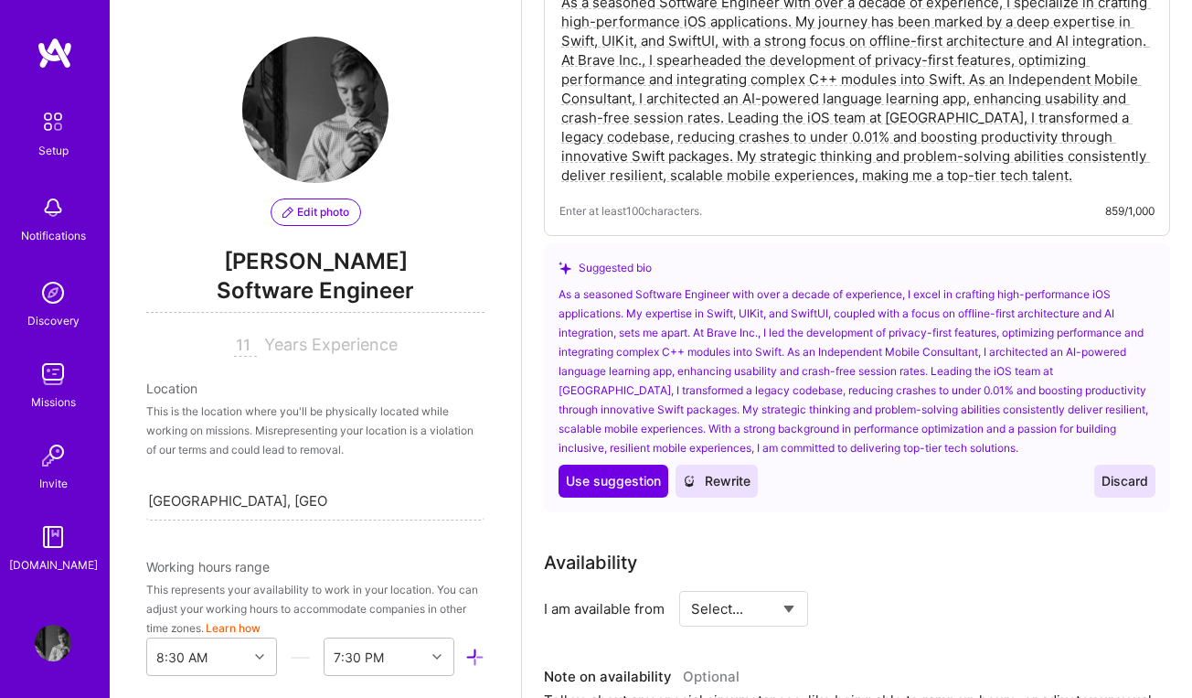
scroll to position [476, 0]
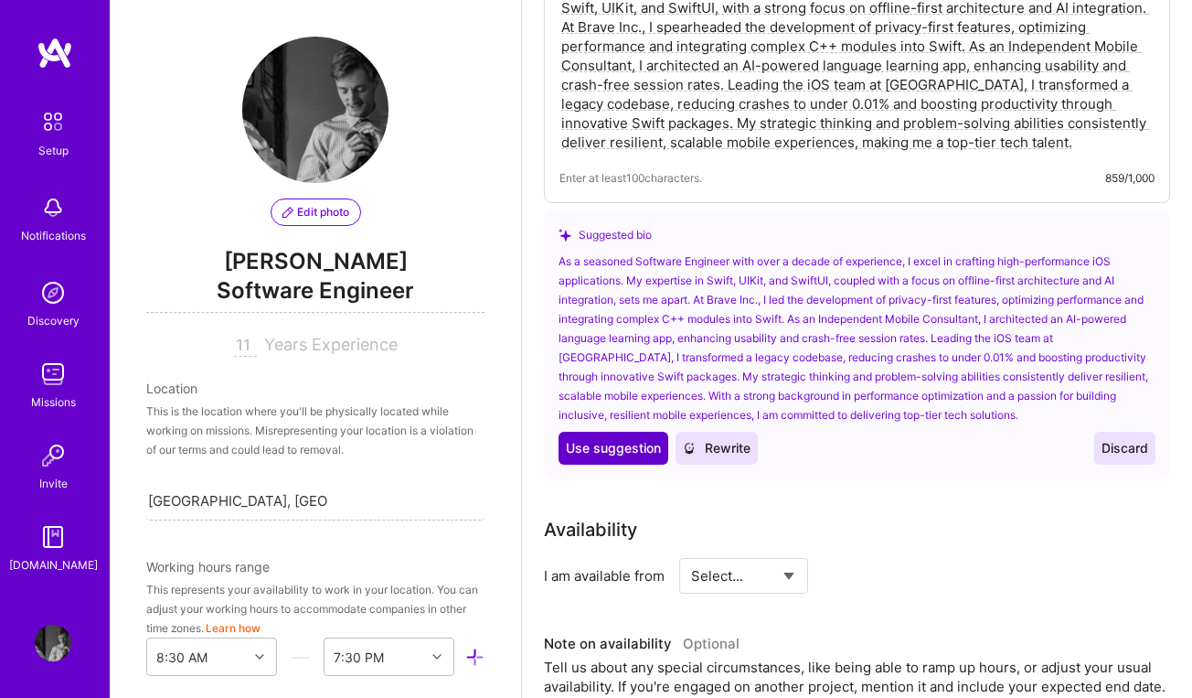
click at [604, 454] on span "Use suggestion" at bounding box center [613, 448] width 95 height 18
type textarea "As a seasoned Software Engineer with over a decade of experience, I excel in cr…"
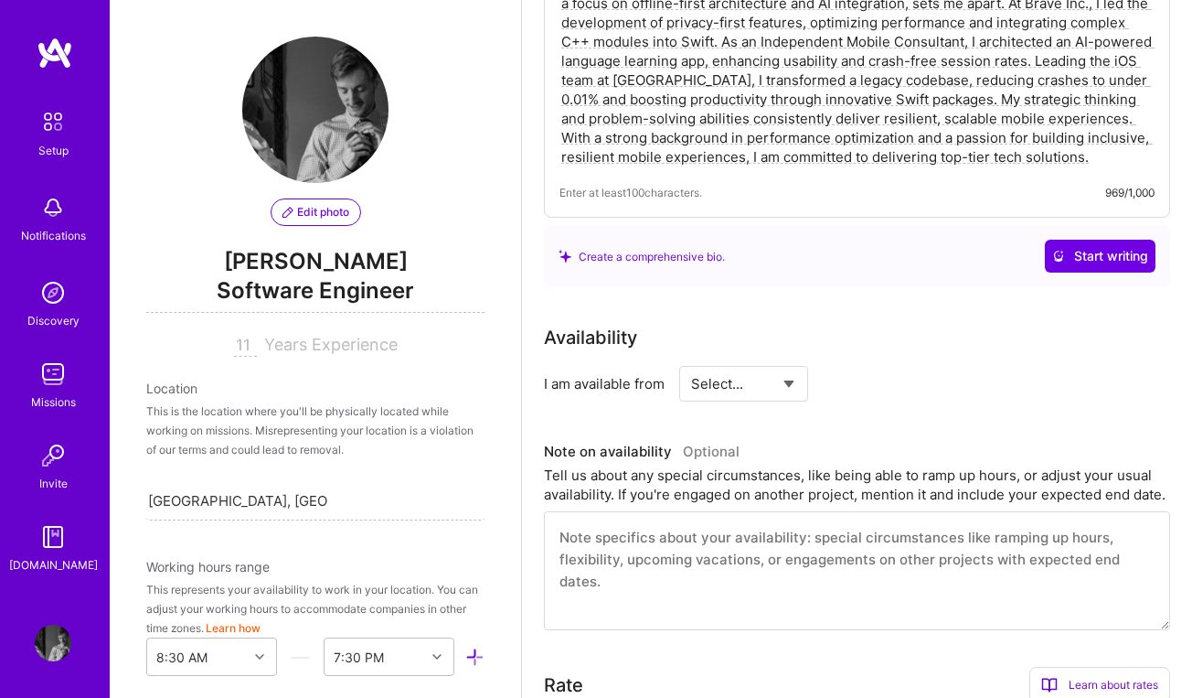
scroll to position [679, 0]
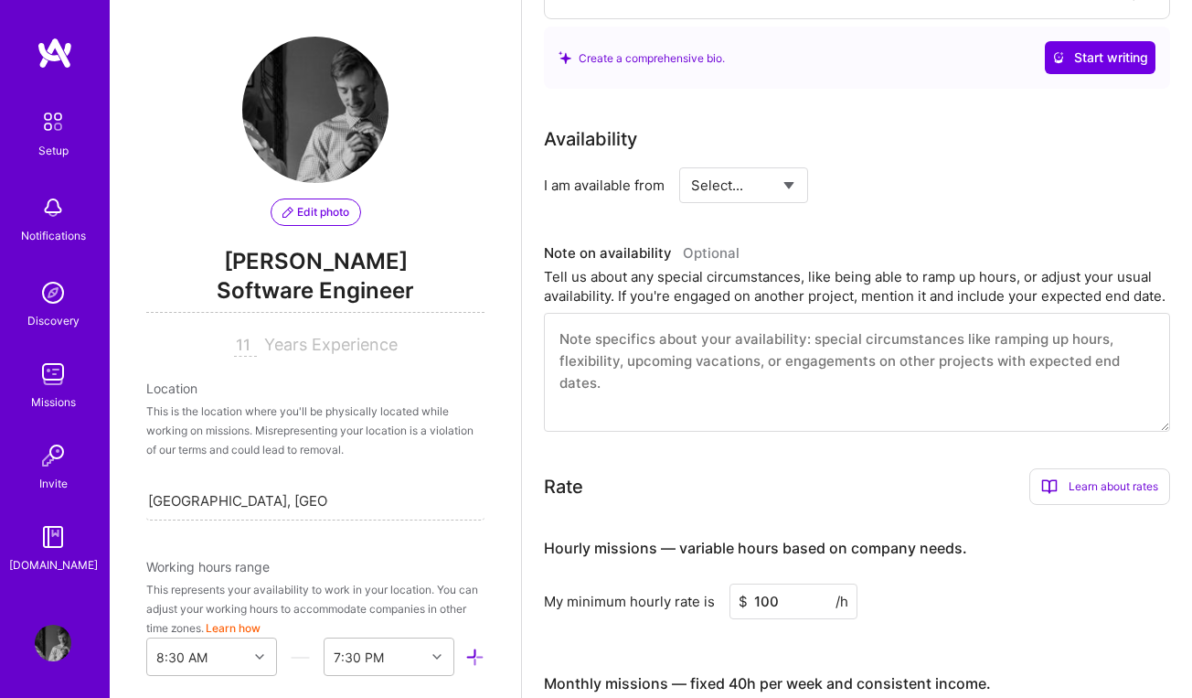
select select "Right Now"
click at [880, 192] on input at bounding box center [911, 185] width 110 height 36
click at [1077, 224] on div "Availability I am available from Select... Right Now Future Date Not Available …" at bounding box center [857, 278] width 626 height 306
drag, startPoint x: 894, startPoint y: 188, endPoint x: 829, endPoint y: 188, distance: 64.9
click at [830, 188] on div "Select... Right Now Future Date Not Available for 40 h/week" at bounding box center [822, 185] width 286 height 36
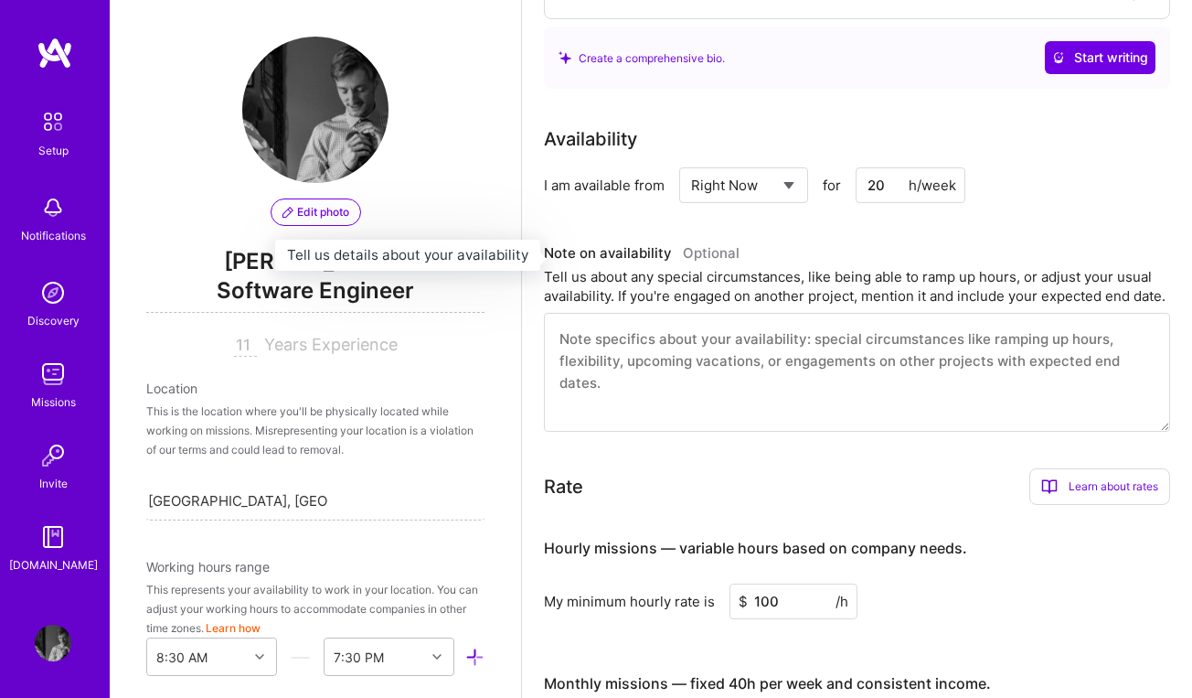
type input "20"
click at [879, 244] on h3 "Note on availability Optional" at bounding box center [857, 253] width 626 height 27
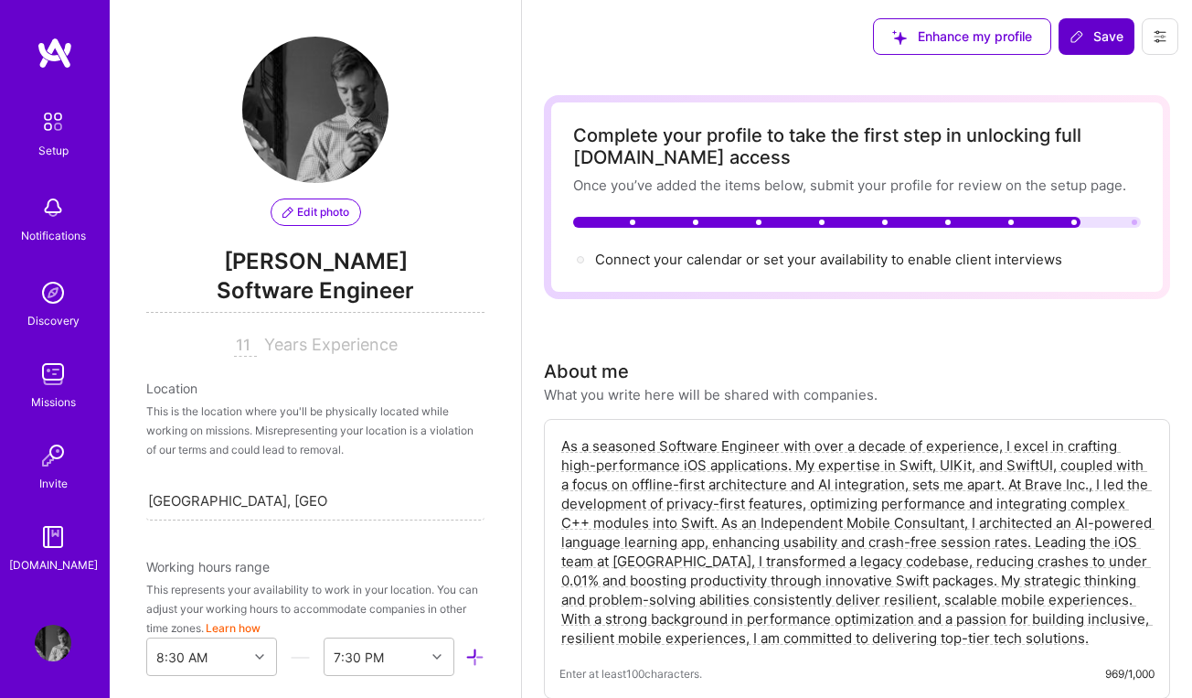
scroll to position [0, 0]
click at [1099, 31] on span "Save" at bounding box center [1097, 36] width 54 height 18
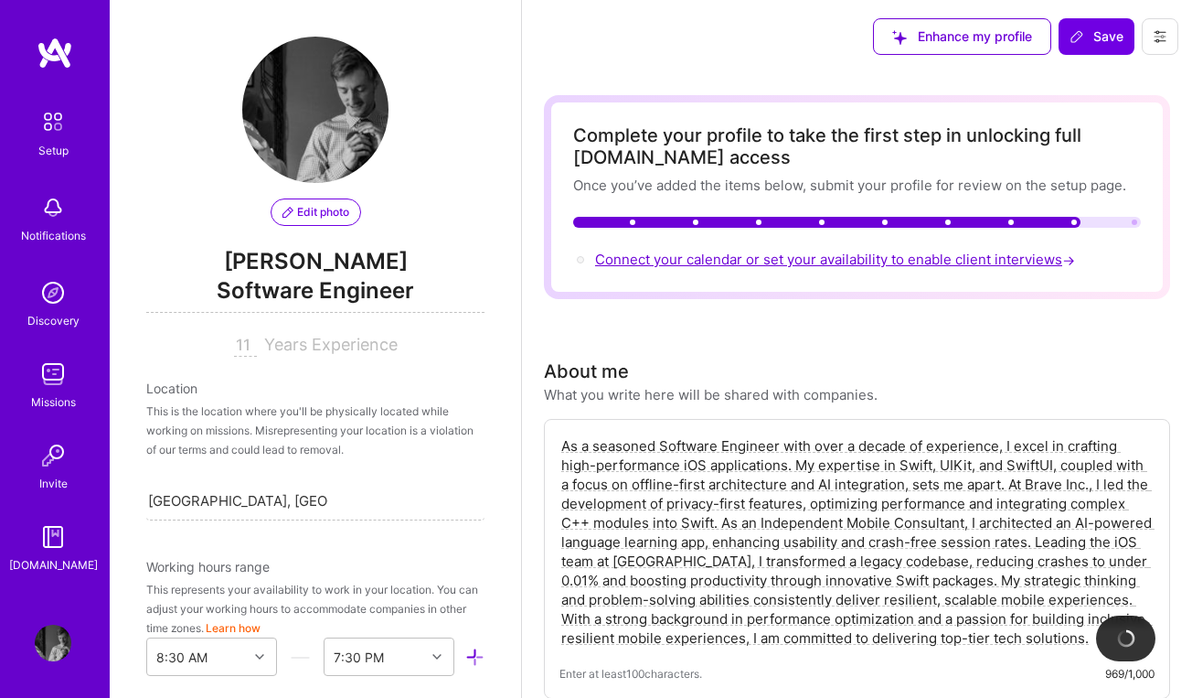
click at [781, 260] on span "Connect your calendar or set your availability to enable client interviews →" at bounding box center [837, 259] width 484 height 17
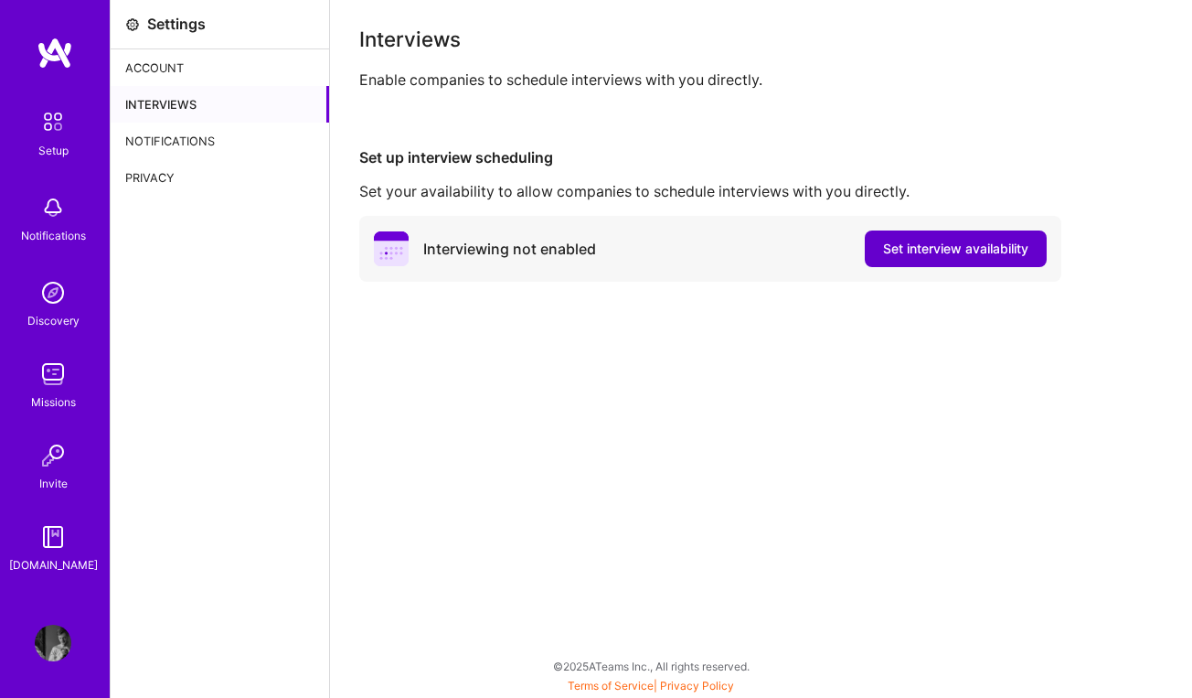
click at [931, 257] on span "Set interview availability" at bounding box center [955, 249] width 145 height 18
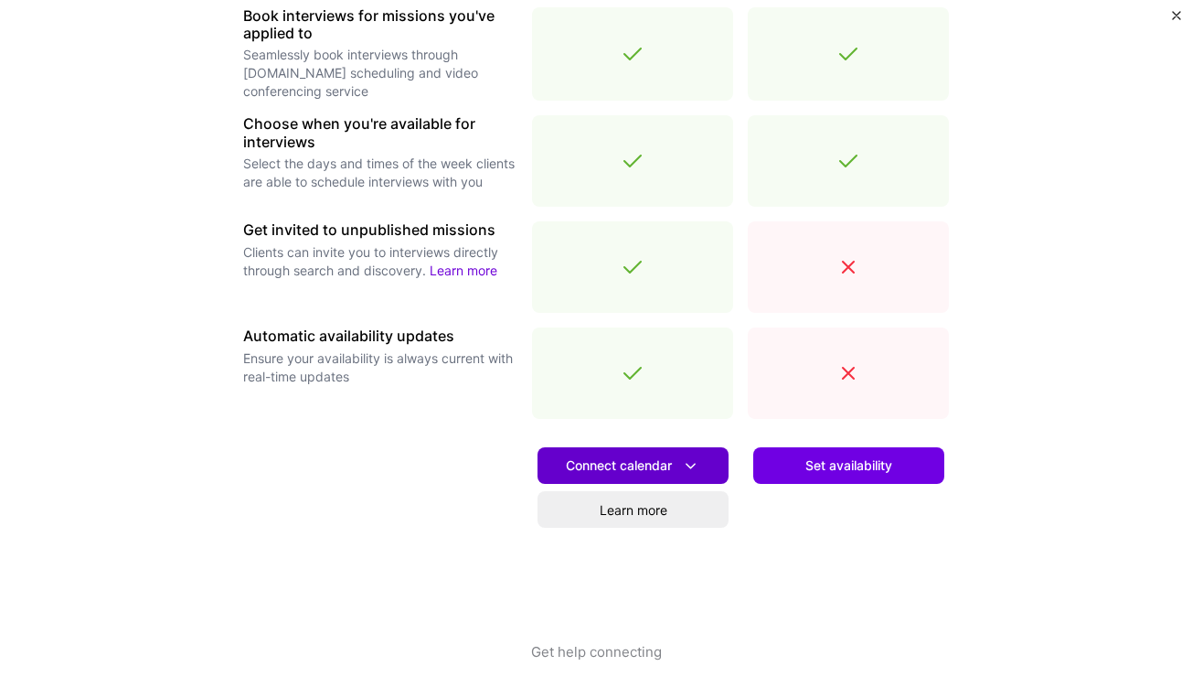
scroll to position [583, 0]
click at [628, 463] on span "Connect calendar" at bounding box center [633, 465] width 134 height 19
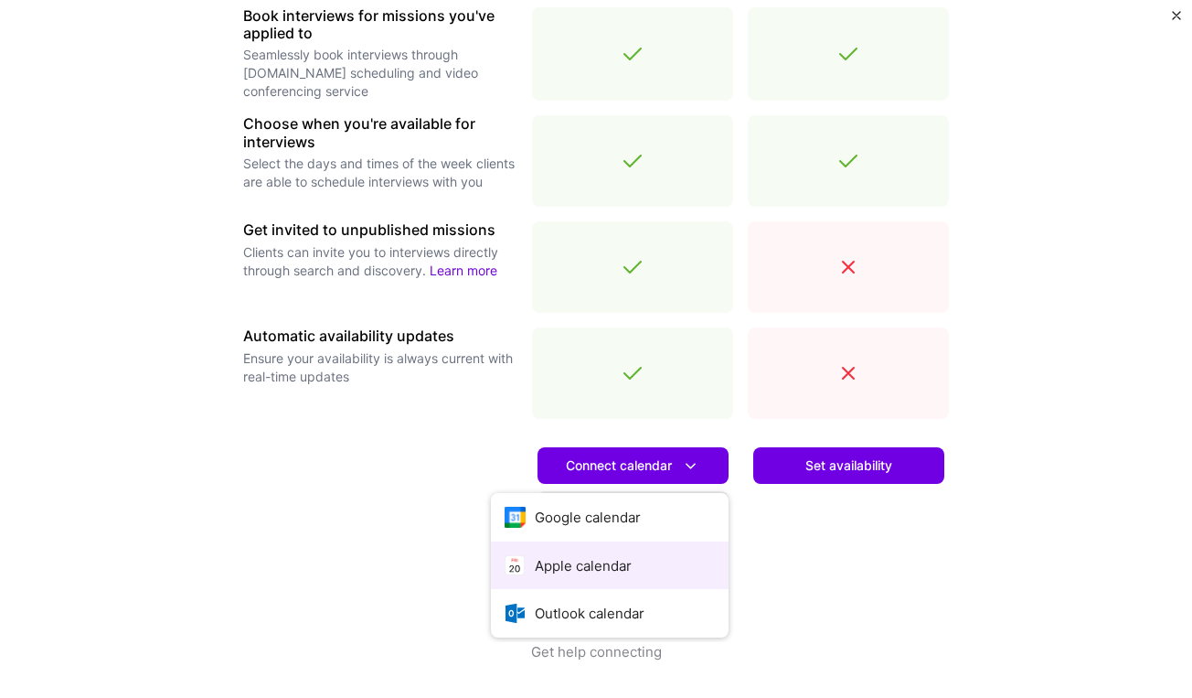
click at [594, 562] on button "Apple calendar" at bounding box center [610, 565] width 238 height 48
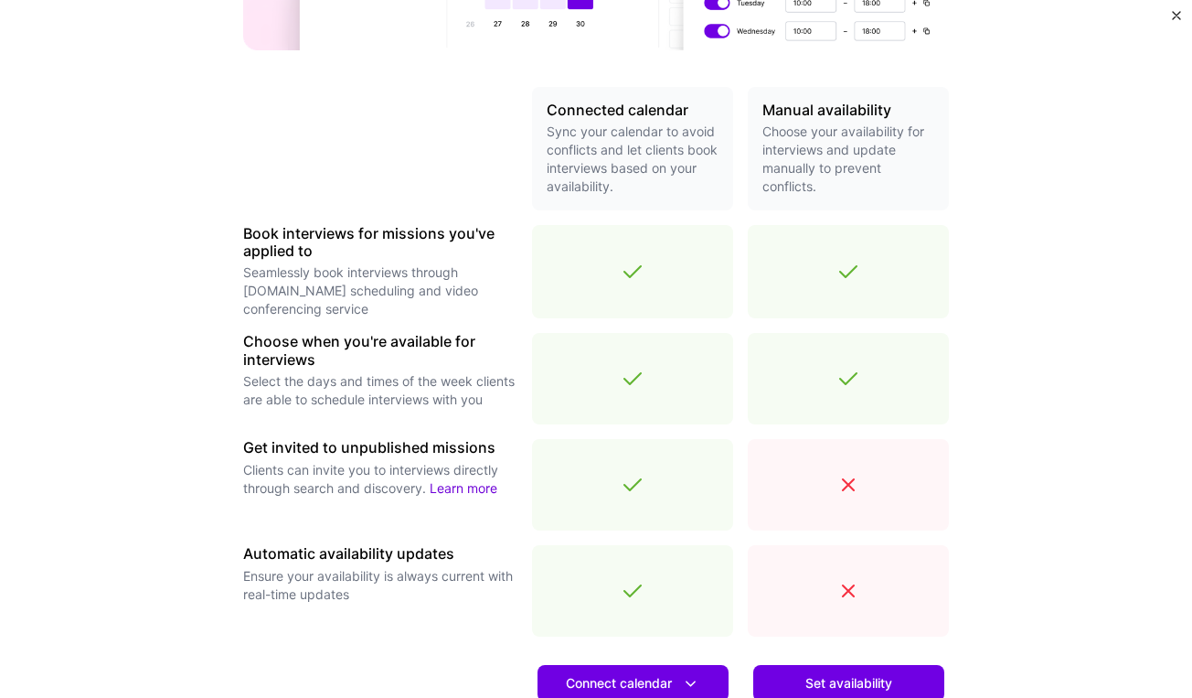
scroll to position [460, 0]
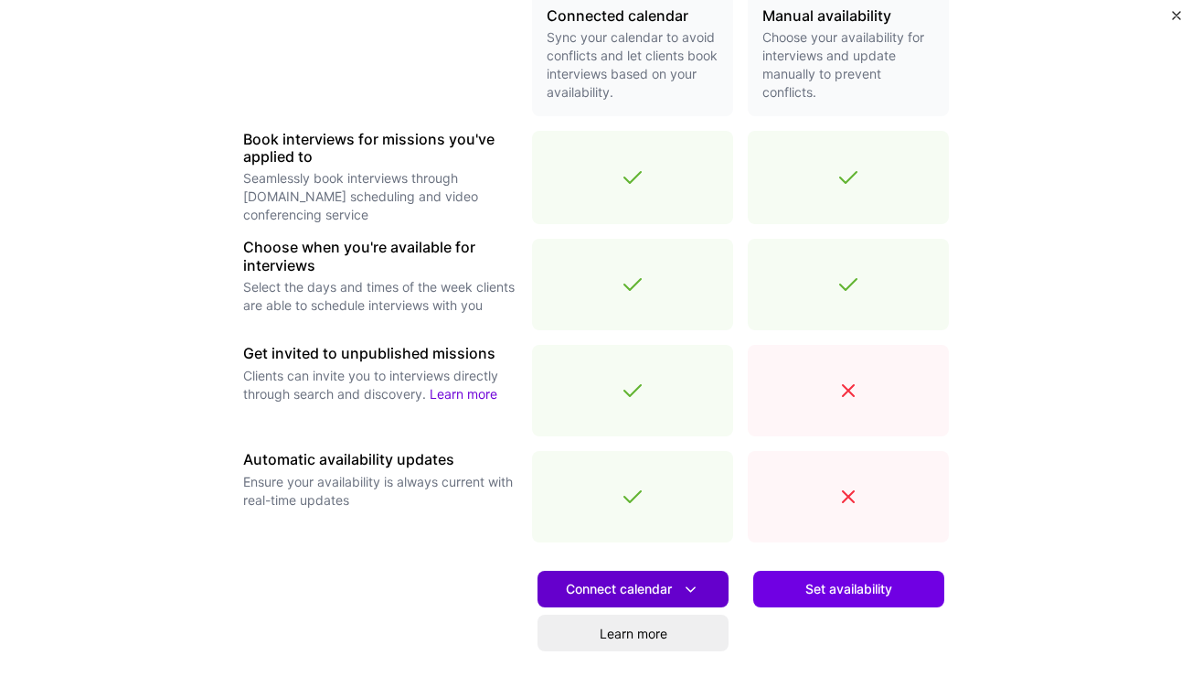
click at [662, 593] on span "Connect calendar" at bounding box center [633, 589] width 134 height 19
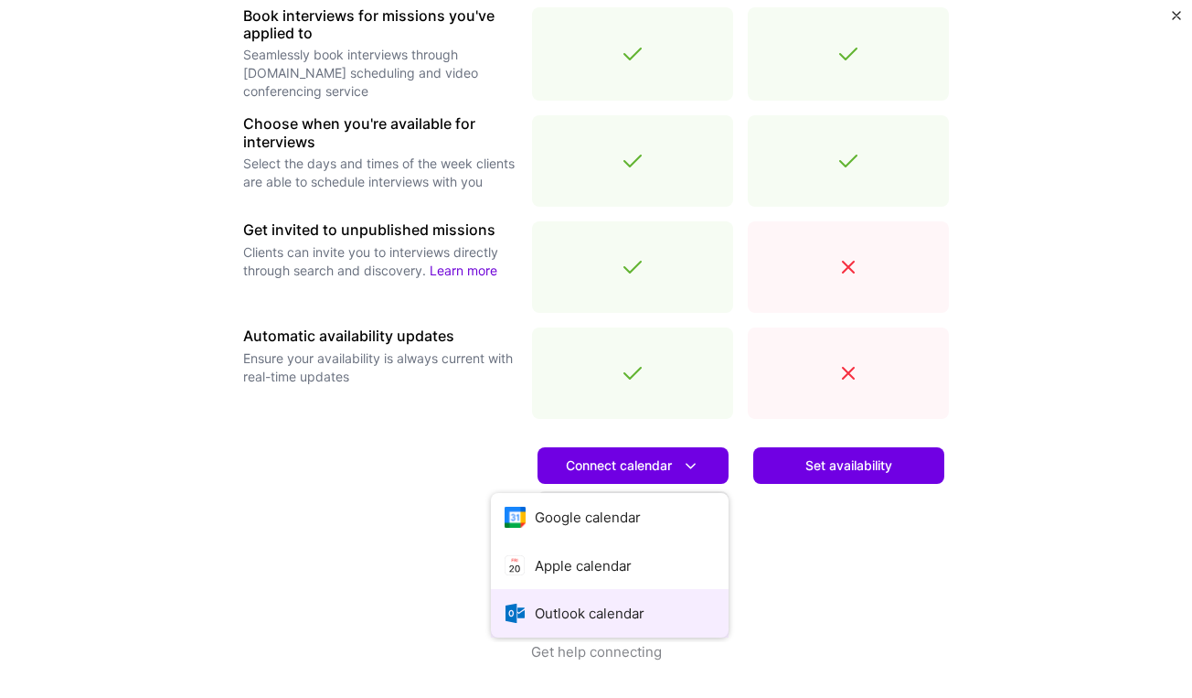
scroll to position [583, 0]
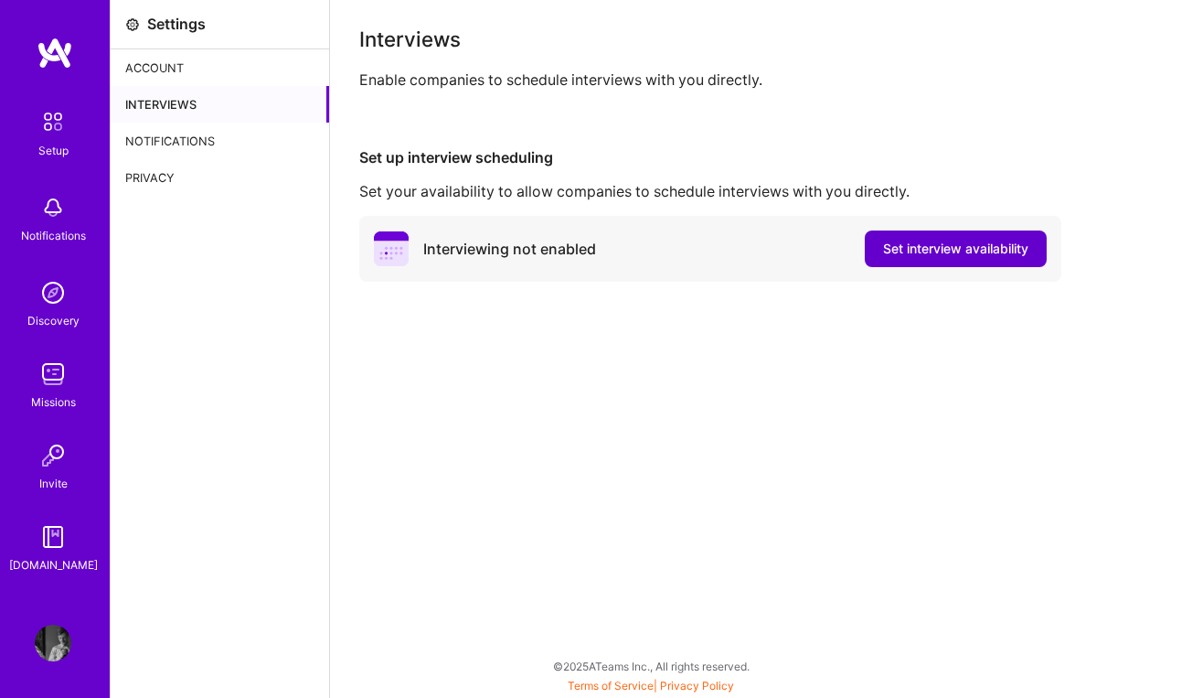
click at [913, 250] on span "Set interview availability" at bounding box center [955, 249] width 145 height 18
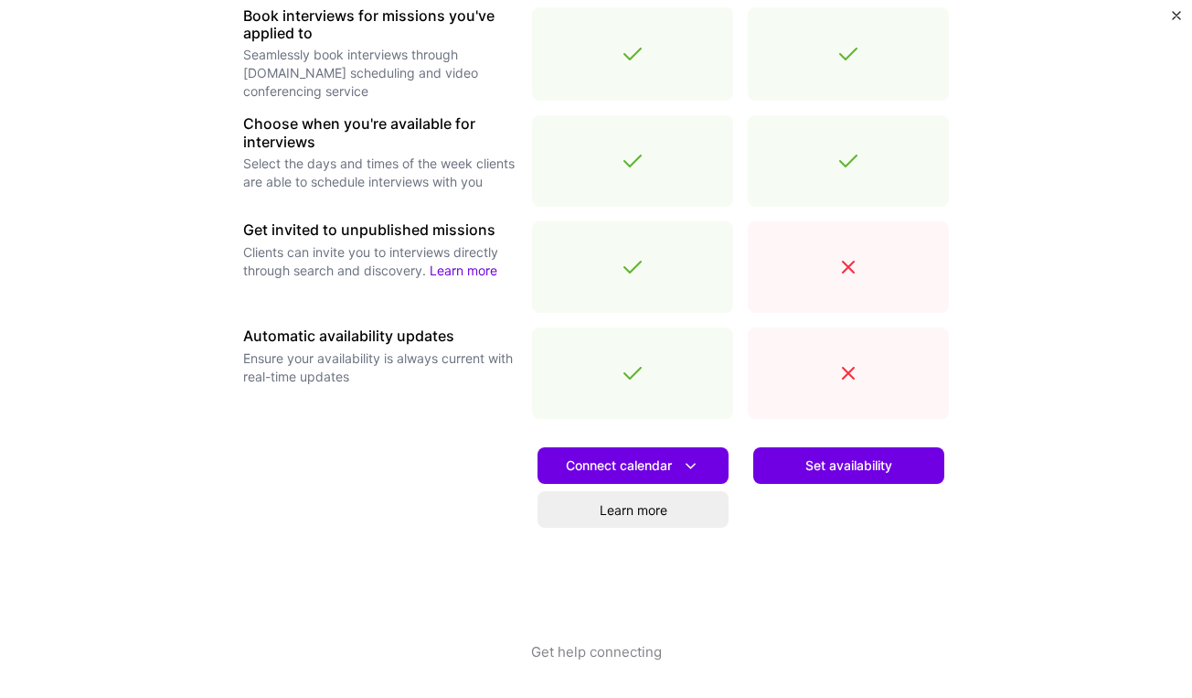
scroll to position [583, 0]
click at [646, 466] on span "Connect calendar" at bounding box center [633, 465] width 134 height 19
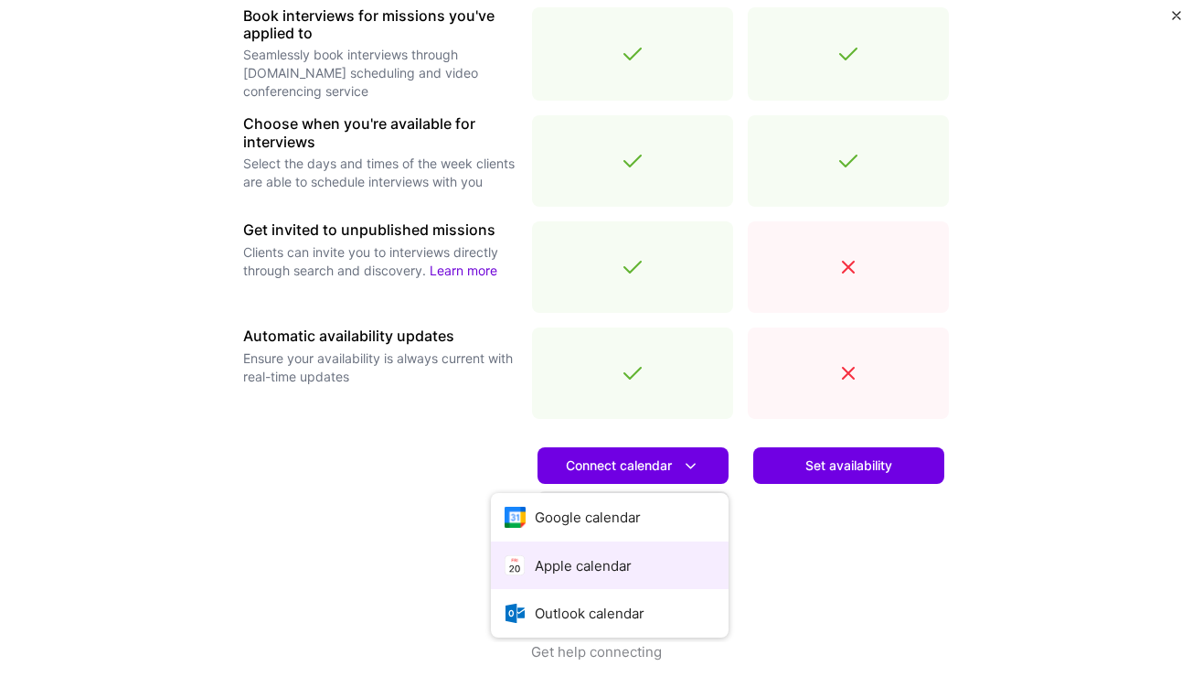
click at [606, 558] on button "Apple calendar" at bounding box center [610, 565] width 238 height 48
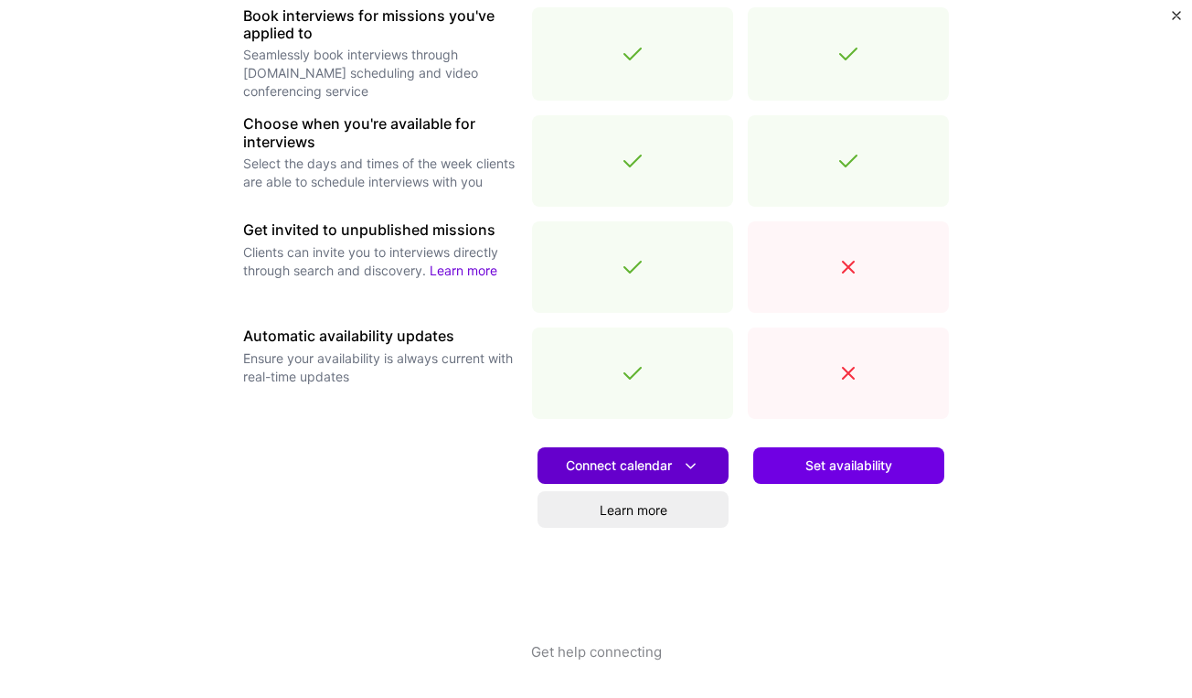
click at [636, 459] on span "Connect calendar" at bounding box center [633, 465] width 134 height 19
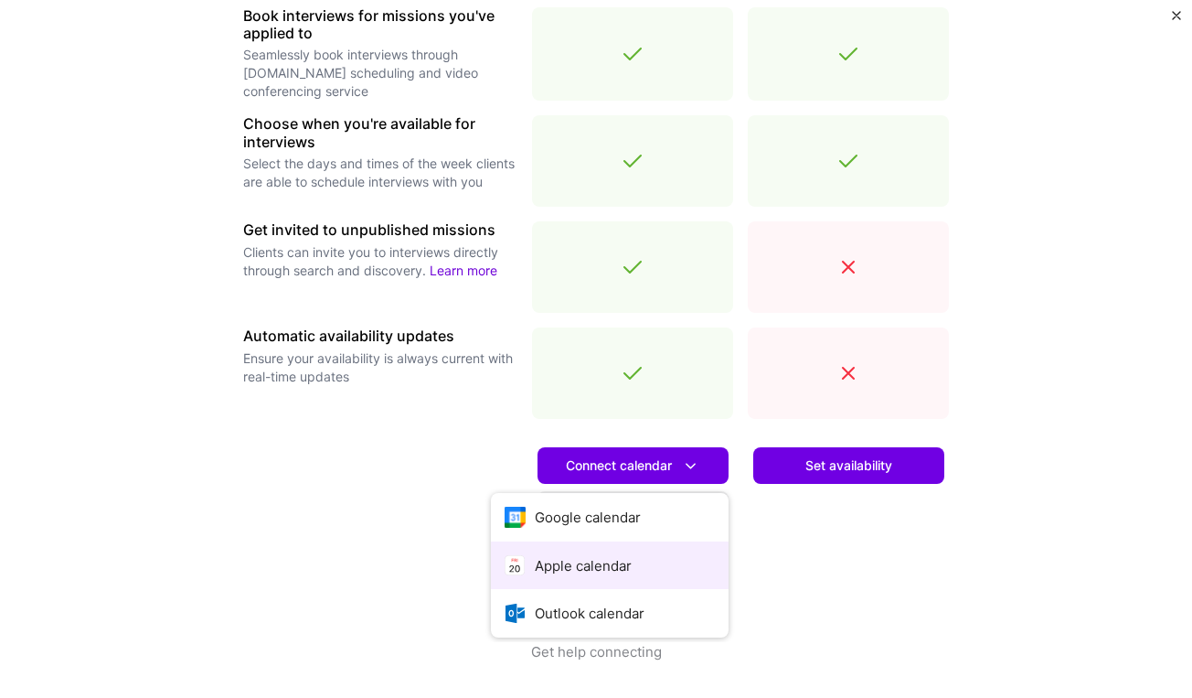
click at [606, 565] on button "Apple calendar" at bounding box center [610, 565] width 238 height 48
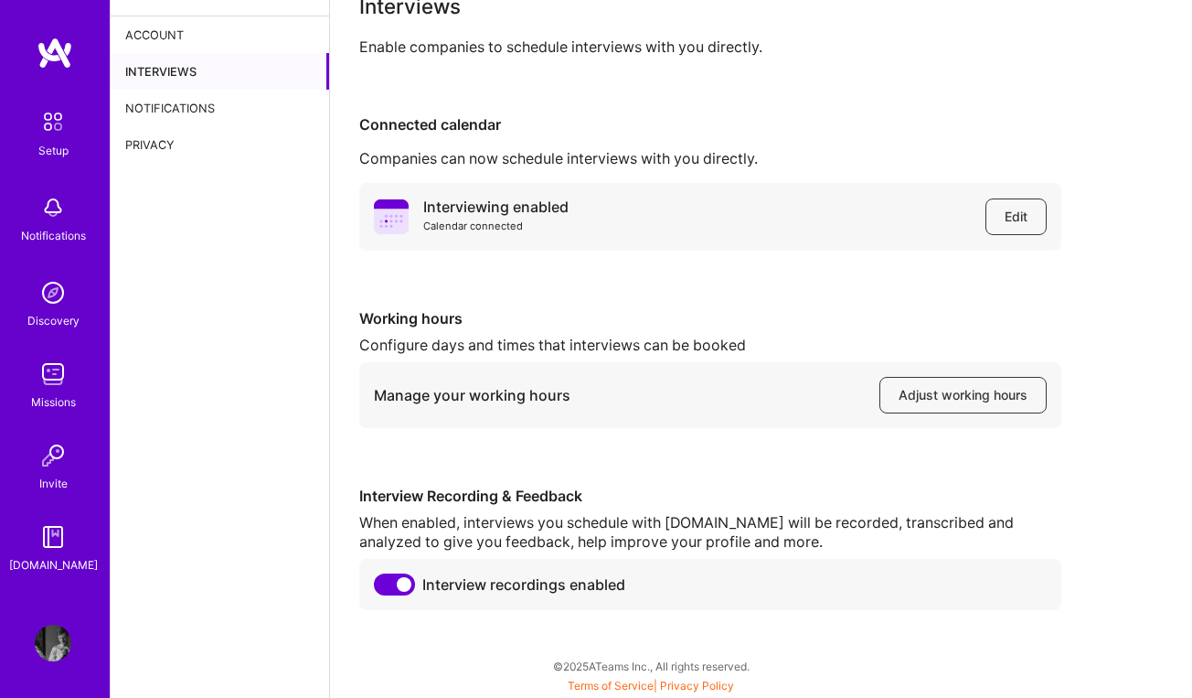
scroll to position [33, 0]
click at [949, 399] on span "Adjust working hours" at bounding box center [963, 395] width 129 height 18
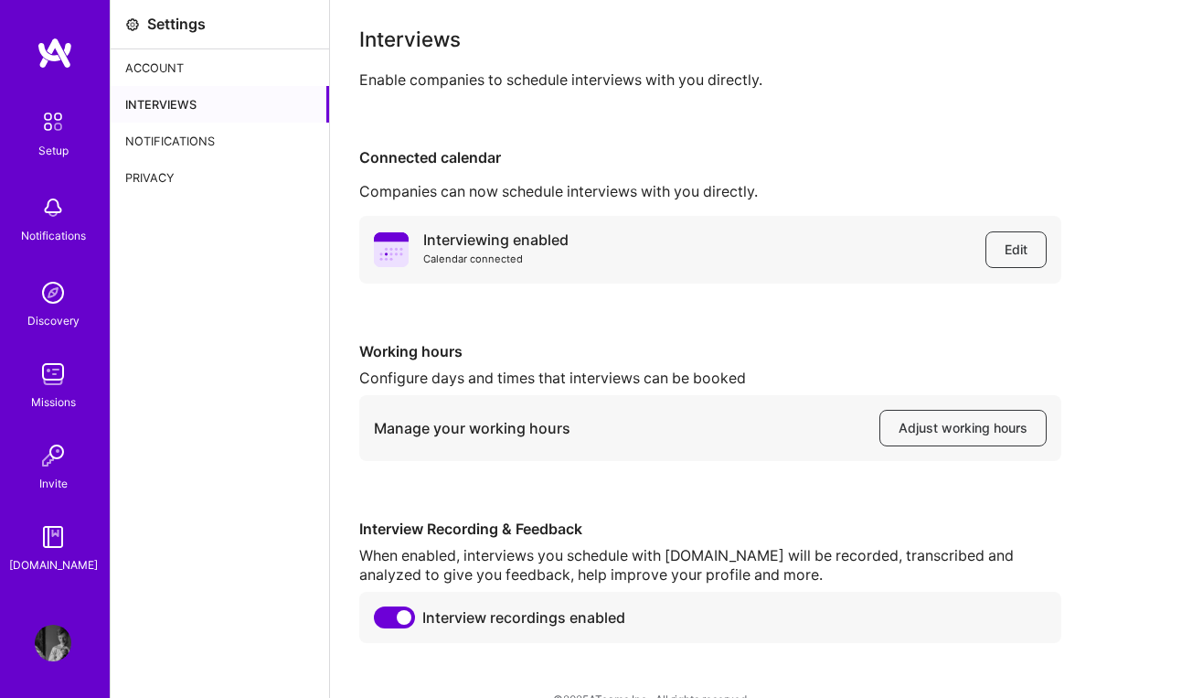
scroll to position [0, 0]
click at [56, 60] on img at bounding box center [55, 53] width 37 height 33
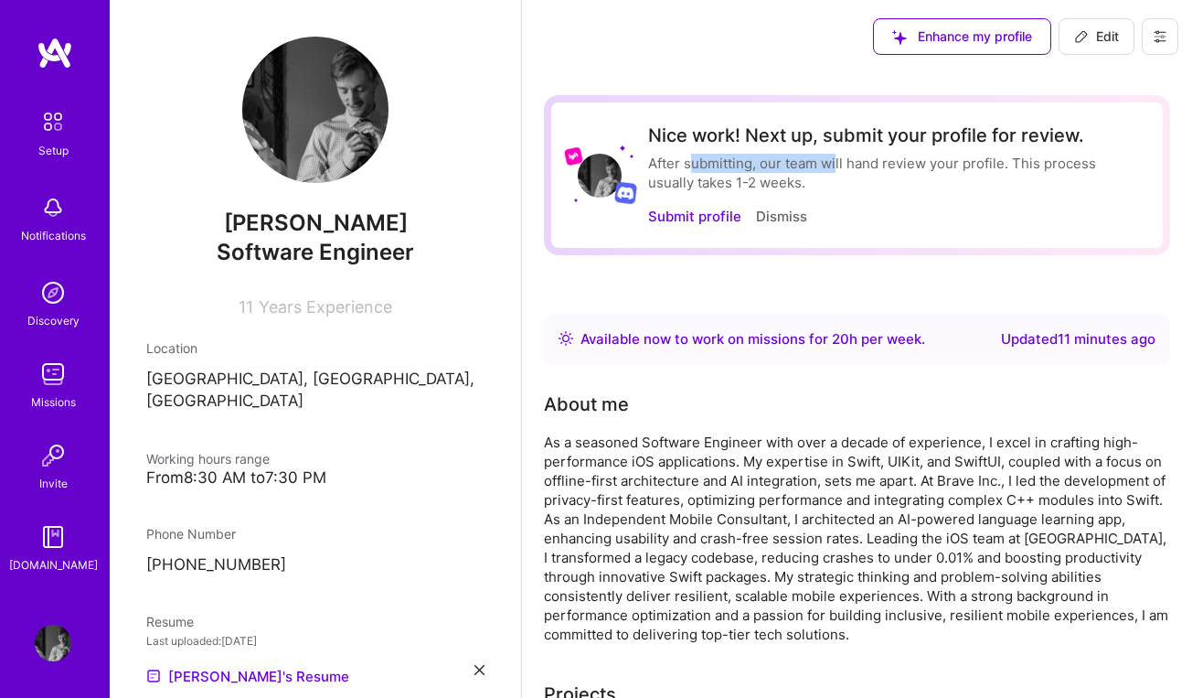
drag, startPoint x: 695, startPoint y: 162, endPoint x: 837, endPoint y: 163, distance: 141.7
click at [837, 163] on div "After submitting, our team will hand review your profile. This process usually …" at bounding box center [894, 173] width 493 height 38
click at [668, 218] on button "Submit profile" at bounding box center [694, 216] width 93 height 19
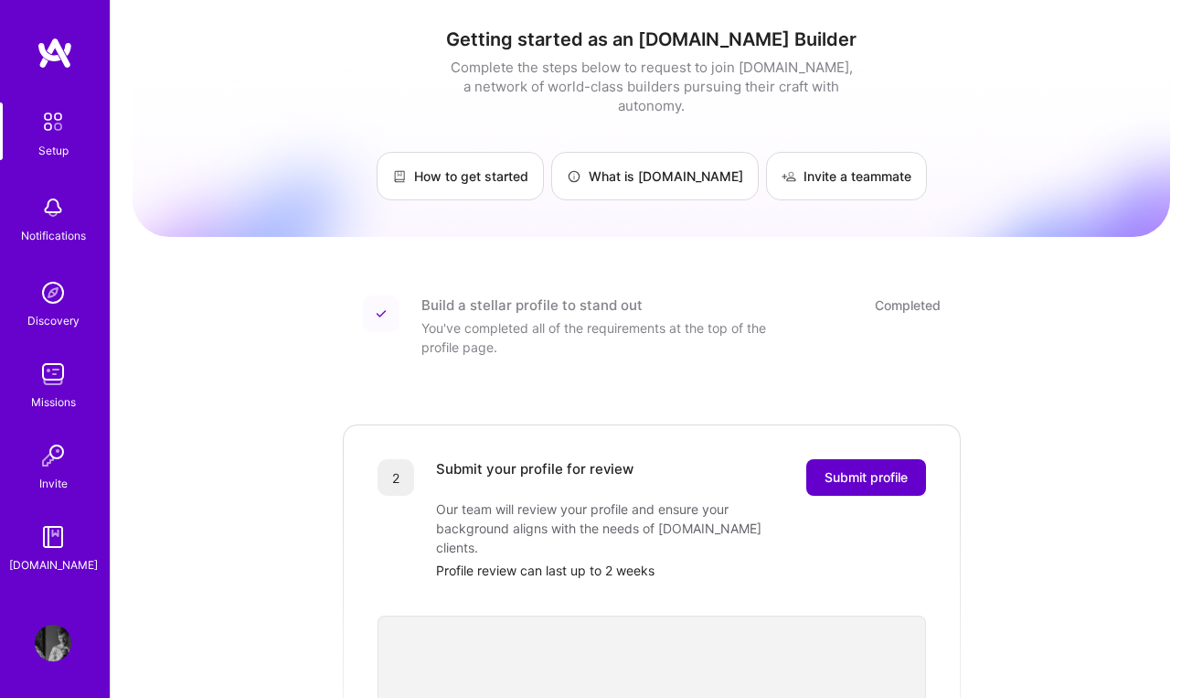
click at [860, 468] on span "Submit profile" at bounding box center [866, 477] width 83 height 18
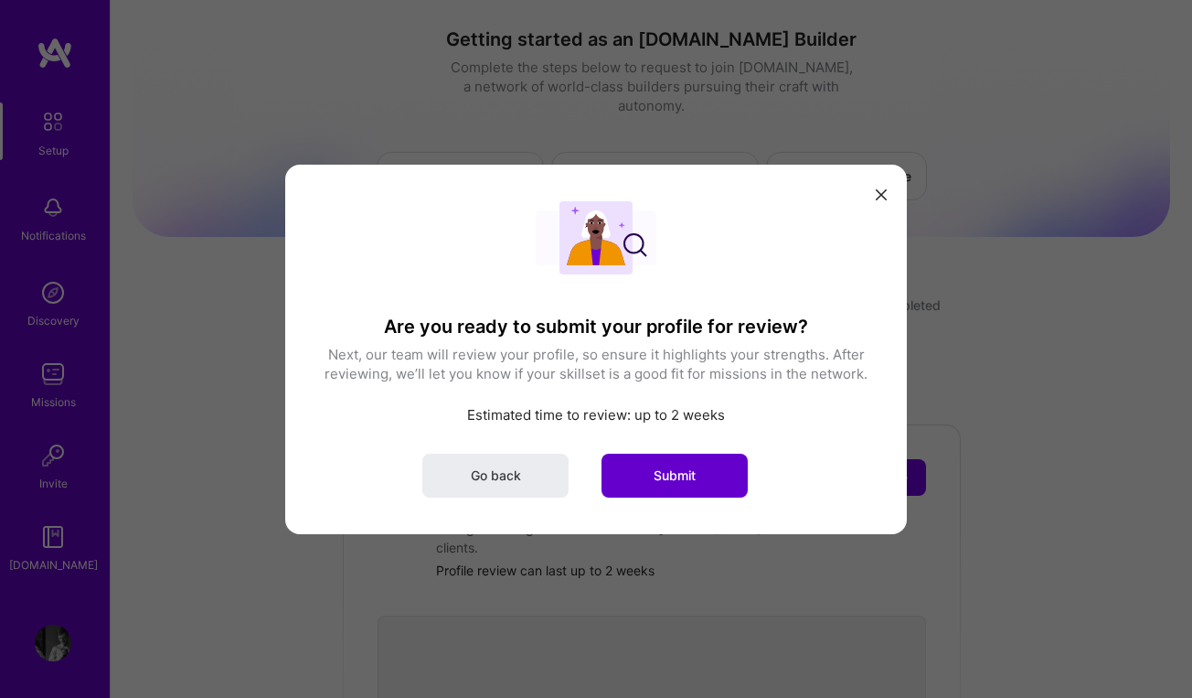
click at [691, 475] on span "Submit" at bounding box center [675, 474] width 42 height 18
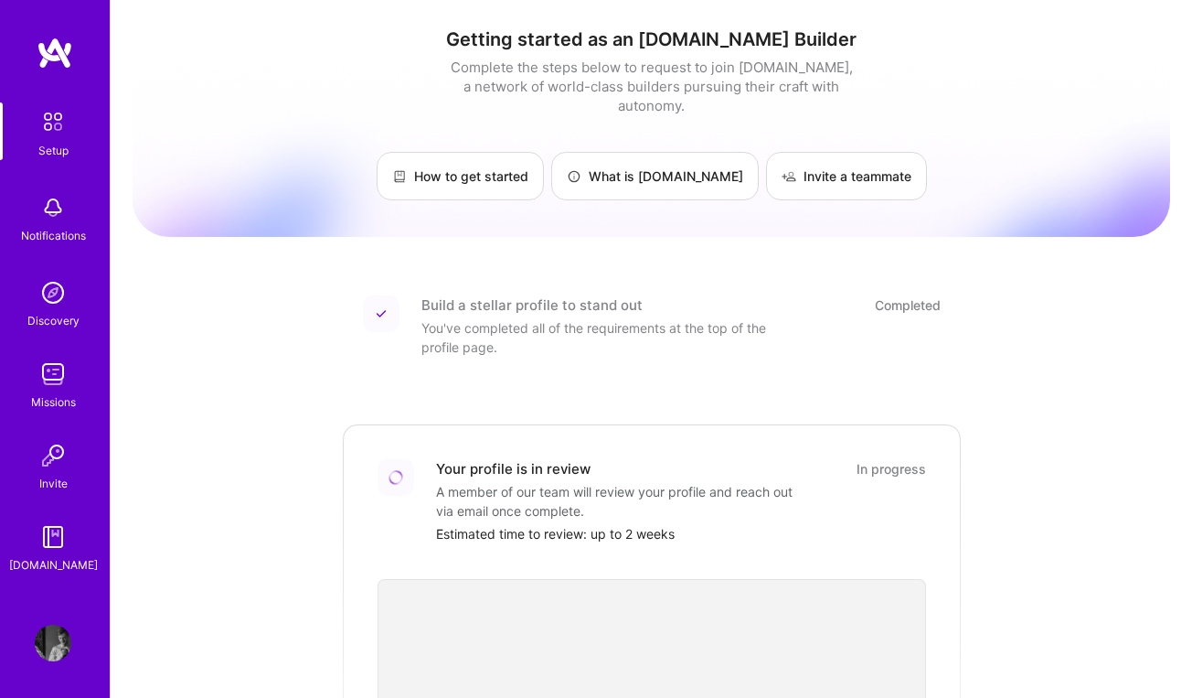
click at [59, 455] on img at bounding box center [53, 455] width 37 height 37
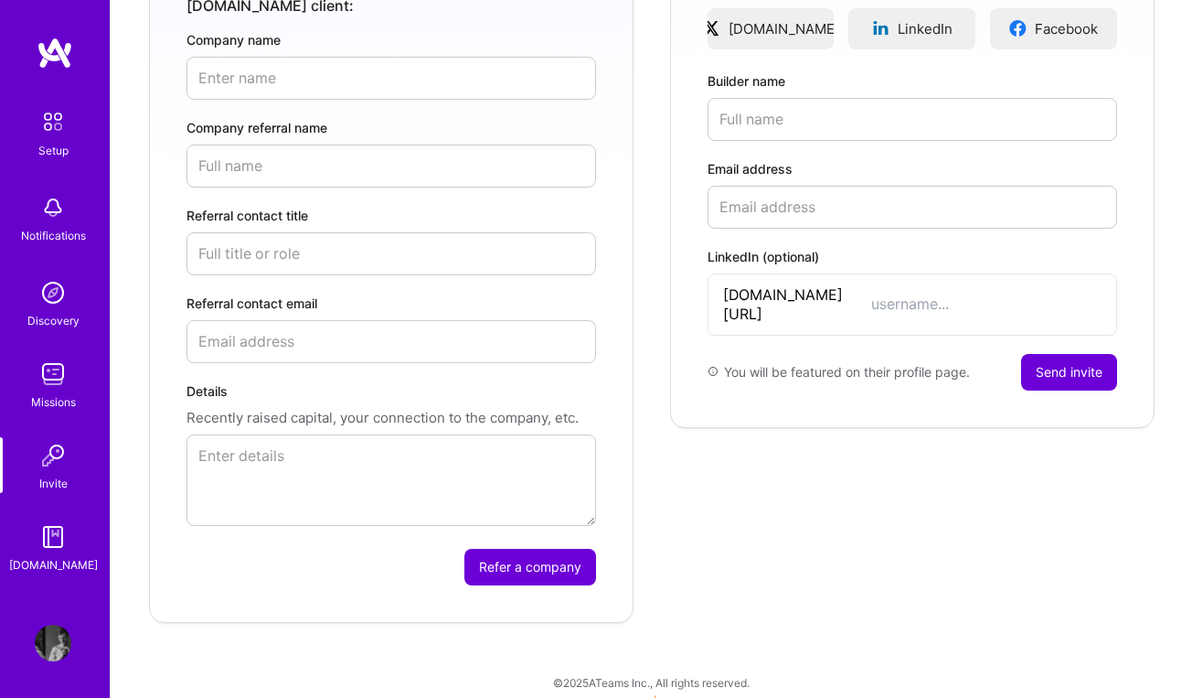
scroll to position [393, 0]
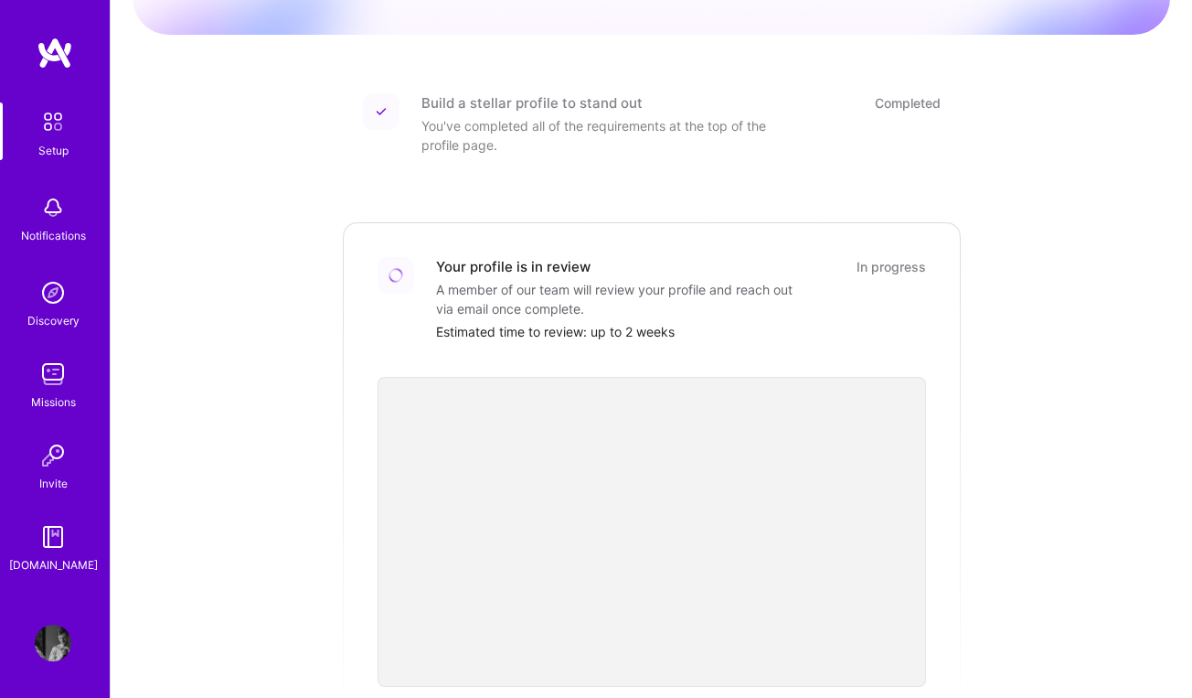
scroll to position [291, 0]
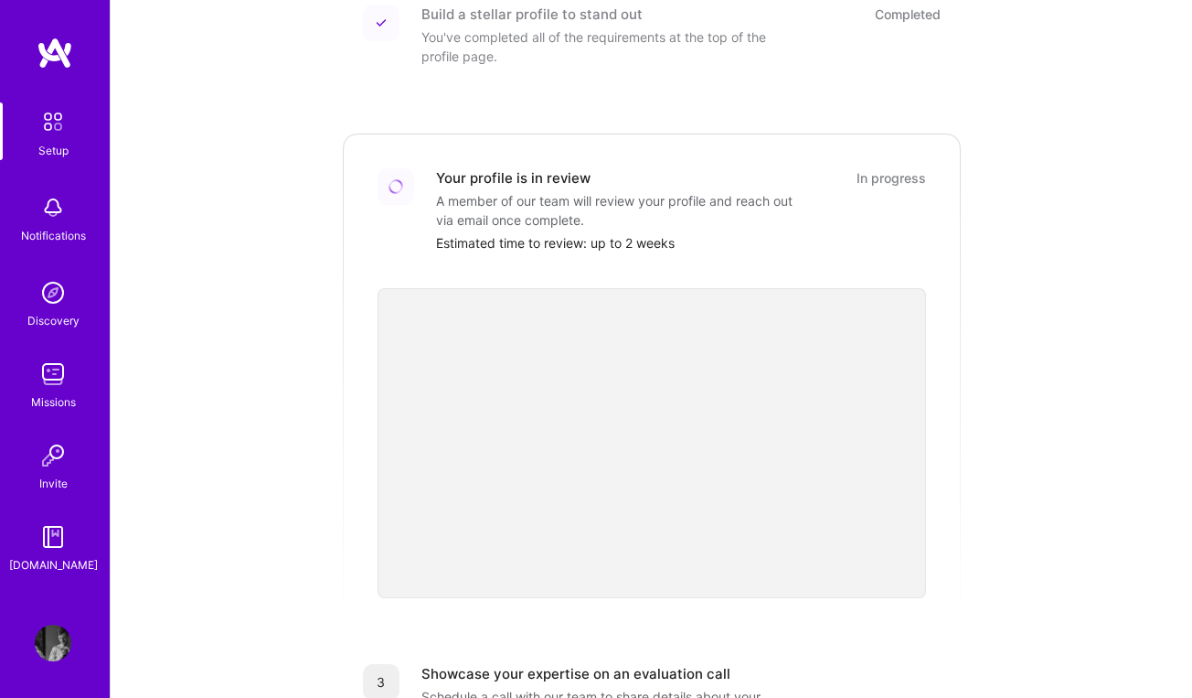
click at [56, 453] on img at bounding box center [53, 455] width 37 height 37
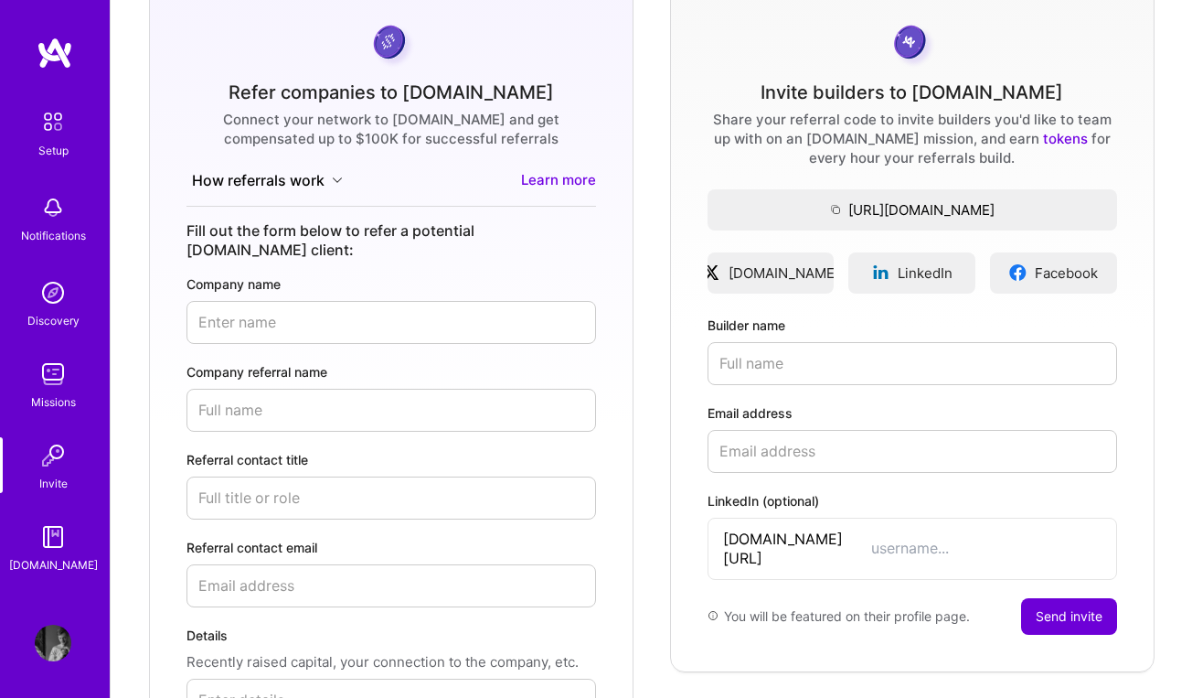
scroll to position [148, 0]
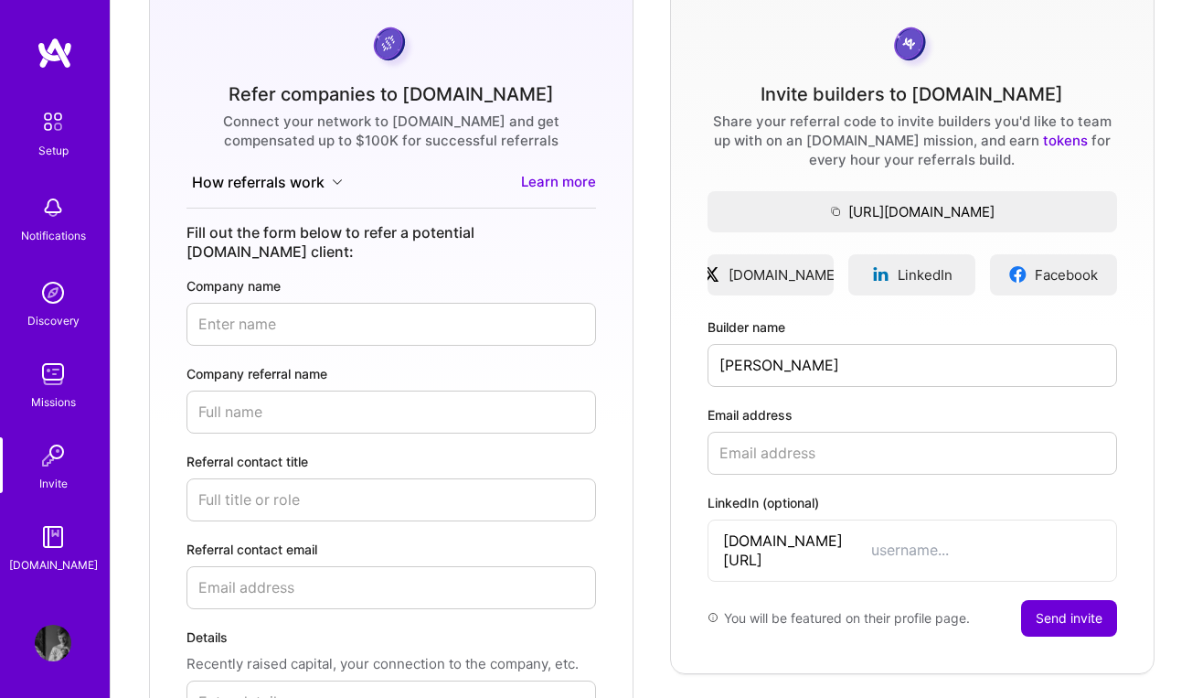
type input "Anna"
type input "Anna Oguienko"
type input "aoguienko@gmail.com"
click at [911, 540] on input "LinkedIn (optional)" at bounding box center [986, 549] width 230 height 19
click at [1066, 601] on button "Send invite" at bounding box center [1069, 618] width 96 height 37
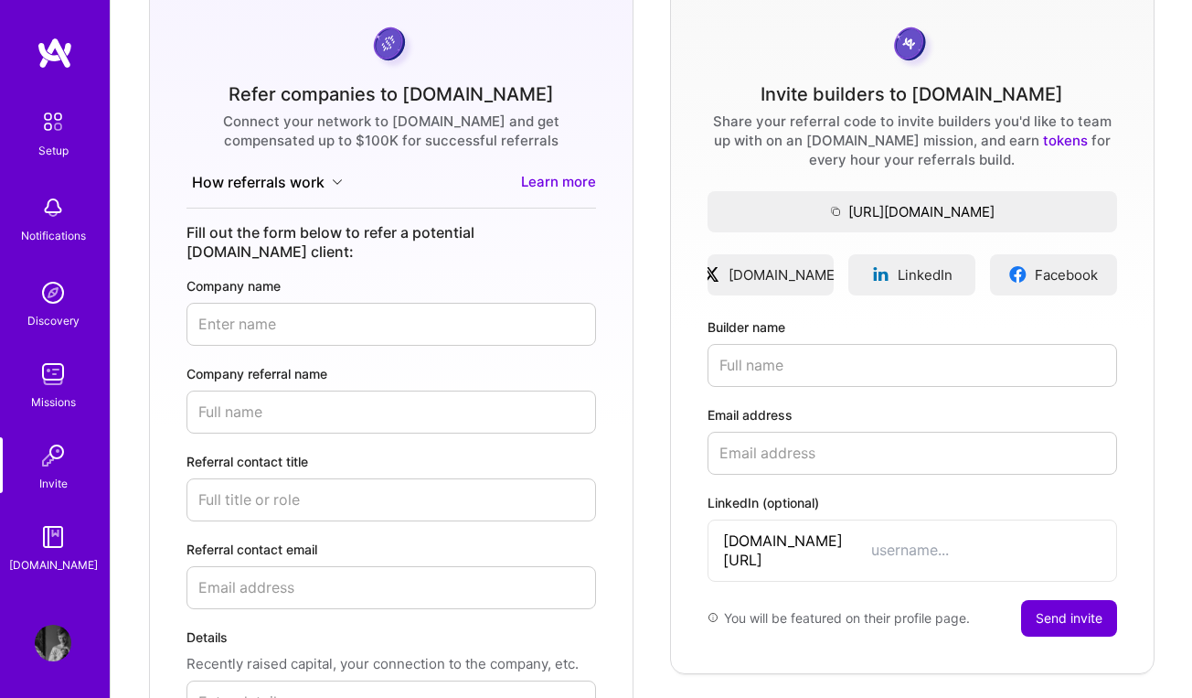
click at [764, 366] on input "Builder name" at bounding box center [913, 365] width 410 height 43
click at [1085, 357] on input "Dan N" at bounding box center [913, 365] width 410 height 43
click at [1088, 360] on input "Dan N" at bounding box center [913, 365] width 410 height 43
click at [895, 366] on input "Dan N" at bounding box center [913, 365] width 410 height 43
drag, startPoint x: 806, startPoint y: 366, endPoint x: 625, endPoint y: 356, distance: 181.3
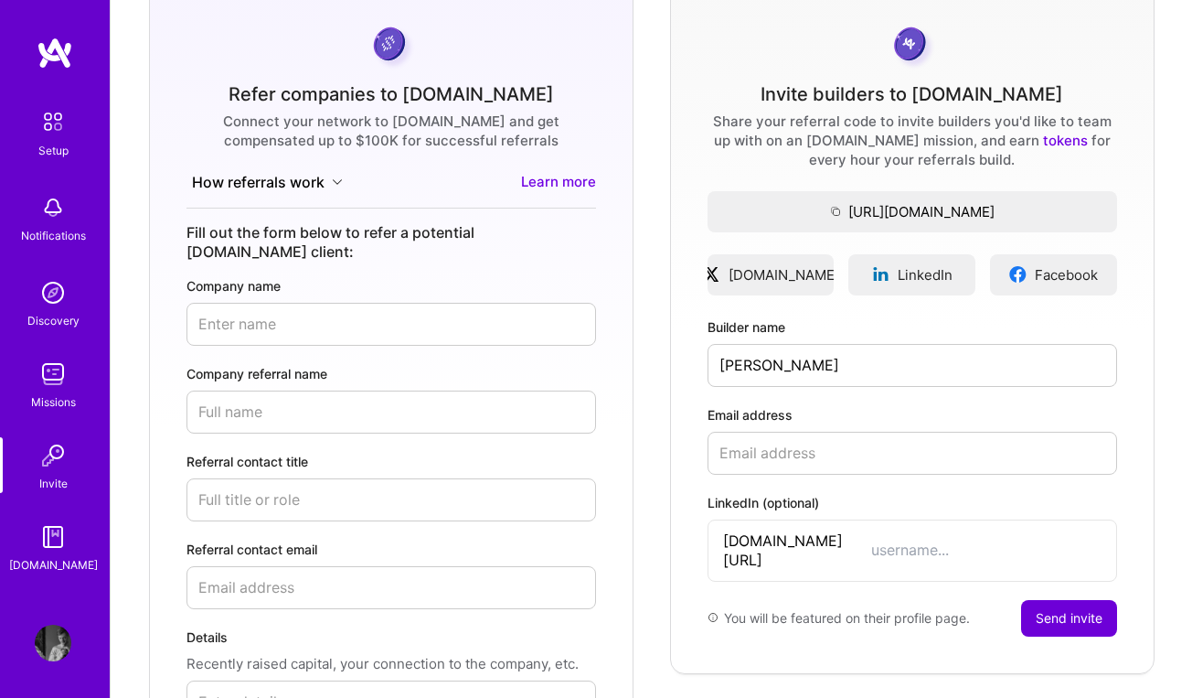
click at [625, 356] on div "Refer companies to A.Team Connect your network to A.Team and get compensated up…" at bounding box center [651, 426] width 1052 height 884
type input "Dan Nan"
click at [809, 452] on input "Email address" at bounding box center [913, 453] width 410 height 43
paste input "nan.dan.pavel@gmail.com"
type input "nan.dan.pavel@gmail.com"
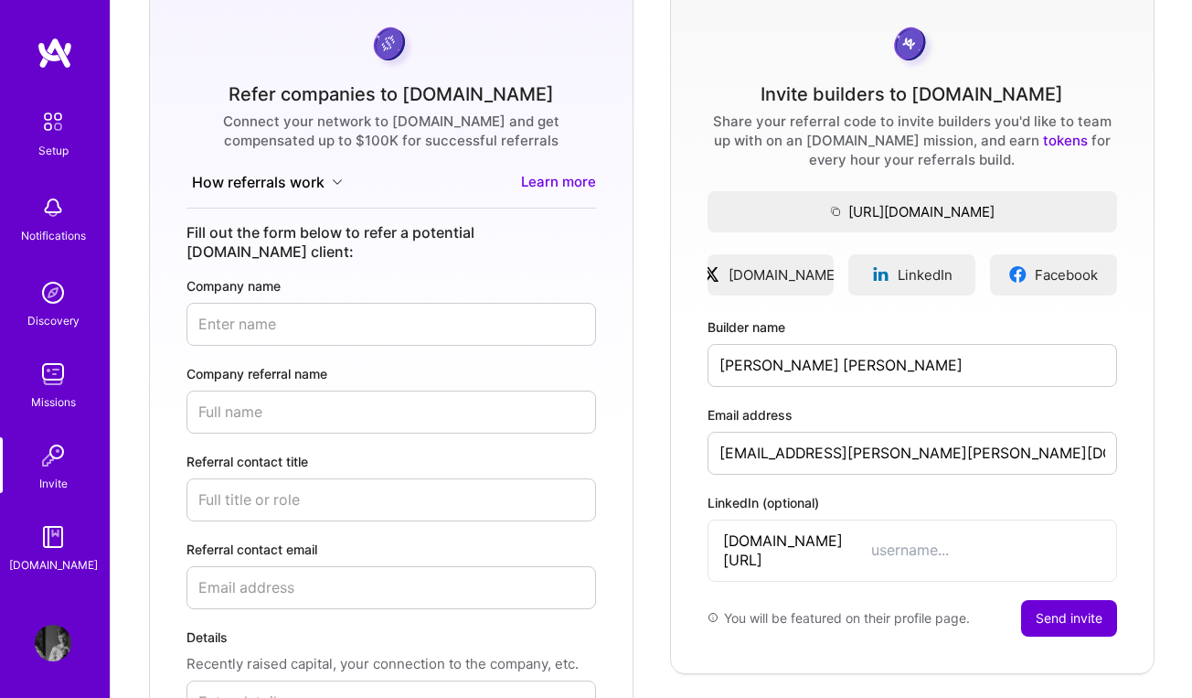
click at [1064, 600] on button "Send invite" at bounding box center [1069, 618] width 96 height 37
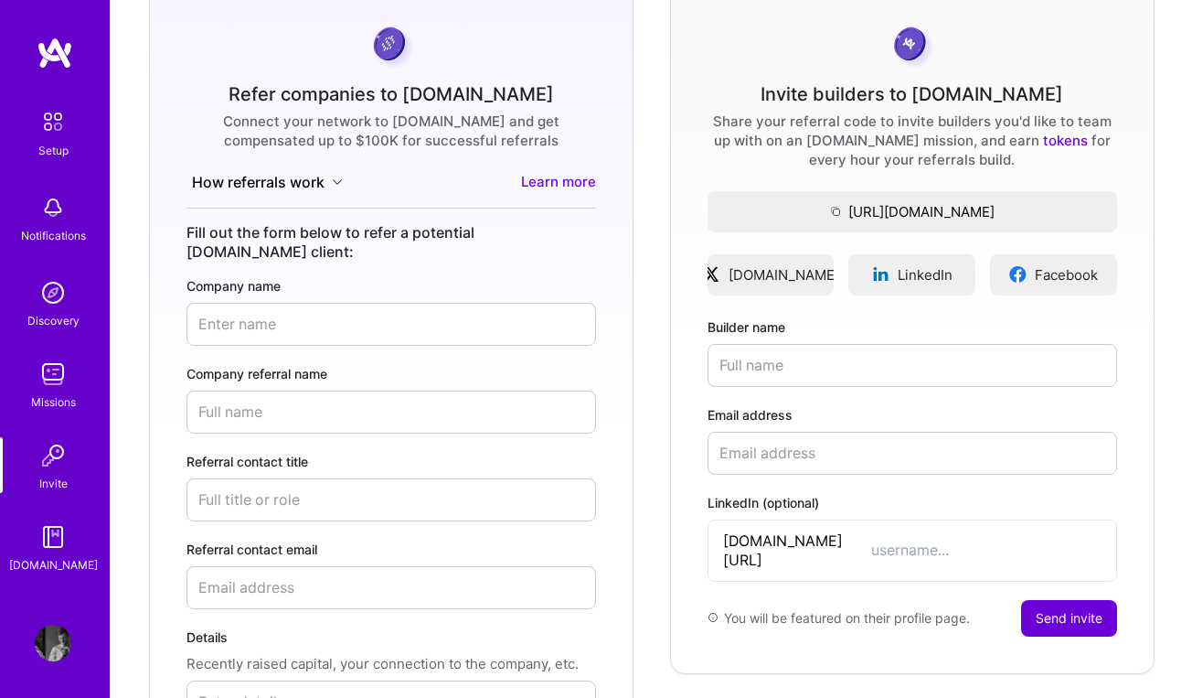
click at [768, 361] on input "Builder name" at bounding box center [913, 365] width 410 height 43
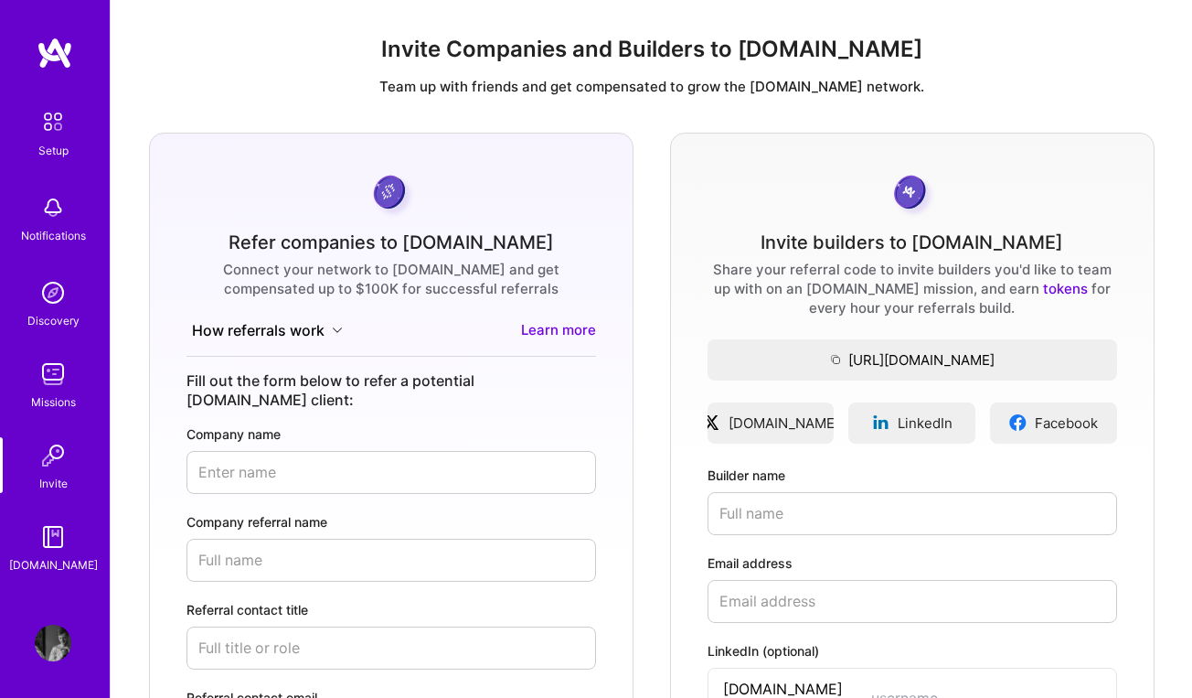
scroll to position [0, 0]
